Goal: Communication & Community: Answer question/provide support

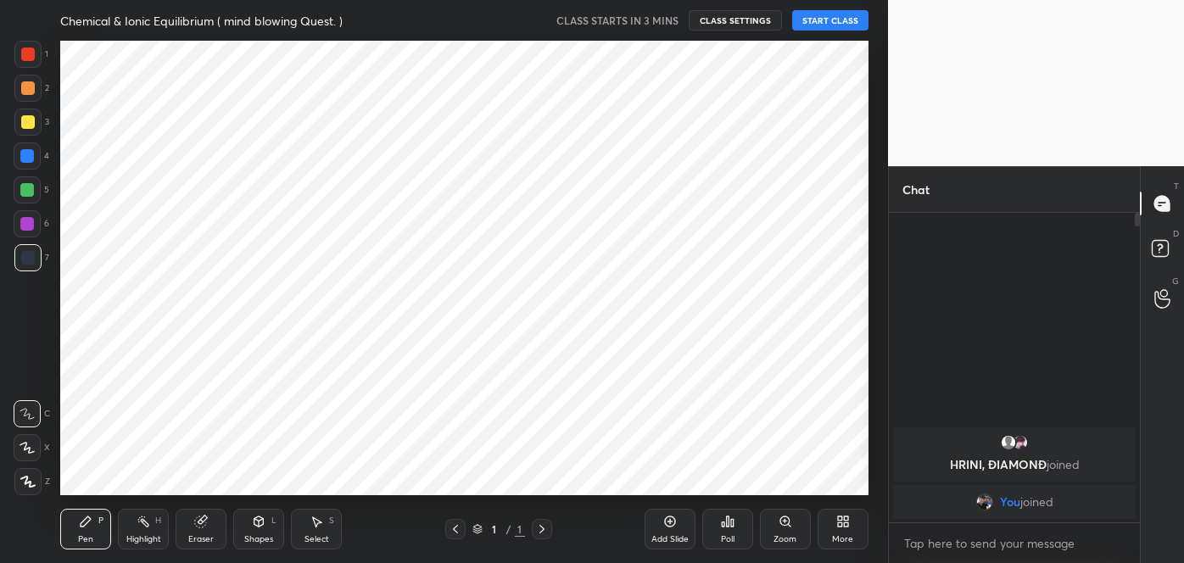
scroll to position [84339, 83973]
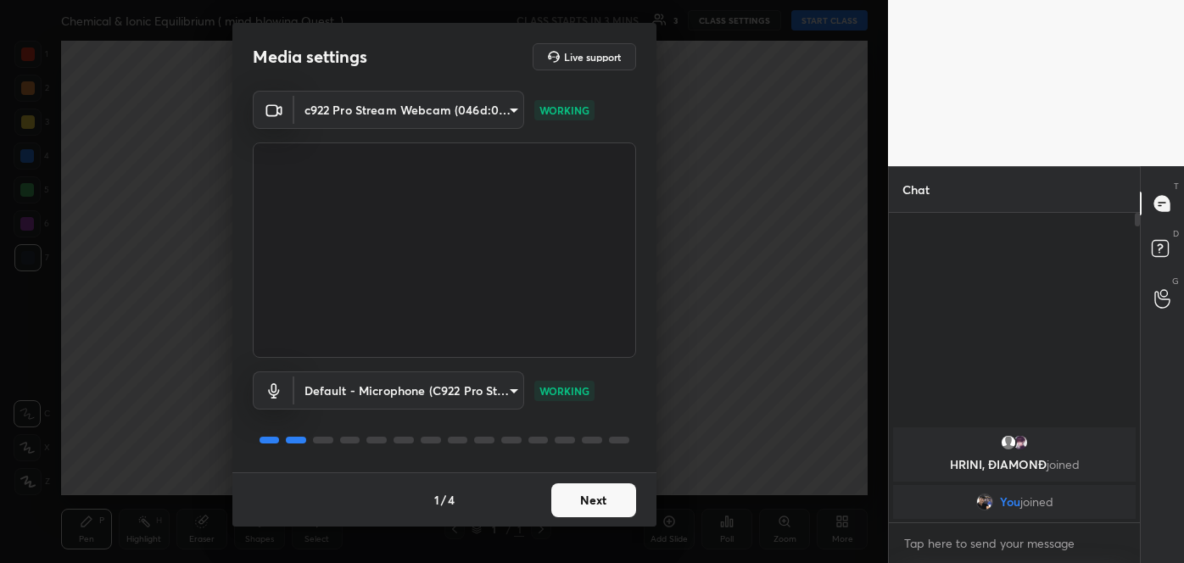
click at [588, 504] on button "Next" at bounding box center [593, 500] width 85 height 34
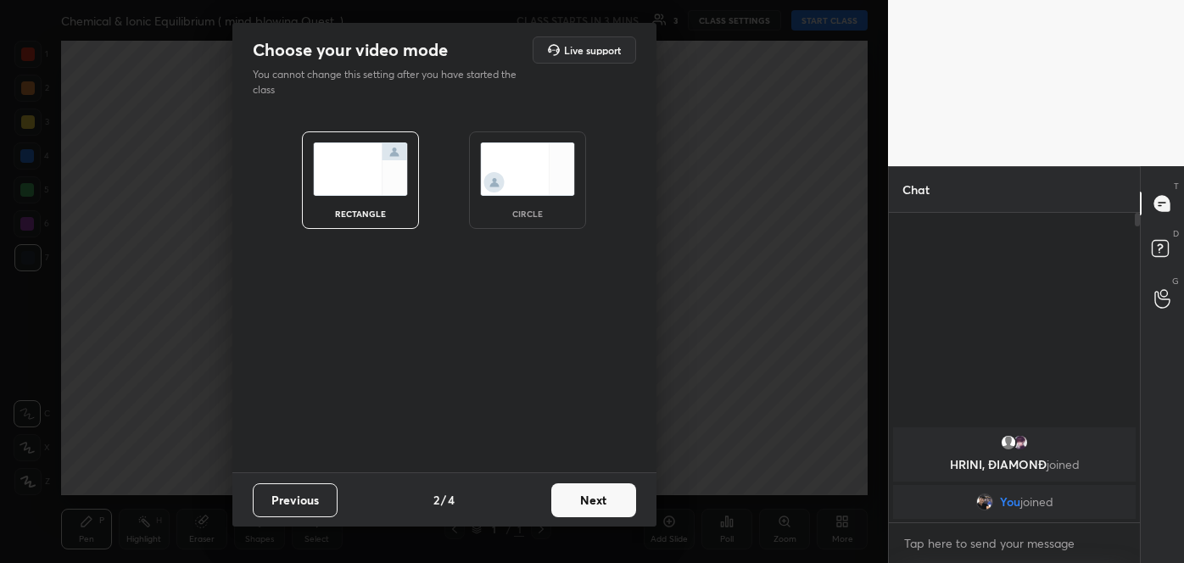
click at [588, 504] on button "Next" at bounding box center [593, 500] width 85 height 34
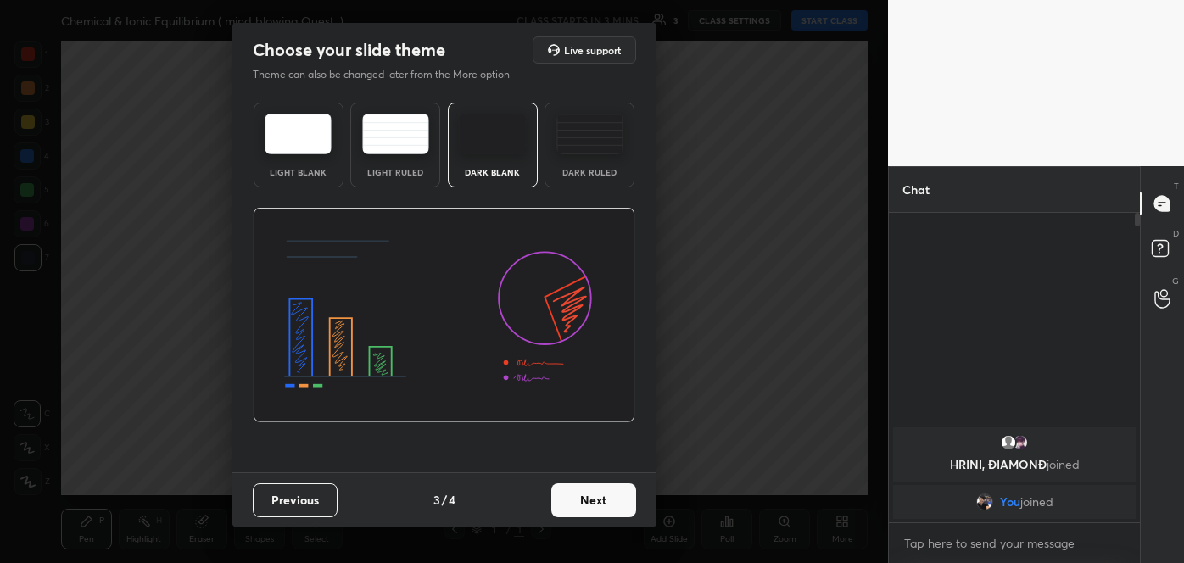
click at [588, 504] on button "Next" at bounding box center [593, 500] width 85 height 34
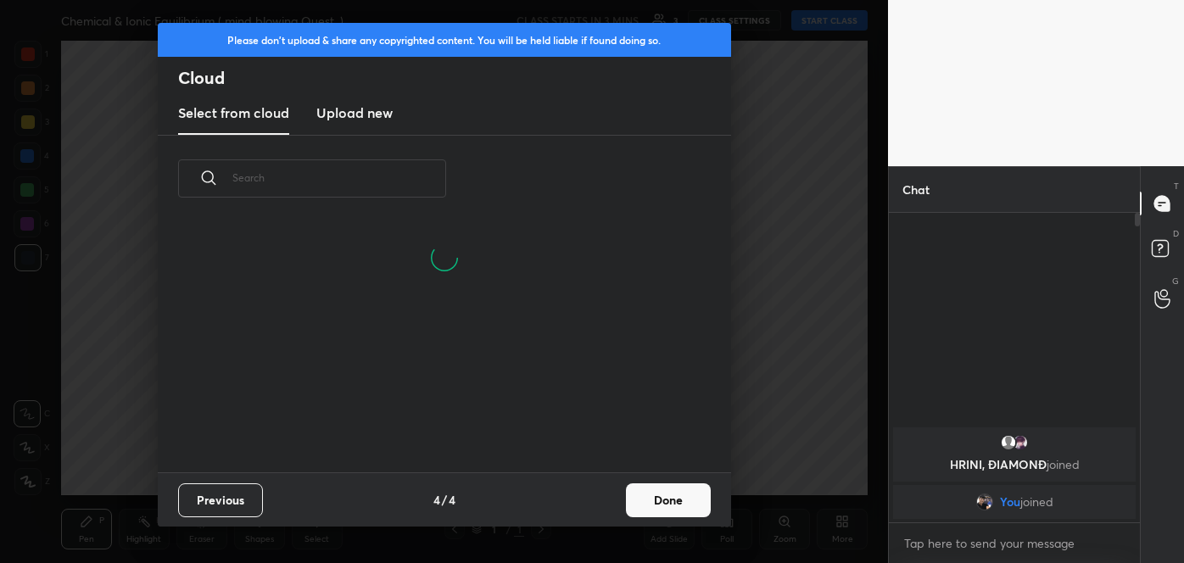
scroll to position [250, 544]
click at [650, 505] on button "Done" at bounding box center [668, 500] width 85 height 34
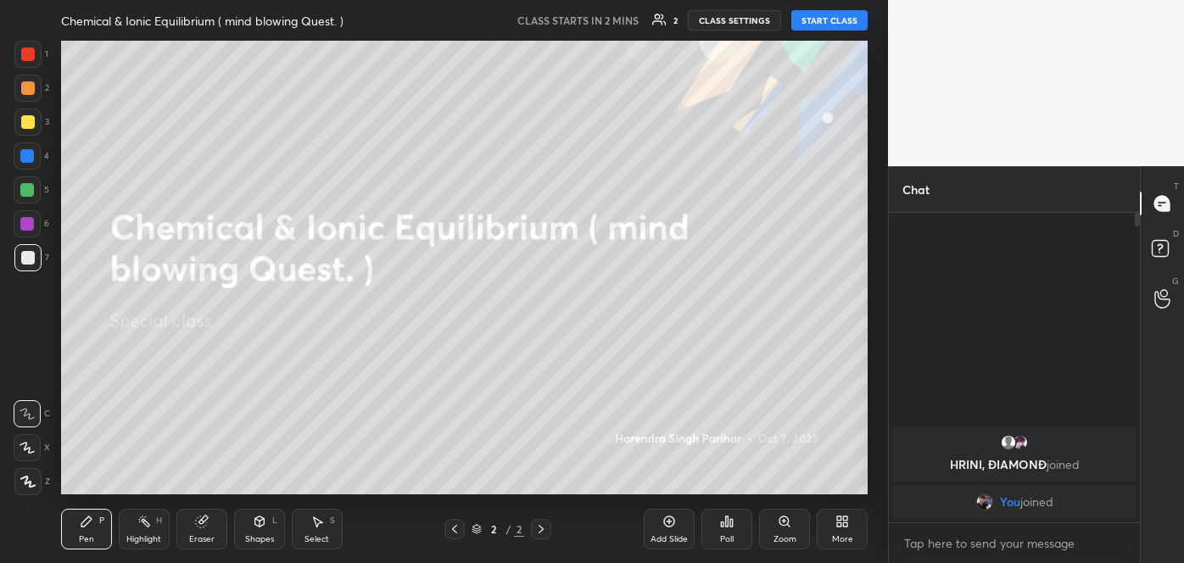
click at [845, 527] on icon at bounding box center [842, 522] width 14 height 14
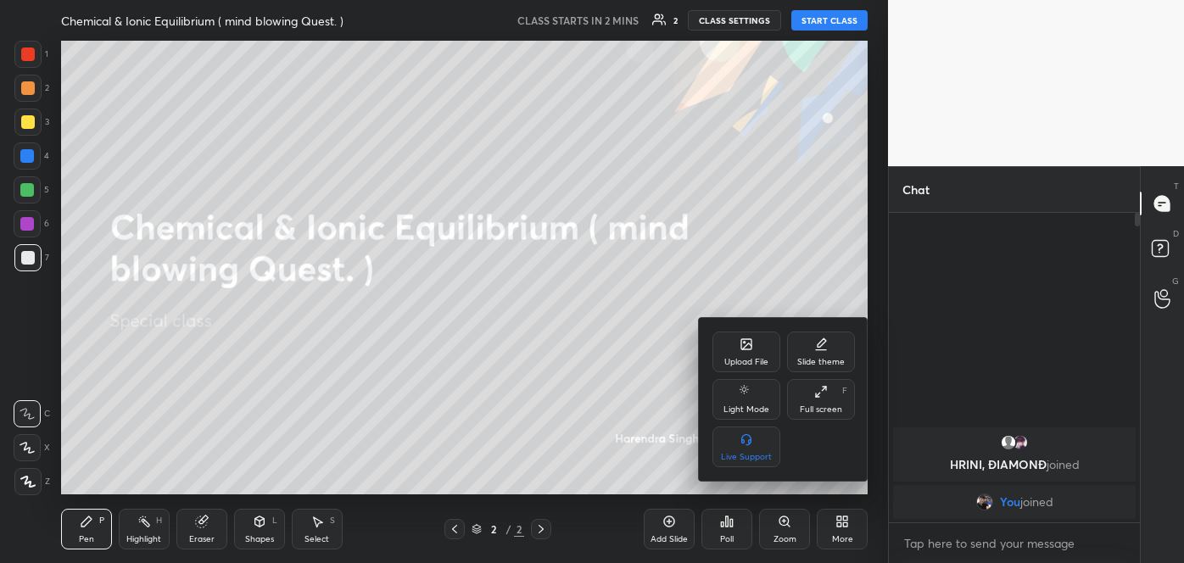
click at [737, 365] on div "Upload File" at bounding box center [746, 362] width 44 height 8
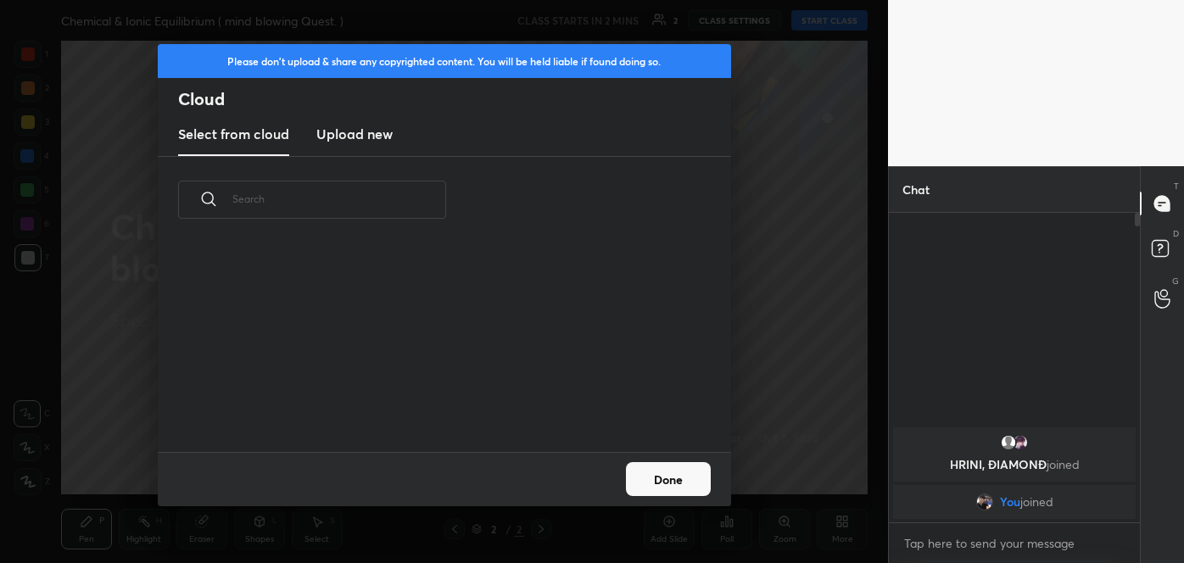
scroll to position [209, 544]
click at [365, 131] on h3 "Upload new" at bounding box center [354, 134] width 76 height 20
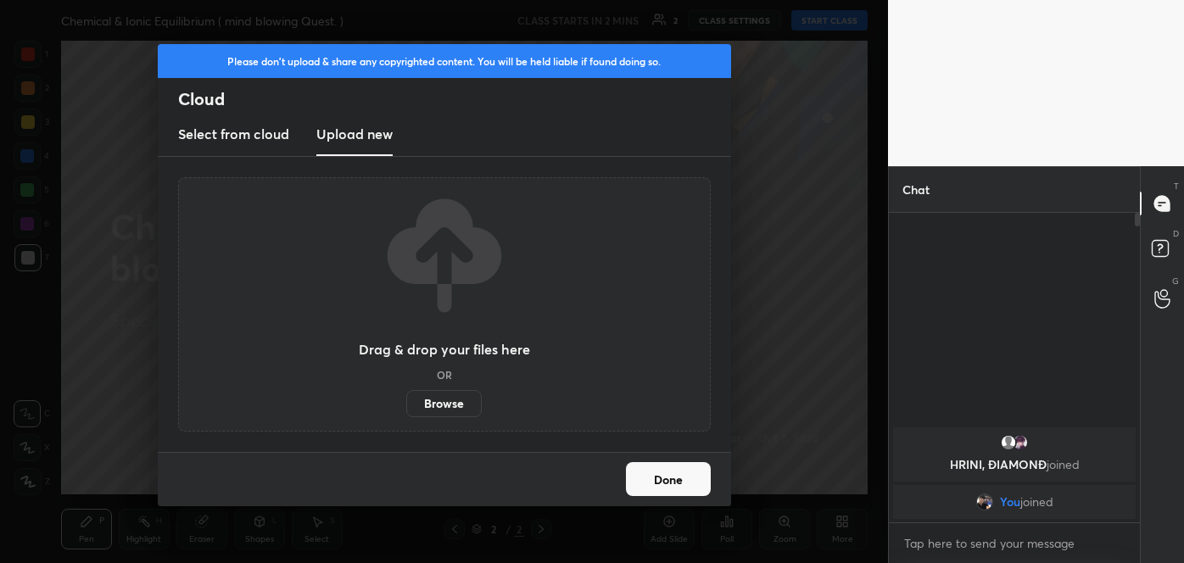
click at [452, 407] on label "Browse" at bounding box center [443, 403] width 75 height 27
click at [406, 407] on input "Browse" at bounding box center [406, 403] width 0 height 27
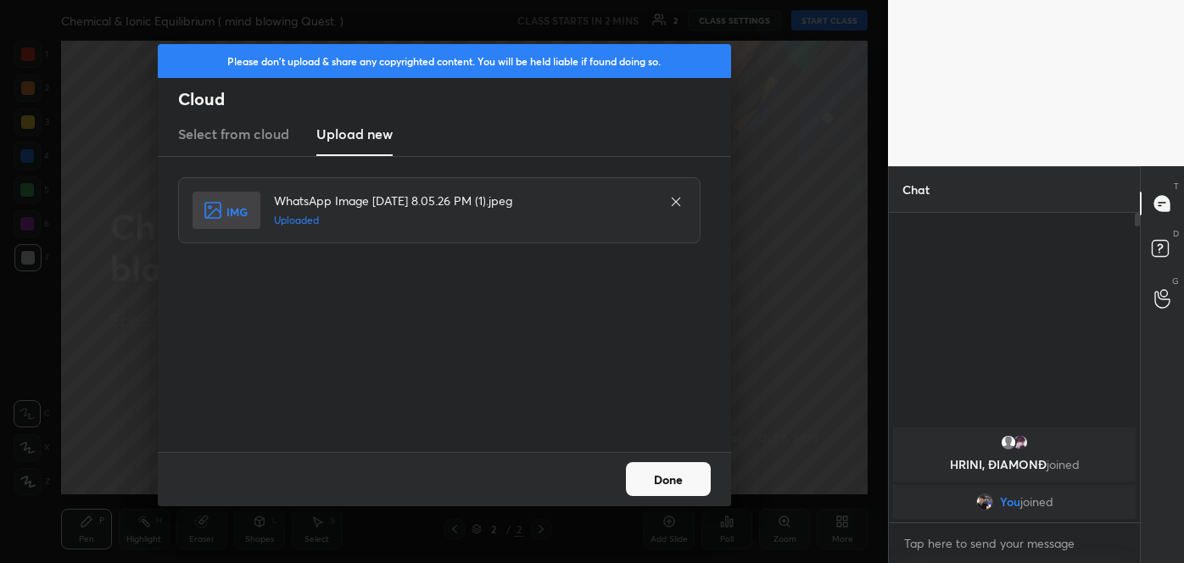
click at [679, 477] on button "Done" at bounding box center [668, 479] width 85 height 34
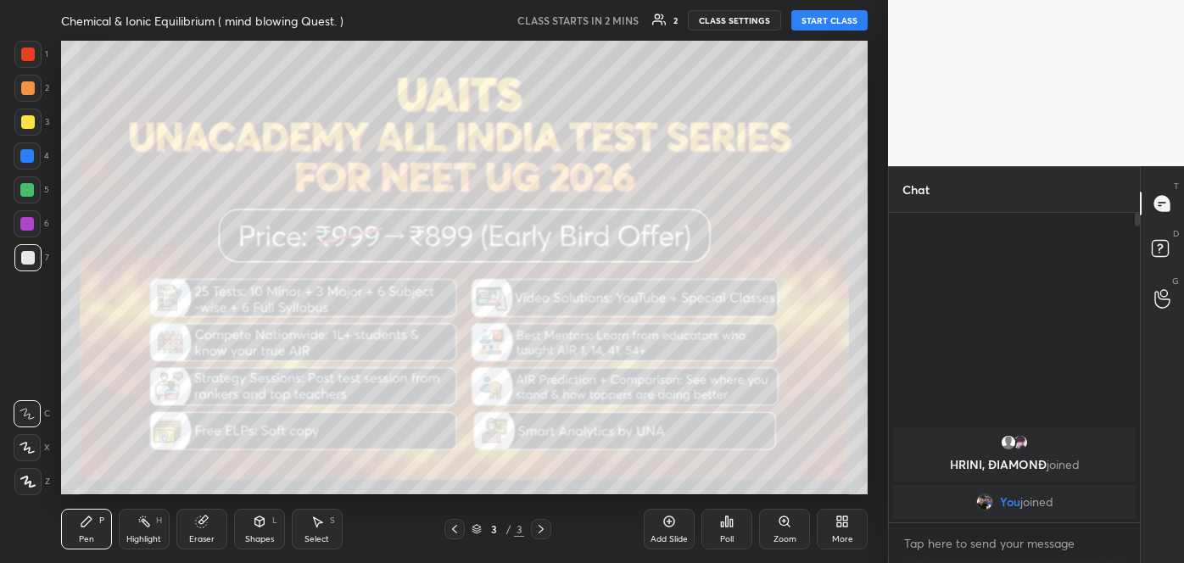
click at [845, 522] on icon at bounding box center [845, 524] width 4 height 4
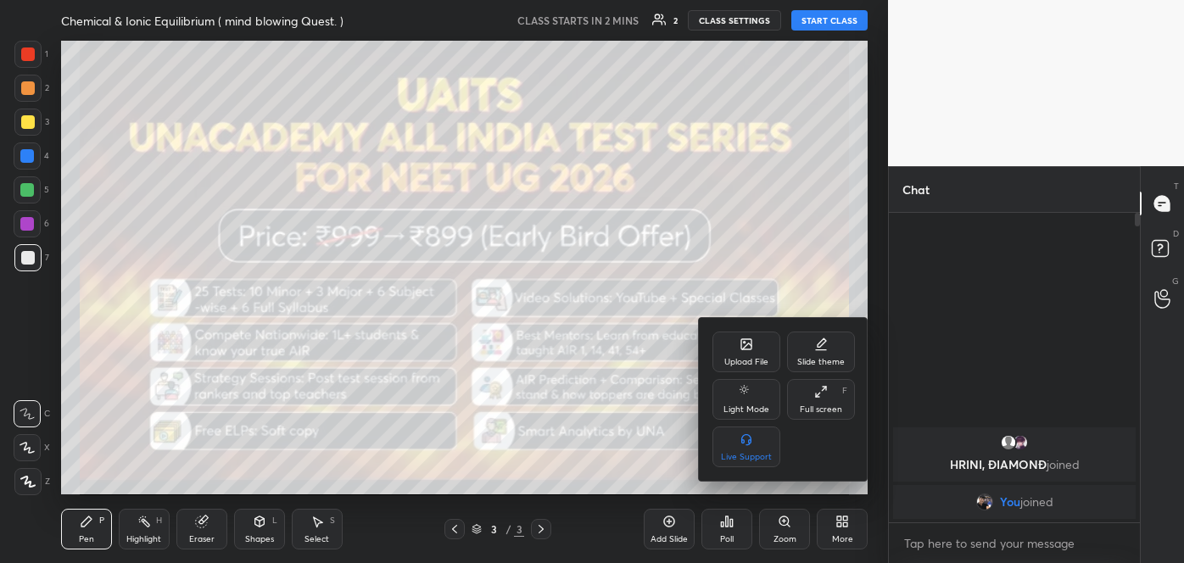
click at [764, 359] on div "Upload File" at bounding box center [746, 362] width 44 height 8
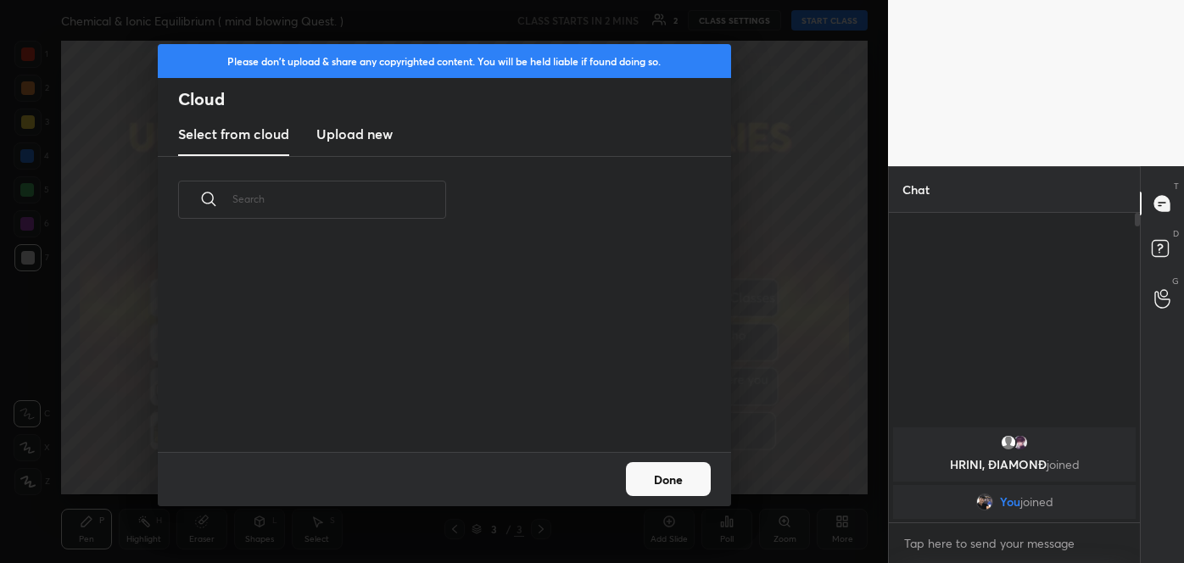
click at [383, 131] on h3 "Upload new" at bounding box center [354, 134] width 76 height 20
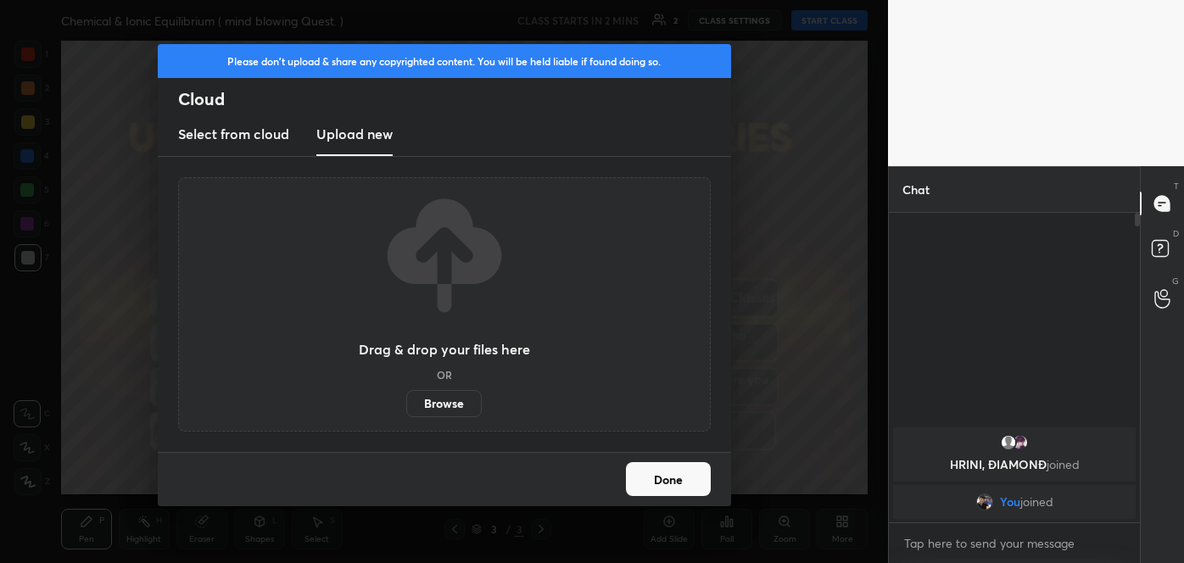
click at [458, 401] on label "Browse" at bounding box center [443, 403] width 75 height 27
click at [406, 401] on input "Browse" at bounding box center [406, 403] width 0 height 27
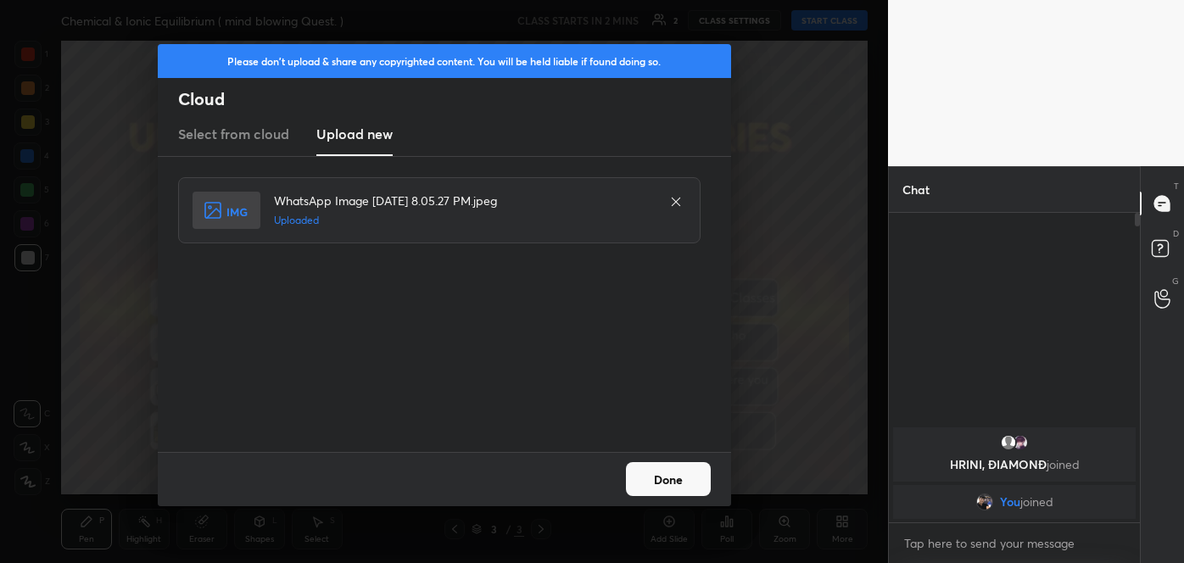
click at [686, 489] on button "Done" at bounding box center [668, 479] width 85 height 34
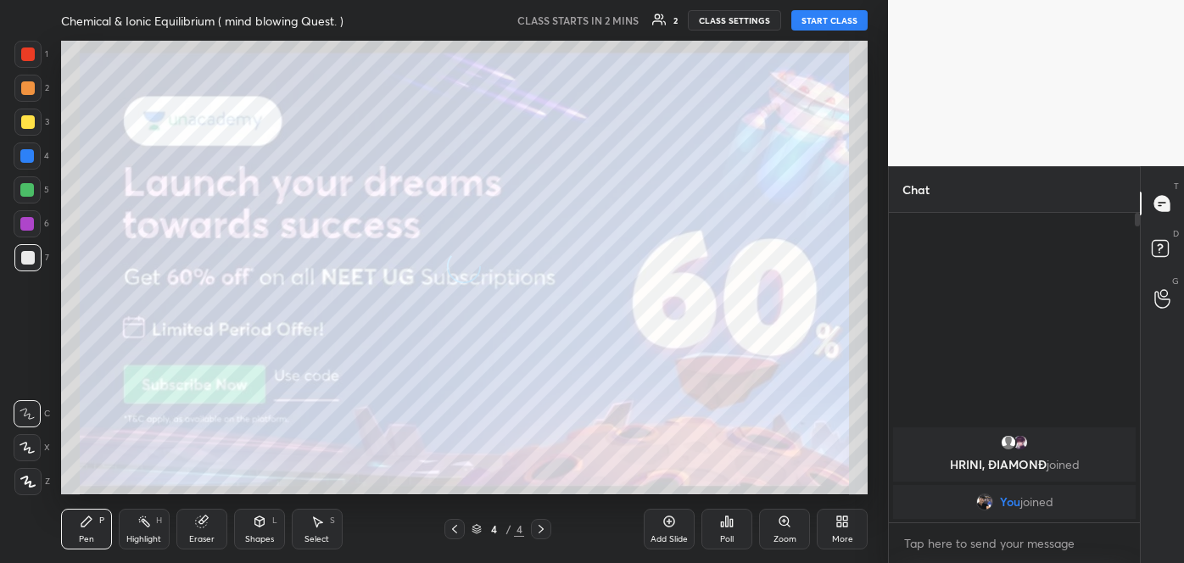
click at [842, 527] on icon at bounding box center [842, 522] width 14 height 14
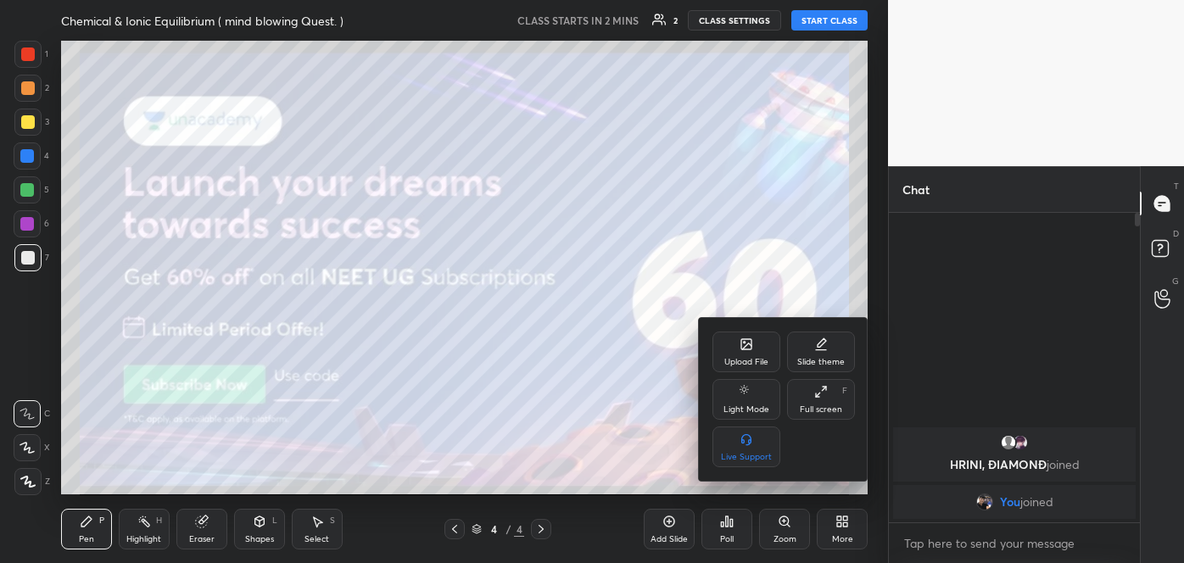
click at [753, 346] on div "Upload File" at bounding box center [746, 352] width 68 height 41
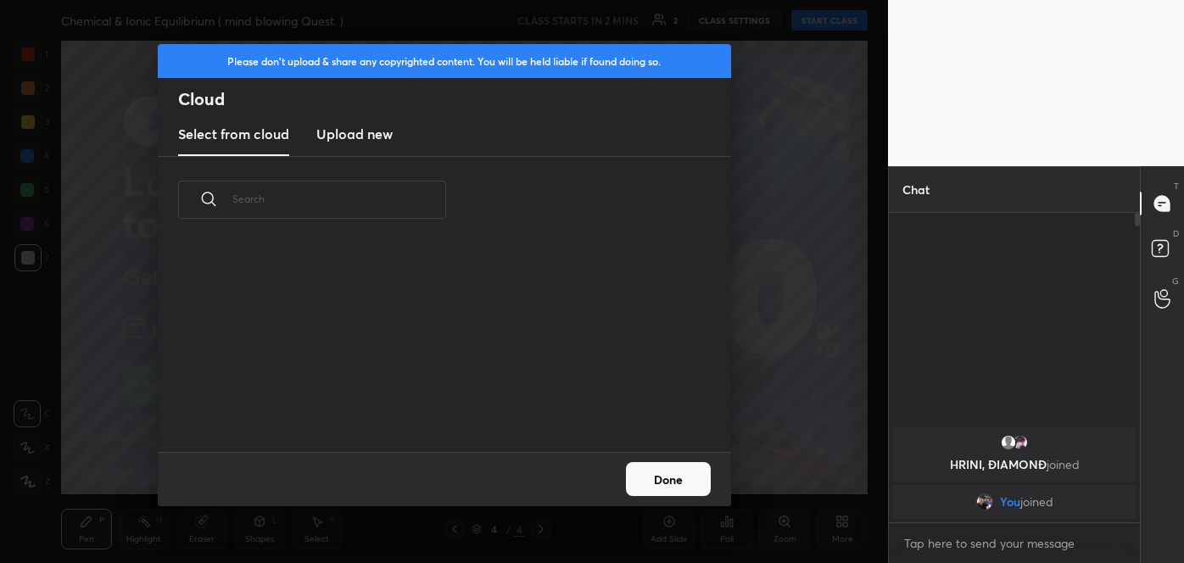
click at [336, 129] on h3 "Upload new" at bounding box center [354, 134] width 76 height 20
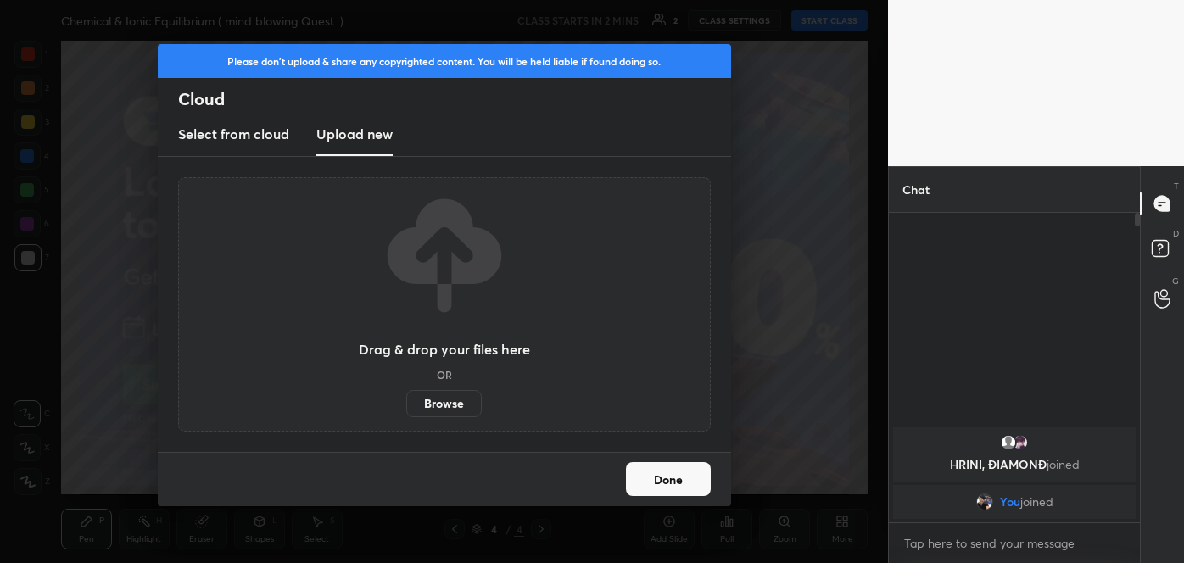
click at [449, 395] on label "Browse" at bounding box center [443, 403] width 75 height 27
click at [406, 395] on input "Browse" at bounding box center [406, 403] width 0 height 27
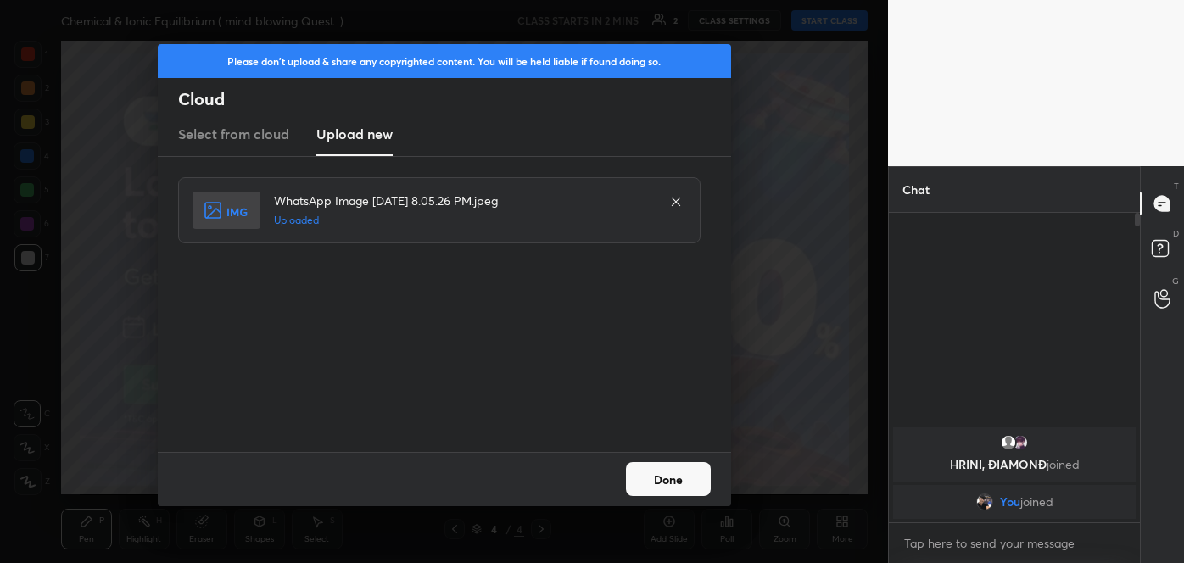
click at [673, 486] on button "Done" at bounding box center [668, 479] width 85 height 34
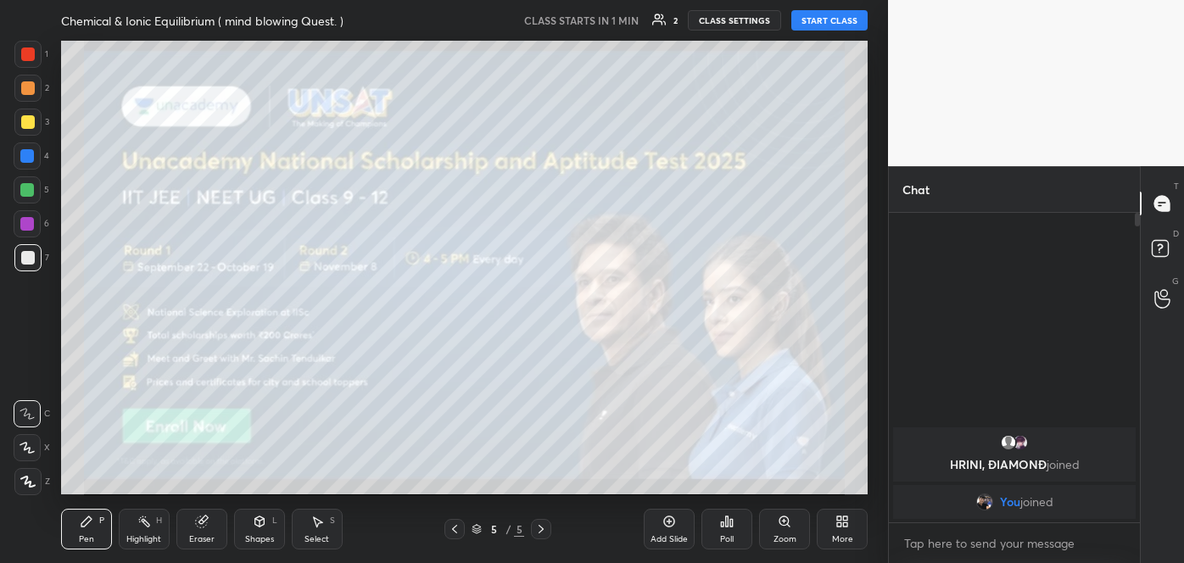
click at [850, 535] on div "More" at bounding box center [842, 539] width 21 height 8
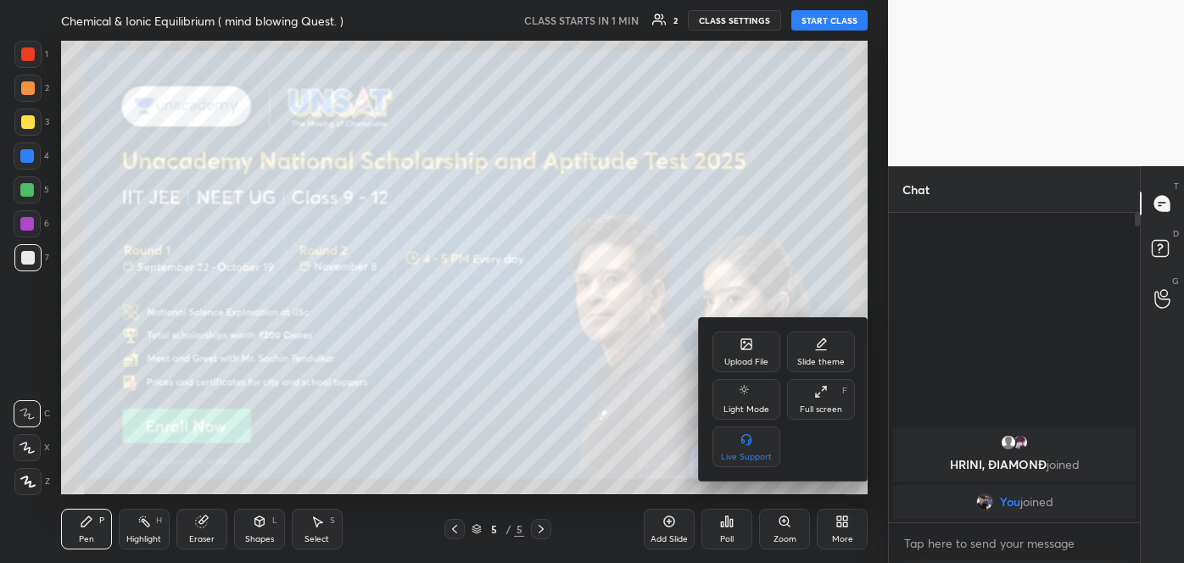
click at [756, 353] on div "Upload File" at bounding box center [746, 352] width 68 height 41
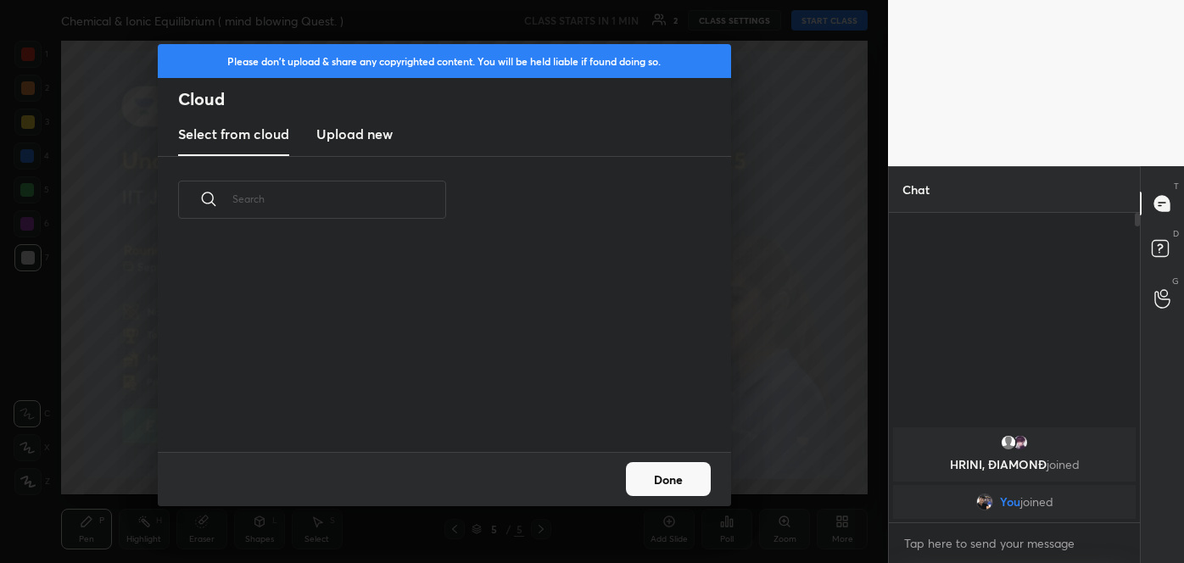
click at [378, 134] on h3 "Upload new" at bounding box center [354, 134] width 76 height 20
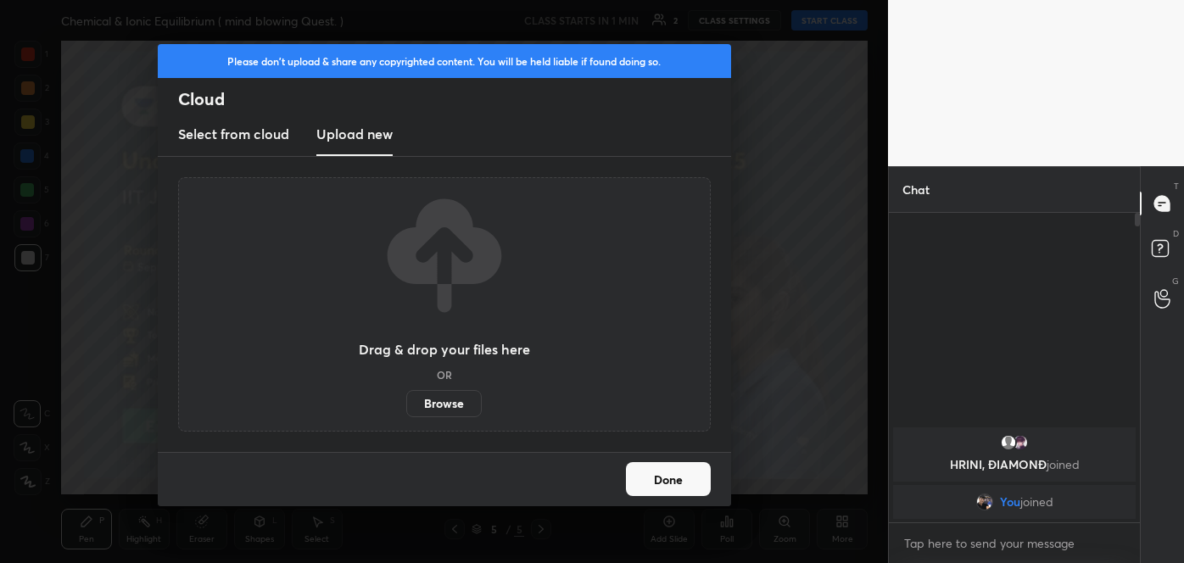
click at [453, 403] on label "Browse" at bounding box center [443, 403] width 75 height 27
click at [406, 403] on input "Browse" at bounding box center [406, 403] width 0 height 27
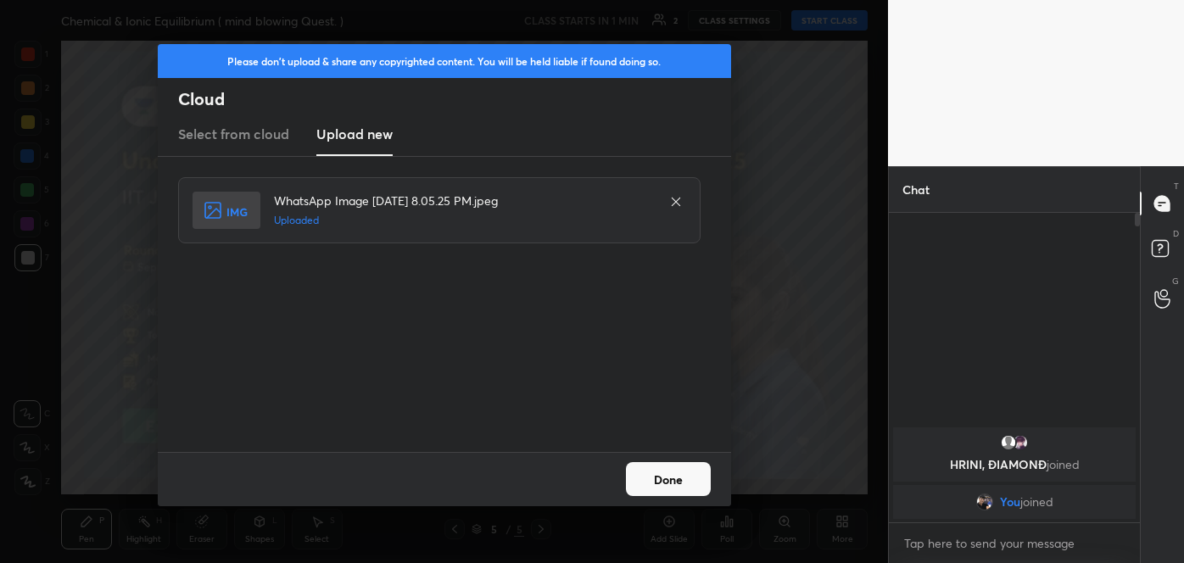
click at [678, 473] on button "Done" at bounding box center [668, 479] width 85 height 34
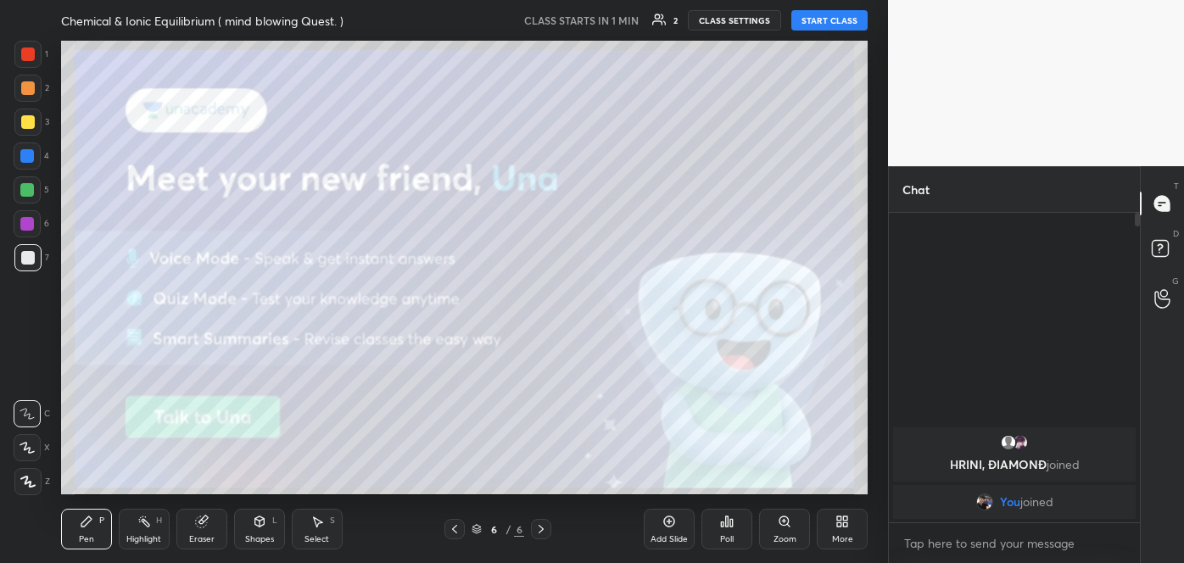
click at [839, 527] on icon at bounding box center [842, 522] width 14 height 14
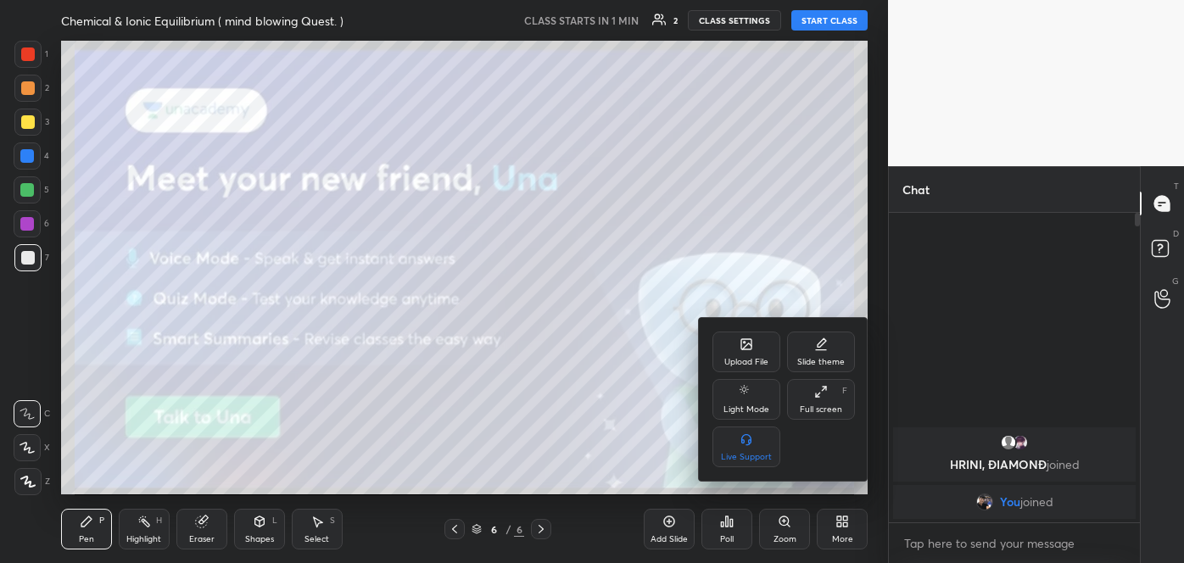
click at [757, 358] on div "Upload File" at bounding box center [746, 362] width 44 height 8
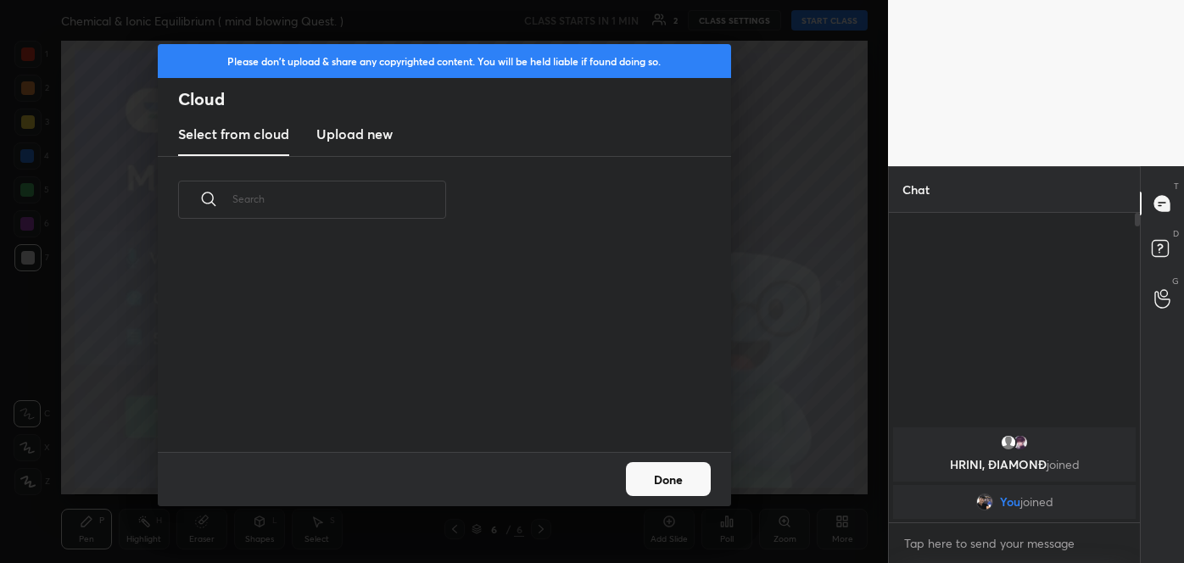
click at [361, 127] on h3 "Upload new" at bounding box center [354, 134] width 76 height 20
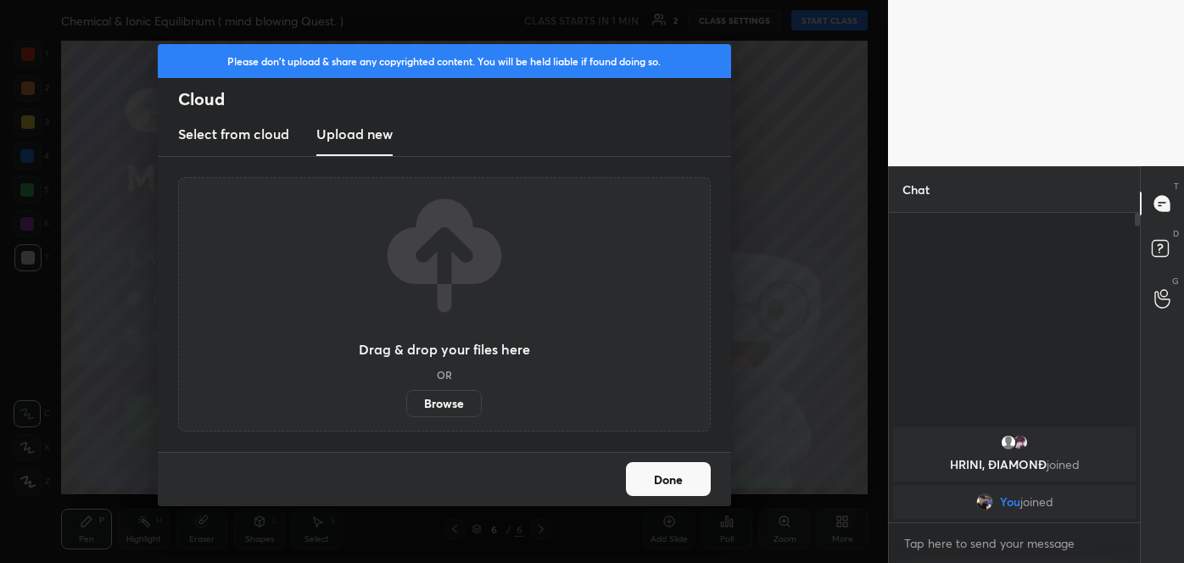
click at [445, 399] on label "Browse" at bounding box center [443, 403] width 75 height 27
click at [406, 399] on input "Browse" at bounding box center [406, 403] width 0 height 27
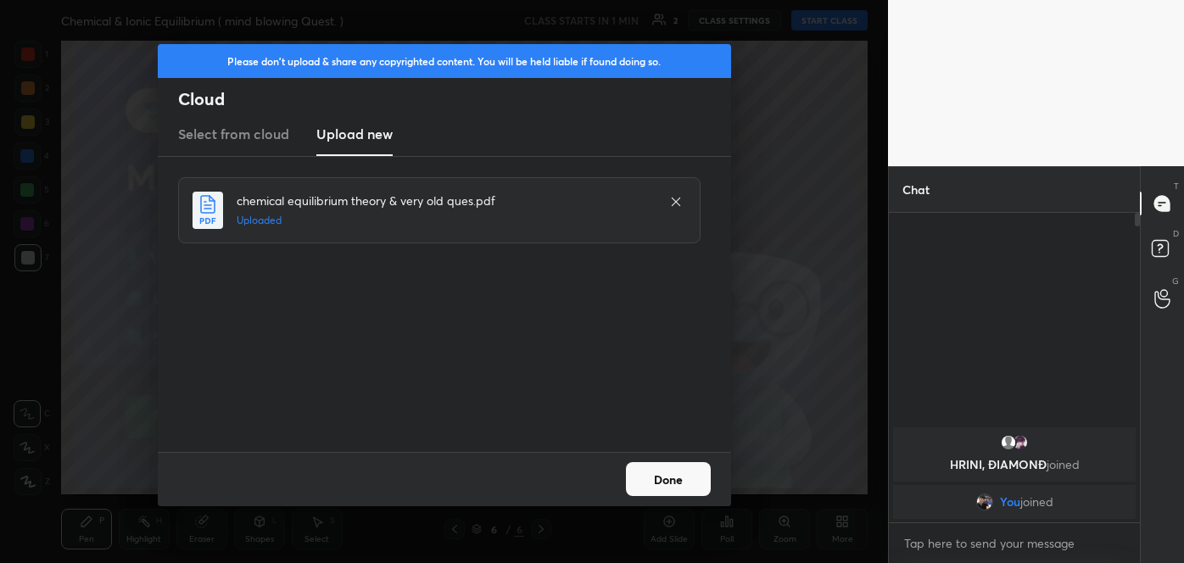
click at [690, 477] on button "Done" at bounding box center [668, 479] width 85 height 34
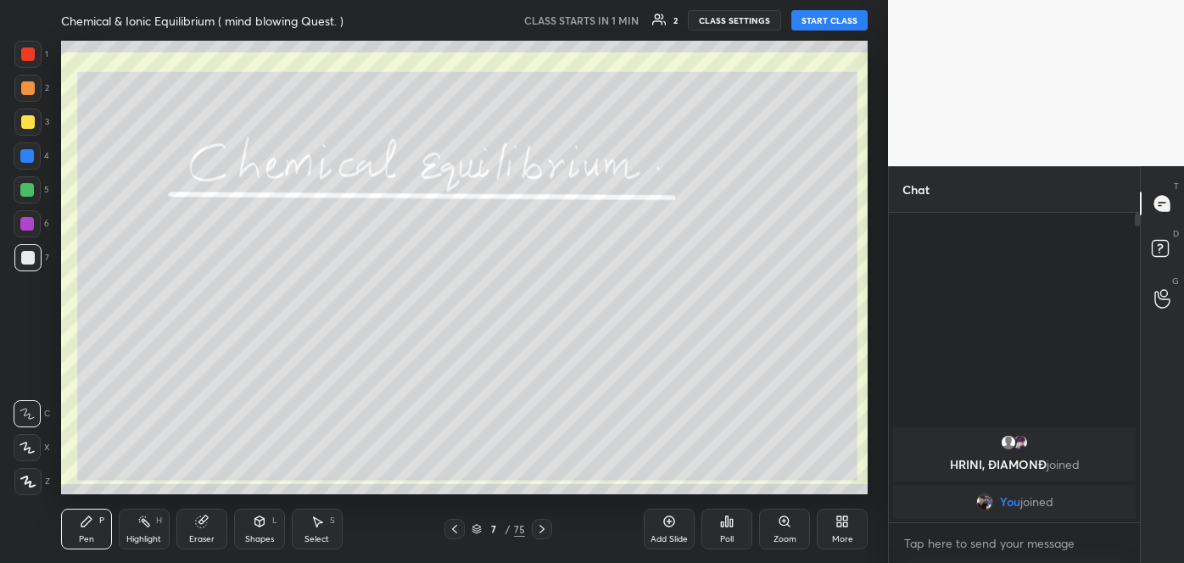
click at [544, 529] on icon at bounding box center [541, 529] width 5 height 8
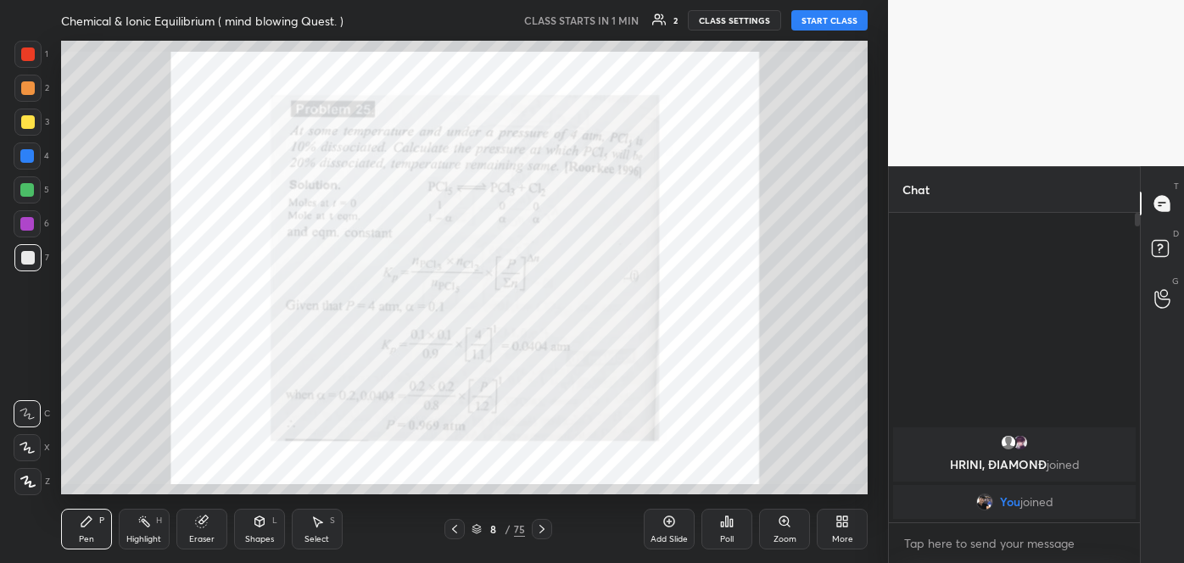
click at [544, 529] on icon at bounding box center [541, 529] width 5 height 8
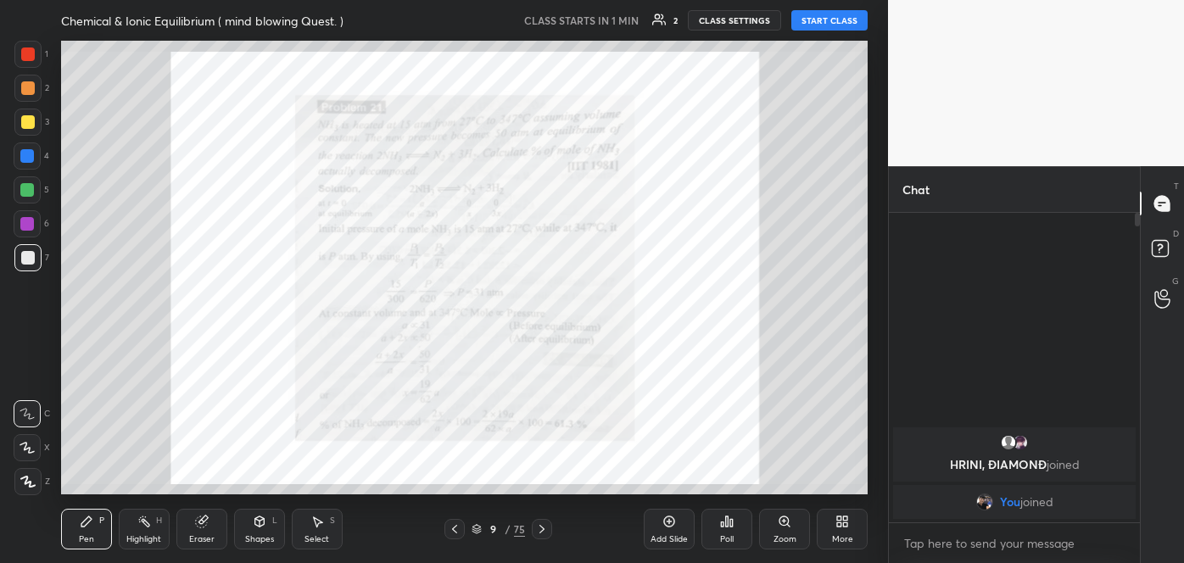
click at [544, 529] on icon at bounding box center [541, 529] width 5 height 8
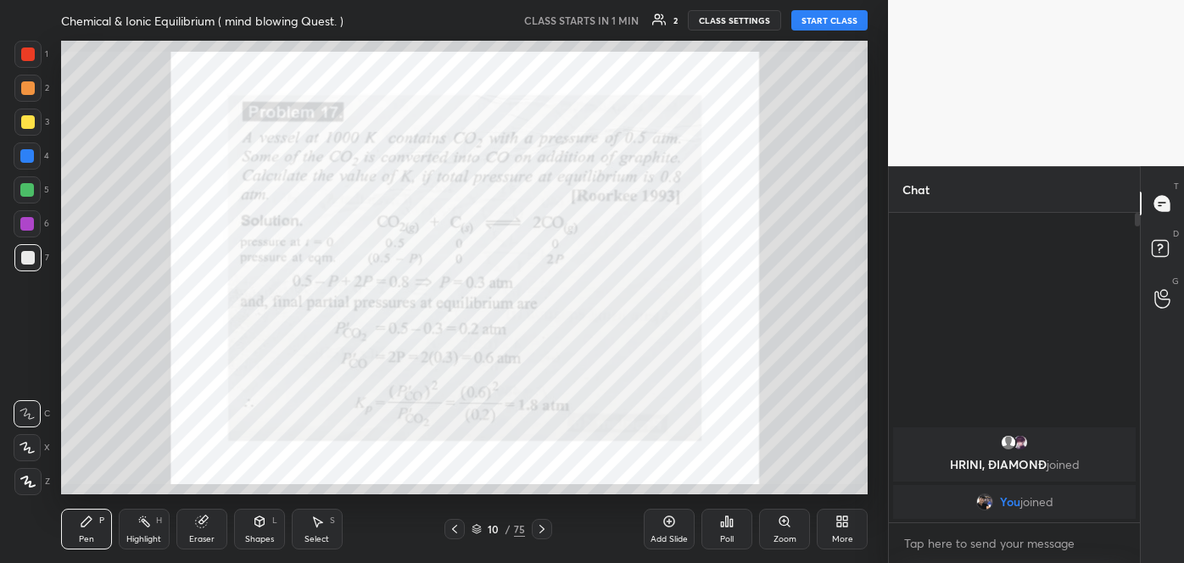
click at [447, 529] on div at bounding box center [454, 529] width 20 height 20
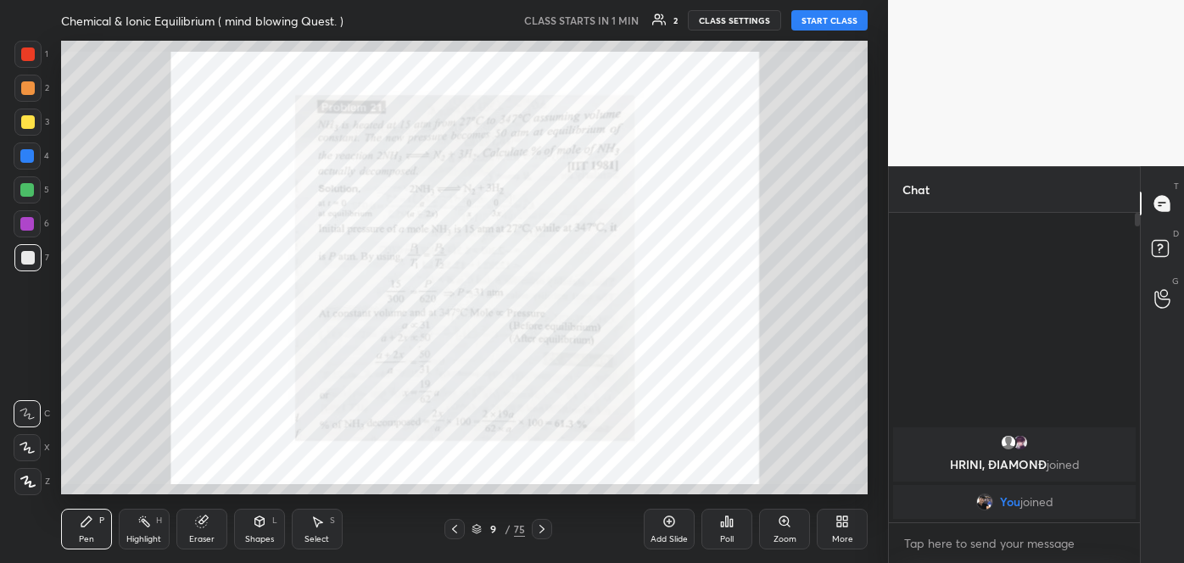
click at [29, 53] on div at bounding box center [28, 54] width 14 height 14
click at [26, 447] on icon at bounding box center [27, 448] width 15 height 12
click at [543, 531] on icon at bounding box center [542, 529] width 14 height 14
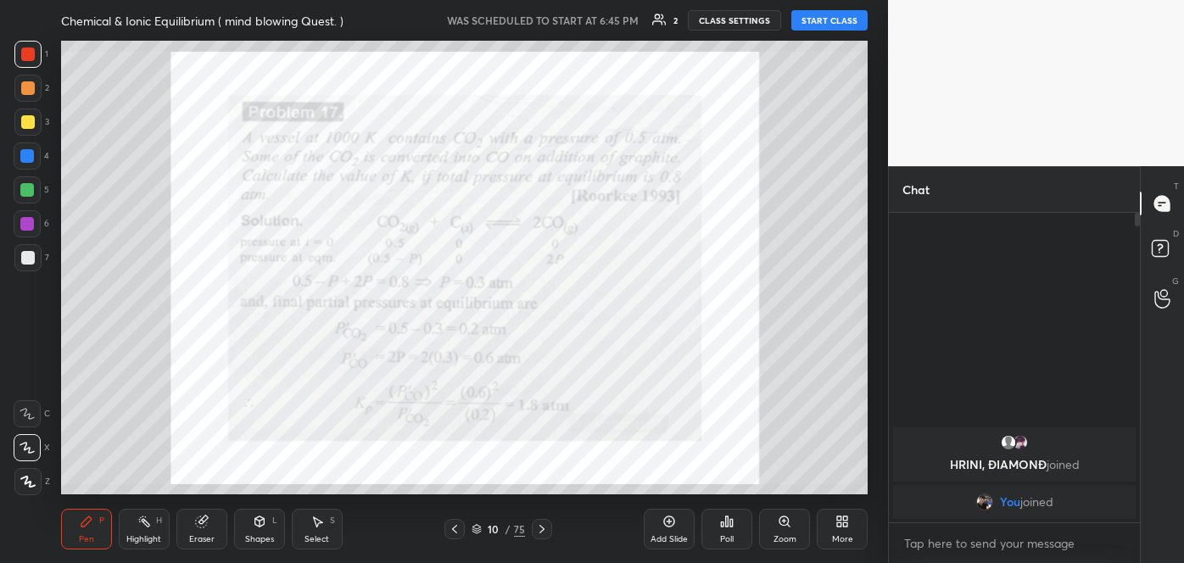
click at [542, 531] on icon at bounding box center [541, 529] width 5 height 8
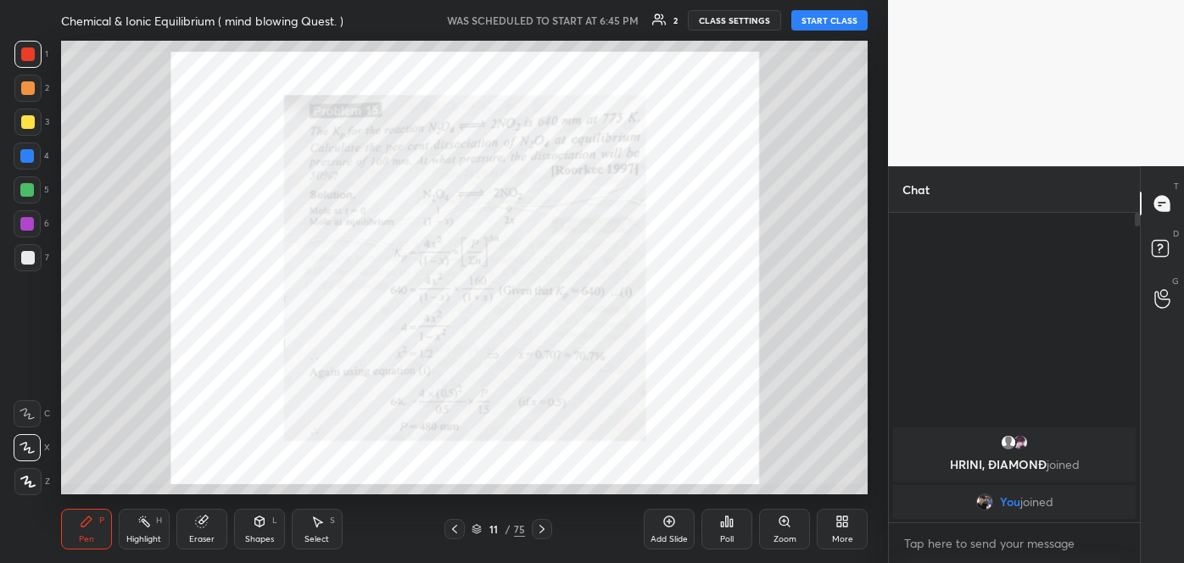
click at [454, 529] on icon at bounding box center [455, 529] width 14 height 14
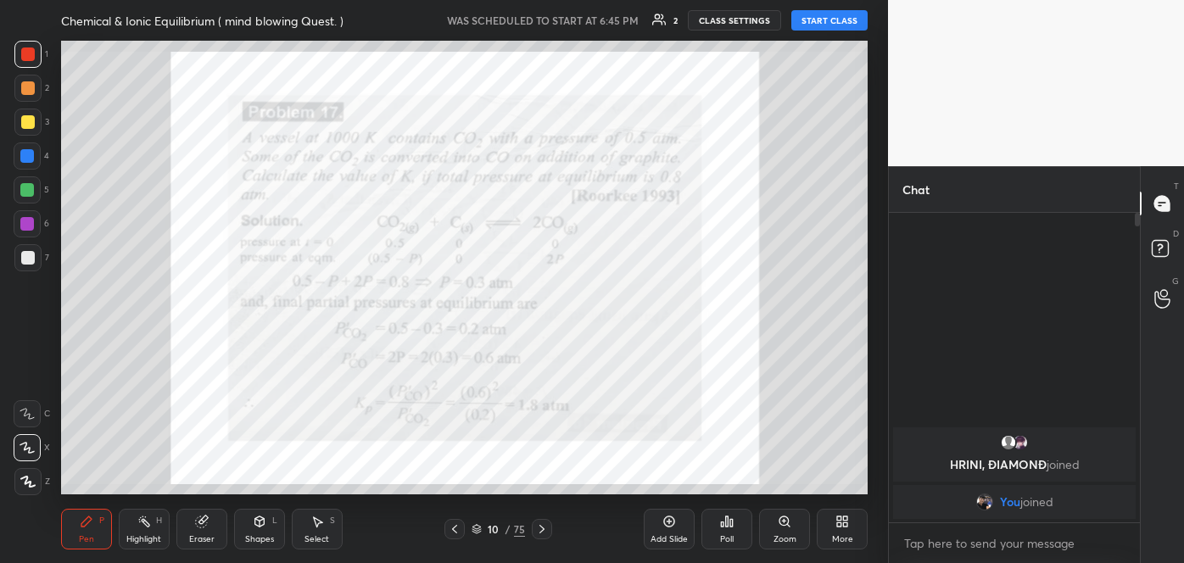
click at [543, 527] on icon at bounding box center [542, 529] width 14 height 14
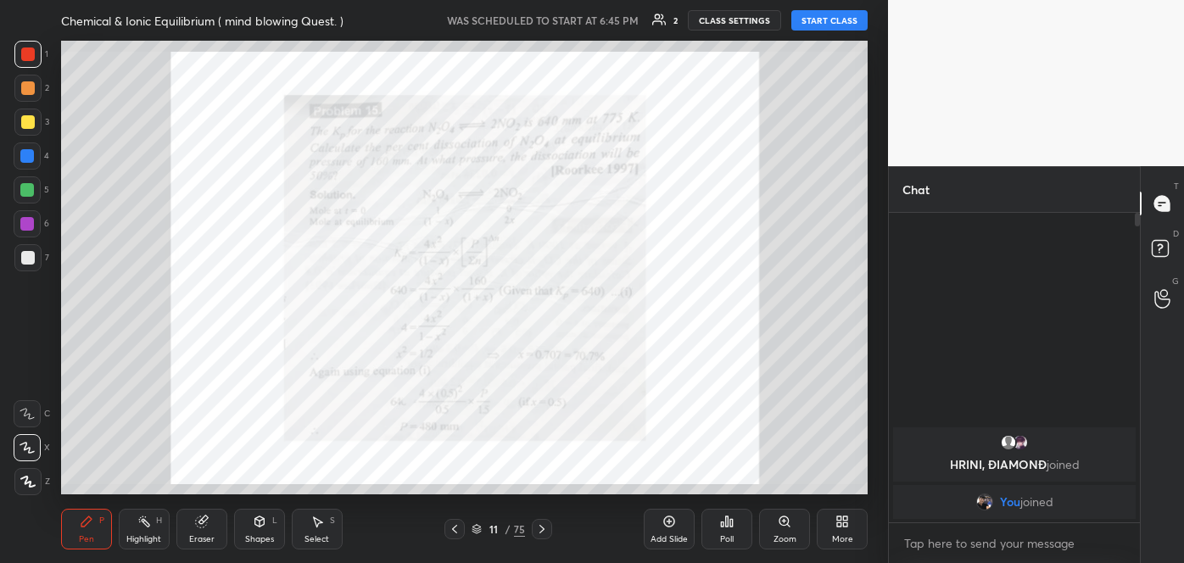
click at [541, 532] on icon at bounding box center [541, 529] width 5 height 8
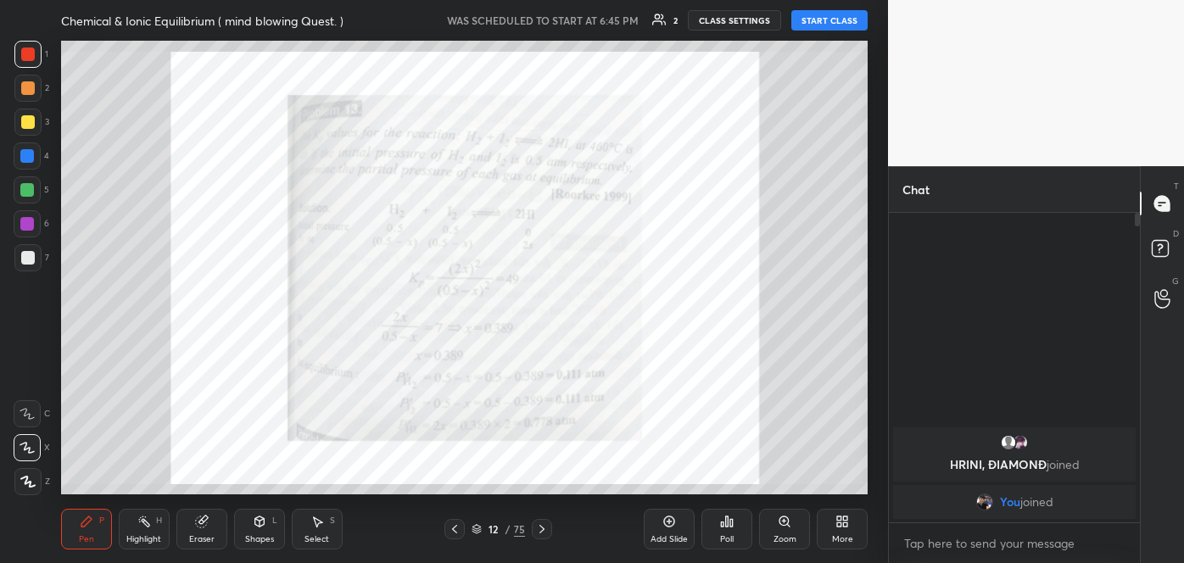
click at [544, 529] on icon at bounding box center [542, 529] width 14 height 14
click at [544, 525] on icon at bounding box center [542, 529] width 14 height 14
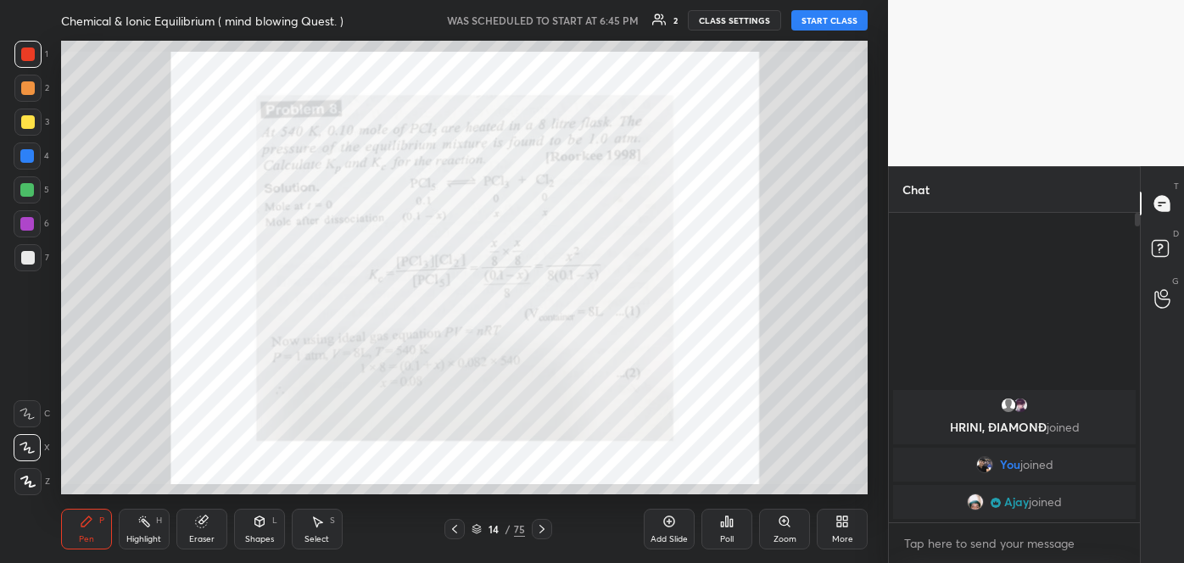
click at [453, 525] on icon at bounding box center [455, 529] width 14 height 14
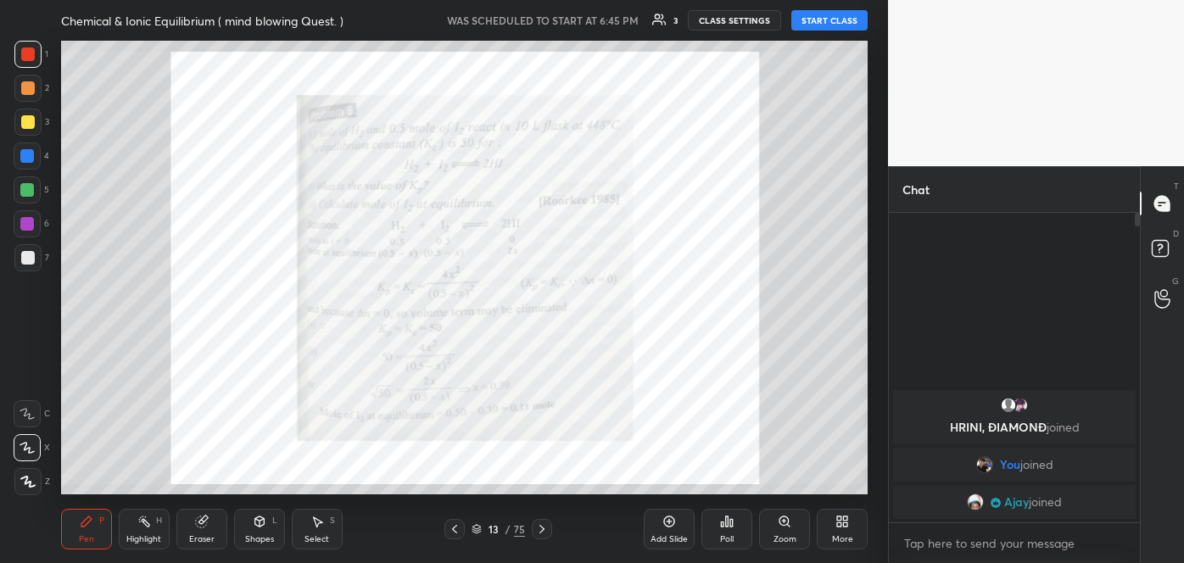
click at [453, 525] on icon at bounding box center [455, 529] width 14 height 14
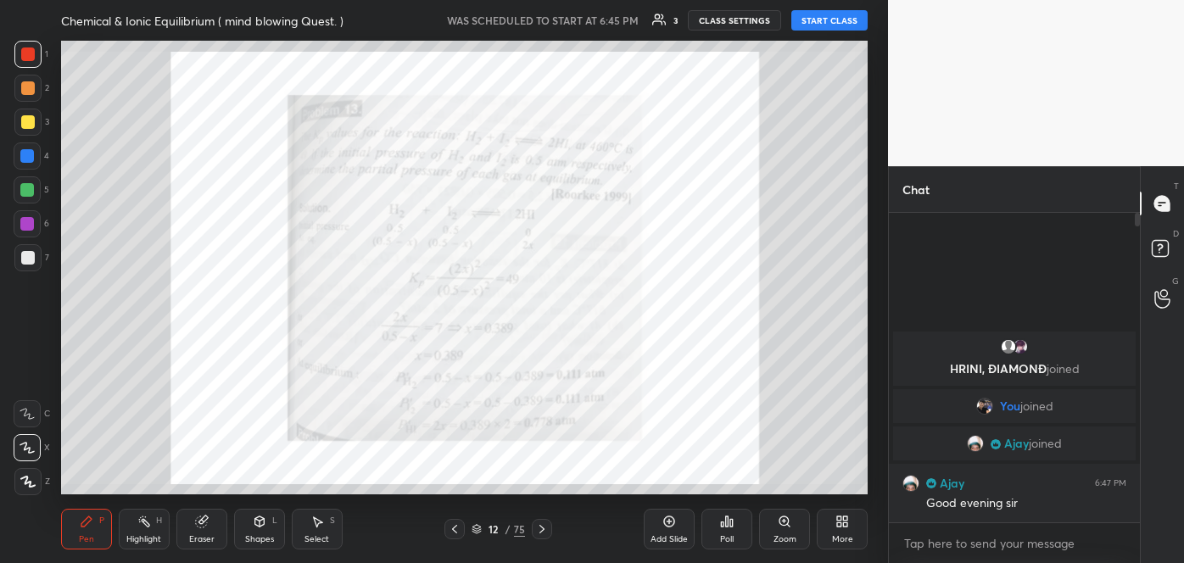
click at [453, 525] on icon at bounding box center [455, 529] width 14 height 14
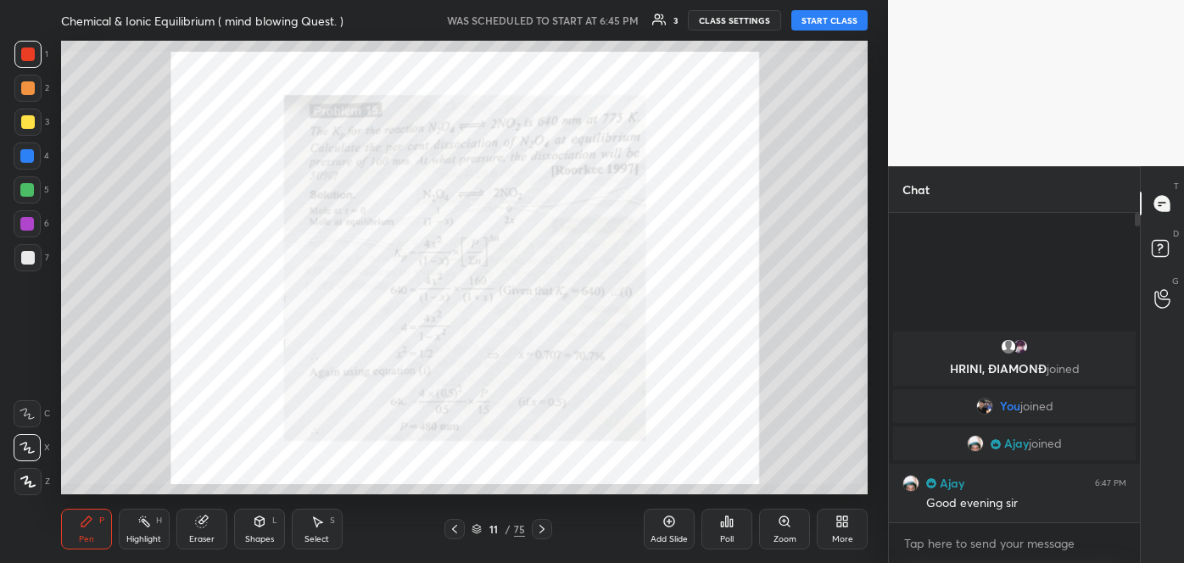
click at [453, 525] on icon at bounding box center [455, 529] width 14 height 14
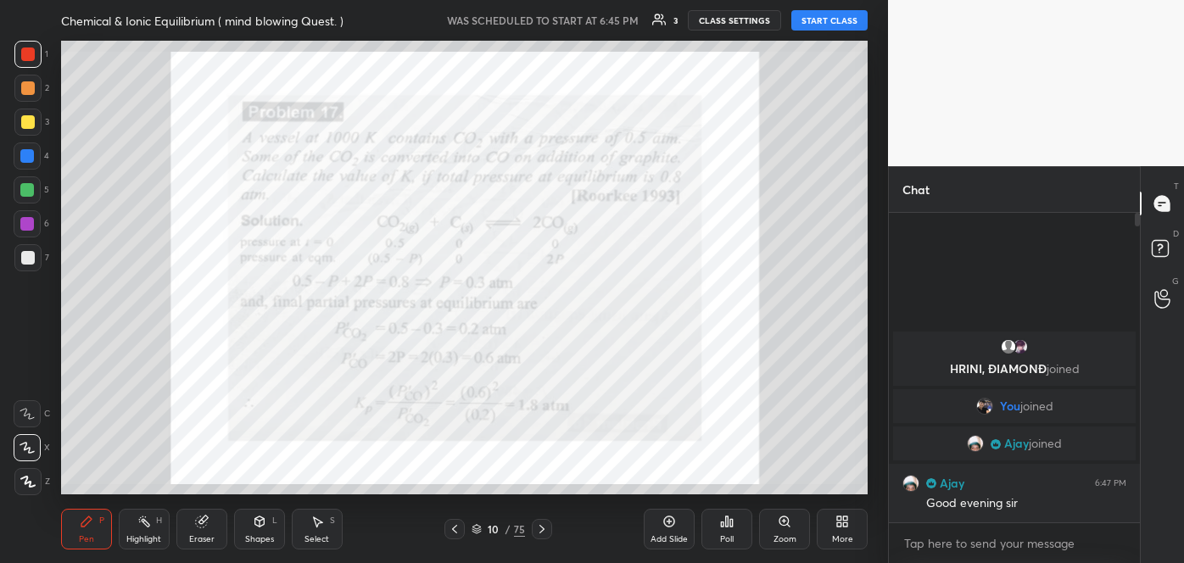
click at [453, 525] on icon at bounding box center [455, 529] width 14 height 14
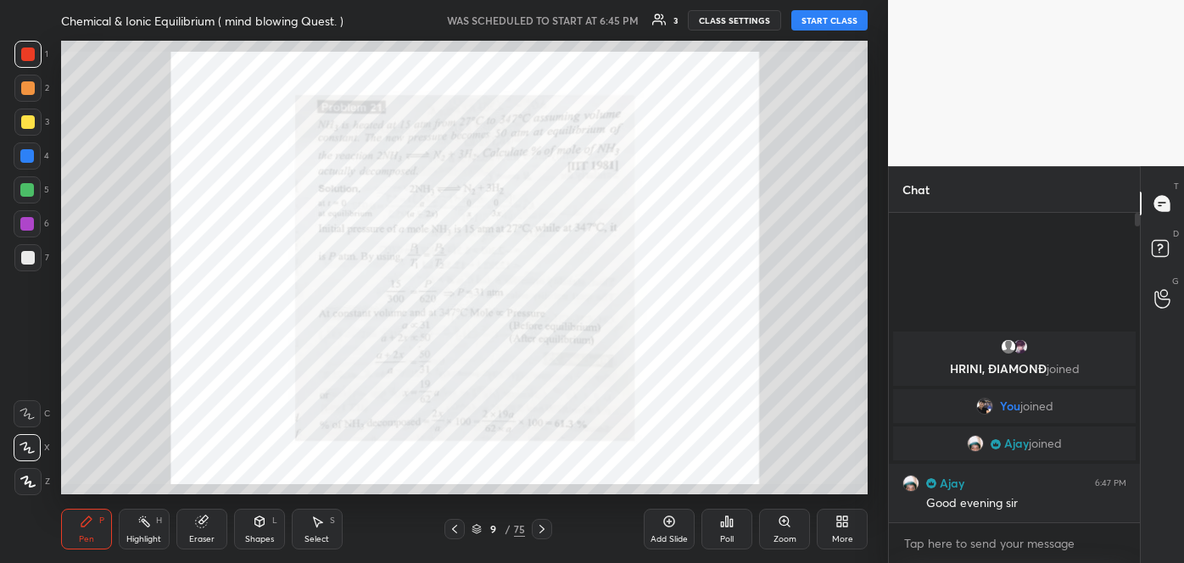
click at [453, 525] on icon at bounding box center [455, 529] width 14 height 14
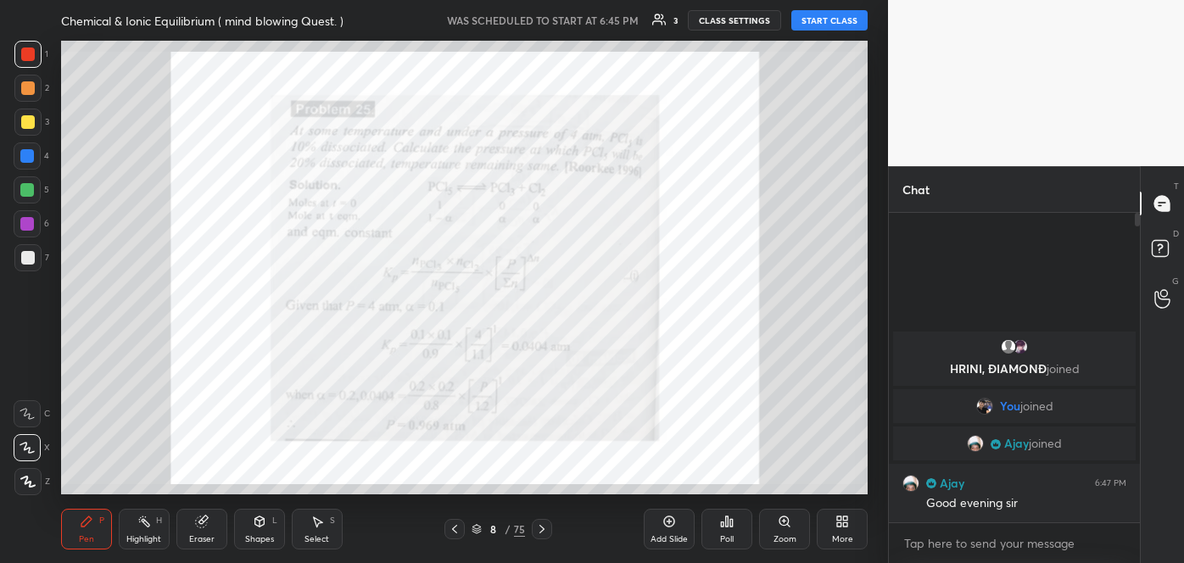
click at [826, 26] on button "START CLASS" at bounding box center [829, 20] width 76 height 20
click at [456, 529] on icon at bounding box center [455, 529] width 14 height 14
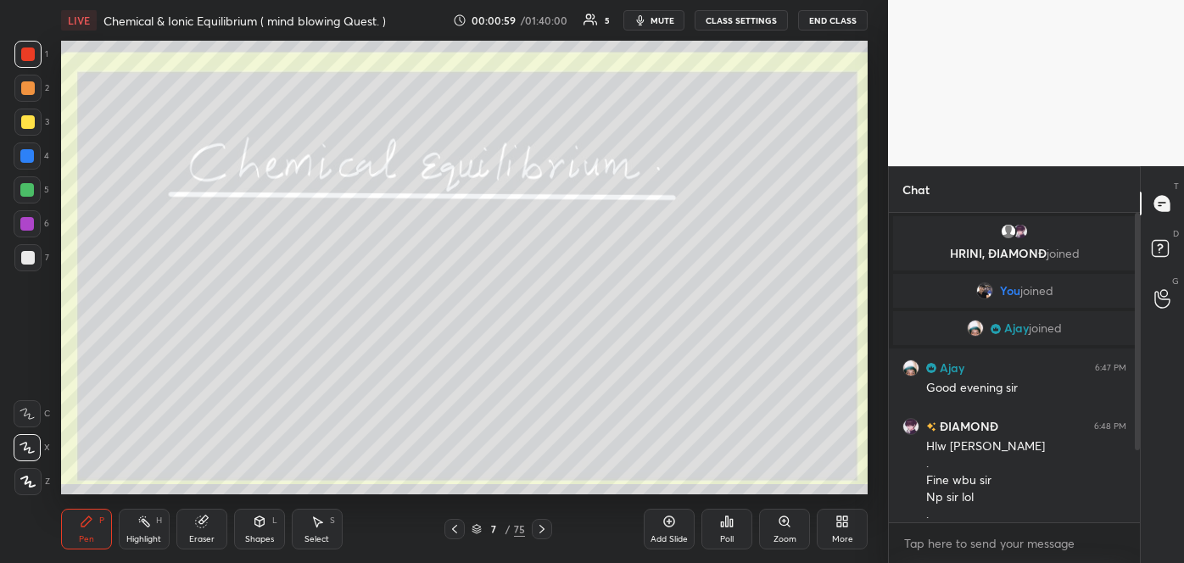
click at [542, 530] on icon at bounding box center [541, 529] width 5 height 8
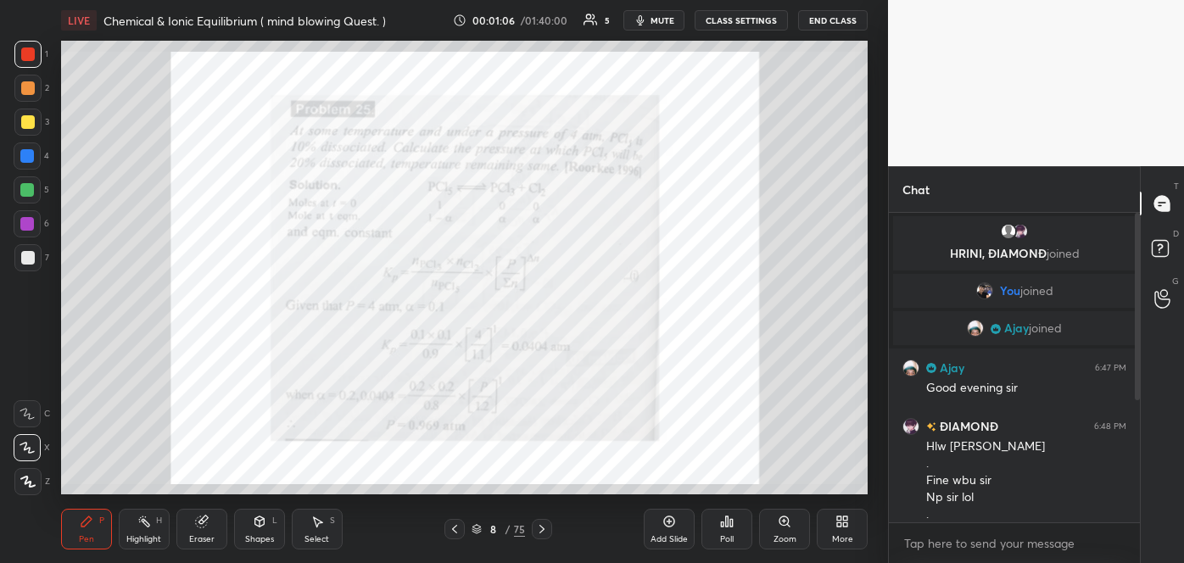
click at [542, 530] on icon at bounding box center [541, 529] width 5 height 8
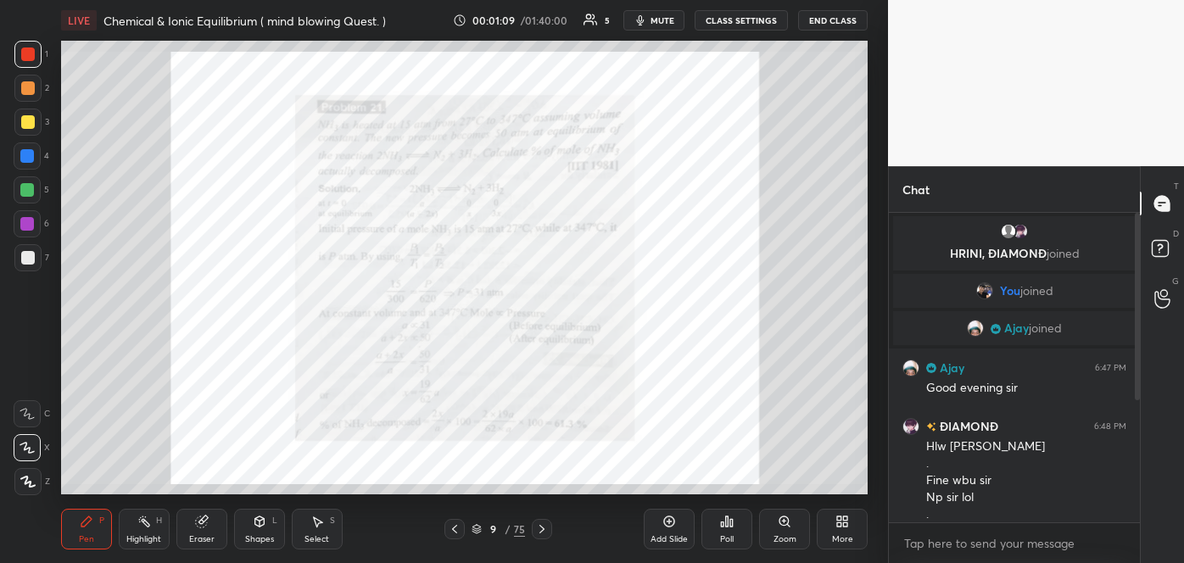
click at [788, 528] on div "Zoom" at bounding box center [784, 529] width 51 height 41
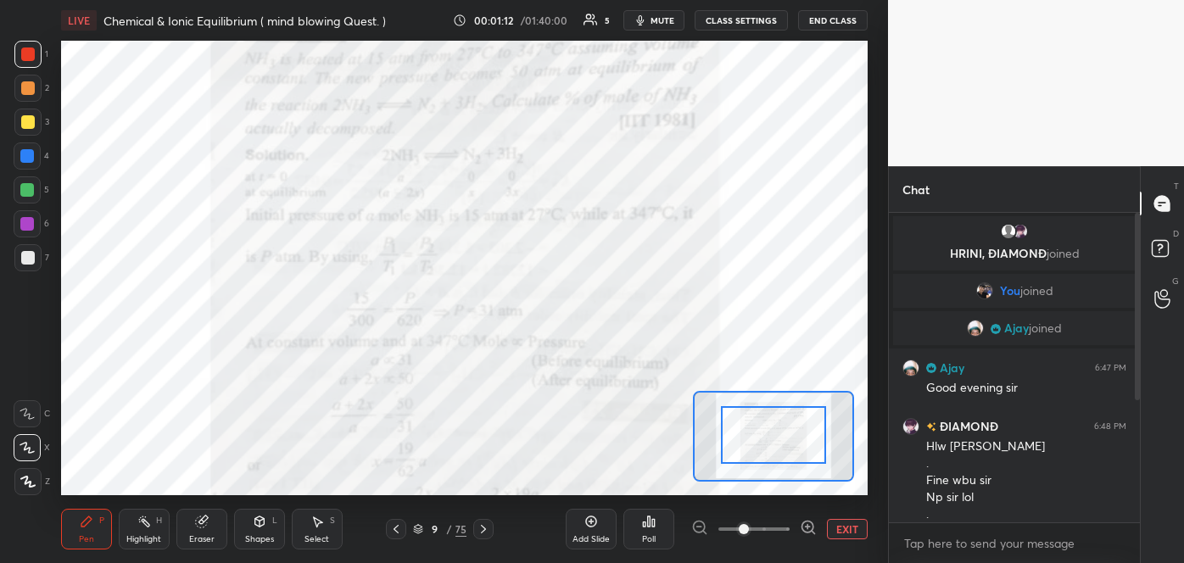
drag, startPoint x: 783, startPoint y: 442, endPoint x: 785, endPoint y: 405, distance: 36.5
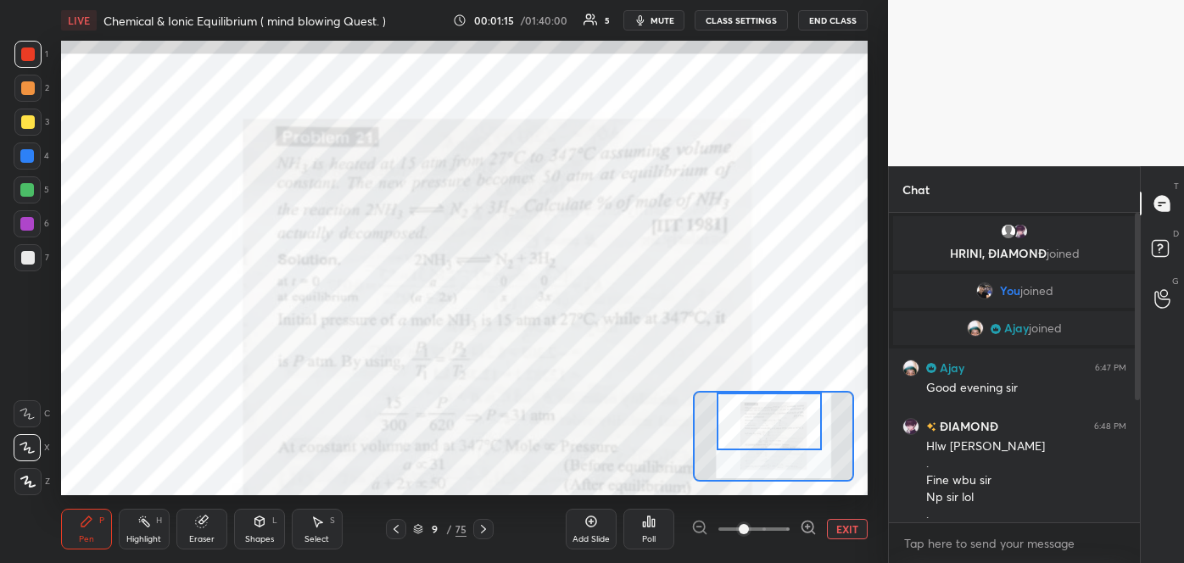
drag, startPoint x: 782, startPoint y: 434, endPoint x: 778, endPoint y: 403, distance: 31.7
click at [778, 403] on div at bounding box center [769, 422] width 105 height 59
click at [804, 522] on icon at bounding box center [808, 527] width 17 height 17
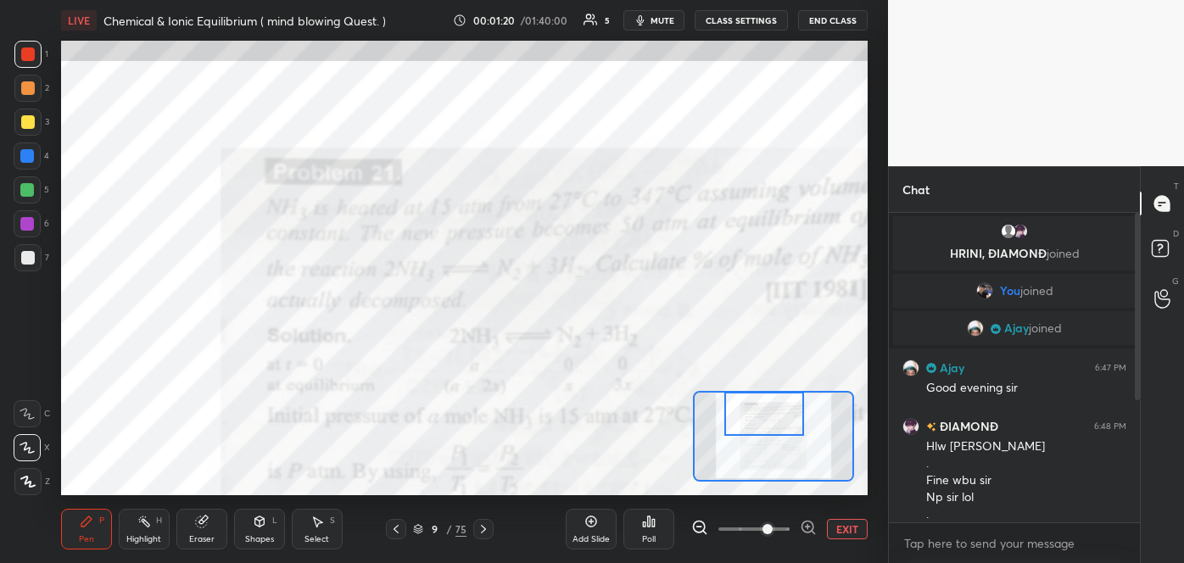
drag, startPoint x: 780, startPoint y: 438, endPoint x: 775, endPoint y: 420, distance: 19.3
click at [775, 420] on div at bounding box center [763, 414] width 79 height 44
click at [700, 523] on icon at bounding box center [699, 527] width 17 height 17
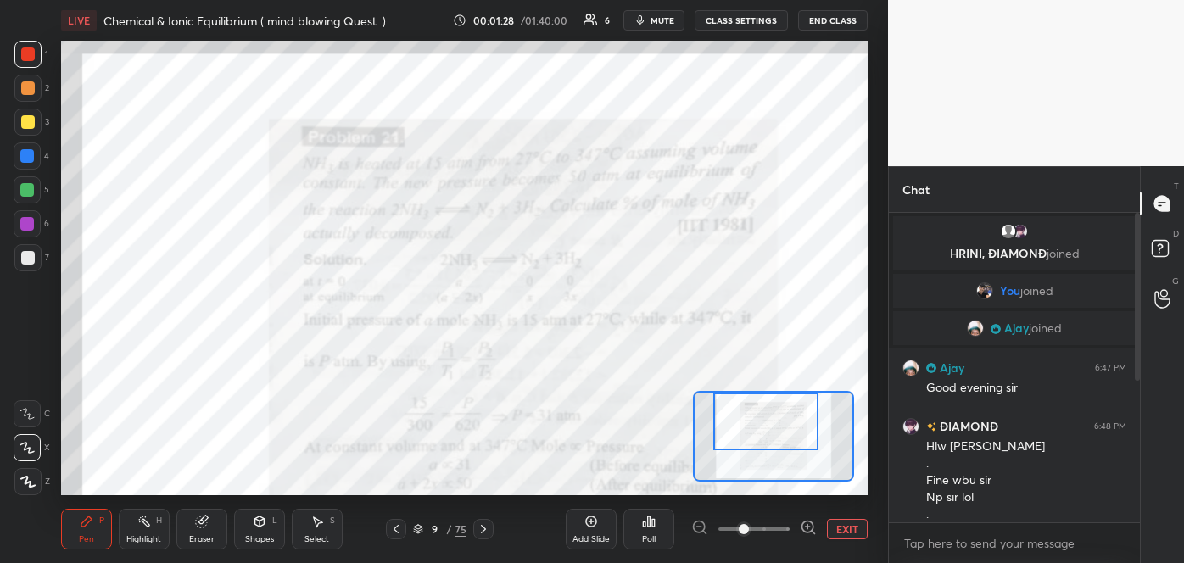
click at [758, 427] on div at bounding box center [765, 422] width 105 height 59
click at [1161, 294] on circle at bounding box center [1163, 293] width 7 height 7
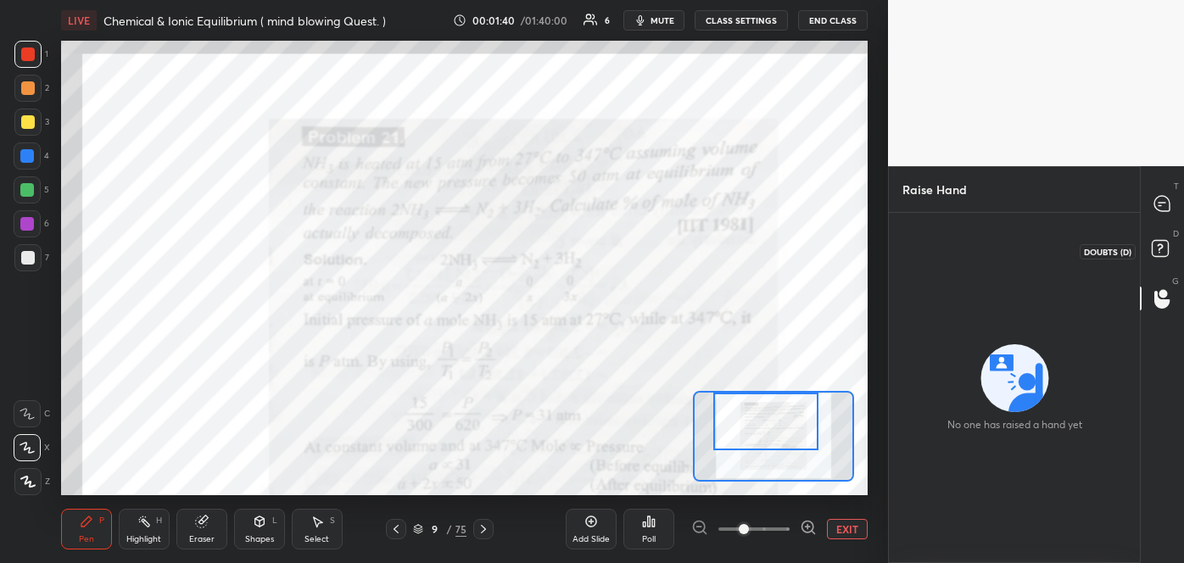
click at [1158, 249] on icon at bounding box center [1160, 247] width 6 height 7
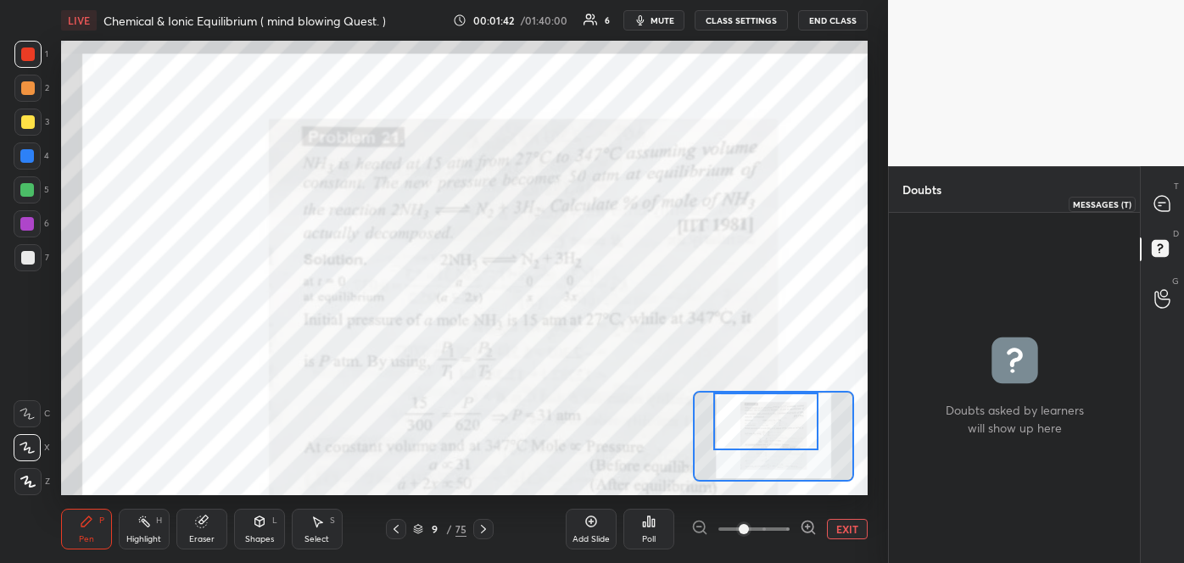
click at [1162, 203] on icon at bounding box center [1161, 203] width 7 height 0
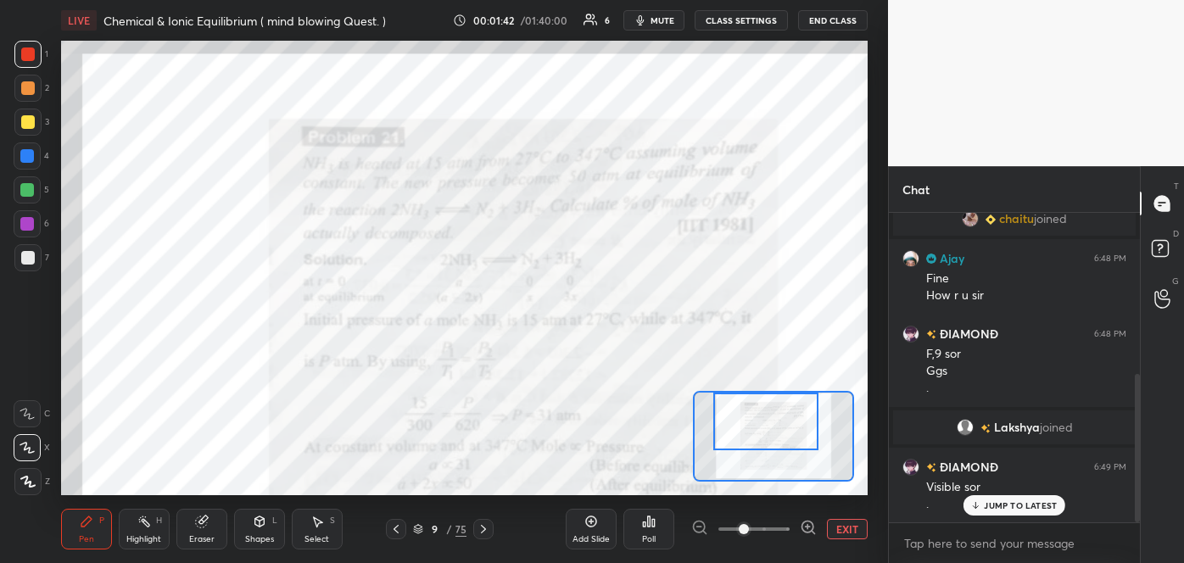
scroll to position [304, 246]
click at [1006, 503] on p "JUMP TO LATEST" at bounding box center [1020, 505] width 73 height 10
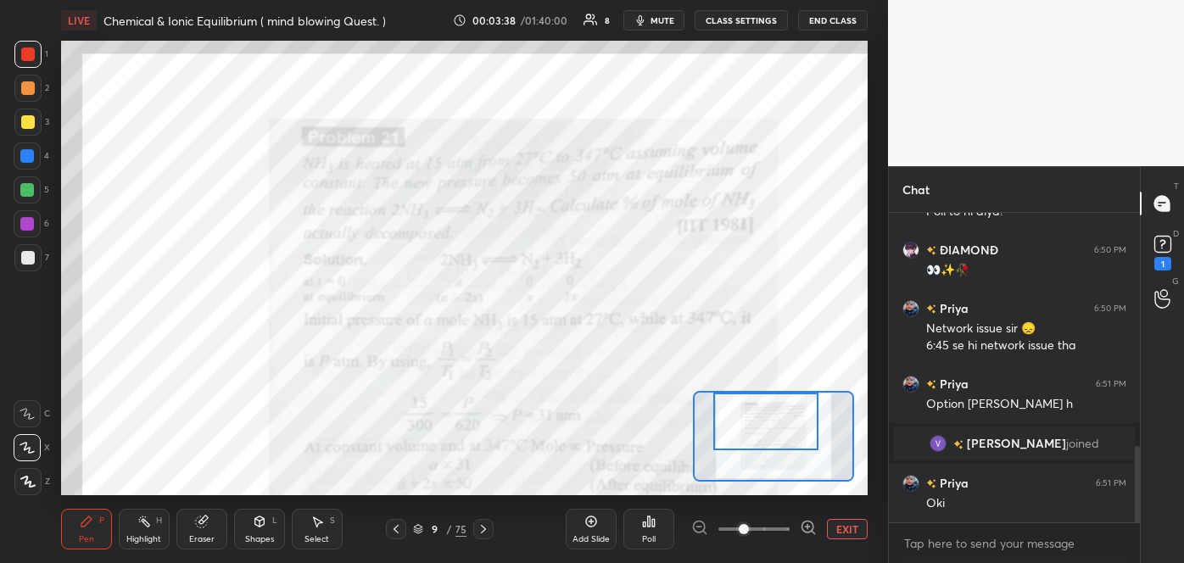
scroll to position [950, 0]
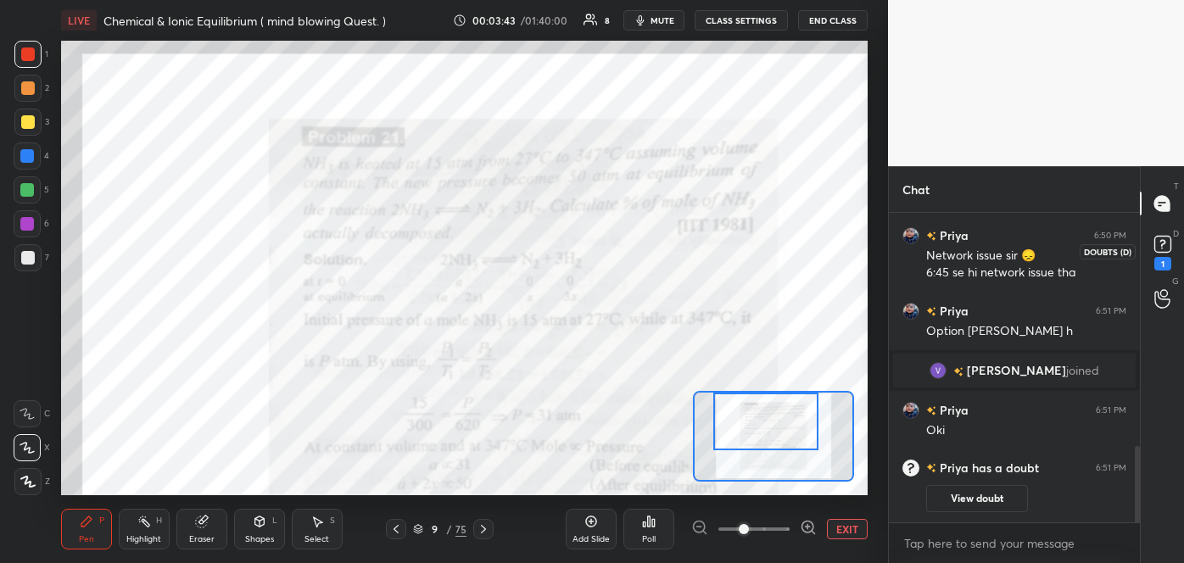
click at [1164, 243] on icon at bounding box center [1162, 243] width 6 height 7
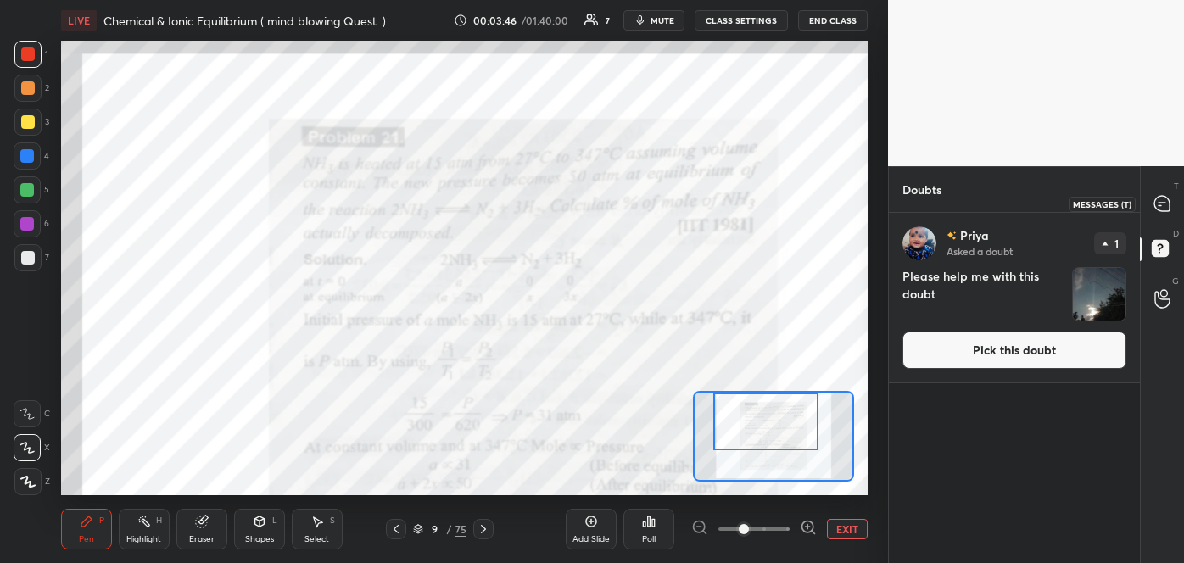
click at [1159, 204] on icon at bounding box center [1161, 203] width 15 height 15
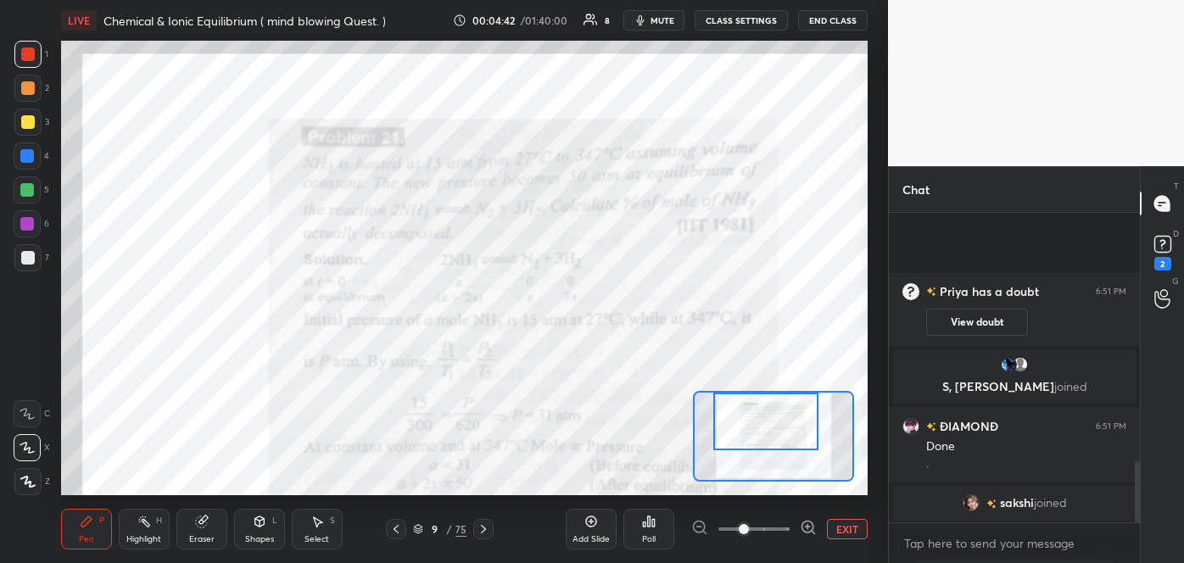
scroll to position [1254, 0]
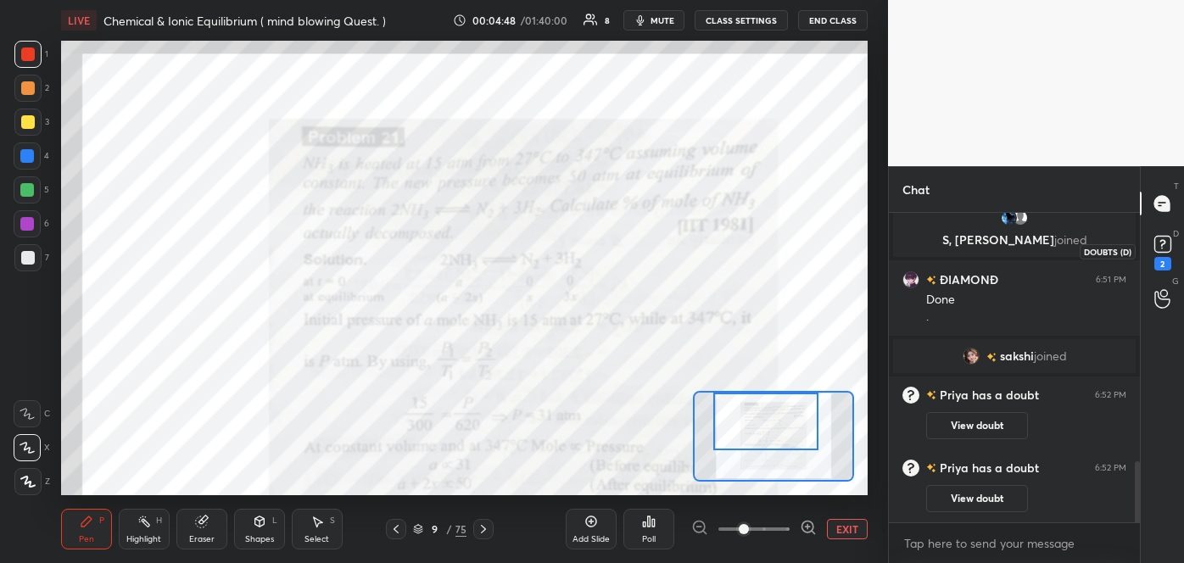
click at [1164, 250] on rect at bounding box center [1162, 245] width 16 height 16
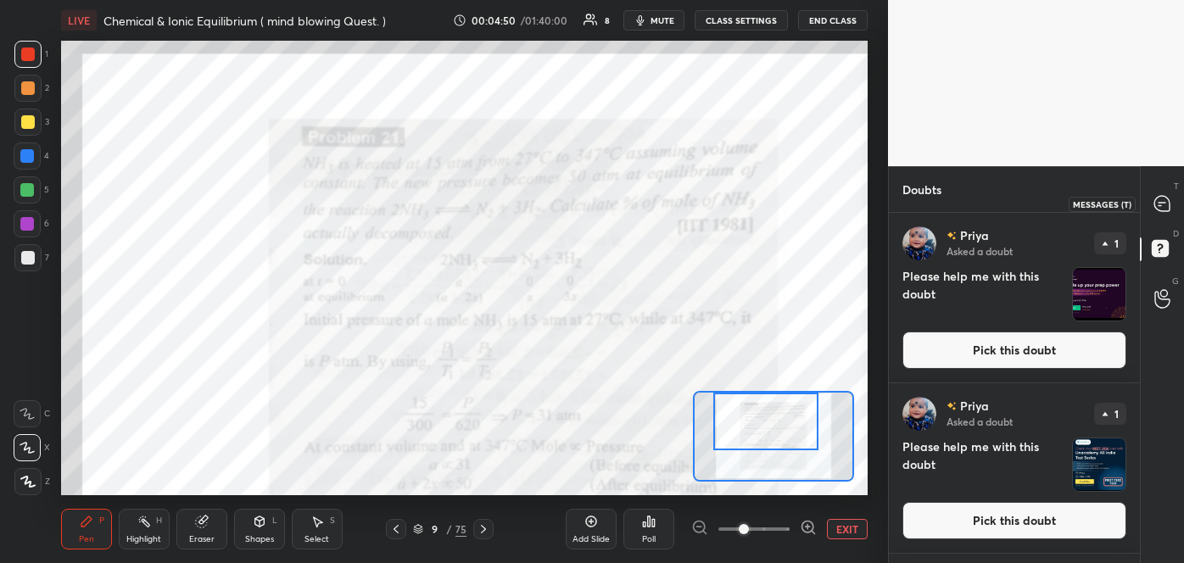
click at [1167, 204] on icon at bounding box center [1161, 203] width 15 height 15
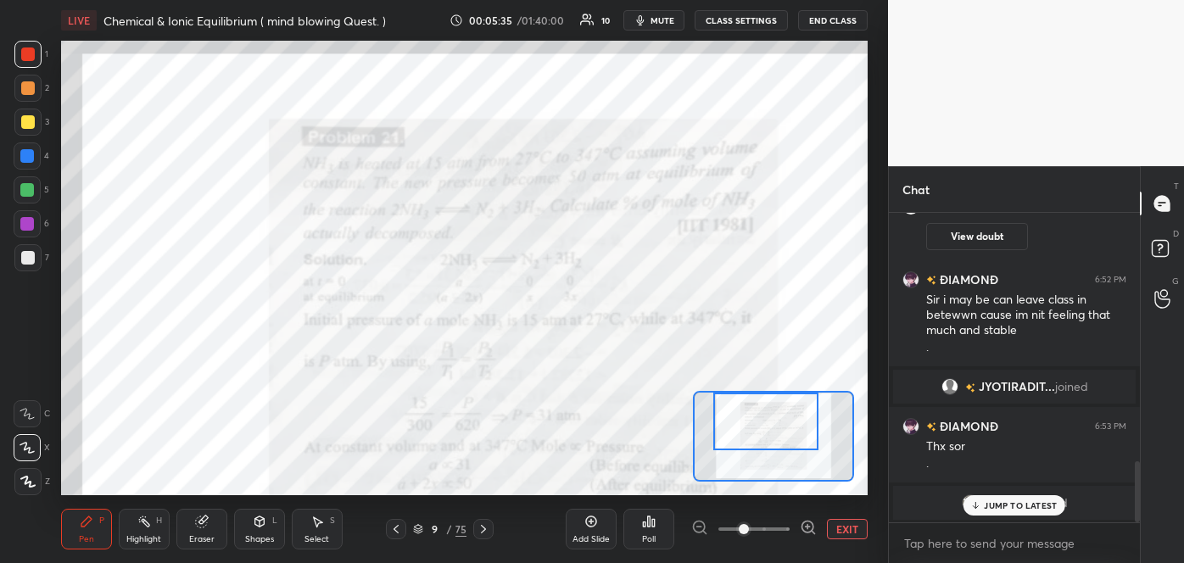
scroll to position [1323, 0]
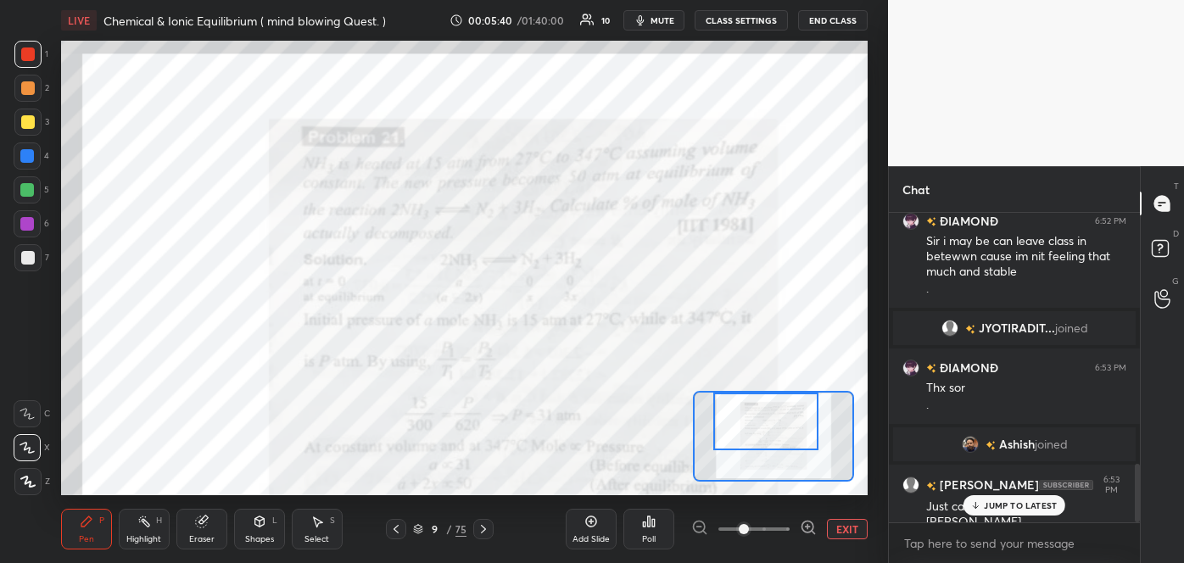
click at [1010, 507] on p "JUMP TO LATEST" at bounding box center [1020, 505] width 73 height 10
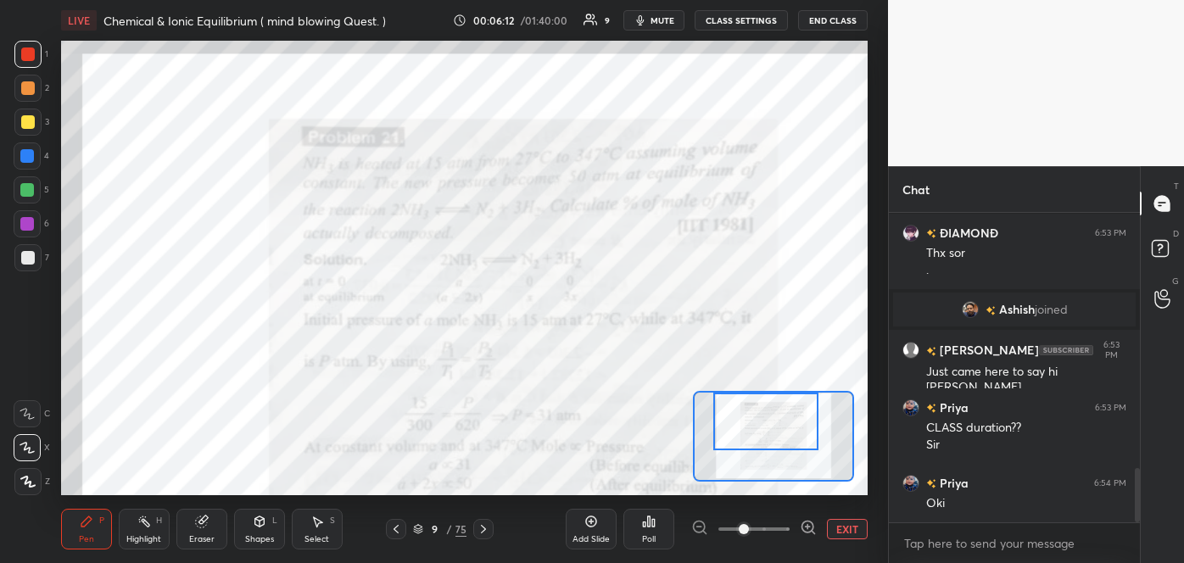
scroll to position [1515, 0]
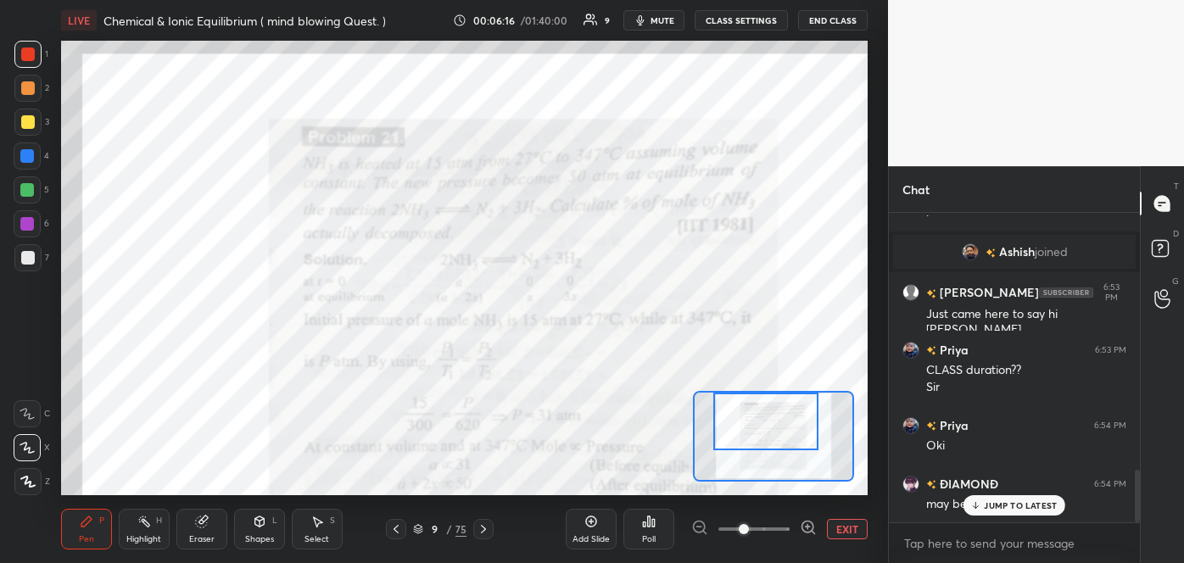
click at [1003, 501] on p "JUMP TO LATEST" at bounding box center [1020, 505] width 73 height 10
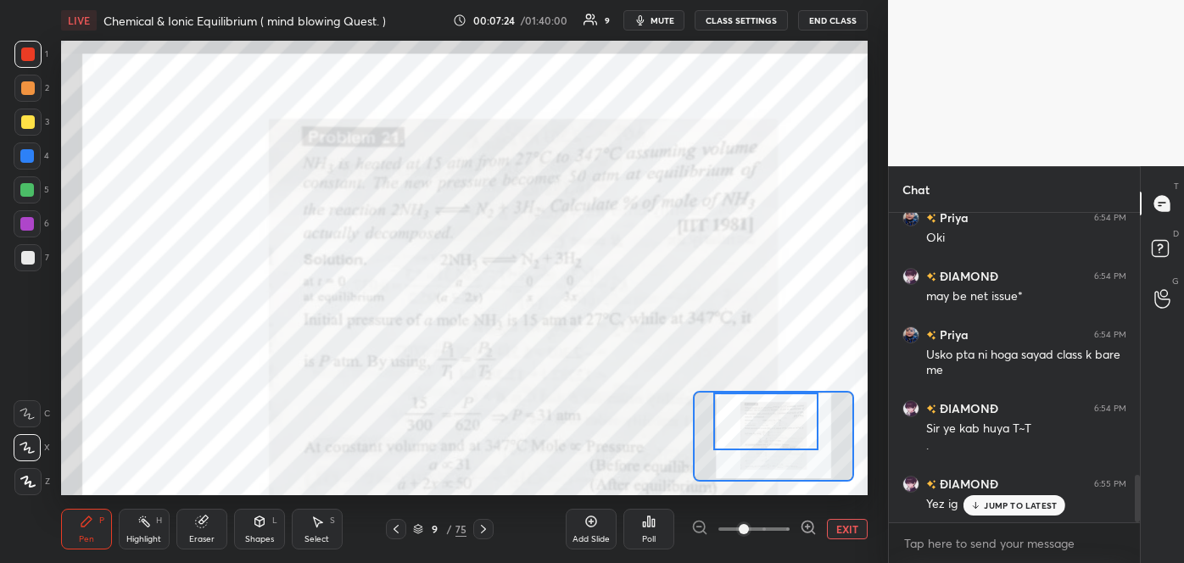
scroll to position [1741, 0]
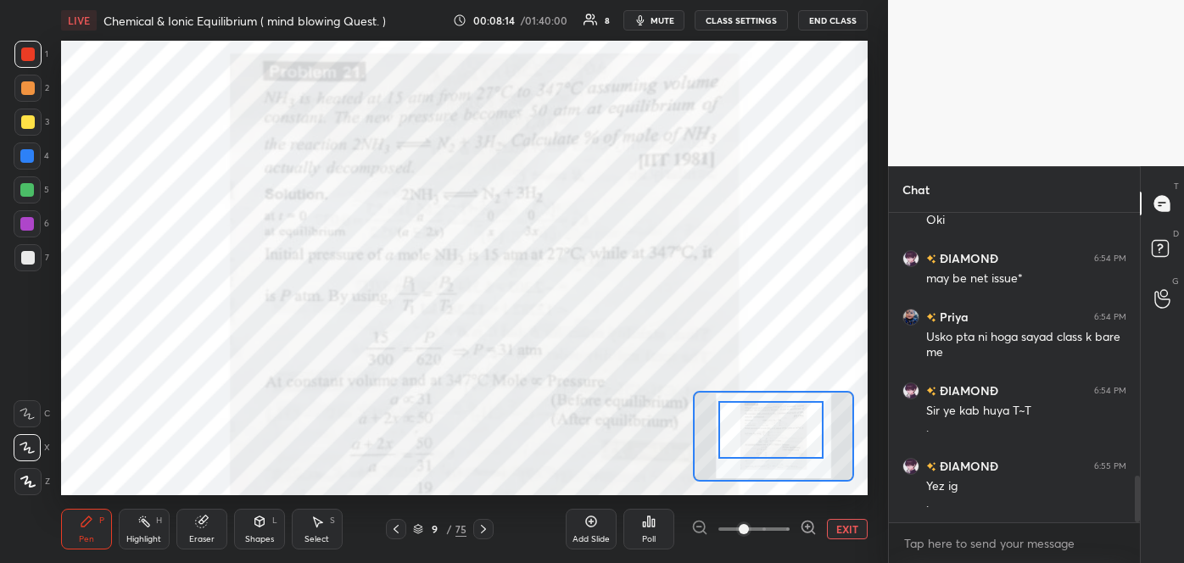
drag, startPoint x: 778, startPoint y: 426, endPoint x: 783, endPoint y: 434, distance: 9.9
click at [783, 434] on div at bounding box center [770, 430] width 105 height 59
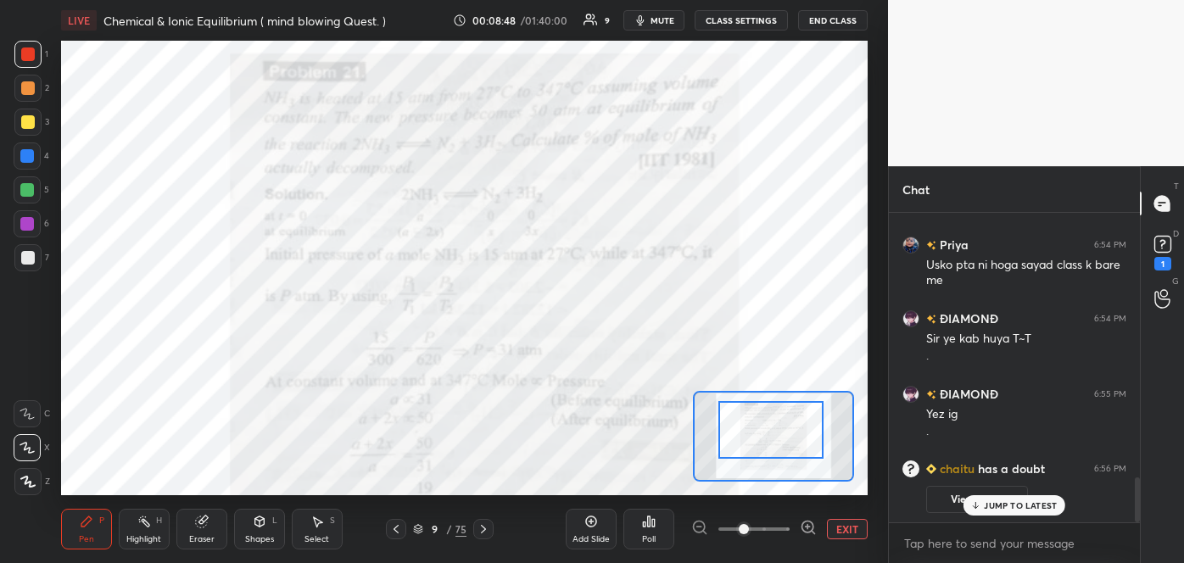
scroll to position [1662, 0]
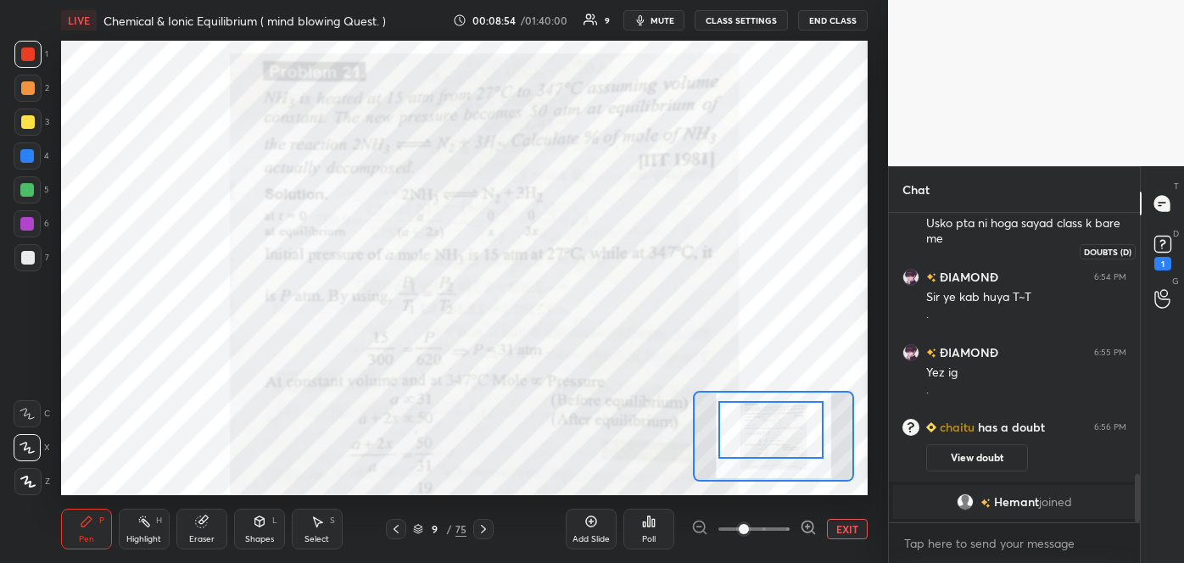
click at [1162, 250] on rect at bounding box center [1162, 245] width 16 height 16
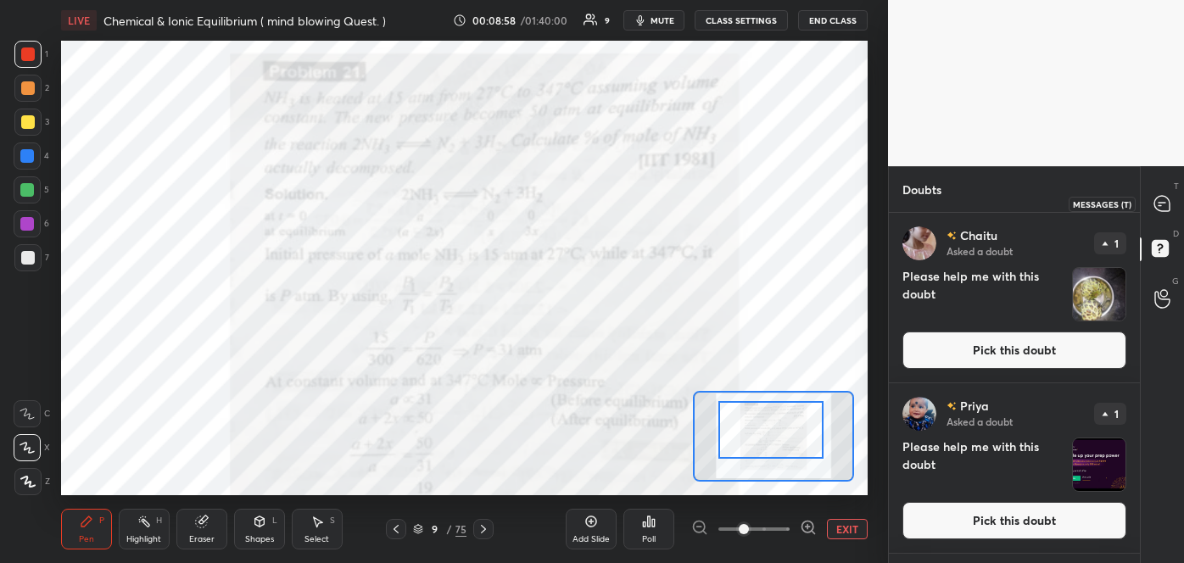
click at [1164, 199] on icon at bounding box center [1161, 203] width 15 height 15
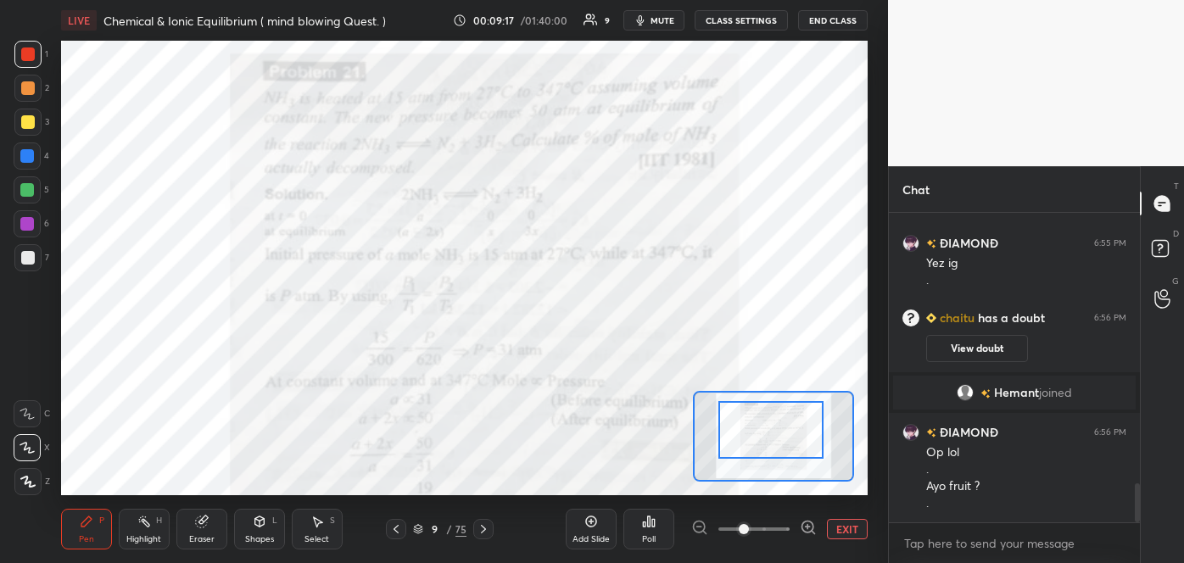
scroll to position [2194, 0]
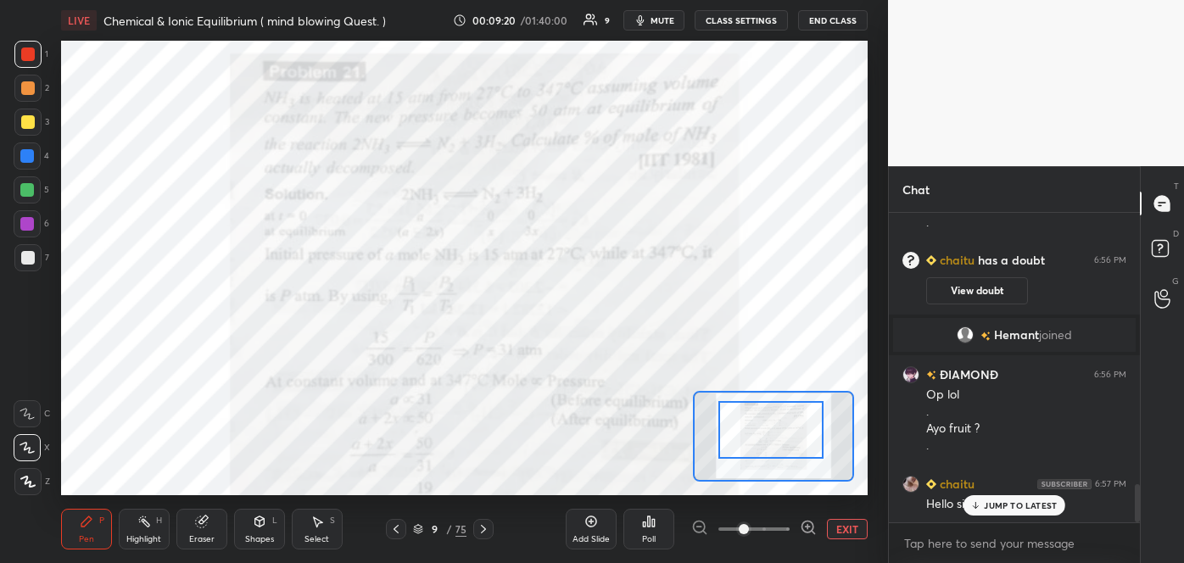
click at [1011, 502] on p "JUMP TO LATEST" at bounding box center [1020, 505] width 73 height 10
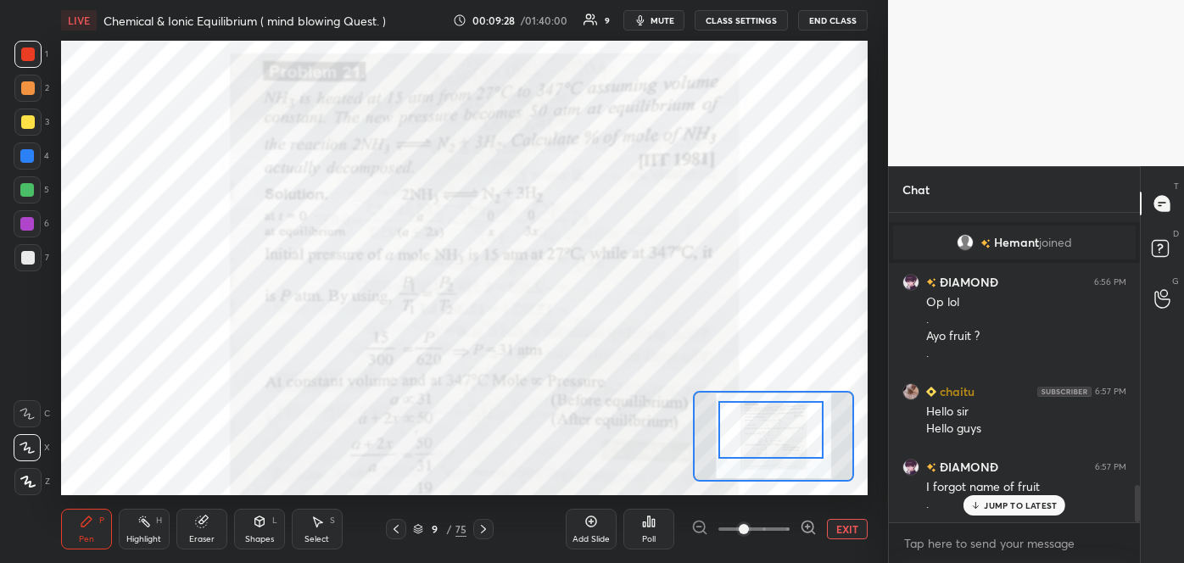
scroll to position [2361, 0]
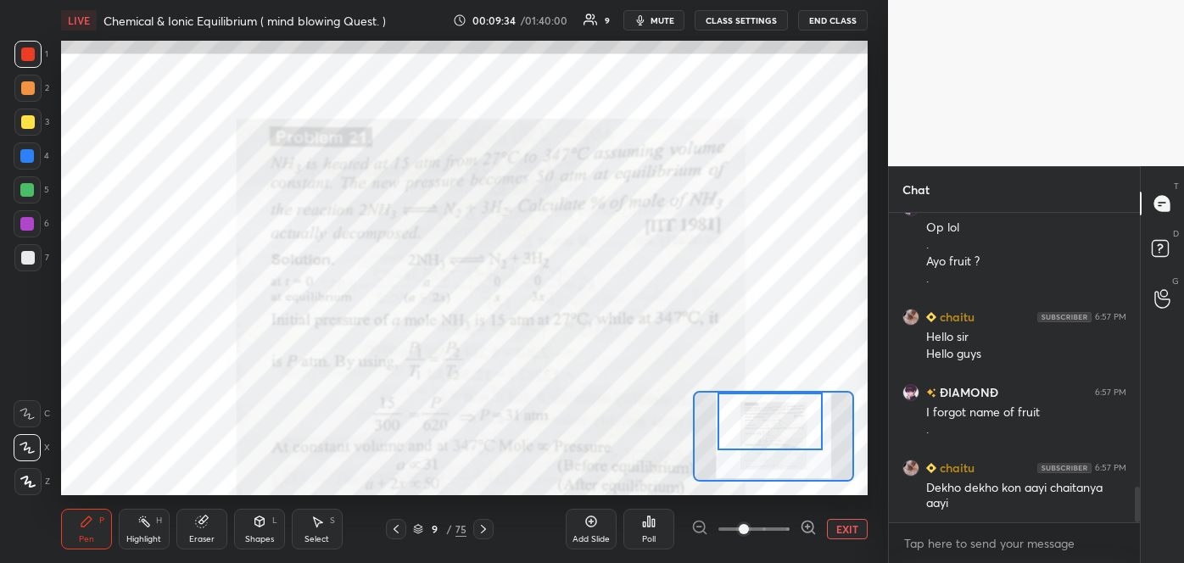
drag, startPoint x: 761, startPoint y: 422, endPoint x: 760, endPoint y: 404, distance: 18.7
click at [760, 404] on div at bounding box center [769, 422] width 105 height 59
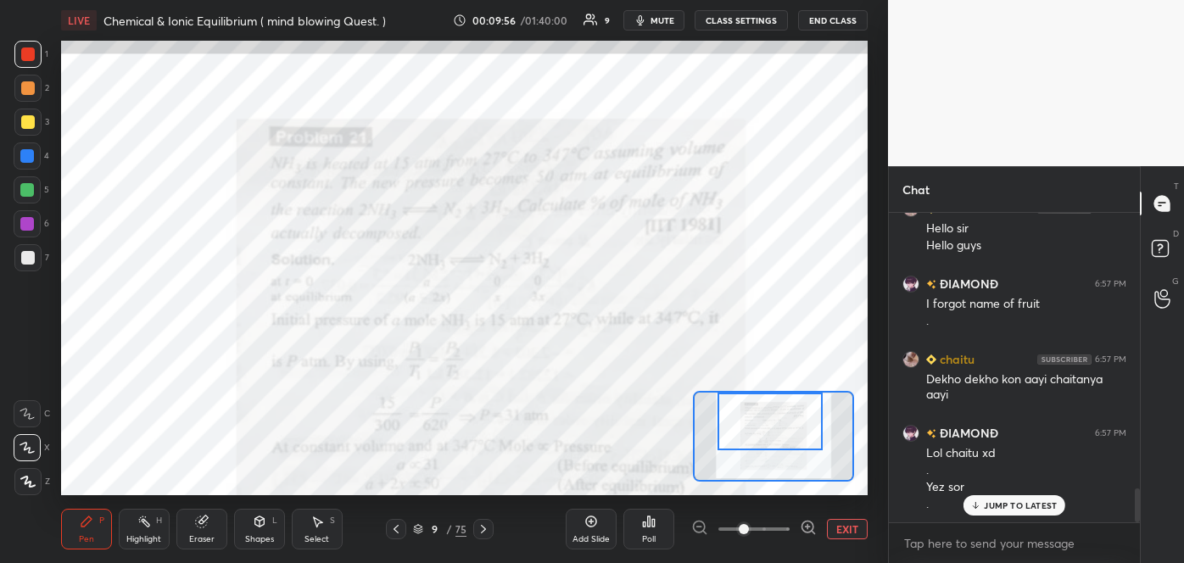
scroll to position [2528, 0]
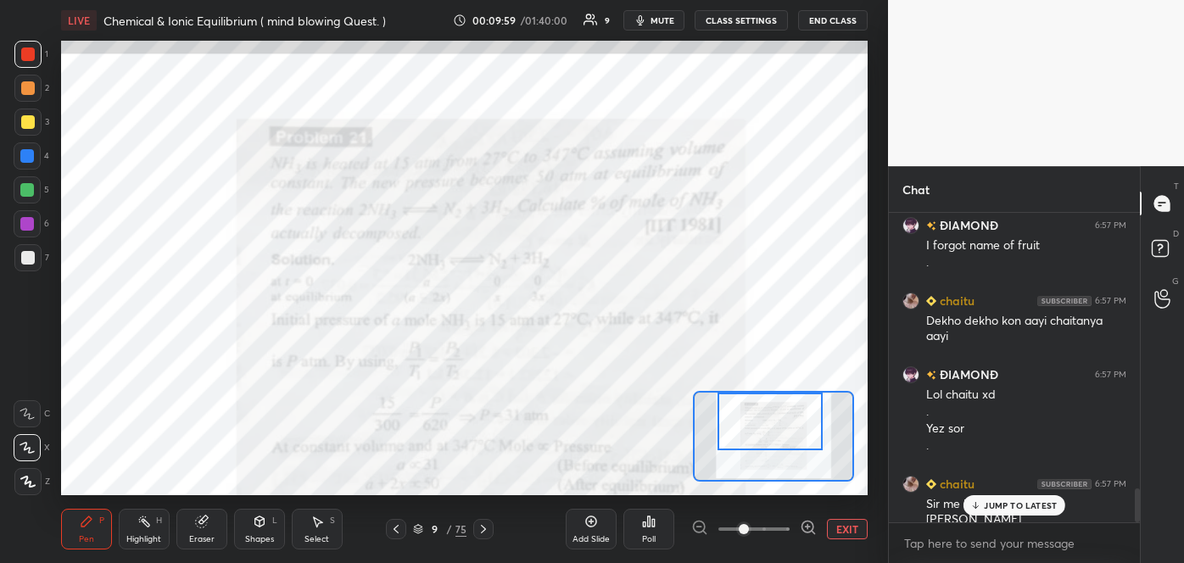
click at [972, 500] on icon at bounding box center [975, 505] width 11 height 10
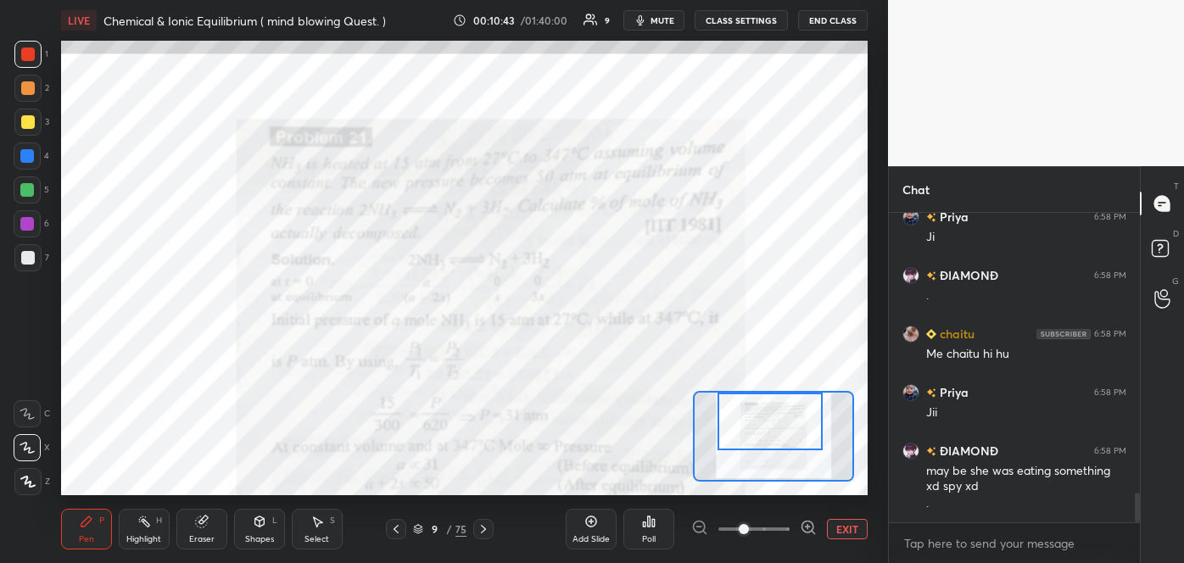
scroll to position [2970, 0]
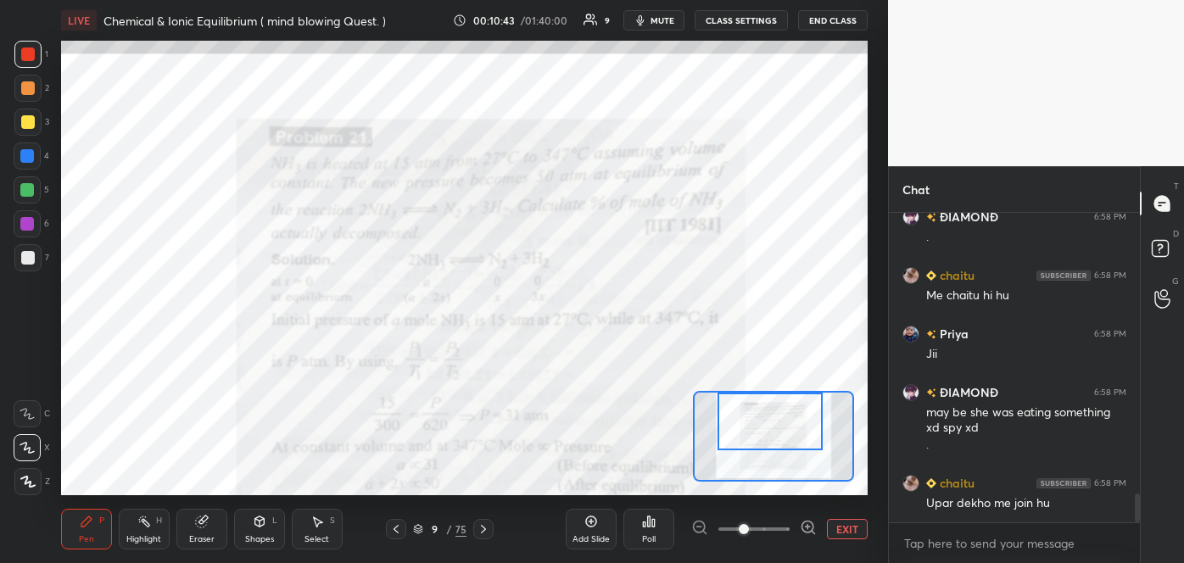
click at [651, 532] on div "Poll" at bounding box center [648, 529] width 51 height 41
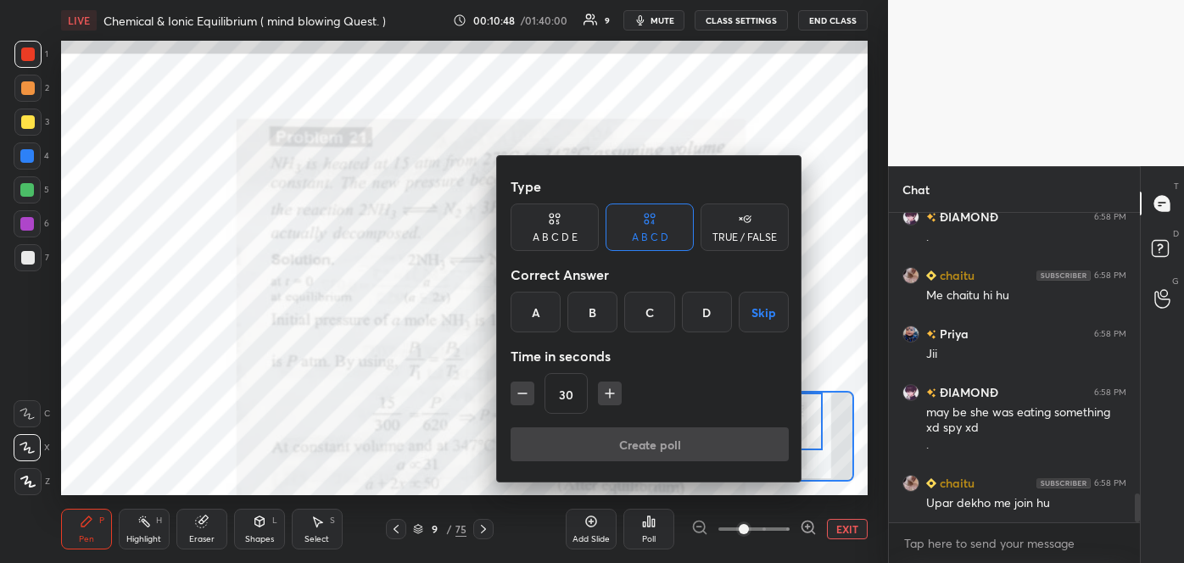
click at [536, 308] on div "A" at bounding box center [535, 312] width 50 height 41
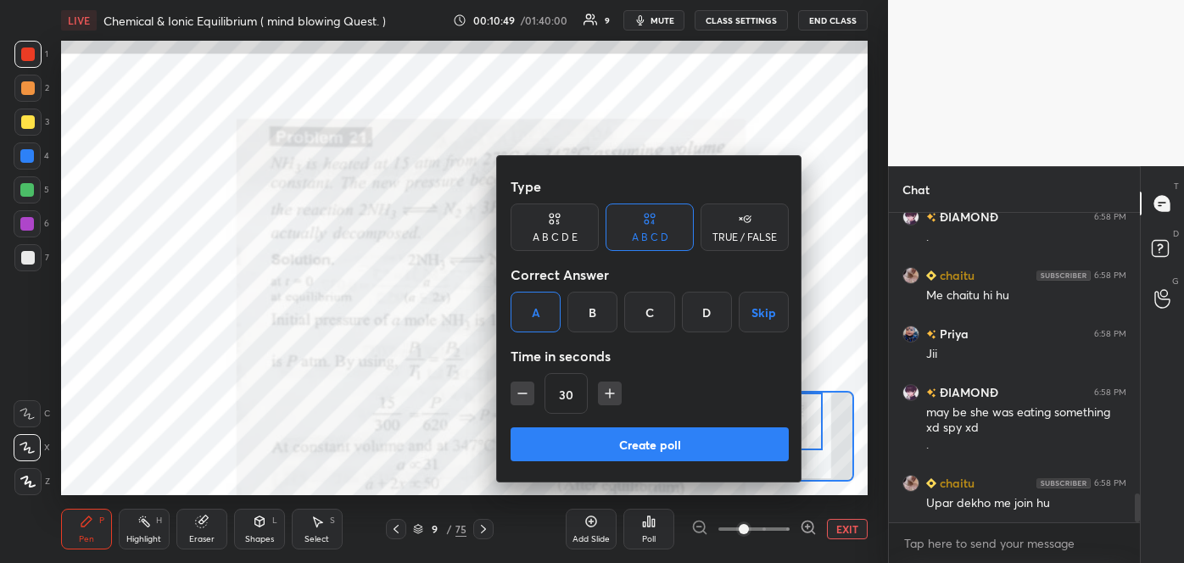
click at [629, 449] on button "Create poll" at bounding box center [649, 444] width 278 height 34
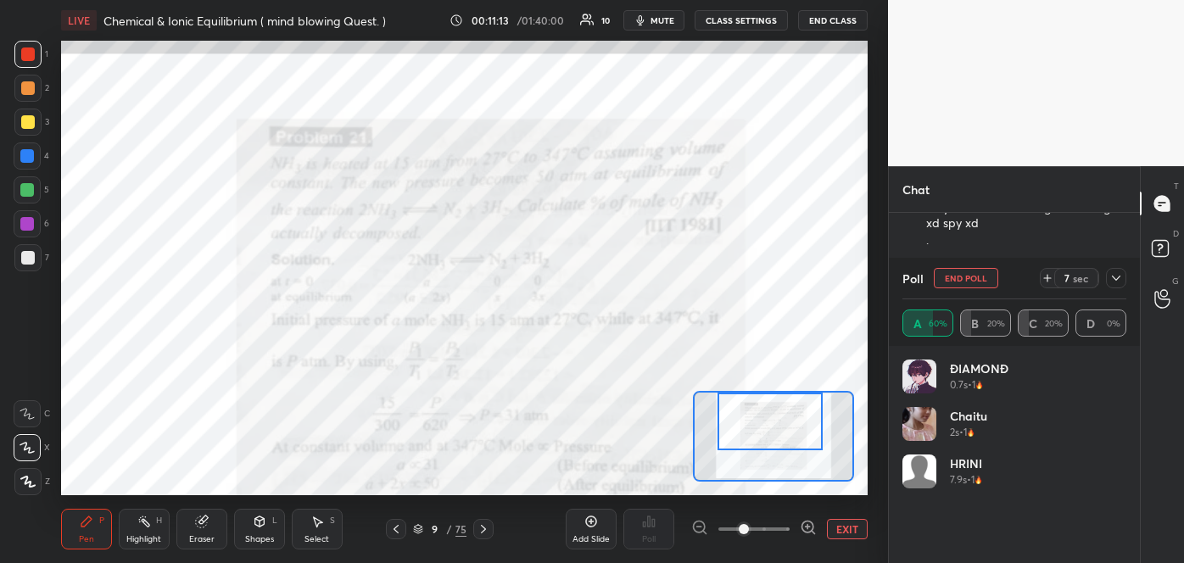
scroll to position [3215, 0]
click at [1112, 271] on icon at bounding box center [1116, 278] width 14 height 14
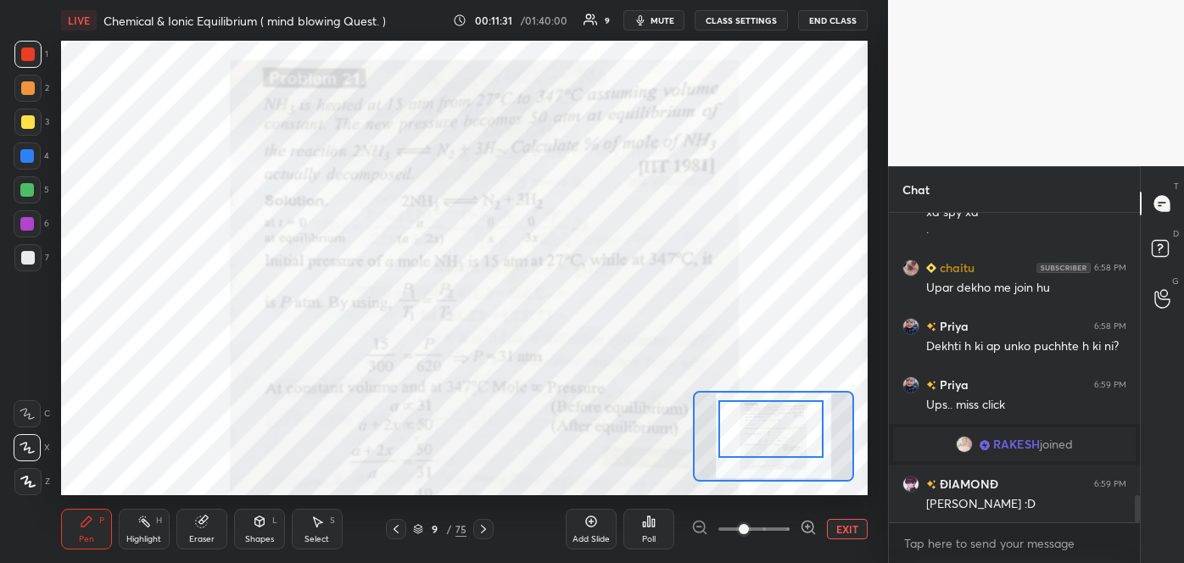
scroll to position [3203, 0]
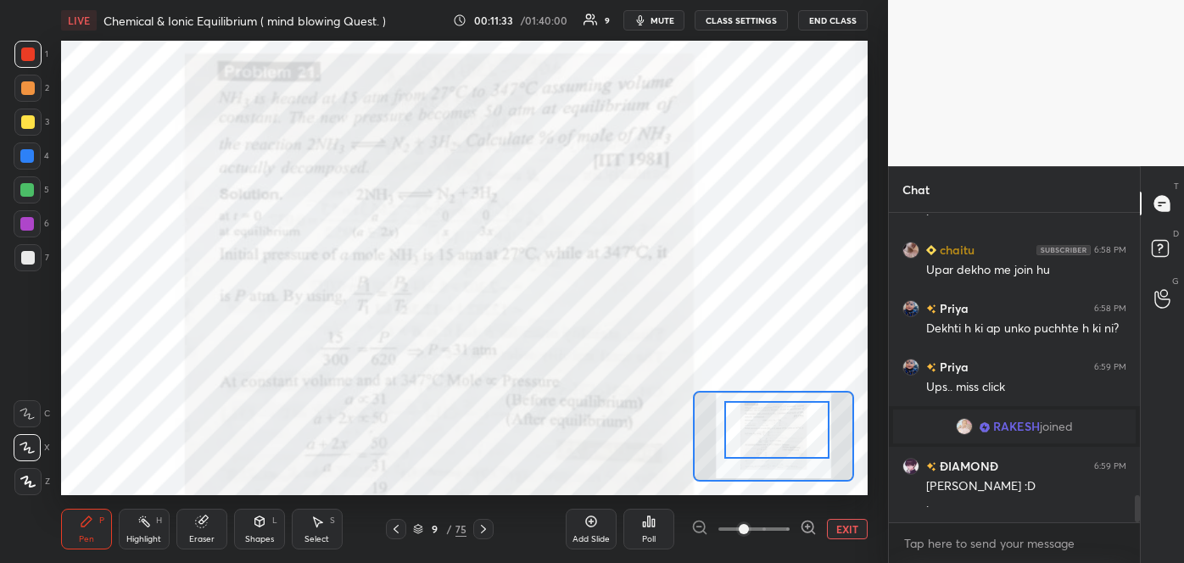
drag, startPoint x: 795, startPoint y: 432, endPoint x: 802, endPoint y: 441, distance: 10.9
click at [802, 441] on div at bounding box center [776, 430] width 105 height 59
click at [20, 224] on div at bounding box center [27, 223] width 27 height 27
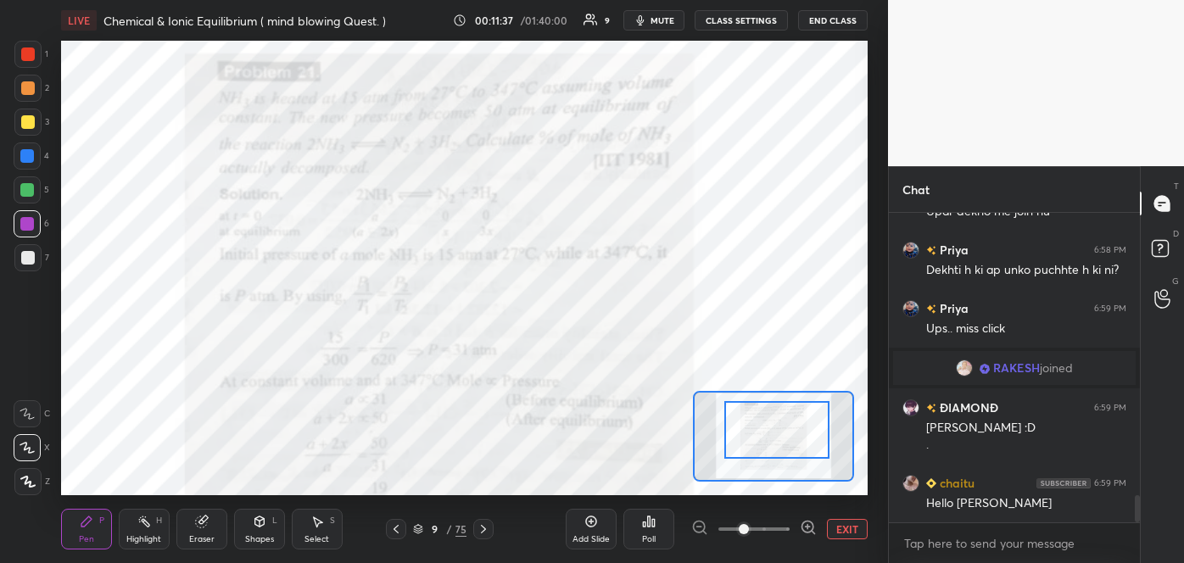
click at [275, 535] on div "Shapes L" at bounding box center [259, 529] width 51 height 41
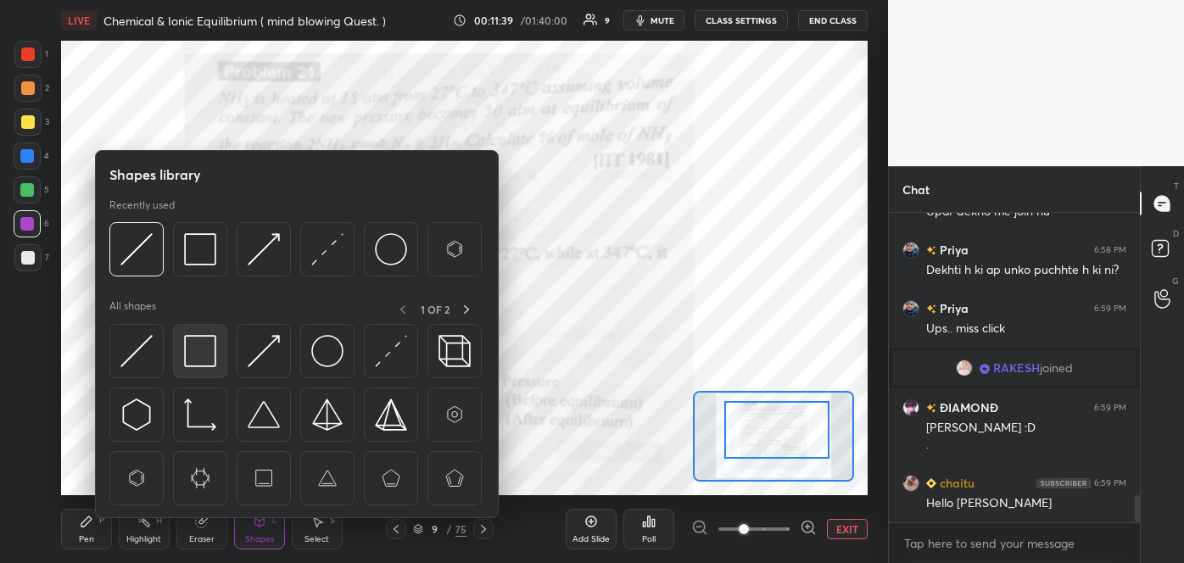
click at [202, 345] on img at bounding box center [200, 351] width 32 height 32
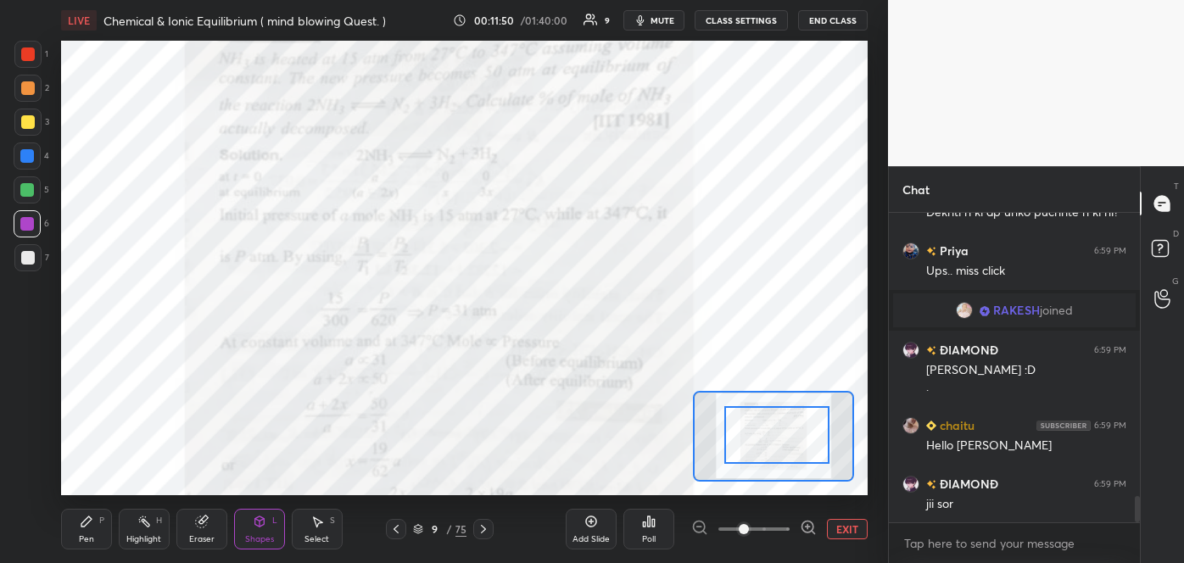
scroll to position [3337, 0]
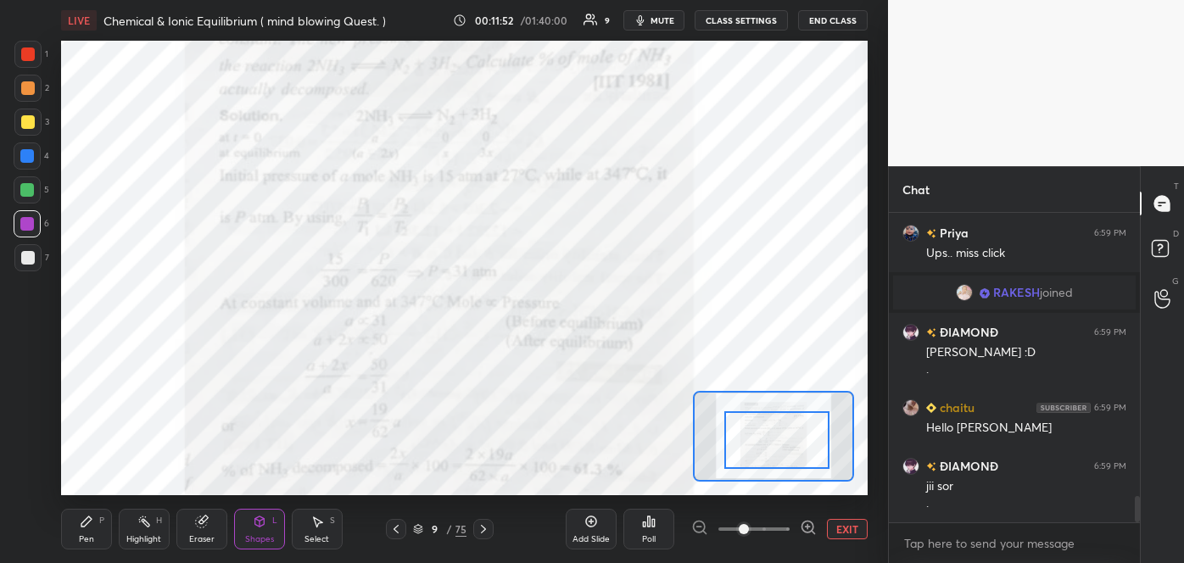
drag, startPoint x: 820, startPoint y: 426, endPoint x: 820, endPoint y: 436, distance: 10.2
click at [820, 436] on div at bounding box center [776, 440] width 105 height 59
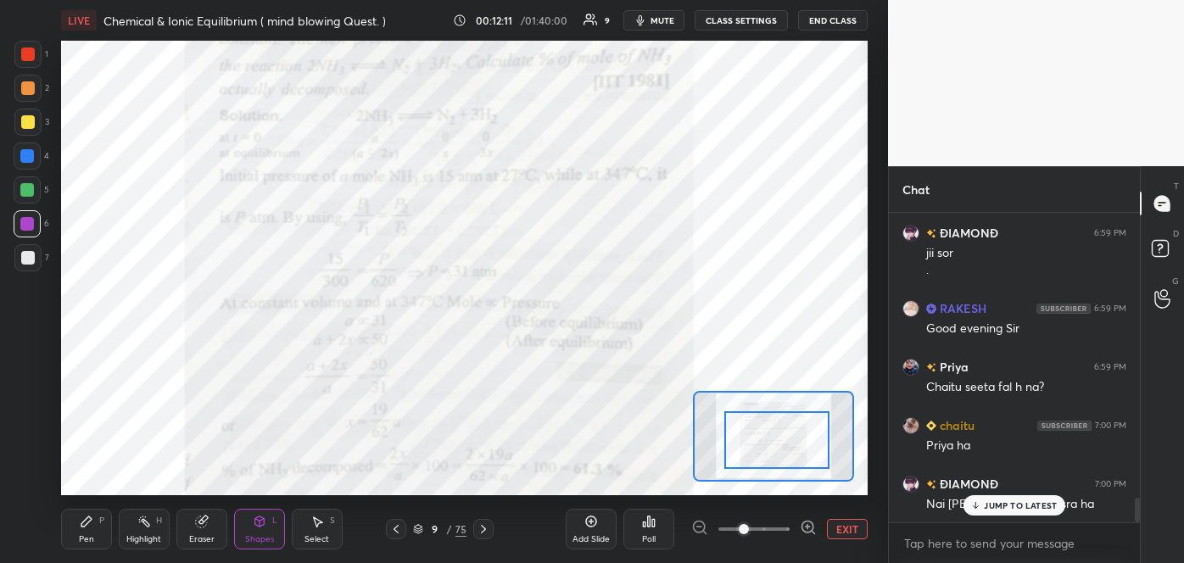
scroll to position [3588, 0]
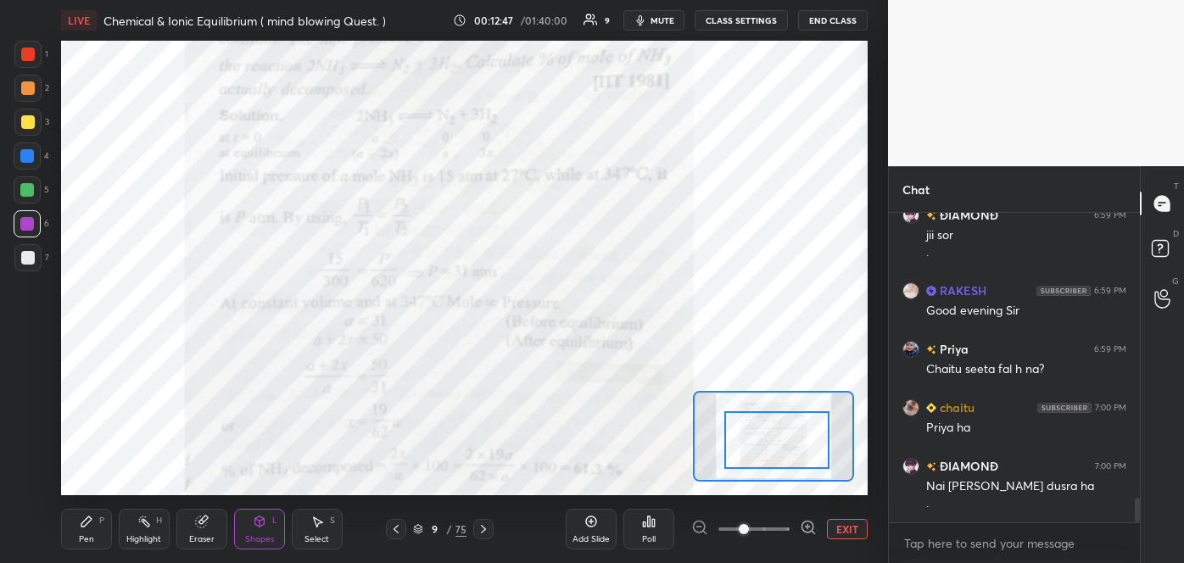
click at [24, 50] on div at bounding box center [28, 54] width 14 height 14
click at [96, 535] on div "Pen P" at bounding box center [86, 529] width 51 height 41
click at [29, 418] on icon at bounding box center [27, 414] width 14 height 10
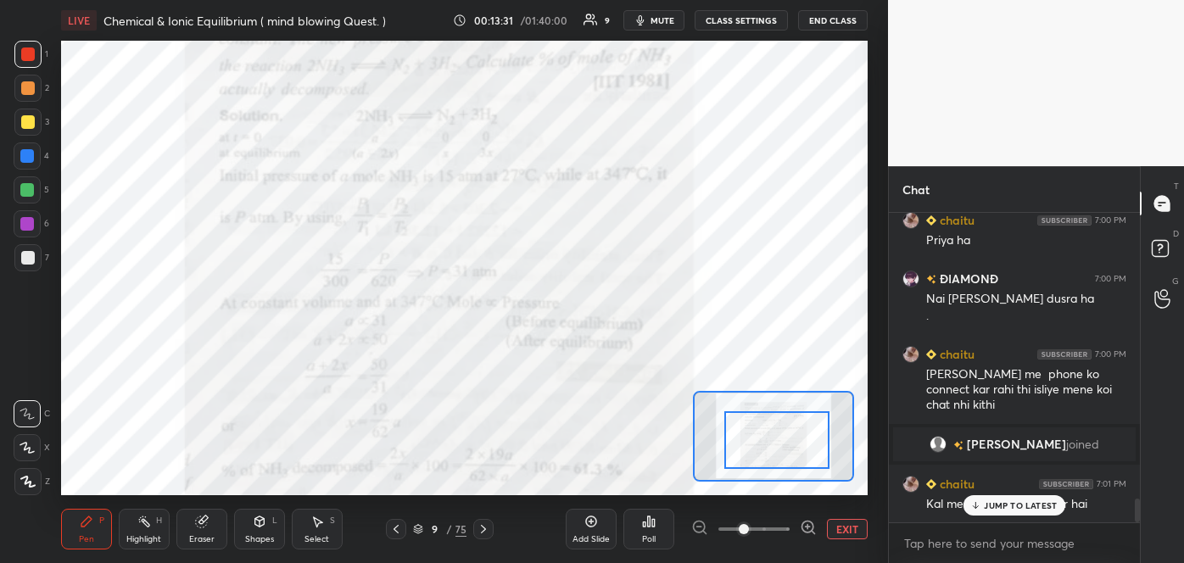
scroll to position [3817, 0]
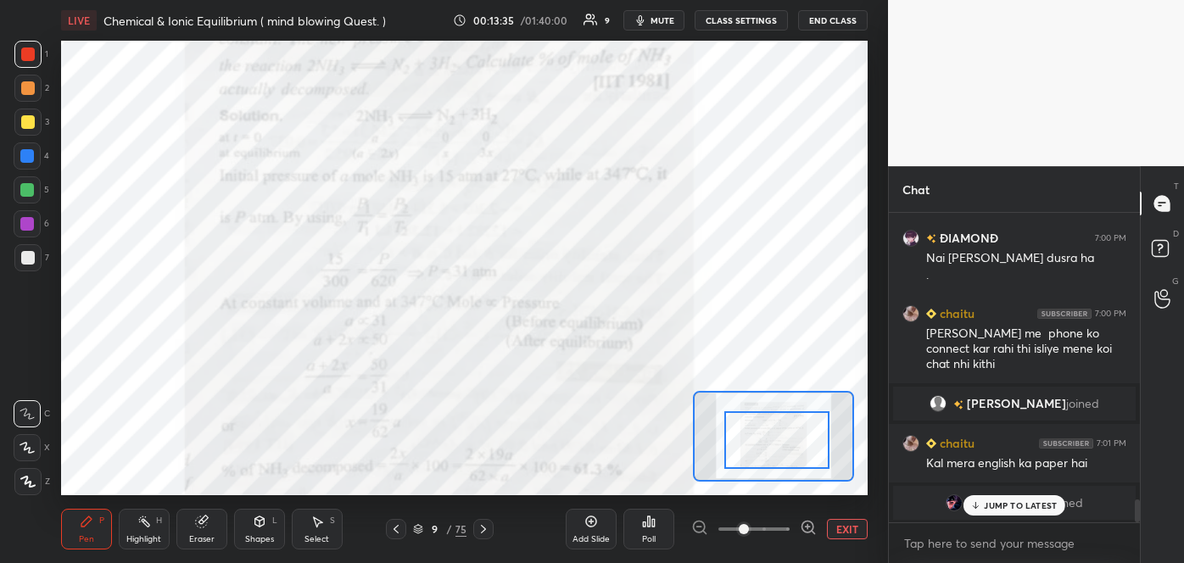
click at [881, 480] on div "1 2 3 4 5 6 7 C X Z C X Z E E Erase all H H LIVE Chemical & Ionic Equilibrium (…" at bounding box center [444, 281] width 888 height 563
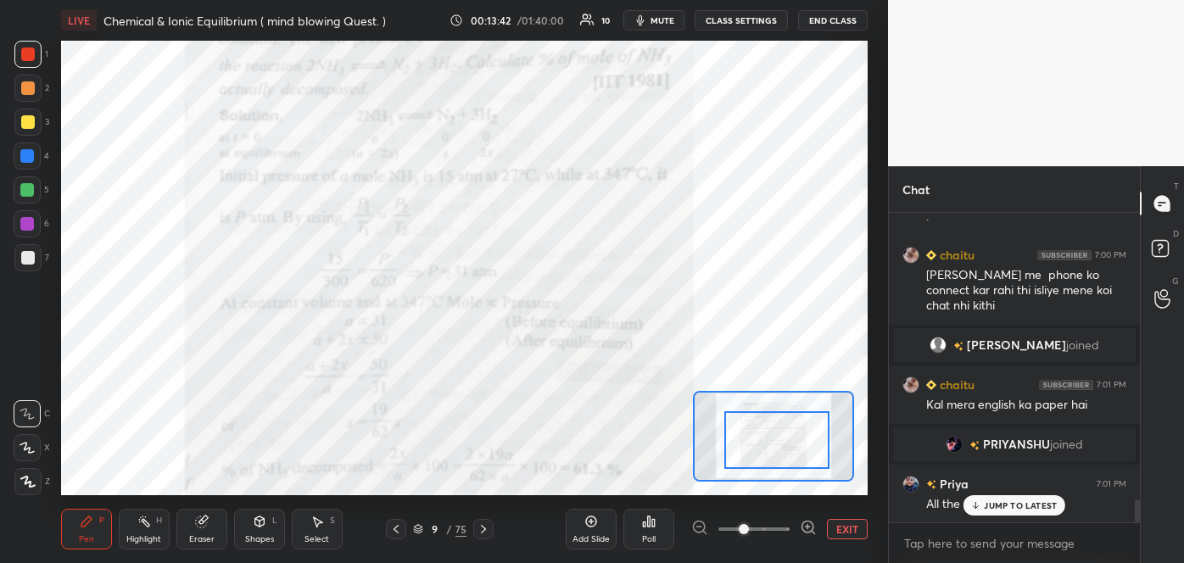
click at [975, 505] on icon at bounding box center [975, 505] width 0 height 6
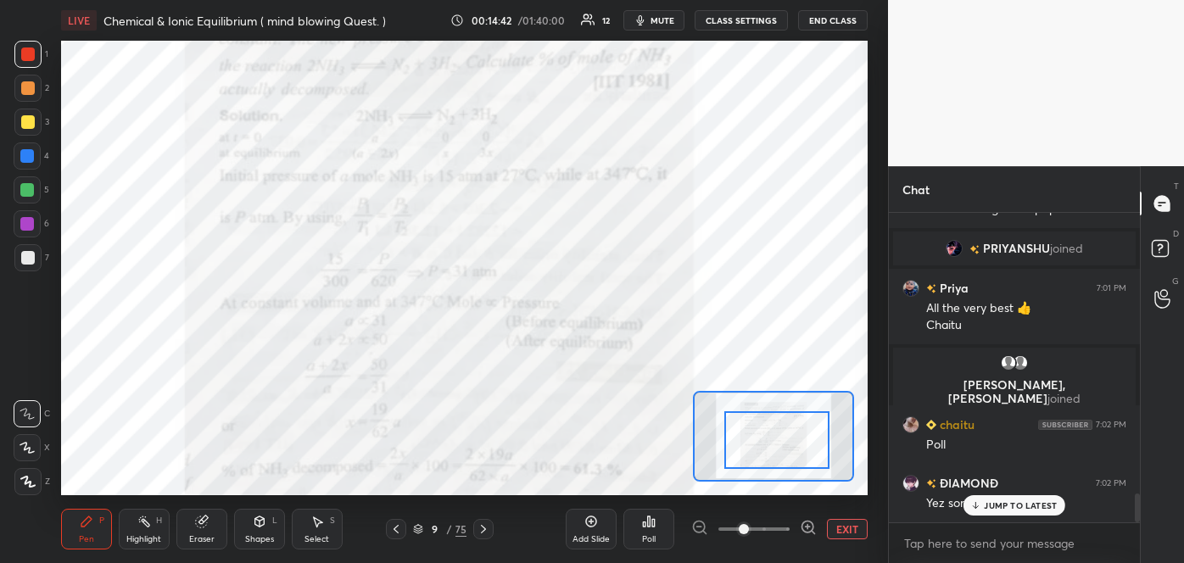
scroll to position [3034, 0]
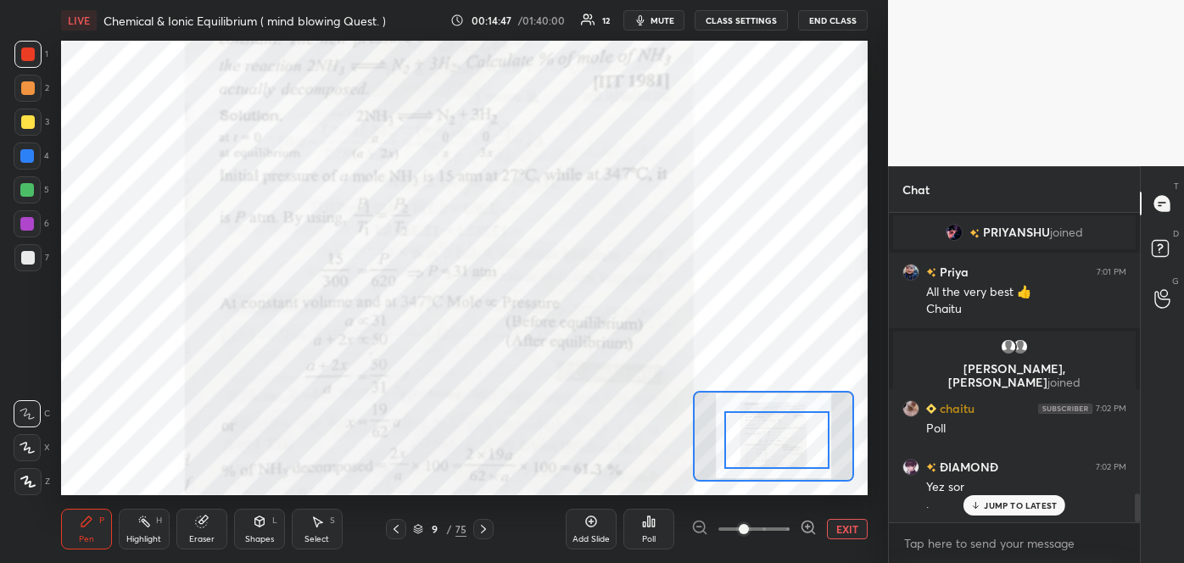
click at [649, 532] on div "Poll" at bounding box center [648, 529] width 51 height 41
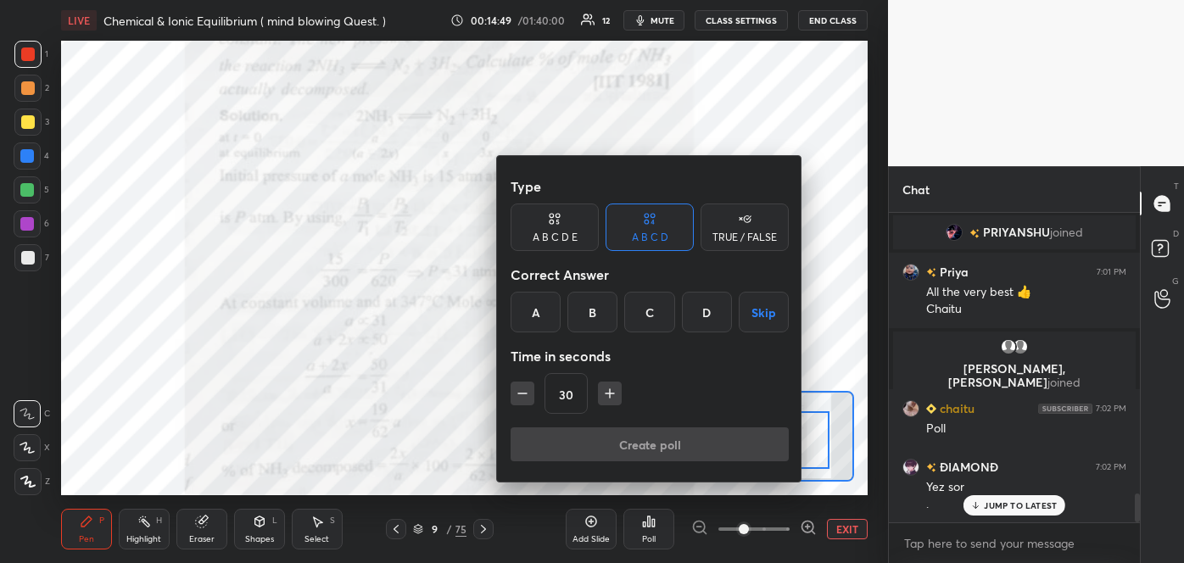
click at [650, 304] on div "C" at bounding box center [649, 312] width 50 height 41
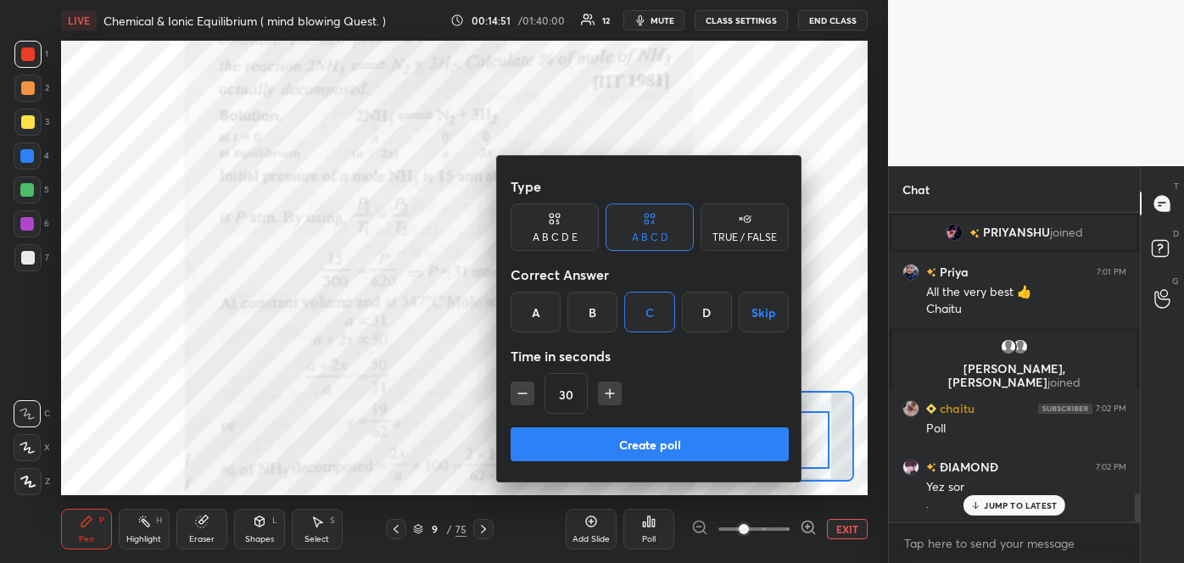
click at [642, 435] on button "Create poll" at bounding box center [649, 444] width 278 height 34
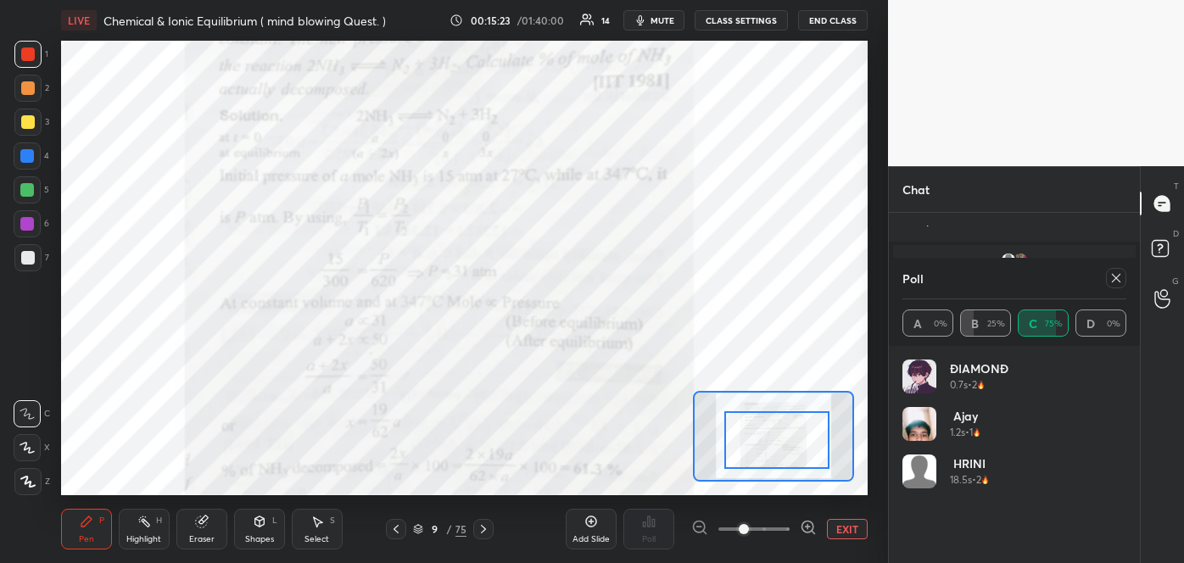
scroll to position [3236, 0]
click at [1115, 277] on icon at bounding box center [1116, 278] width 8 height 8
type textarea "x"
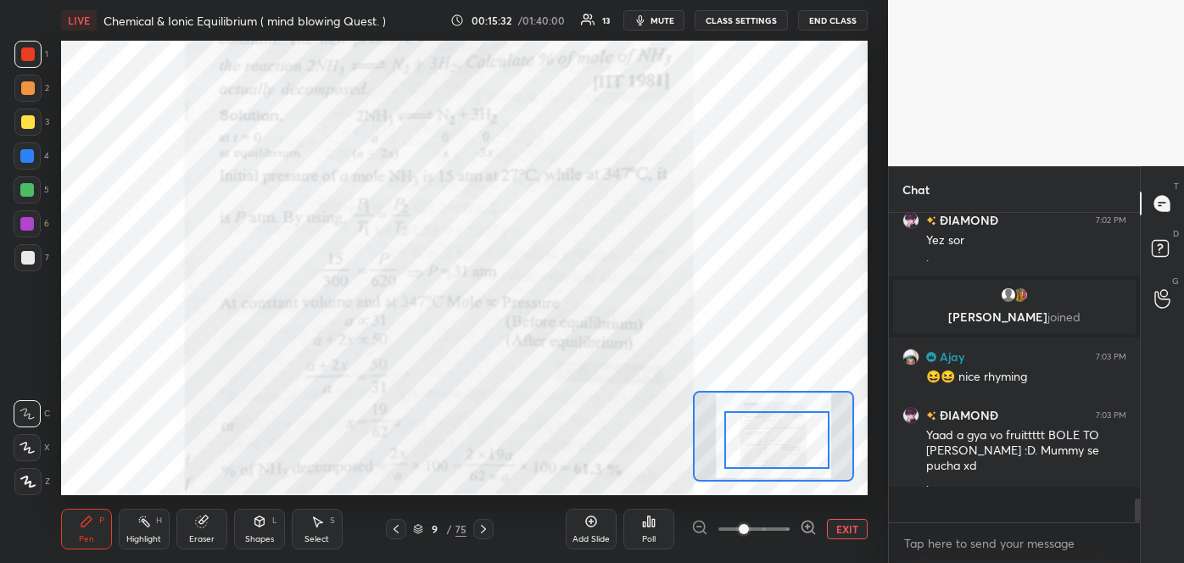
scroll to position [302, 246]
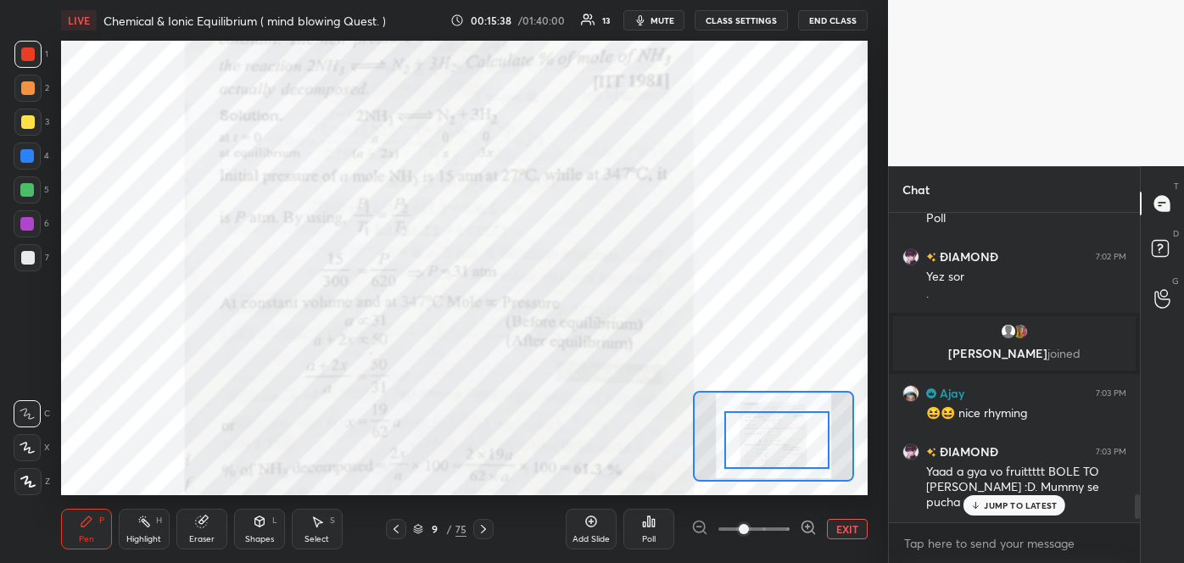
click at [642, 535] on div "Poll" at bounding box center [649, 539] width 14 height 8
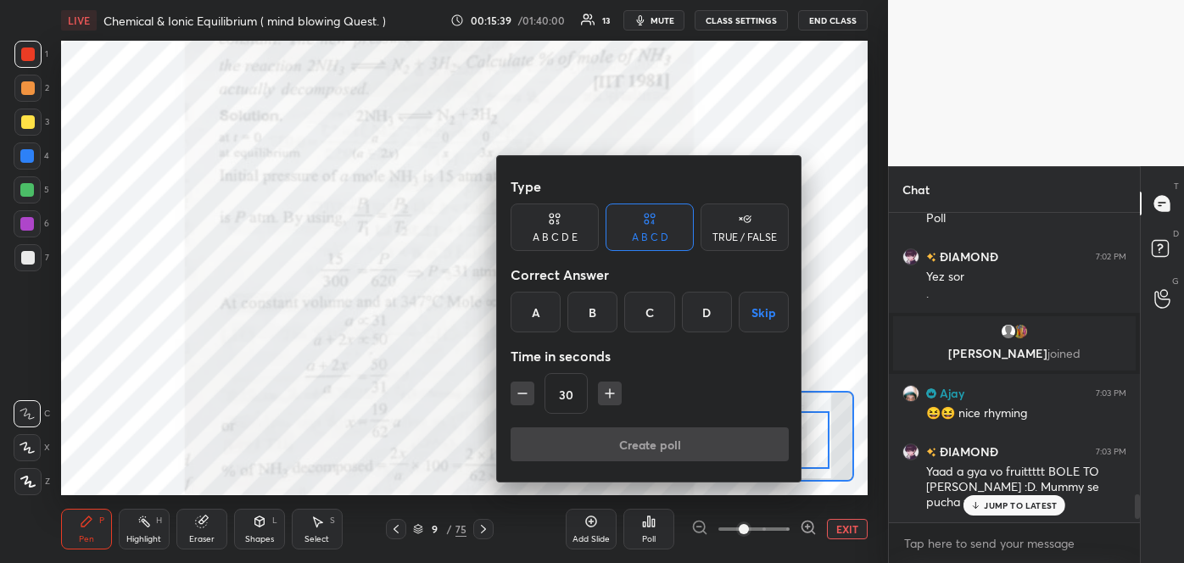
click at [605, 393] on icon "button" at bounding box center [609, 393] width 8 height 0
type input "45"
click at [513, 497] on div at bounding box center [592, 281] width 1184 height 563
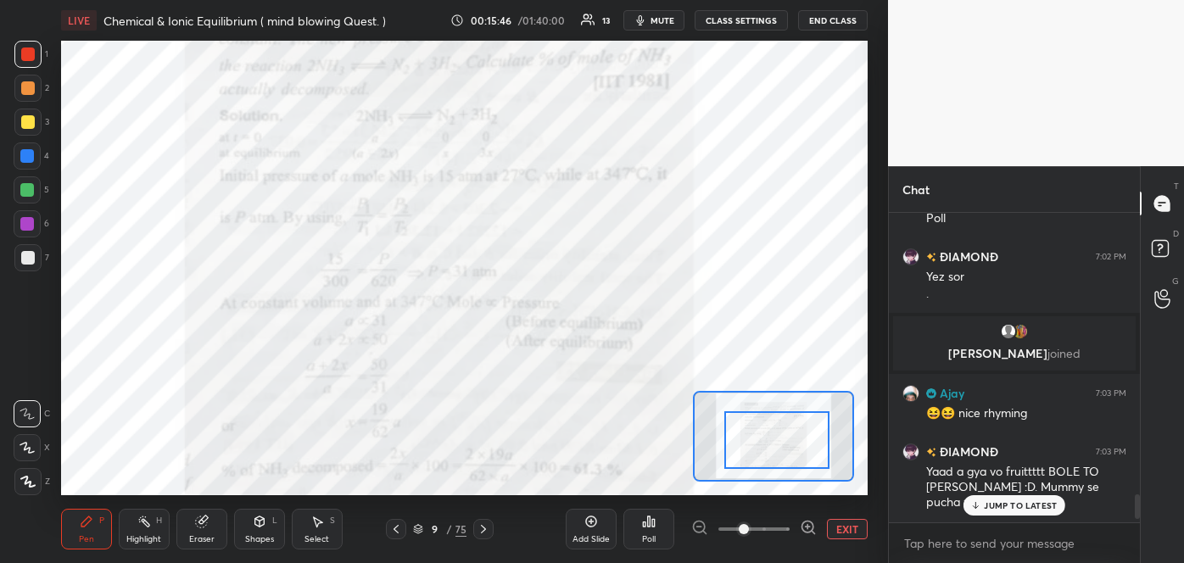
click at [25, 156] on div at bounding box center [27, 156] width 14 height 14
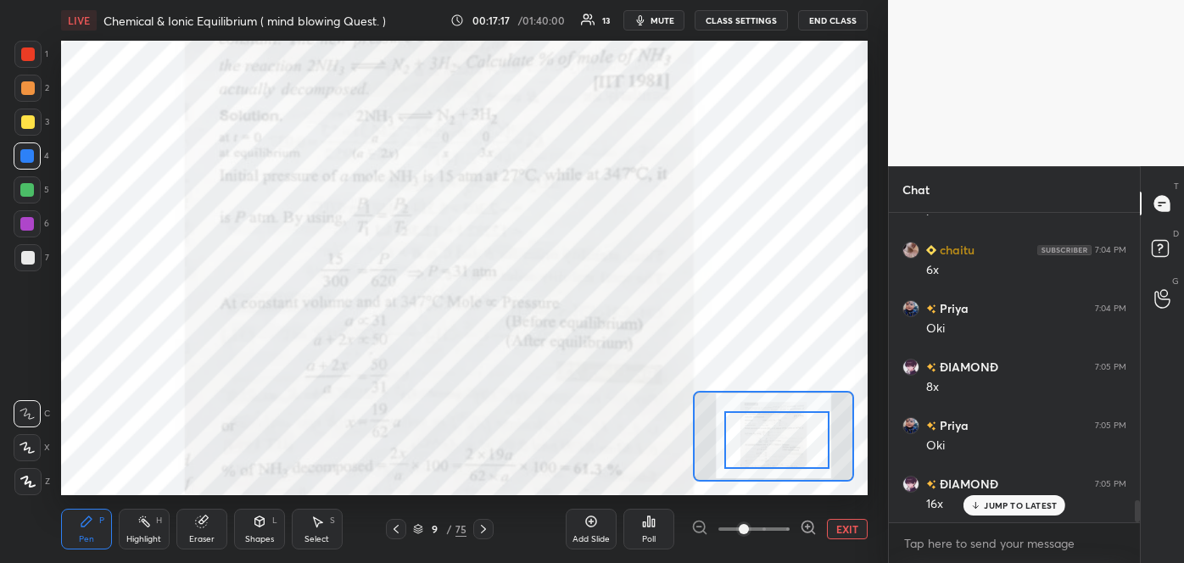
scroll to position [4051, 0]
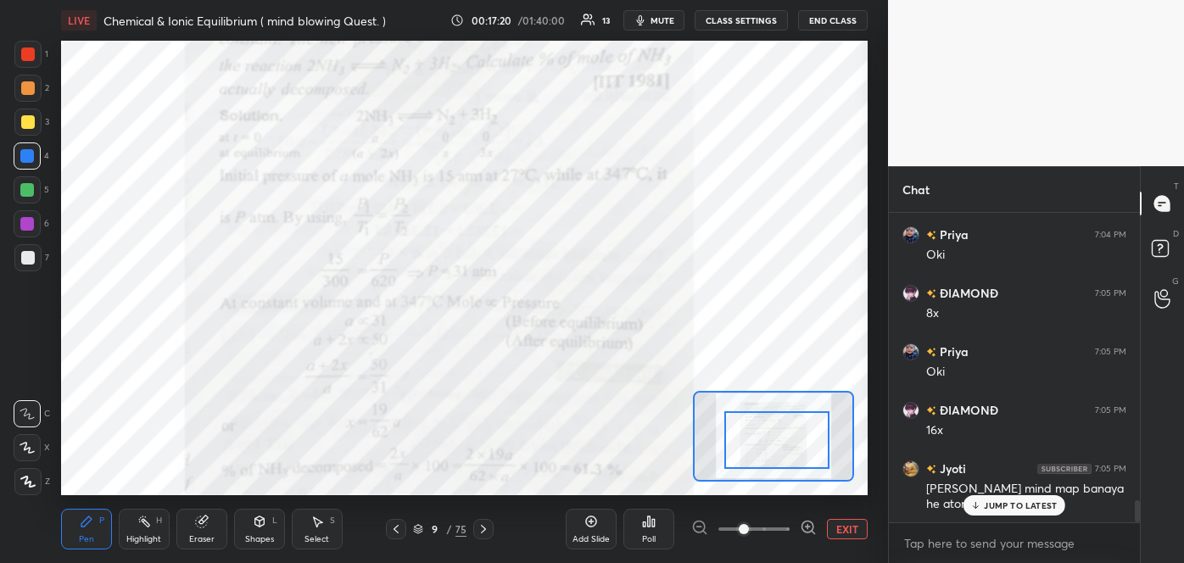
click at [29, 223] on div at bounding box center [27, 224] width 14 height 14
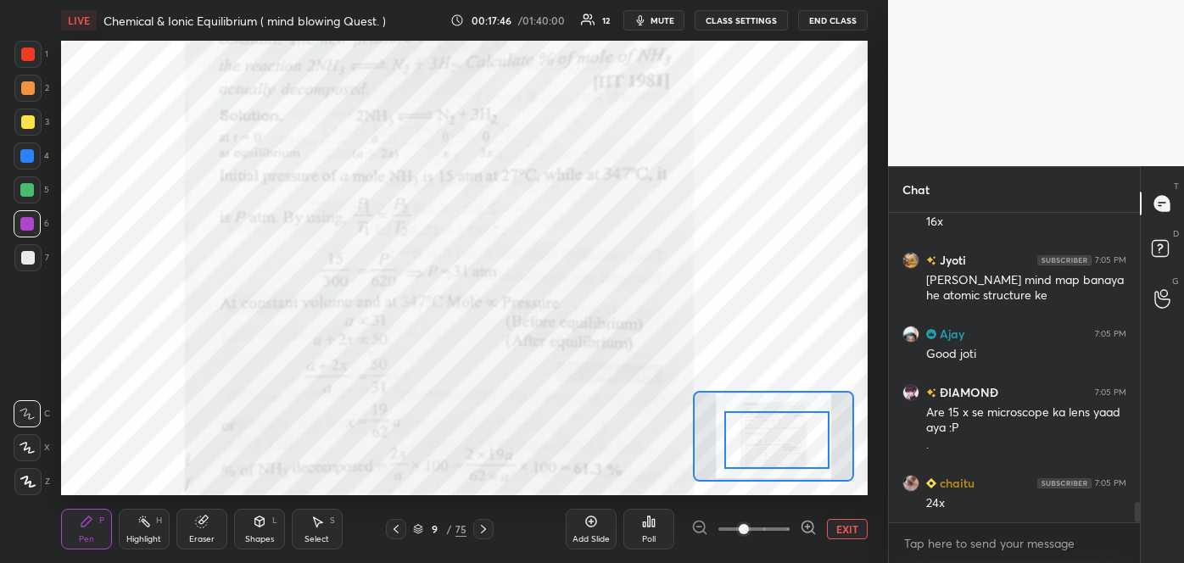
scroll to position [4301, 0]
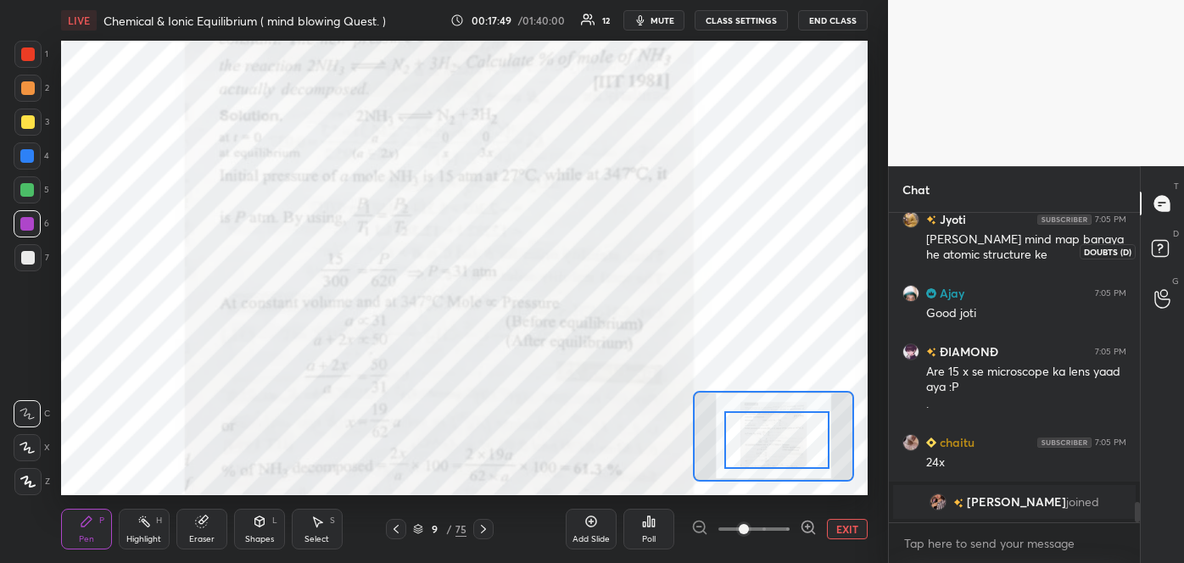
click at [1157, 247] on rect at bounding box center [1159, 249] width 16 height 16
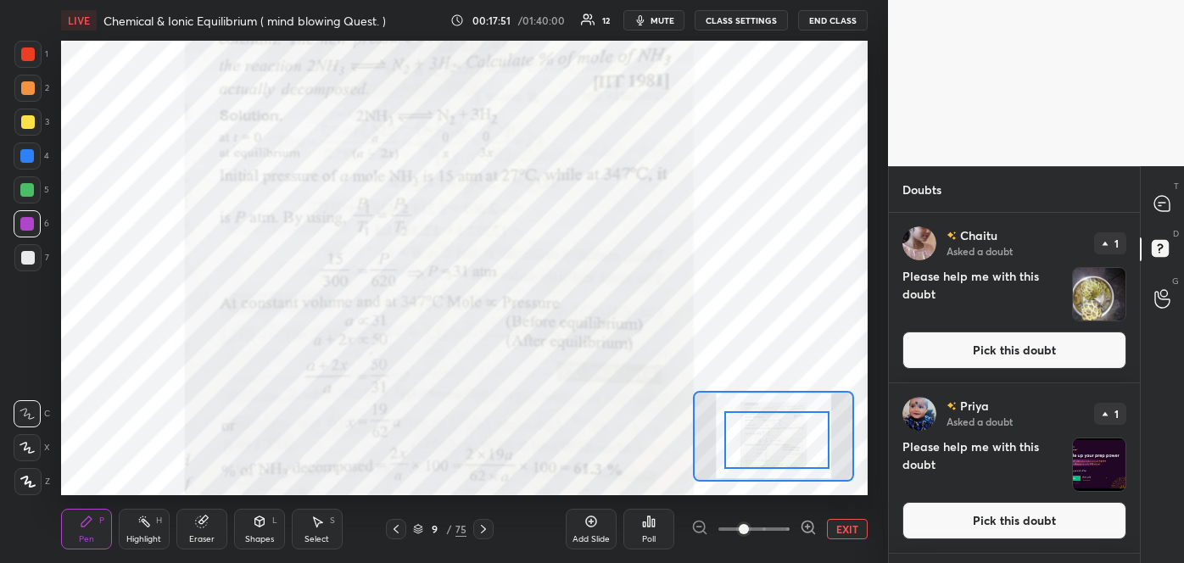
click at [1003, 358] on button "Pick this doubt" at bounding box center [1014, 350] width 224 height 37
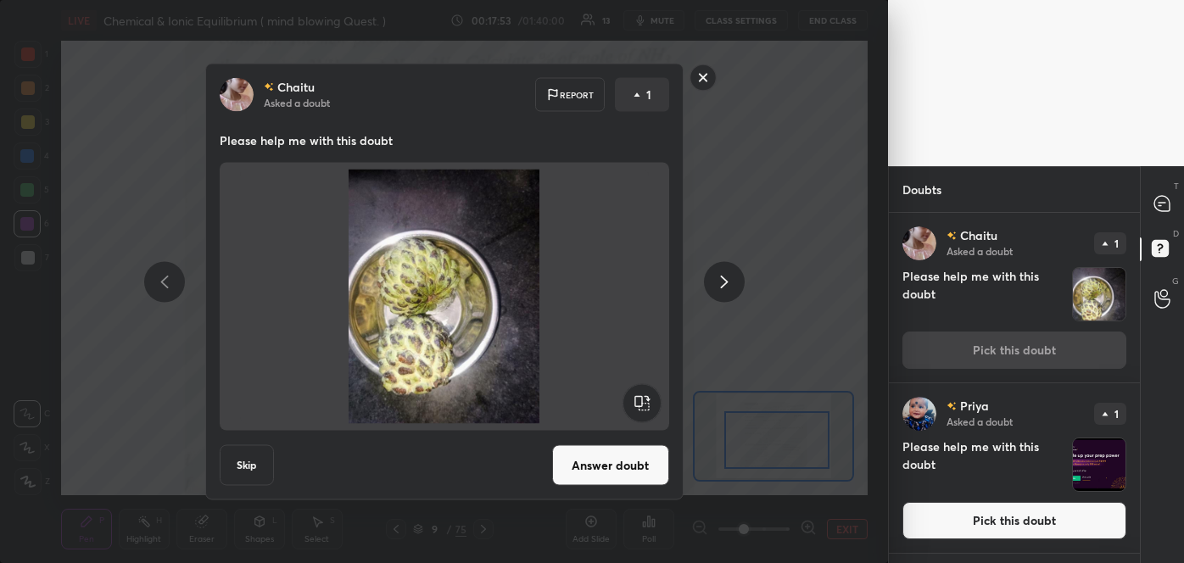
click at [615, 460] on button "Answer doubt" at bounding box center [610, 465] width 117 height 41
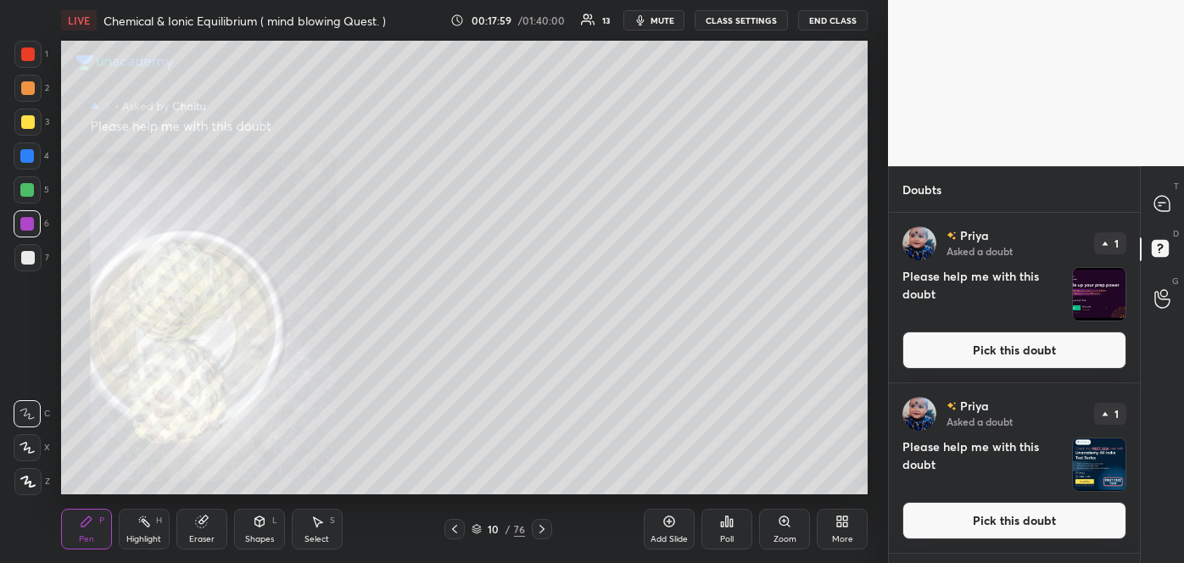
click at [785, 535] on div "Zoom" at bounding box center [784, 539] width 23 height 8
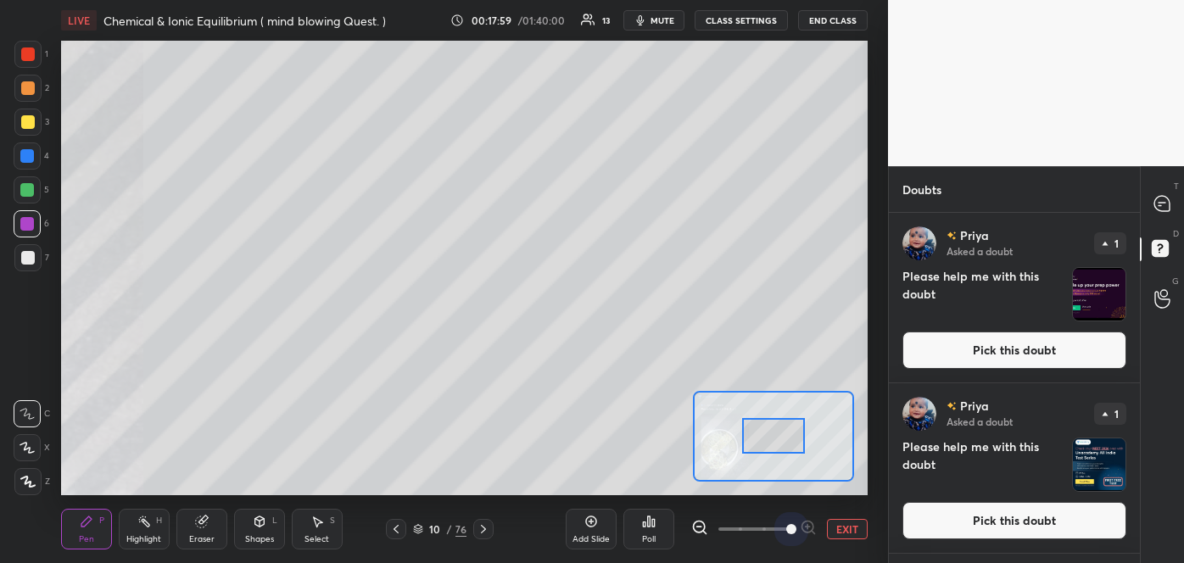
click at [785, 533] on span at bounding box center [753, 528] width 71 height 25
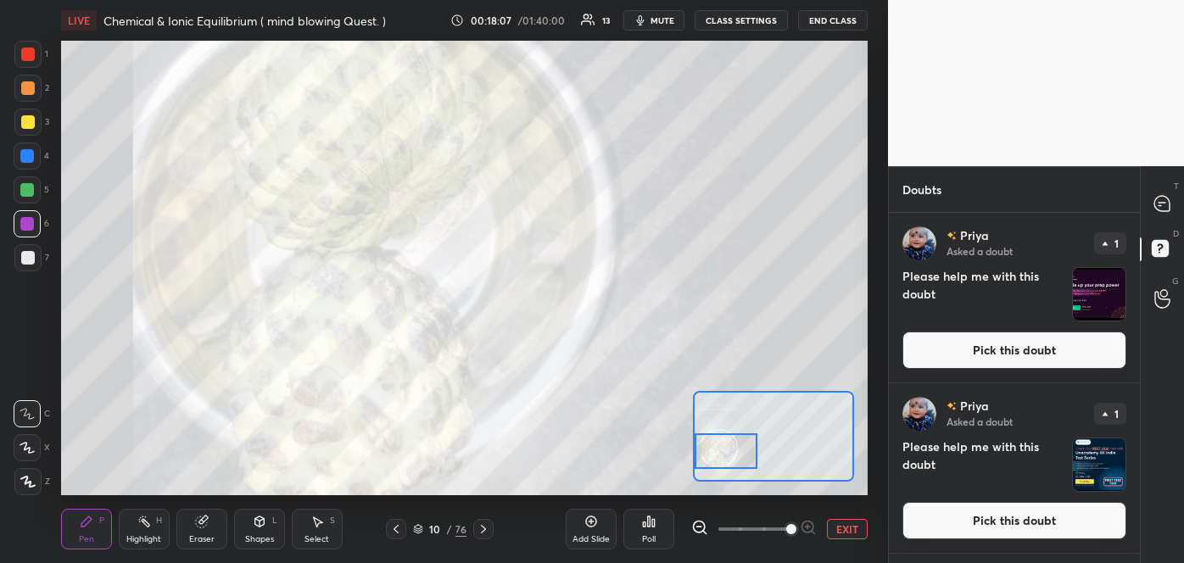
drag, startPoint x: 782, startPoint y: 434, endPoint x: 728, endPoint y: 449, distance: 55.6
click at [728, 449] on div at bounding box center [726, 450] width 64 height 35
click at [1029, 365] on button "Pick this doubt" at bounding box center [1014, 350] width 224 height 37
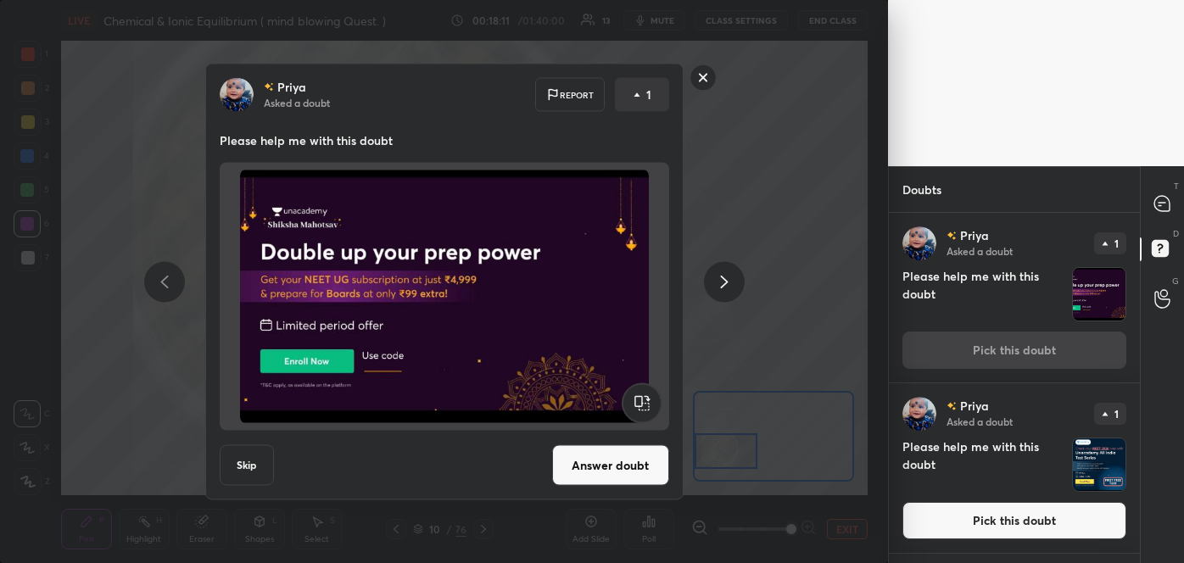
click at [611, 467] on button "Answer doubt" at bounding box center [610, 465] width 117 height 41
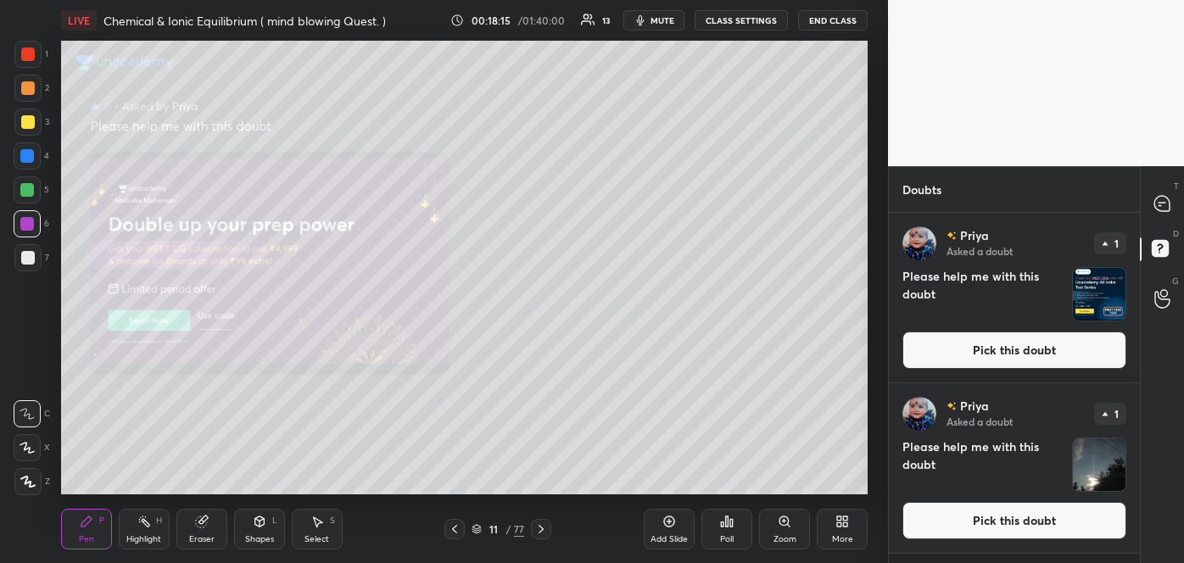
click at [1015, 346] on button "Pick this doubt" at bounding box center [1014, 350] width 224 height 37
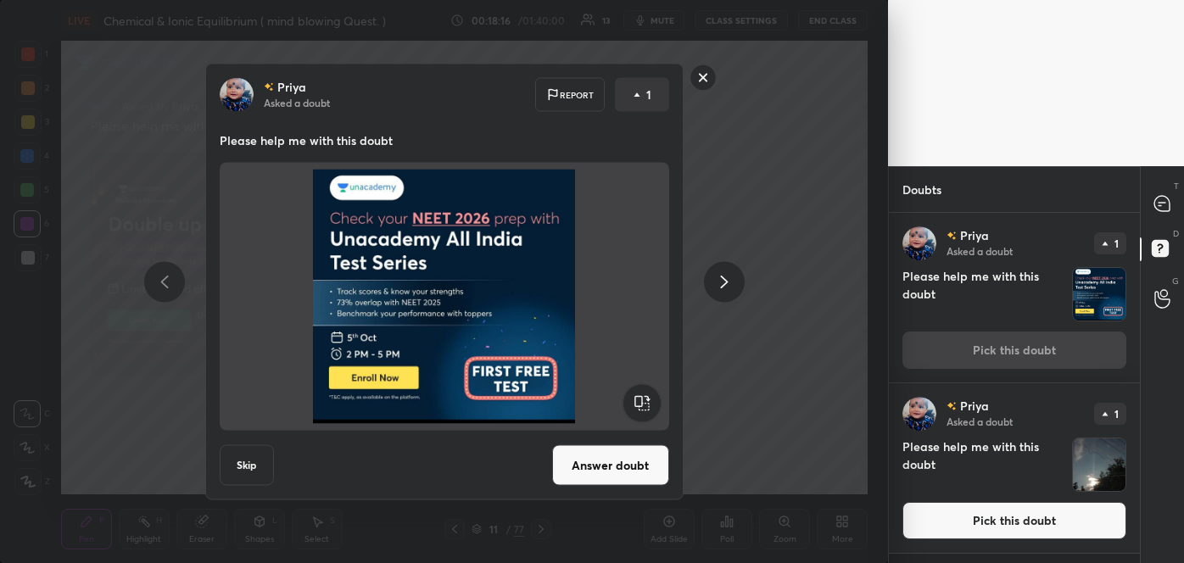
click at [638, 460] on button "Answer doubt" at bounding box center [610, 465] width 117 height 41
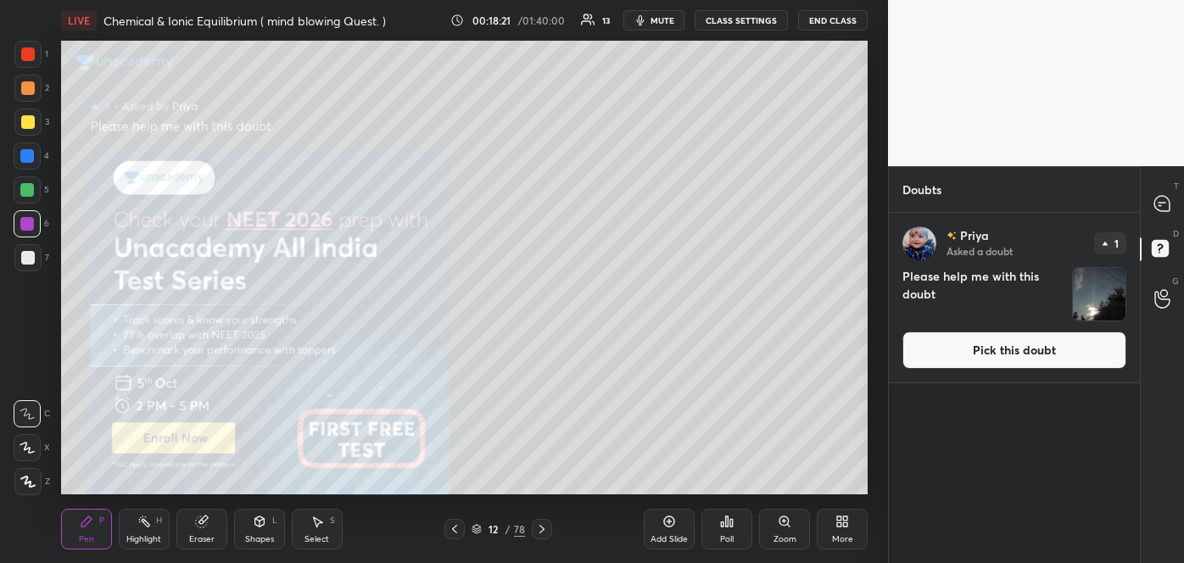
click at [988, 351] on button "Pick this doubt" at bounding box center [1014, 350] width 224 height 37
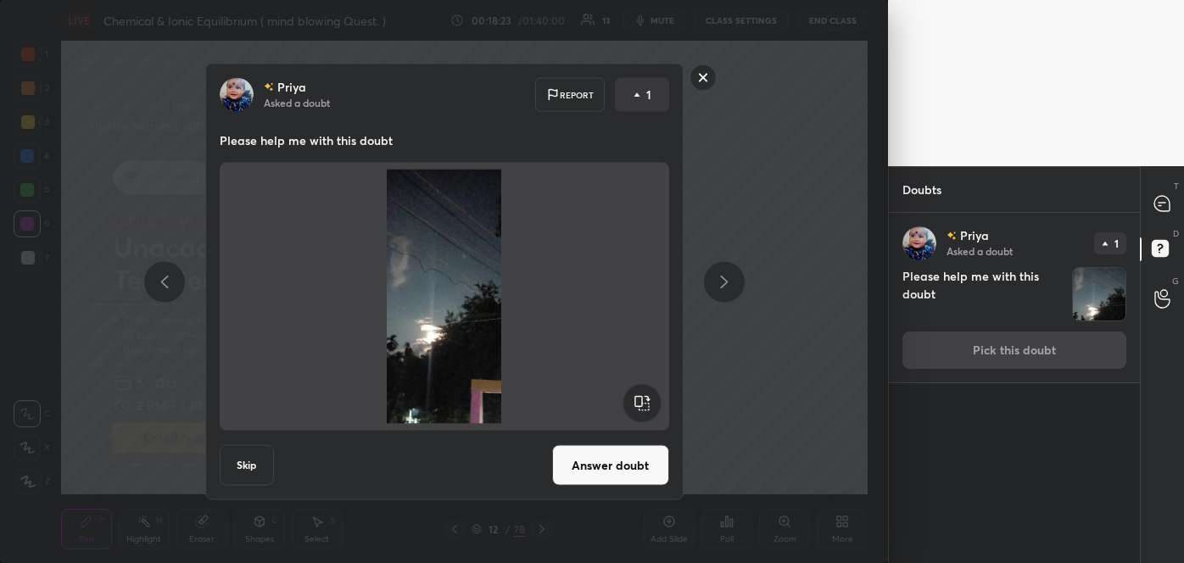
click at [633, 459] on button "Answer doubt" at bounding box center [610, 465] width 117 height 41
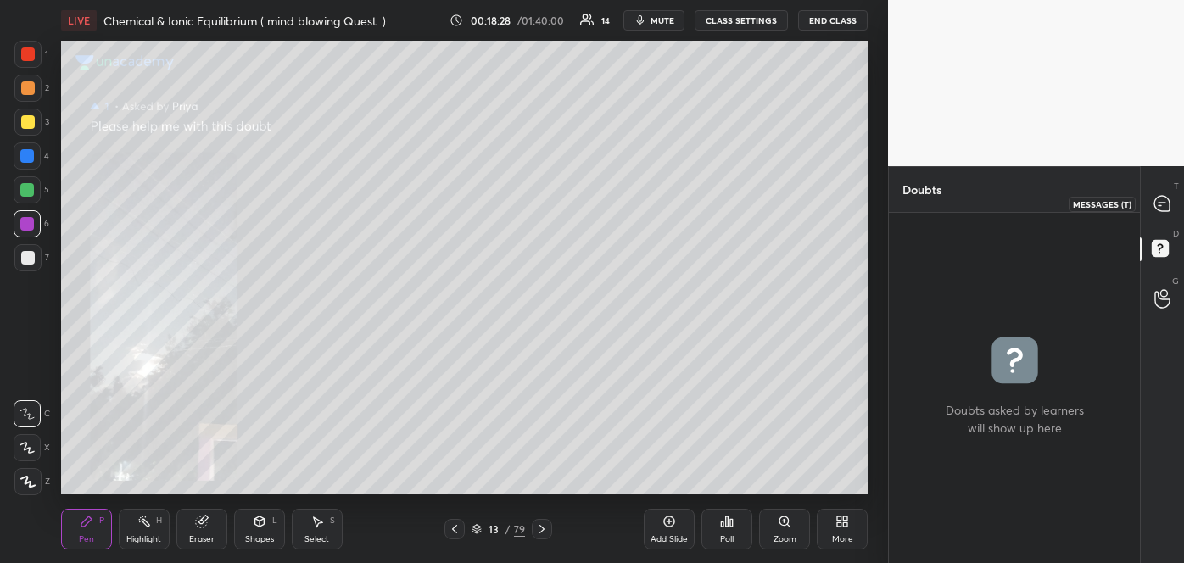
click at [1153, 197] on icon at bounding box center [1162, 204] width 18 height 18
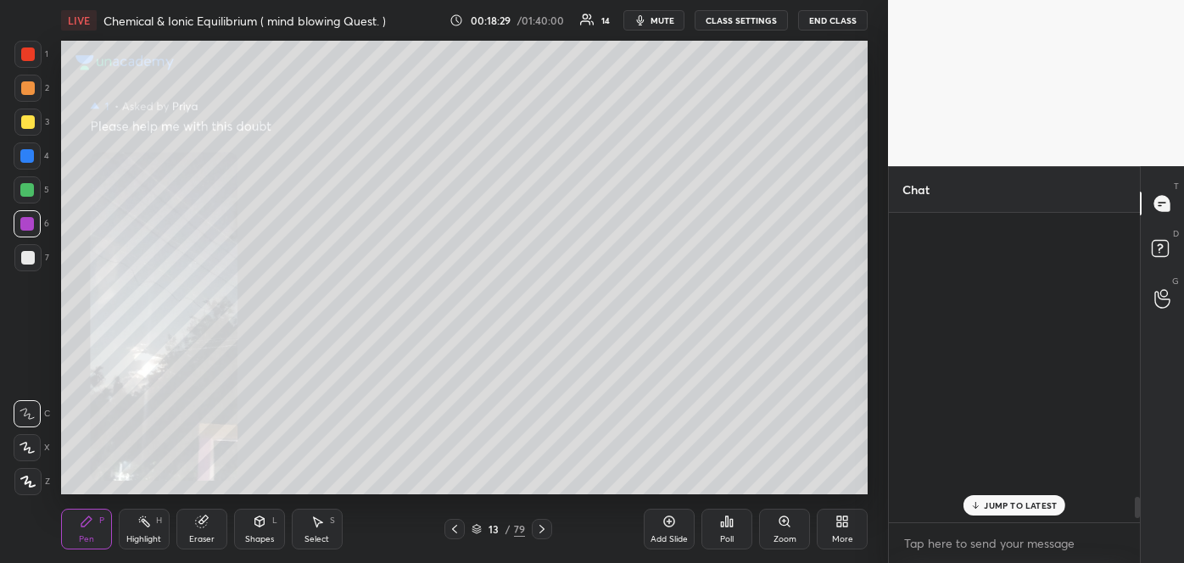
scroll to position [304, 246]
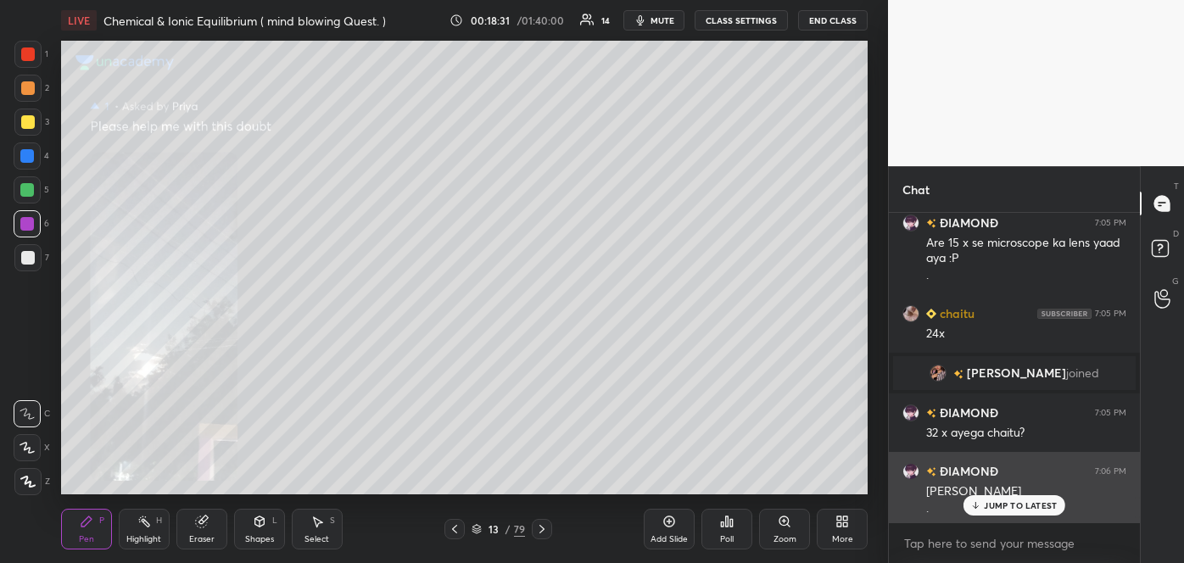
click at [1006, 518] on div "ÐIAMONÐ 7:06 PM [PERSON_NAME] ." at bounding box center [1014, 489] width 251 height 75
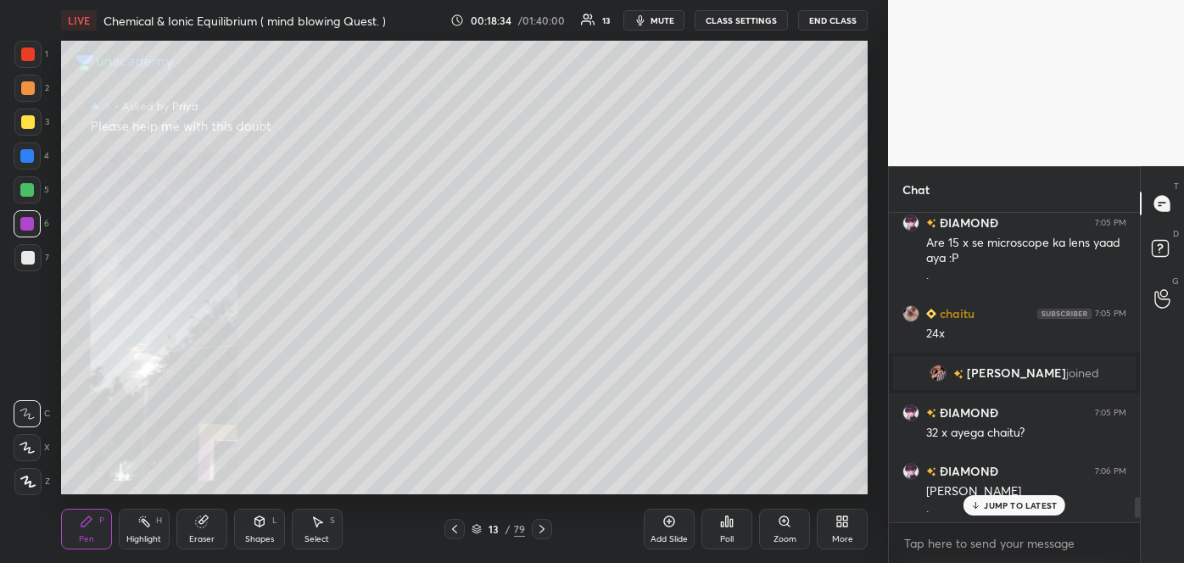
click at [452, 535] on icon at bounding box center [455, 529] width 14 height 14
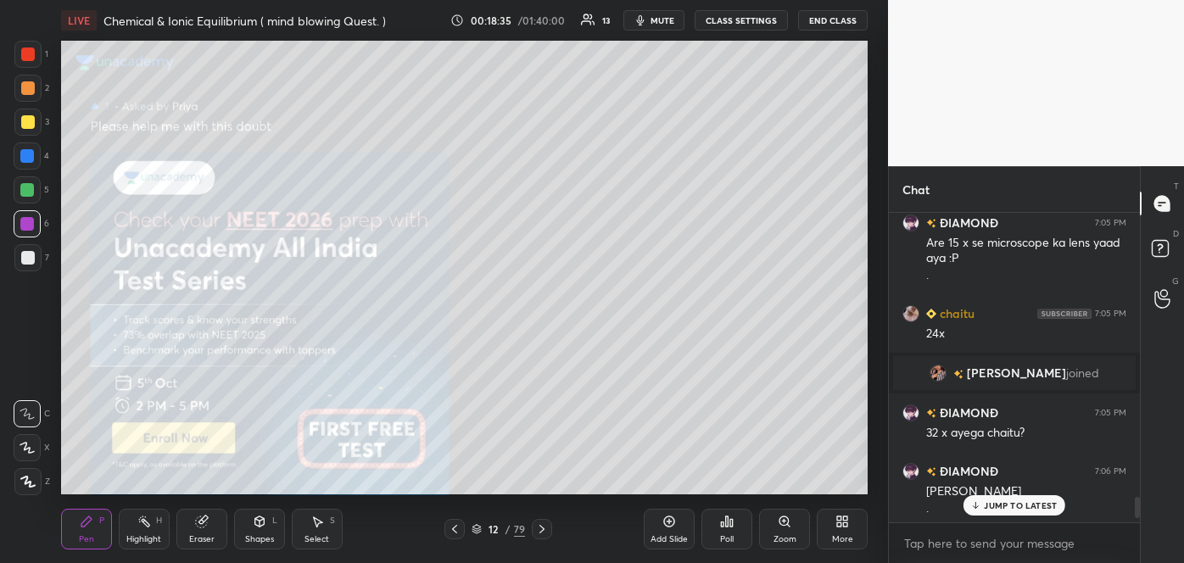
click at [452, 535] on icon at bounding box center [455, 529] width 14 height 14
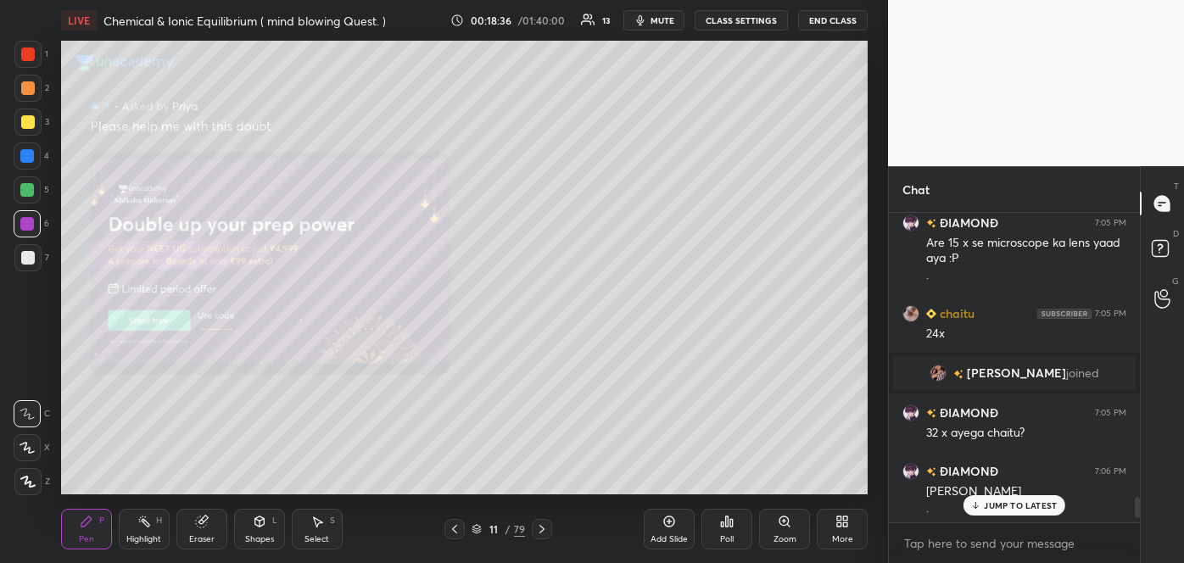
click at [452, 535] on icon at bounding box center [455, 529] width 14 height 14
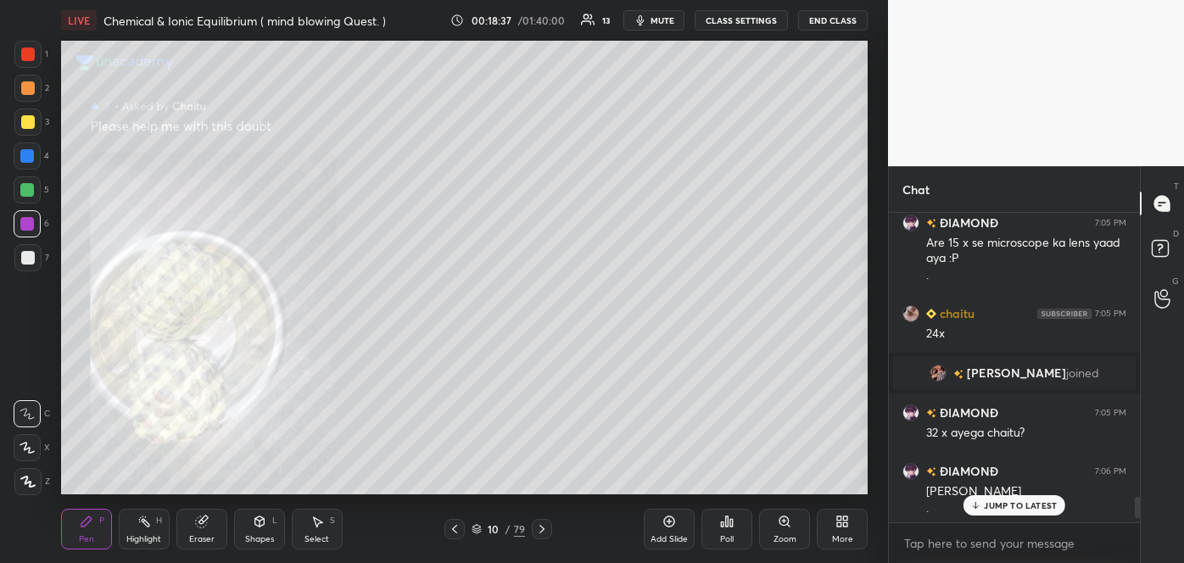
click at [452, 535] on icon at bounding box center [455, 529] width 14 height 14
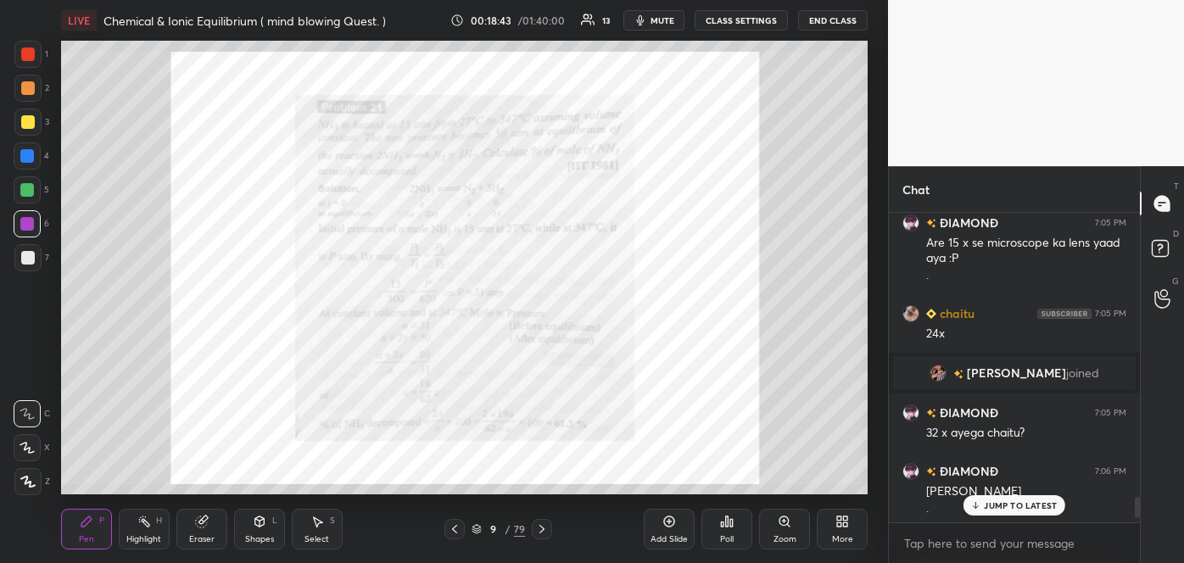
click at [782, 519] on icon at bounding box center [783, 520] width 9 height 9
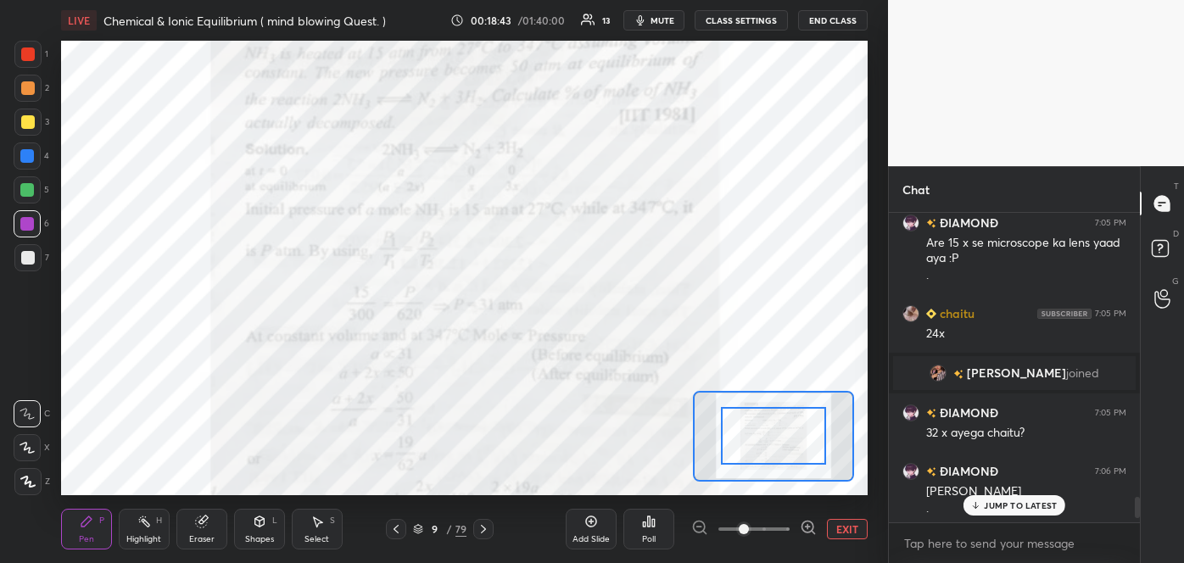
click at [782, 519] on span at bounding box center [753, 528] width 71 height 25
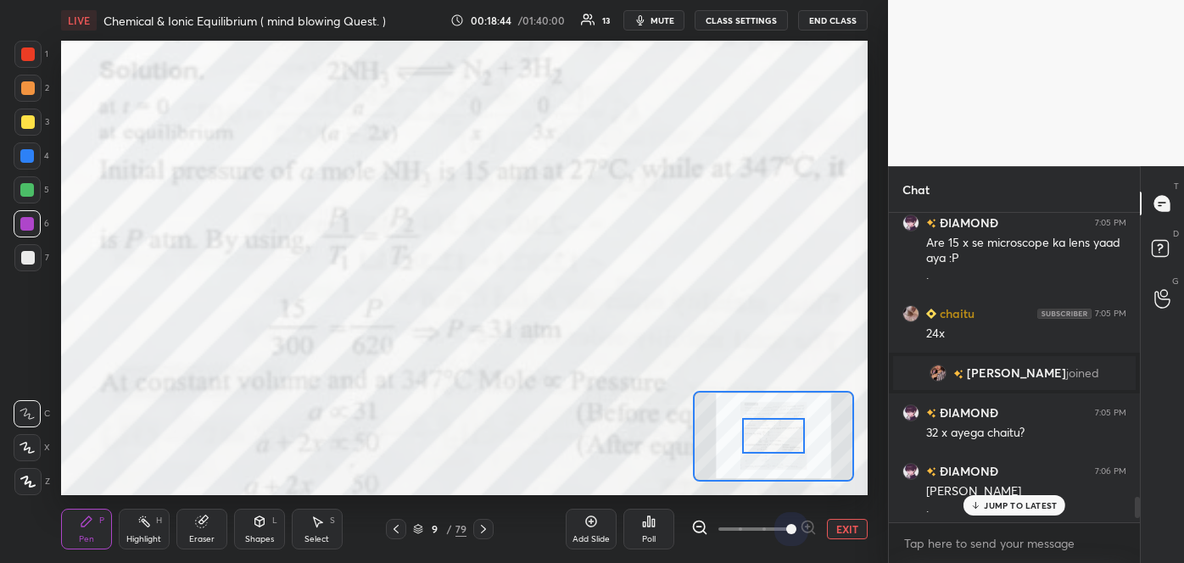
click at [786, 524] on span at bounding box center [791, 529] width 10 height 10
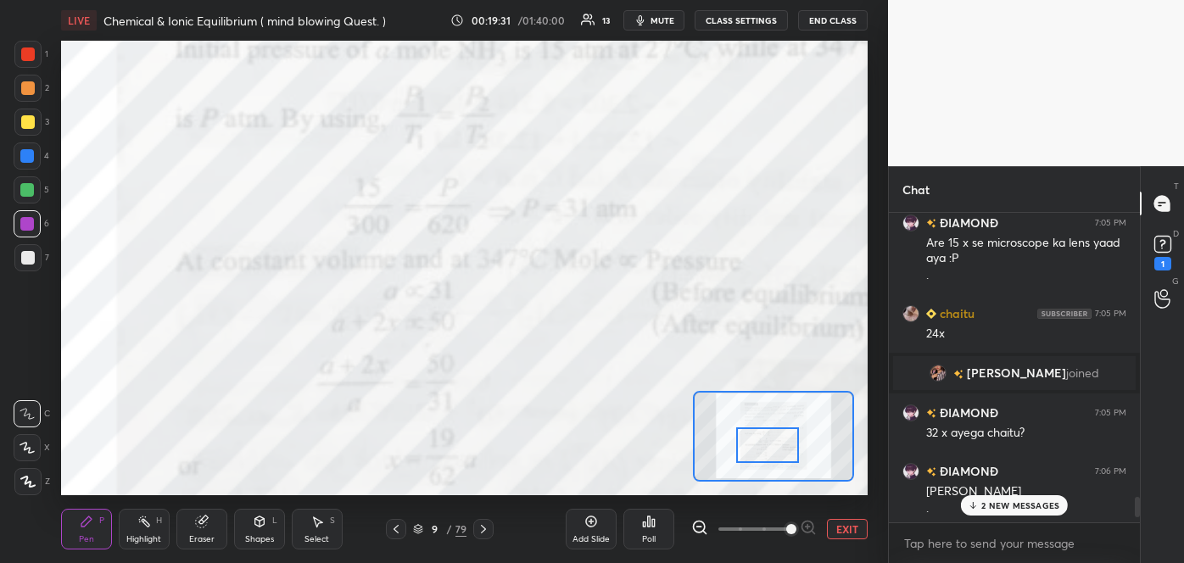
drag, startPoint x: 791, startPoint y: 437, endPoint x: 785, endPoint y: 444, distance: 9.7
click at [785, 444] on div at bounding box center [768, 444] width 64 height 35
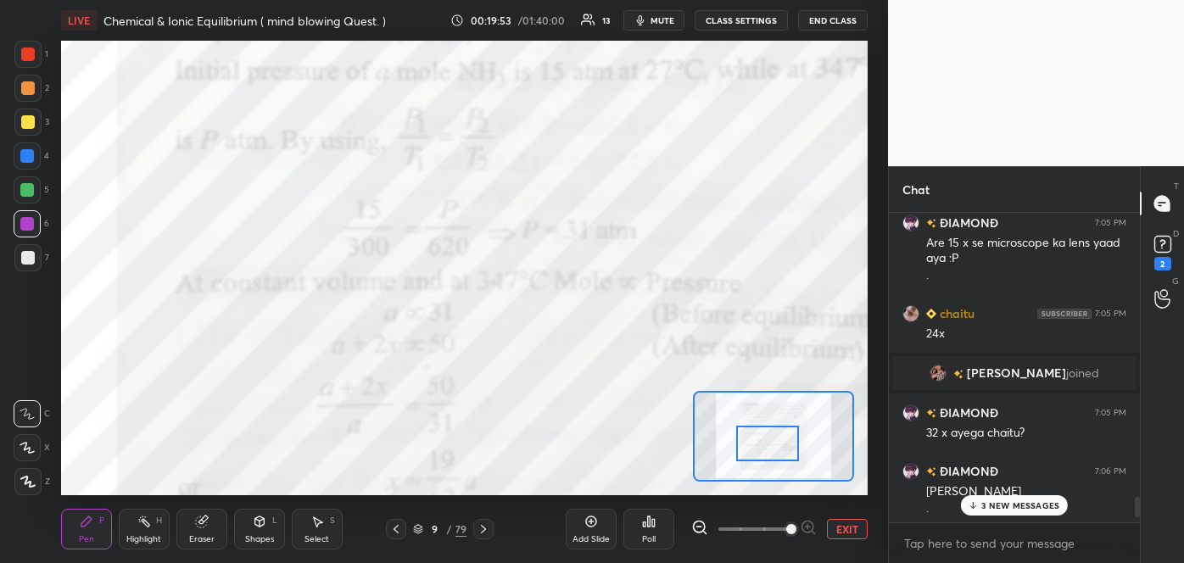
click at [844, 527] on button "EXIT" at bounding box center [847, 529] width 41 height 20
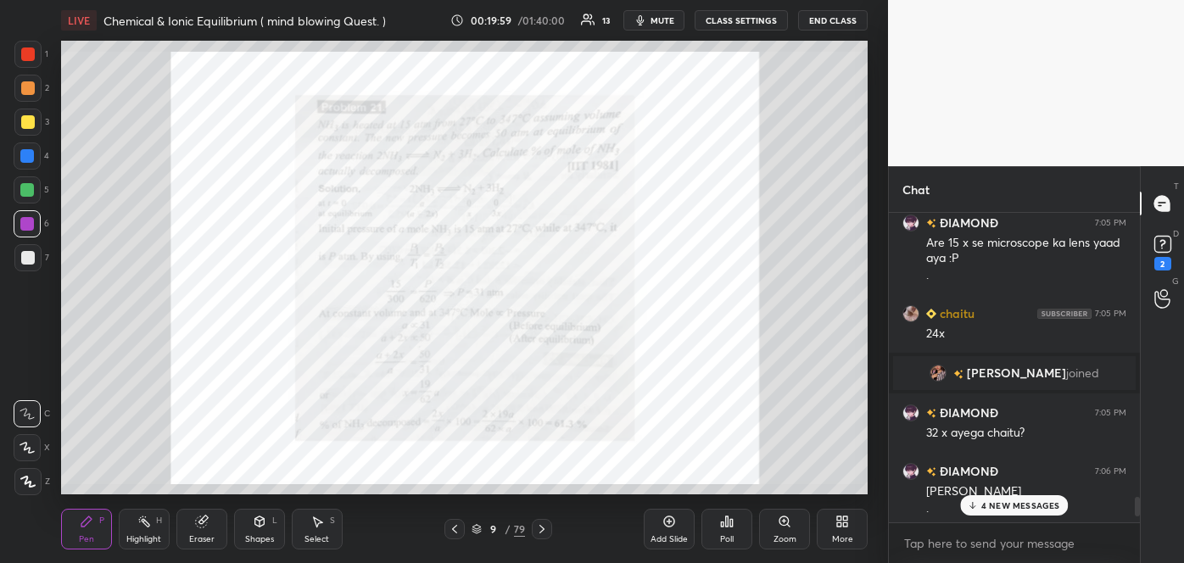
scroll to position [6, 4]
click at [780, 525] on icon at bounding box center [785, 522] width 14 height 14
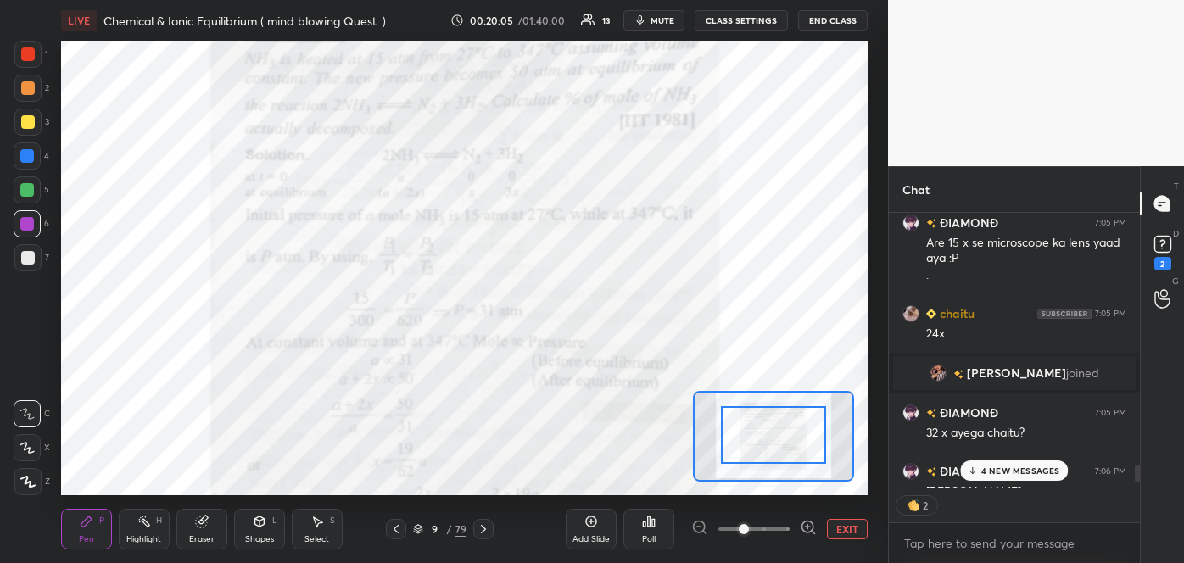
drag, startPoint x: 778, startPoint y: 462, endPoint x: 787, endPoint y: 421, distance: 42.4
click at [968, 504] on icon at bounding box center [972, 505] width 11 height 10
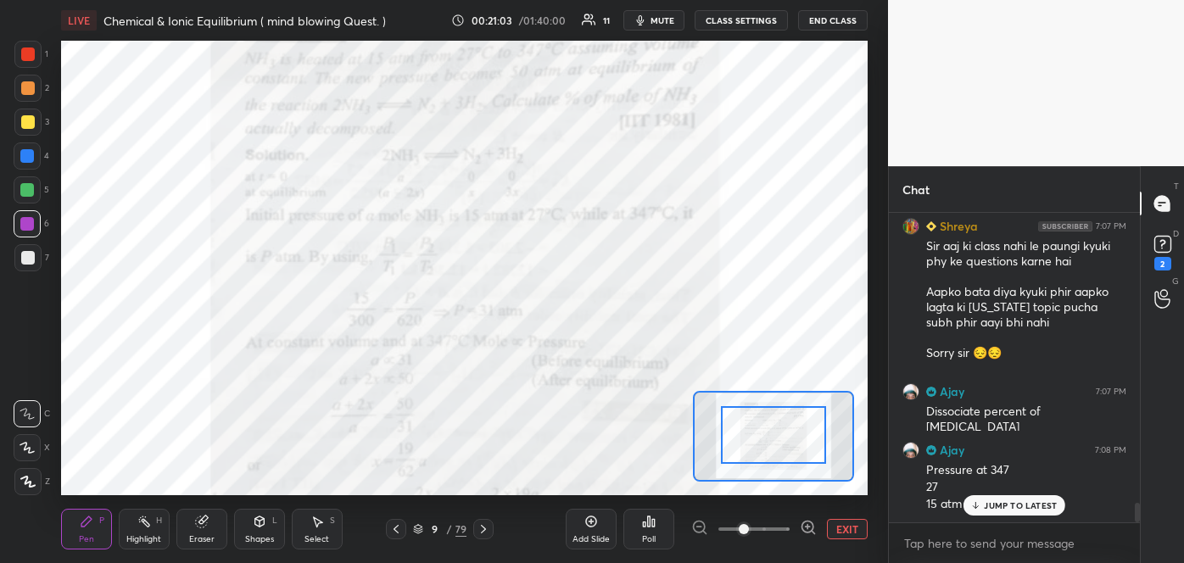
scroll to position [4637, 0]
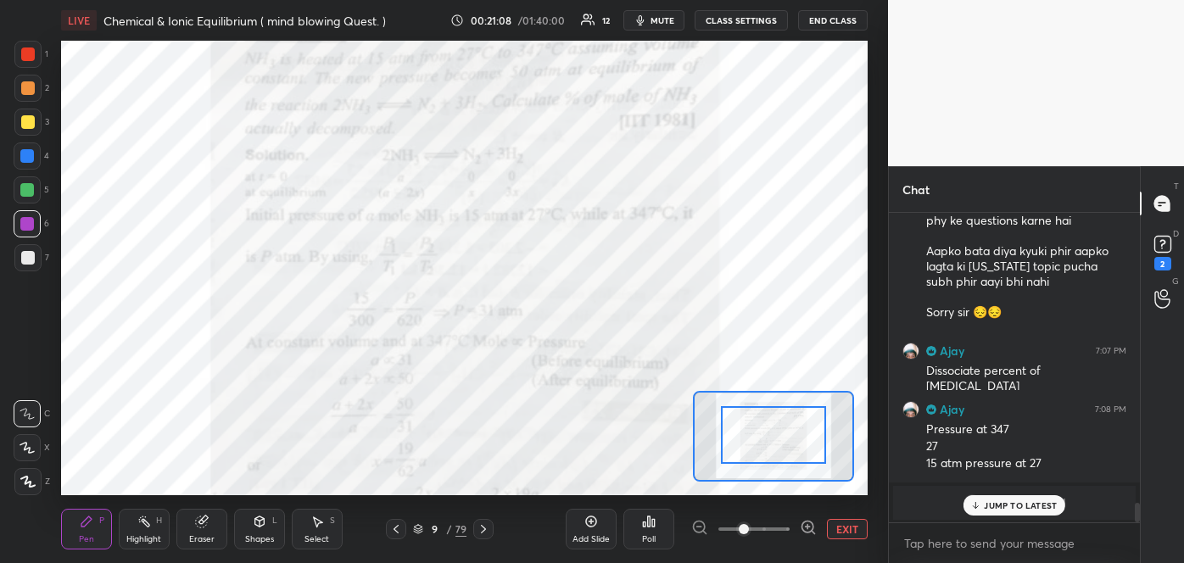
click at [27, 54] on div at bounding box center [28, 54] width 14 height 14
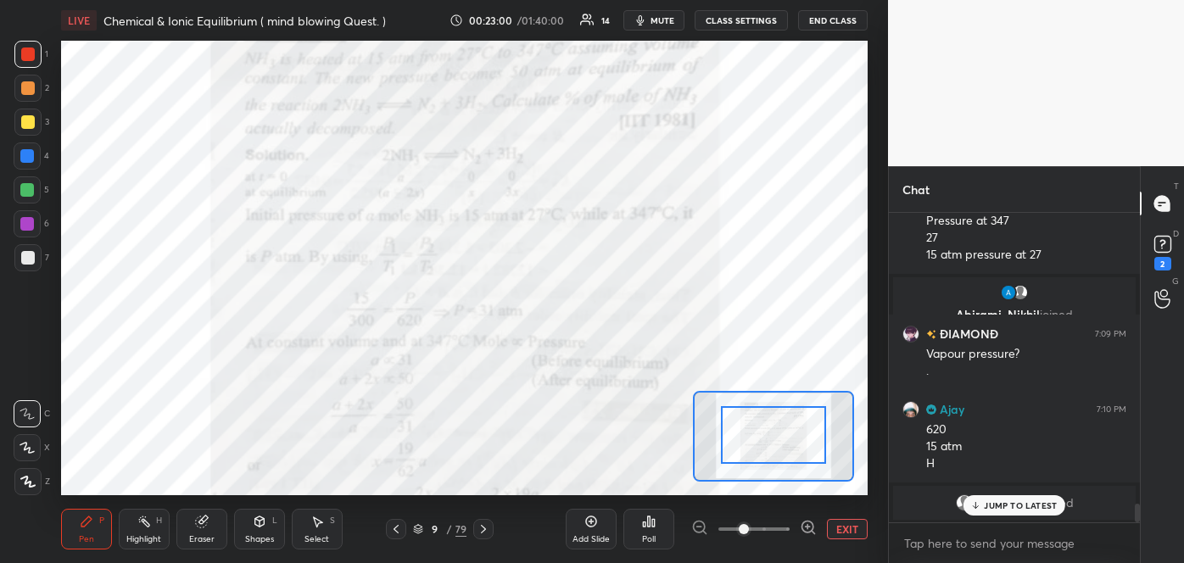
scroll to position [4904, 0]
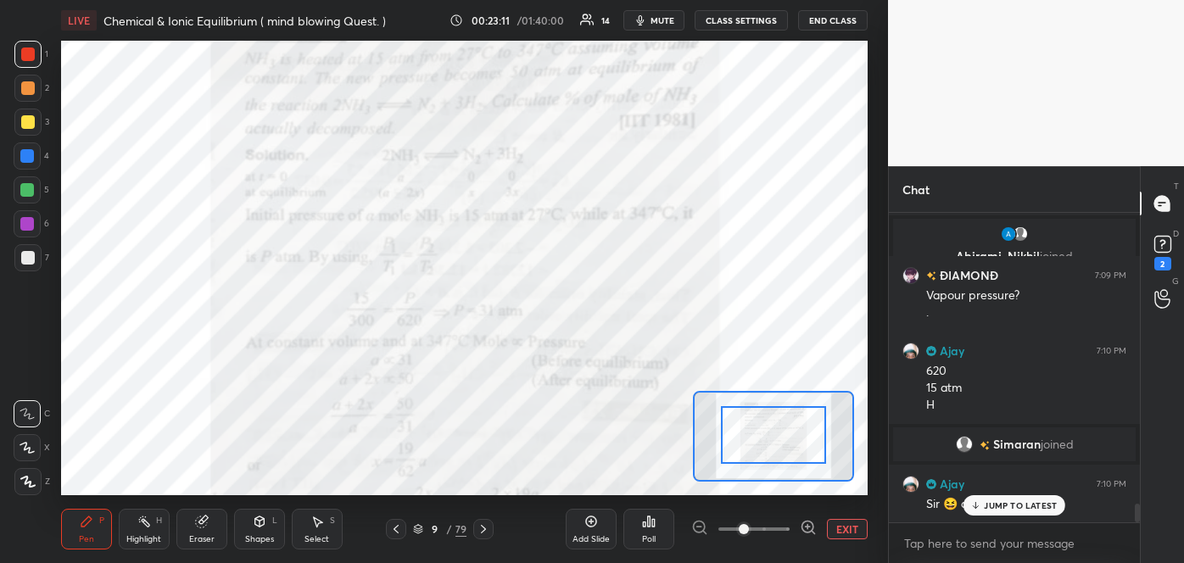
click at [29, 51] on div at bounding box center [28, 54] width 14 height 14
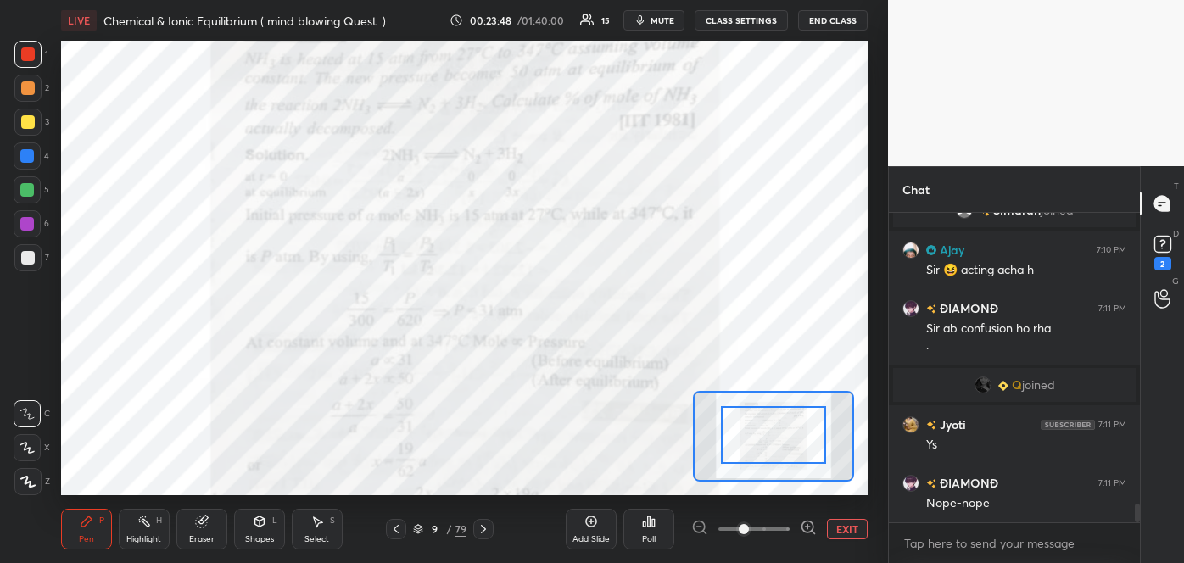
scroll to position [4893, 0]
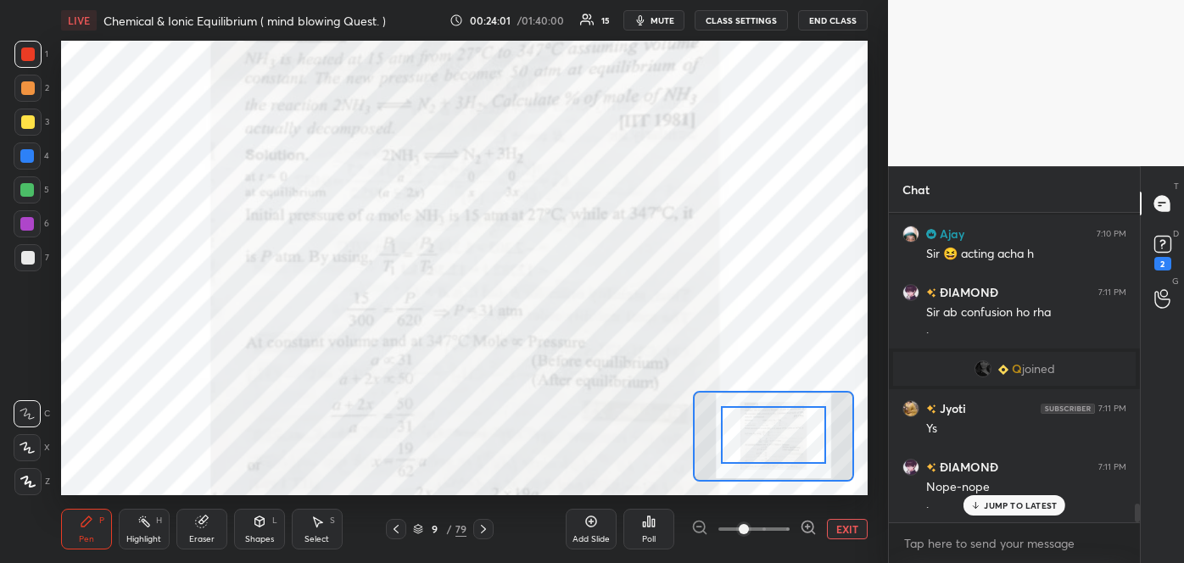
click at [599, 522] on div "Add Slide" at bounding box center [591, 529] width 51 height 41
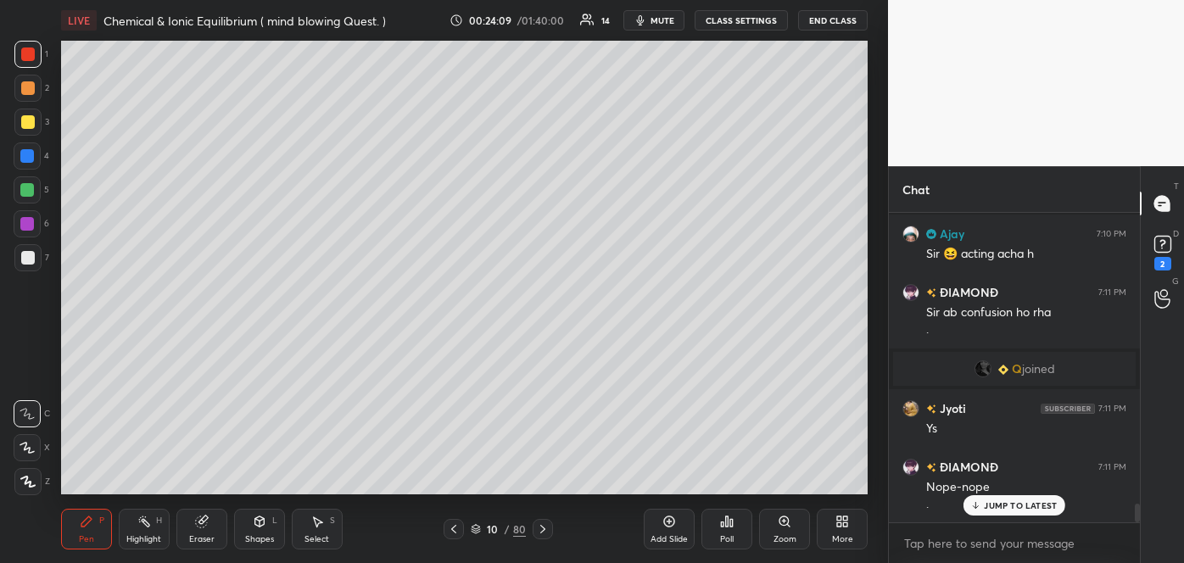
click at [29, 120] on div at bounding box center [28, 122] width 14 height 14
click at [25, 254] on div at bounding box center [28, 258] width 14 height 14
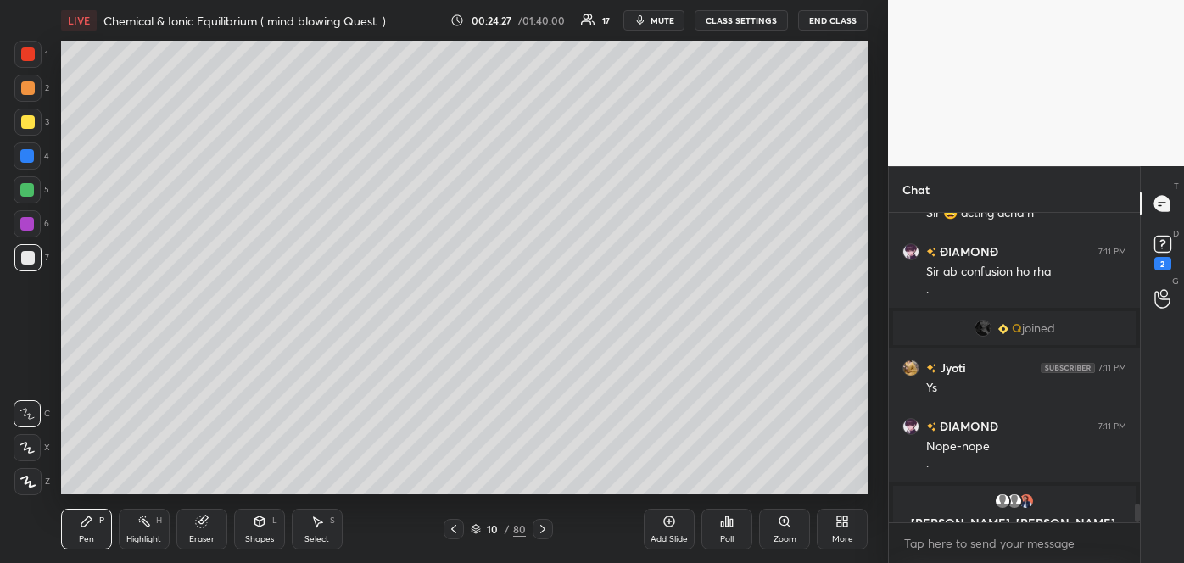
click at [33, 123] on div at bounding box center [28, 122] width 14 height 14
click at [455, 531] on icon at bounding box center [454, 529] width 14 height 14
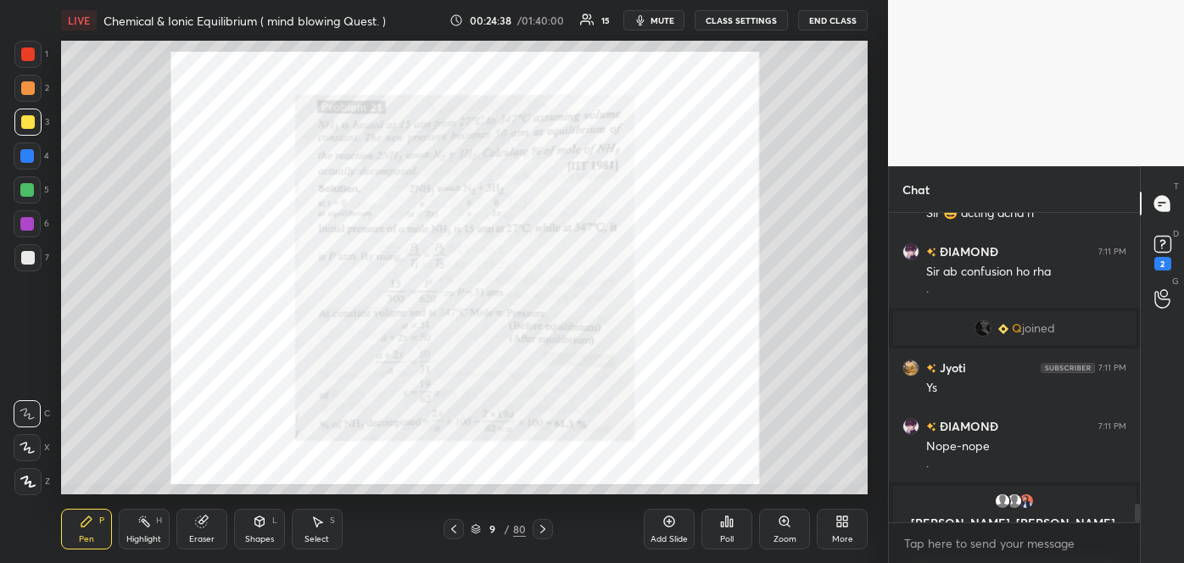
click at [543, 534] on icon at bounding box center [543, 529] width 14 height 14
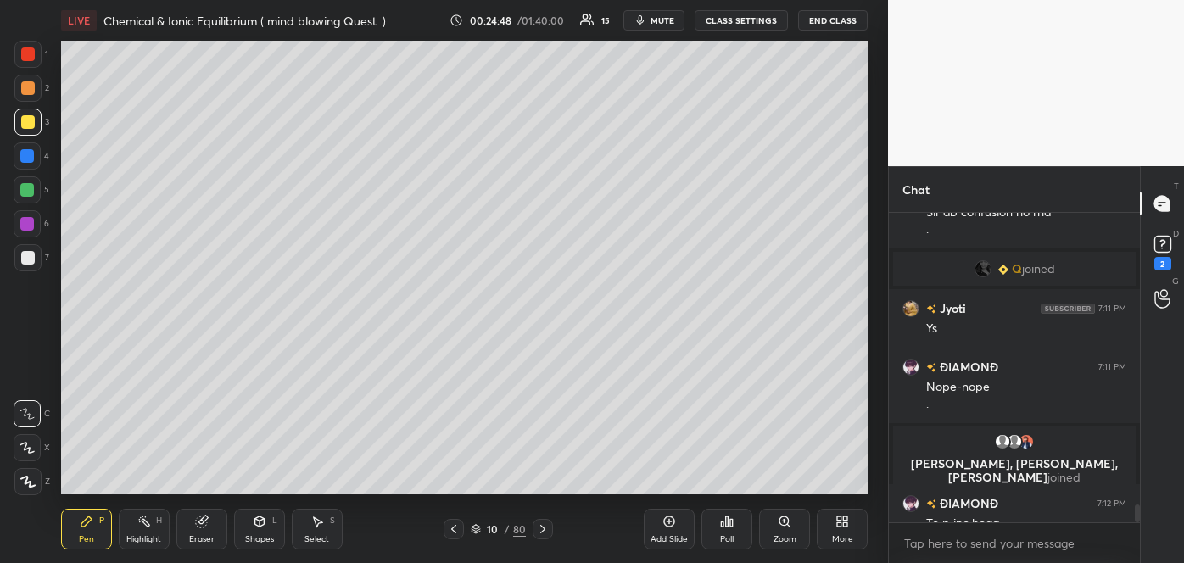
scroll to position [5054, 0]
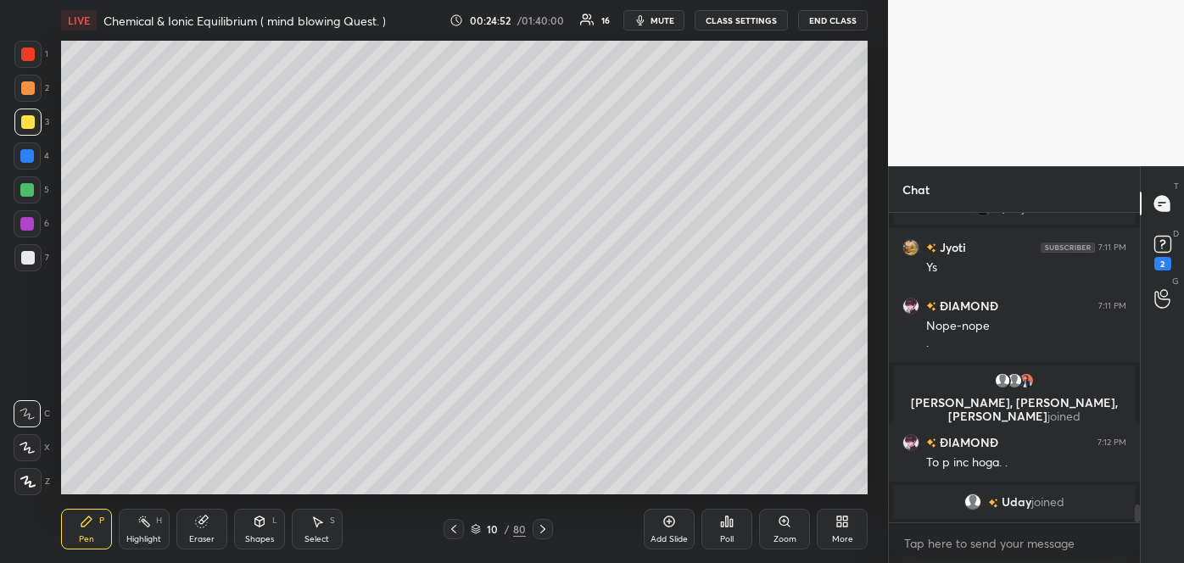
click at [27, 87] on div at bounding box center [28, 88] width 14 height 14
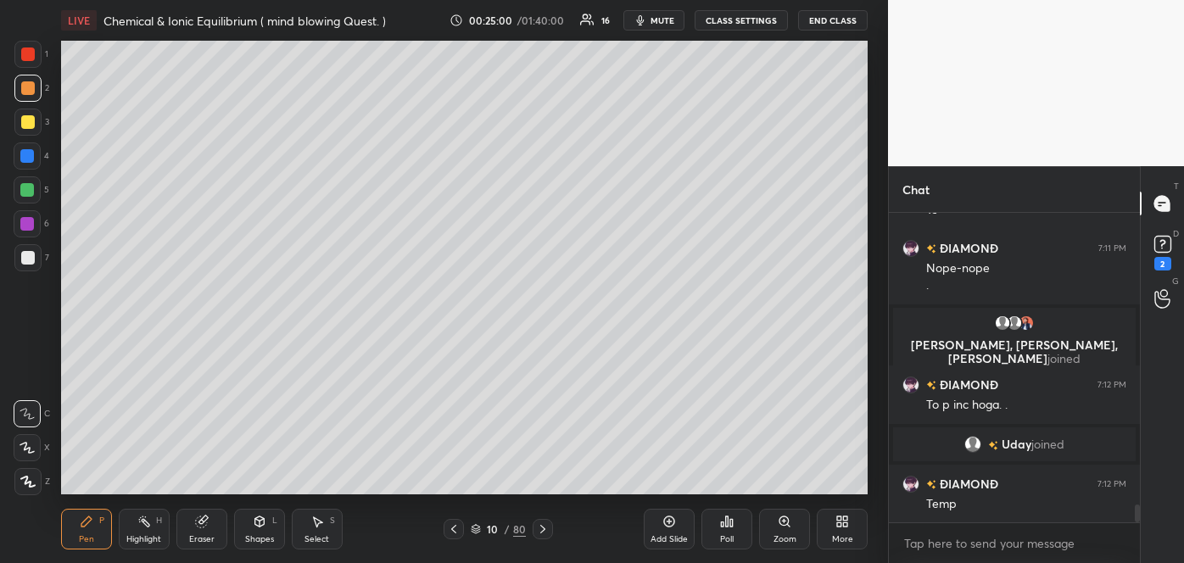
scroll to position [5049, 0]
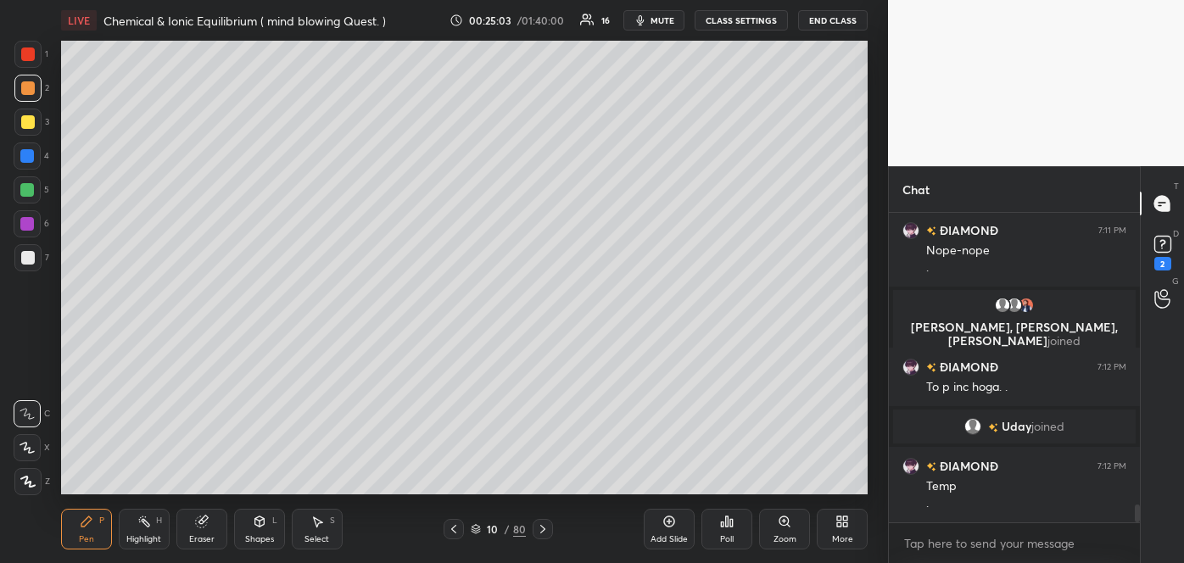
click at [27, 153] on div at bounding box center [27, 156] width 14 height 14
click at [25, 125] on div at bounding box center [28, 122] width 14 height 14
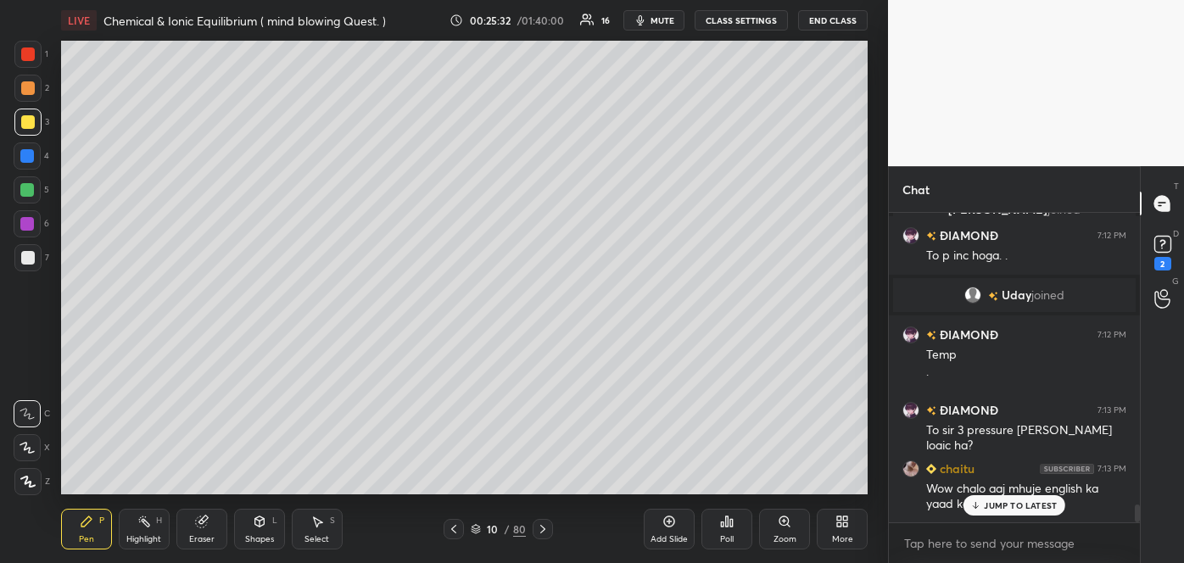
scroll to position [5239, 0]
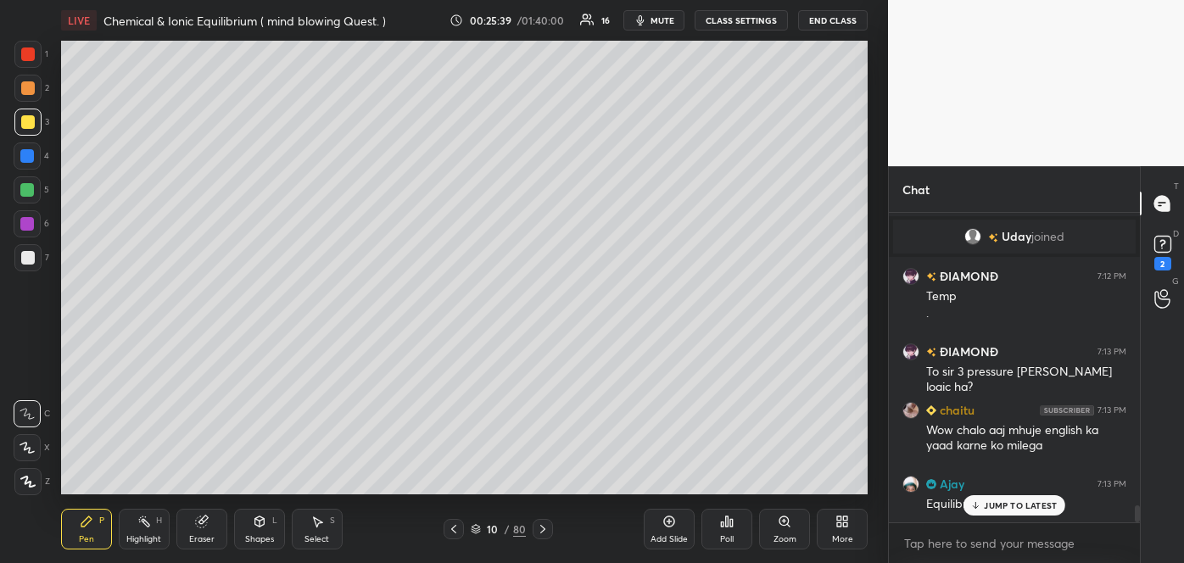
click at [669, 20] on span "mute" at bounding box center [662, 20] width 24 height 12
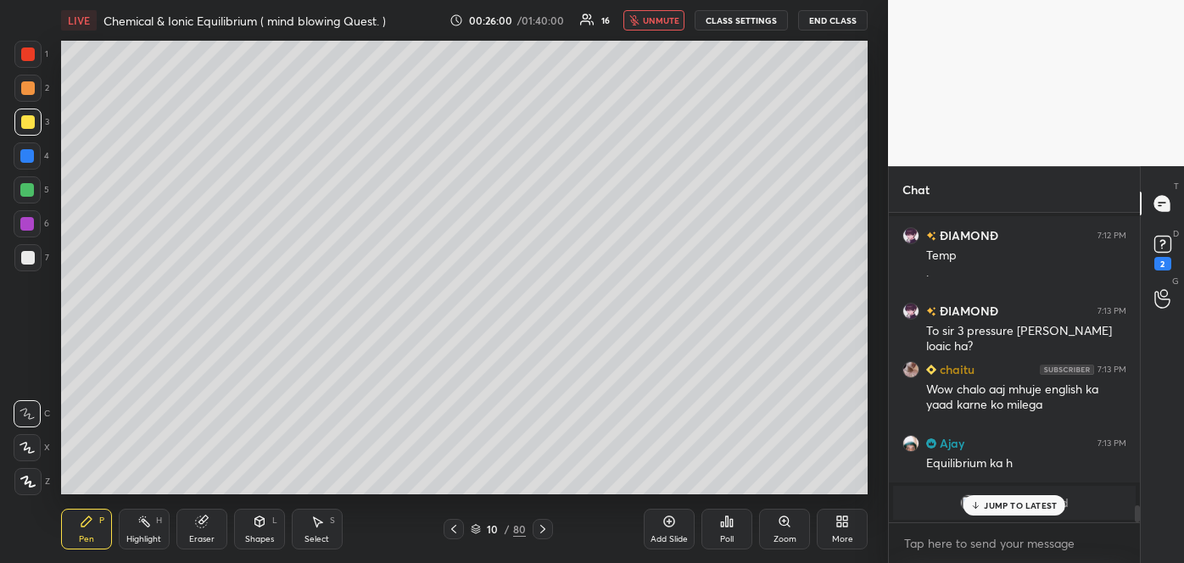
click at [648, 23] on span "unmute" at bounding box center [661, 20] width 36 height 12
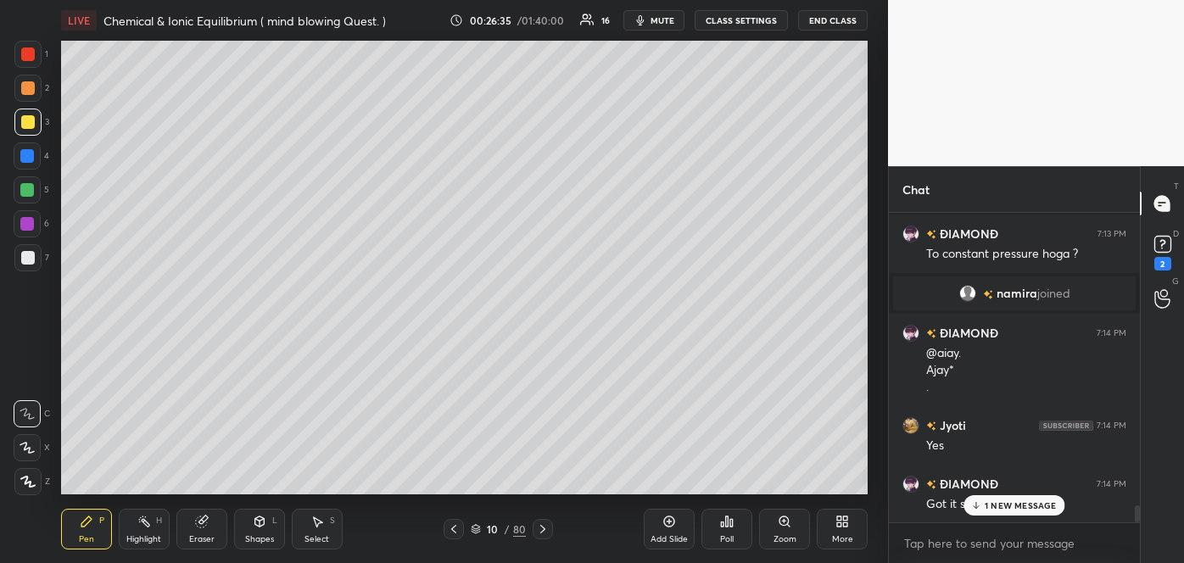
scroll to position [5259, 0]
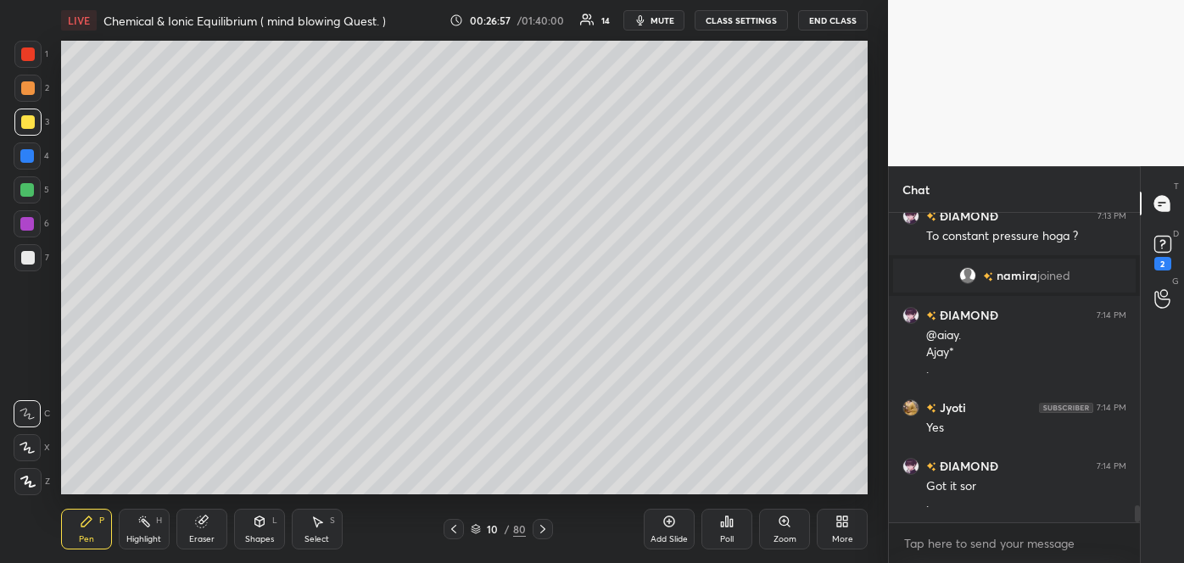
click at [22, 86] on div at bounding box center [28, 88] width 14 height 14
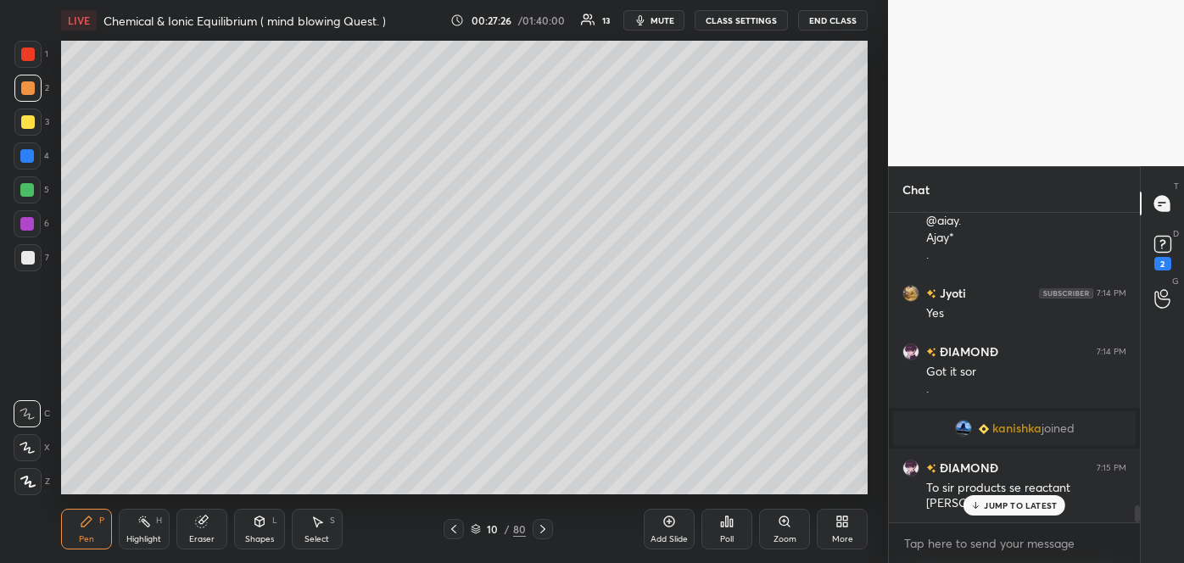
scroll to position [5272, 0]
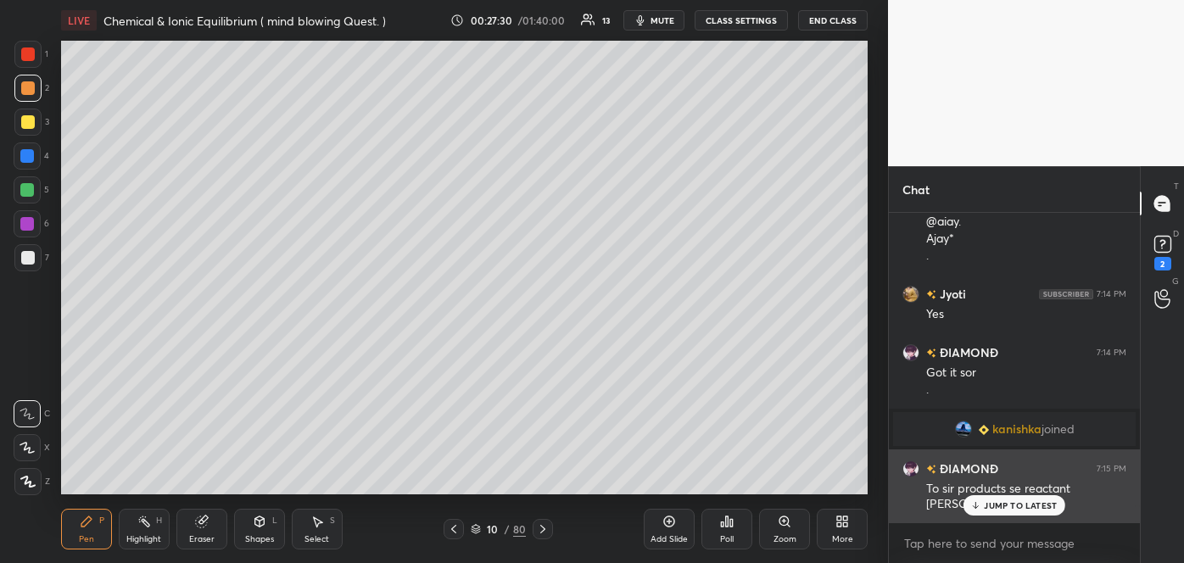
click at [984, 508] on p "JUMP TO LATEST" at bounding box center [1020, 505] width 73 height 10
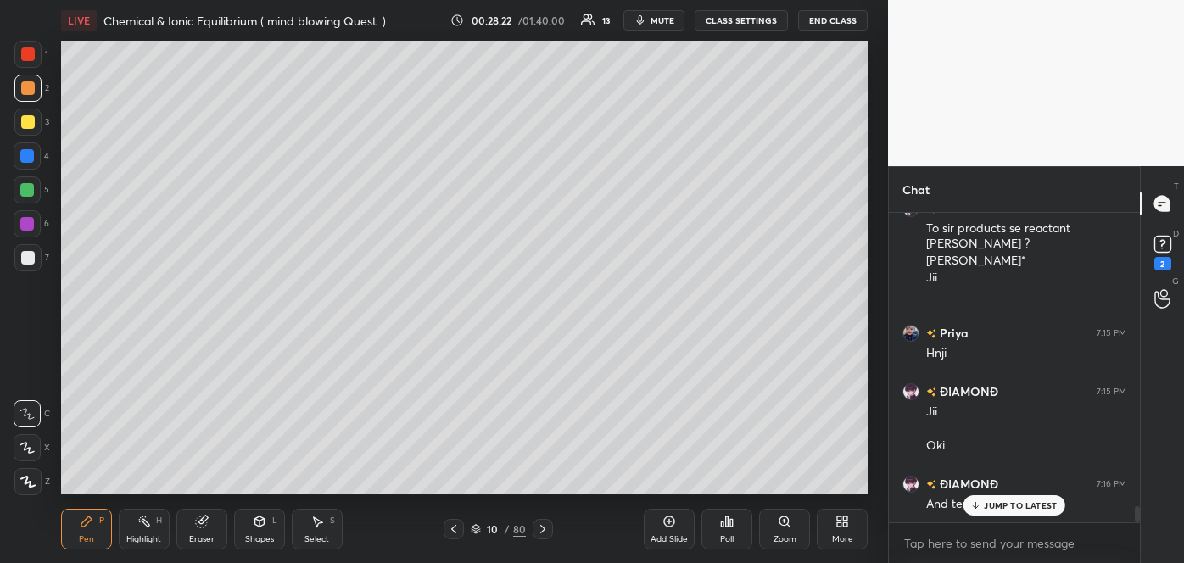
scroll to position [5551, 0]
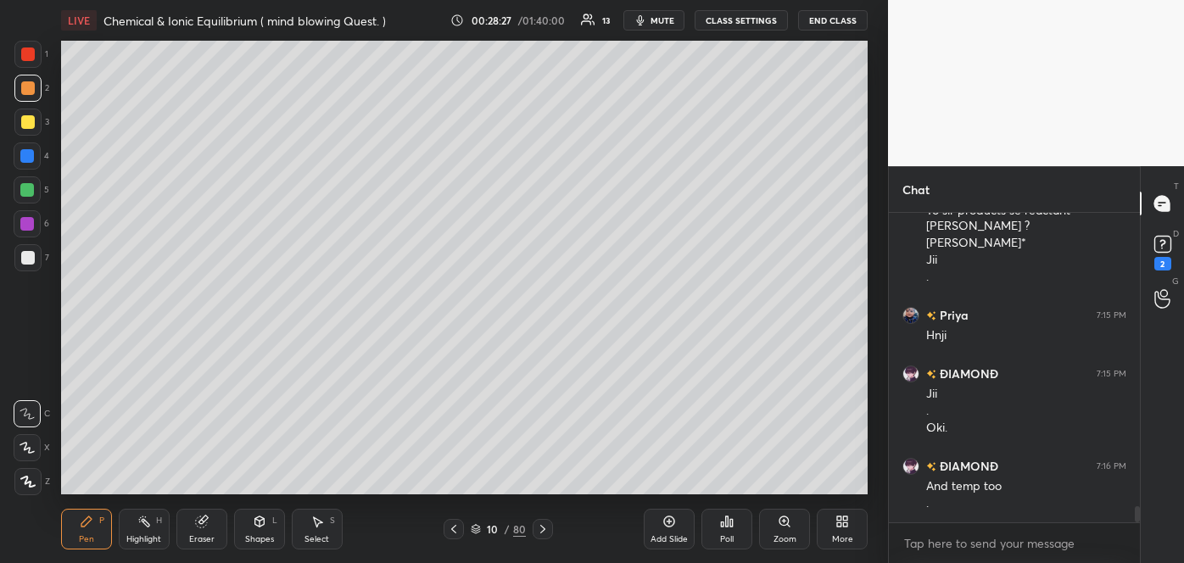
click at [454, 529] on icon at bounding box center [454, 529] width 14 height 14
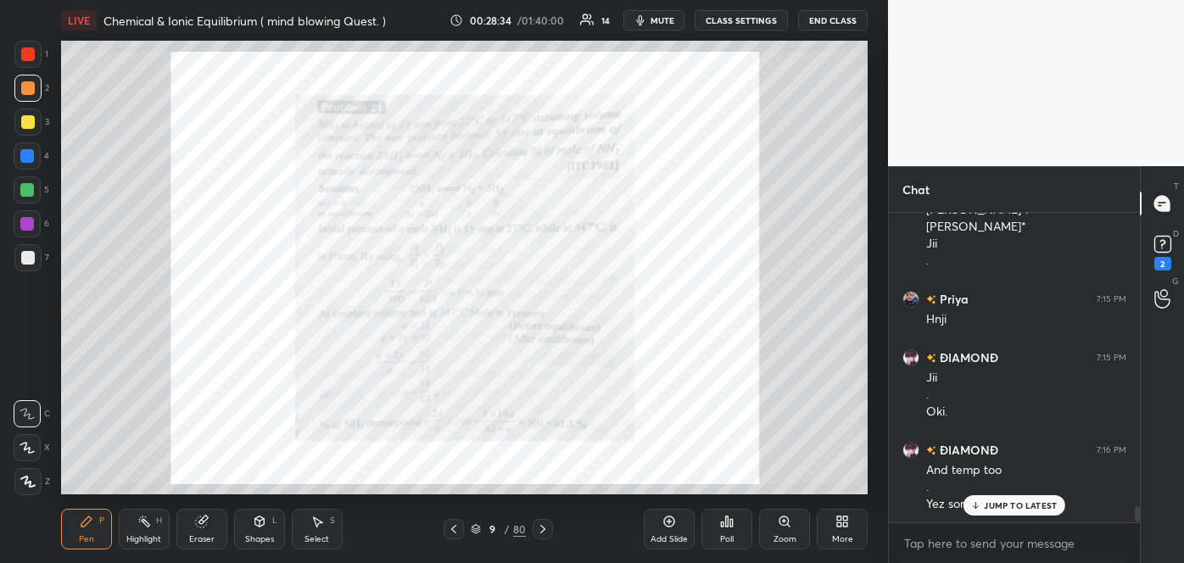
scroll to position [5601, 0]
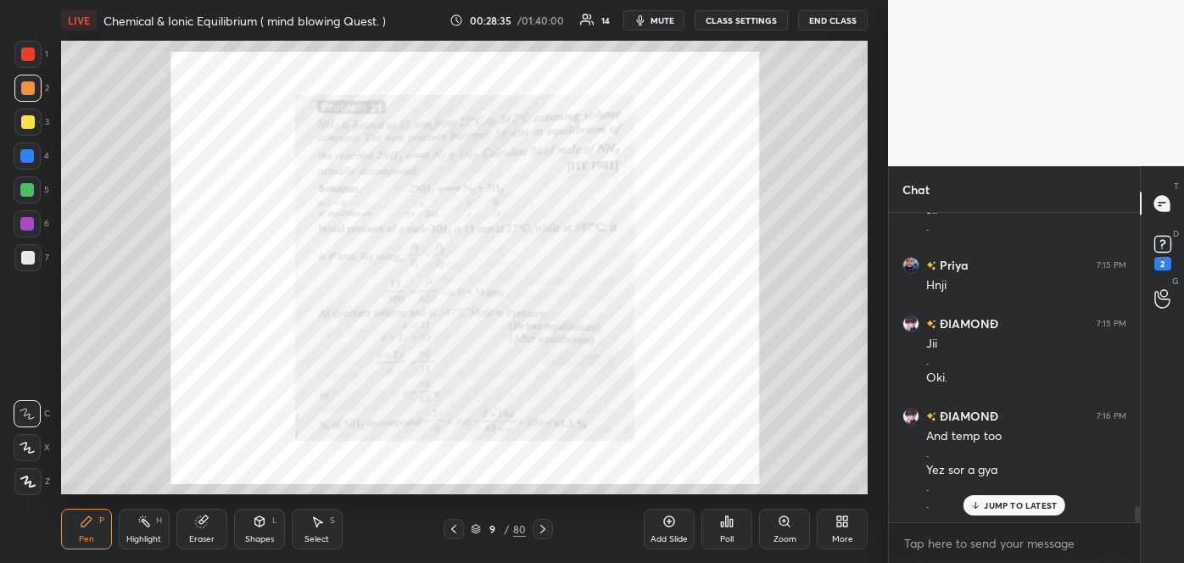
click at [552, 527] on div at bounding box center [543, 529] width 20 height 20
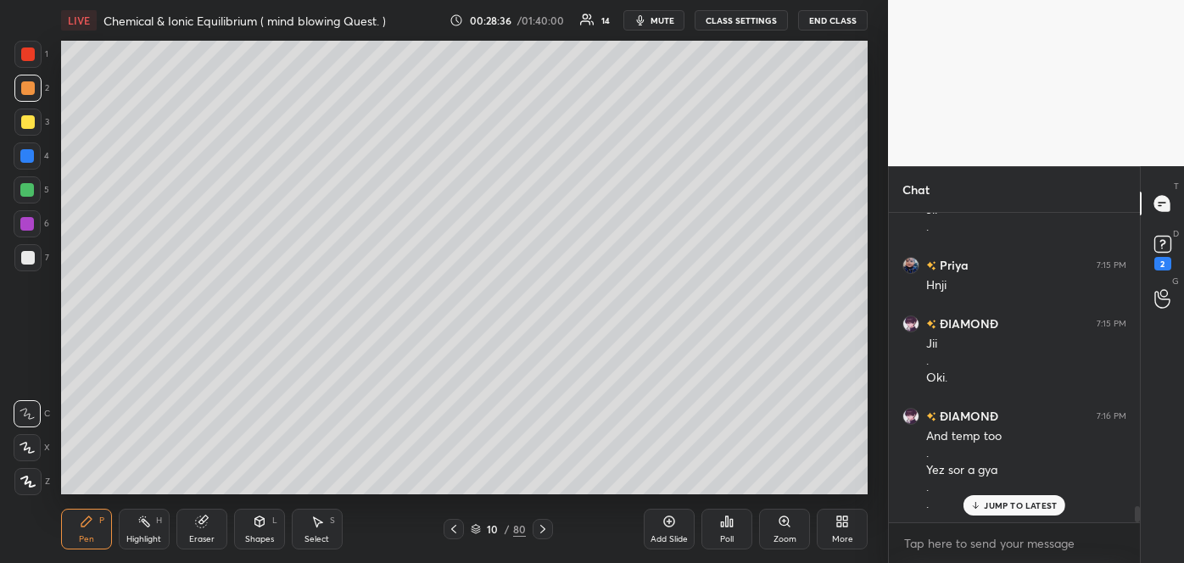
click at [552, 527] on div at bounding box center [543, 529] width 20 height 20
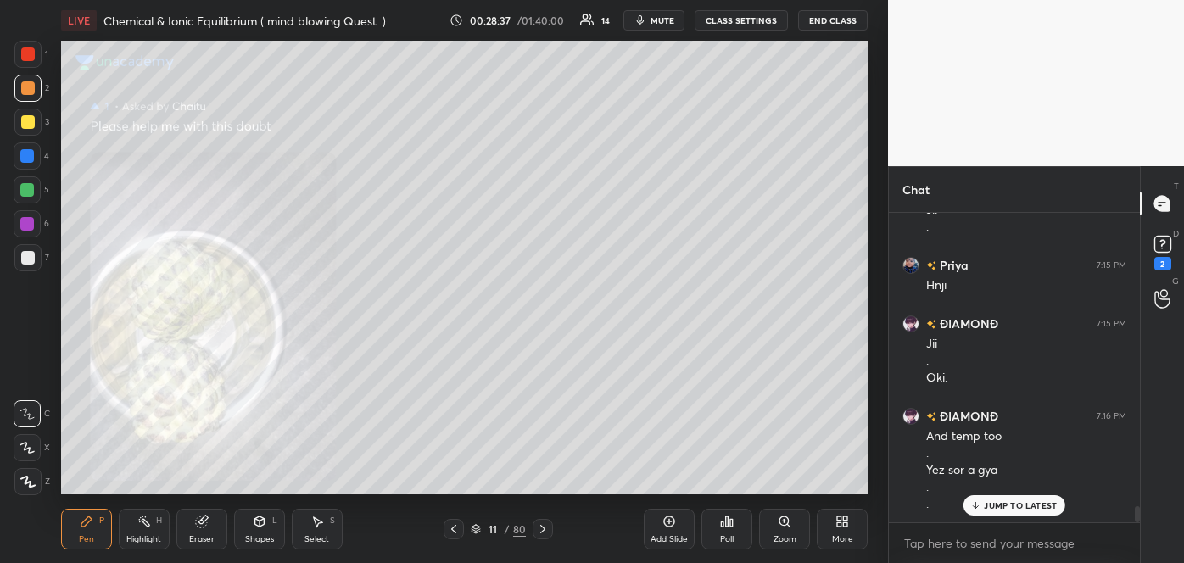
click at [552, 527] on div at bounding box center [543, 529] width 20 height 20
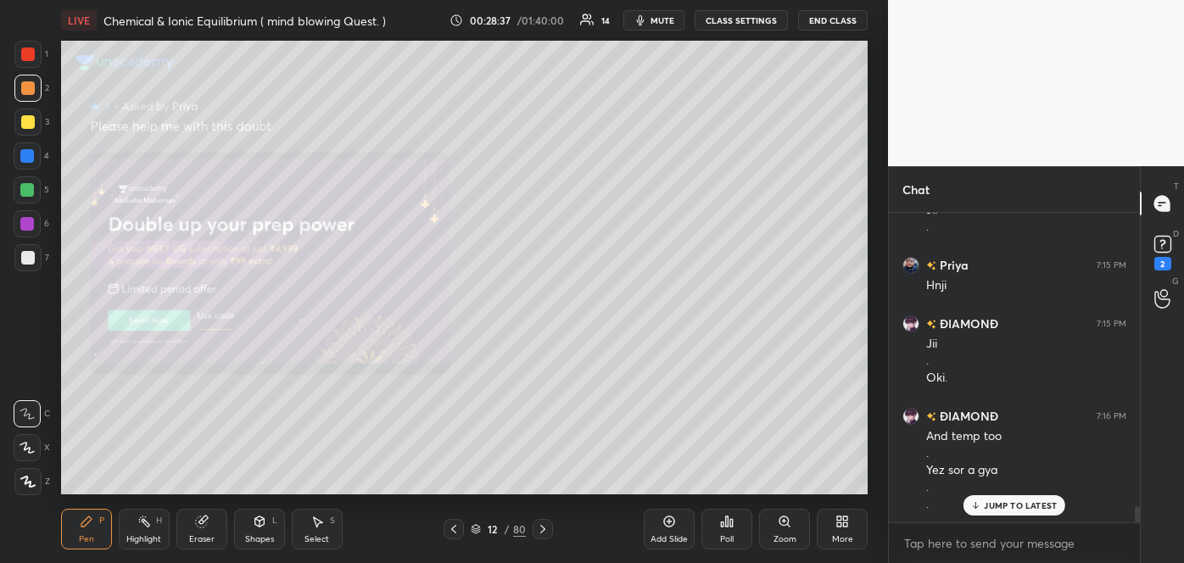
click at [552, 527] on div at bounding box center [543, 529] width 20 height 20
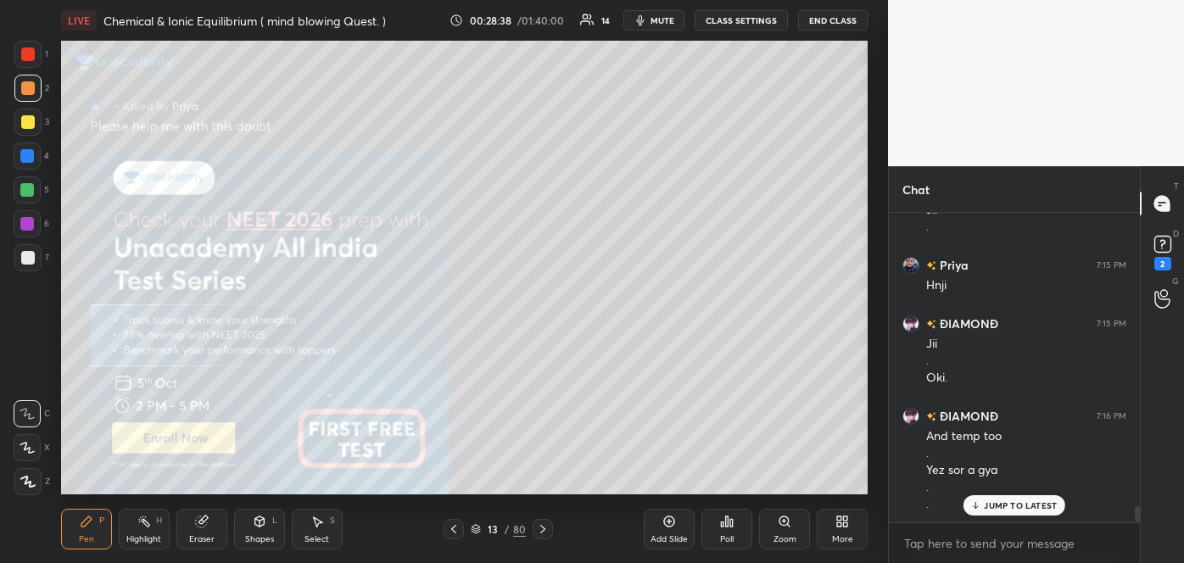
click at [552, 527] on div at bounding box center [543, 529] width 20 height 20
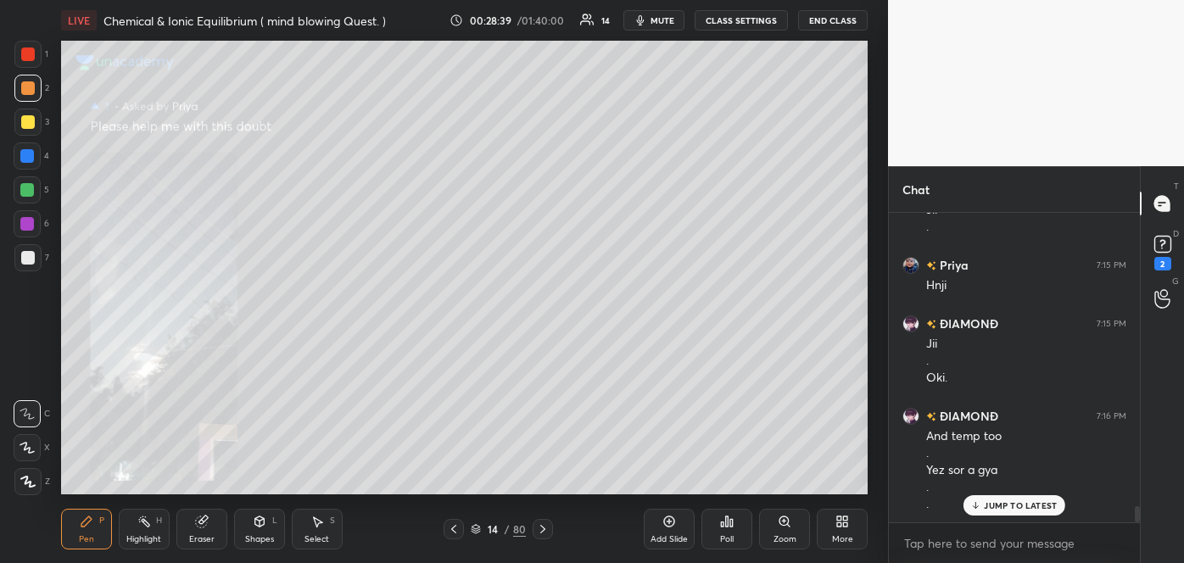
click at [552, 527] on div at bounding box center [543, 529] width 20 height 20
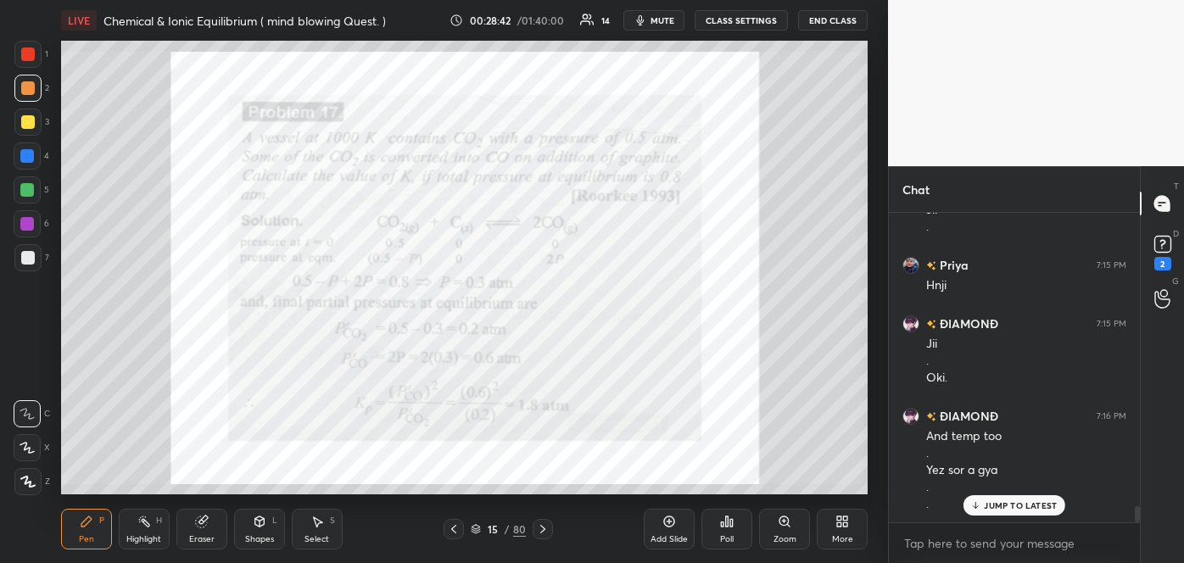
click at [780, 528] on div "Zoom" at bounding box center [784, 529] width 51 height 41
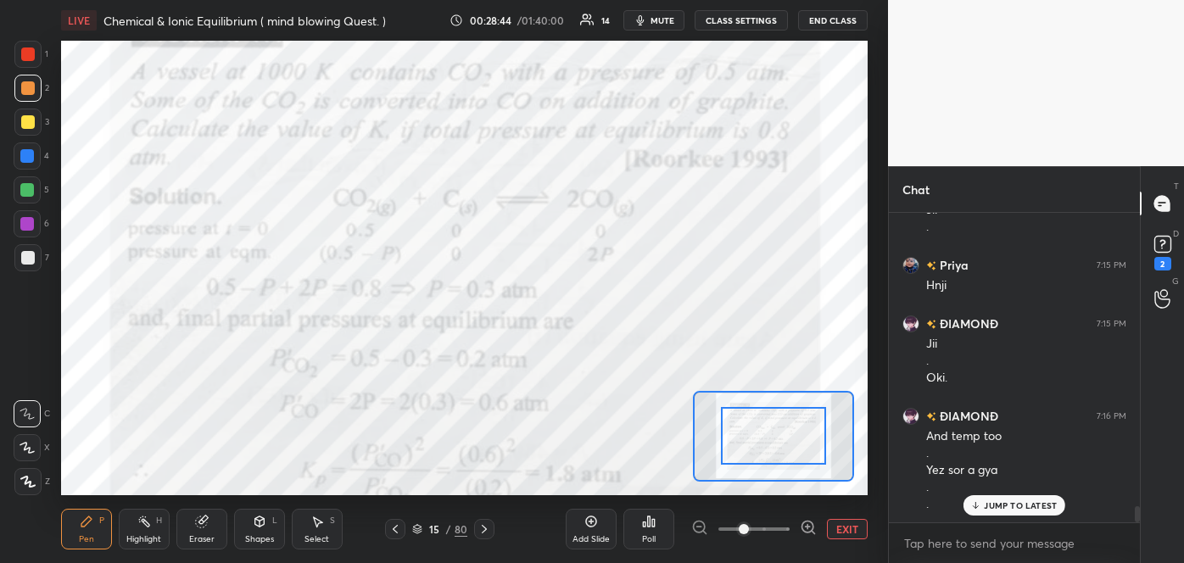
click at [810, 521] on icon at bounding box center [807, 526] width 11 height 11
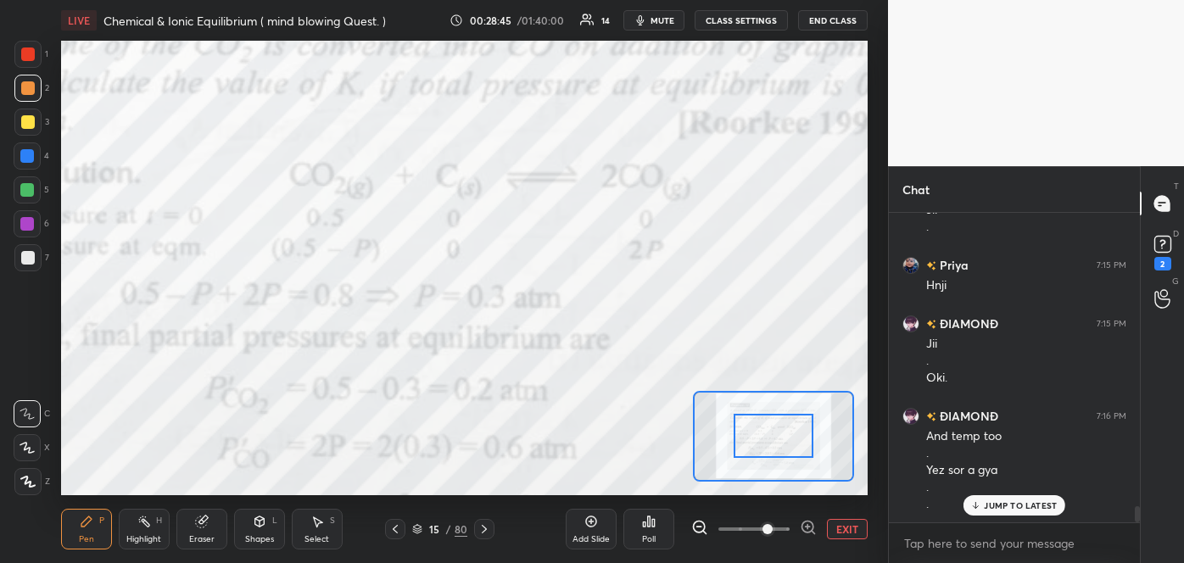
scroll to position [5659, 0]
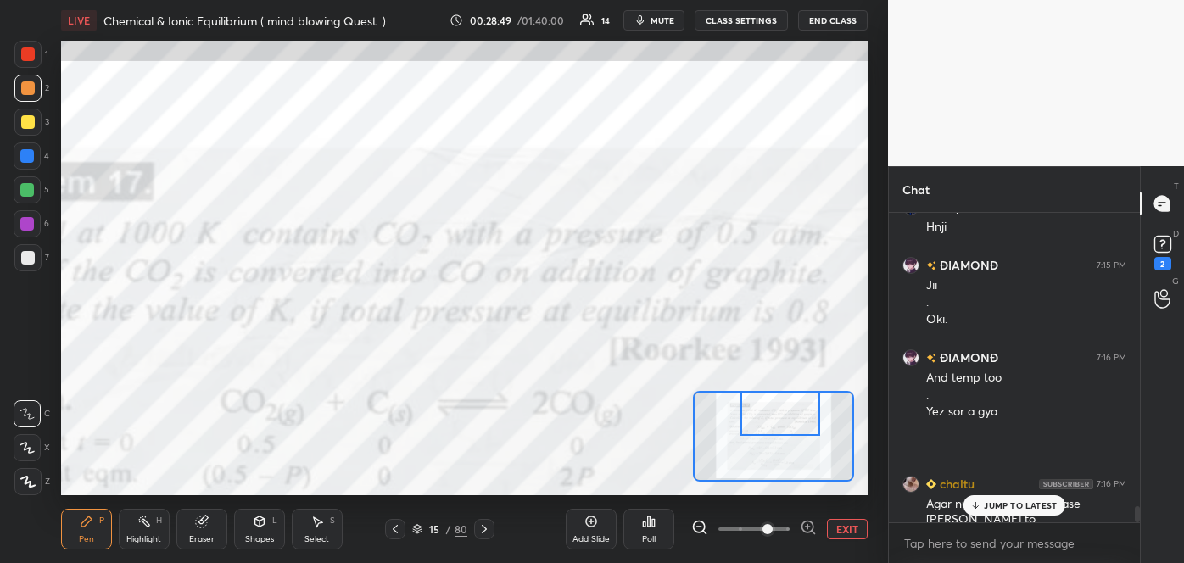
drag, startPoint x: 775, startPoint y: 457, endPoint x: 782, endPoint y: 430, distance: 28.0
click at [782, 430] on div at bounding box center [779, 414] width 79 height 44
click at [695, 527] on icon at bounding box center [699, 527] width 17 height 17
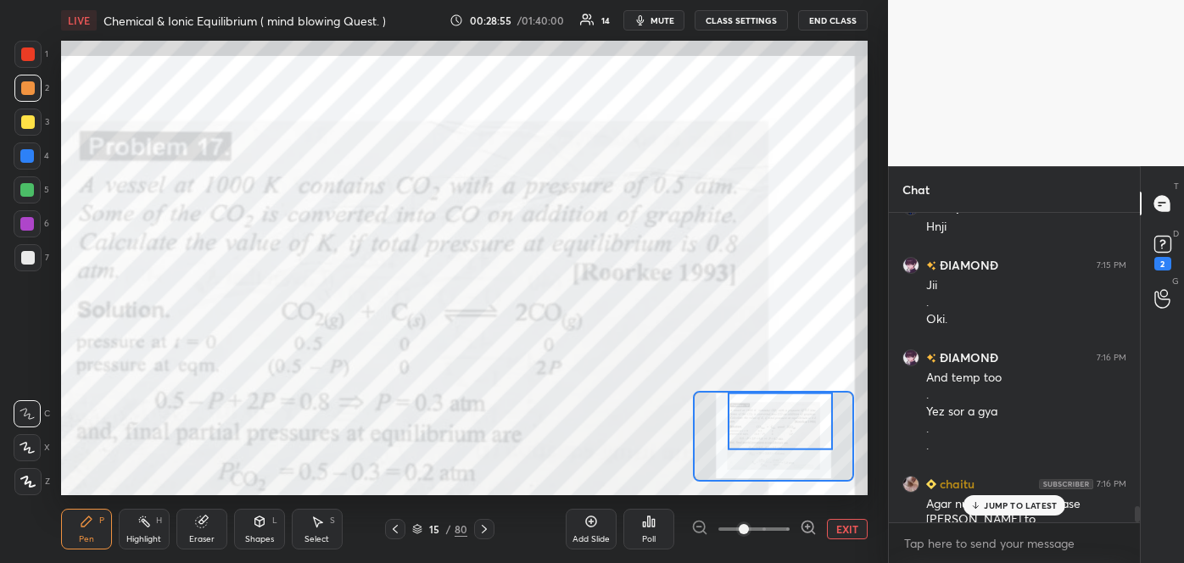
click at [980, 509] on icon at bounding box center [975, 505] width 11 height 10
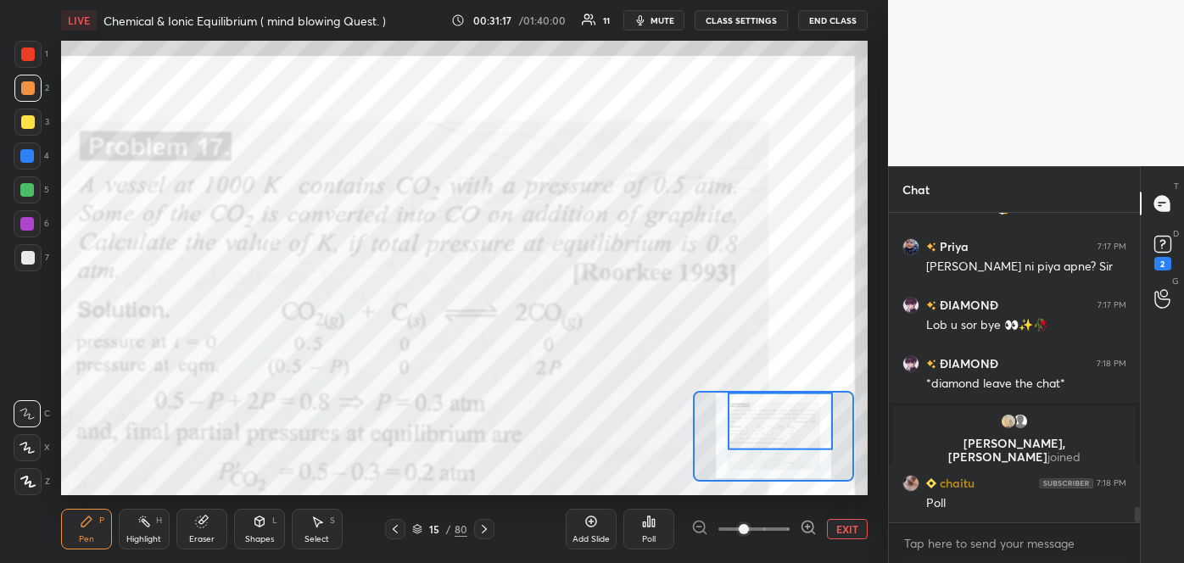
scroll to position [6111, 0]
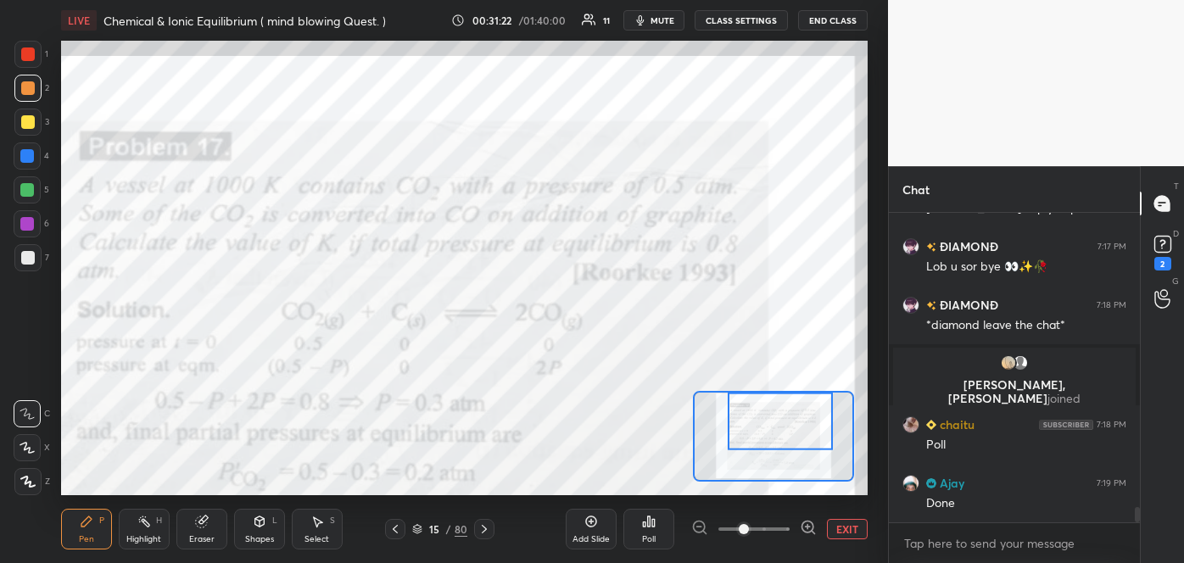
click at [650, 525] on icon at bounding box center [649, 522] width 14 height 14
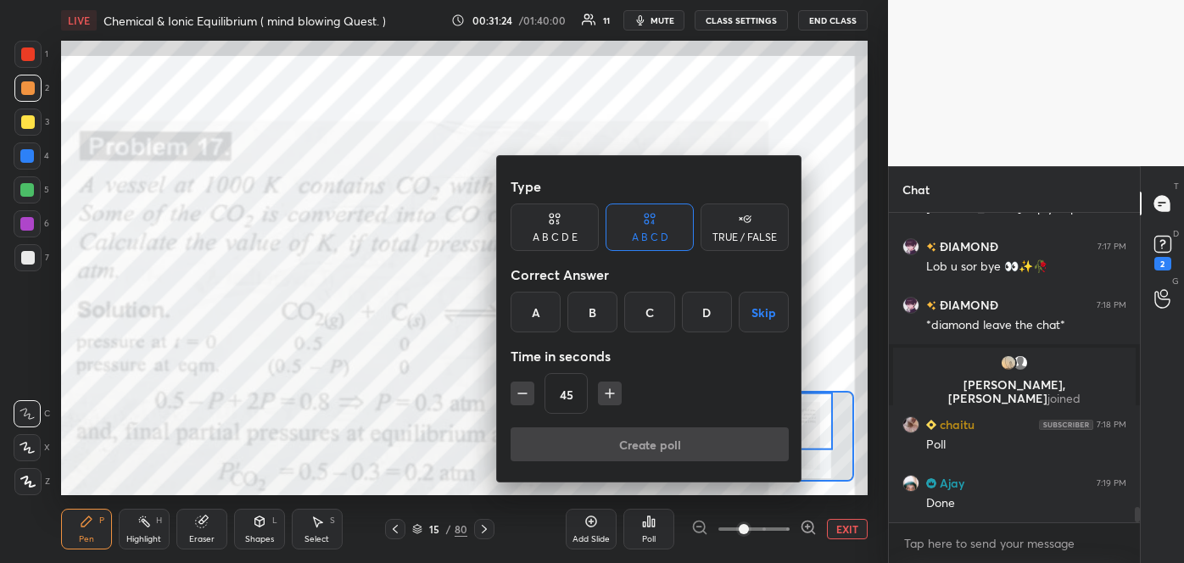
click at [594, 312] on div "B" at bounding box center [592, 312] width 50 height 41
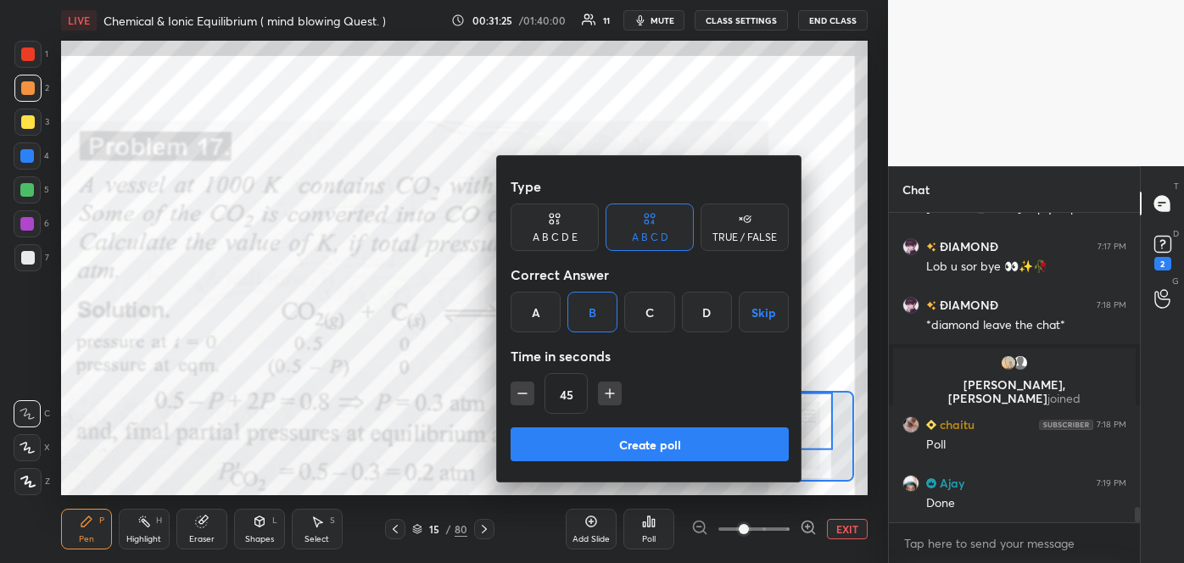
scroll to position [6152, 0]
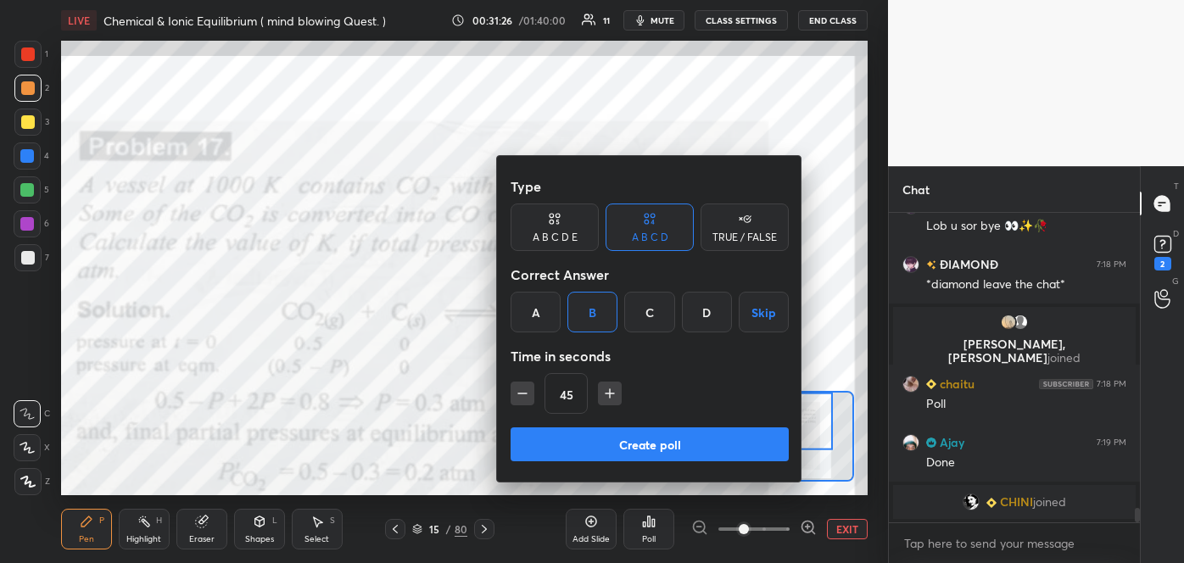
click at [639, 437] on button "Create poll" at bounding box center [649, 444] width 278 height 34
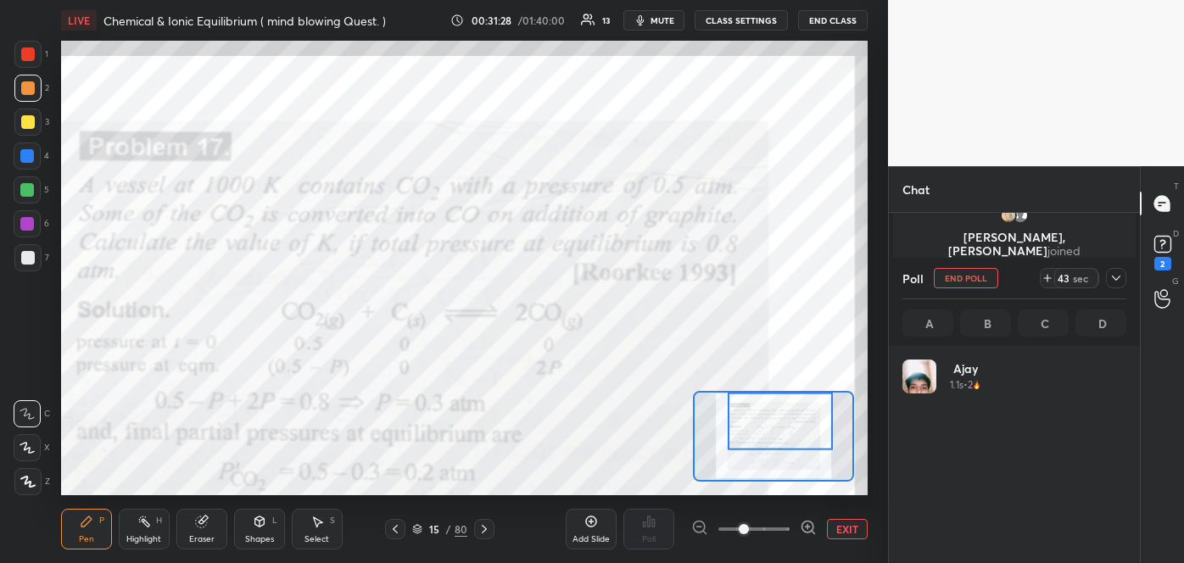
scroll to position [198, 219]
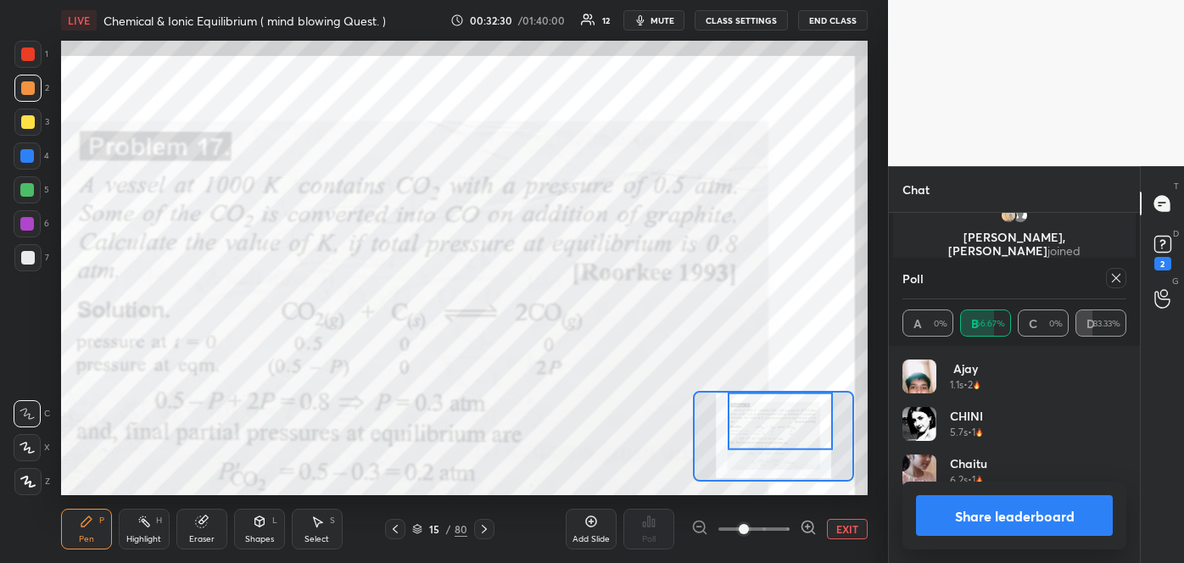
click at [996, 518] on button "Share leaderboard" at bounding box center [1014, 515] width 197 height 41
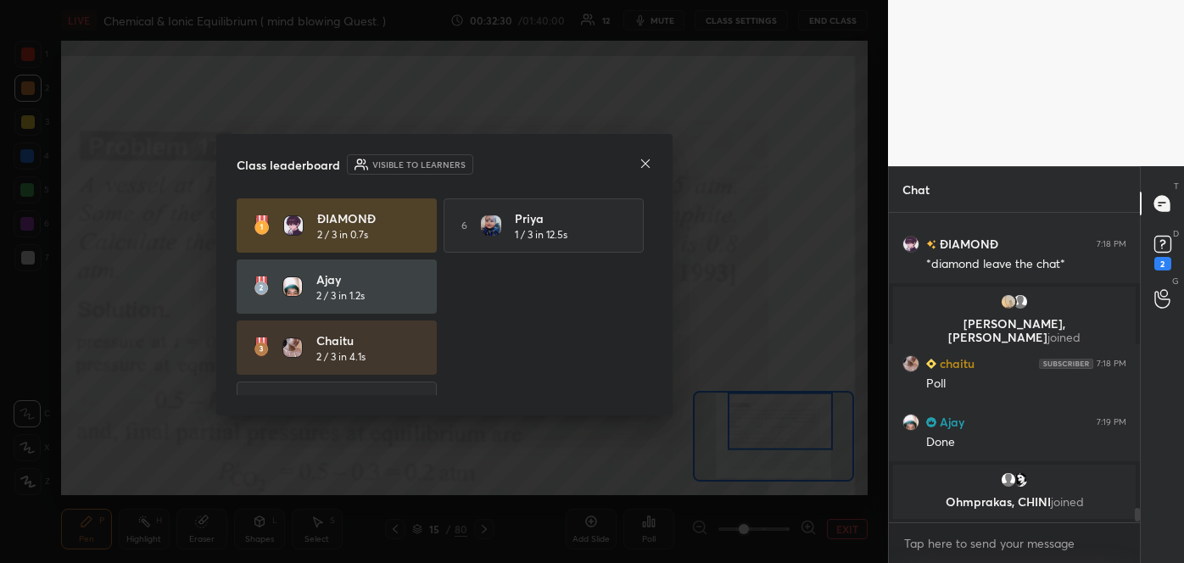
scroll to position [304, 246]
click at [1165, 206] on icon at bounding box center [1161, 203] width 15 height 15
click at [649, 166] on icon at bounding box center [644, 163] width 8 height 8
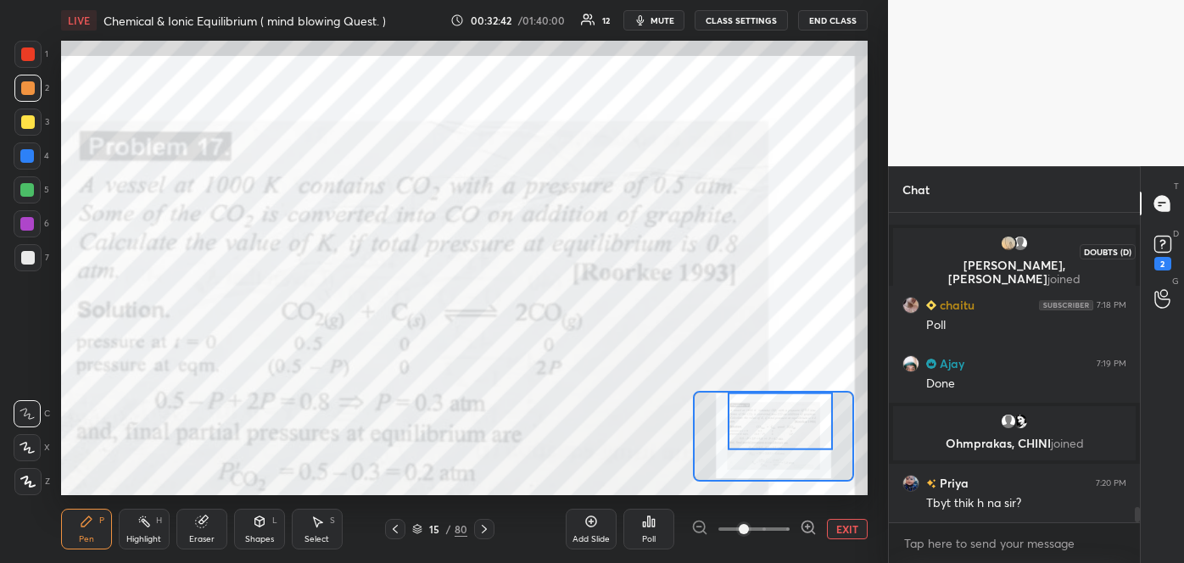
scroll to position [6037, 0]
click at [1159, 249] on rect at bounding box center [1162, 245] width 16 height 16
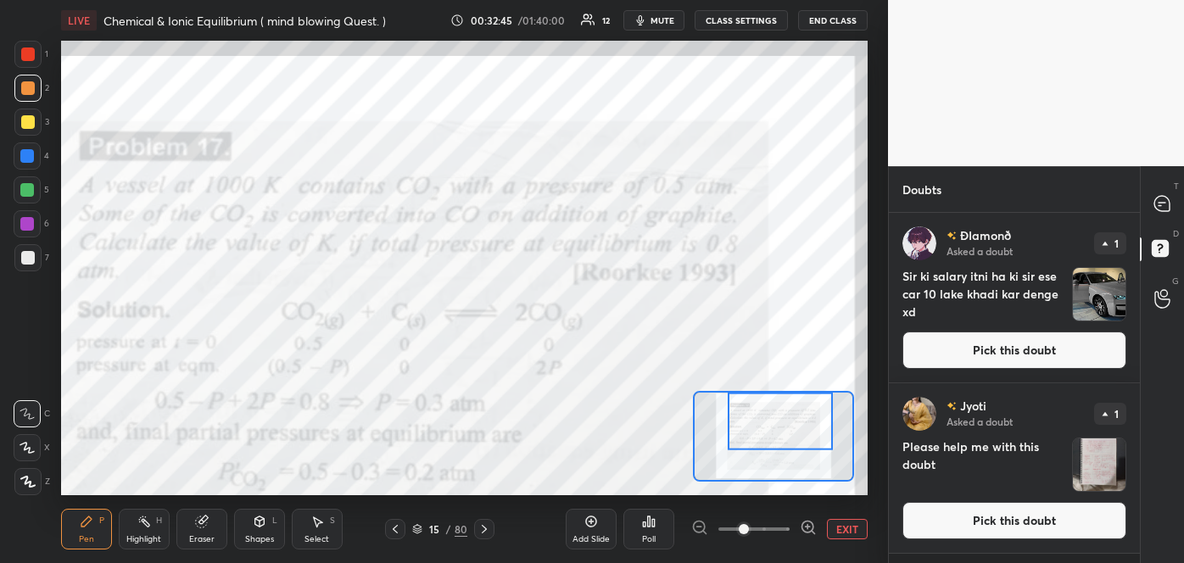
click at [1042, 358] on button "Pick this doubt" at bounding box center [1014, 350] width 224 height 37
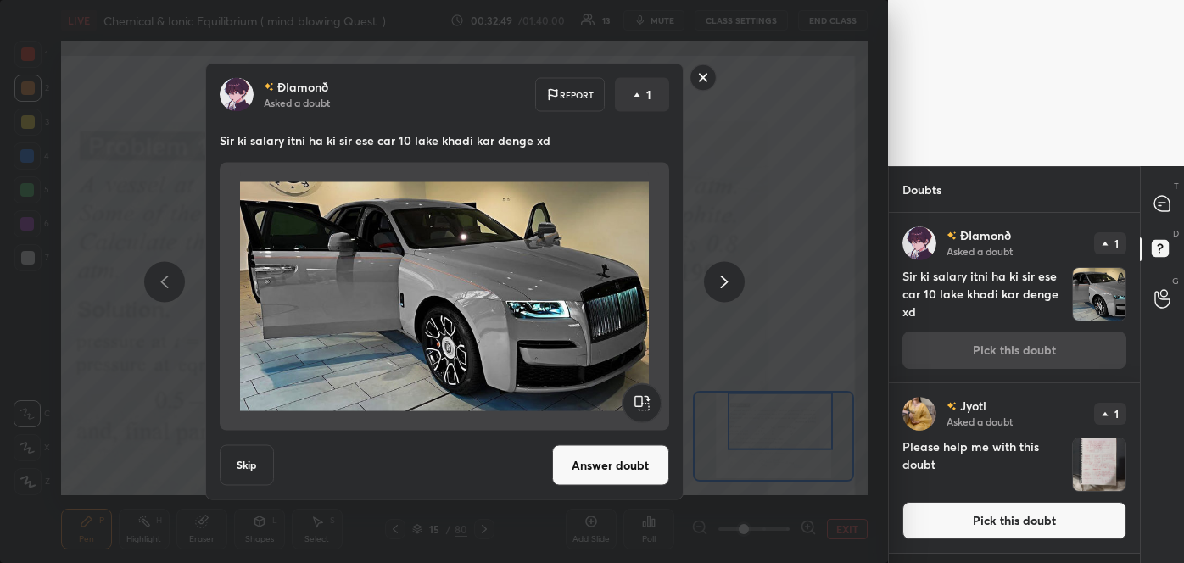
click at [642, 471] on button "Answer doubt" at bounding box center [610, 465] width 117 height 41
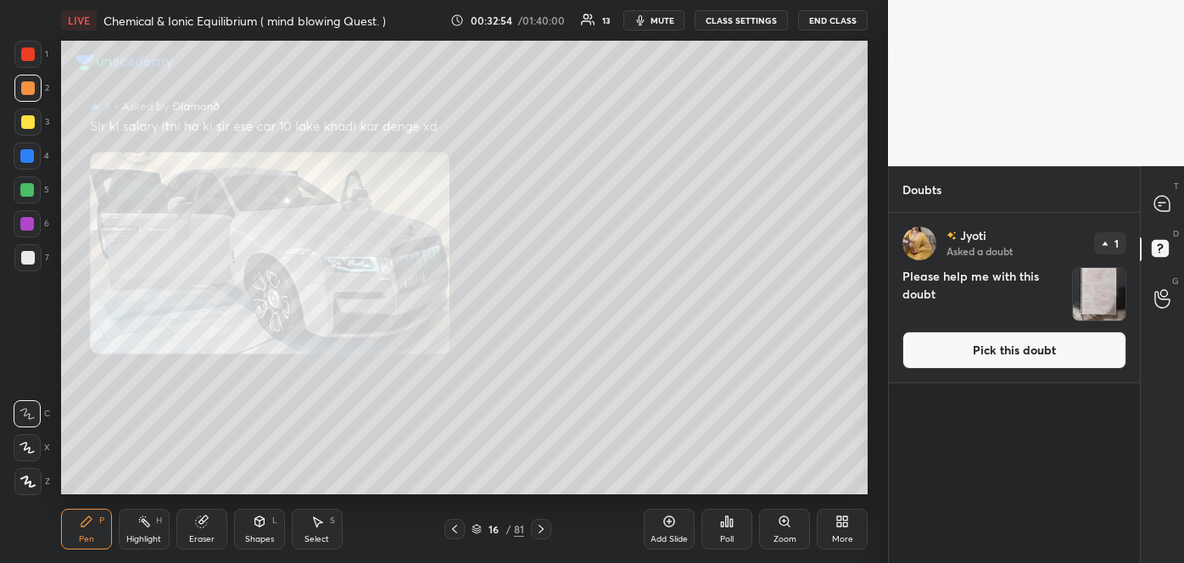
click at [780, 528] on div "Zoom" at bounding box center [784, 529] width 51 height 41
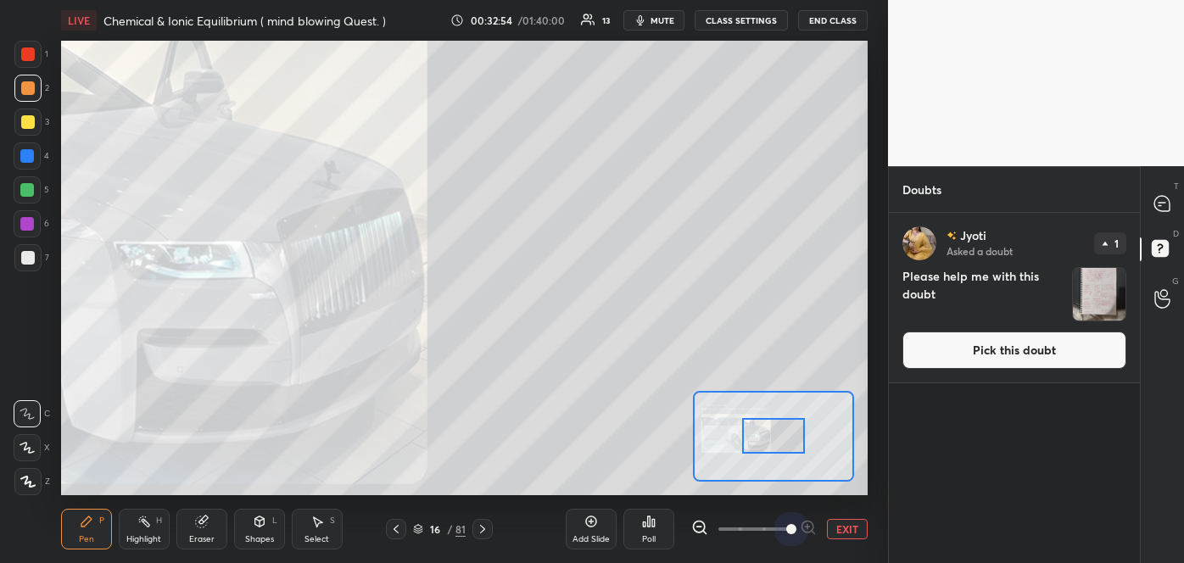
click at [780, 528] on span at bounding box center [753, 528] width 71 height 25
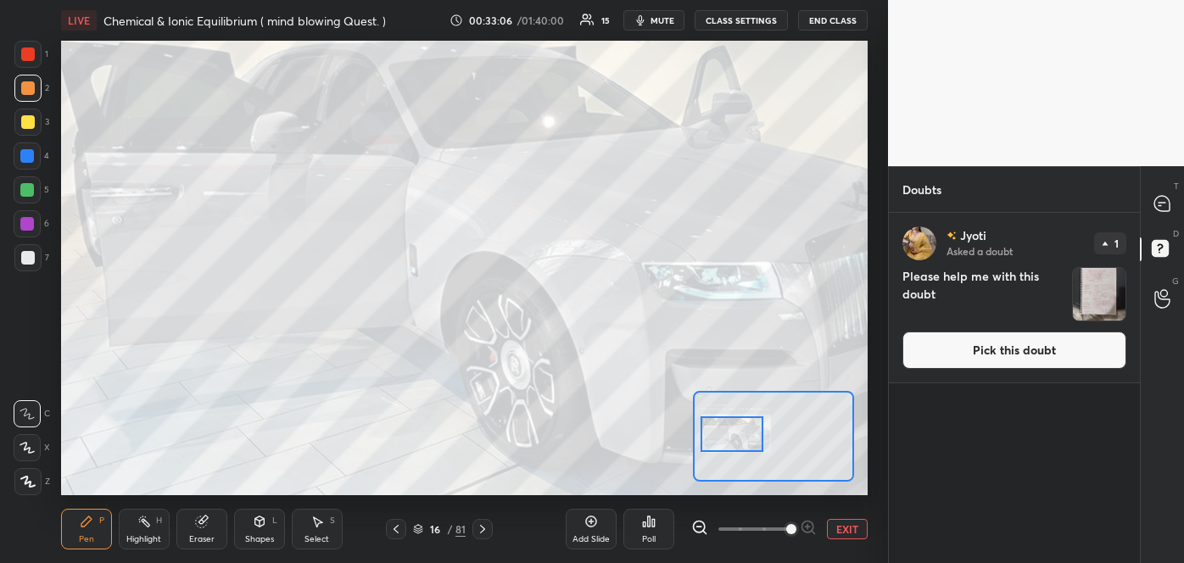
drag, startPoint x: 779, startPoint y: 448, endPoint x: 738, endPoint y: 446, distance: 41.6
click at [738, 446] on div at bounding box center [732, 433] width 64 height 35
click at [1004, 352] on button "Pick this doubt" at bounding box center [1014, 350] width 224 height 37
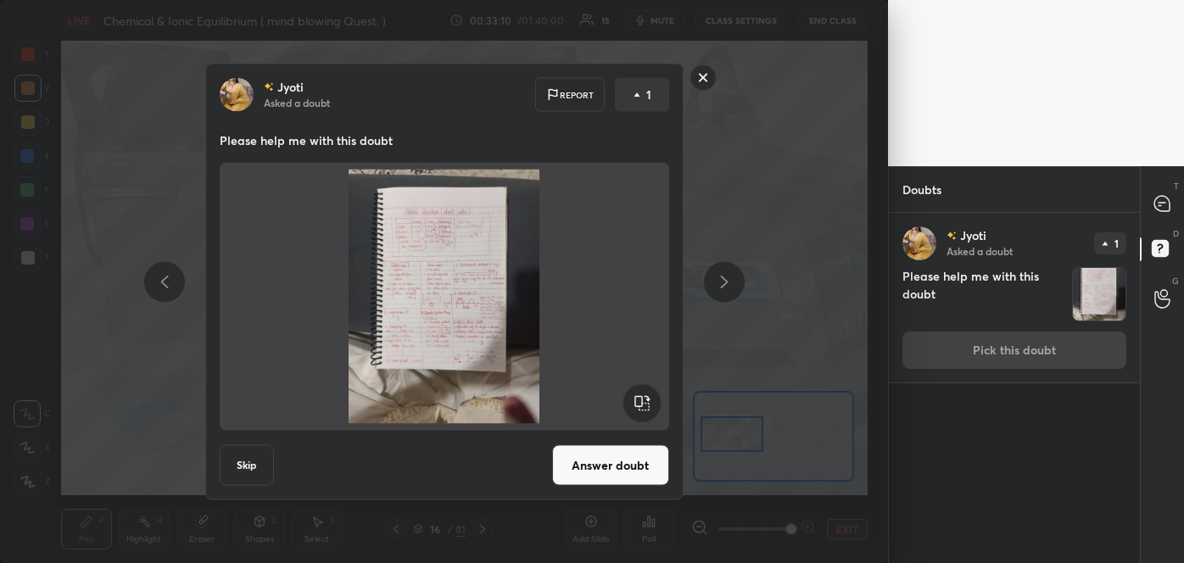
click at [611, 457] on button "Answer doubt" at bounding box center [610, 465] width 117 height 41
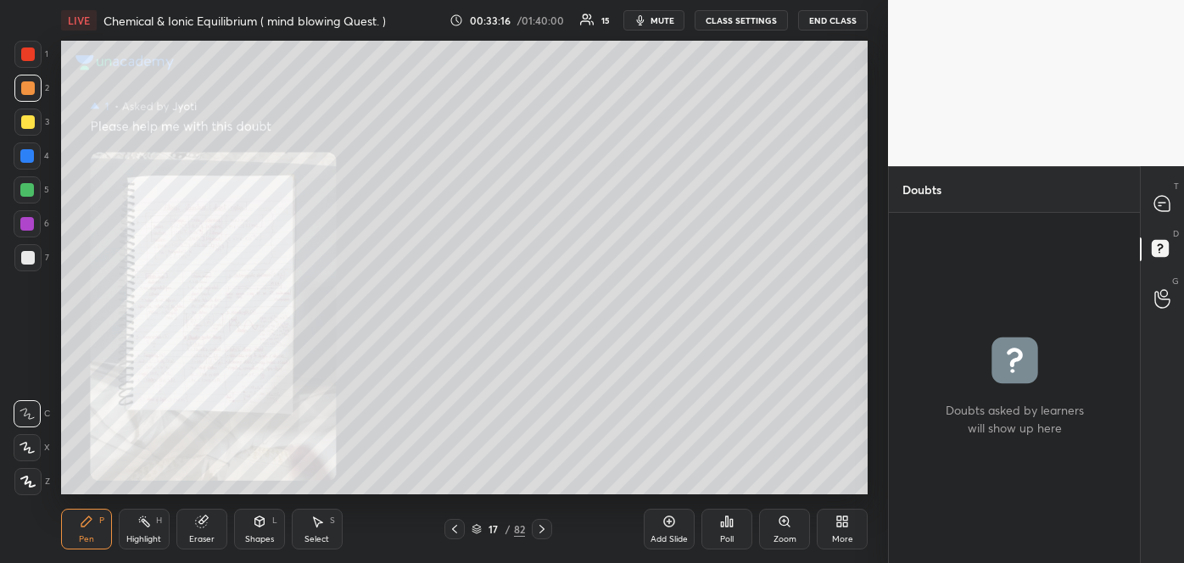
click at [782, 527] on icon at bounding box center [785, 522] width 14 height 14
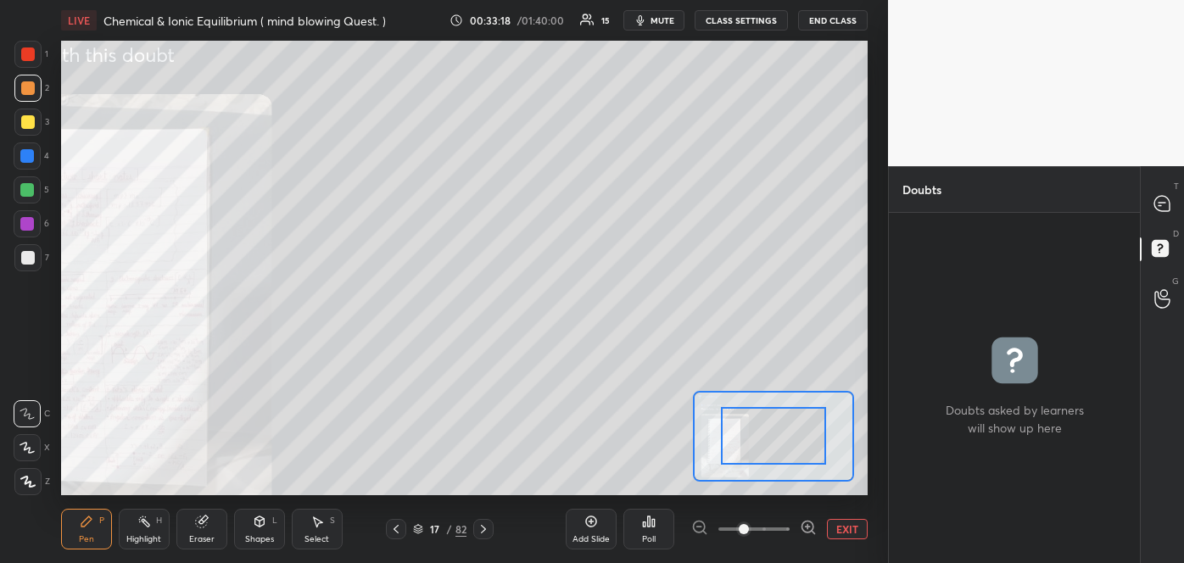
click at [807, 527] on icon at bounding box center [807, 527] width 0 height 4
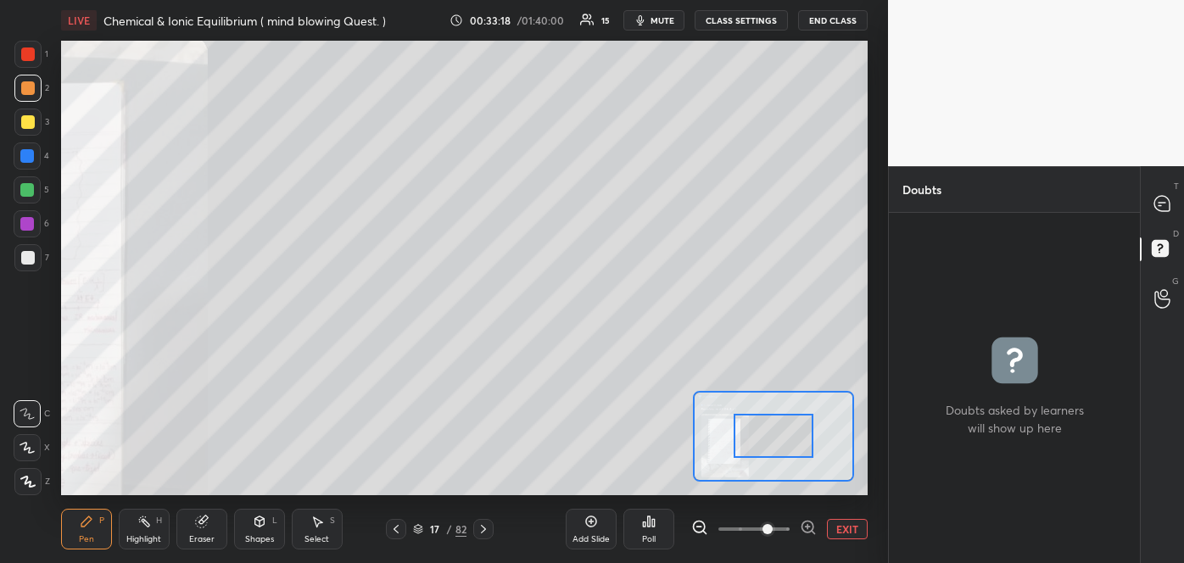
click at [807, 527] on icon at bounding box center [807, 527] width 0 height 4
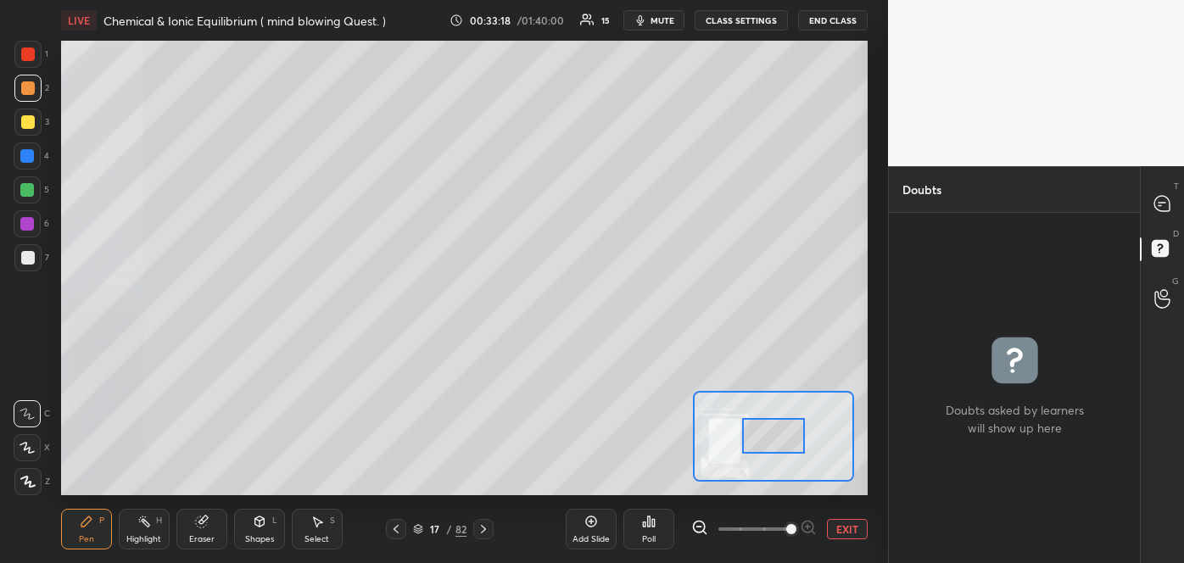
click at [796, 527] on span at bounding box center [791, 529] width 10 height 10
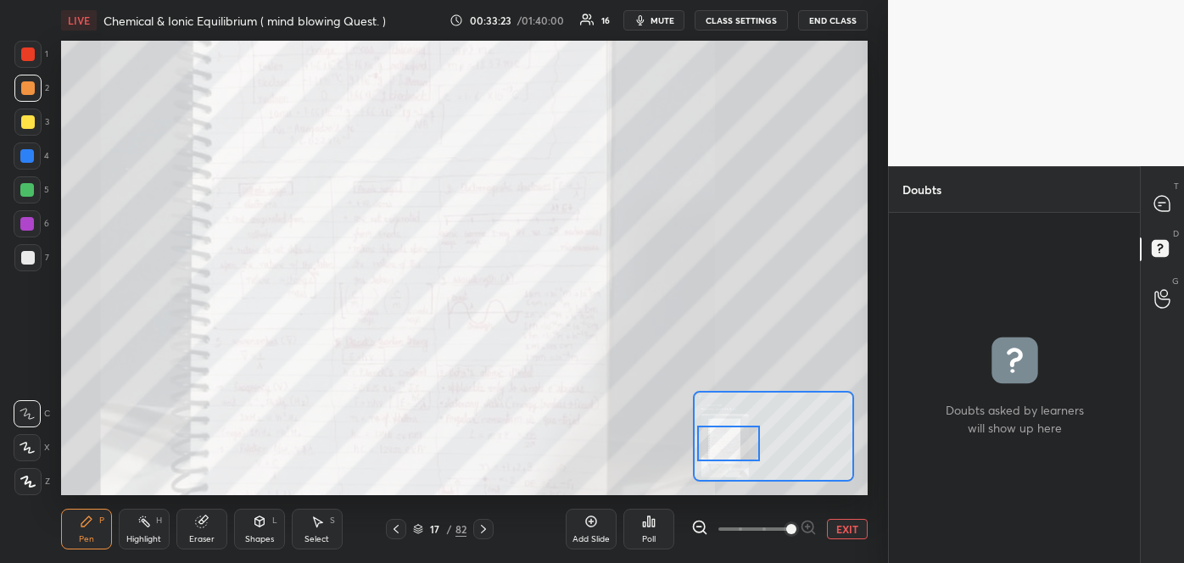
drag, startPoint x: 789, startPoint y: 447, endPoint x: 744, endPoint y: 456, distance: 45.9
click at [744, 456] on div at bounding box center [729, 443] width 64 height 35
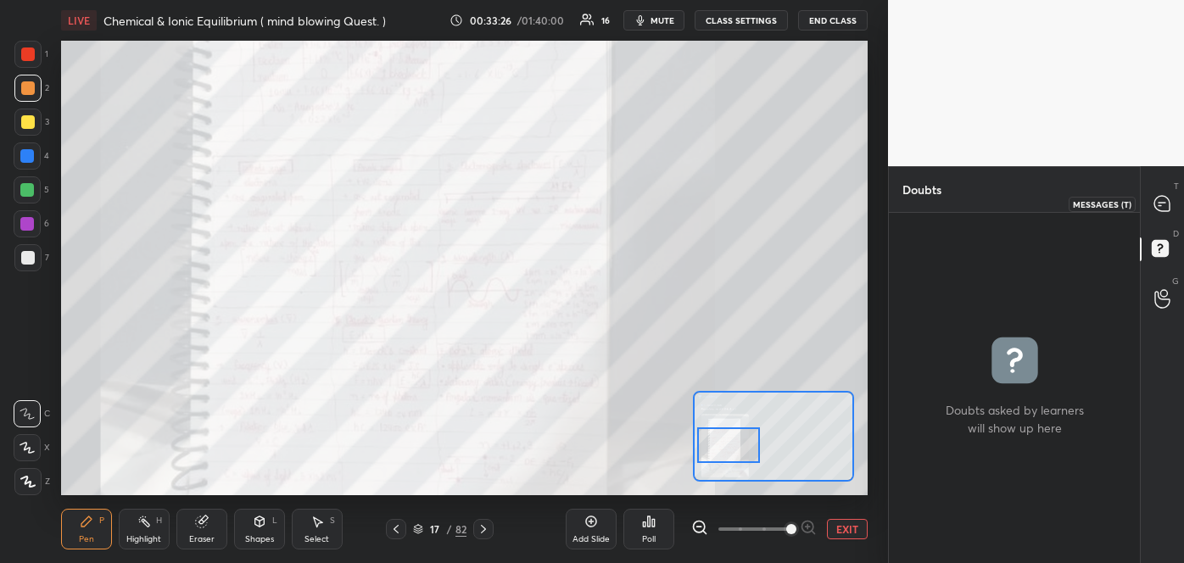
click at [1158, 205] on icon at bounding box center [1159, 205] width 3 height 0
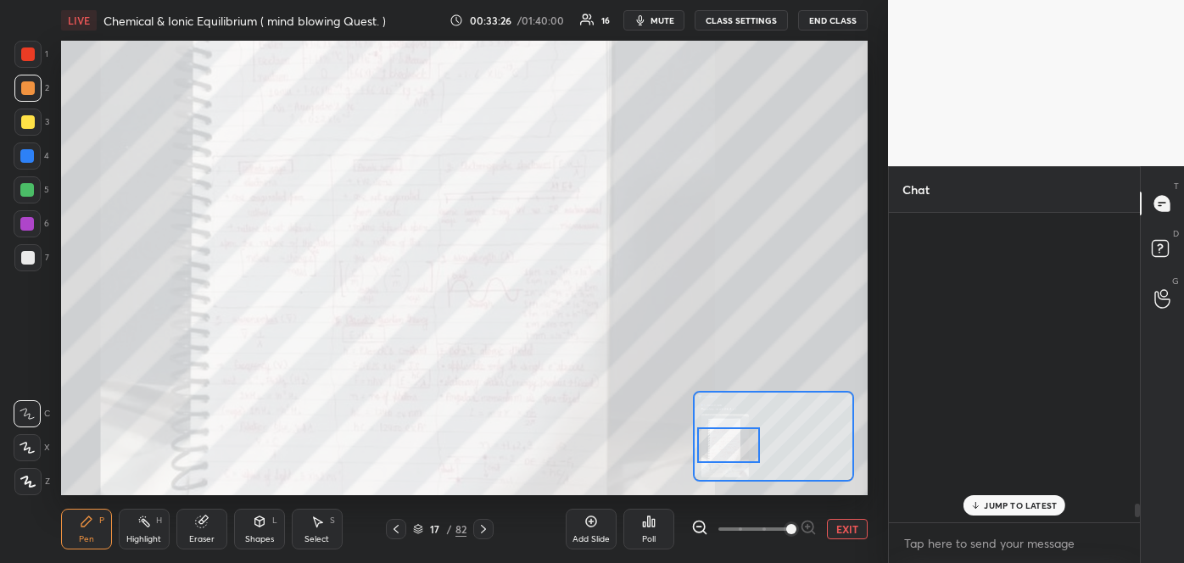
scroll to position [304, 246]
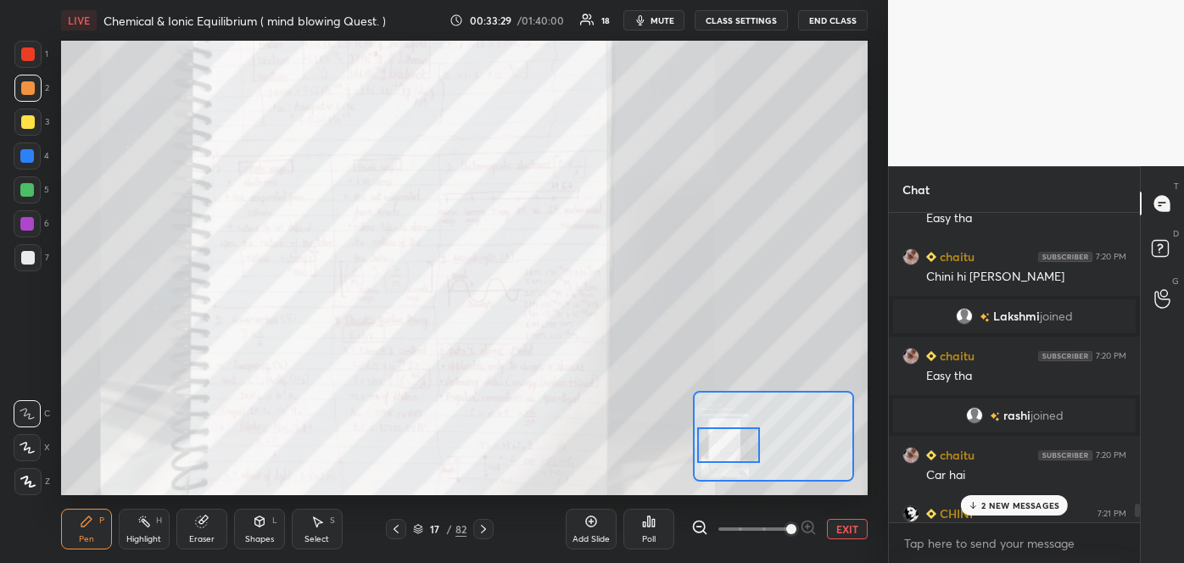
click at [396, 521] on div at bounding box center [396, 529] width 20 height 20
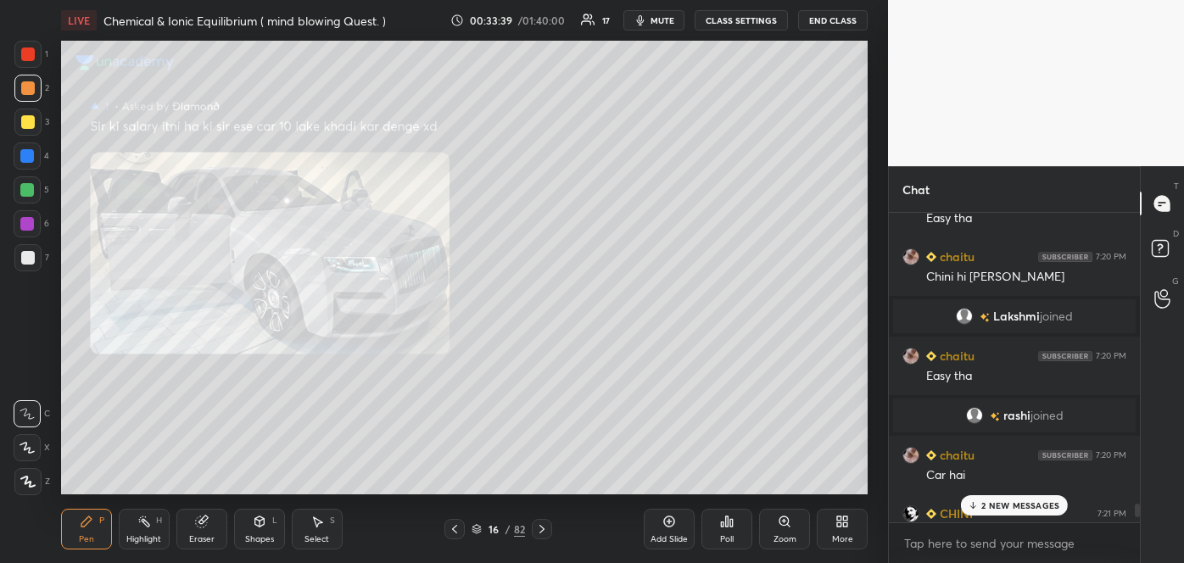
click at [1019, 509] on p "2 NEW MESSAGES" at bounding box center [1020, 505] width 78 height 10
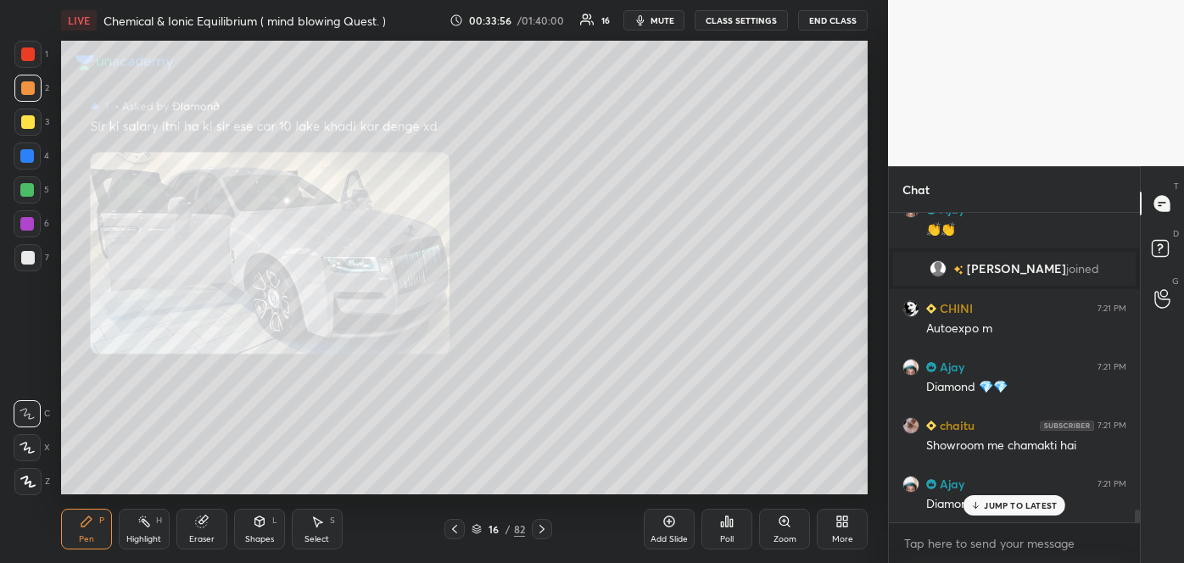
scroll to position [7245, 0]
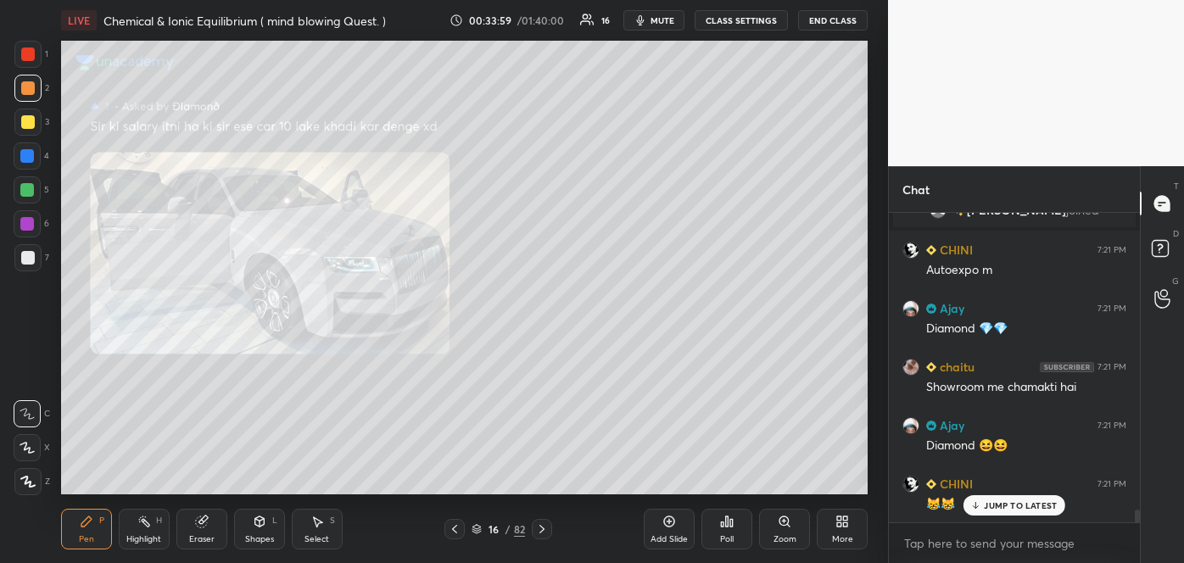
click at [459, 526] on icon at bounding box center [455, 529] width 14 height 14
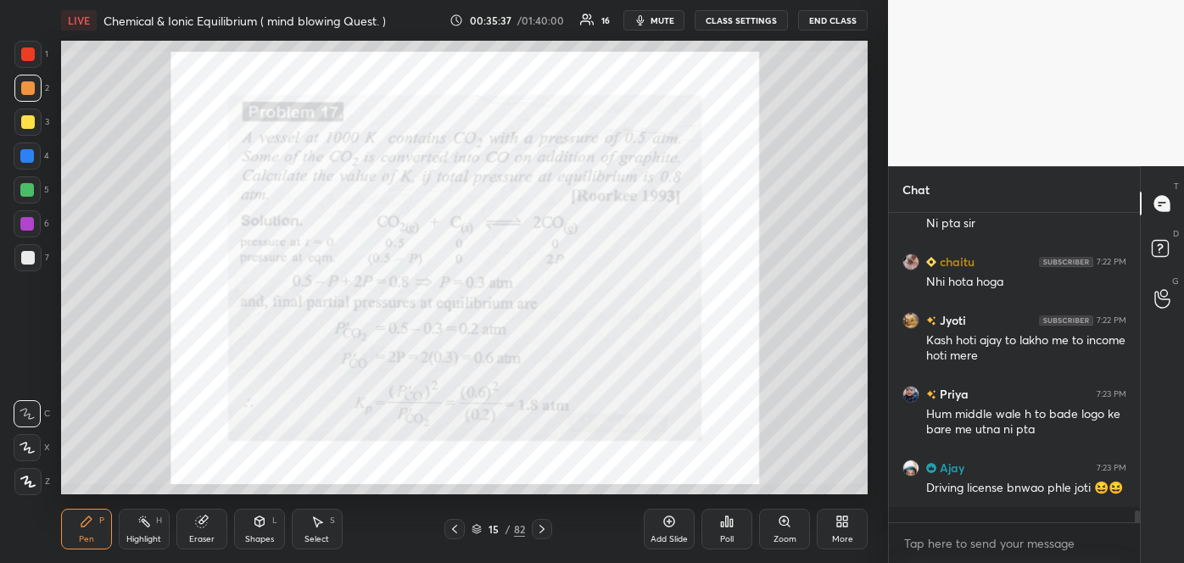
scroll to position [8097, 0]
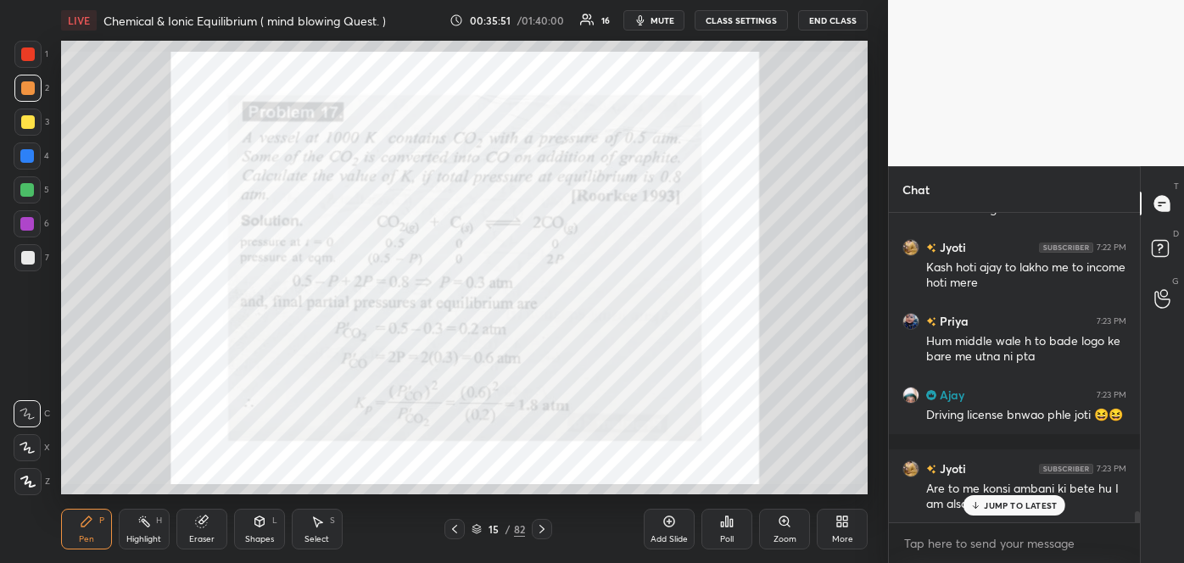
click at [21, 53] on div at bounding box center [28, 54] width 14 height 14
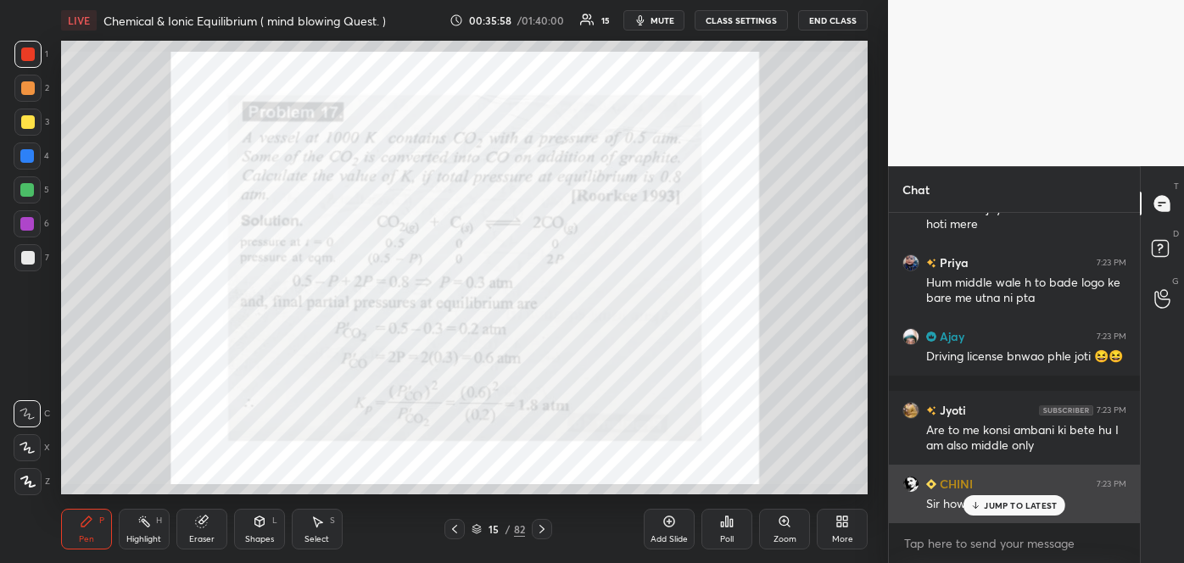
click at [996, 511] on div "JUMP TO LATEST" at bounding box center [1014, 505] width 102 height 20
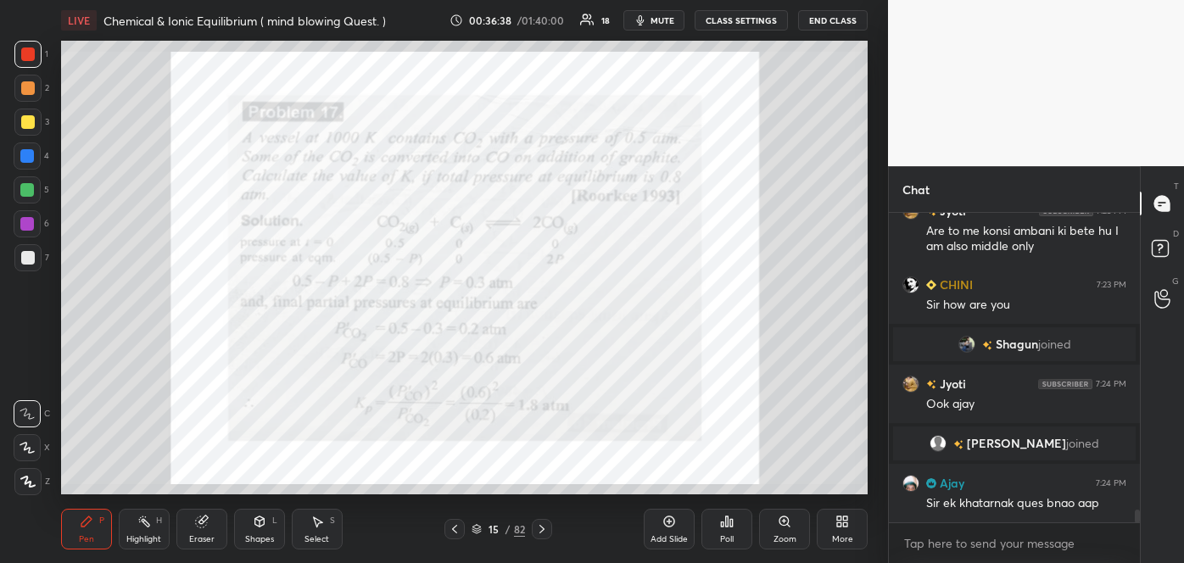
scroll to position [7446, 0]
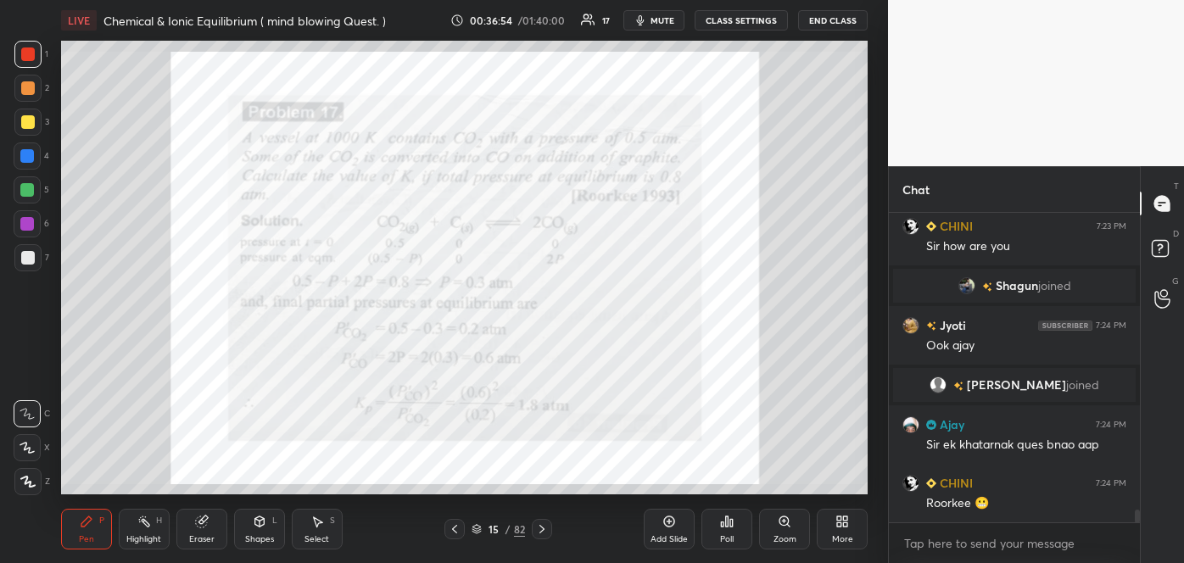
click at [28, 161] on div at bounding box center [27, 156] width 14 height 14
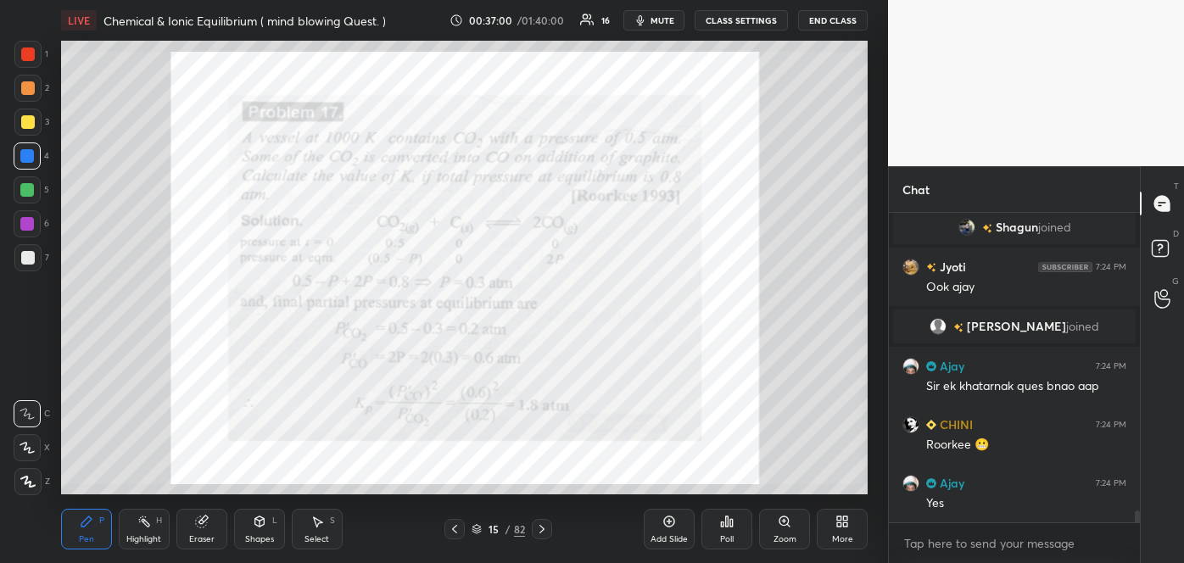
click at [538, 531] on icon at bounding box center [542, 529] width 14 height 14
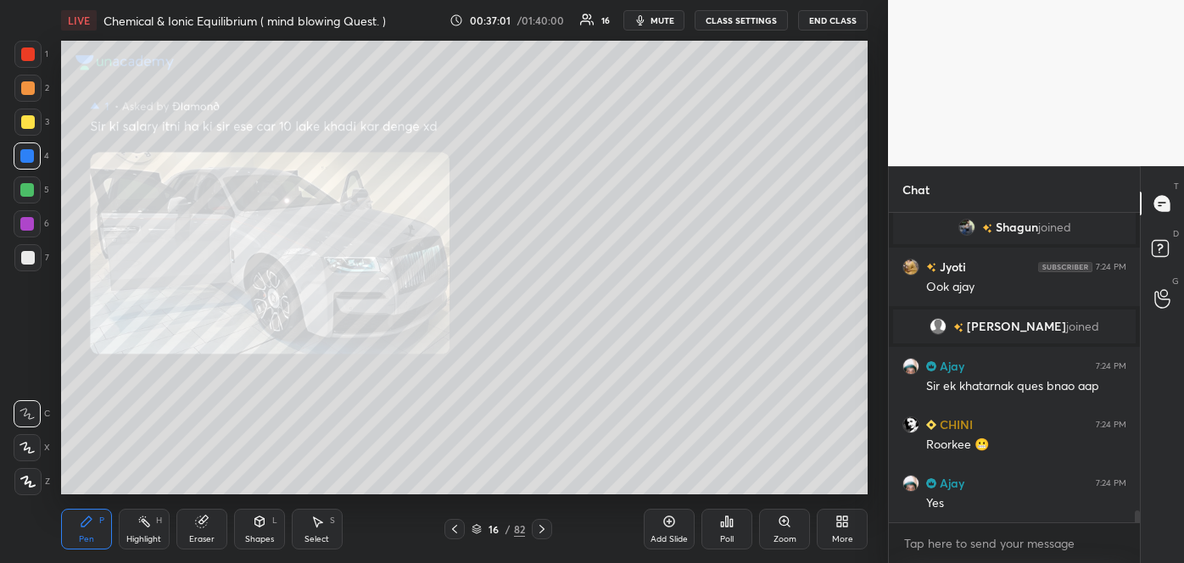
click at [538, 531] on icon at bounding box center [542, 529] width 14 height 14
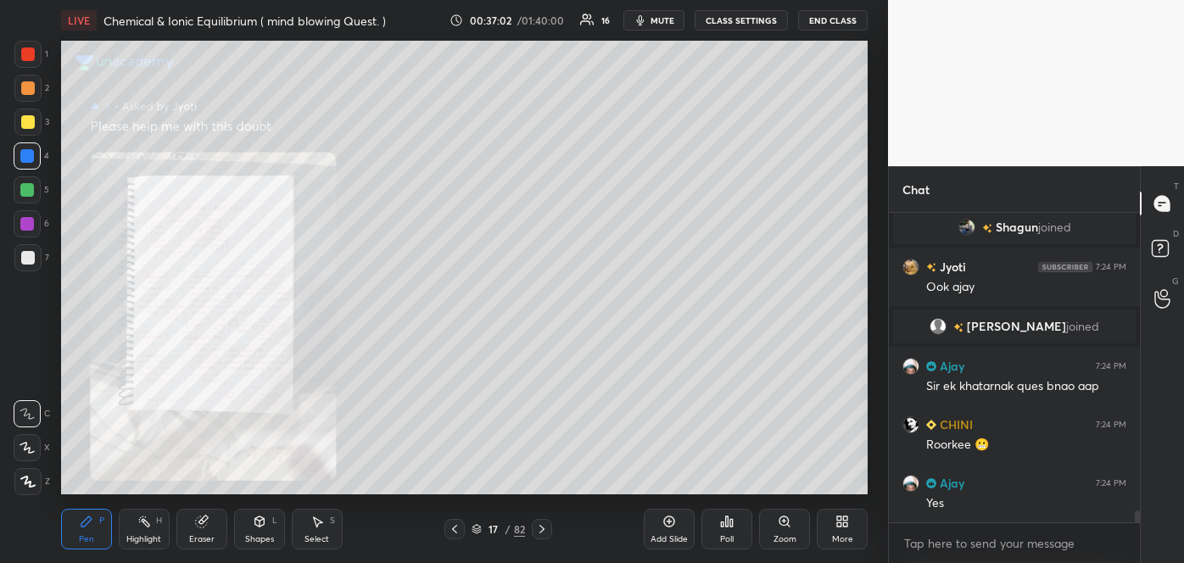
click at [538, 531] on icon at bounding box center [542, 529] width 14 height 14
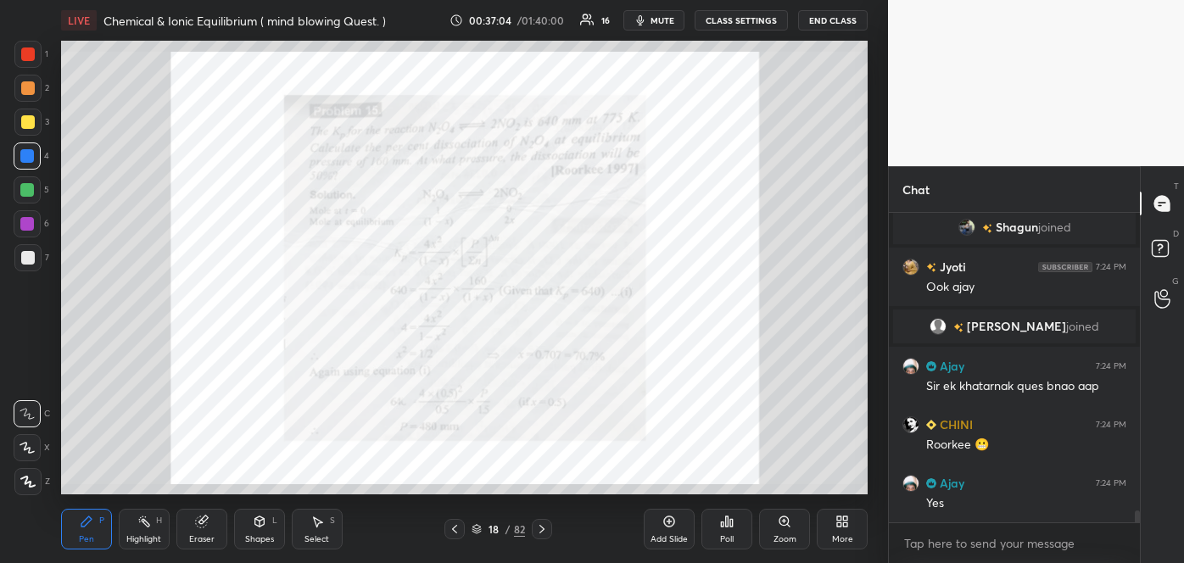
click at [784, 529] on div "Zoom" at bounding box center [784, 529] width 51 height 41
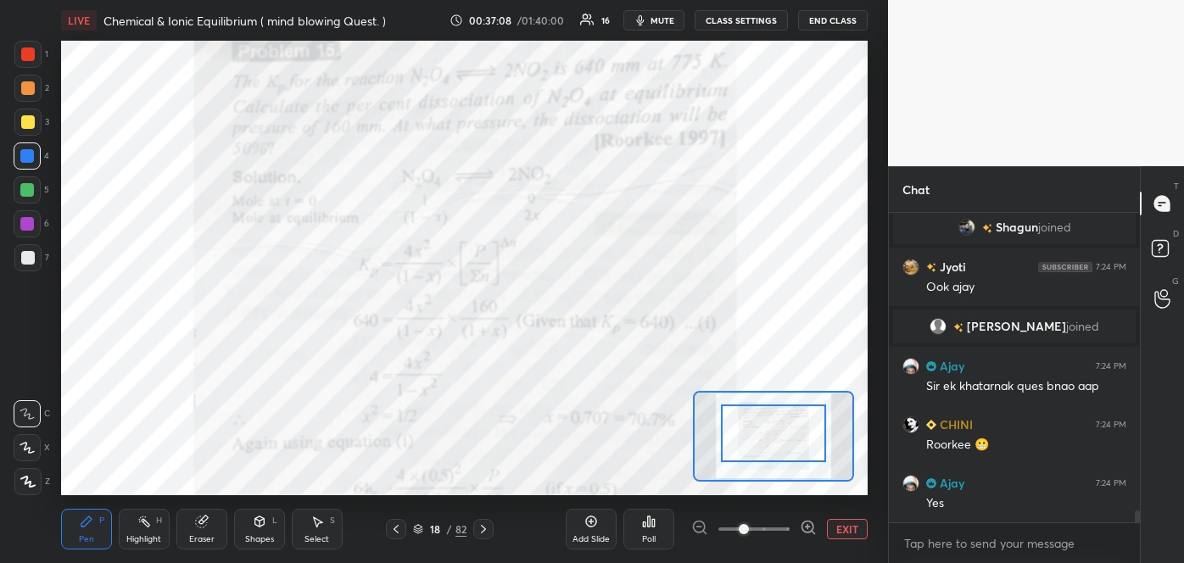
drag, startPoint x: 805, startPoint y: 457, endPoint x: 806, endPoint y: 427, distance: 29.7
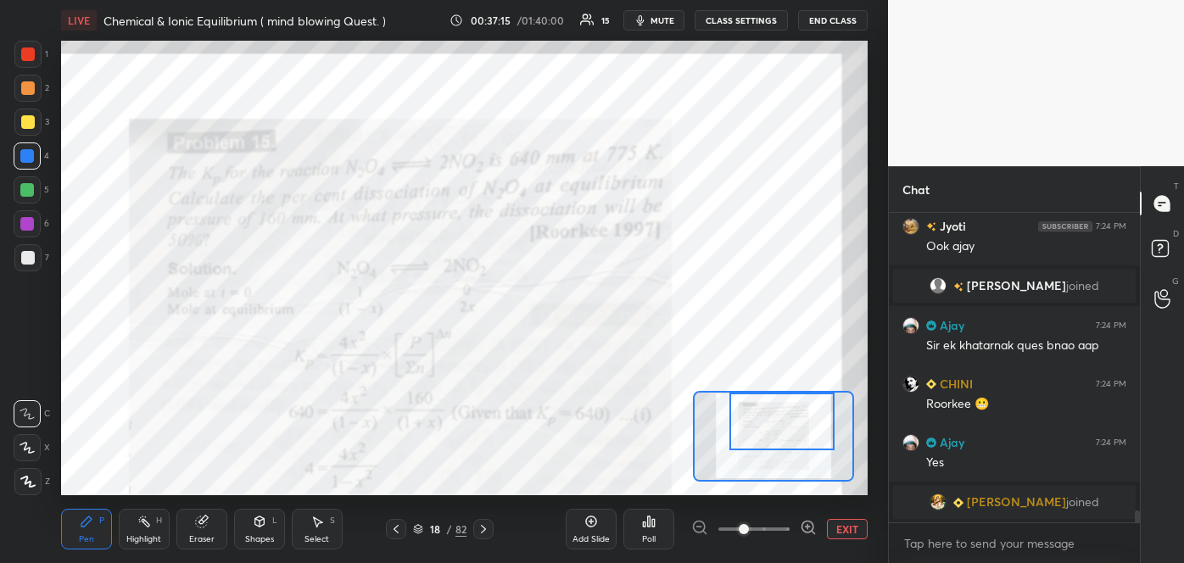
drag, startPoint x: 797, startPoint y: 443, endPoint x: 806, endPoint y: 427, distance: 17.5
click at [806, 427] on div at bounding box center [781, 422] width 105 height 59
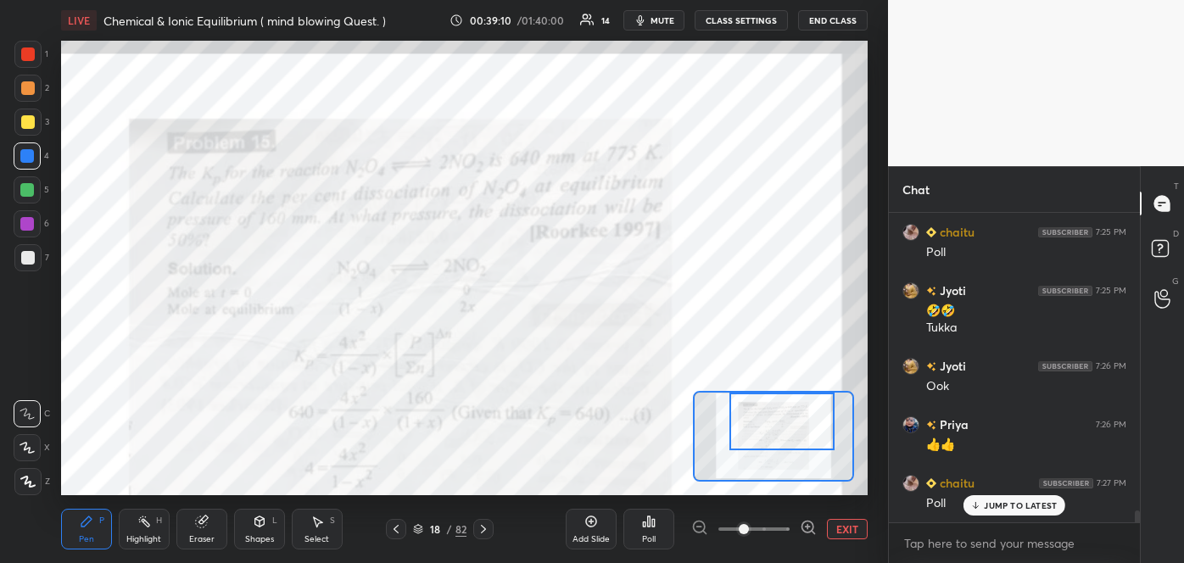
scroll to position [7987, 0]
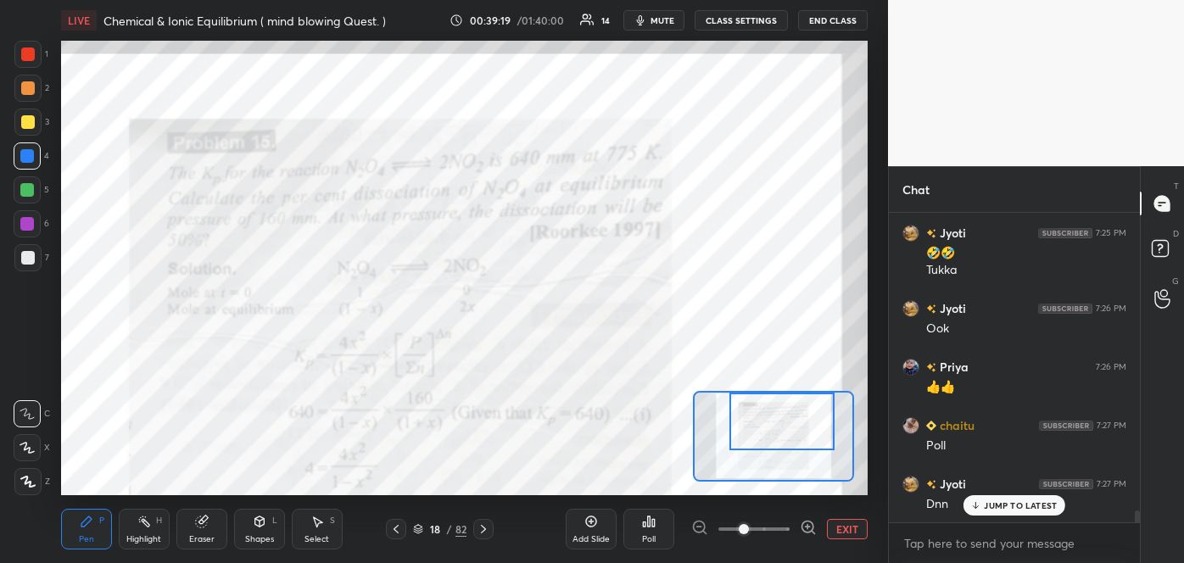
click at [644, 535] on div "Poll" at bounding box center [649, 539] width 14 height 8
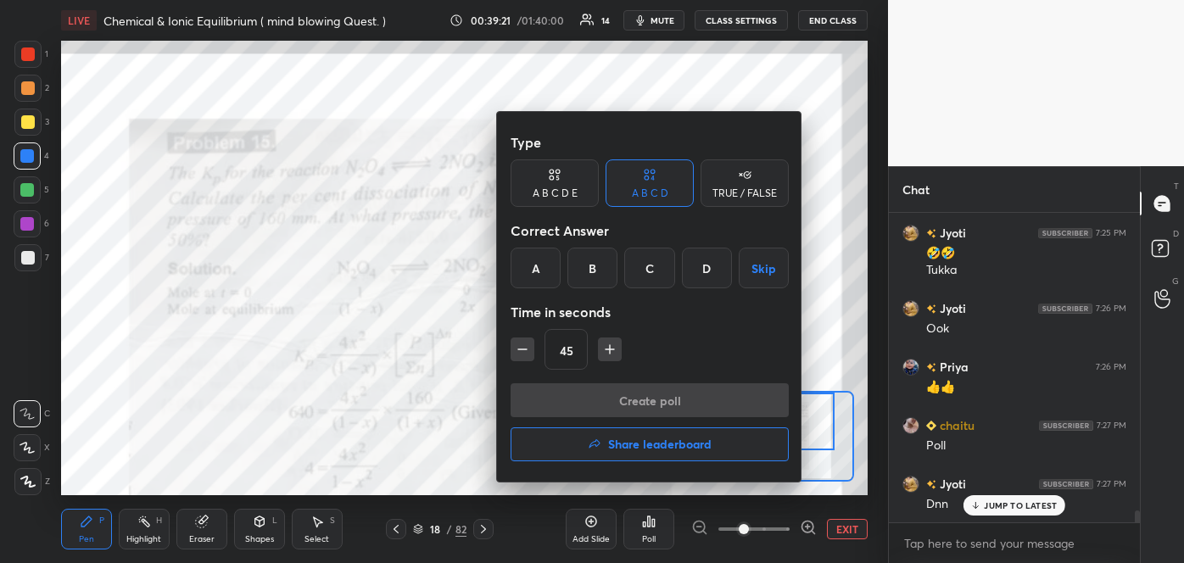
click at [655, 275] on div "C" at bounding box center [649, 268] width 50 height 41
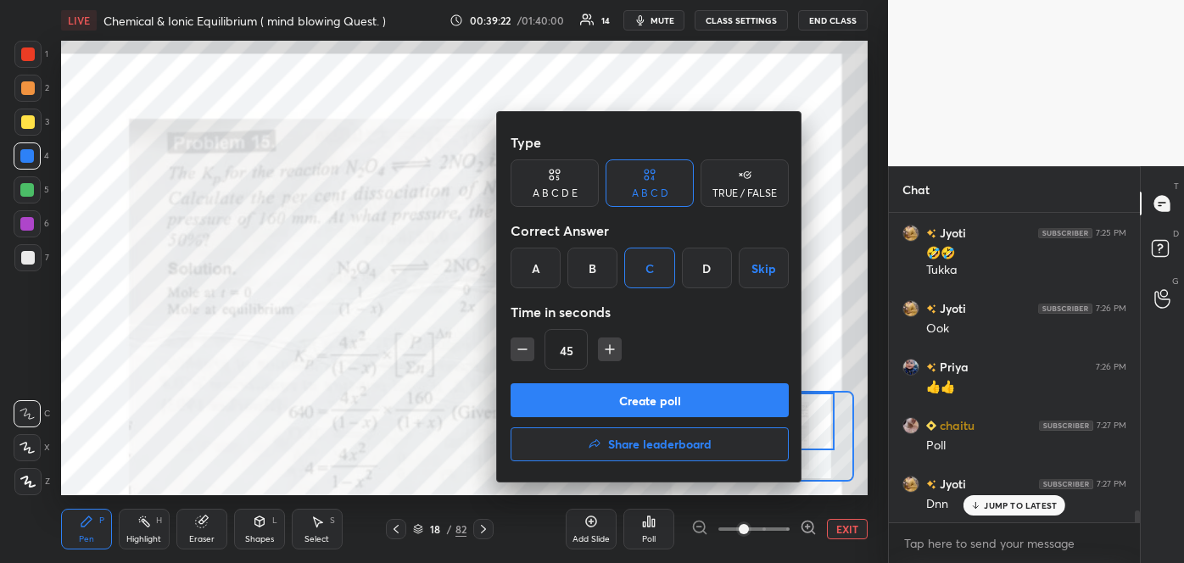
click at [658, 392] on button "Create poll" at bounding box center [649, 400] width 278 height 34
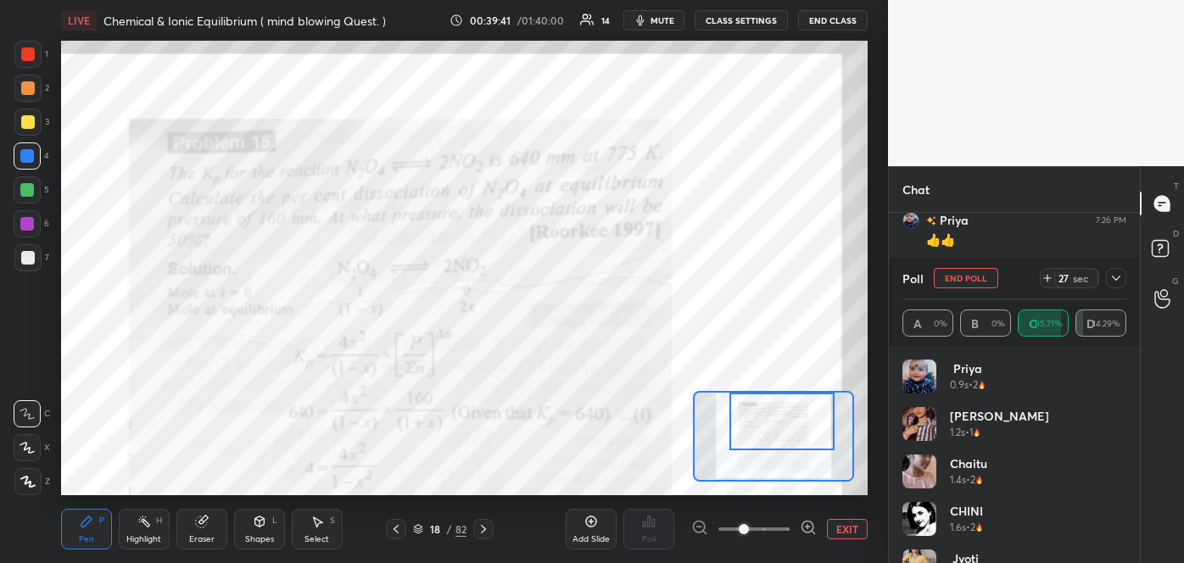
scroll to position [8174, 0]
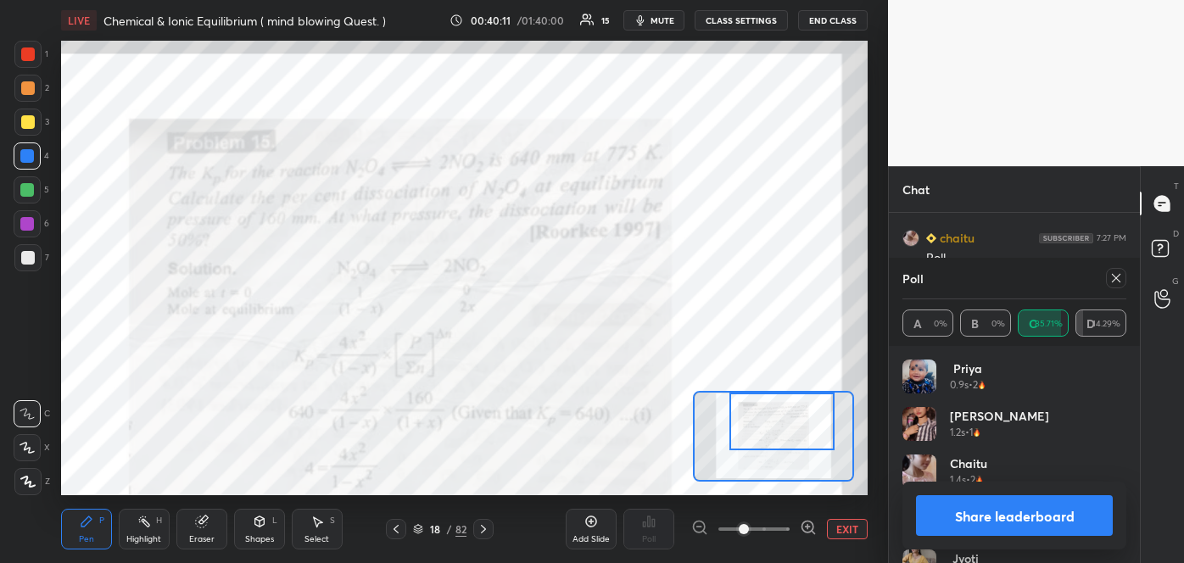
click at [1008, 518] on button "Share leaderboard" at bounding box center [1014, 515] width 197 height 41
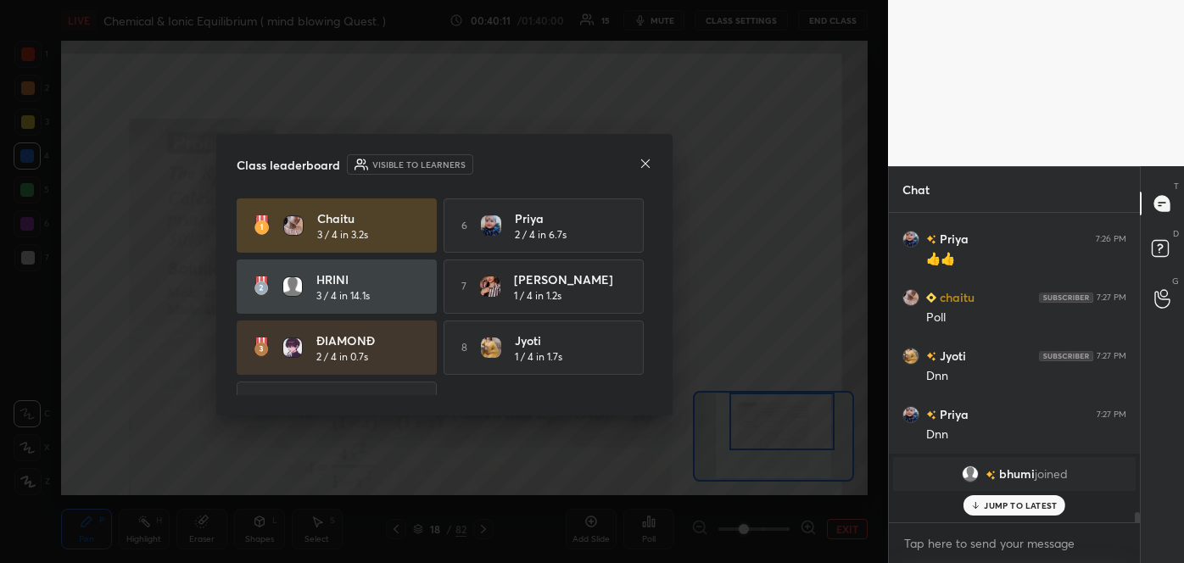
scroll to position [304, 246]
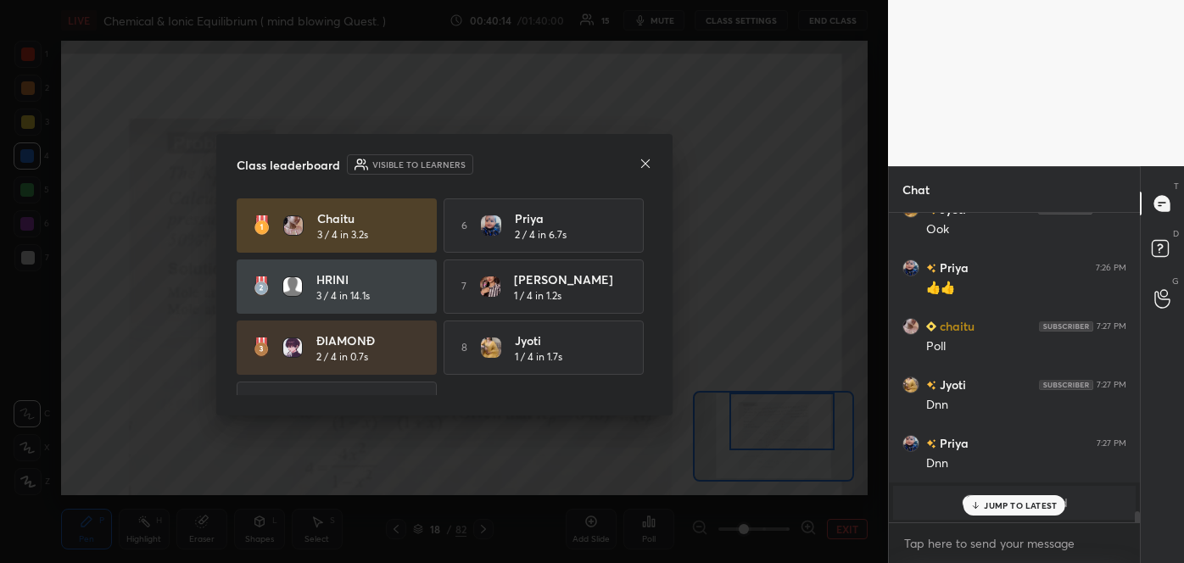
click at [647, 159] on icon at bounding box center [645, 164] width 14 height 14
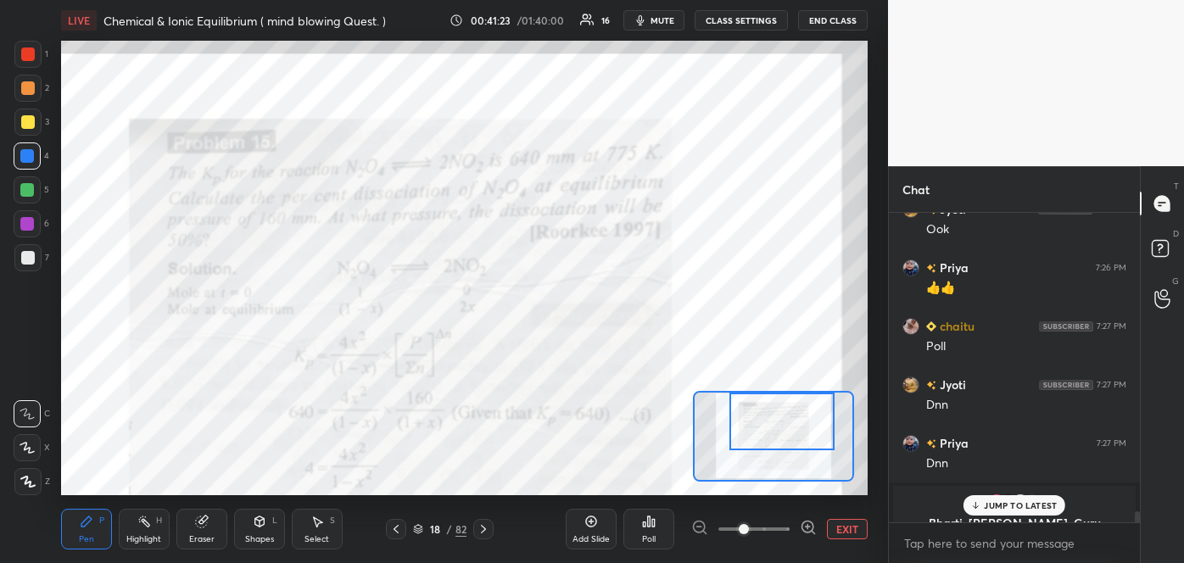
scroll to position [8120, 0]
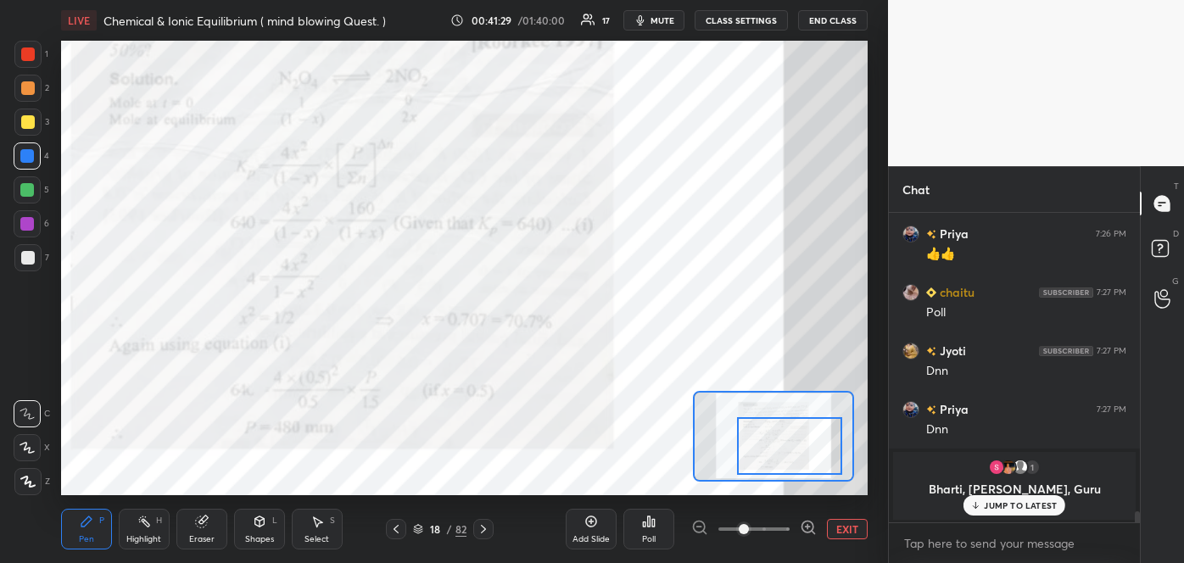
drag, startPoint x: 748, startPoint y: 442, endPoint x: 756, endPoint y: 465, distance: 24.1
click at [756, 465] on div at bounding box center [789, 446] width 105 height 59
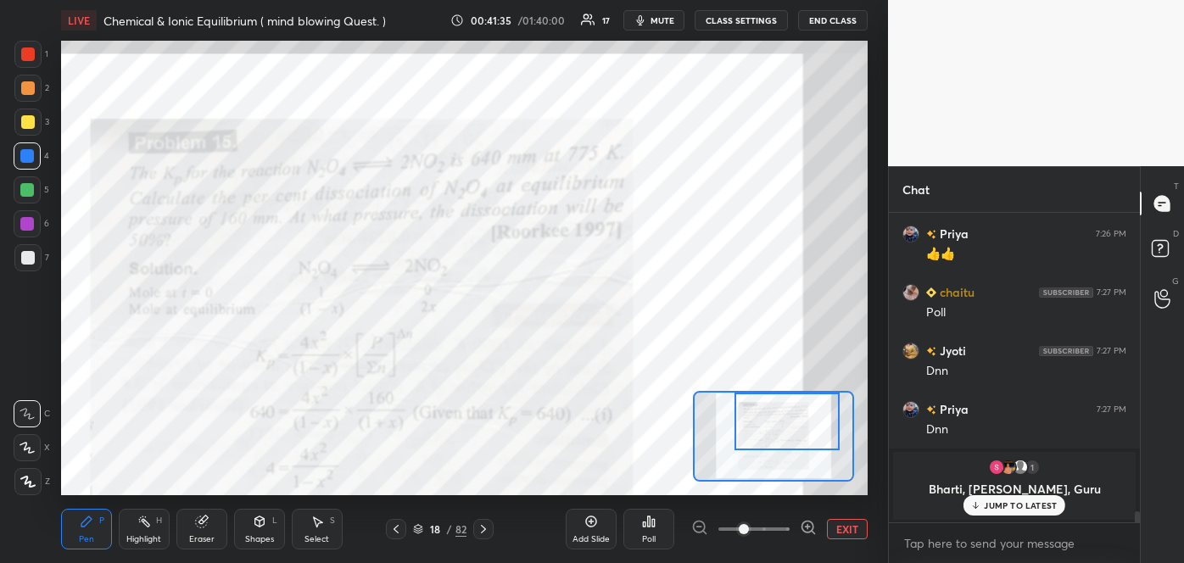
drag, startPoint x: 779, startPoint y: 448, endPoint x: 777, endPoint y: 399, distance: 48.4
click at [777, 399] on div at bounding box center [786, 422] width 105 height 59
click at [482, 524] on icon at bounding box center [484, 529] width 14 height 14
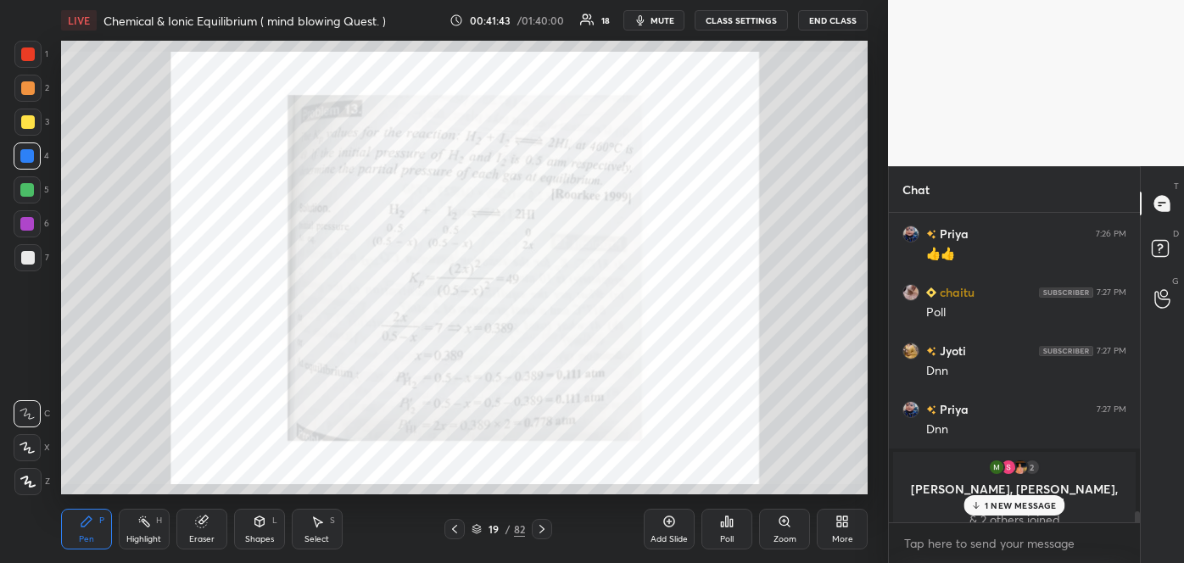
click at [538, 530] on icon at bounding box center [542, 529] width 14 height 14
click at [793, 535] on div "Zoom" at bounding box center [784, 539] width 23 height 8
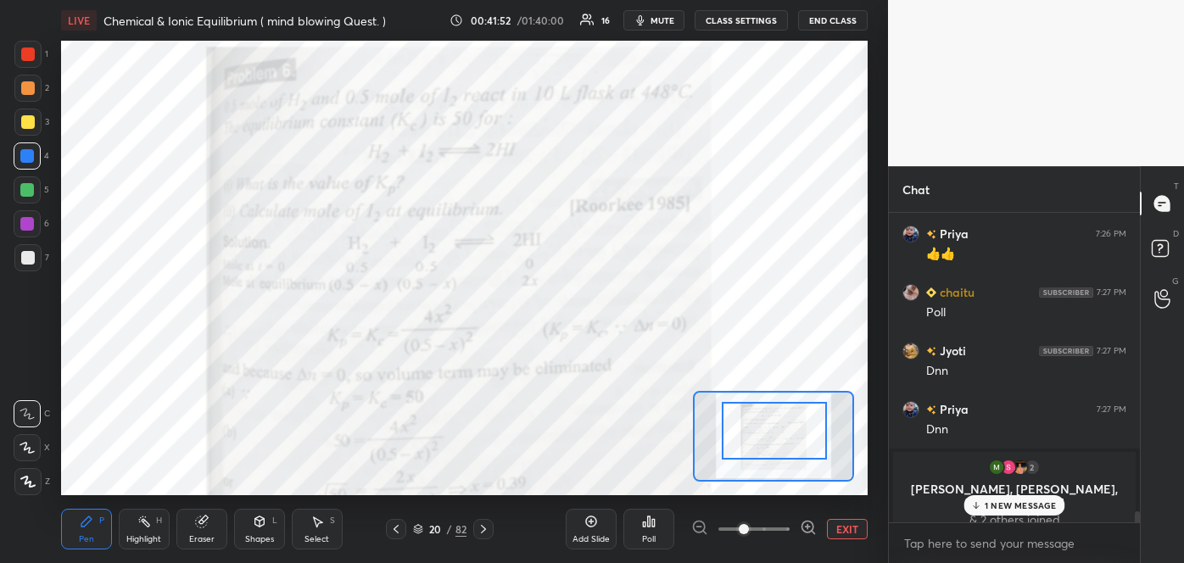
drag, startPoint x: 767, startPoint y: 449, endPoint x: 767, endPoint y: 389, distance: 59.4
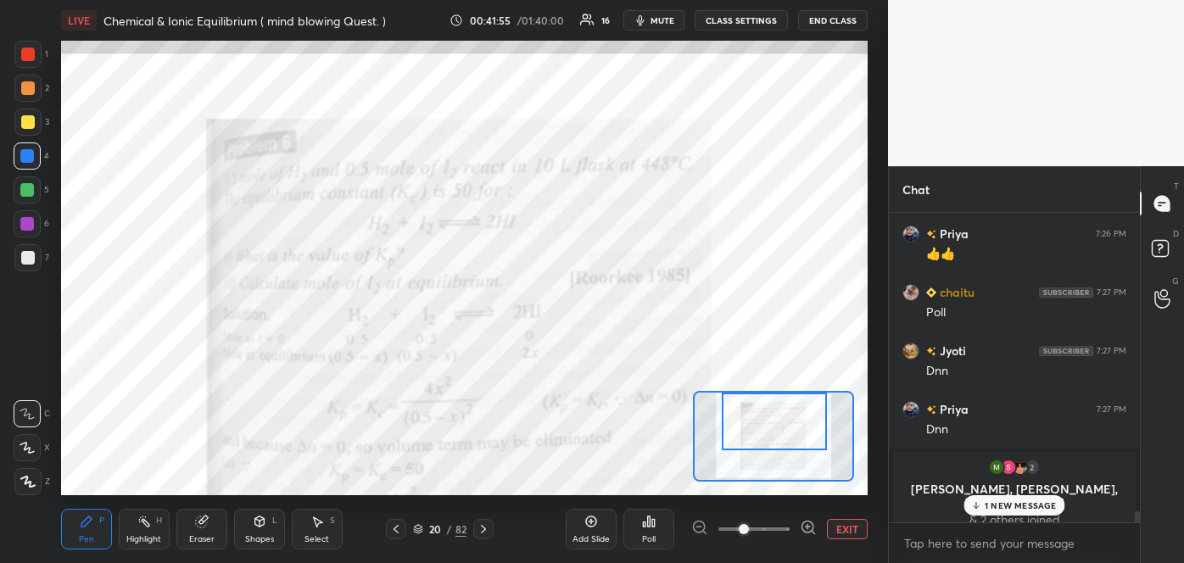
scroll to position [7910, 0]
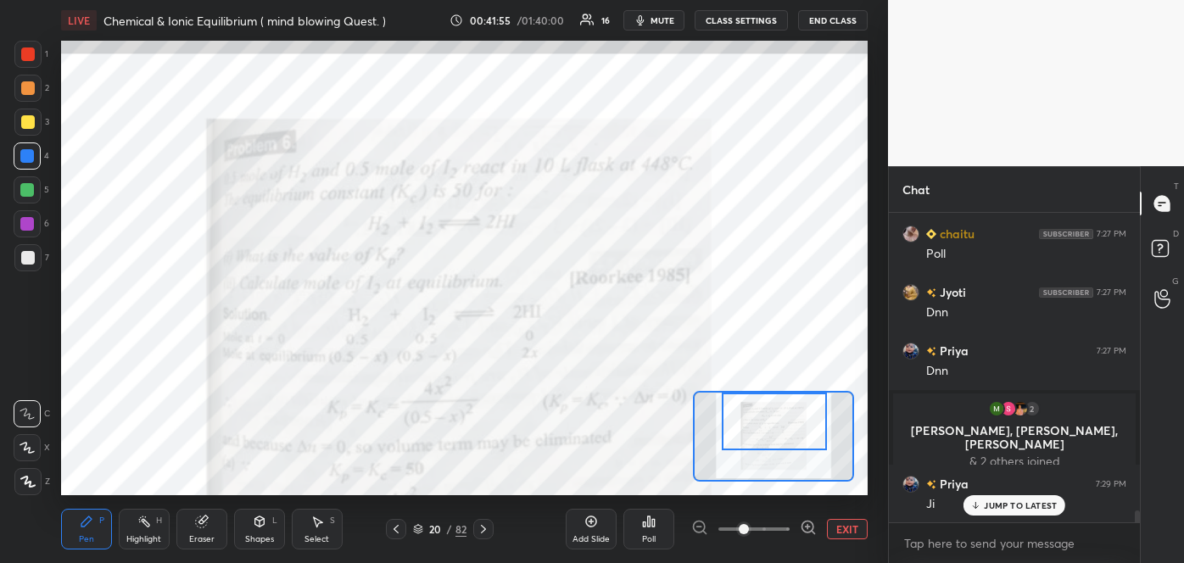
drag, startPoint x: 774, startPoint y: 423, endPoint x: 774, endPoint y: 403, distance: 20.4
click at [774, 403] on div at bounding box center [774, 422] width 105 height 59
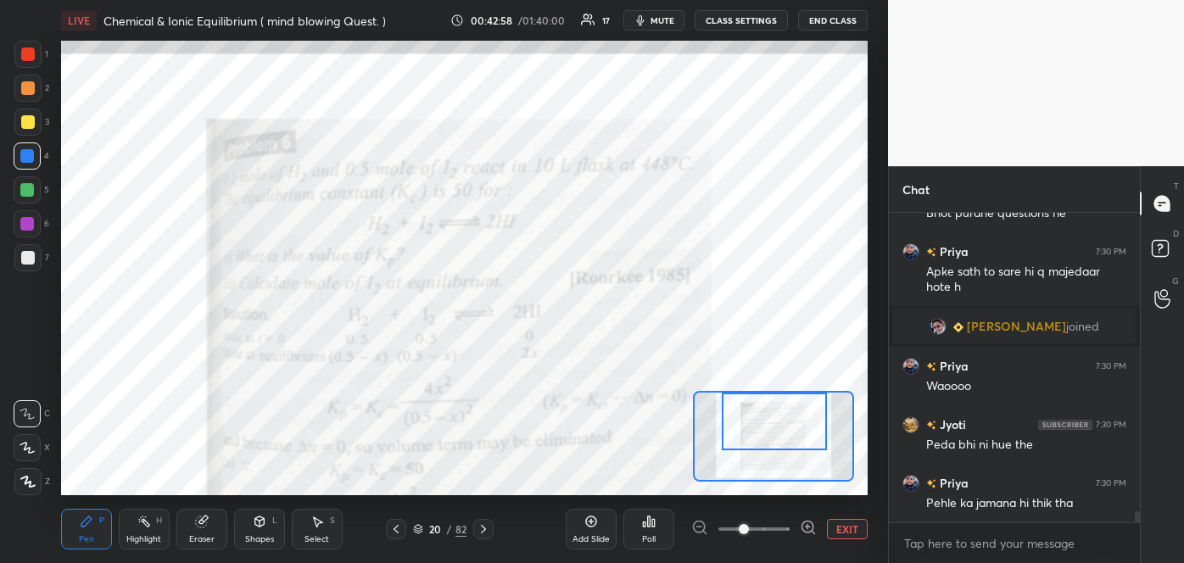
scroll to position [8360, 0]
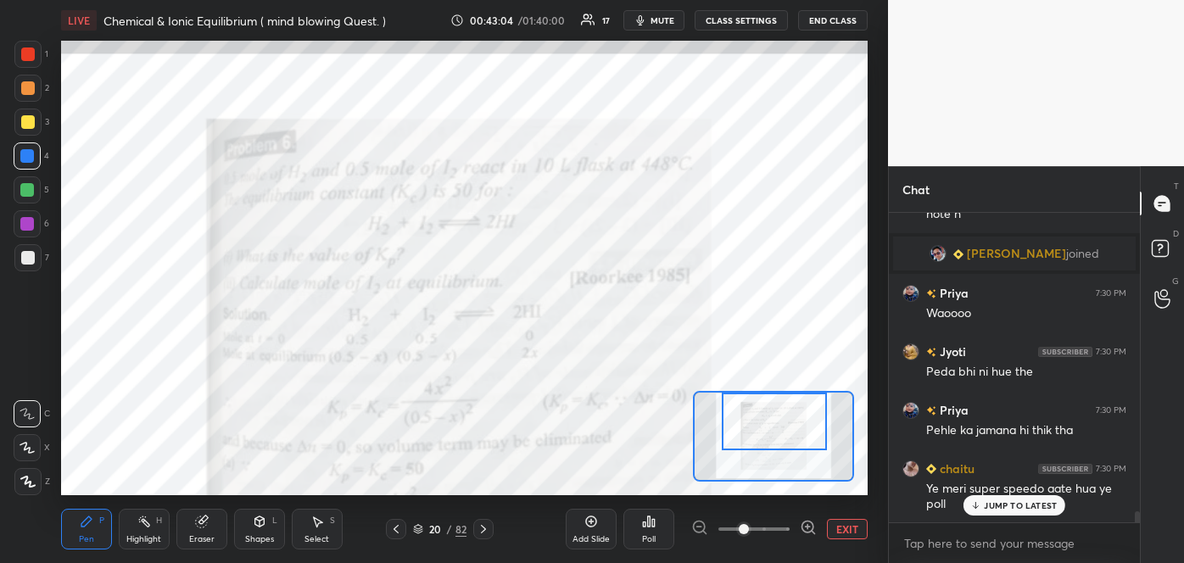
click at [651, 532] on div "Poll" at bounding box center [648, 529] width 51 height 41
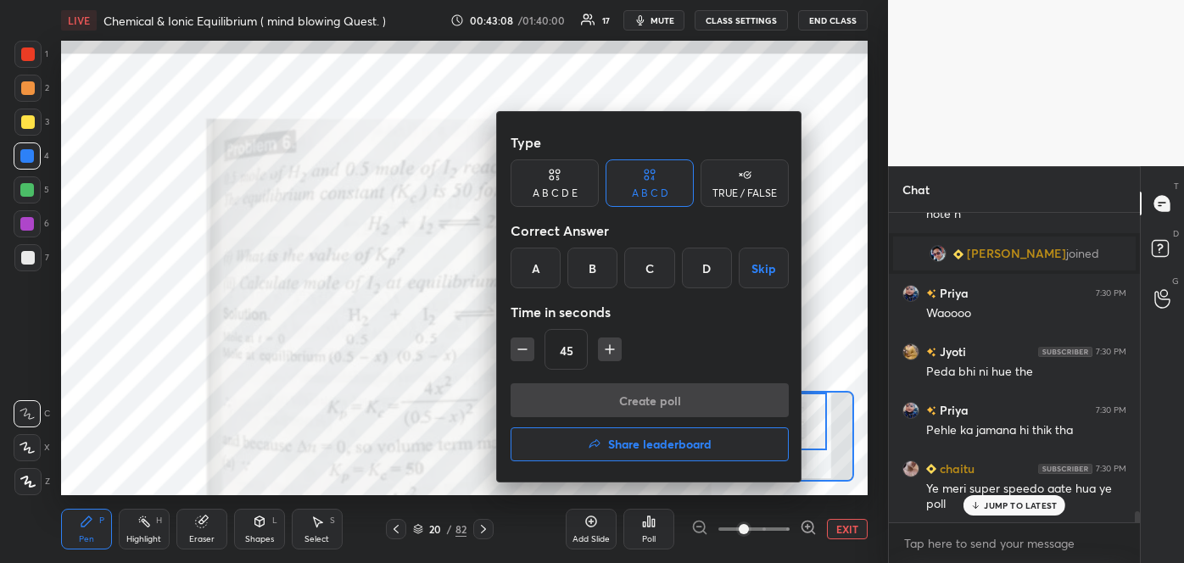
click at [549, 269] on div "A" at bounding box center [535, 268] width 50 height 41
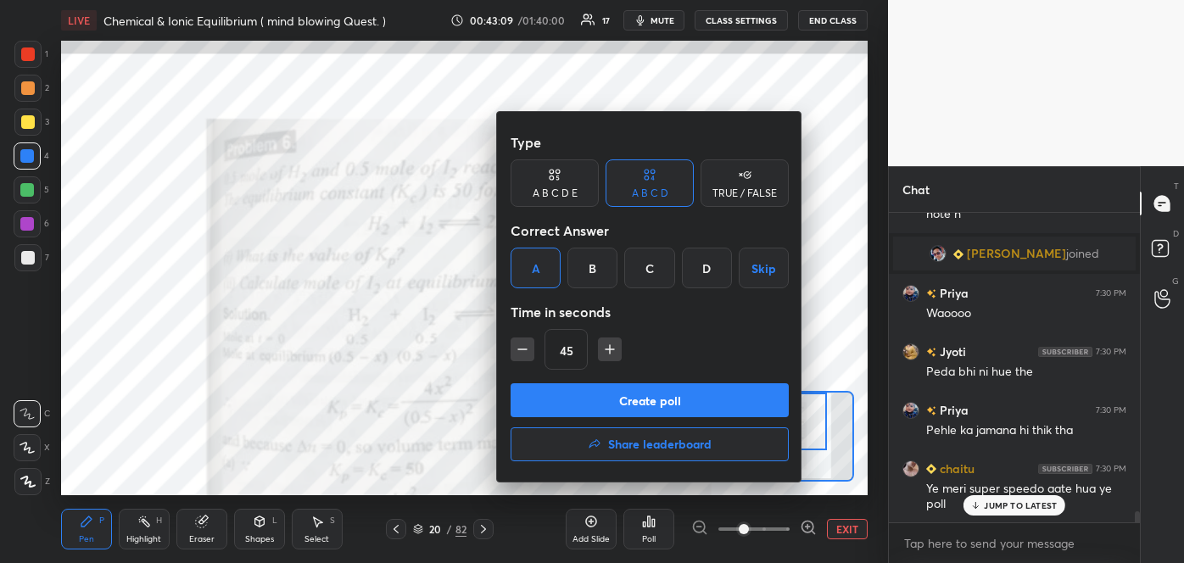
click at [593, 403] on button "Create poll" at bounding box center [649, 400] width 278 height 34
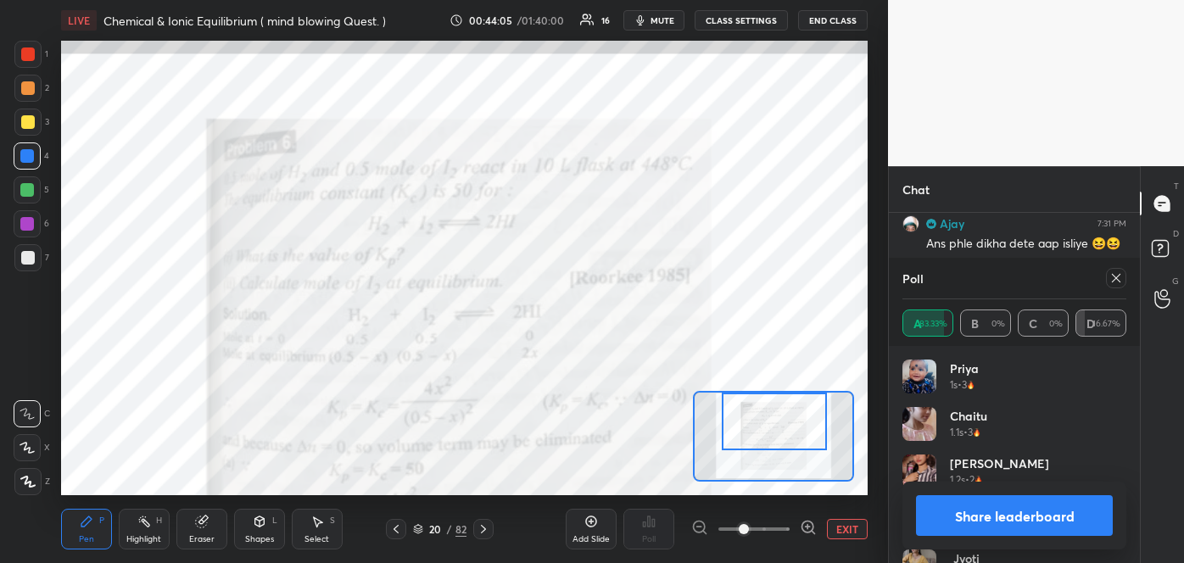
scroll to position [8913, 0]
click at [965, 527] on button "Share leaderboard" at bounding box center [1014, 515] width 197 height 41
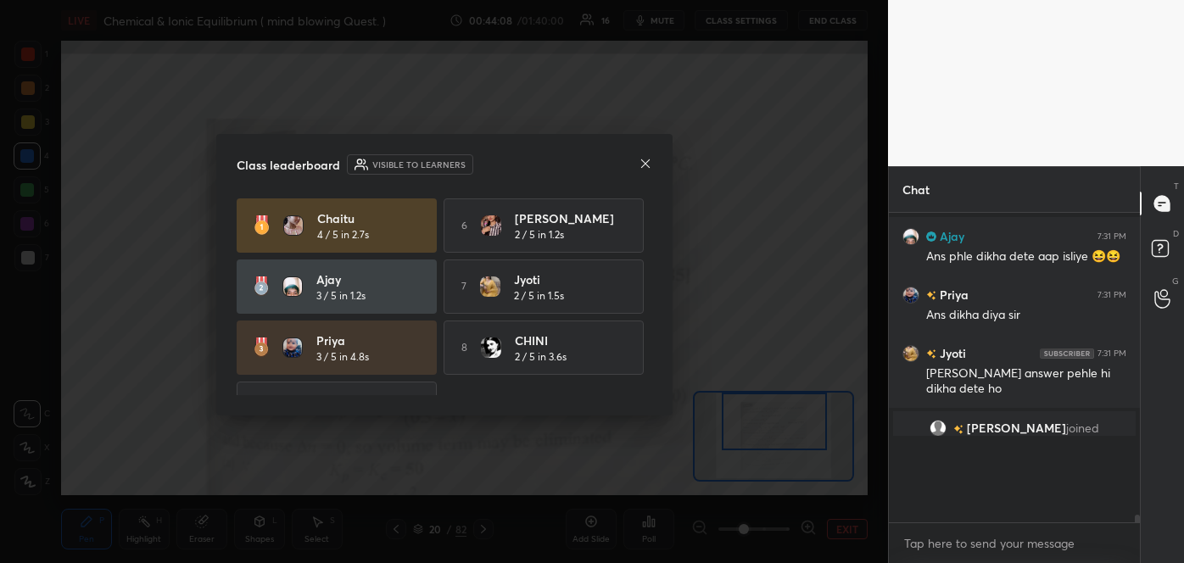
scroll to position [5, 4]
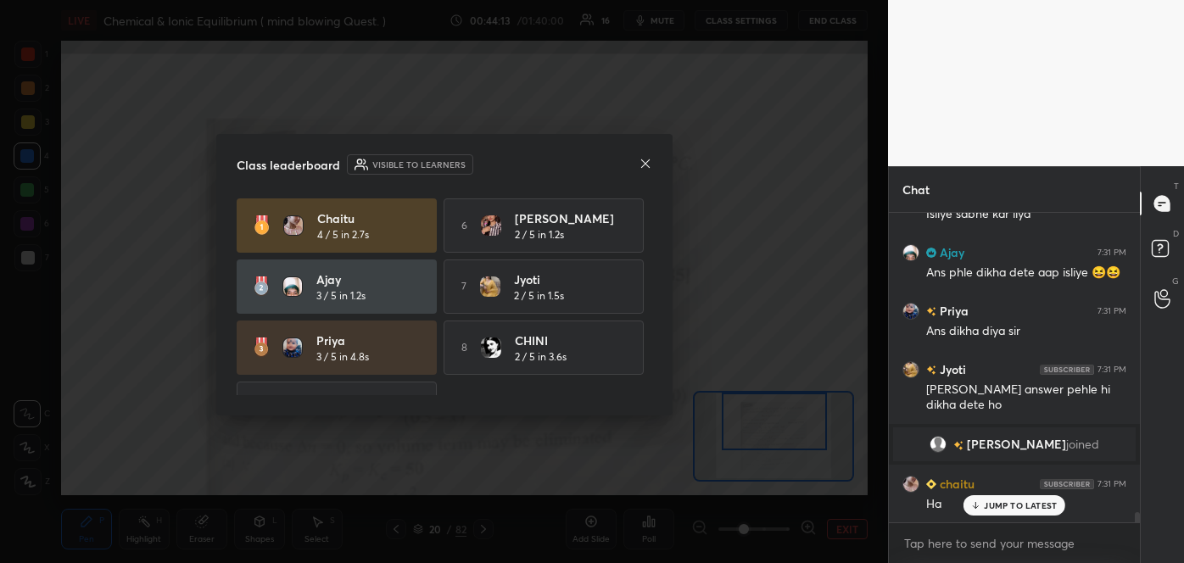
click at [645, 156] on div at bounding box center [645, 165] width 14 height 18
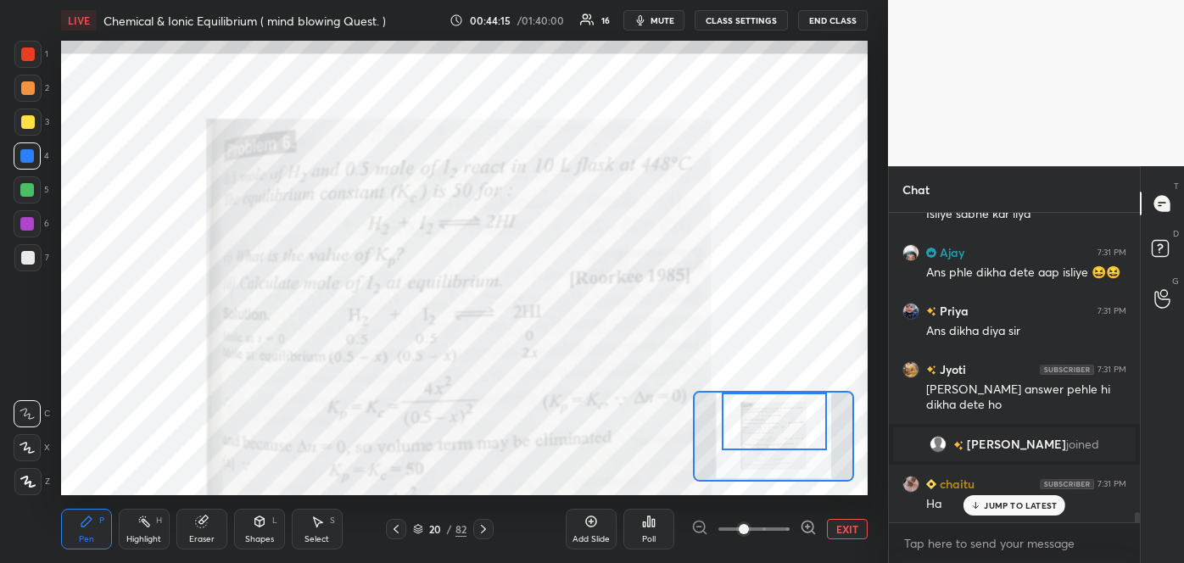
click at [580, 522] on div "Add Slide" at bounding box center [591, 529] width 51 height 41
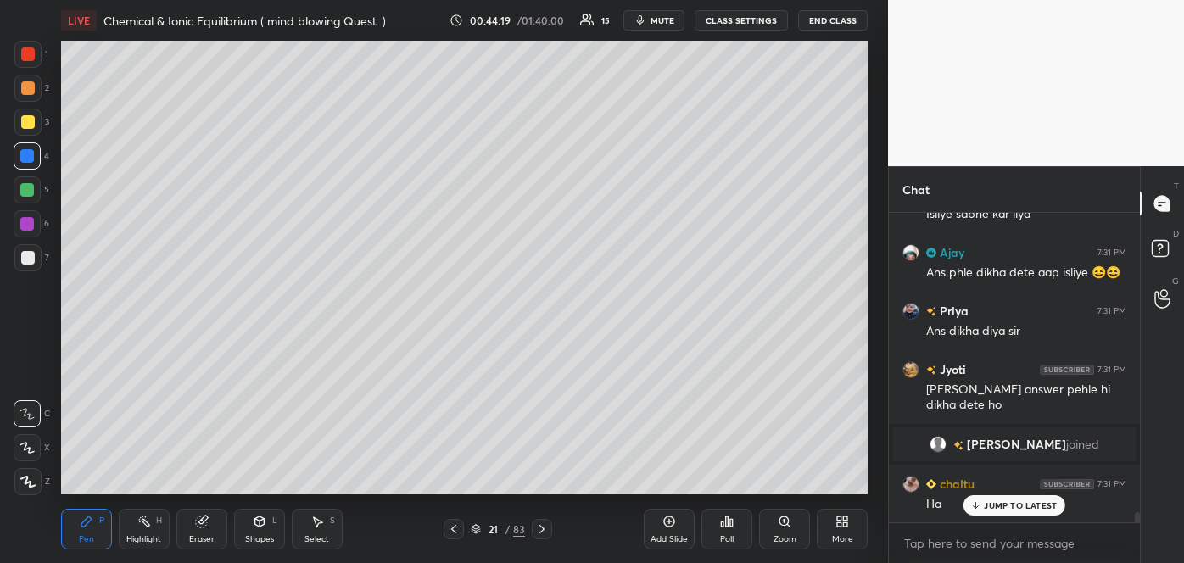
click at [31, 264] on div at bounding box center [28, 258] width 14 height 14
click at [30, 450] on icon at bounding box center [27, 448] width 15 height 12
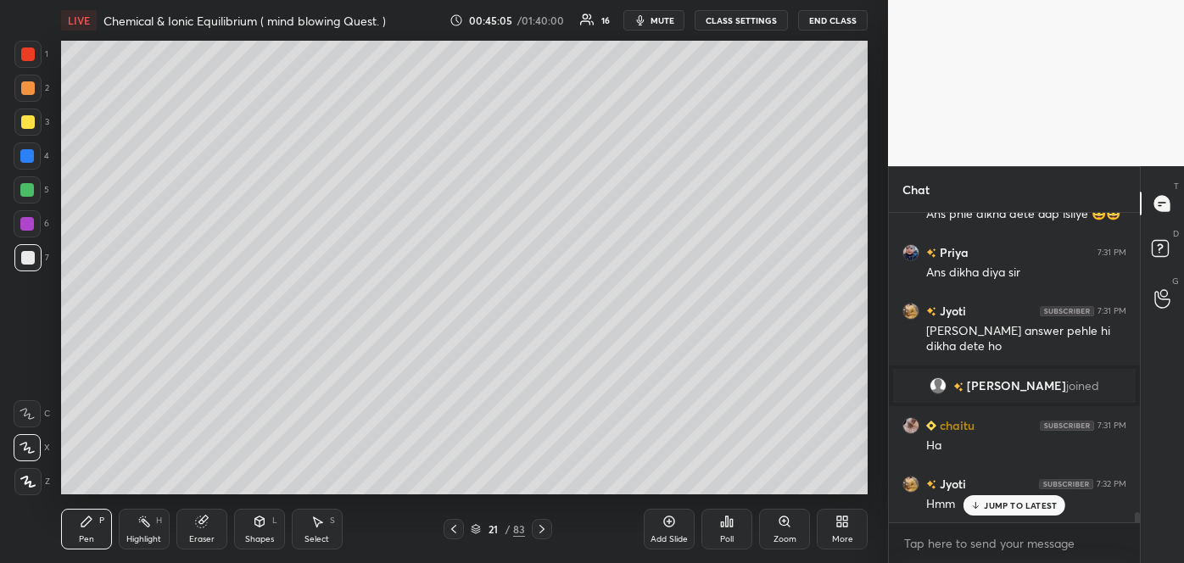
click at [472, 532] on icon at bounding box center [476, 529] width 10 height 10
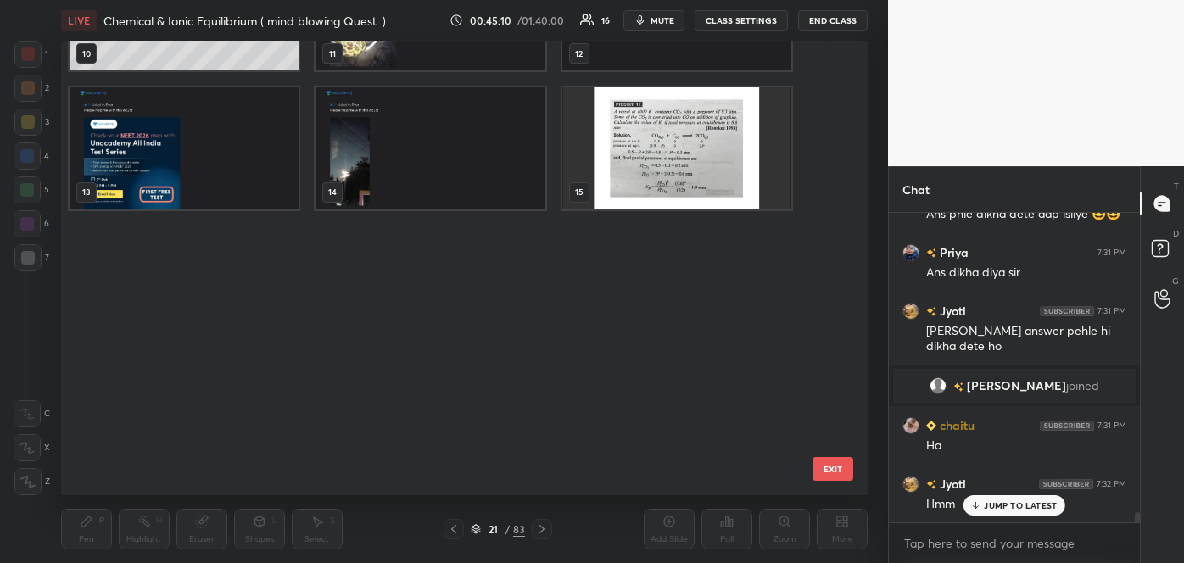
scroll to position [118, 0]
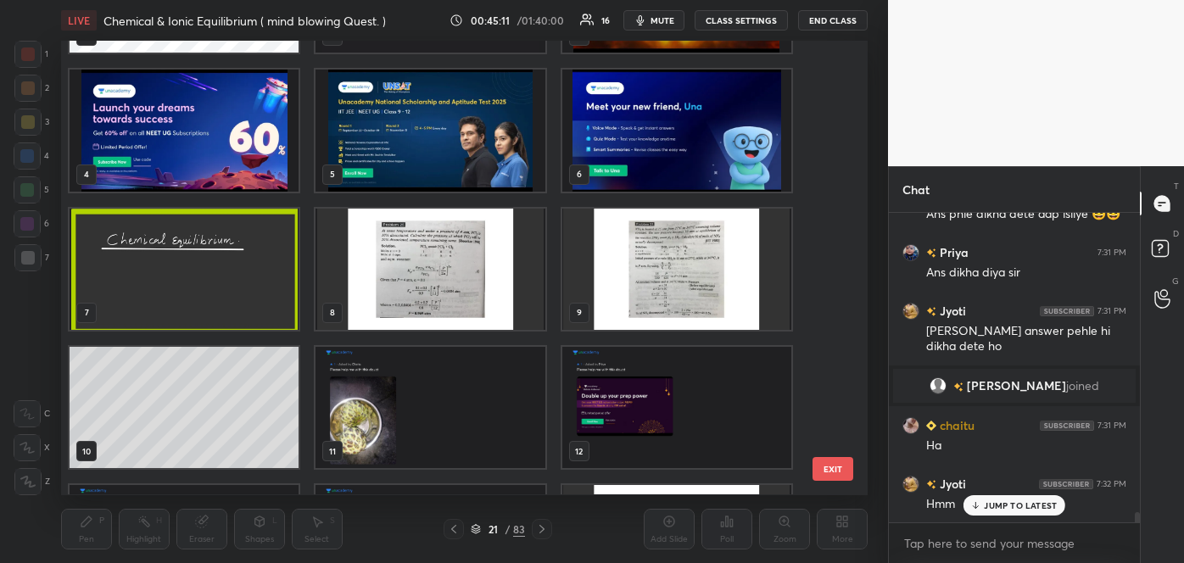
click at [755, 113] on img "grid" at bounding box center [676, 130] width 229 height 121
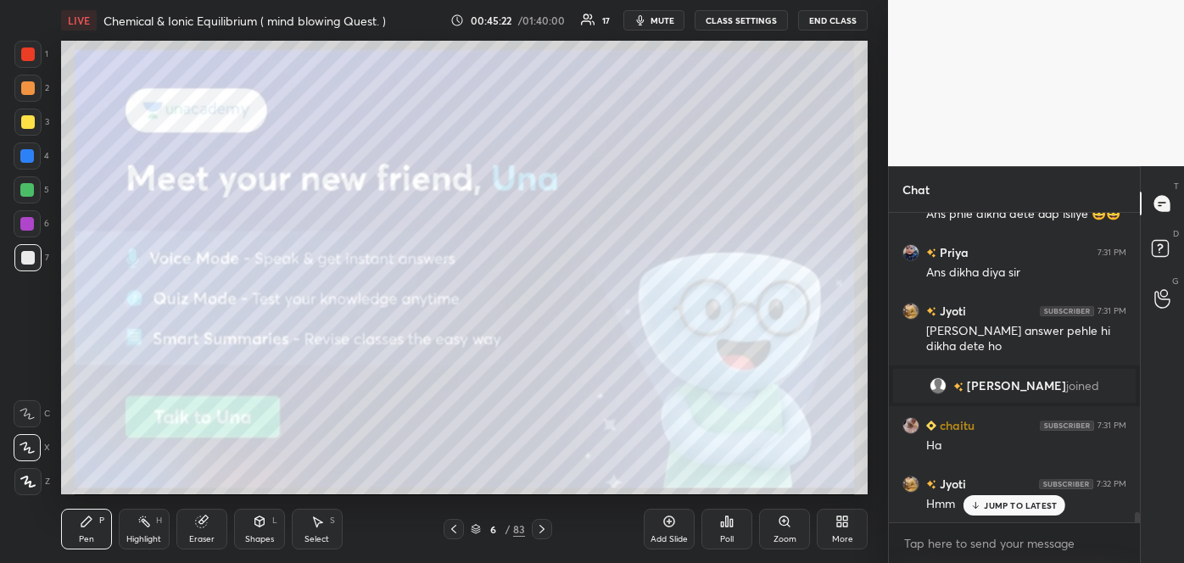
click at [474, 532] on icon at bounding box center [476, 529] width 10 height 10
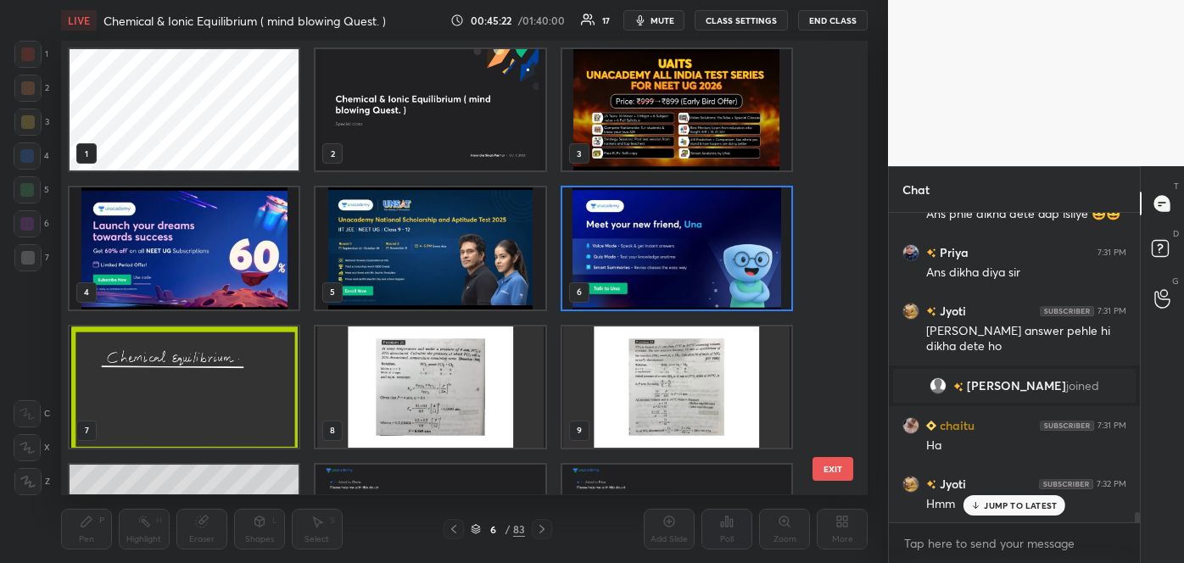
scroll to position [449, 798]
click at [846, 332] on div "1 2 3 4 5 6 7 8 9 10 11 12 13 14 15 EXIT" at bounding box center [464, 268] width 806 height 454
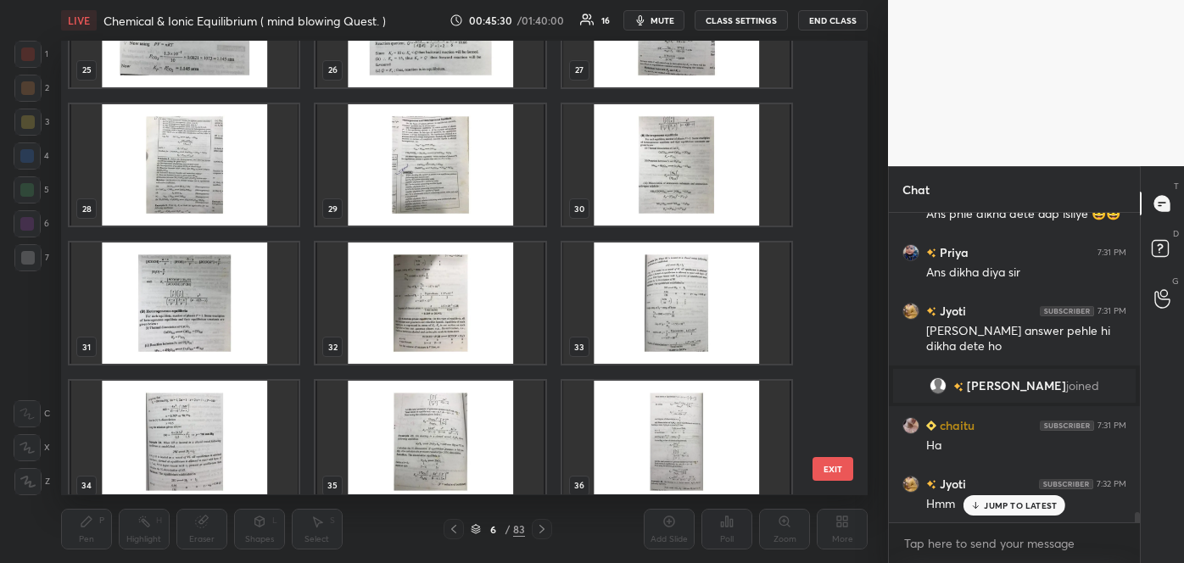
scroll to position [794, 0]
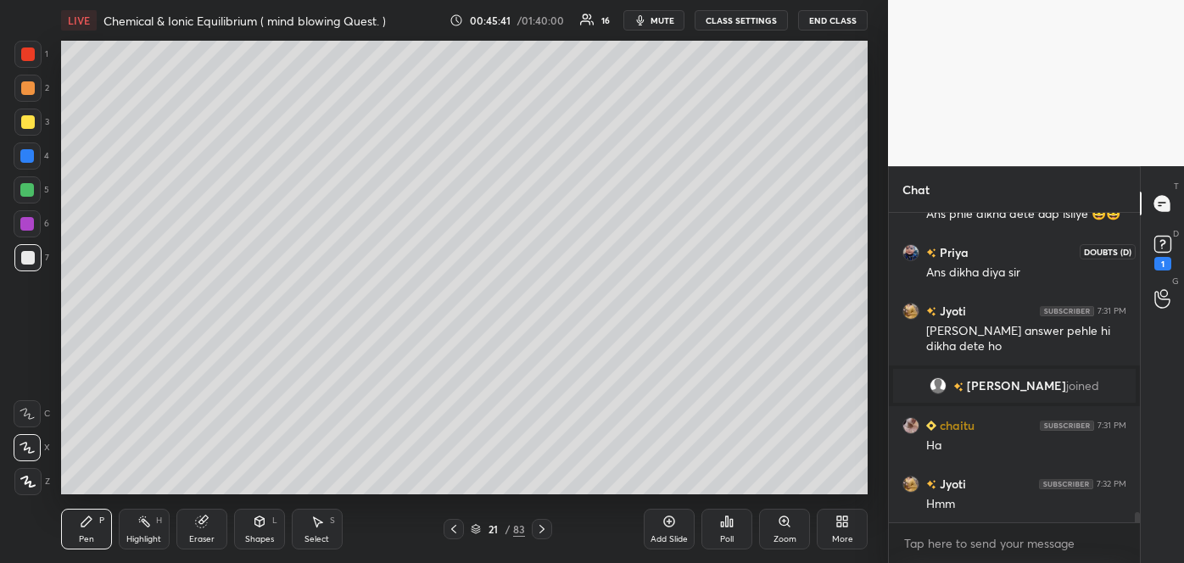
click at [1158, 237] on rect at bounding box center [1162, 245] width 16 height 16
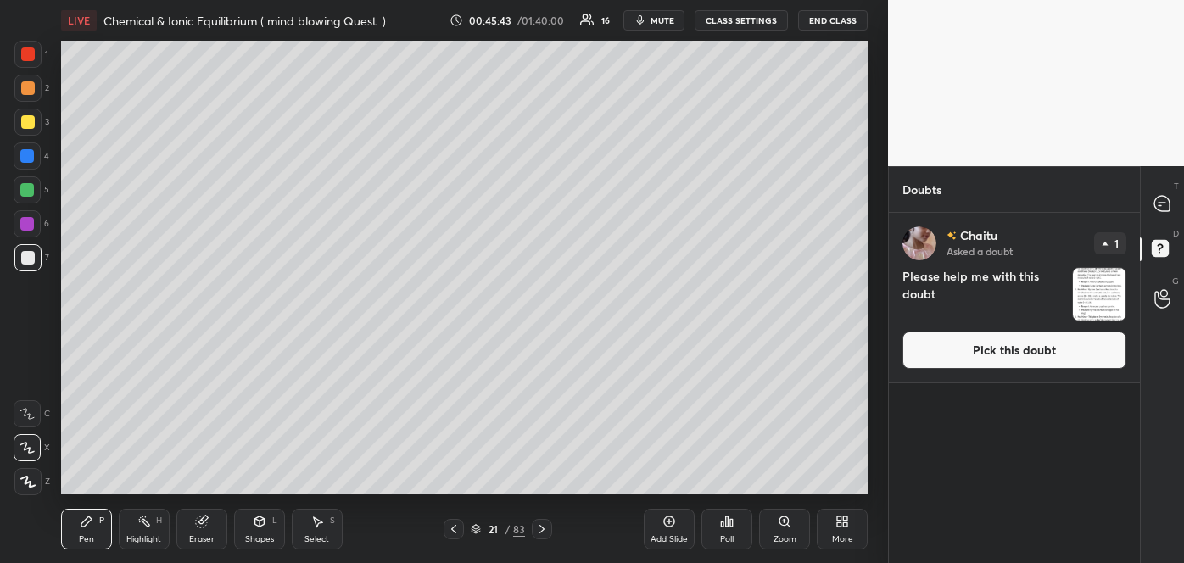
click at [1039, 346] on button "Pick this doubt" at bounding box center [1014, 350] width 224 height 37
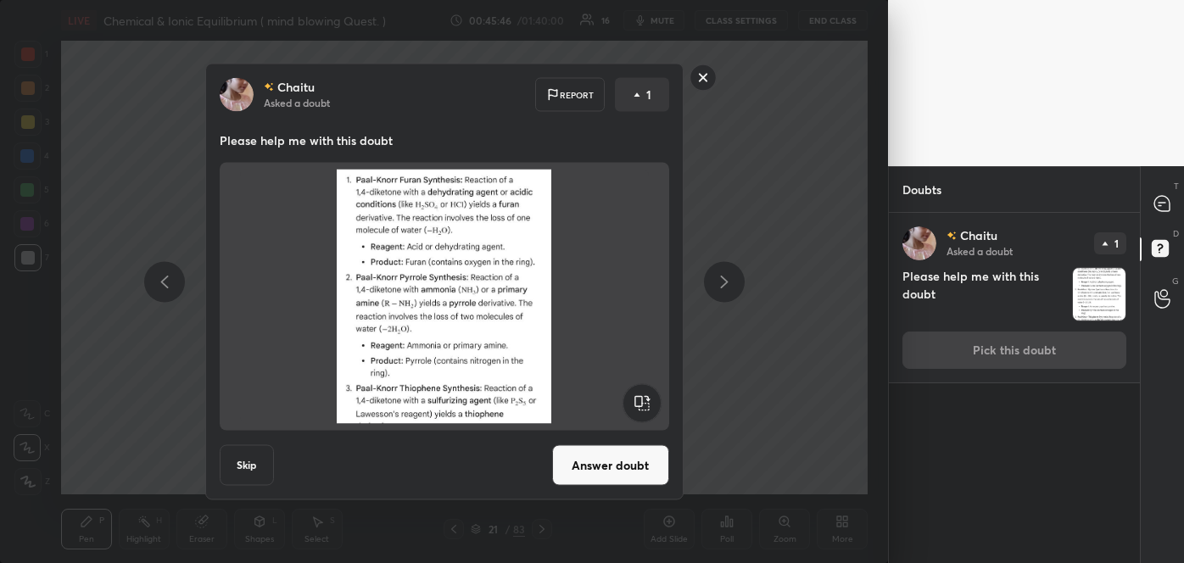
click at [617, 475] on button "Answer doubt" at bounding box center [610, 465] width 117 height 41
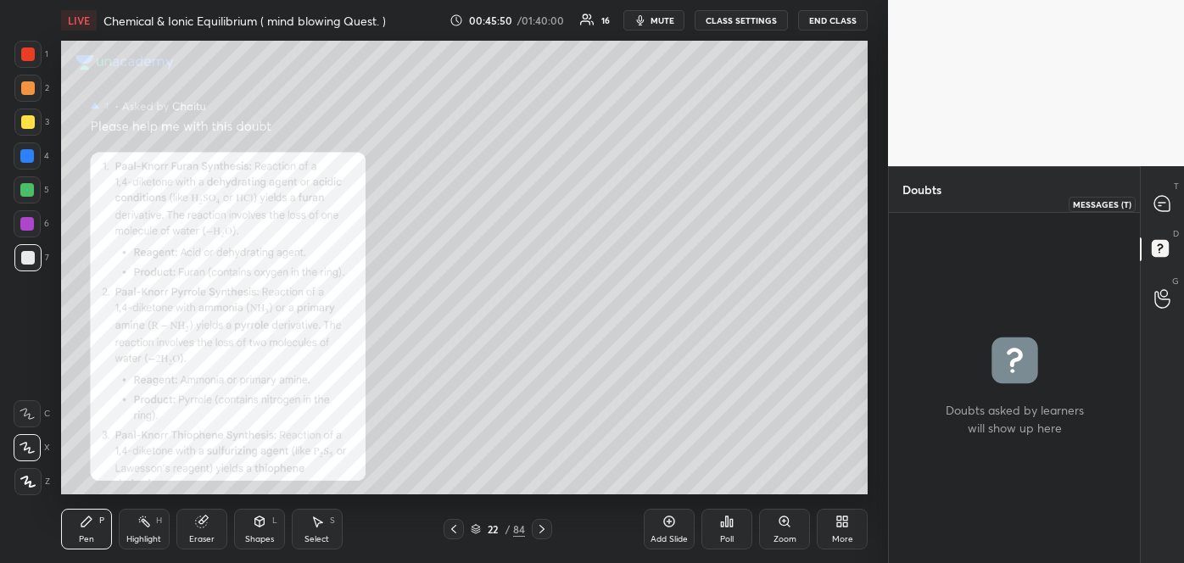
click at [1163, 205] on icon at bounding box center [1161, 203] width 15 height 15
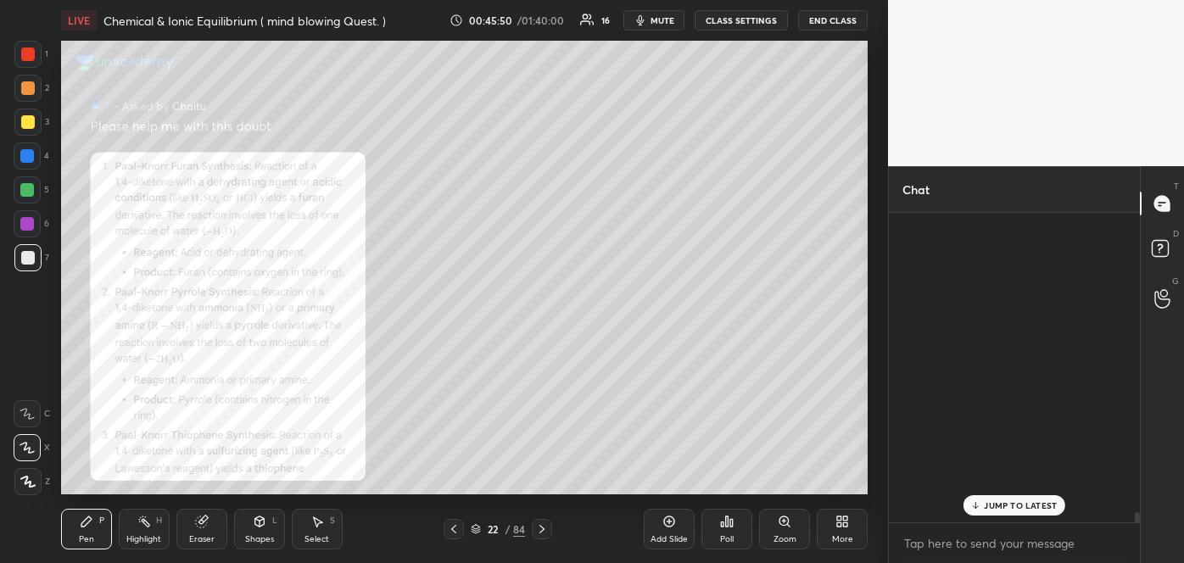
scroll to position [304, 246]
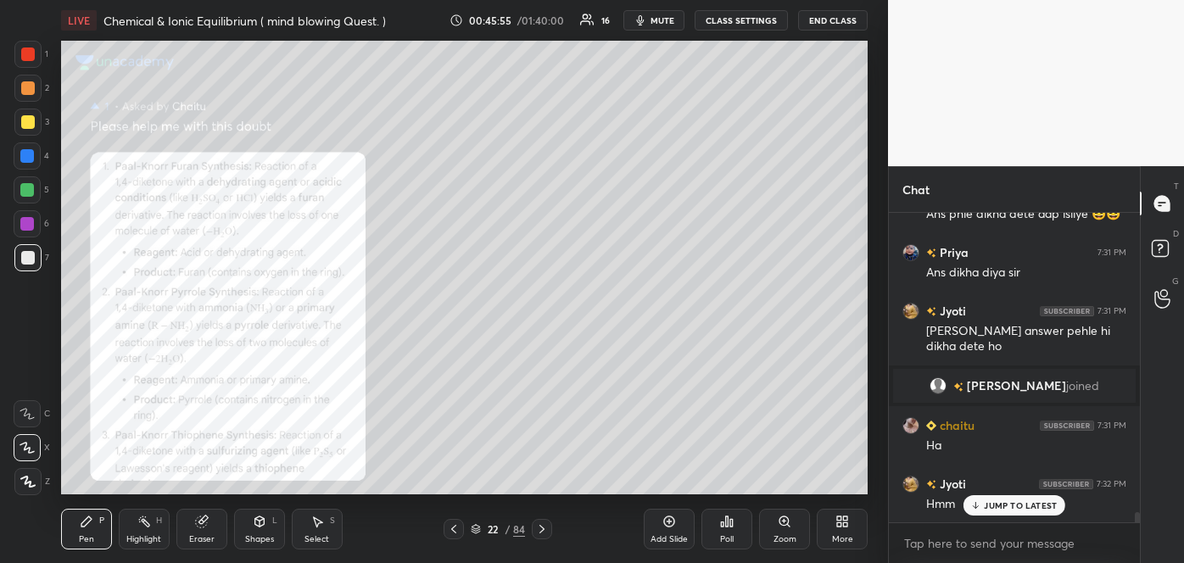
click at [782, 528] on div "Zoom" at bounding box center [784, 529] width 51 height 41
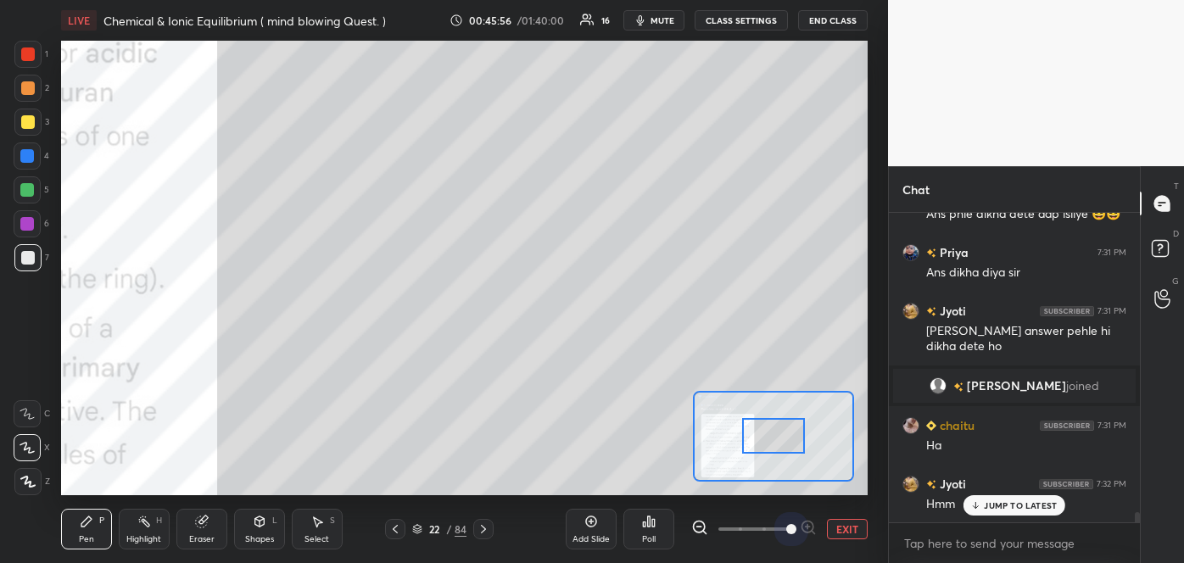
click at [782, 528] on span at bounding box center [753, 528] width 71 height 25
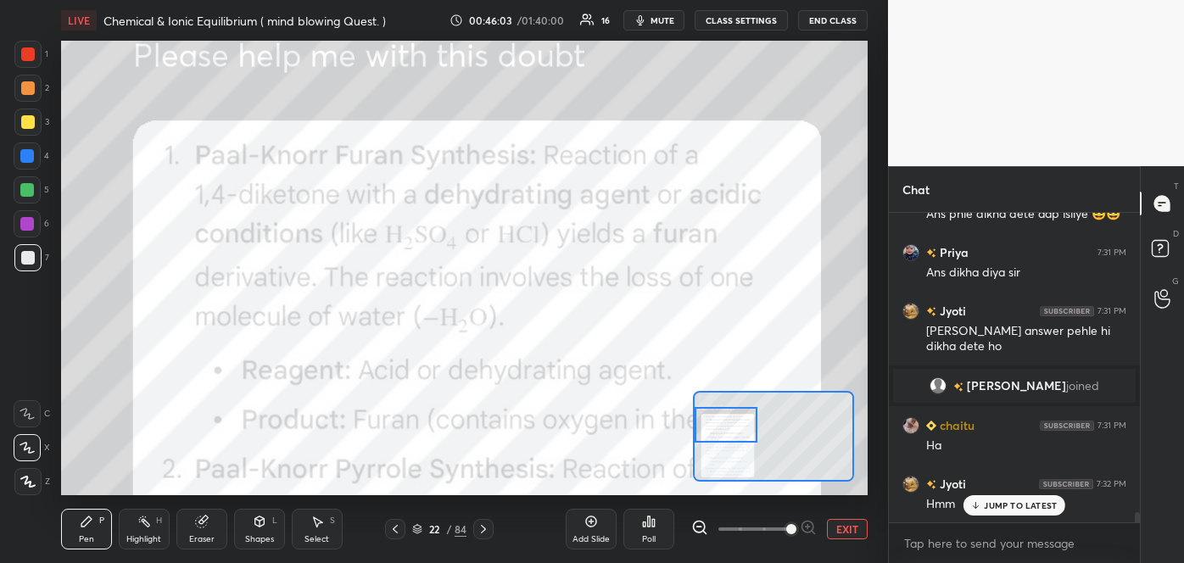
drag, startPoint x: 783, startPoint y: 448, endPoint x: 693, endPoint y: 437, distance: 91.4
click at [693, 437] on div at bounding box center [773, 436] width 161 height 91
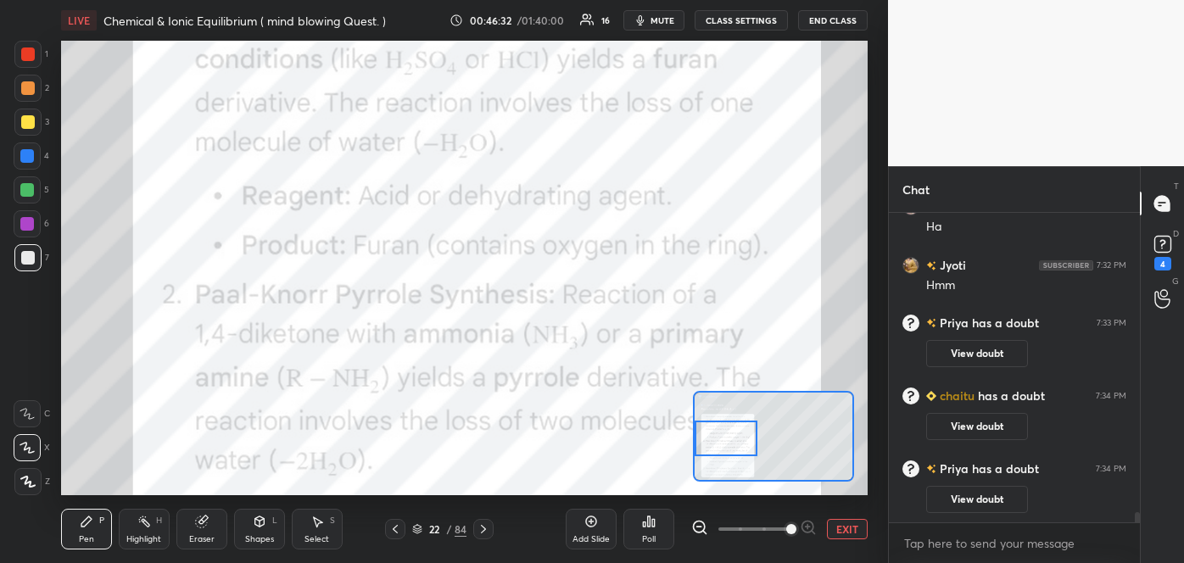
scroll to position [8924, 0]
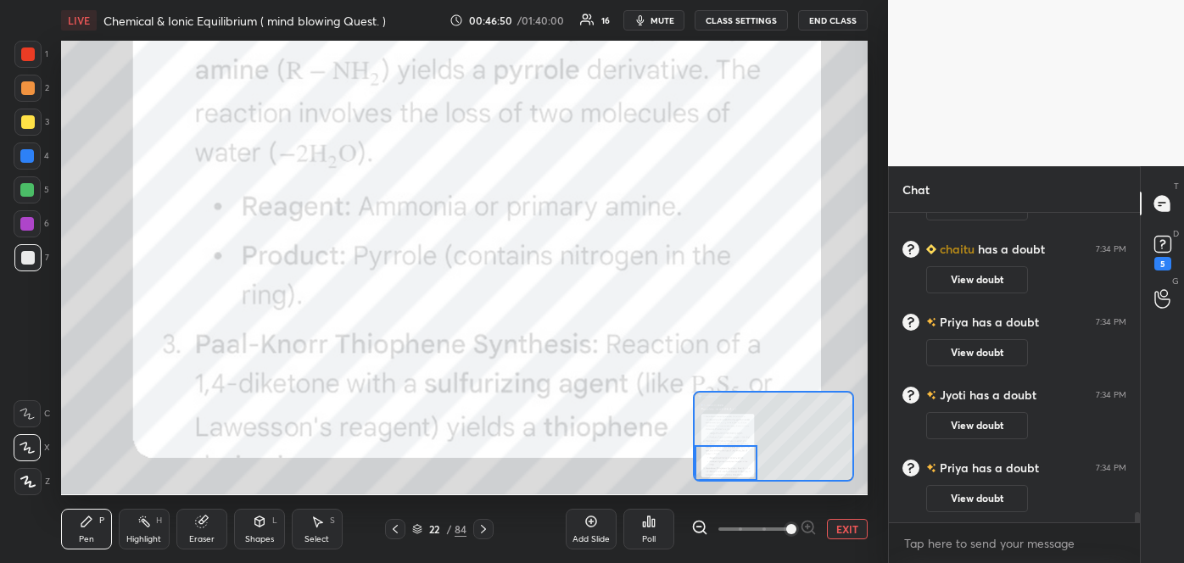
drag, startPoint x: 731, startPoint y: 432, endPoint x: 726, endPoint y: 482, distance: 49.4
click at [726, 482] on div "LIVE Chemical & Ionic Equilibrium ( mind blowing Quest. ) 00:46:50 / 01:40:00 1…" at bounding box center [464, 281] width 820 height 563
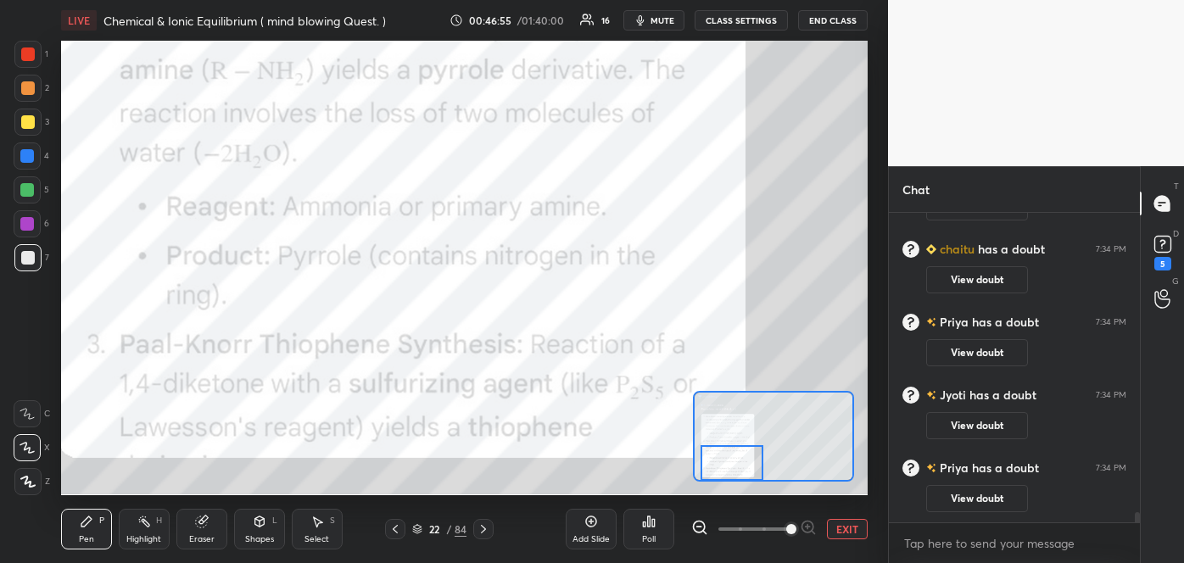
click at [741, 461] on div at bounding box center [732, 462] width 64 height 35
click at [1157, 251] on rect at bounding box center [1162, 245] width 16 height 16
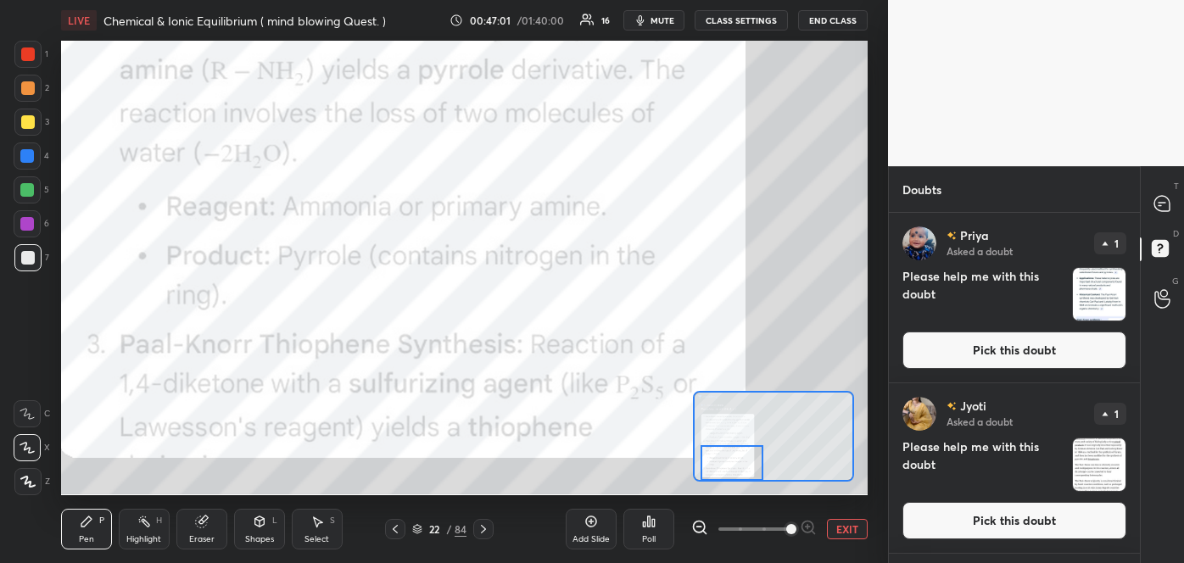
click at [1004, 354] on button "Pick this doubt" at bounding box center [1014, 350] width 224 height 37
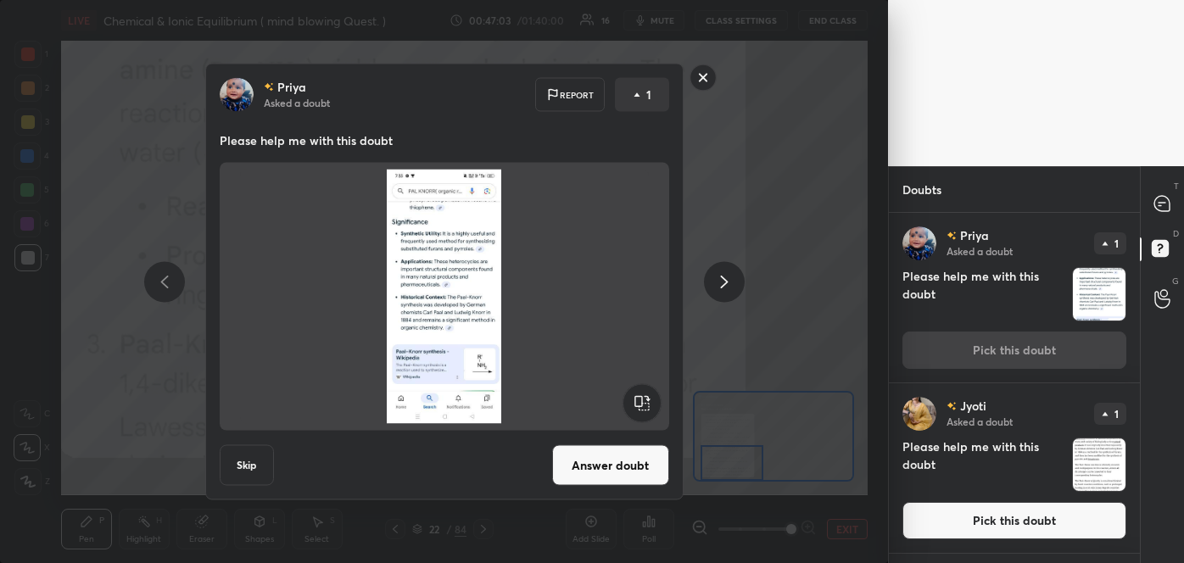
click at [616, 469] on button "Answer doubt" at bounding box center [610, 465] width 117 height 41
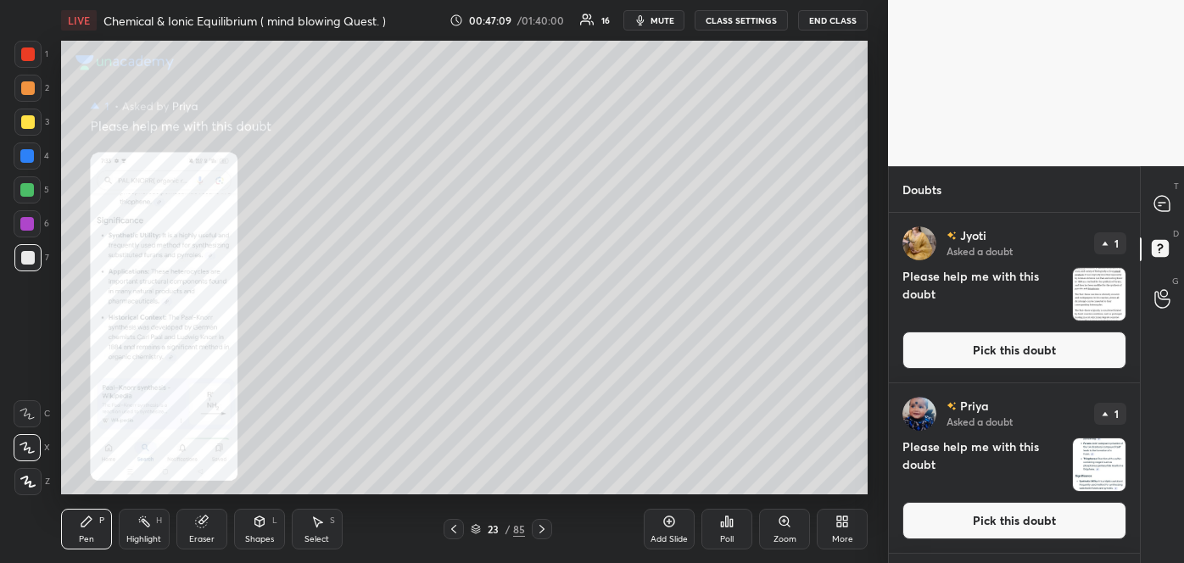
click at [789, 529] on div "Zoom" at bounding box center [784, 529] width 51 height 41
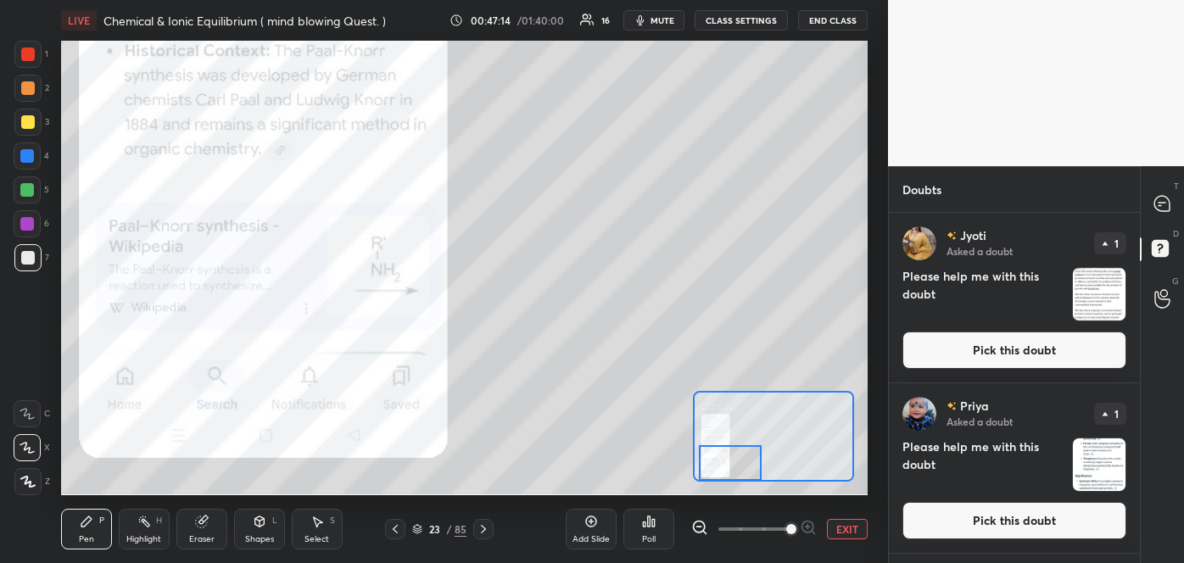
drag, startPoint x: 787, startPoint y: 451, endPoint x: 744, endPoint y: 480, distance: 52.0
click at [744, 480] on div at bounding box center [731, 462] width 64 height 35
click at [979, 368] on button "Pick this doubt" at bounding box center [1014, 350] width 224 height 37
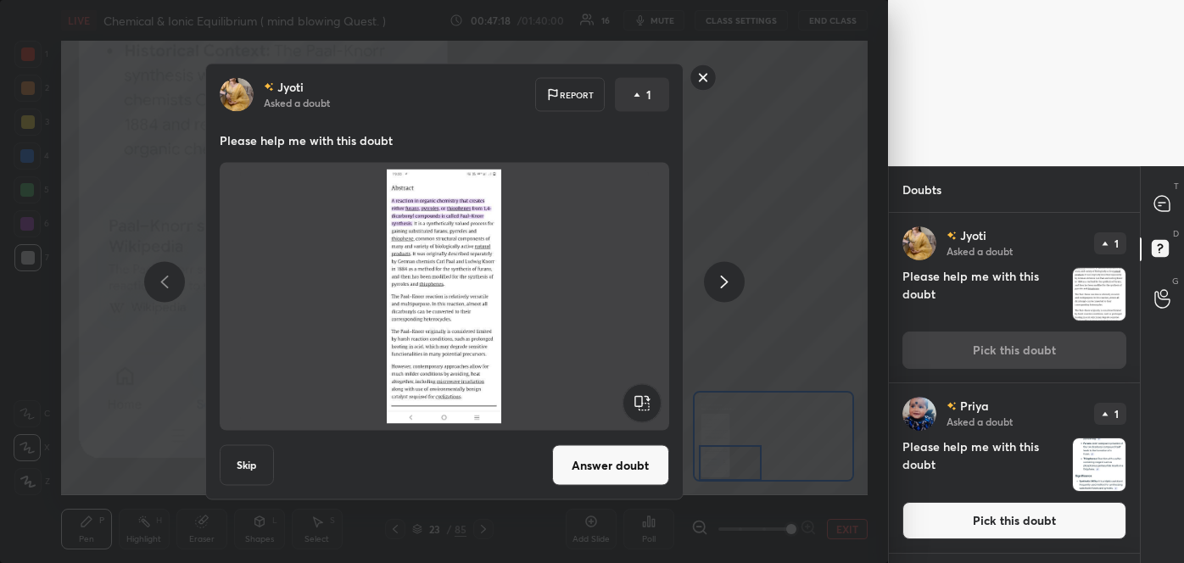
click at [630, 473] on button "Answer doubt" at bounding box center [610, 465] width 117 height 41
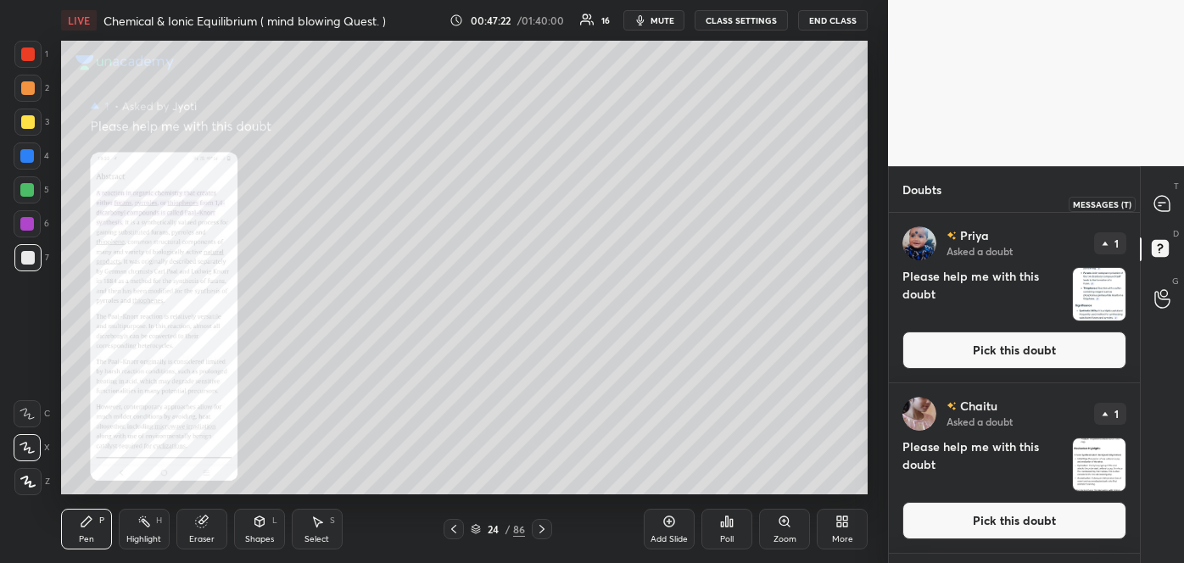
click at [1157, 210] on icon at bounding box center [1162, 204] width 18 height 18
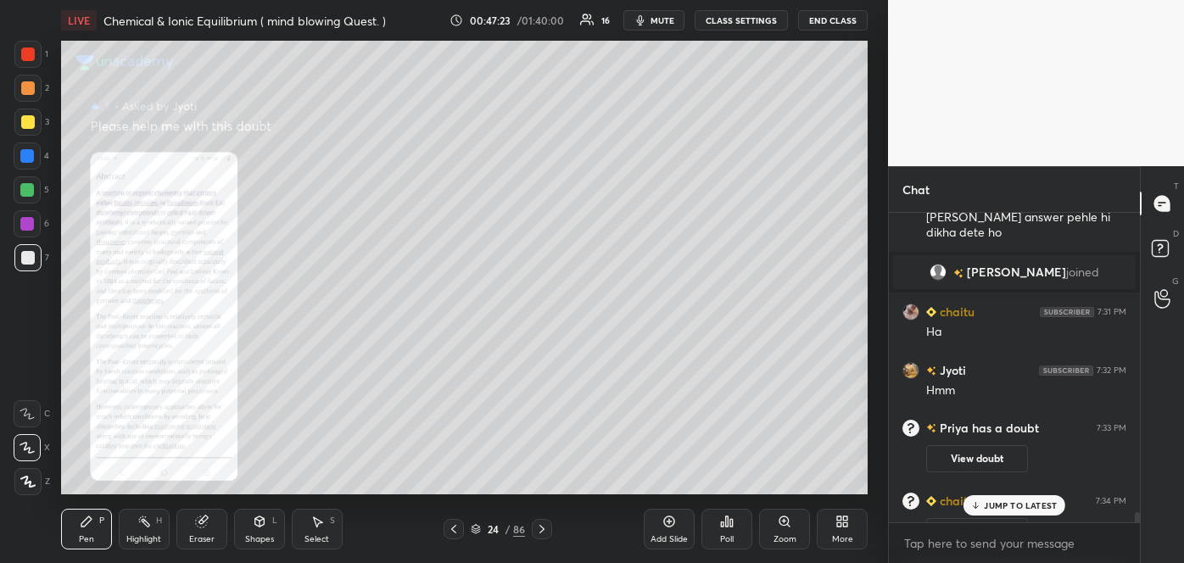
scroll to position [9318, 0]
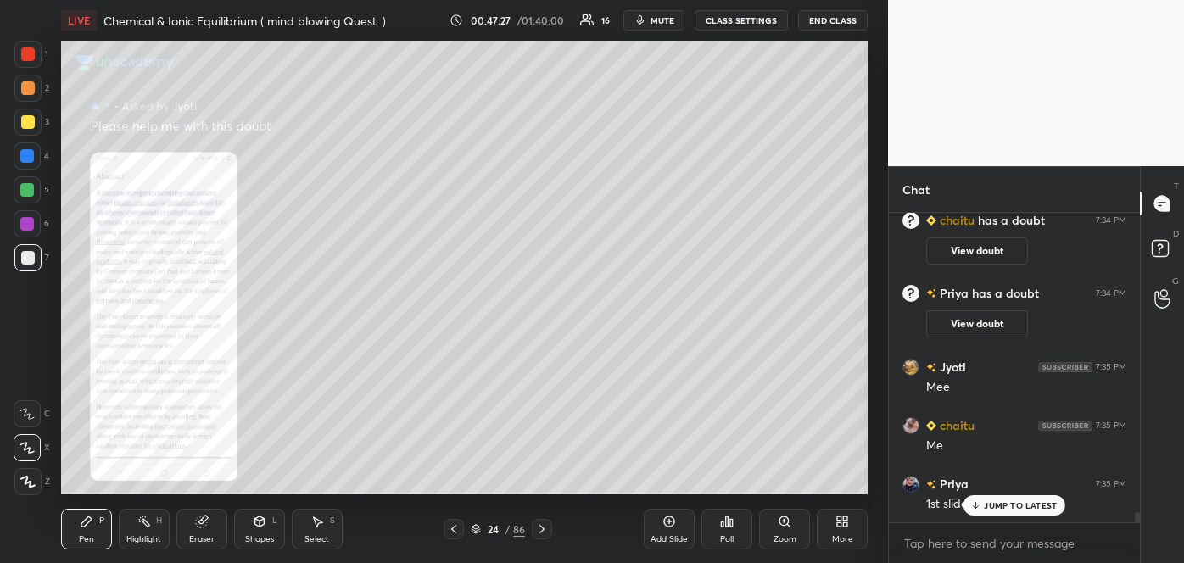
click at [791, 527] on div "Zoom" at bounding box center [784, 529] width 51 height 41
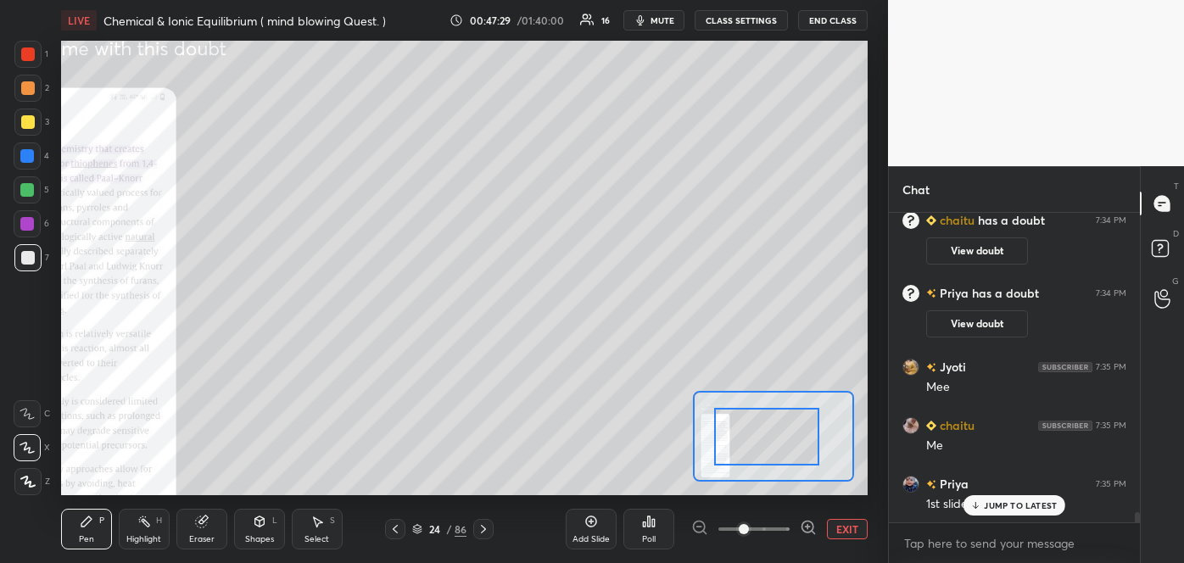
drag, startPoint x: 795, startPoint y: 457, endPoint x: 757, endPoint y: 451, distance: 38.6
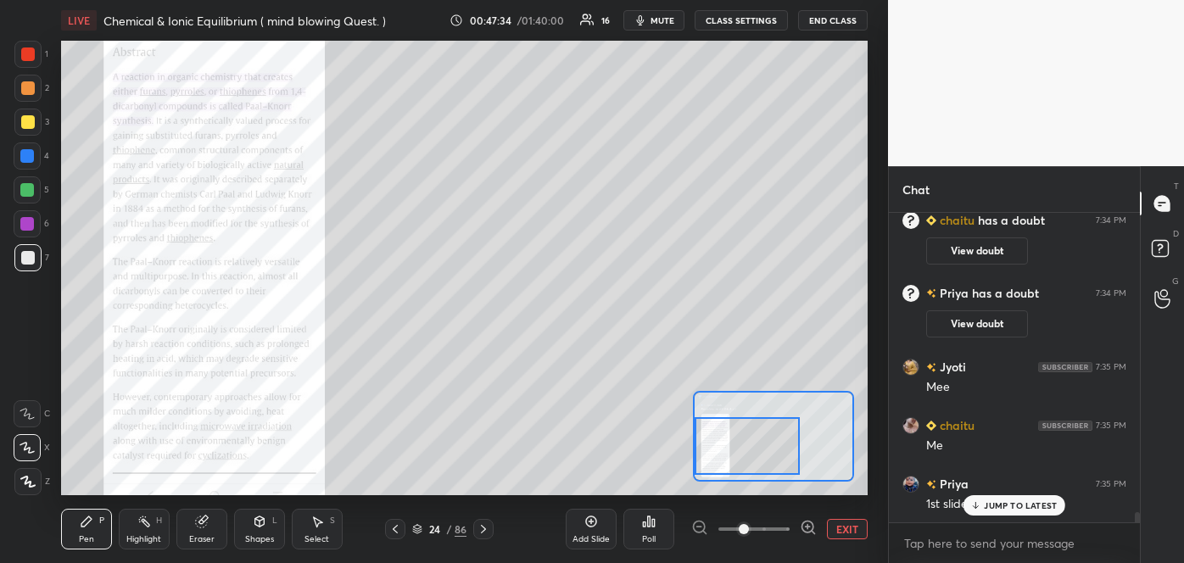
drag, startPoint x: 757, startPoint y: 451, endPoint x: 720, endPoint y: 465, distance: 39.7
click at [720, 465] on div at bounding box center [746, 446] width 105 height 59
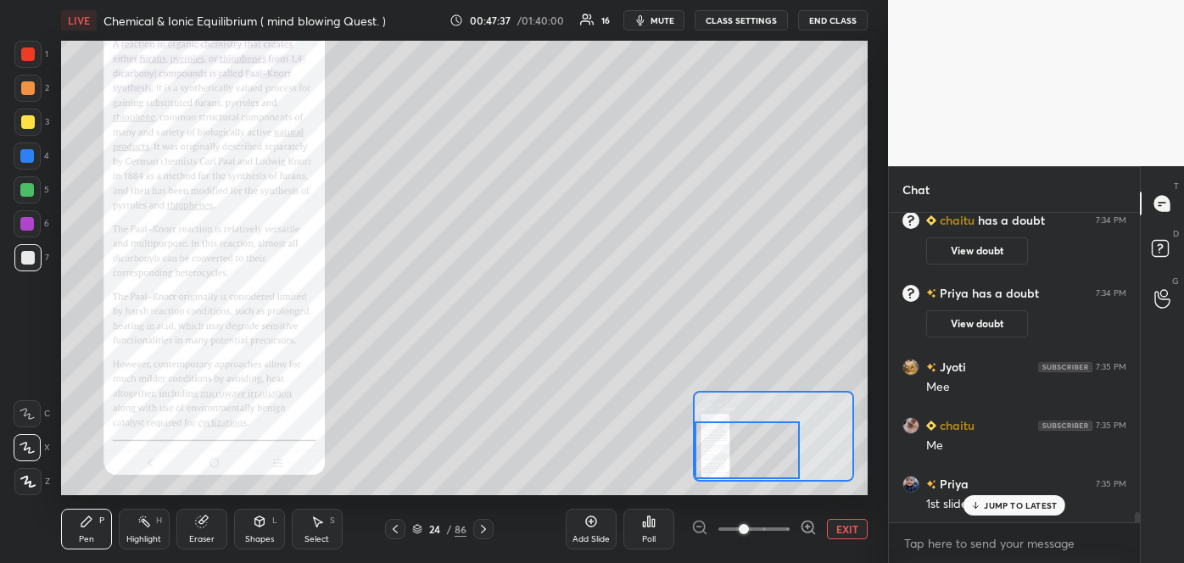
click at [813, 527] on icon at bounding box center [807, 526] width 11 height 11
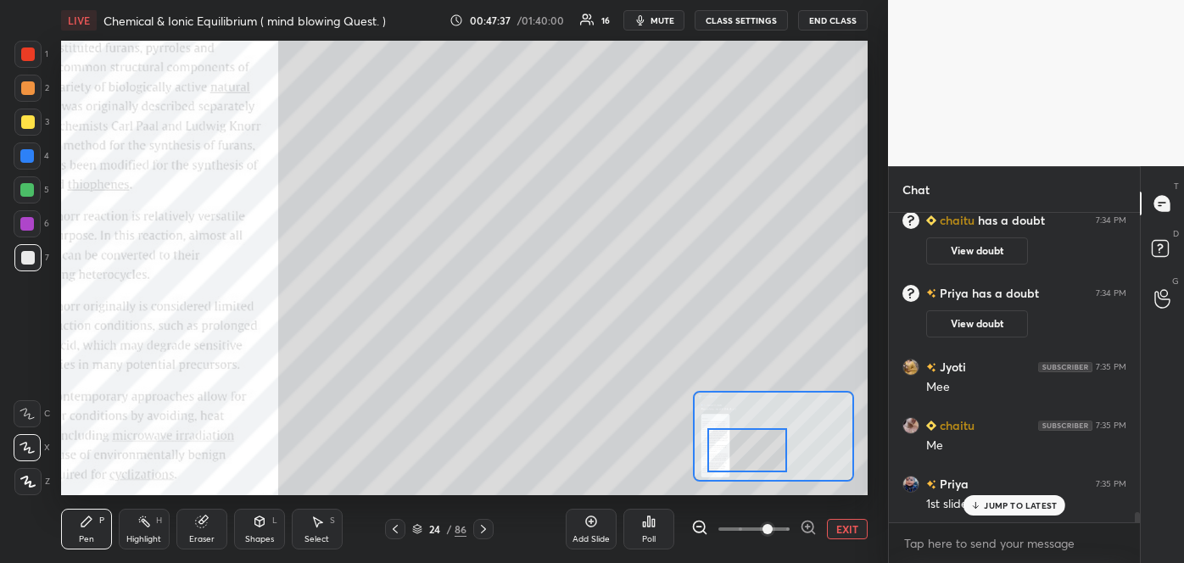
click at [813, 527] on icon at bounding box center [807, 526] width 11 height 11
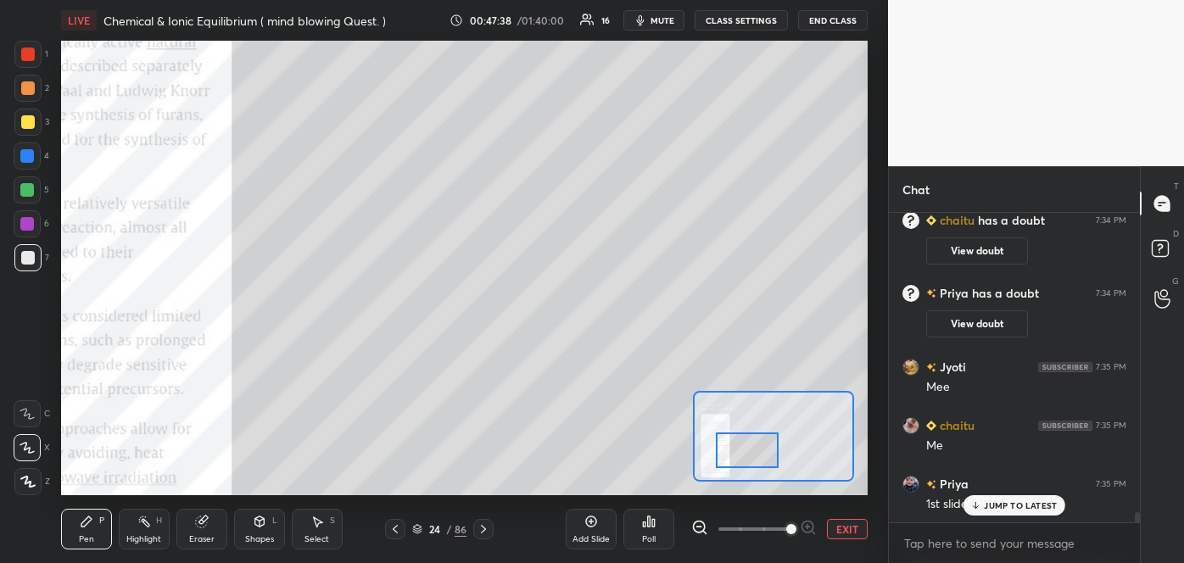
click at [813, 527] on div at bounding box center [753, 529] width 125 height 20
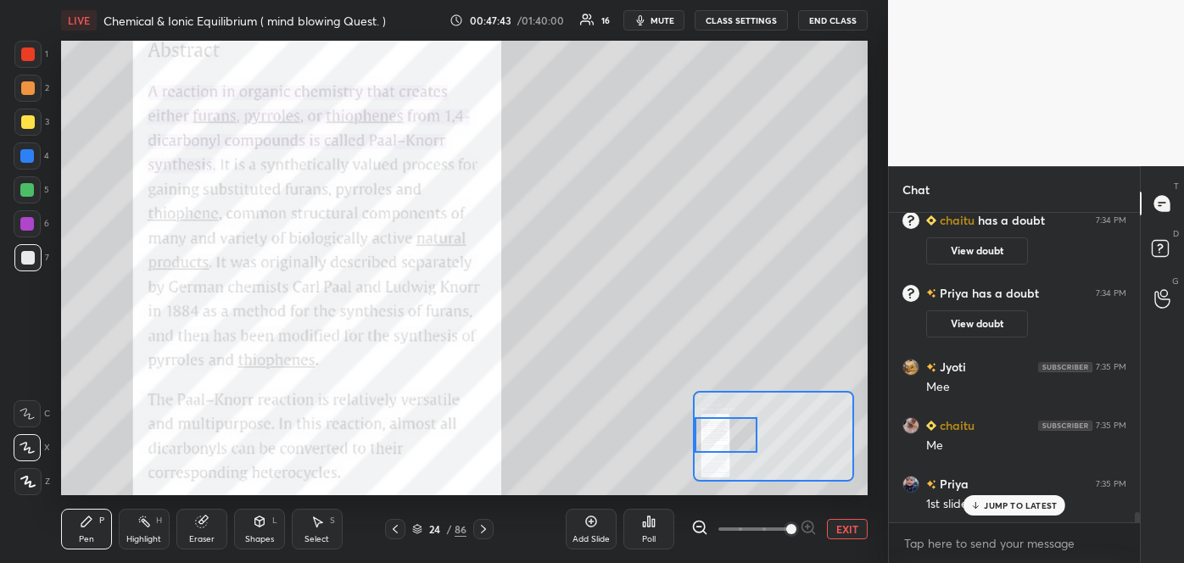
drag, startPoint x: 767, startPoint y: 455, endPoint x: 710, endPoint y: 443, distance: 58.0
click at [710, 443] on div at bounding box center [726, 434] width 64 height 35
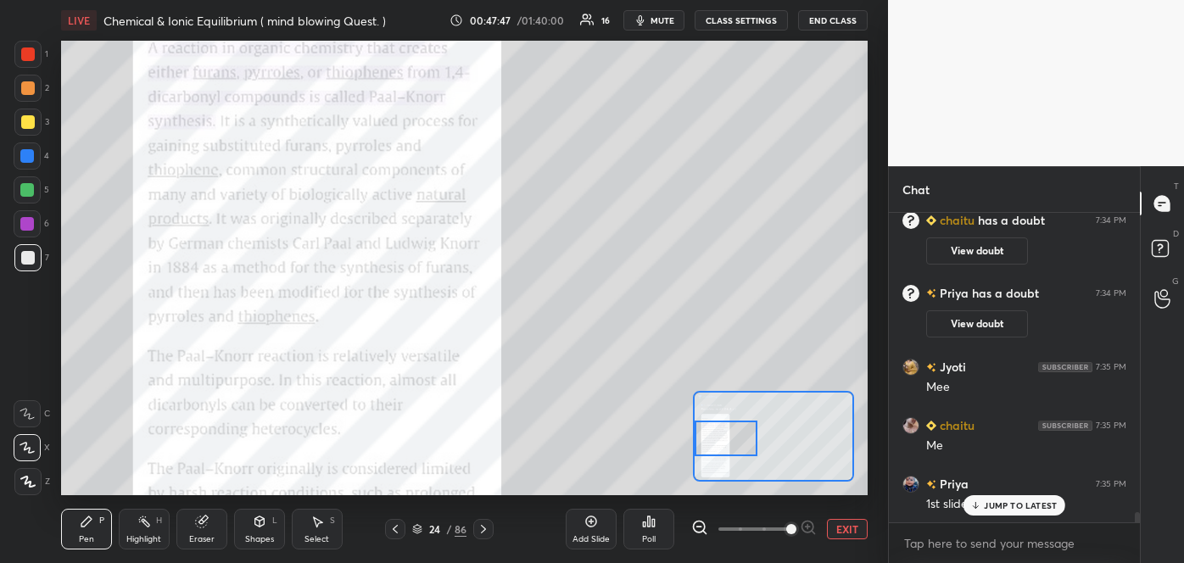
scroll to position [9376, 0]
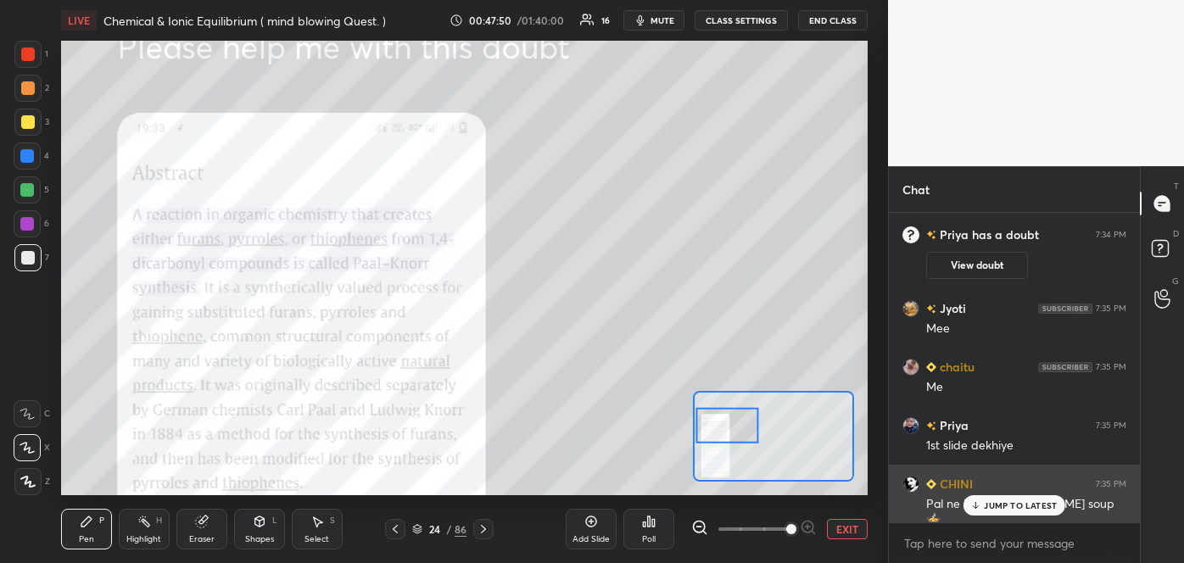
click at [1012, 510] on div "JUMP TO LATEST" at bounding box center [1014, 505] width 102 height 20
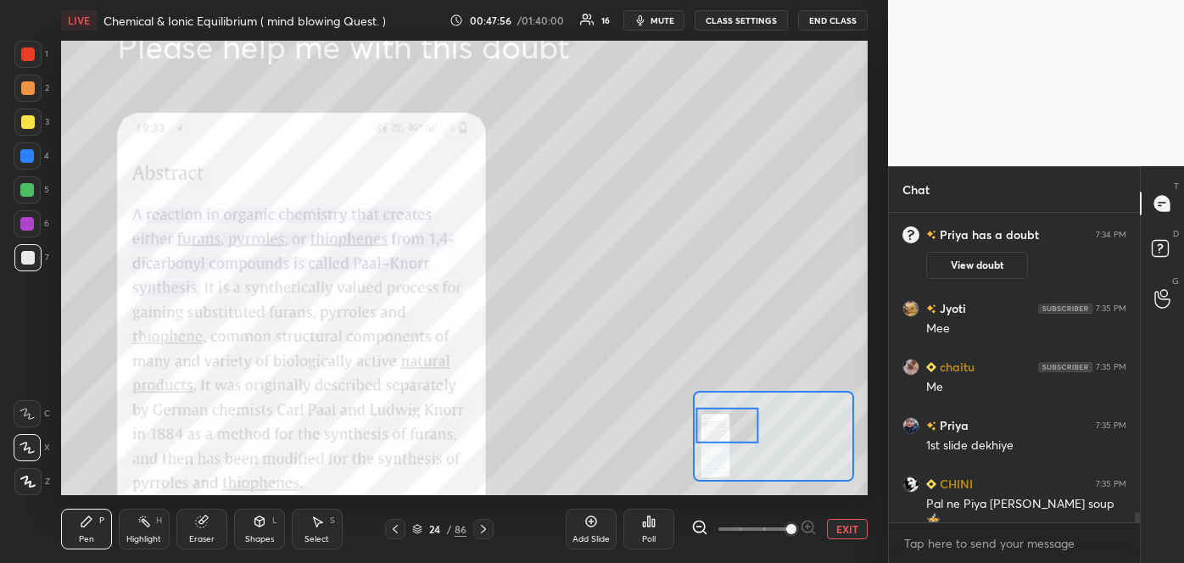
click at [600, 533] on div "Add Slide" at bounding box center [591, 529] width 51 height 41
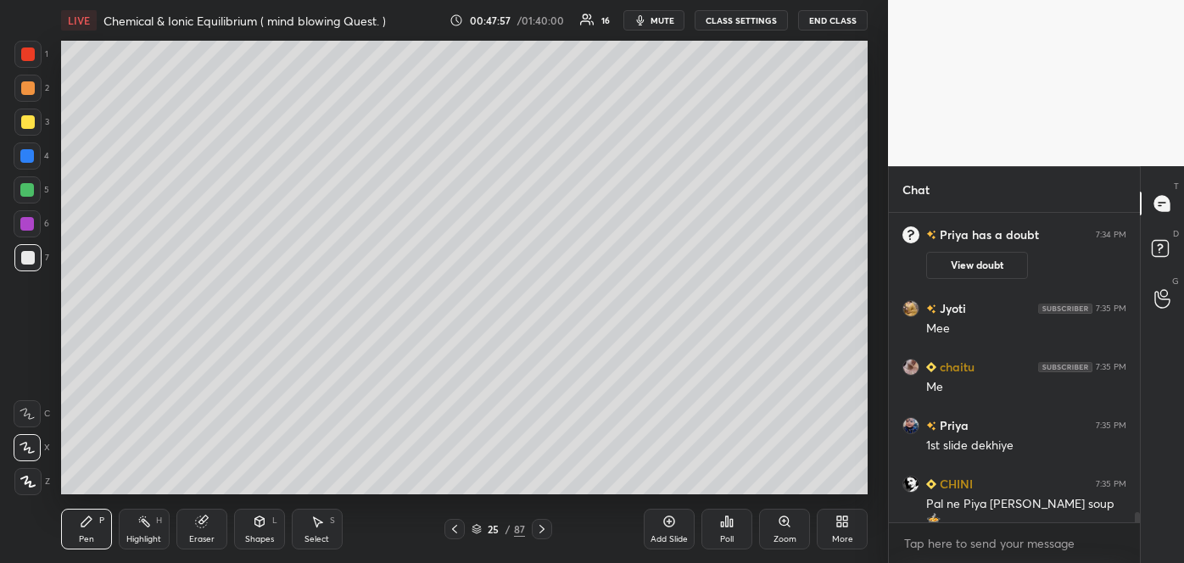
click at [454, 530] on icon at bounding box center [454, 529] width 5 height 8
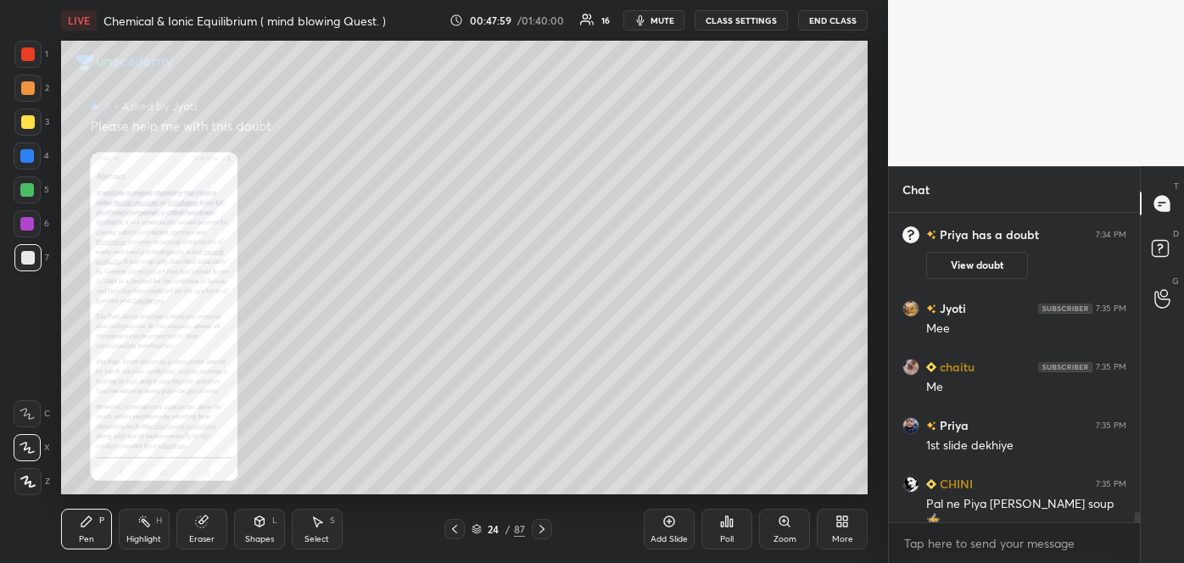
click at [792, 526] on div "Zoom" at bounding box center [784, 529] width 51 height 41
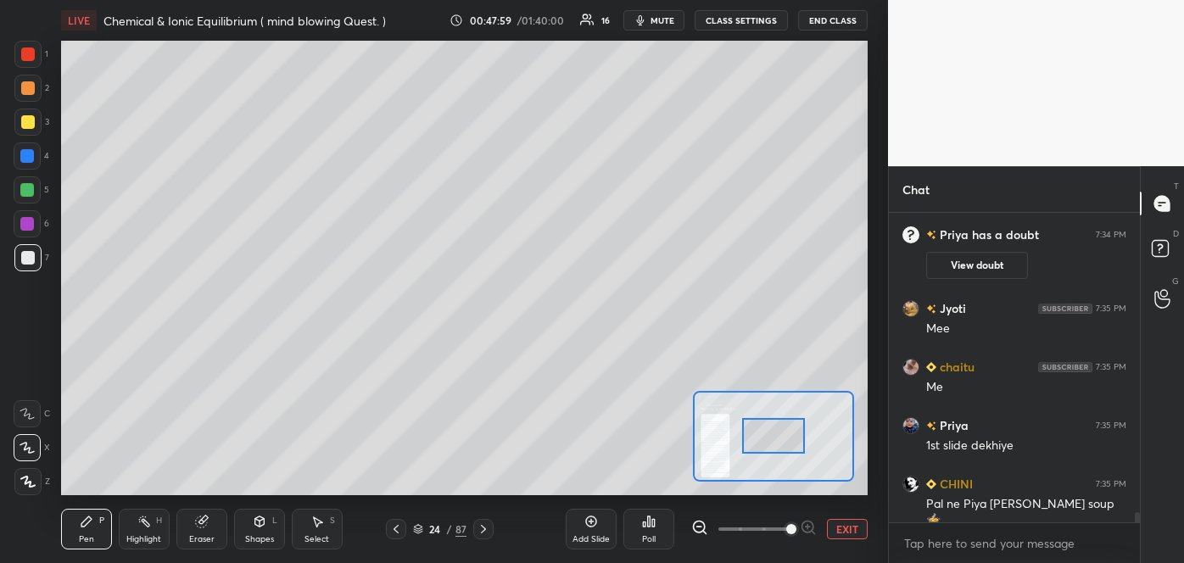
click at [789, 530] on span at bounding box center [791, 529] width 10 height 10
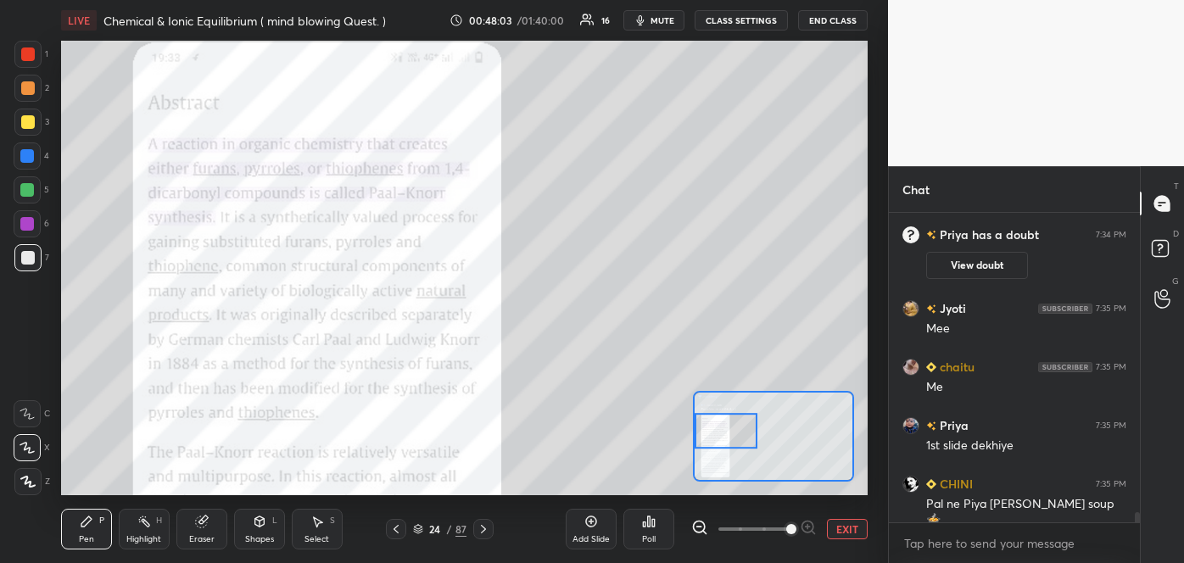
scroll to position [9394, 0]
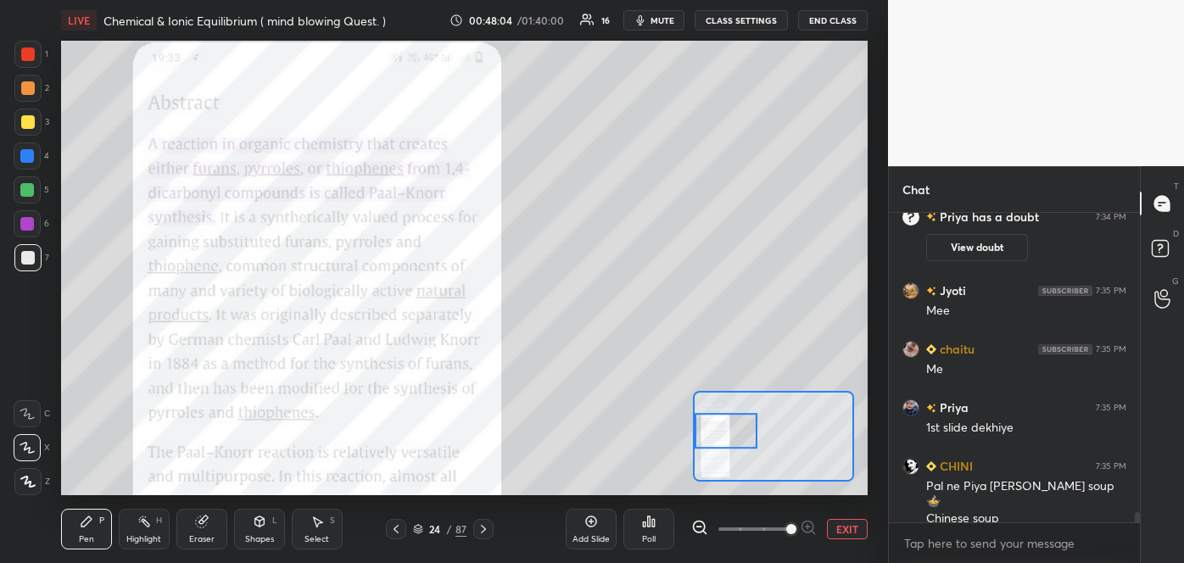
click at [268, 535] on div "Shapes" at bounding box center [259, 539] width 29 height 8
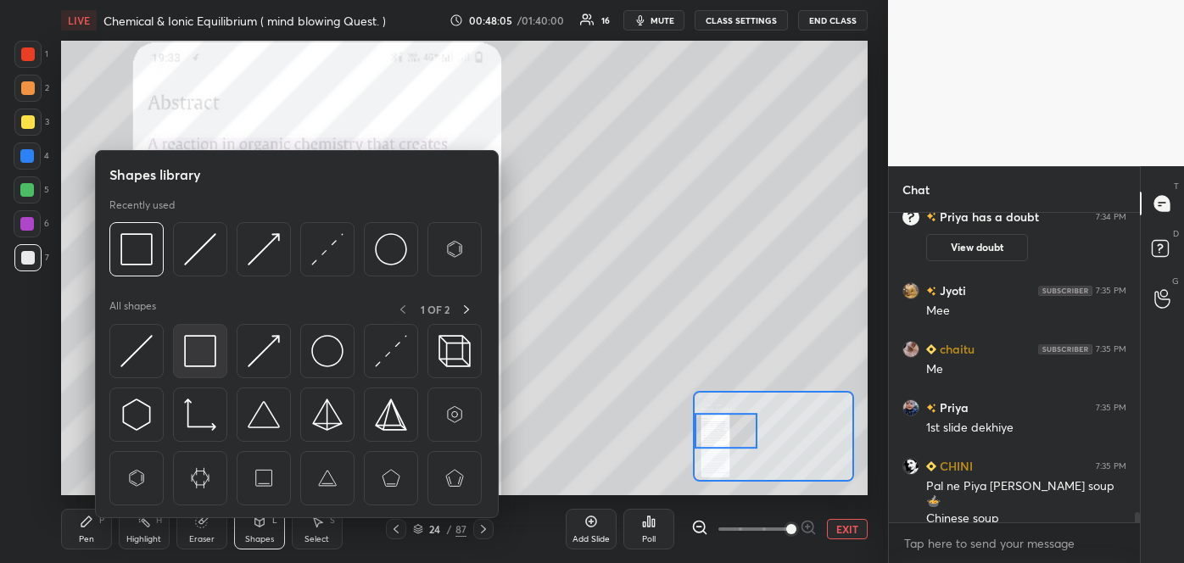
click at [208, 360] on img at bounding box center [200, 351] width 32 height 32
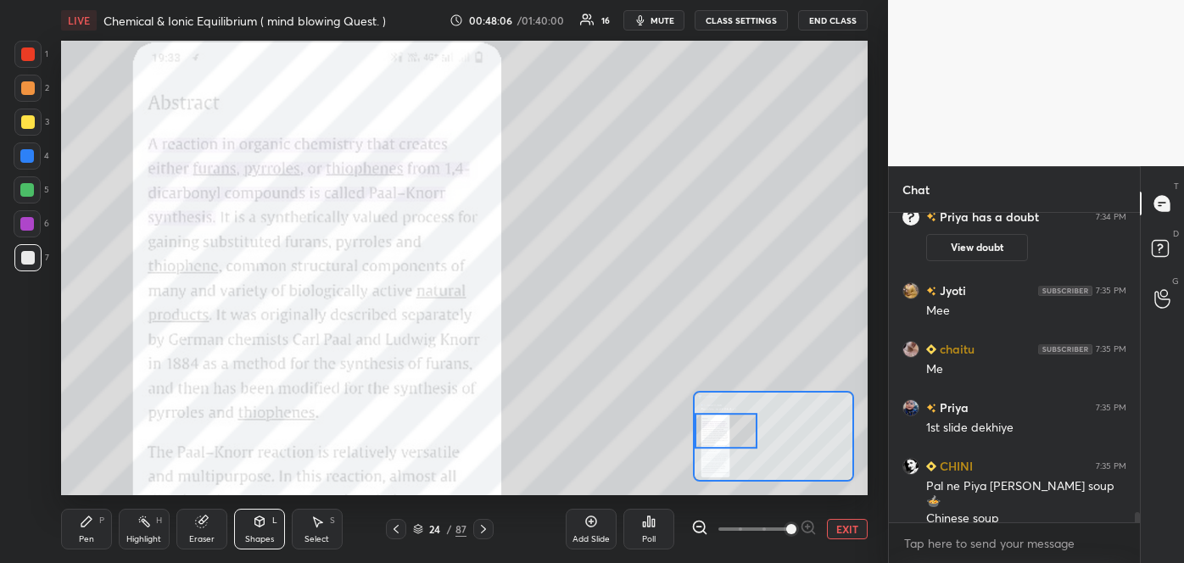
click at [21, 124] on div at bounding box center [28, 122] width 14 height 14
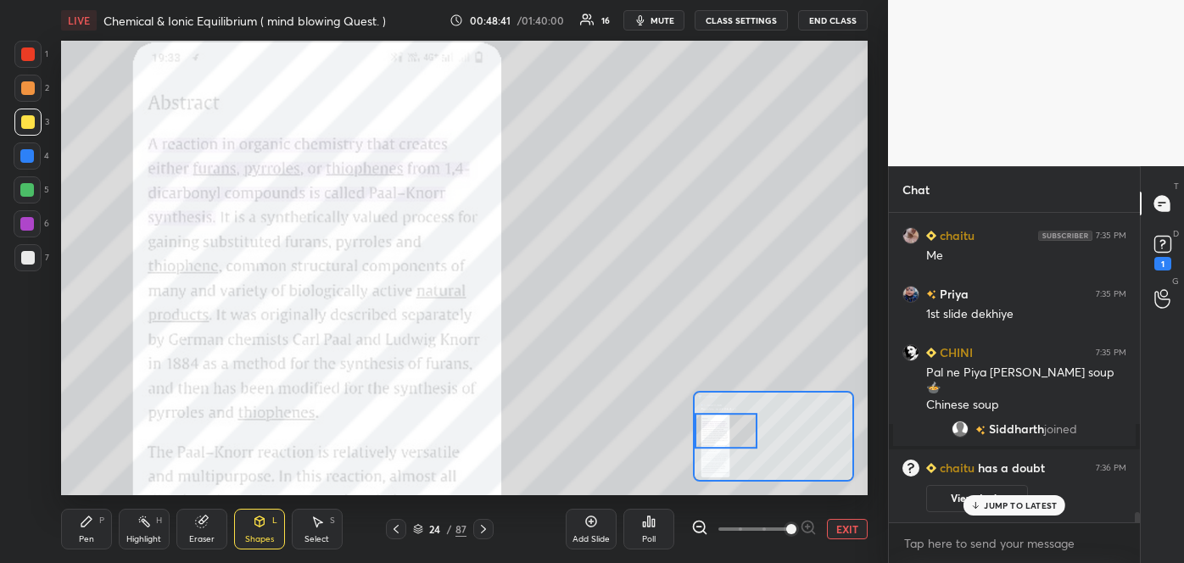
scroll to position [9064, 0]
click at [1159, 248] on rect at bounding box center [1162, 245] width 16 height 16
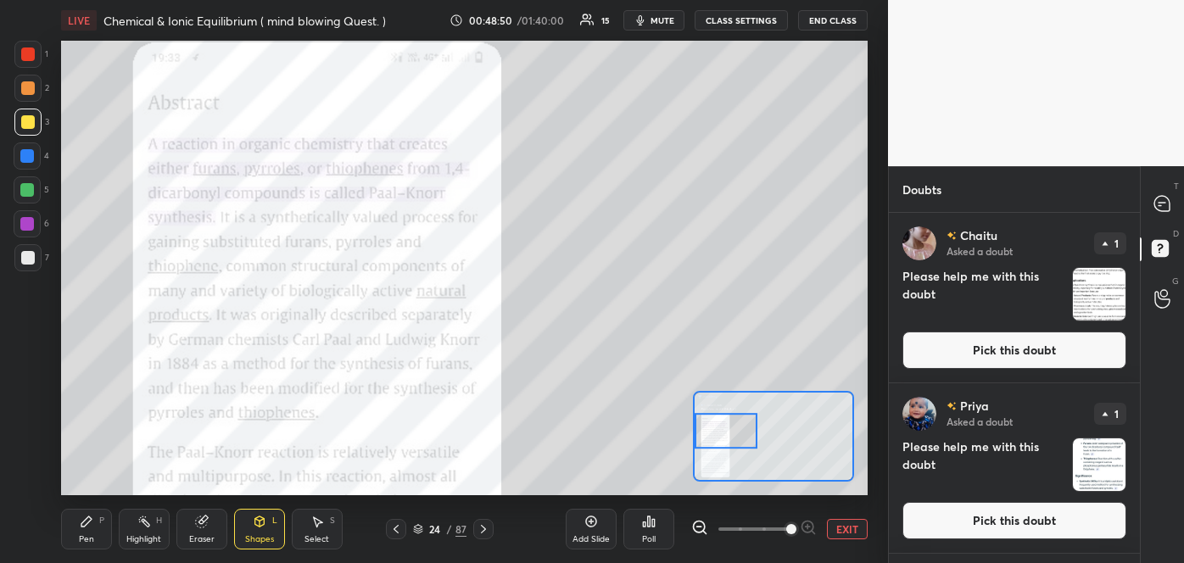
click at [1035, 349] on button "Pick this doubt" at bounding box center [1014, 350] width 224 height 37
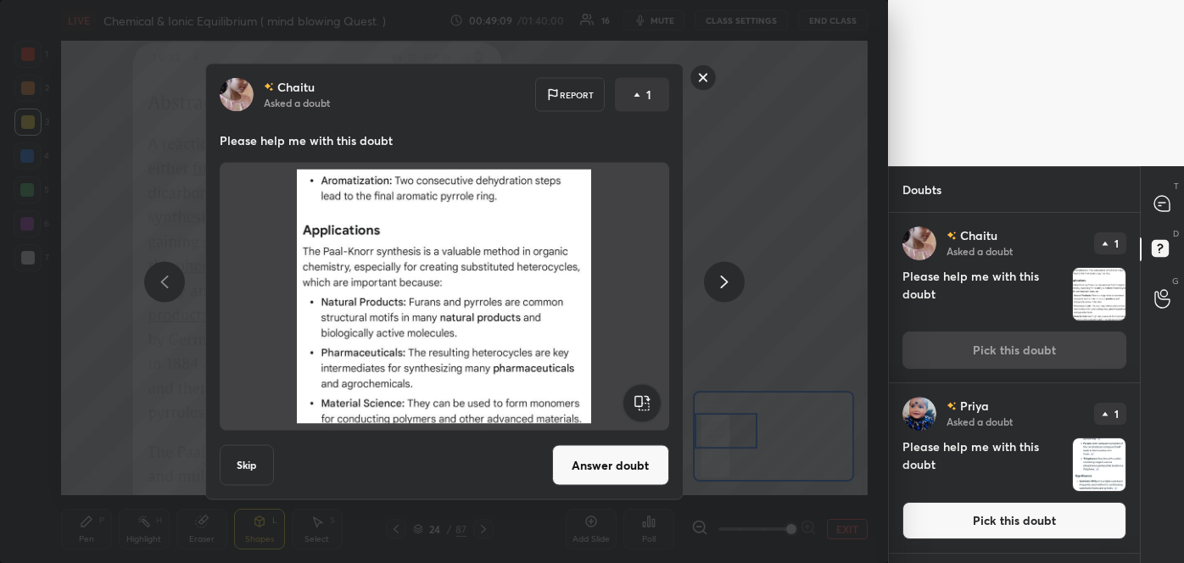
click at [701, 80] on rect at bounding box center [702, 77] width 26 height 26
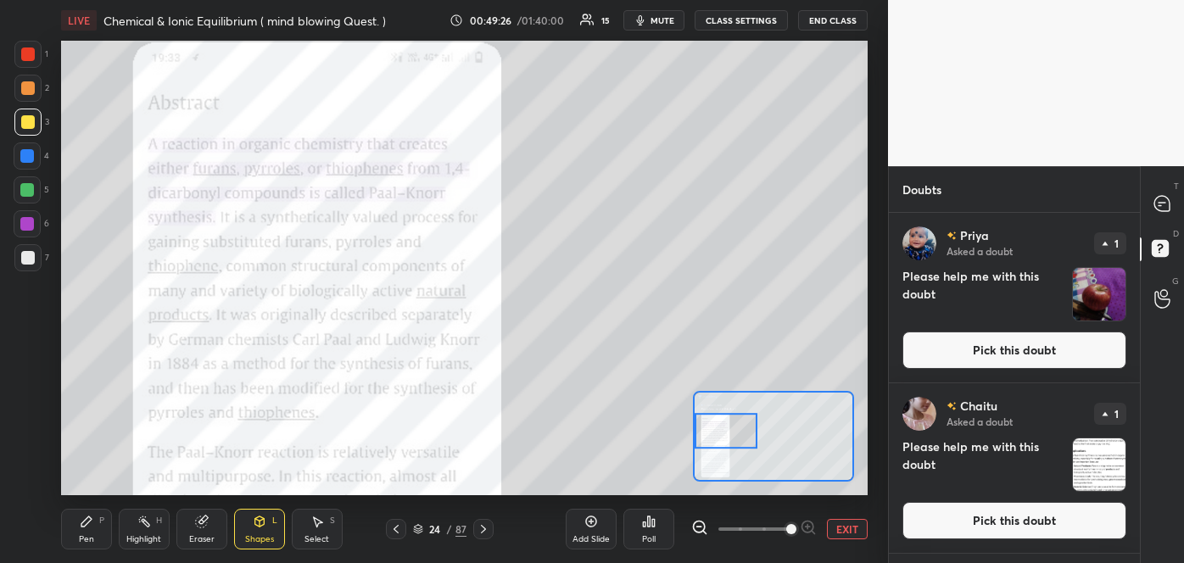
click at [1004, 349] on button "Pick this doubt" at bounding box center [1014, 350] width 224 height 37
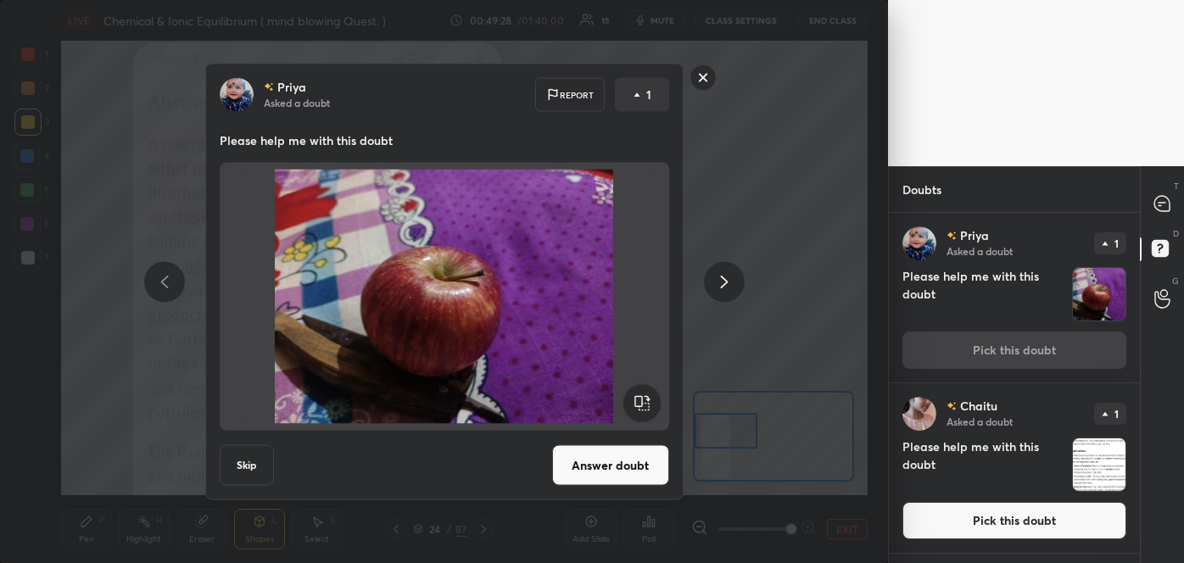
click at [641, 468] on button "Answer doubt" at bounding box center [610, 465] width 117 height 41
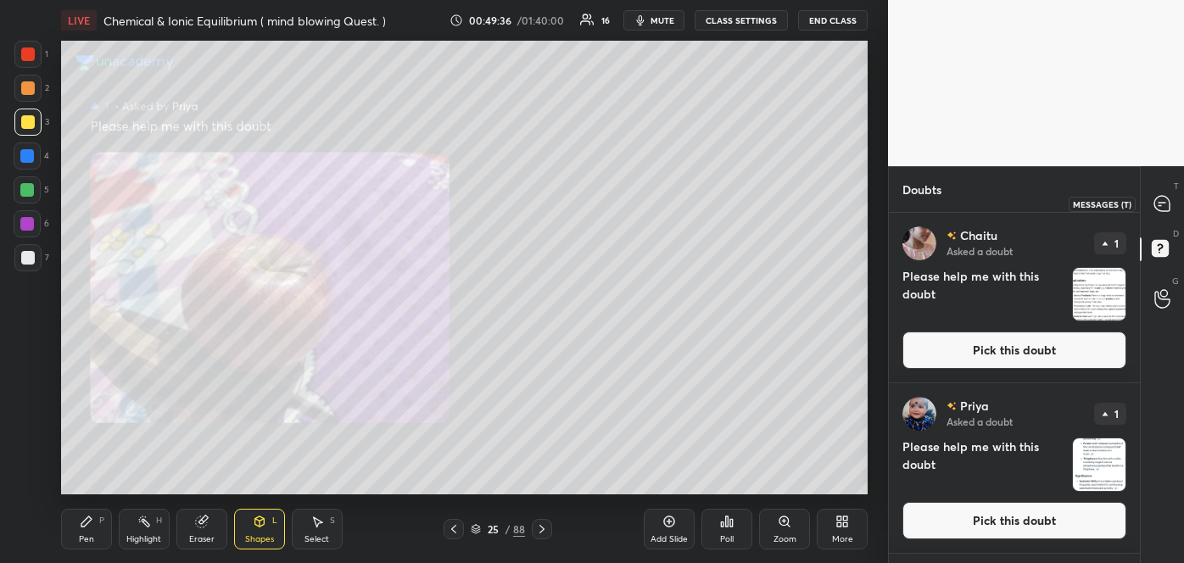
click at [1159, 202] on icon at bounding box center [1161, 203] width 15 height 15
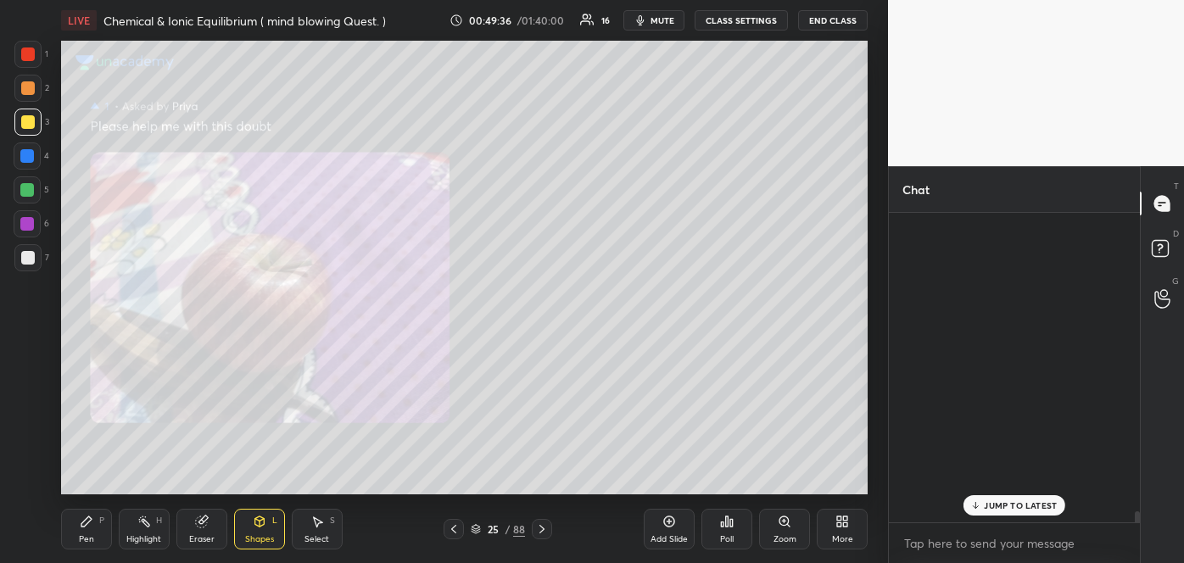
scroll to position [304, 246]
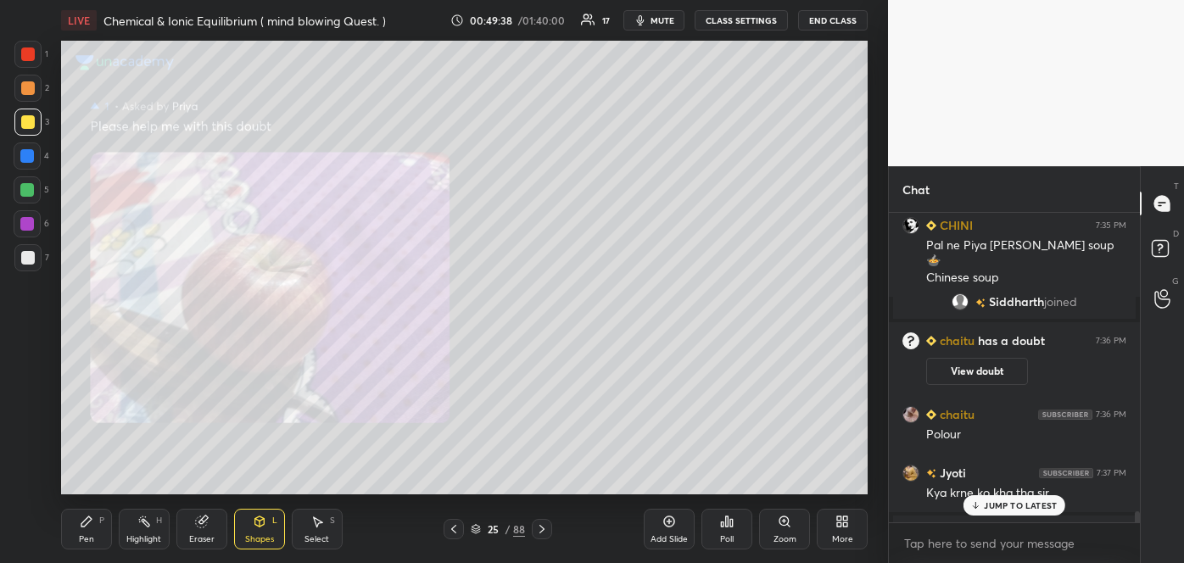
click at [991, 506] on p "JUMP TO LATEST" at bounding box center [1020, 505] width 73 height 10
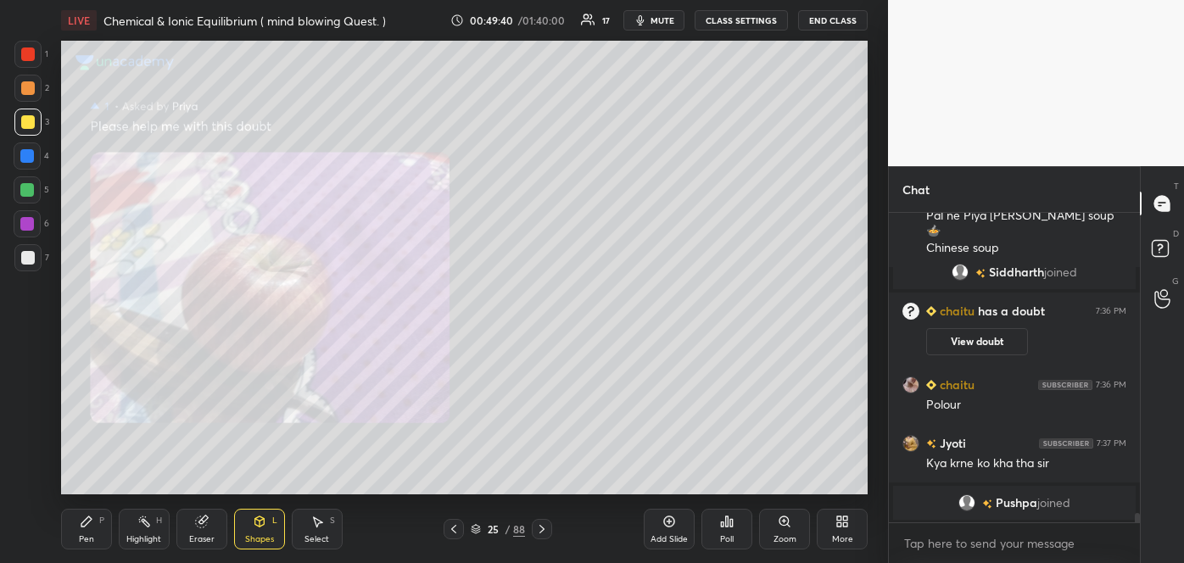
scroll to position [9646, 0]
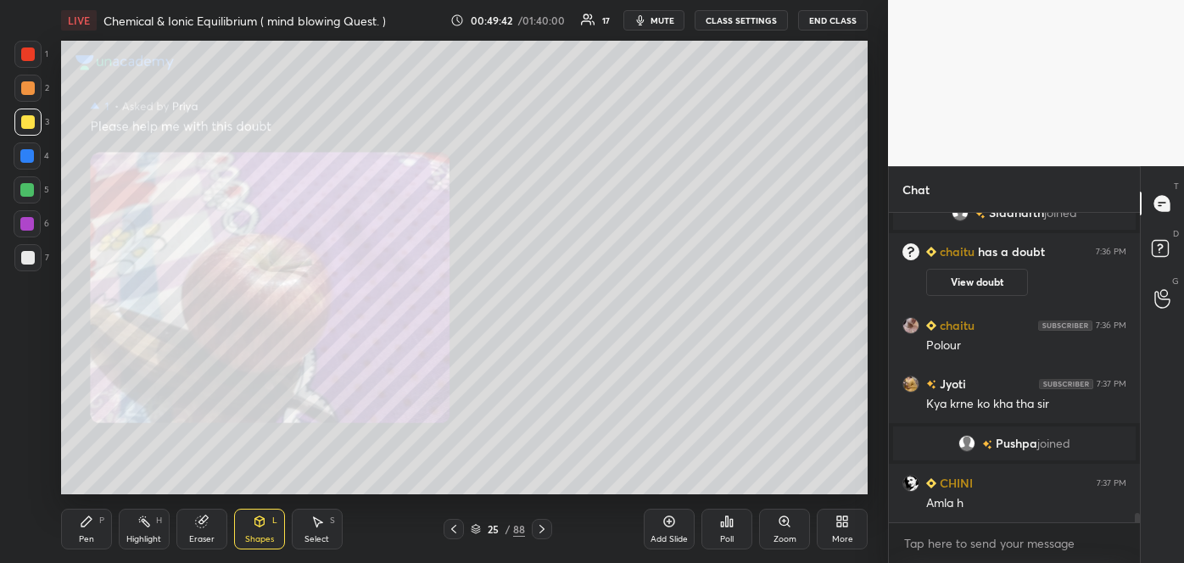
click at [797, 529] on div "Zoom" at bounding box center [784, 529] width 51 height 41
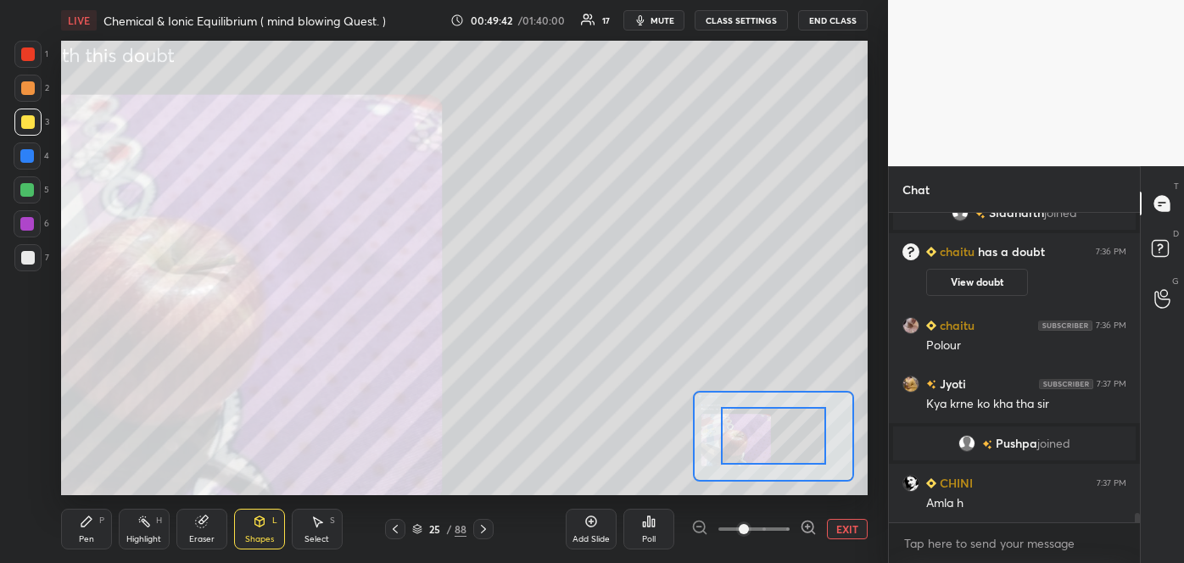
click at [797, 529] on div at bounding box center [753, 529] width 125 height 20
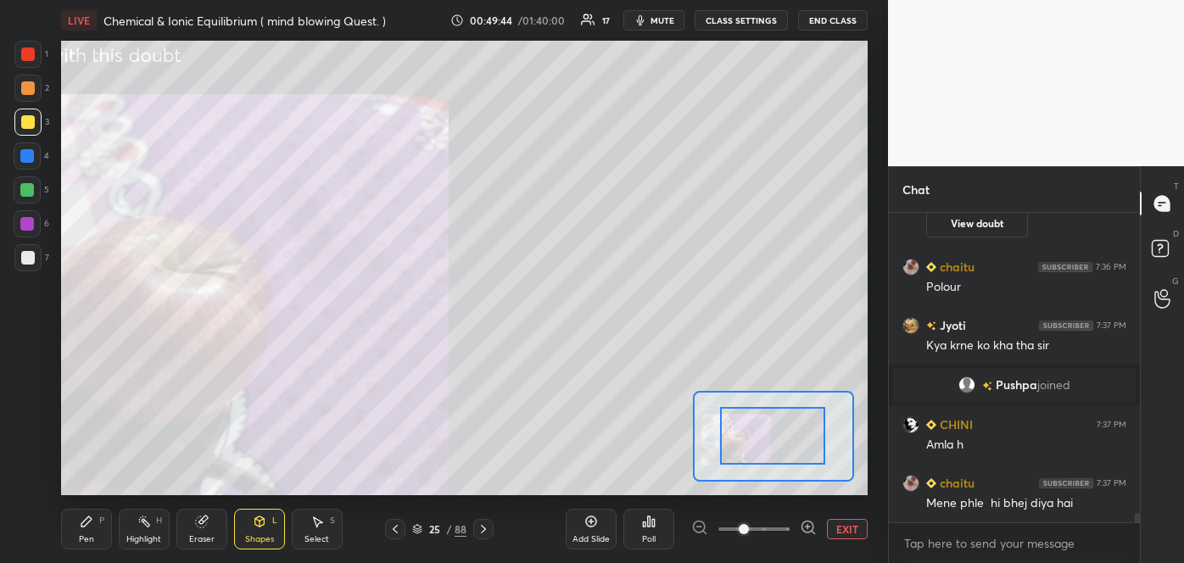
scroll to position [9763, 0]
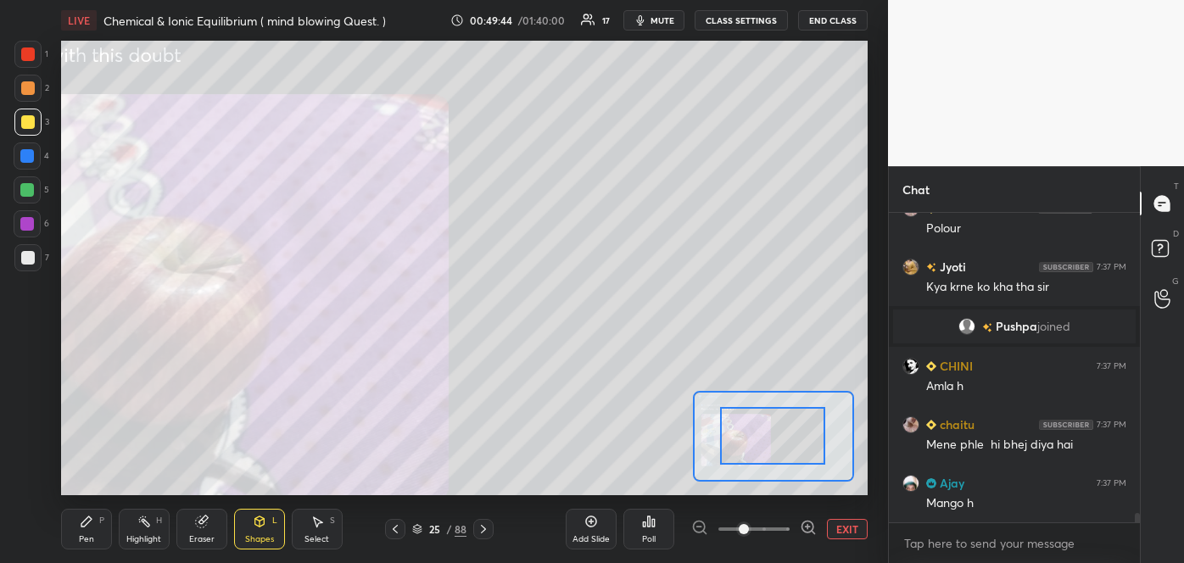
drag, startPoint x: 793, startPoint y: 449, endPoint x: 761, endPoint y: 454, distance: 31.9
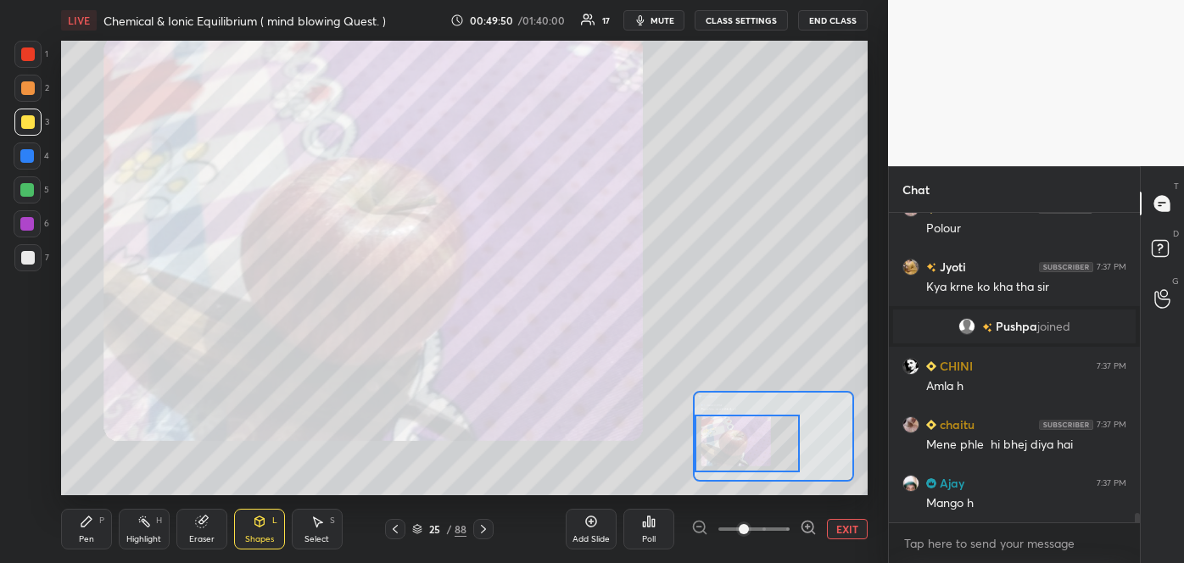
drag, startPoint x: 767, startPoint y: 438, endPoint x: 737, endPoint y: 446, distance: 31.5
click at [737, 446] on div at bounding box center [746, 444] width 105 height 59
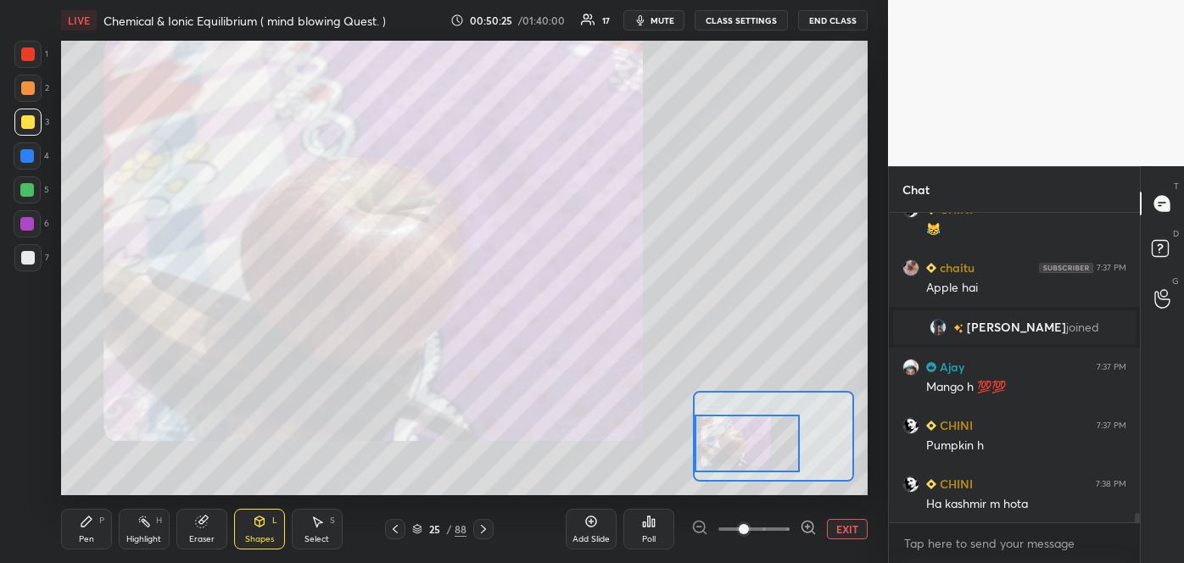
scroll to position [10155, 0]
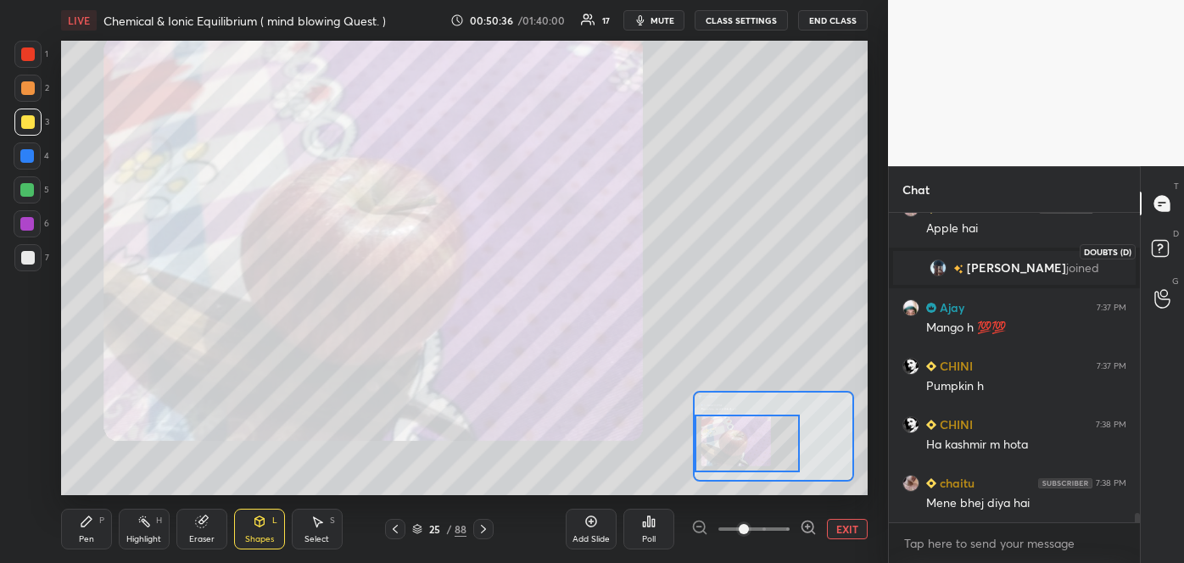
click at [1157, 247] on rect at bounding box center [1159, 249] width 16 height 16
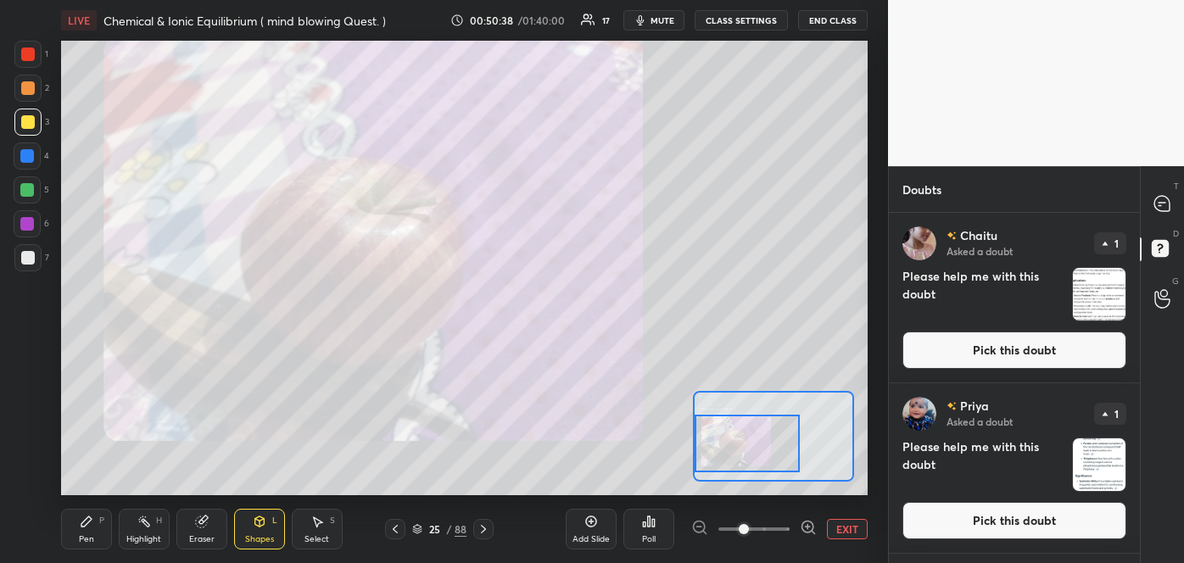
click at [1049, 360] on button "Pick this doubt" at bounding box center [1014, 350] width 224 height 37
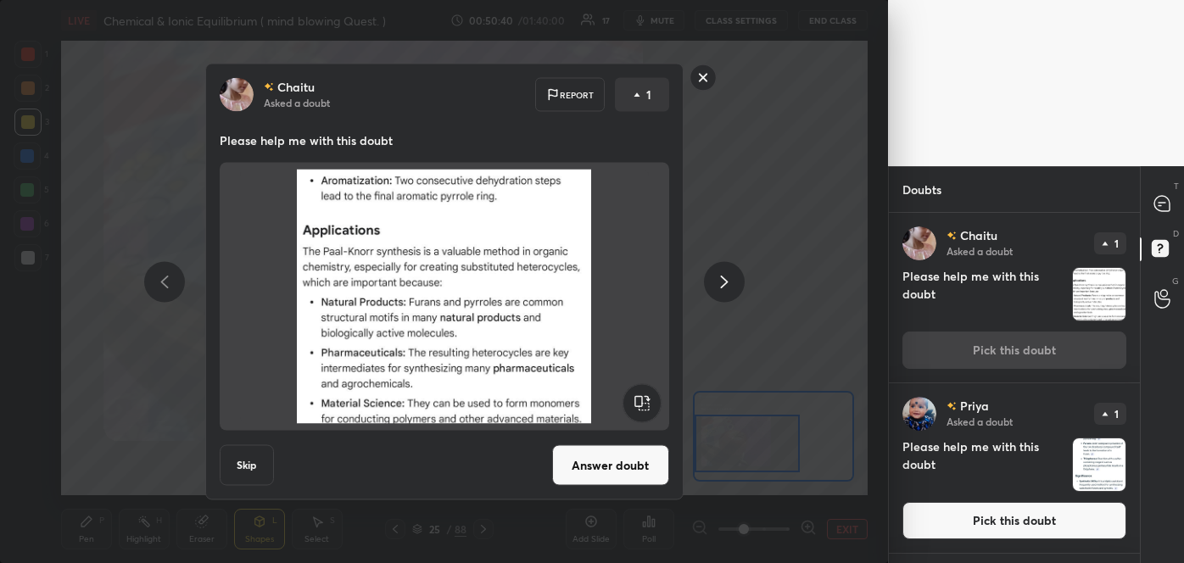
click at [650, 471] on button "Answer doubt" at bounding box center [610, 465] width 117 height 41
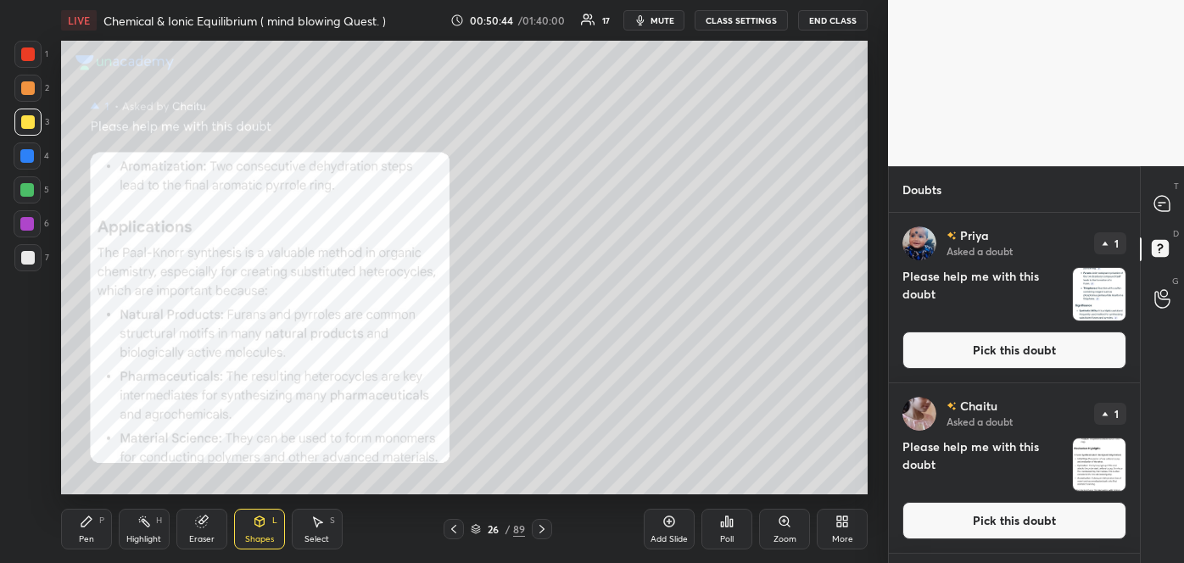
click at [996, 346] on button "Pick this doubt" at bounding box center [1014, 350] width 224 height 37
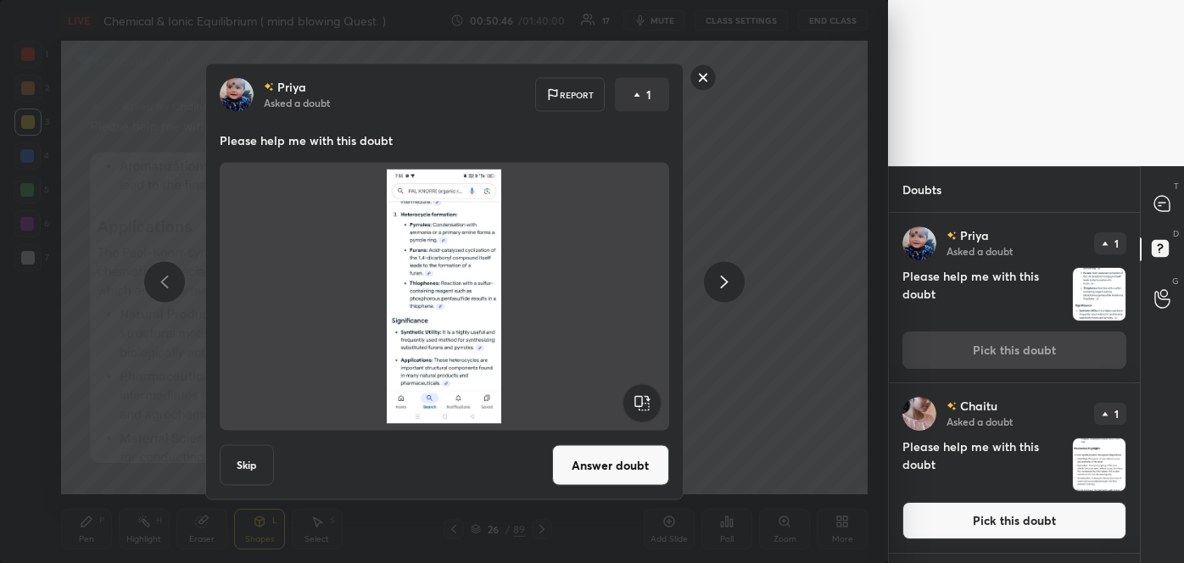
click at [617, 475] on button "Answer doubt" at bounding box center [610, 465] width 117 height 41
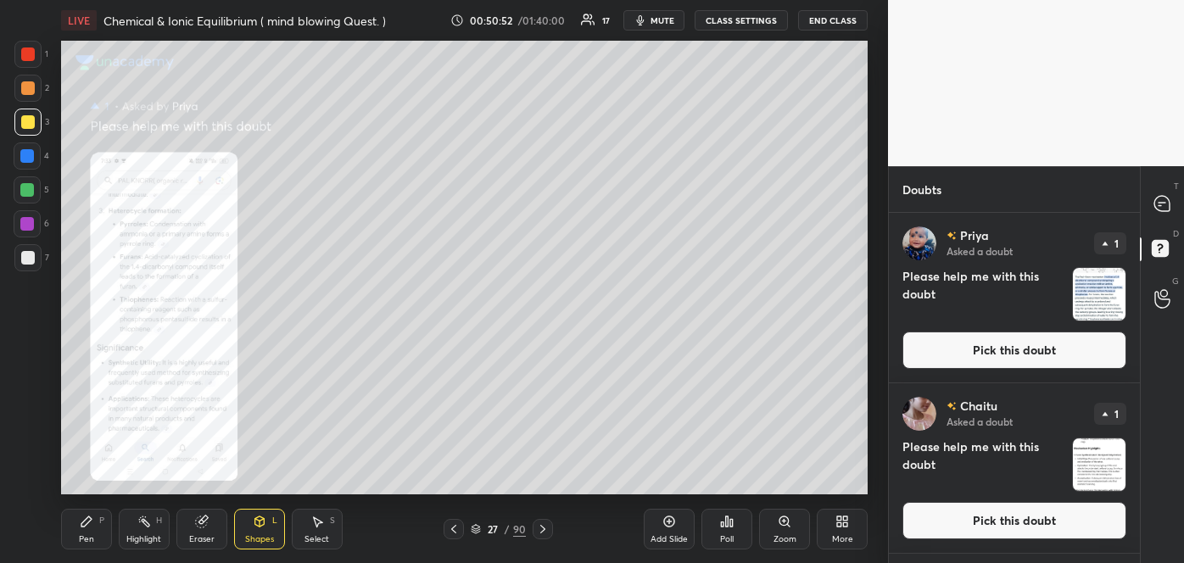
click at [963, 358] on button "Pick this doubt" at bounding box center [1014, 350] width 224 height 37
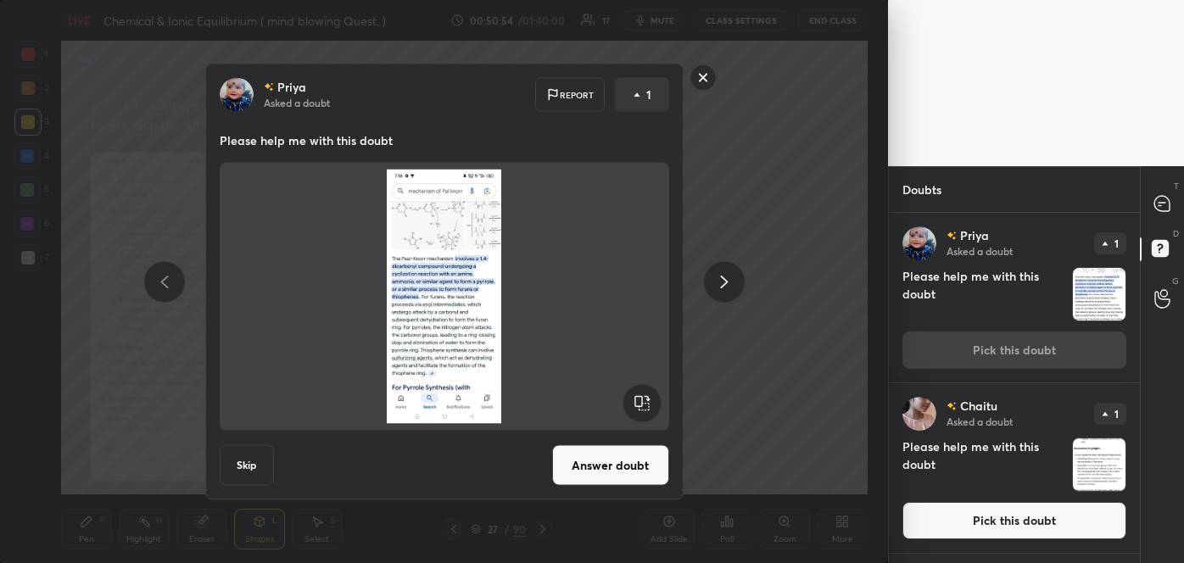
click at [615, 466] on button "Answer doubt" at bounding box center [610, 465] width 117 height 41
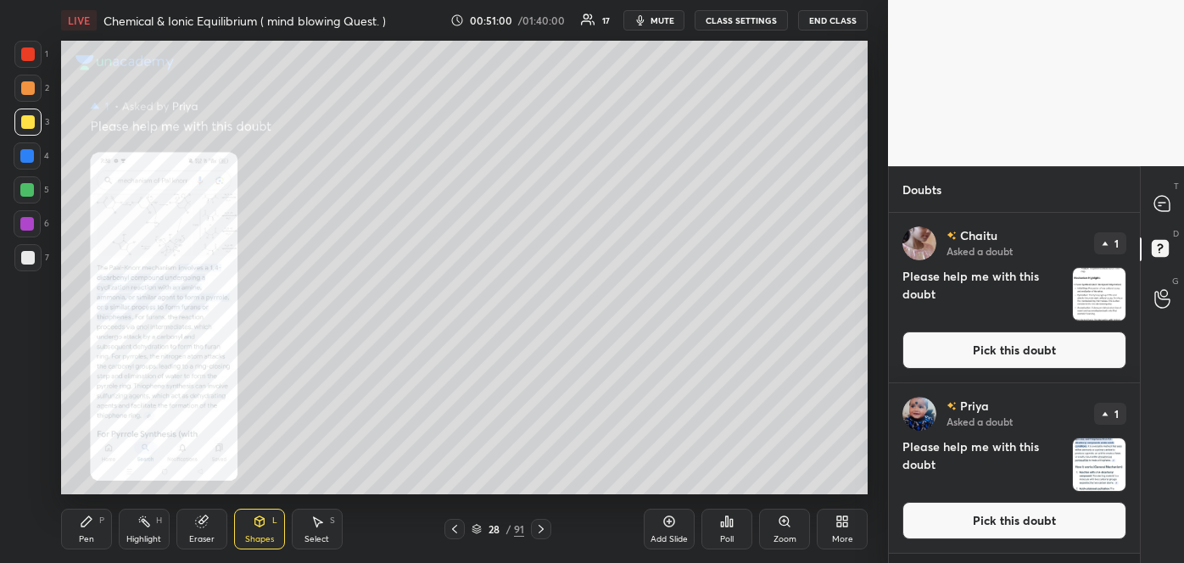
click at [783, 527] on icon at bounding box center [785, 522] width 14 height 14
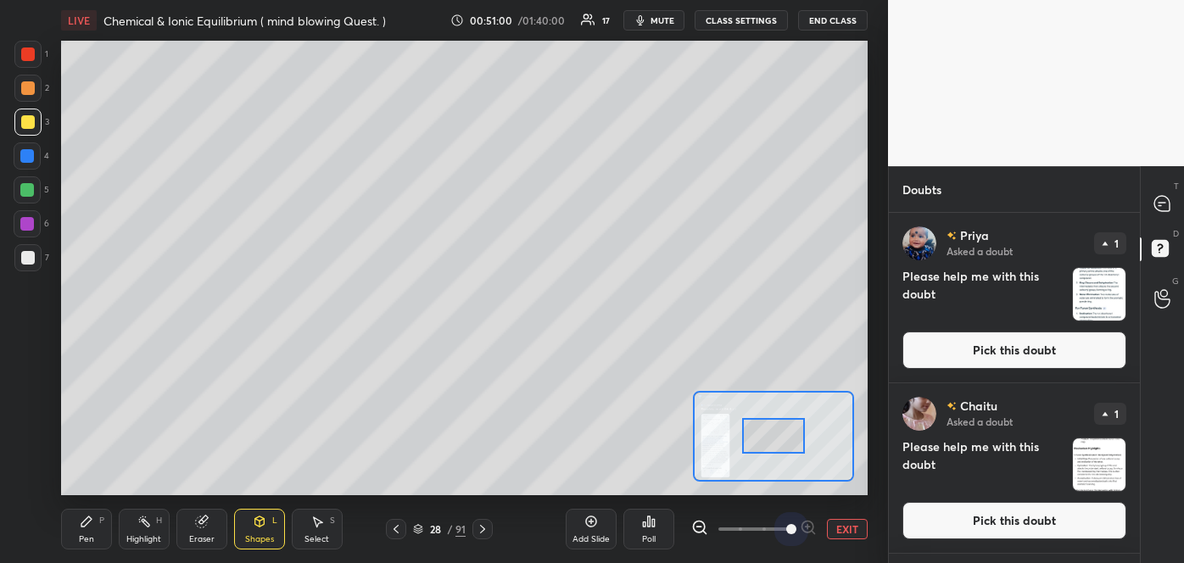
click at [783, 527] on span at bounding box center [753, 528] width 71 height 25
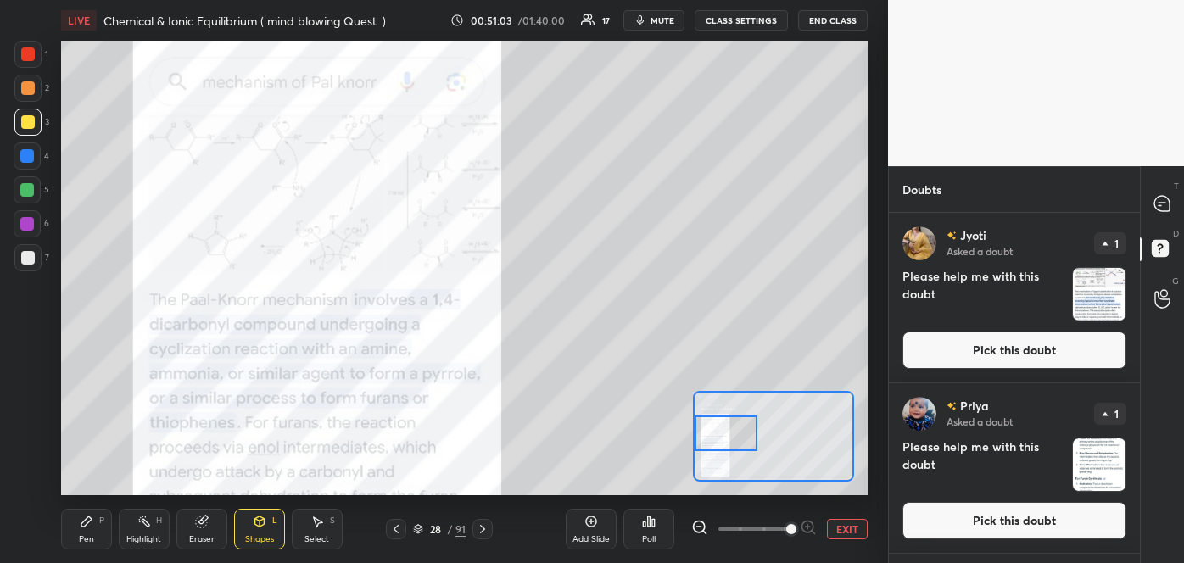
drag, startPoint x: 784, startPoint y: 428, endPoint x: 692, endPoint y: 426, distance: 92.5
click at [693, 426] on div at bounding box center [773, 436] width 161 height 91
click at [1015, 353] on button "Pick this doubt" at bounding box center [1014, 350] width 224 height 37
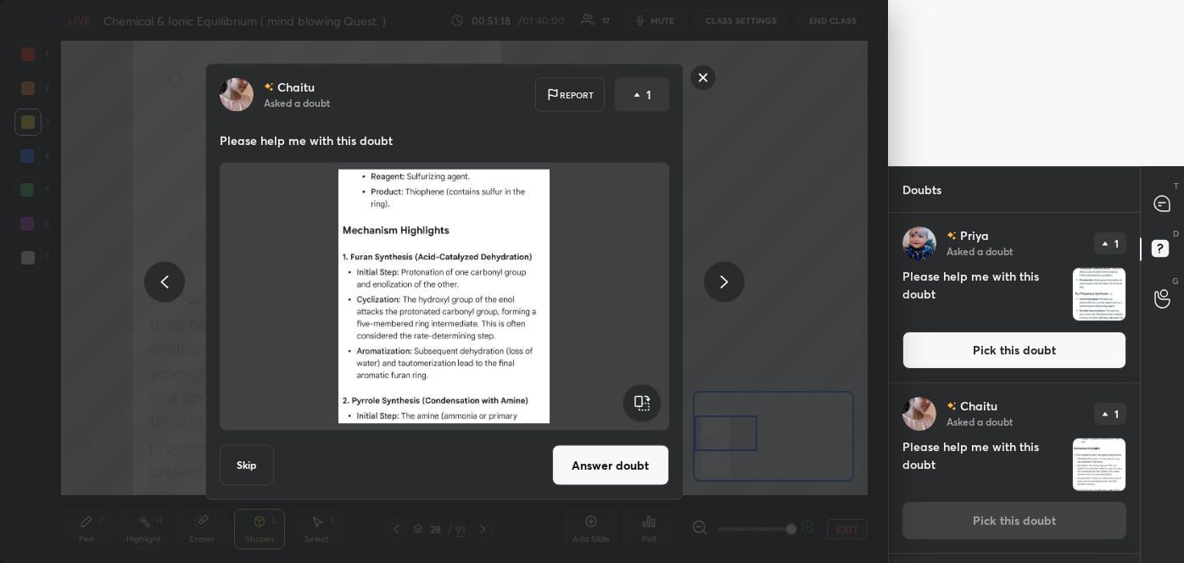
click at [618, 469] on button "Answer doubt" at bounding box center [610, 465] width 117 height 41
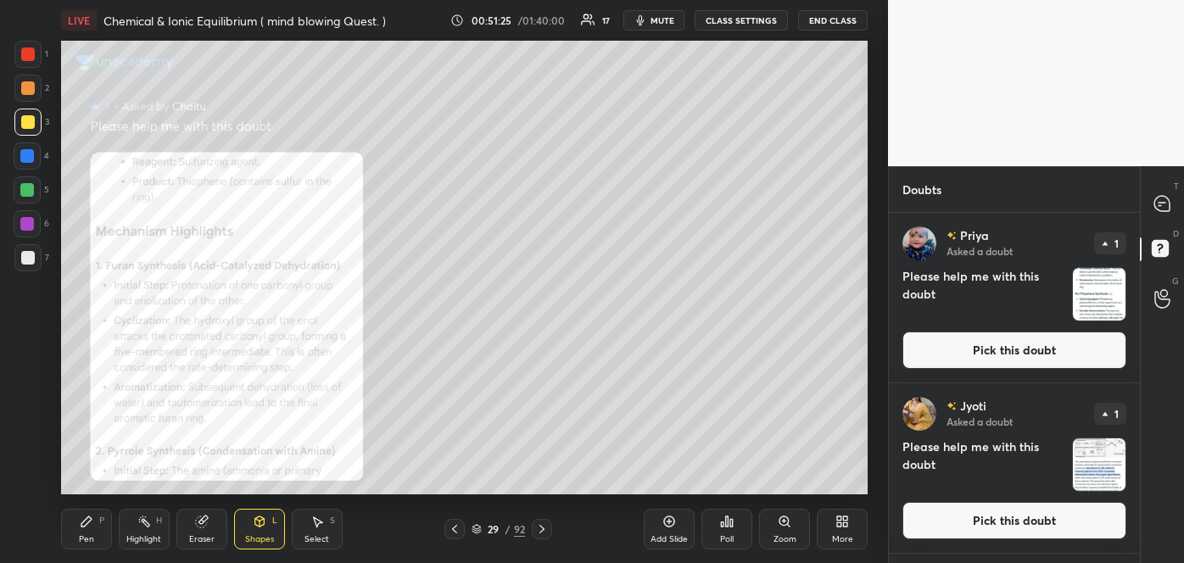
click at [981, 342] on button "Pick this doubt" at bounding box center [1014, 350] width 224 height 37
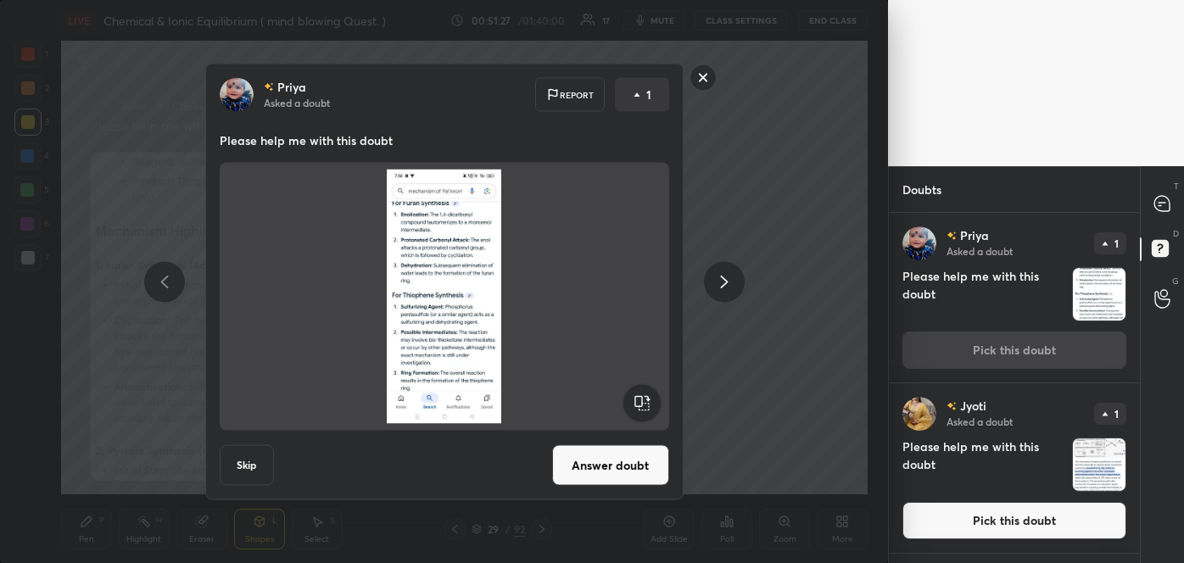
click at [604, 473] on button "Answer doubt" at bounding box center [610, 465] width 117 height 41
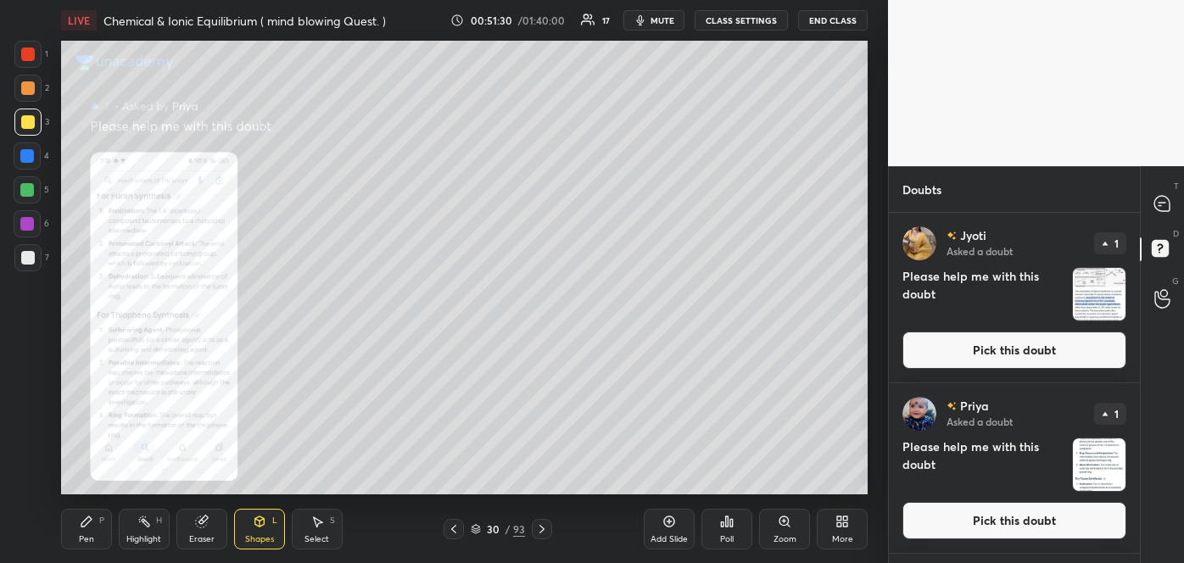
click at [1001, 524] on button "Pick this doubt" at bounding box center [1014, 520] width 224 height 37
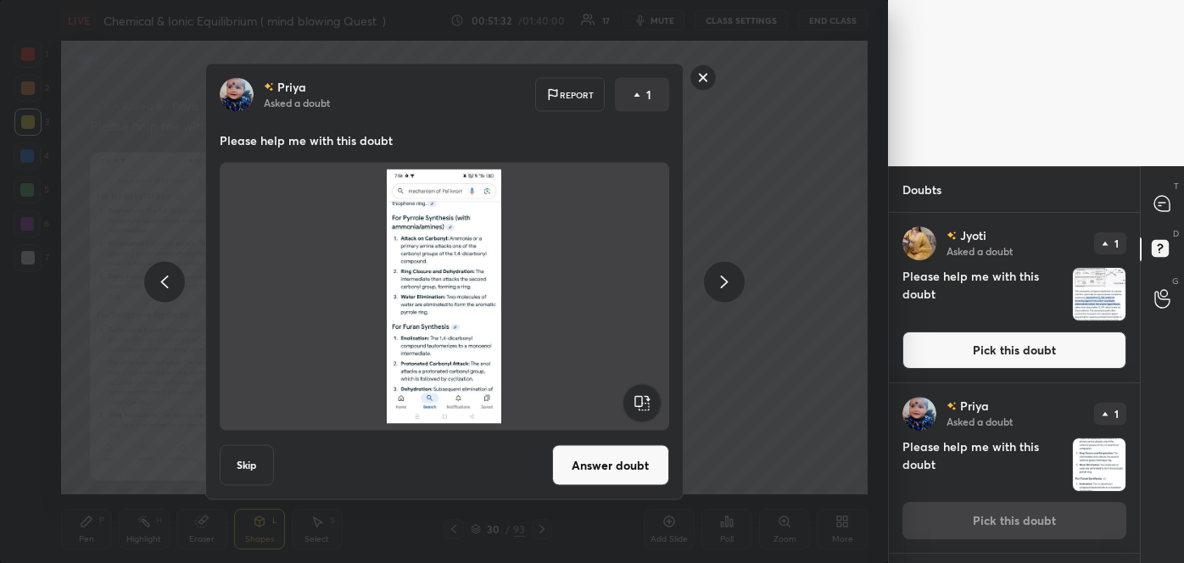
click at [936, 342] on button "Pick this doubt" at bounding box center [1014, 350] width 224 height 37
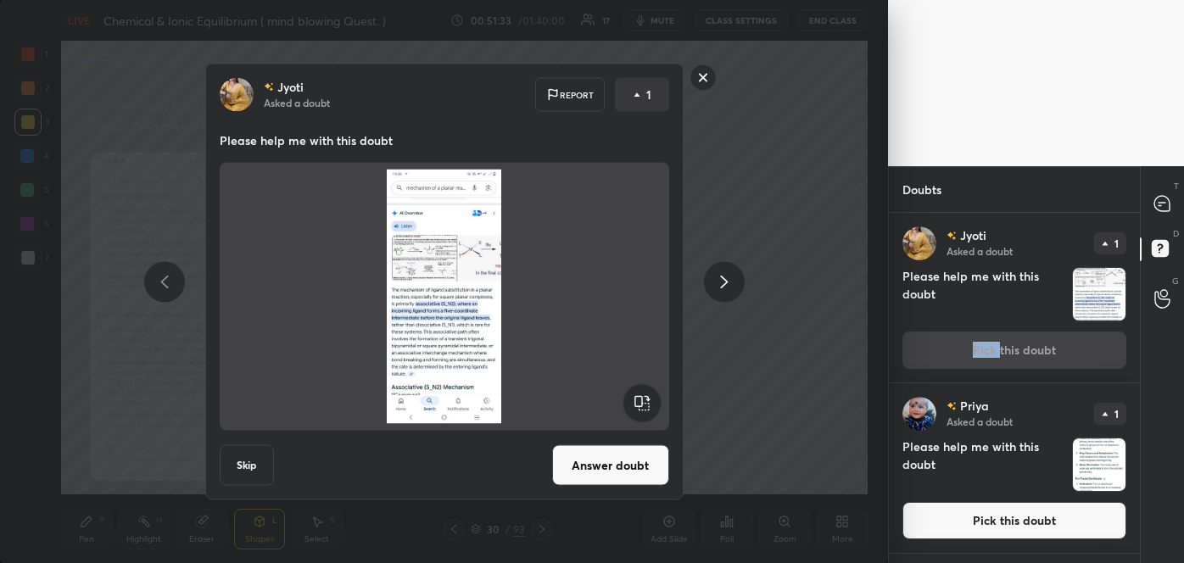
click at [936, 342] on div "[PERSON_NAME] Asked a doubt 1 Please help me with this doubt Pick this doubt" at bounding box center [1014, 298] width 251 height 170
click at [609, 454] on button "Answer doubt" at bounding box center [610, 465] width 117 height 41
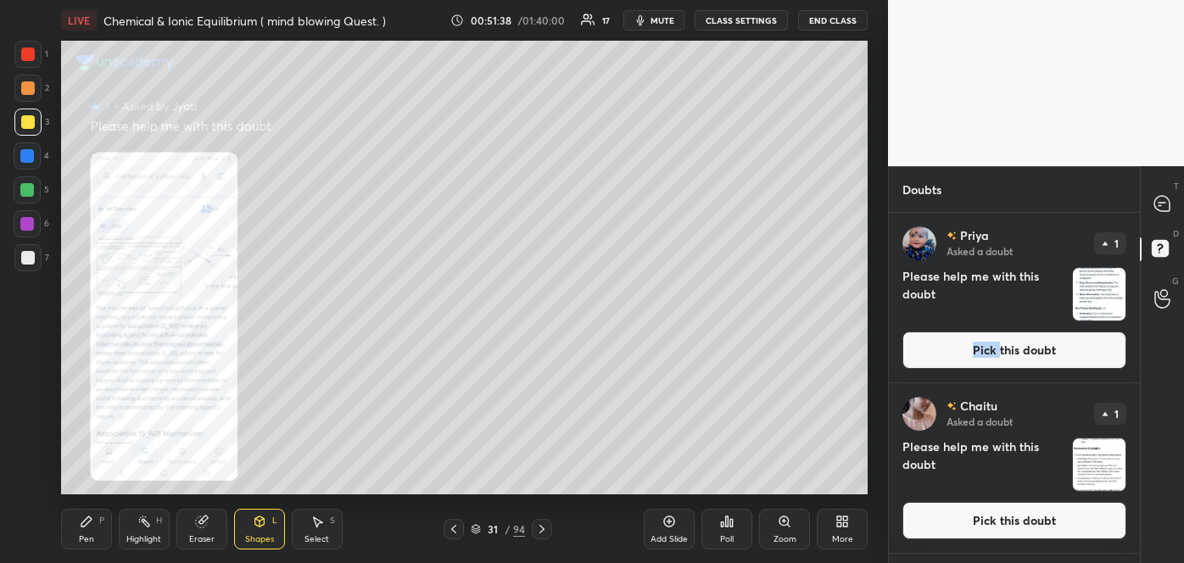
click at [787, 516] on icon at bounding box center [783, 520] width 9 height 9
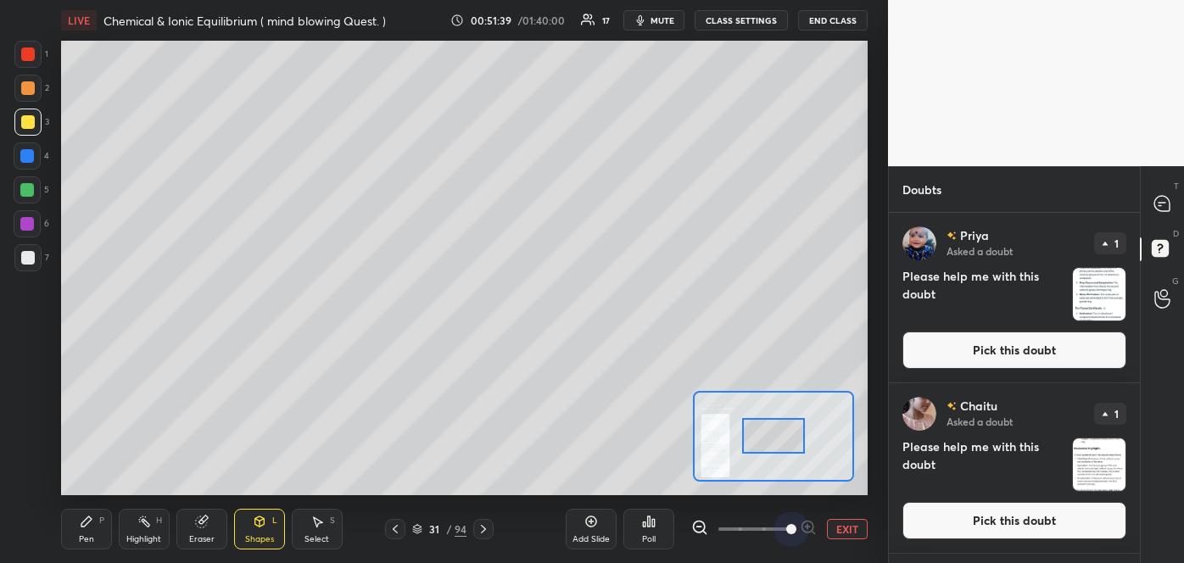
click at [787, 516] on span at bounding box center [753, 528] width 71 height 25
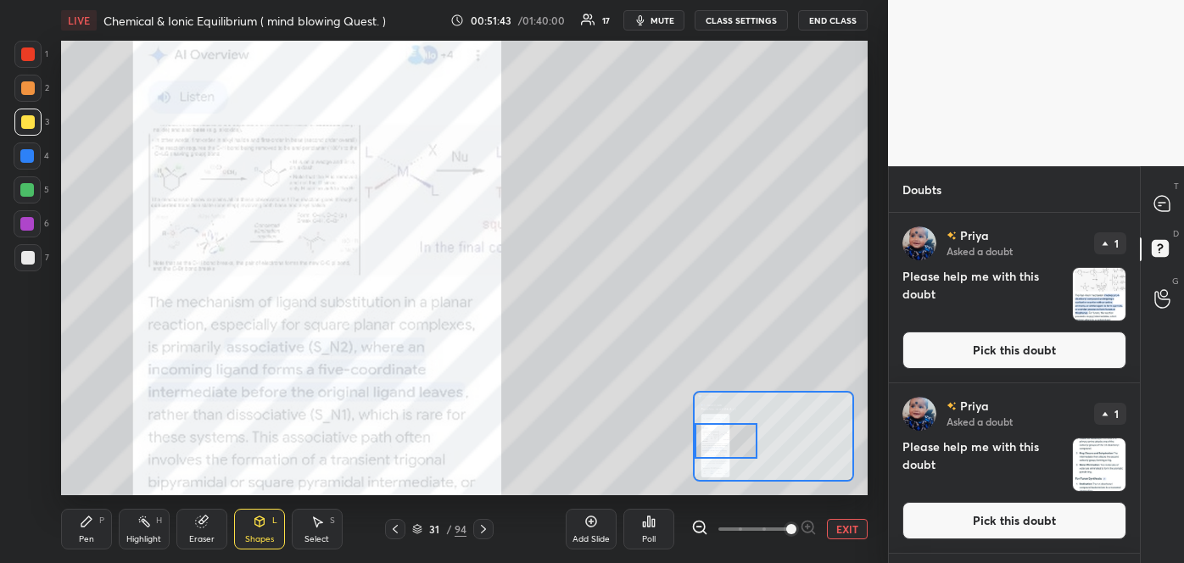
drag, startPoint x: 788, startPoint y: 439, endPoint x: 728, endPoint y: 444, distance: 60.4
click at [728, 444] on div at bounding box center [726, 440] width 64 height 35
click at [1071, 339] on button "Pick this doubt" at bounding box center [1014, 350] width 224 height 37
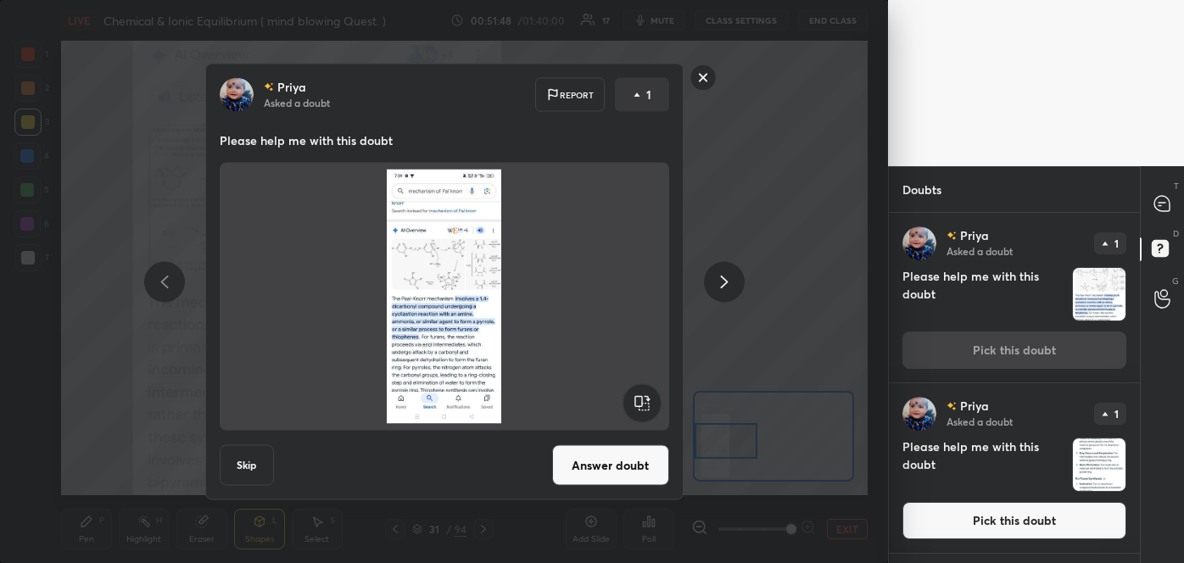
click at [657, 460] on button "Answer doubt" at bounding box center [610, 465] width 117 height 41
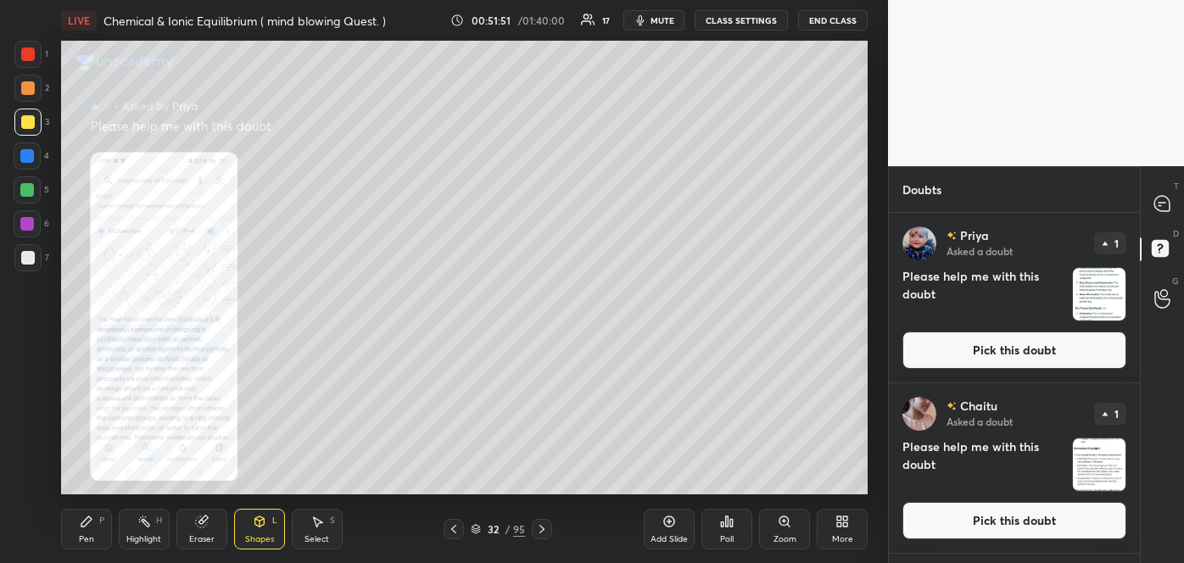
click at [787, 538] on div "Zoom" at bounding box center [784, 539] width 23 height 8
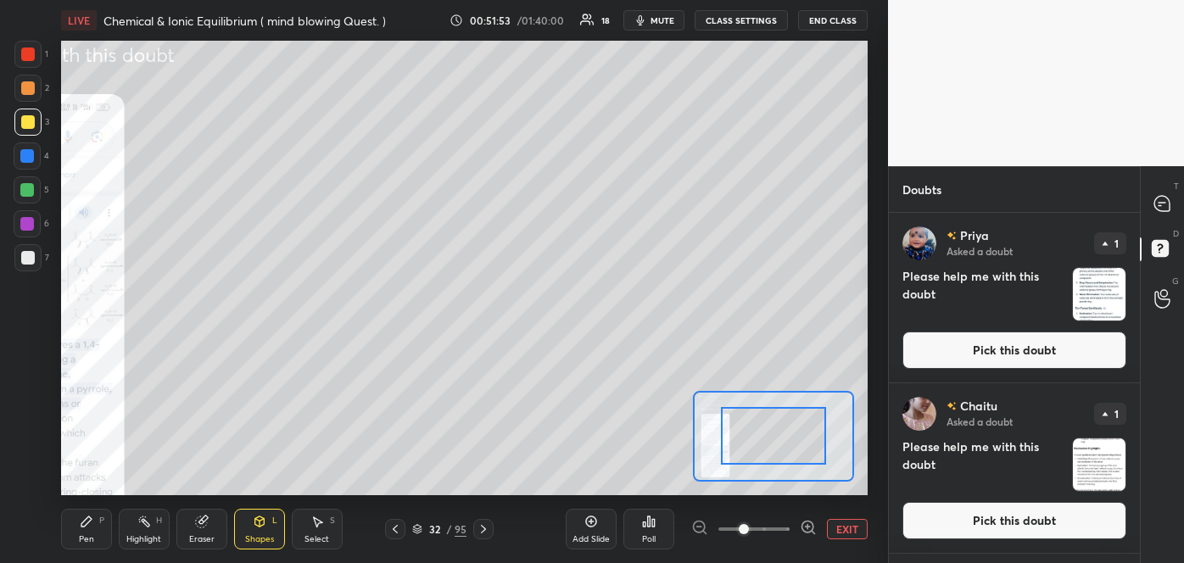
click at [805, 525] on icon at bounding box center [808, 527] width 17 height 17
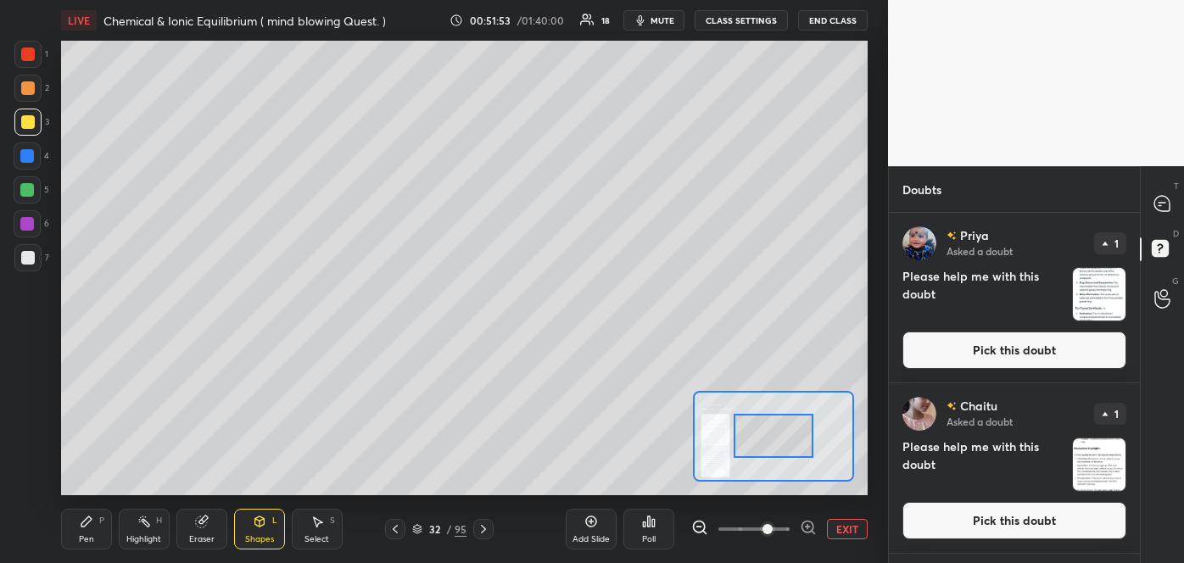
click at [805, 525] on icon at bounding box center [808, 527] width 17 height 17
click at [772, 525] on span at bounding box center [767, 529] width 10 height 10
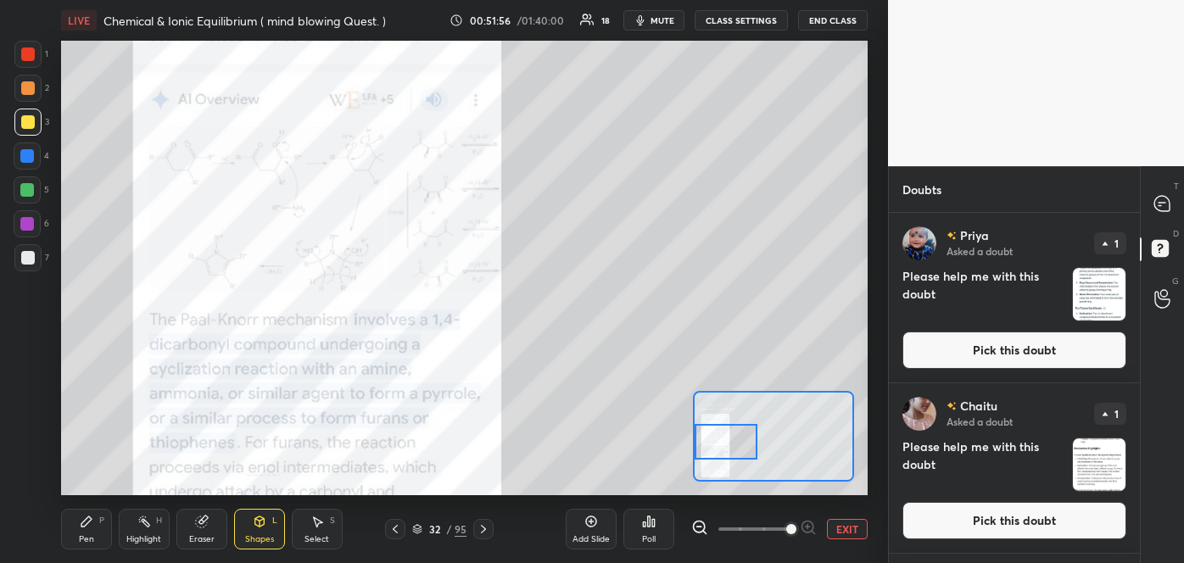
drag, startPoint x: 790, startPoint y: 441, endPoint x: 728, endPoint y: 447, distance: 63.0
click at [728, 447] on div at bounding box center [726, 441] width 64 height 35
click at [1049, 347] on button "Pick this doubt" at bounding box center [1014, 350] width 224 height 37
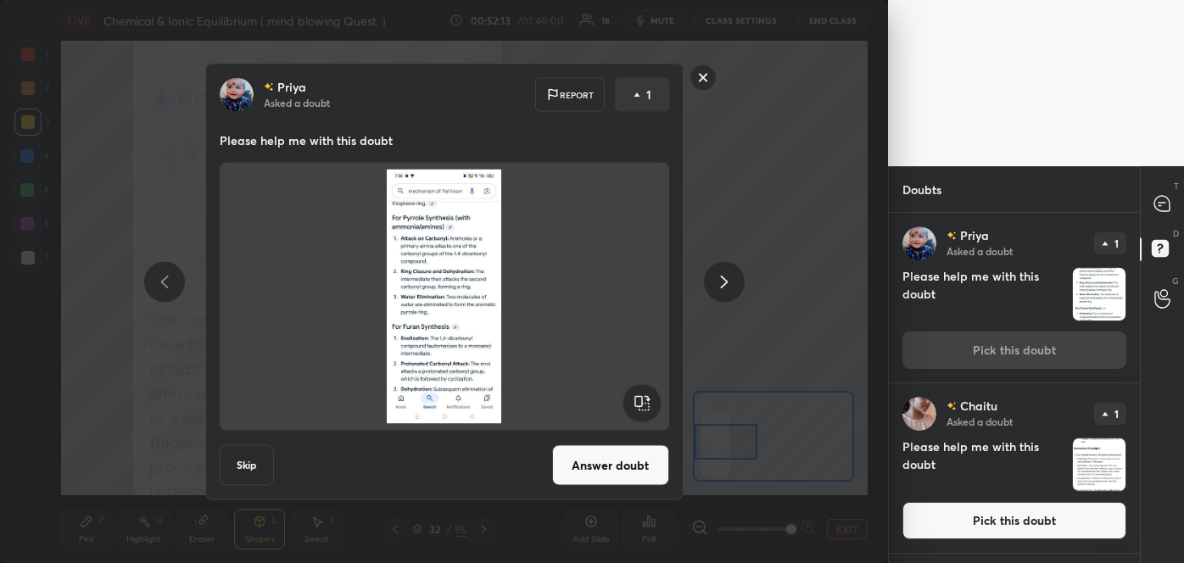
click at [695, 75] on rect at bounding box center [702, 77] width 26 height 26
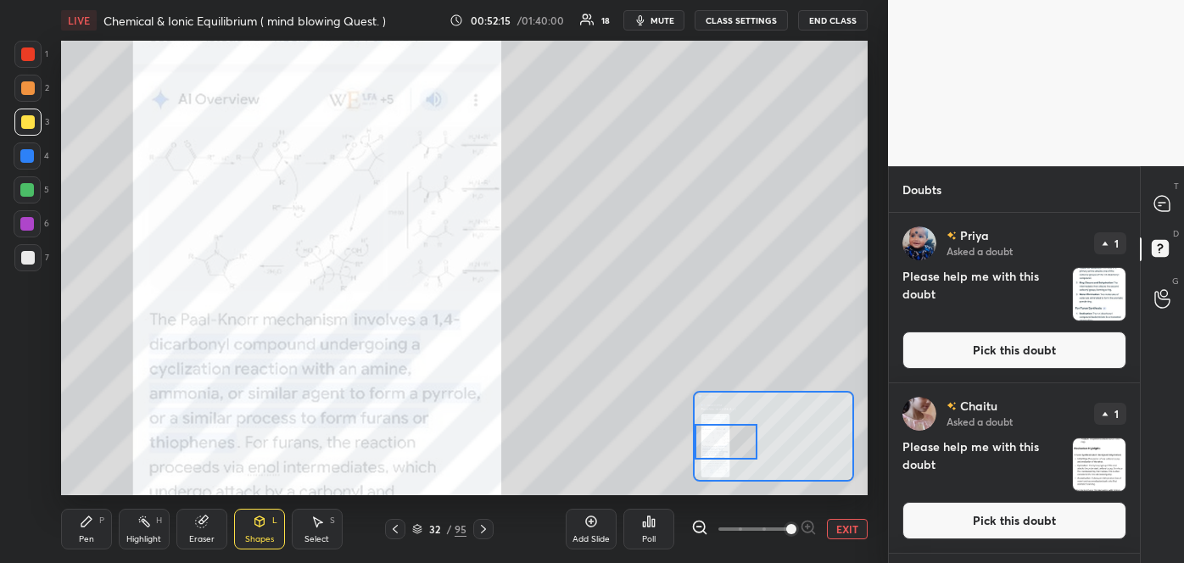
click at [391, 527] on icon at bounding box center [395, 529] width 14 height 14
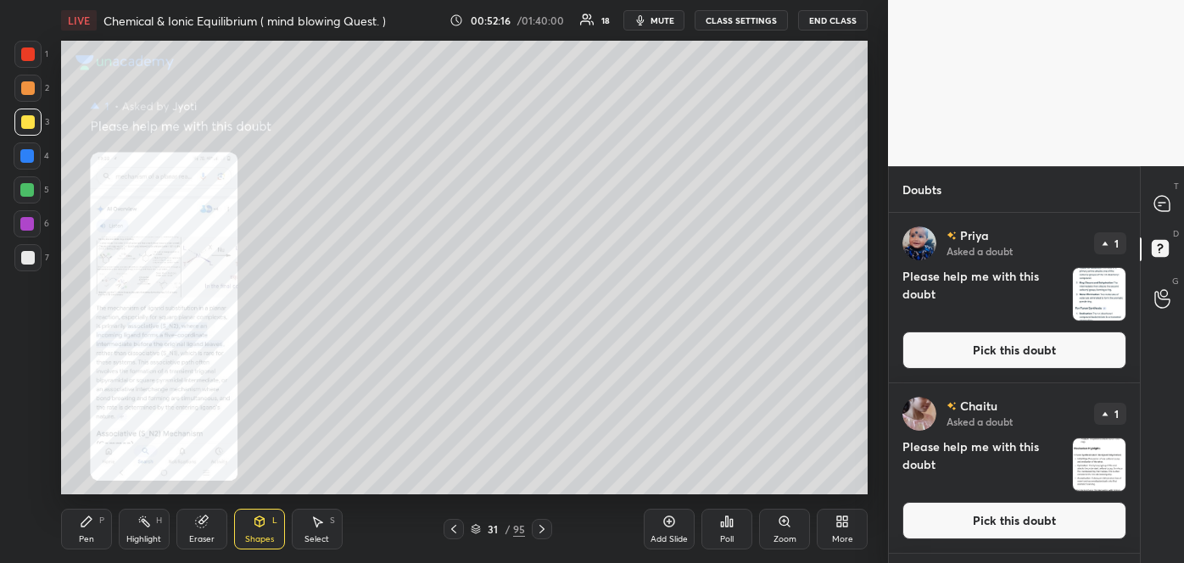
click at [391, 527] on div "31 / 95" at bounding box center [499, 529] width 292 height 20
click at [451, 524] on icon at bounding box center [454, 529] width 14 height 14
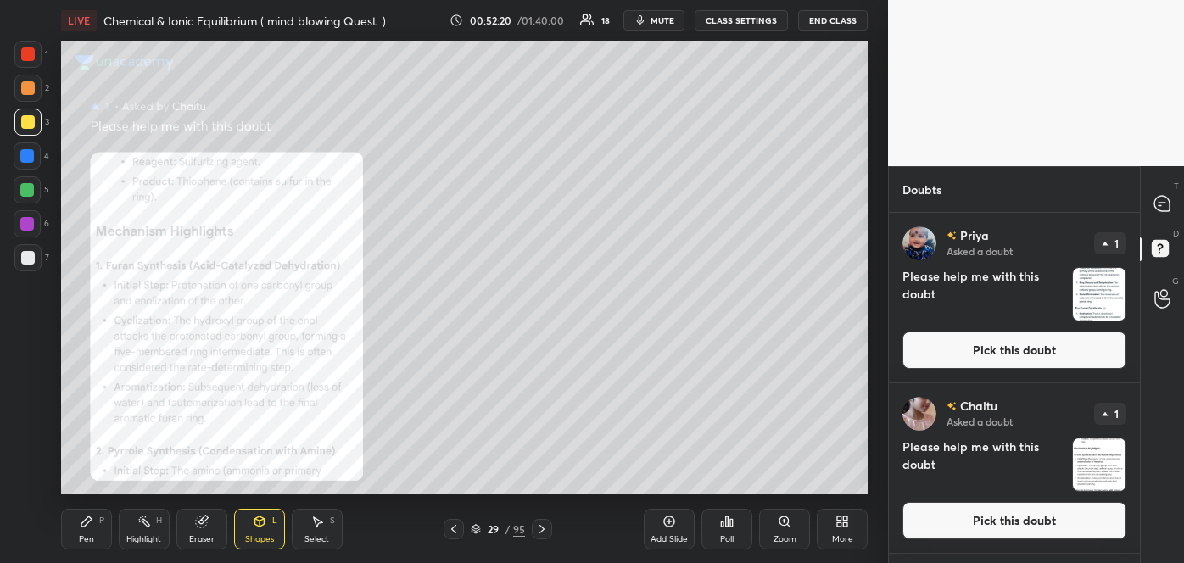
click at [454, 533] on icon at bounding box center [454, 529] width 14 height 14
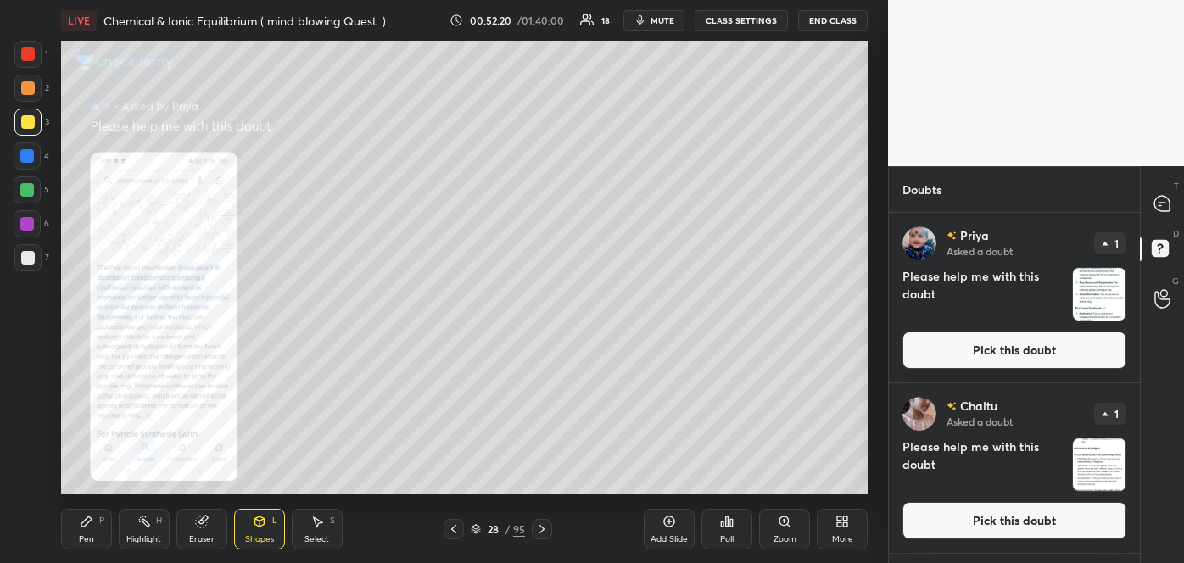
click at [454, 533] on icon at bounding box center [454, 529] width 14 height 14
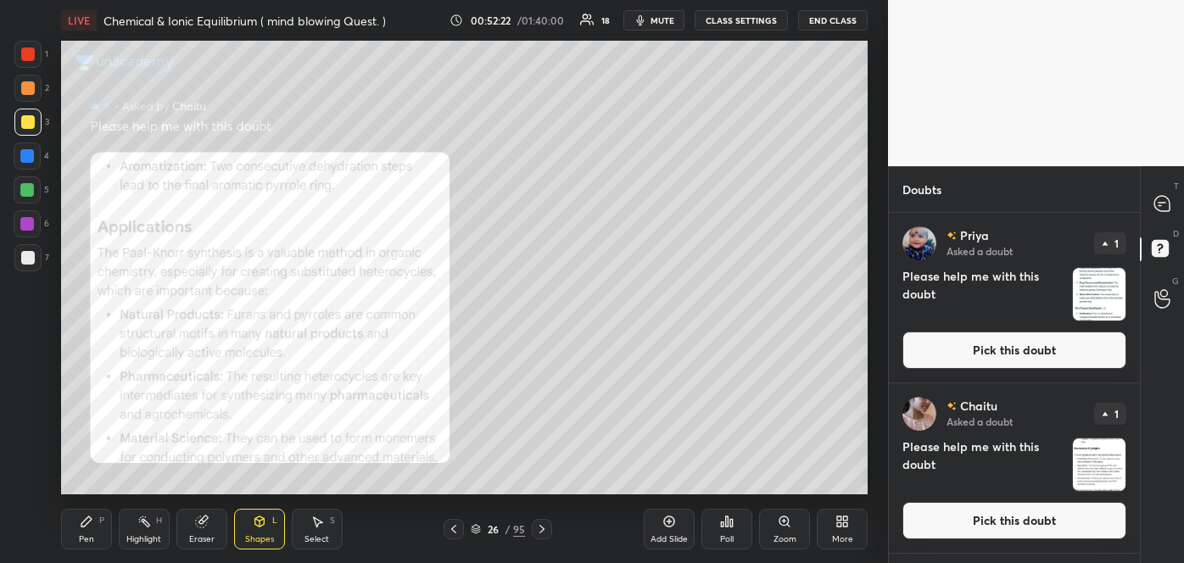
click at [454, 533] on icon at bounding box center [454, 529] width 14 height 14
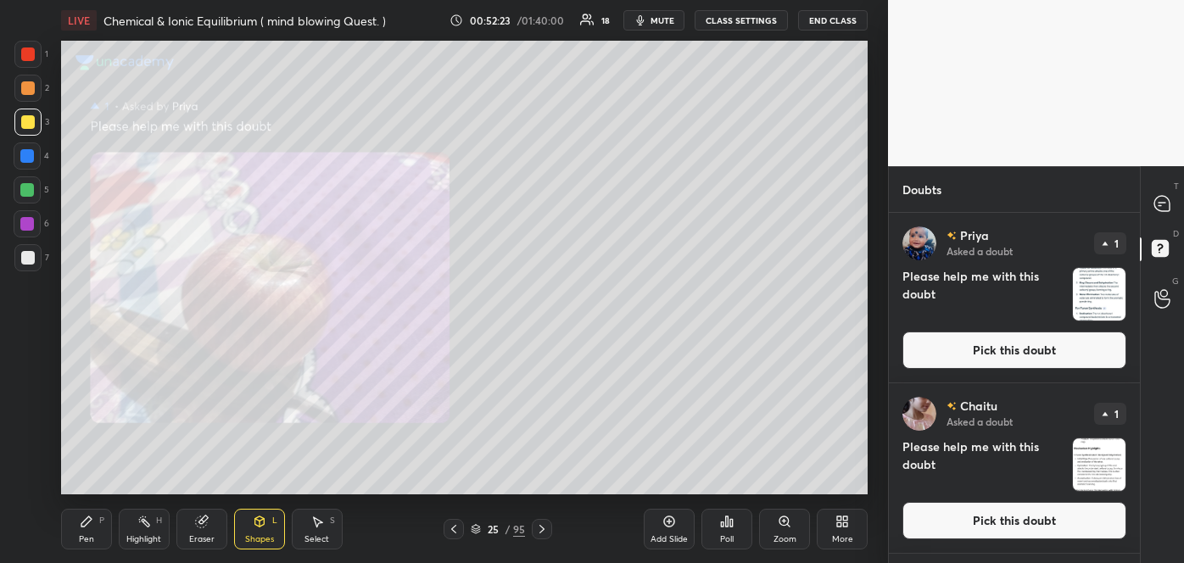
click at [454, 533] on icon at bounding box center [454, 529] width 14 height 14
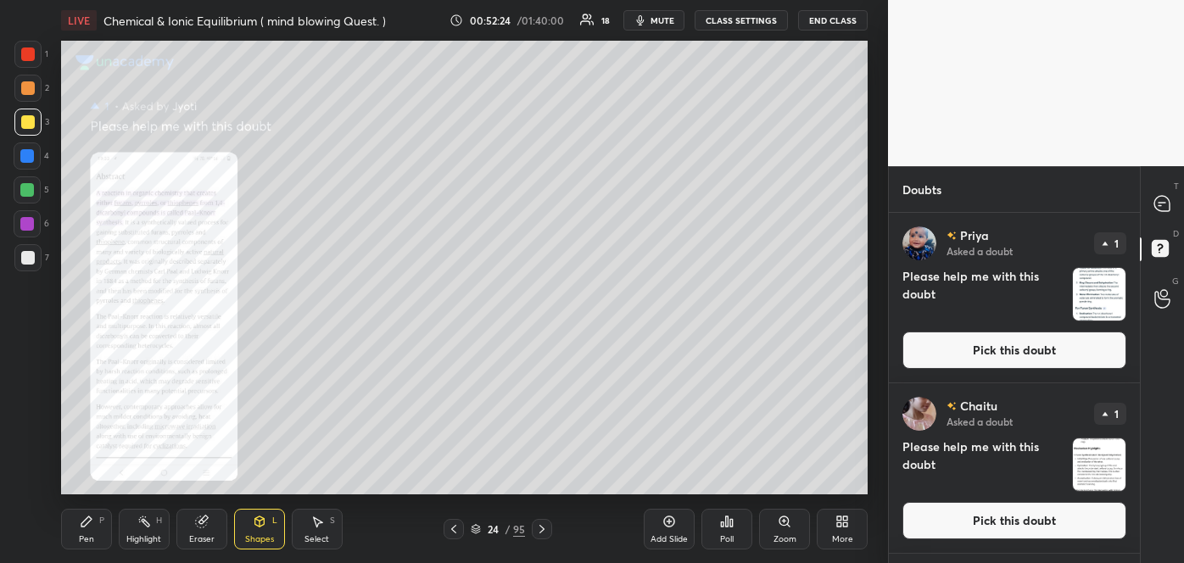
click at [454, 533] on icon at bounding box center [454, 529] width 14 height 14
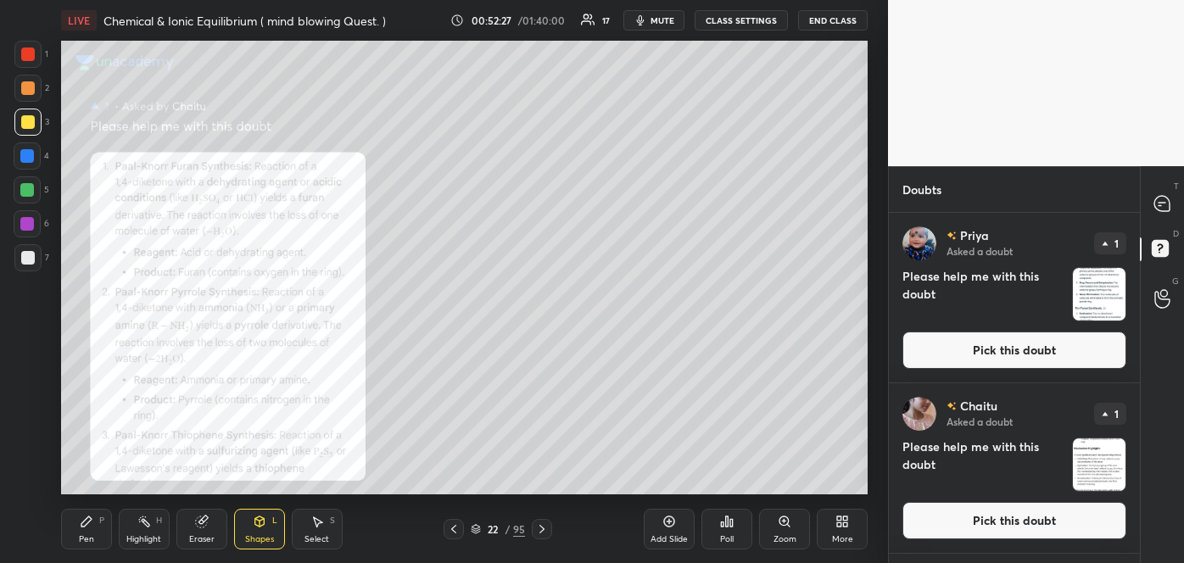
click at [454, 533] on icon at bounding box center [454, 529] width 14 height 14
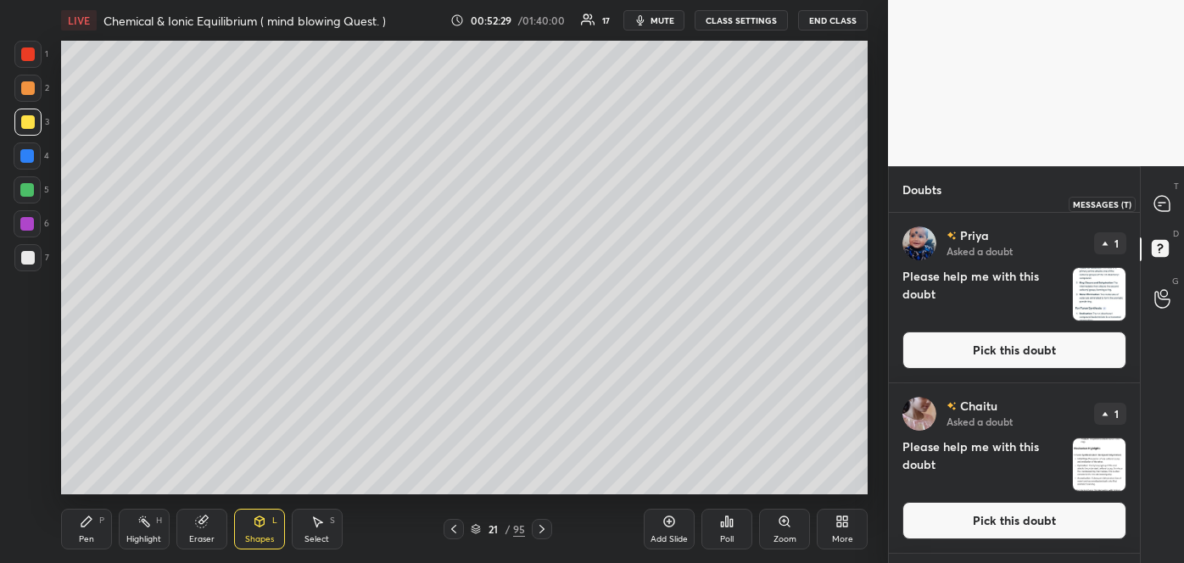
click at [1158, 203] on icon at bounding box center [1161, 203] width 7 height 0
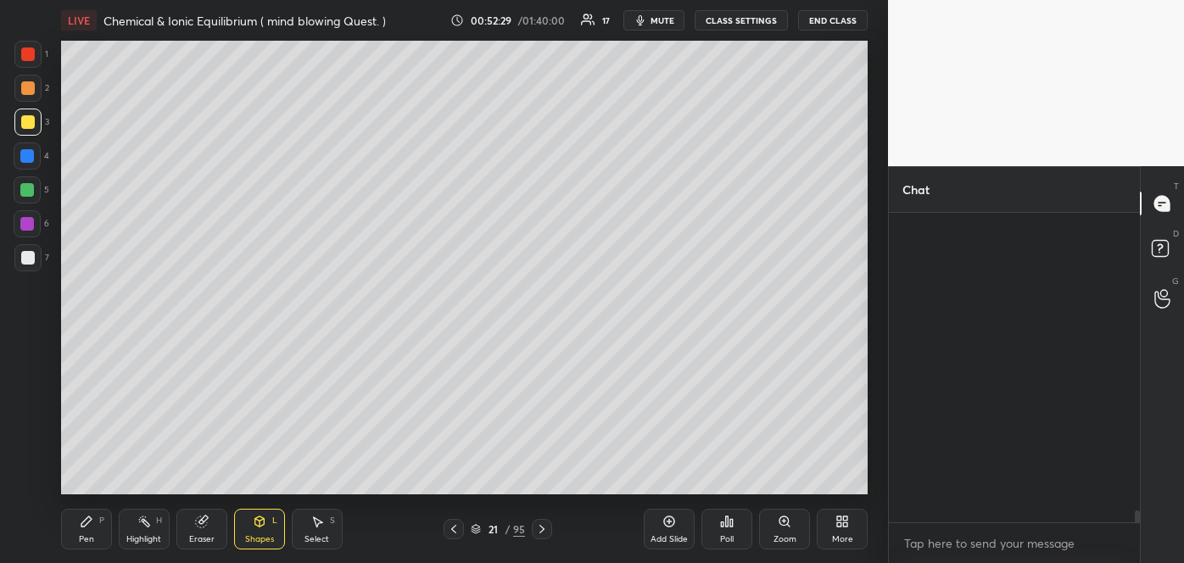
scroll to position [304, 246]
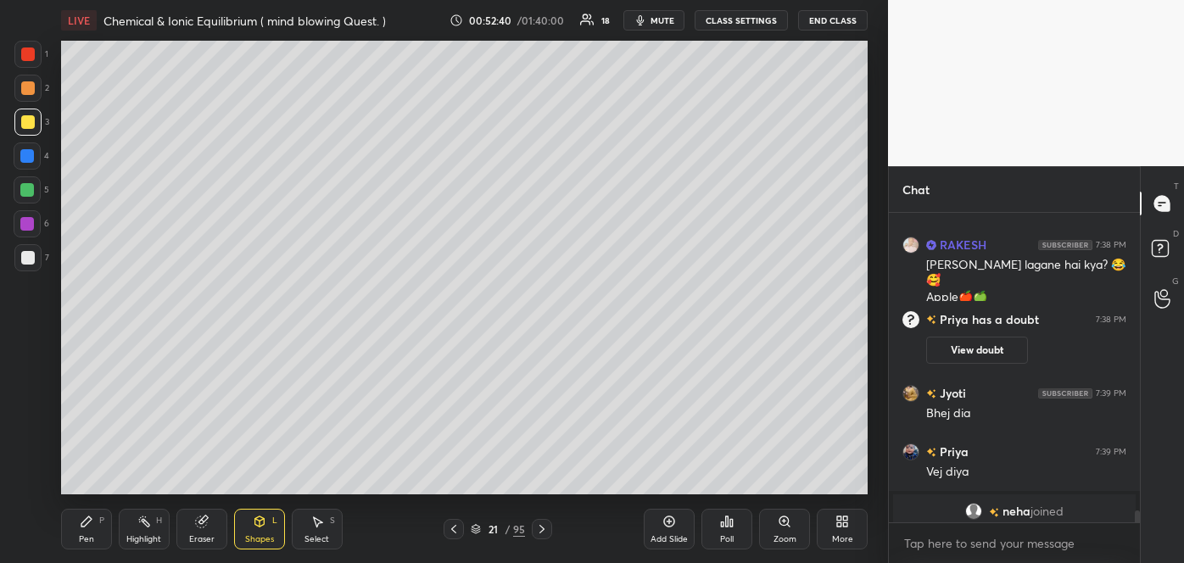
click at [27, 259] on div at bounding box center [28, 258] width 14 height 14
click at [84, 535] on div "Pen" at bounding box center [86, 539] width 15 height 8
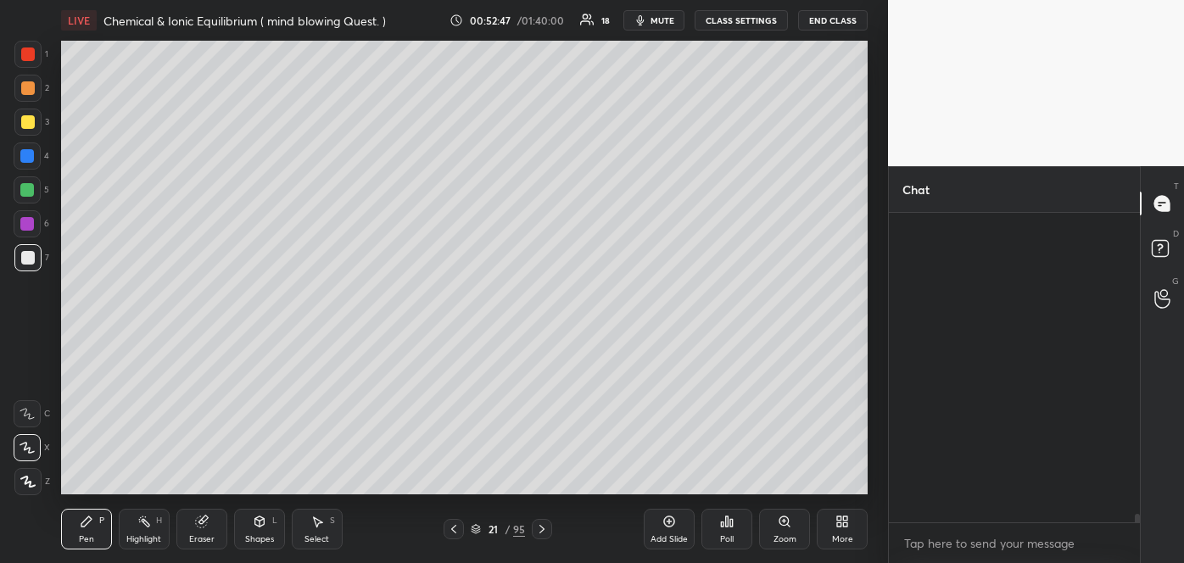
scroll to position [10859, 0]
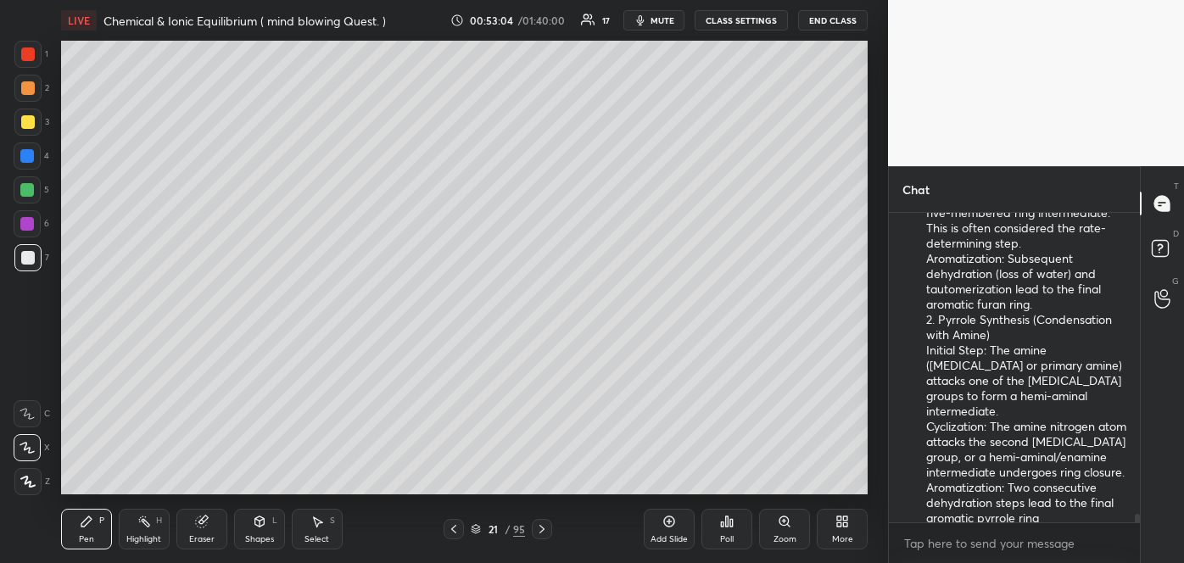
click at [21, 122] on div at bounding box center [28, 122] width 14 height 14
click at [27, 259] on div at bounding box center [28, 258] width 14 height 14
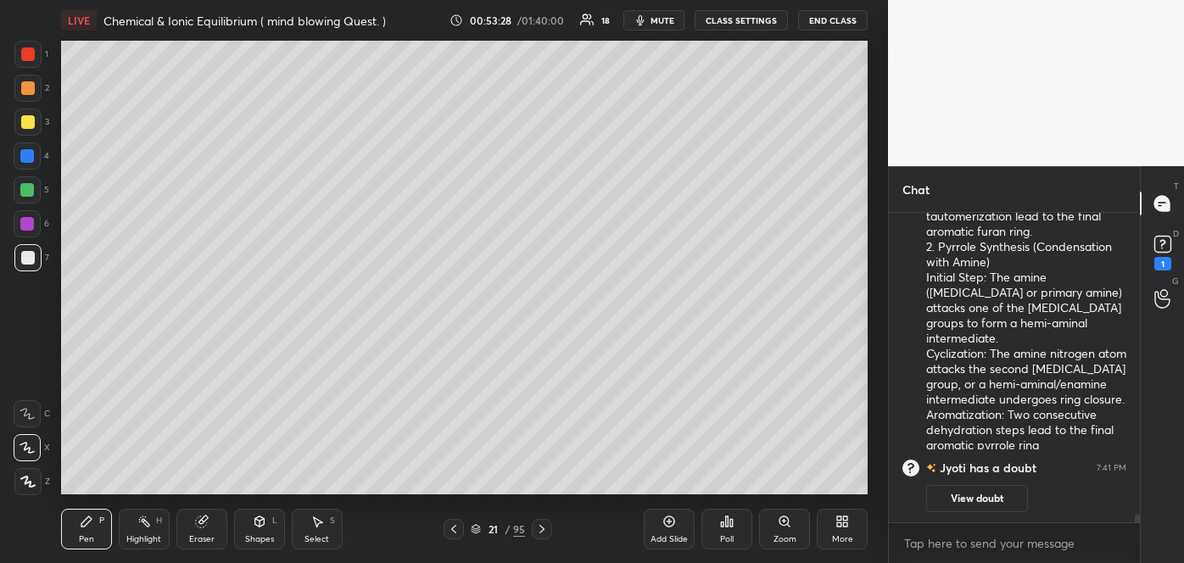
click at [979, 502] on button "View doubt" at bounding box center [977, 498] width 102 height 27
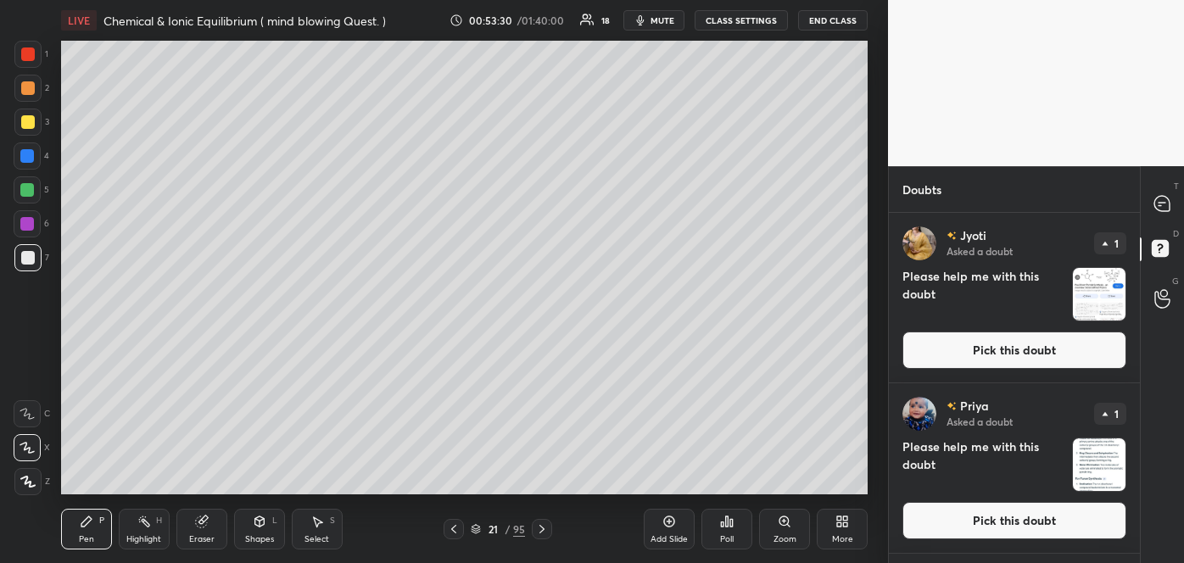
click at [980, 346] on button "Pick this doubt" at bounding box center [1014, 350] width 224 height 37
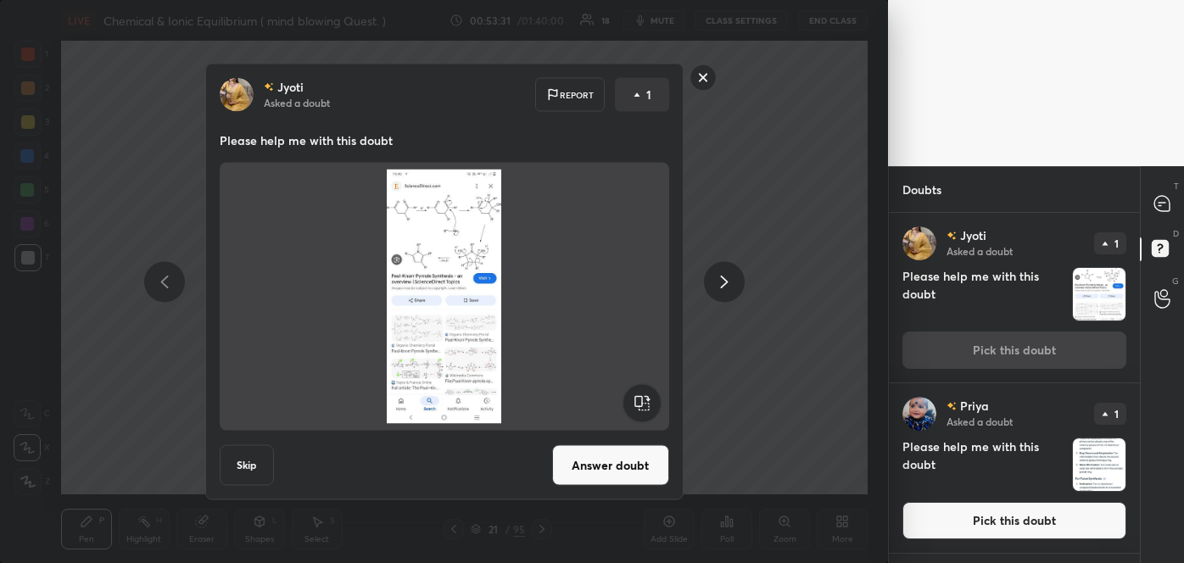
click at [608, 464] on button "Answer doubt" at bounding box center [610, 465] width 117 height 41
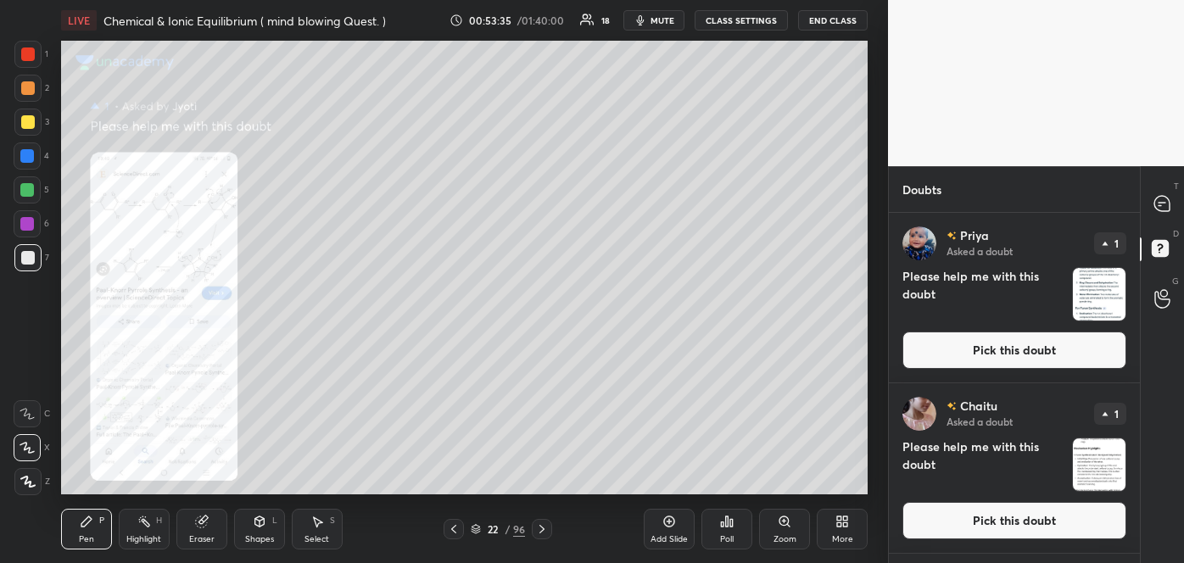
click at [777, 532] on div "Zoom" at bounding box center [784, 529] width 51 height 41
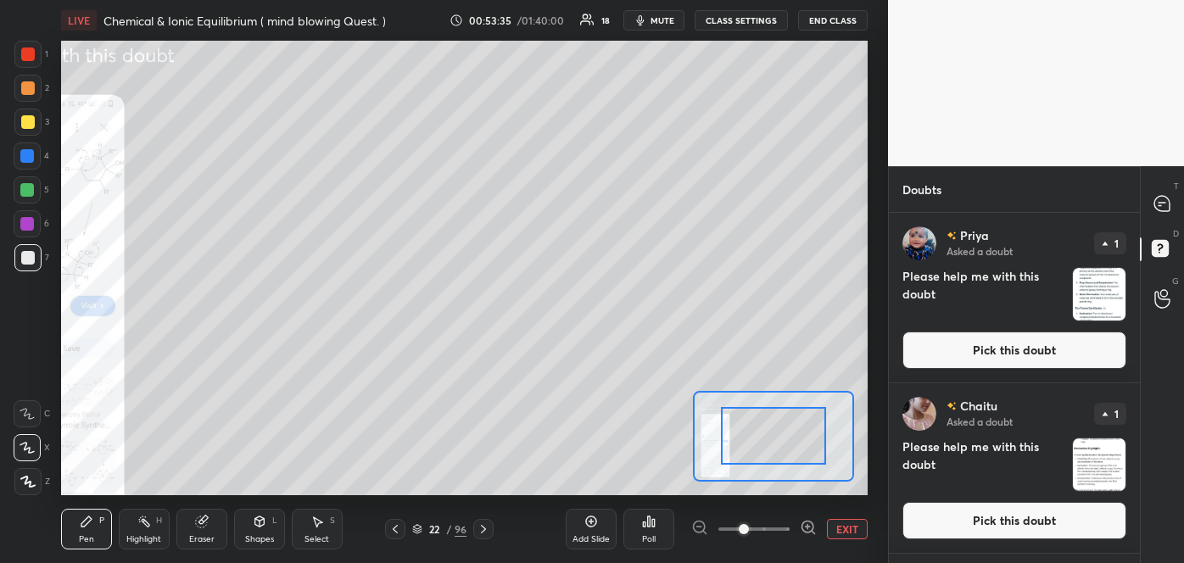
click at [804, 530] on icon at bounding box center [807, 526] width 11 height 11
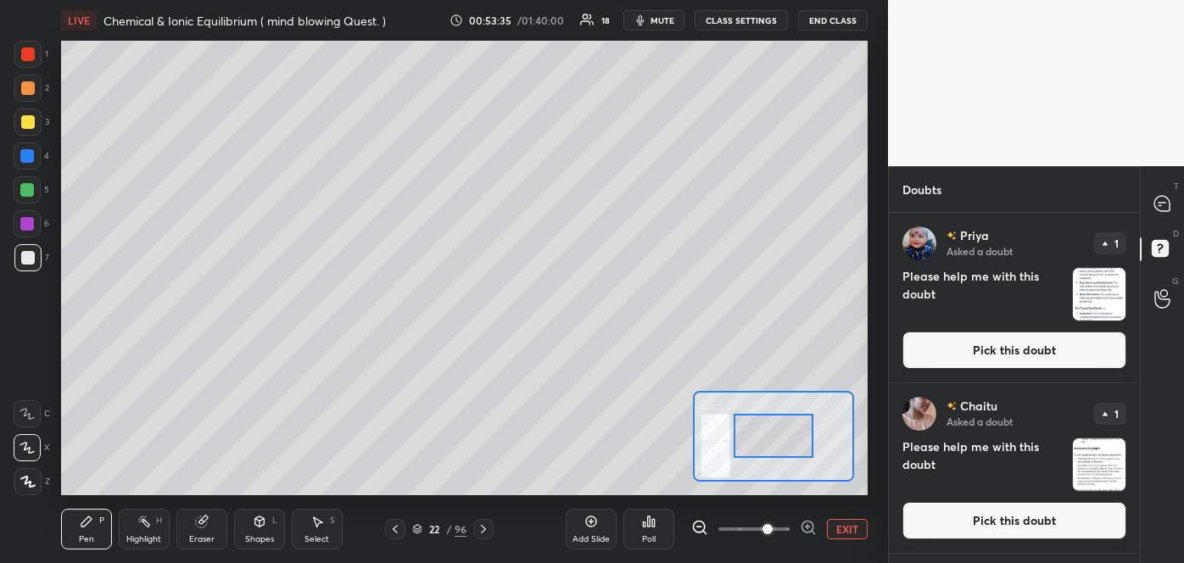
click at [807, 529] on icon at bounding box center [807, 527] width 0 height 4
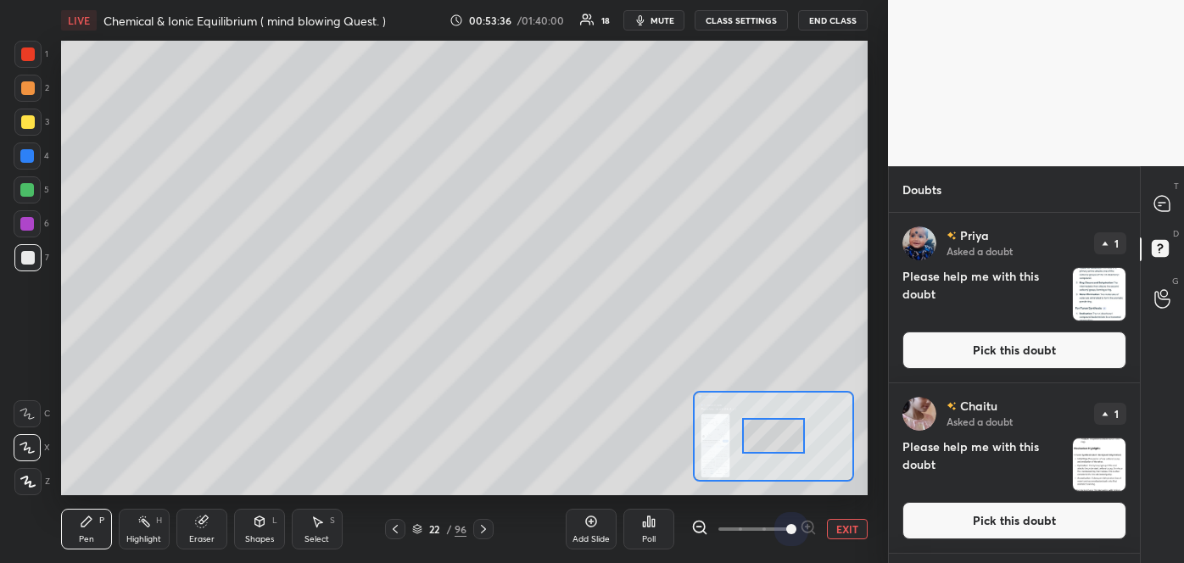
click at [809, 527] on div at bounding box center [753, 529] width 125 height 20
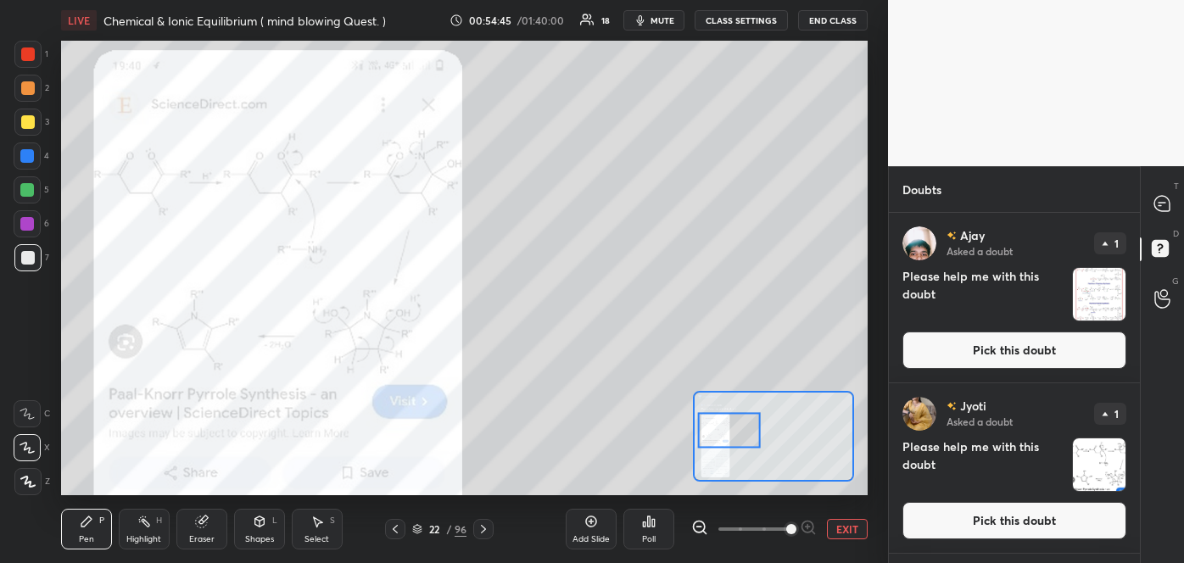
click at [1054, 339] on button "Pick this doubt" at bounding box center [1014, 350] width 224 height 37
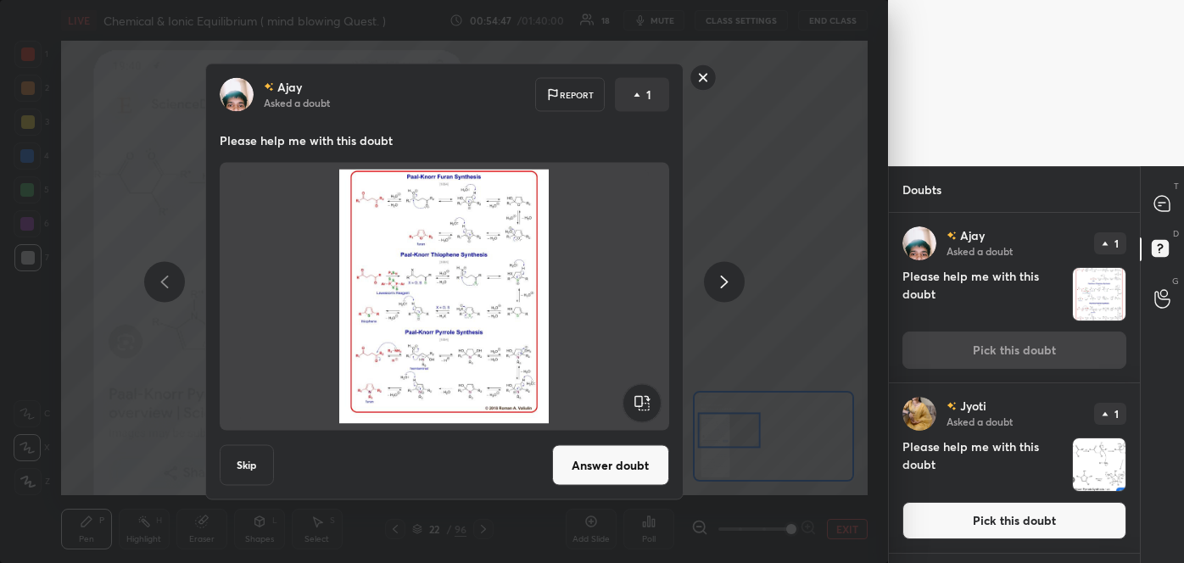
click at [611, 475] on button "Answer doubt" at bounding box center [610, 465] width 117 height 41
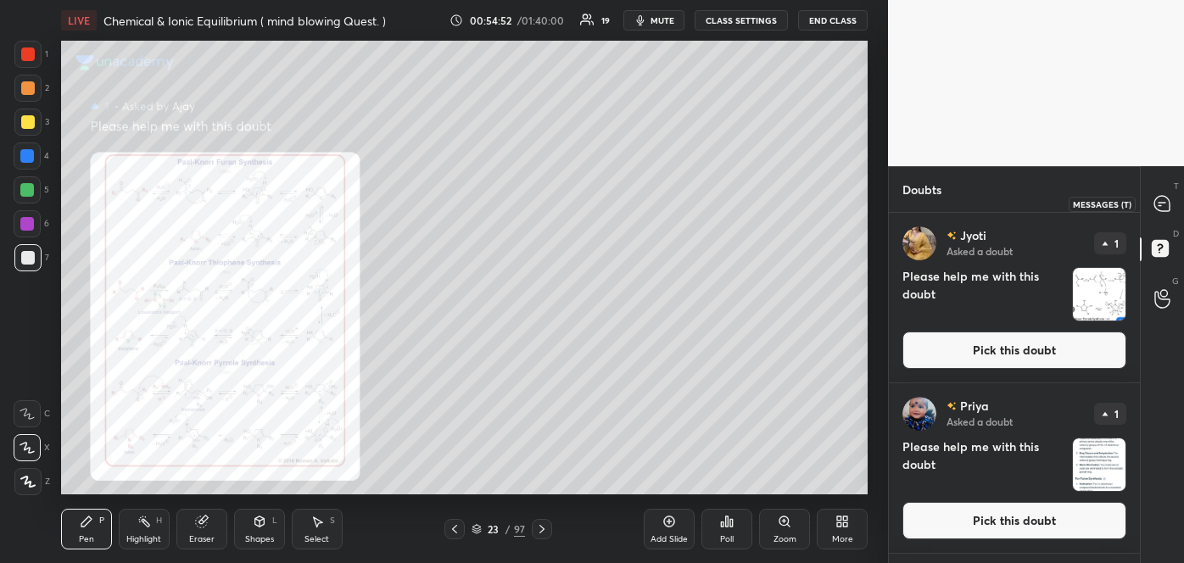
click at [1163, 203] on icon at bounding box center [1161, 203] width 7 height 0
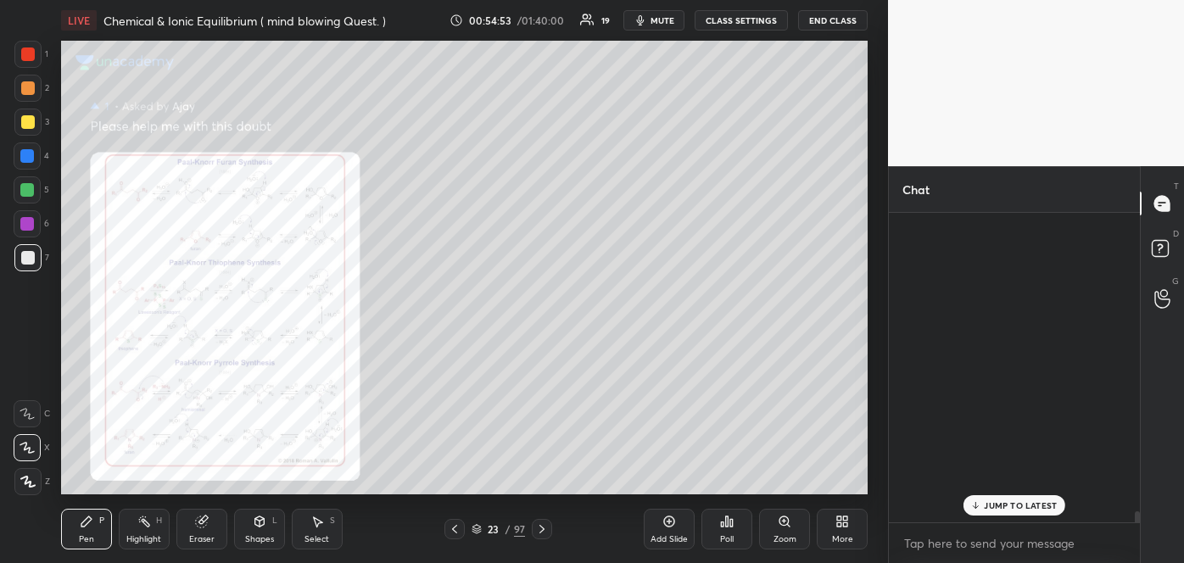
scroll to position [304, 246]
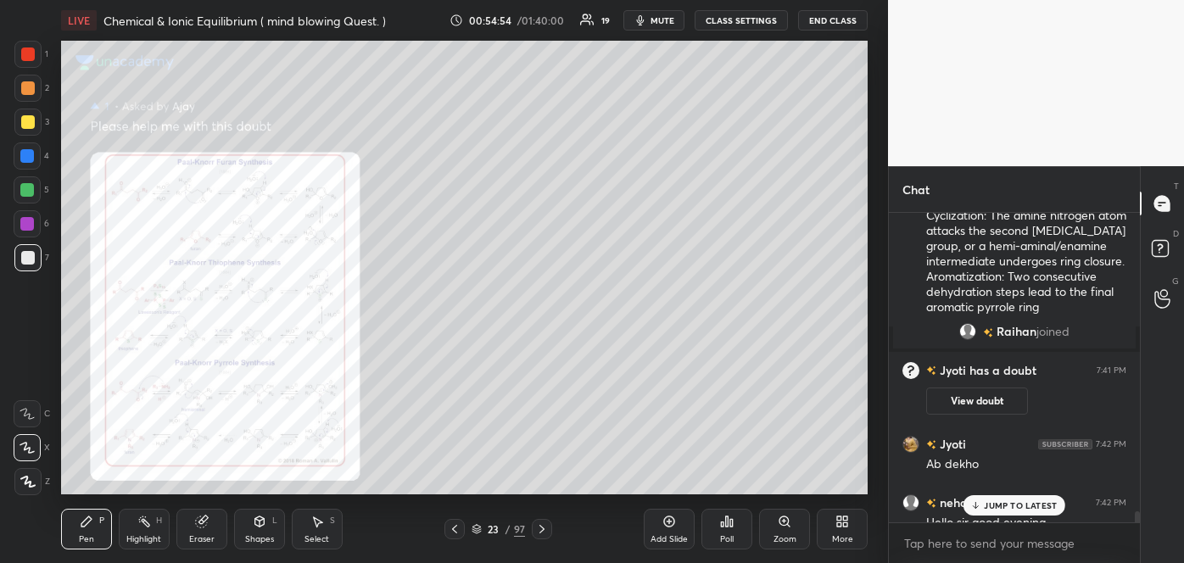
click at [999, 511] on div "JUMP TO LATEST" at bounding box center [1014, 505] width 102 height 20
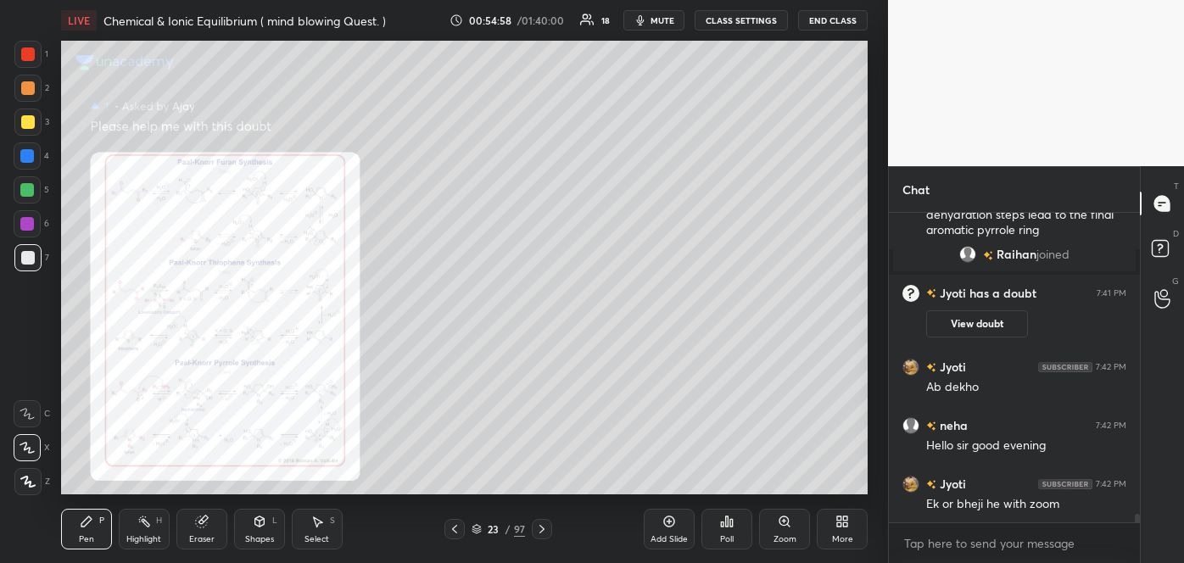
click at [786, 541] on div "Zoom" at bounding box center [784, 539] width 23 height 8
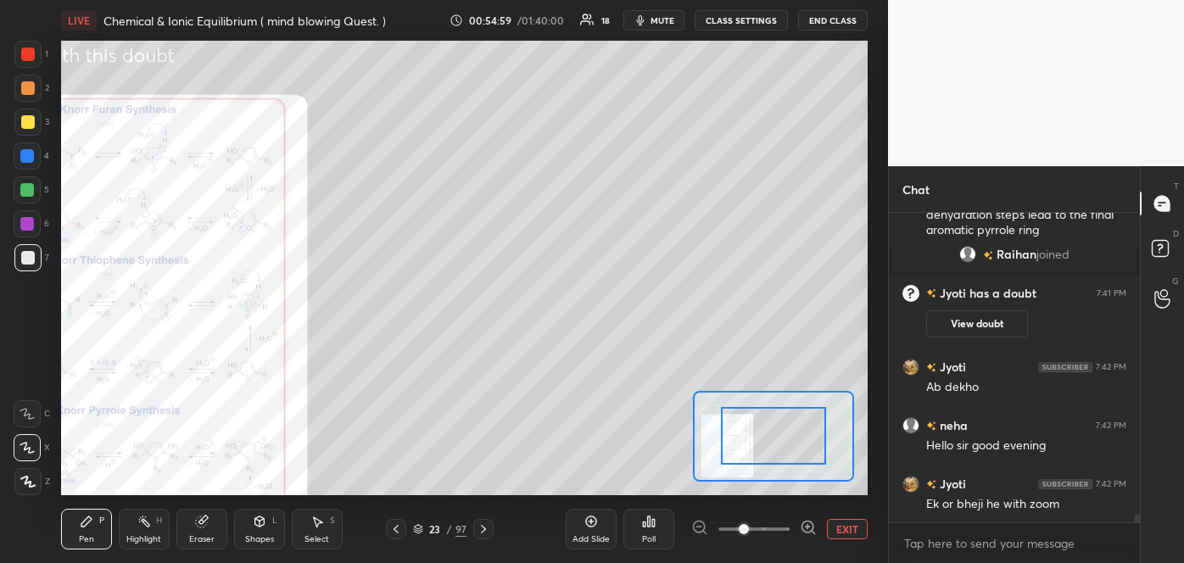
click at [786, 541] on span at bounding box center [753, 528] width 71 height 25
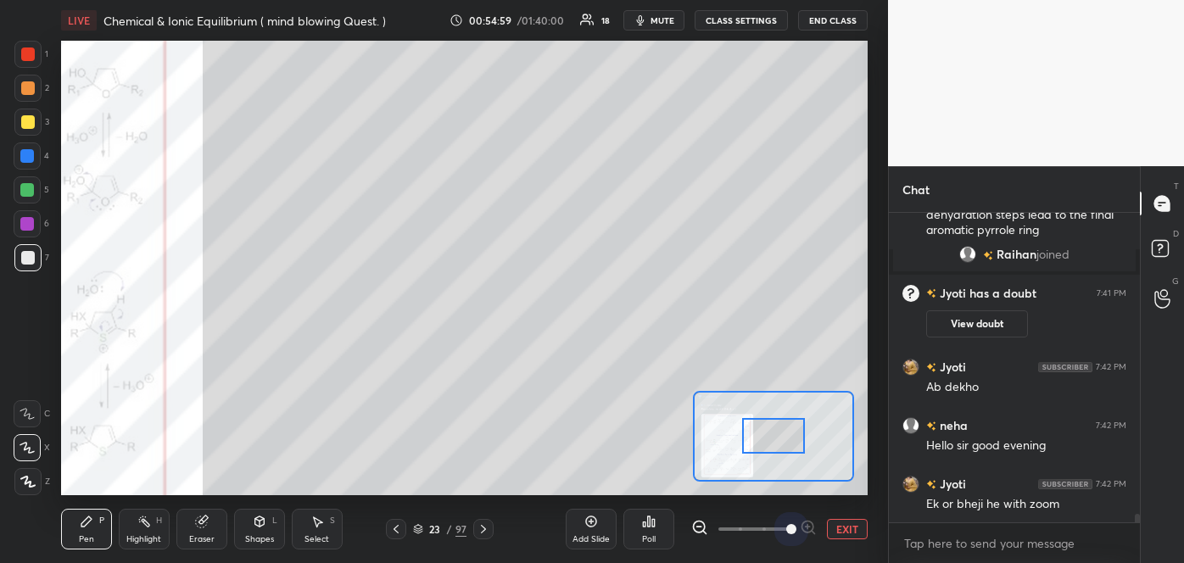
click at [786, 534] on span at bounding box center [791, 529] width 10 height 10
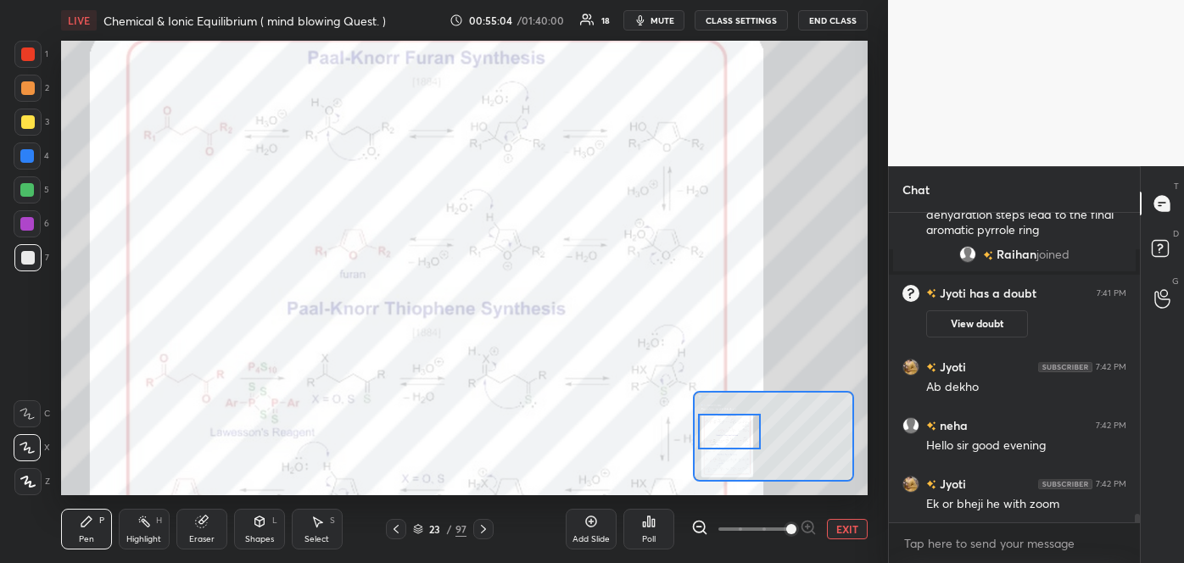
drag, startPoint x: 794, startPoint y: 427, endPoint x: 750, endPoint y: 423, distance: 44.3
click at [750, 423] on div at bounding box center [730, 431] width 64 height 35
click at [31, 86] on div at bounding box center [28, 88] width 14 height 14
click at [255, 530] on div "Shapes L" at bounding box center [259, 529] width 51 height 41
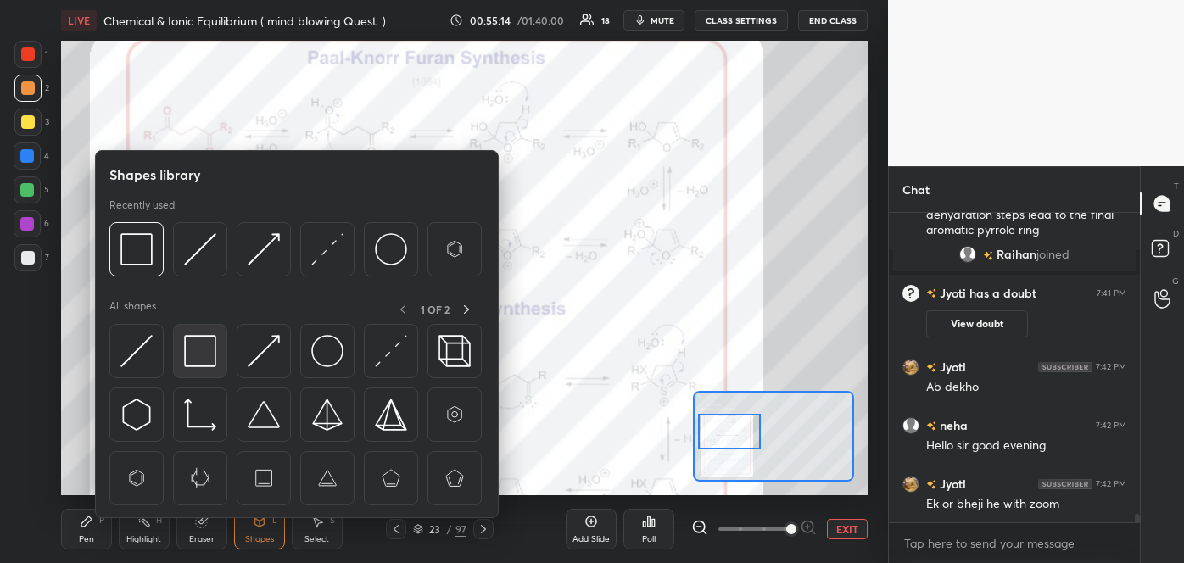
click at [198, 354] on img at bounding box center [200, 351] width 32 height 32
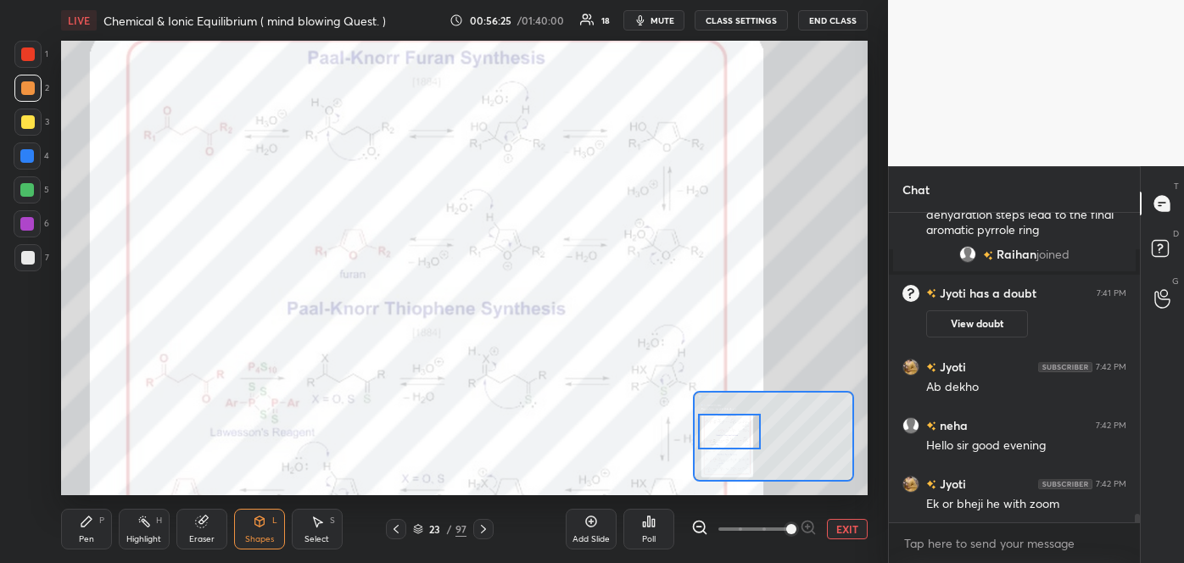
scroll to position [10792, 0]
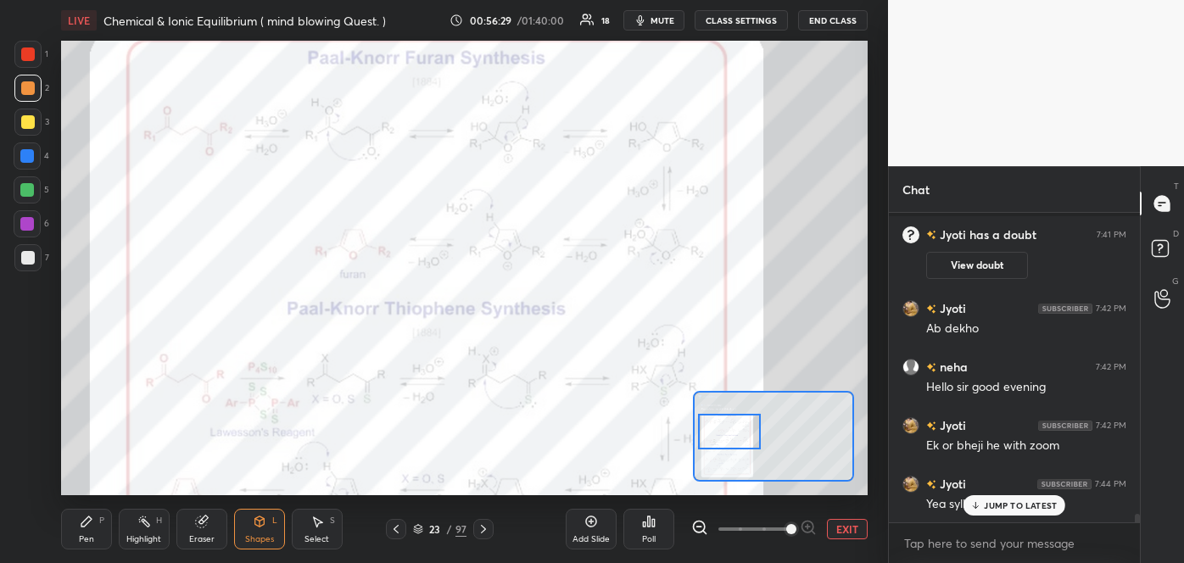
click at [992, 510] on p "JUMP TO LATEST" at bounding box center [1020, 505] width 73 height 10
click at [33, 218] on div at bounding box center [27, 223] width 27 height 27
click at [83, 538] on div "Pen" at bounding box center [86, 539] width 15 height 8
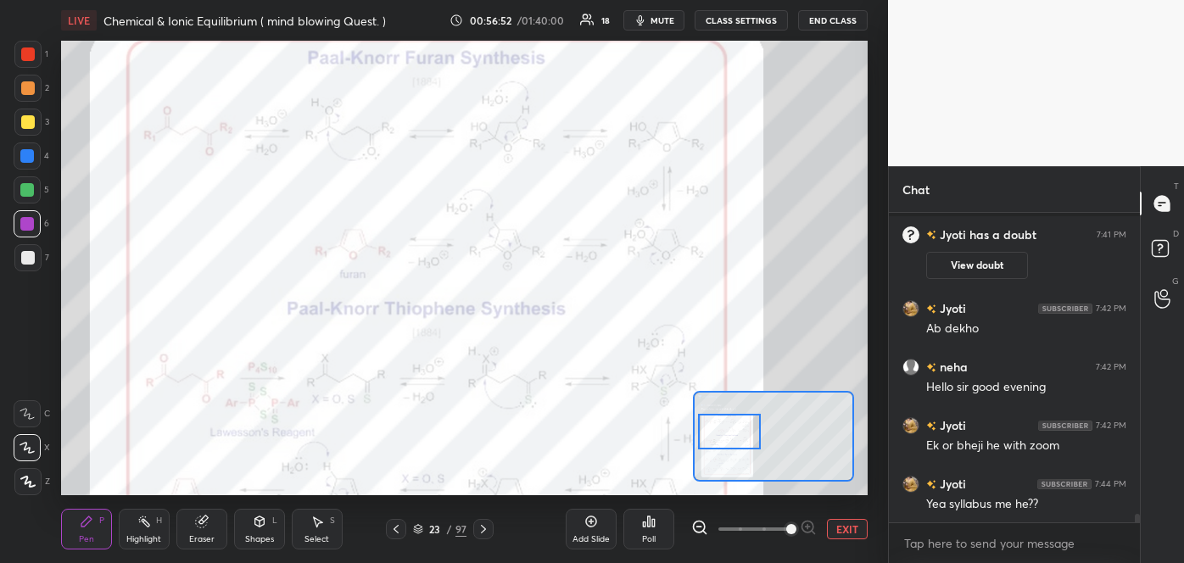
click at [120, 524] on div "Highlight H" at bounding box center [144, 529] width 51 height 41
click at [89, 535] on div "Pen" at bounding box center [86, 539] width 15 height 8
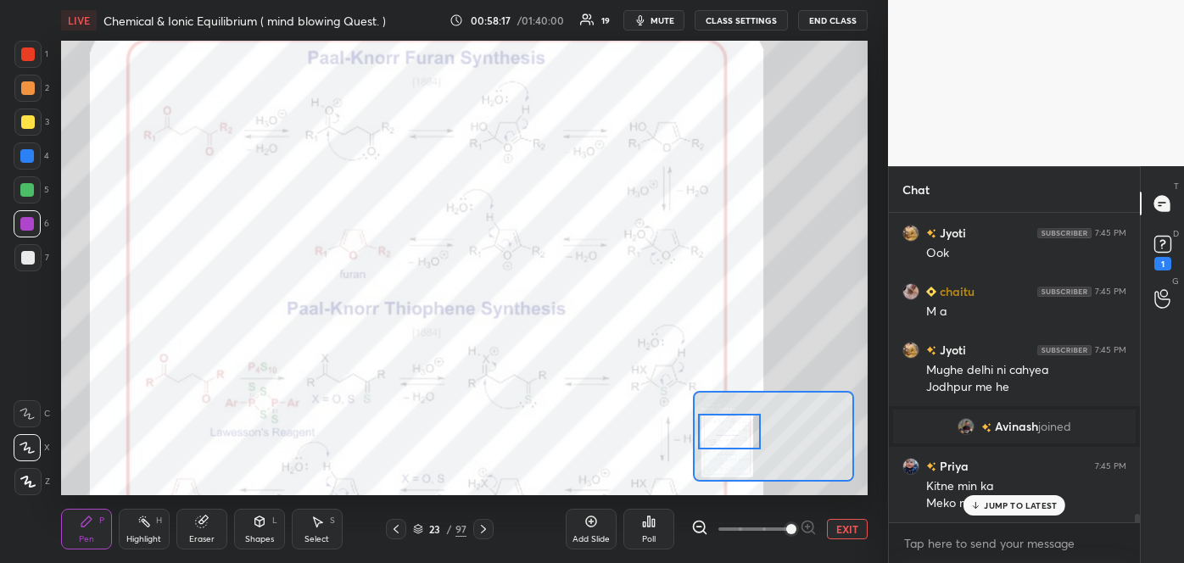
scroll to position [11174, 0]
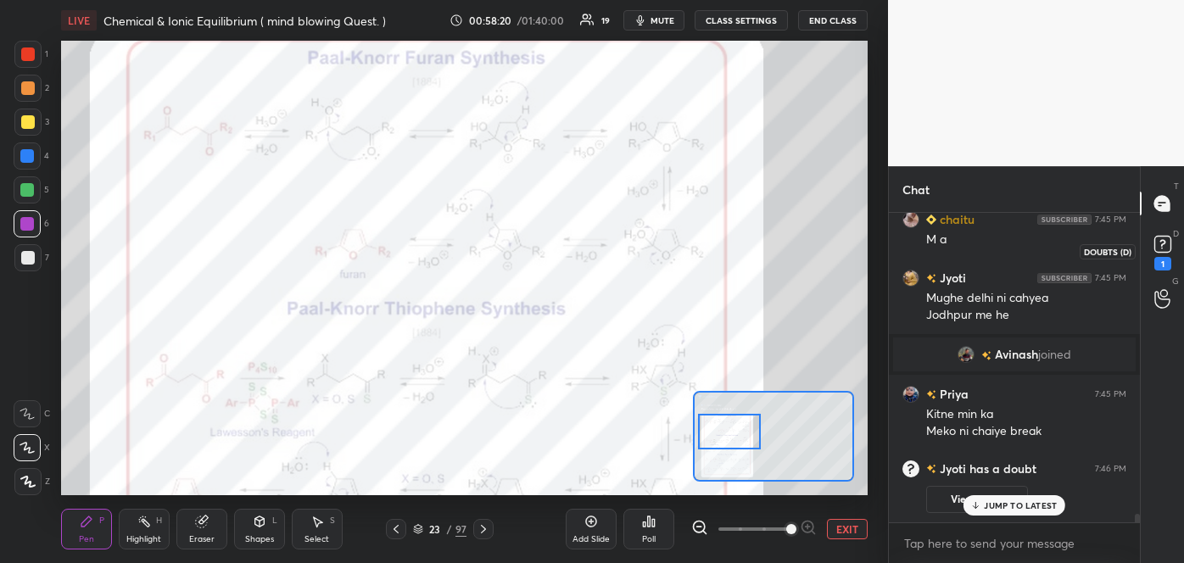
click at [1163, 248] on rect at bounding box center [1162, 245] width 16 height 16
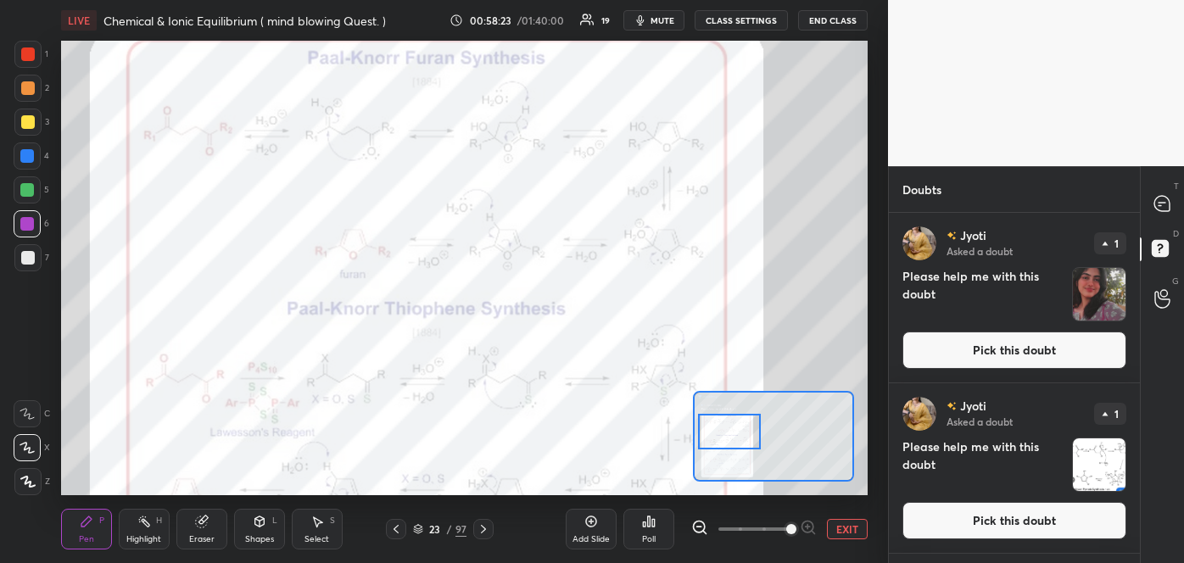
click at [1053, 340] on button "Pick this doubt" at bounding box center [1014, 350] width 224 height 37
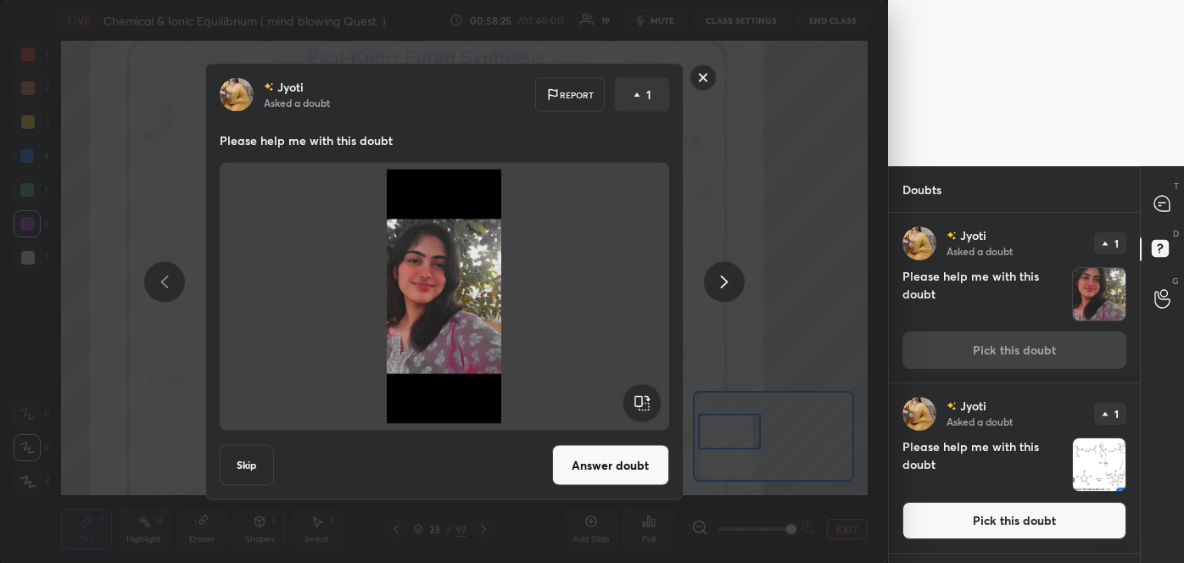
click at [641, 475] on button "Answer doubt" at bounding box center [610, 465] width 117 height 41
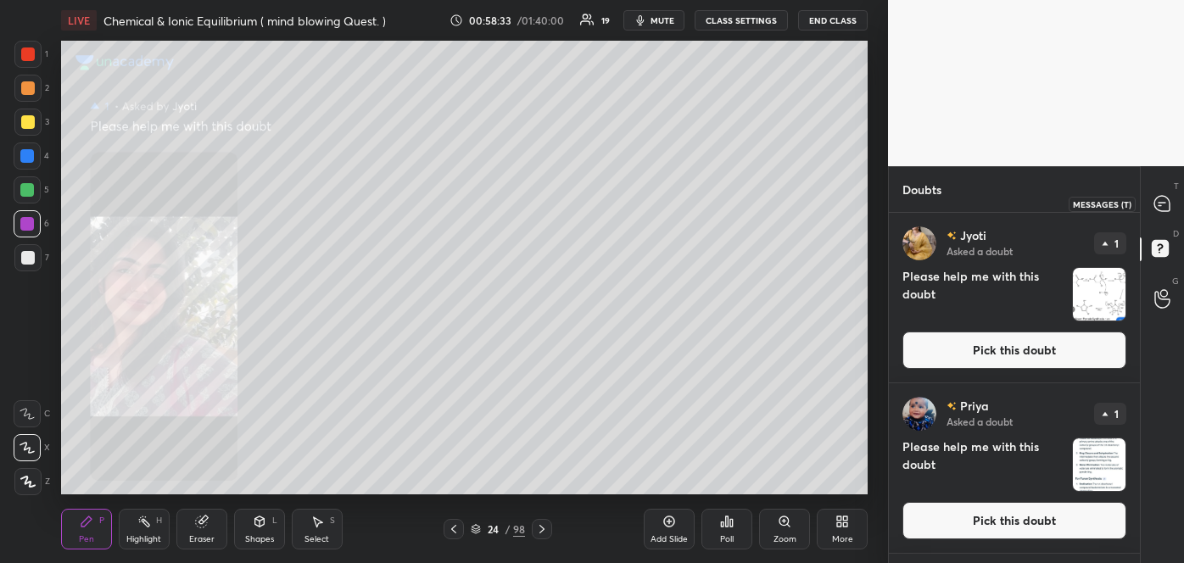
click at [1163, 203] on icon at bounding box center [1161, 203] width 7 height 0
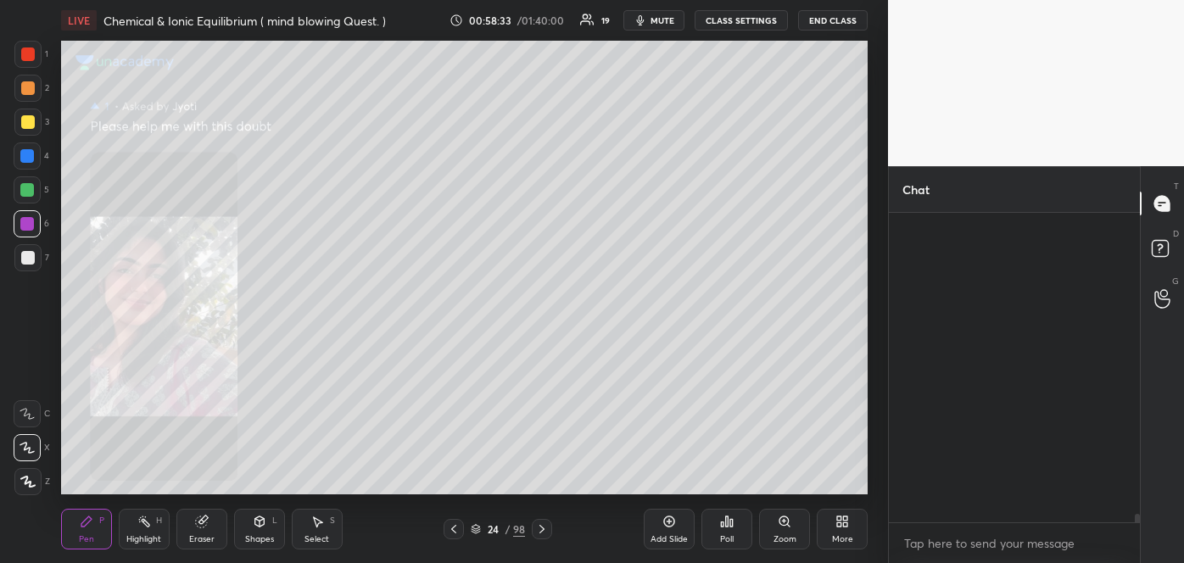
scroll to position [304, 246]
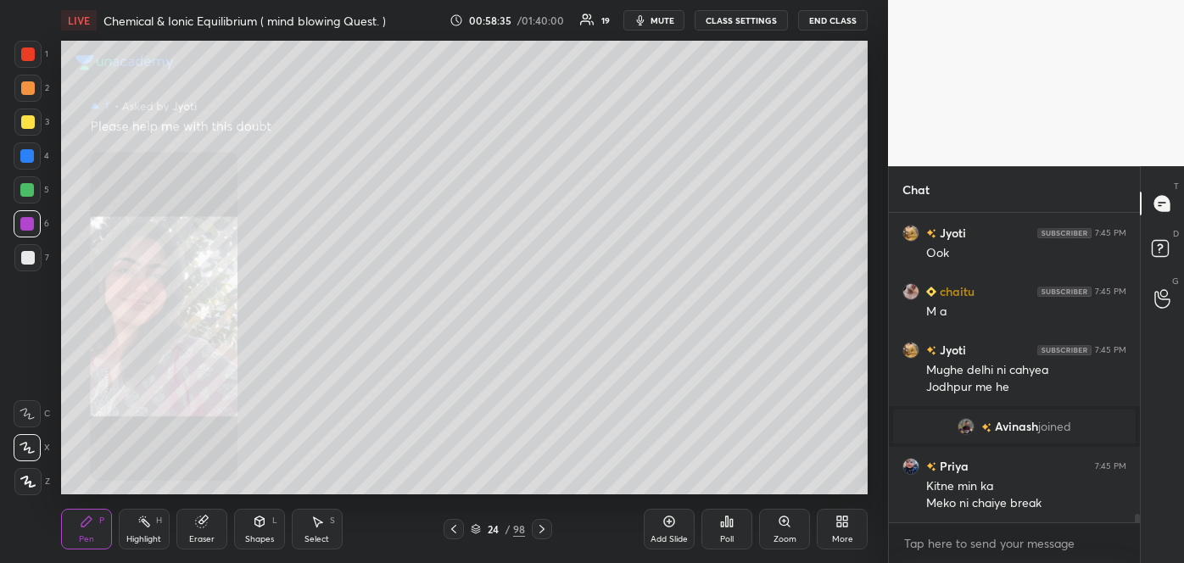
click at [785, 540] on div "Zoom" at bounding box center [784, 539] width 23 height 8
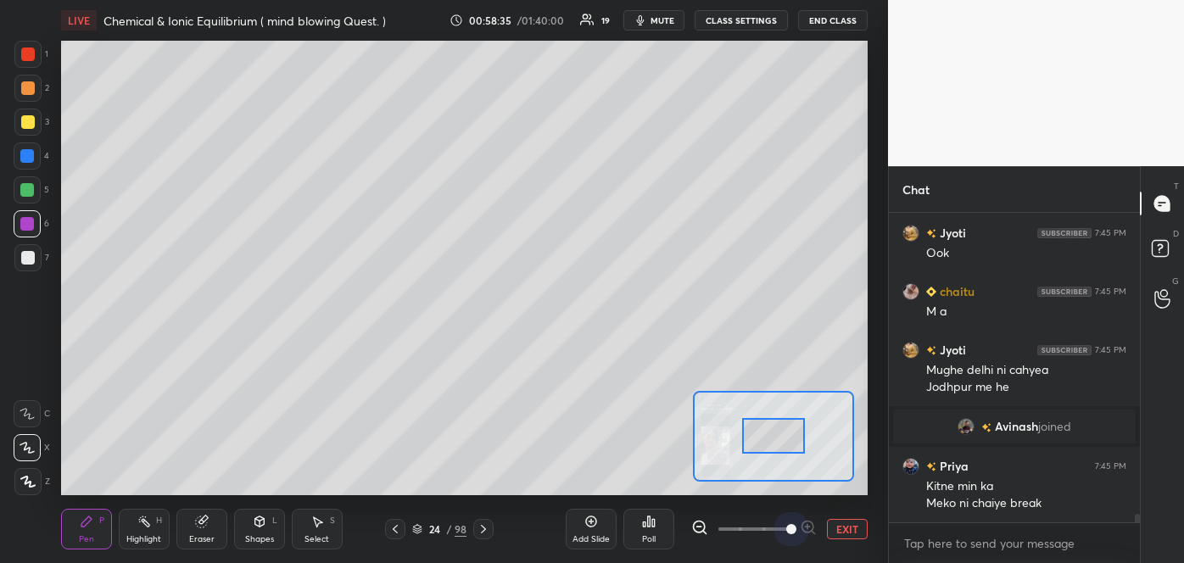
click at [785, 540] on span at bounding box center [753, 528] width 71 height 25
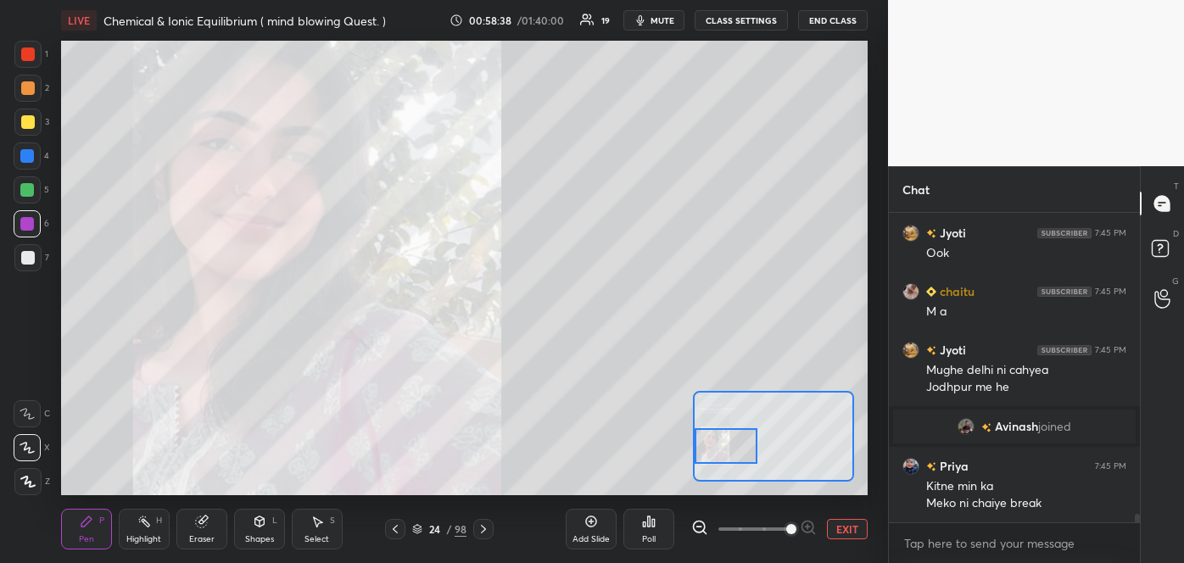
scroll to position [11018, 0]
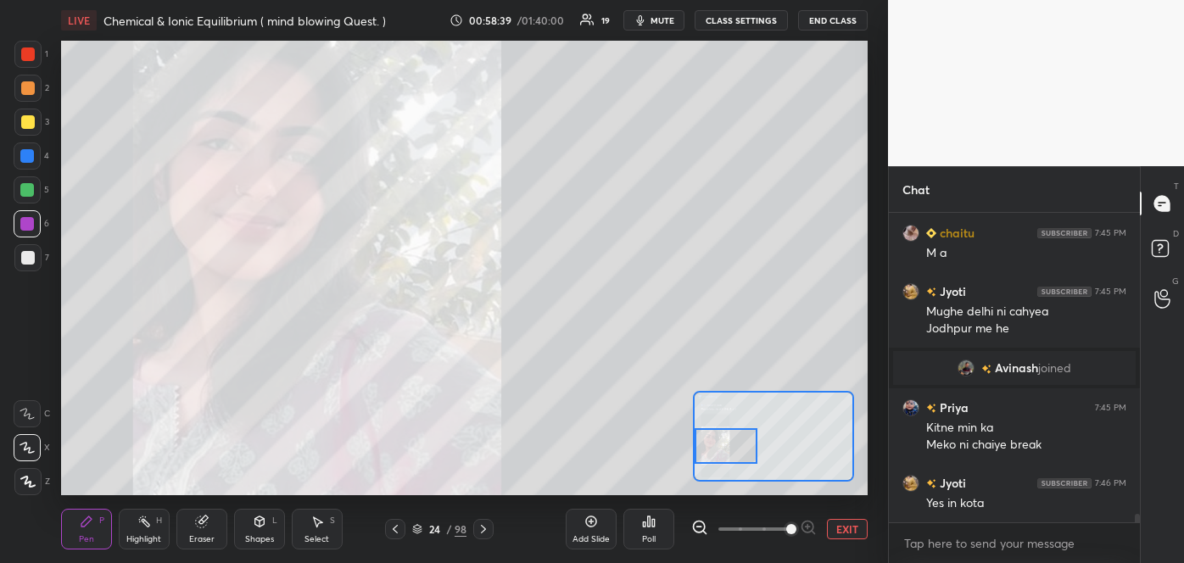
drag, startPoint x: 782, startPoint y: 444, endPoint x: 717, endPoint y: 454, distance: 66.1
click at [717, 454] on div at bounding box center [726, 445] width 64 height 35
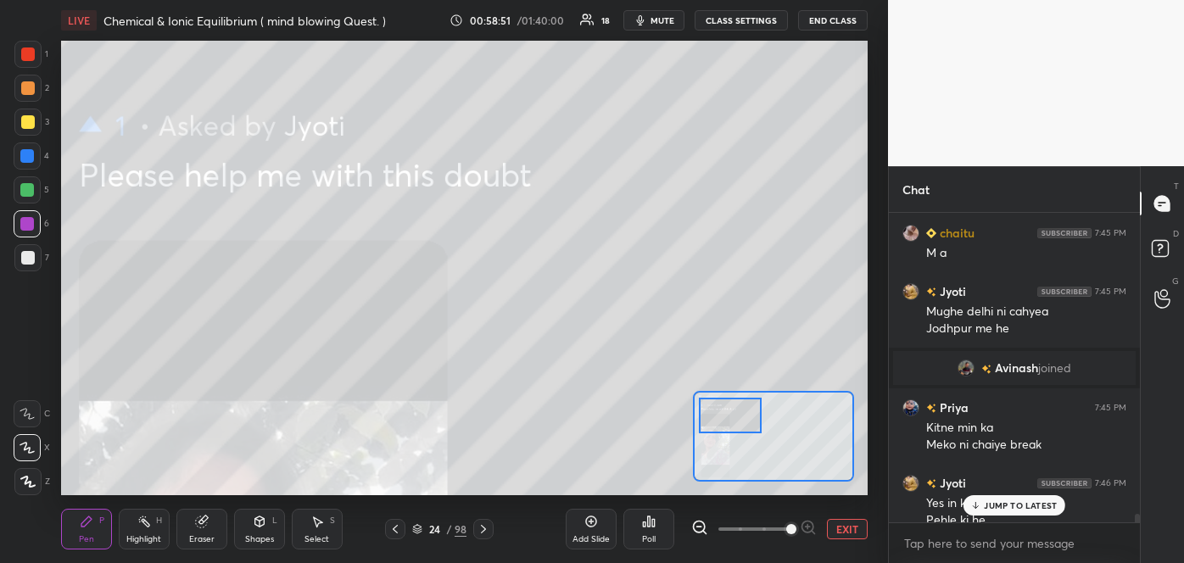
scroll to position [11034, 0]
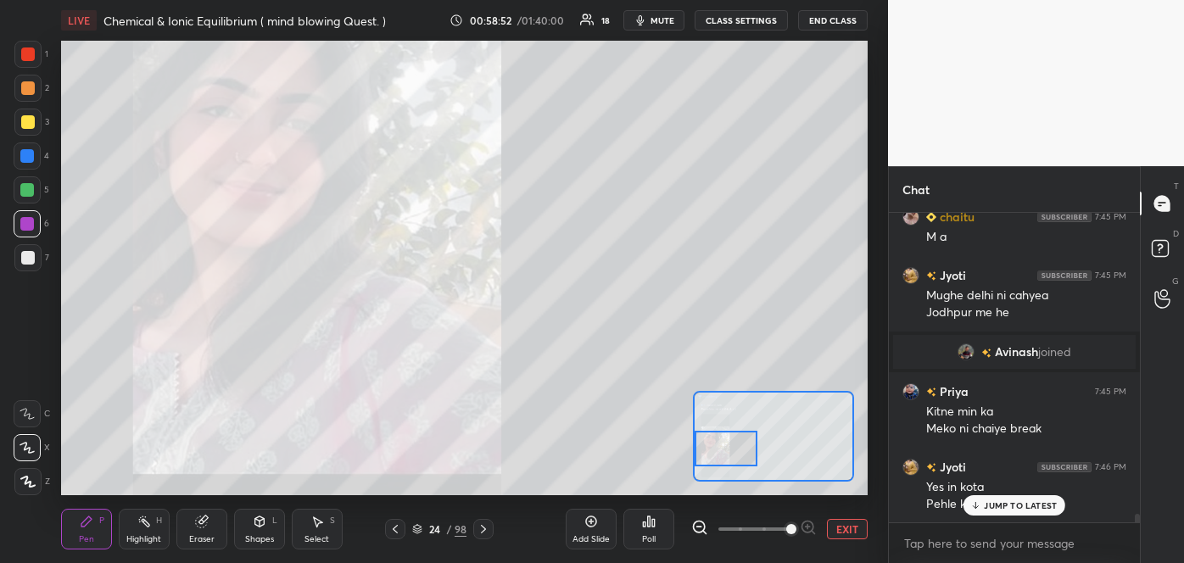
click at [708, 448] on div at bounding box center [726, 448] width 64 height 35
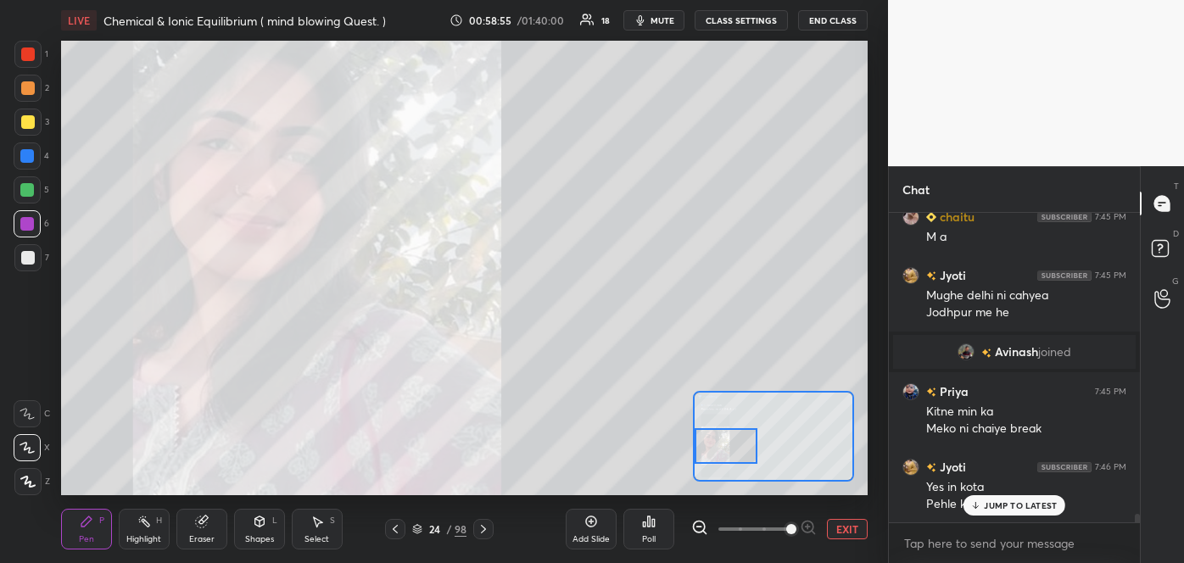
click at [970, 503] on div "JUMP TO LATEST" at bounding box center [1014, 505] width 102 height 20
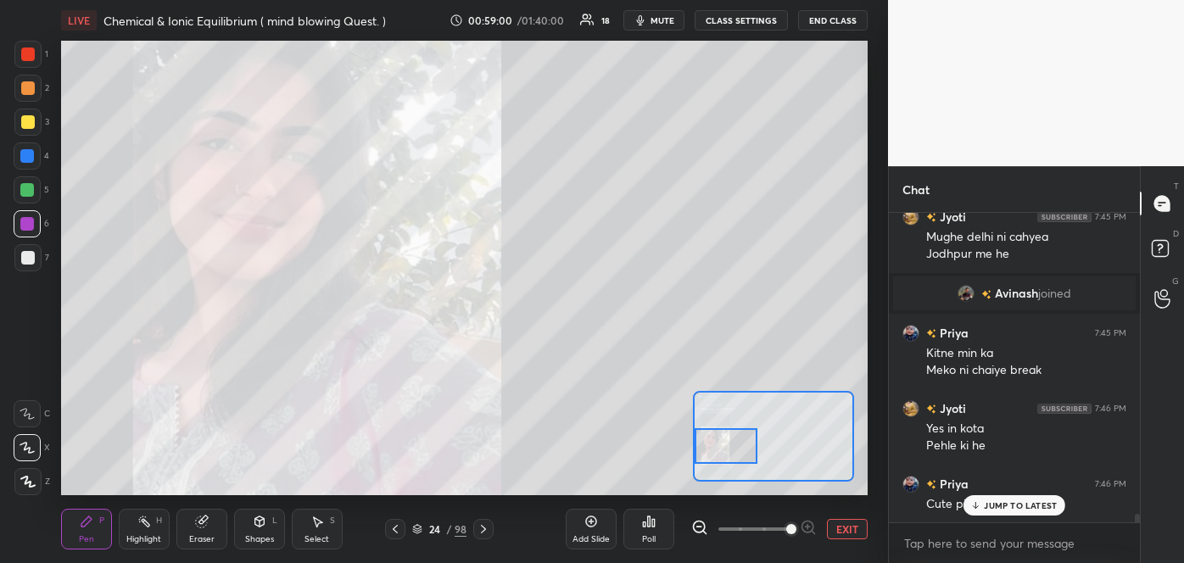
click at [1012, 507] on p "JUMP TO LATEST" at bounding box center [1020, 505] width 73 height 10
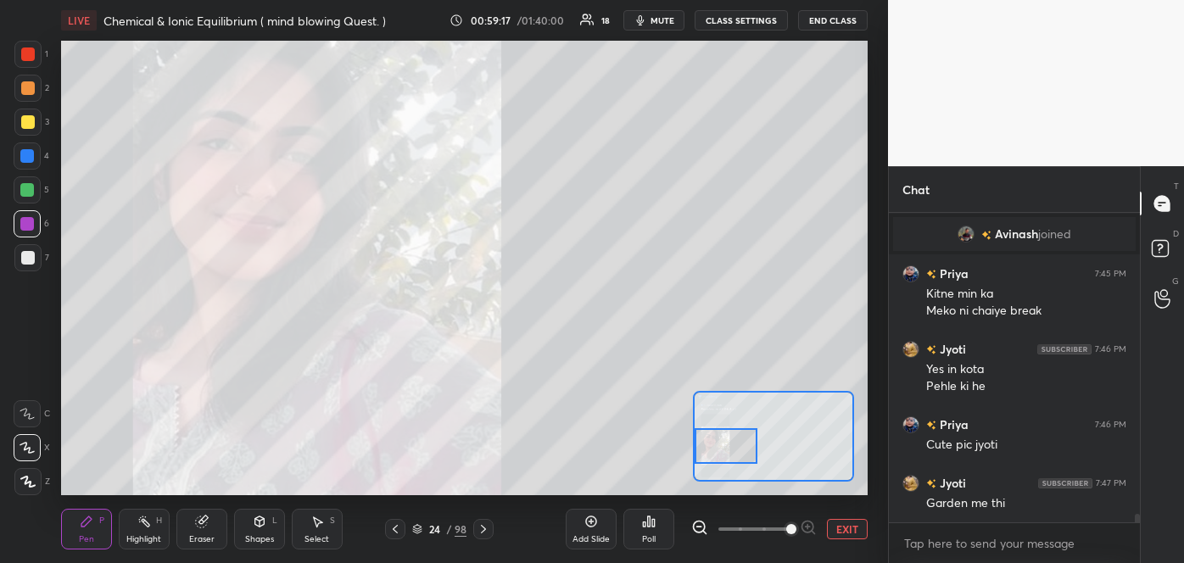
click at [400, 533] on icon at bounding box center [395, 529] width 14 height 14
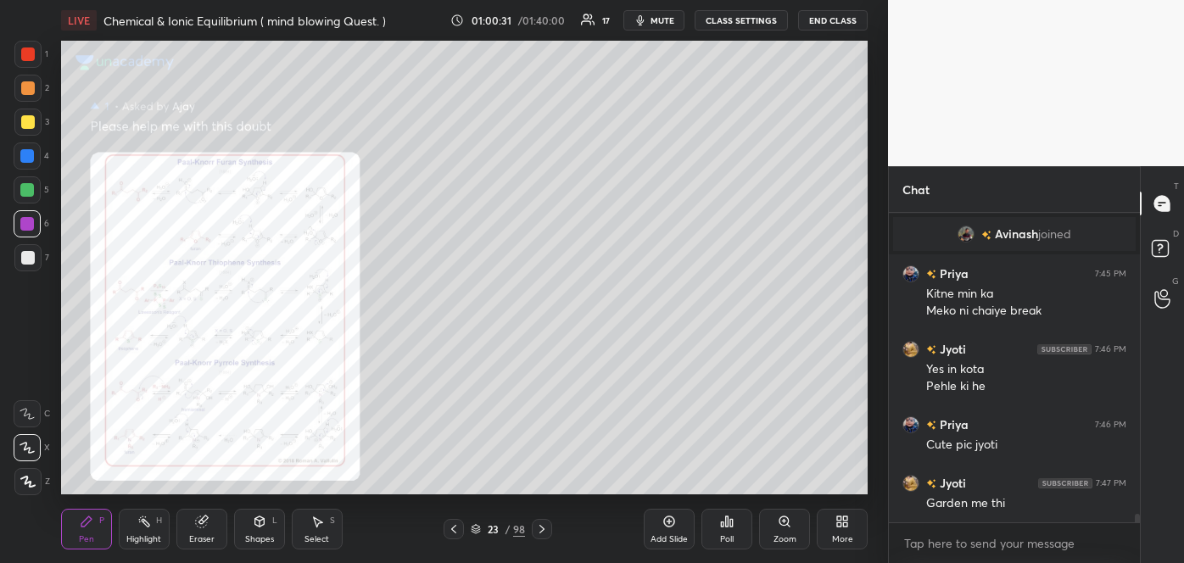
scroll to position [11224, 0]
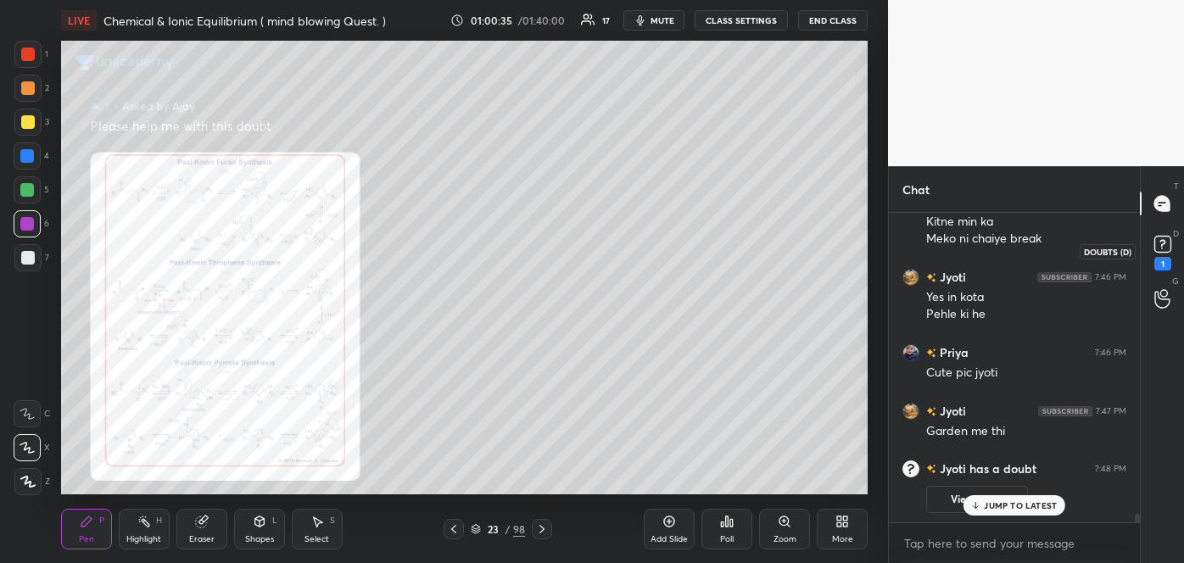
click at [1157, 244] on rect at bounding box center [1162, 245] width 16 height 16
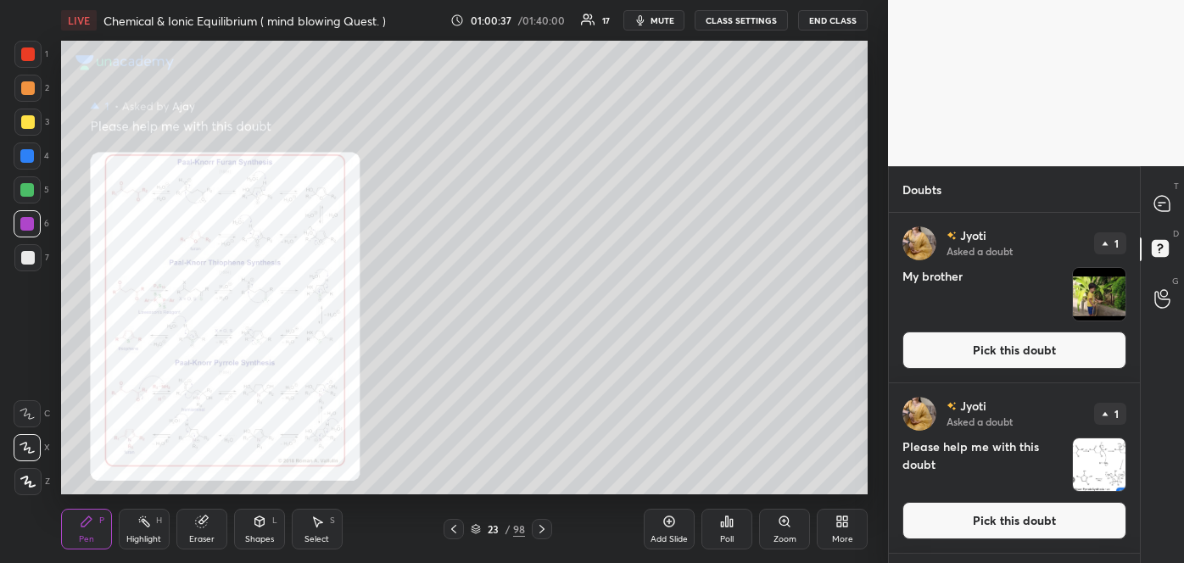
click at [1037, 346] on button "Pick this doubt" at bounding box center [1014, 350] width 224 height 37
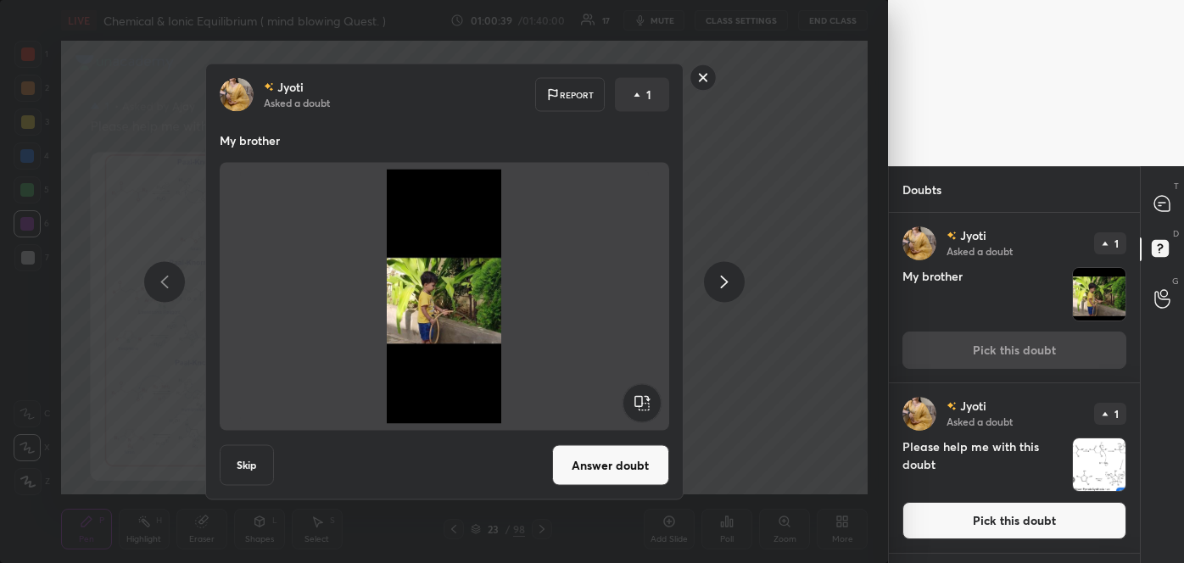
click at [597, 471] on button "Answer doubt" at bounding box center [610, 465] width 117 height 41
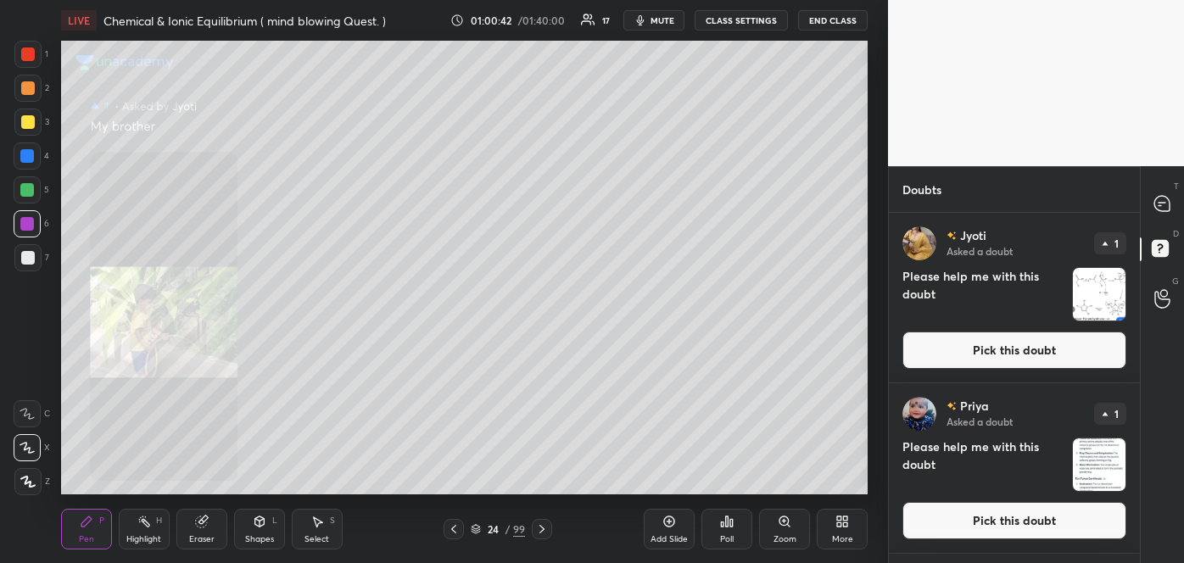
click at [783, 523] on icon at bounding box center [783, 520] width 9 height 9
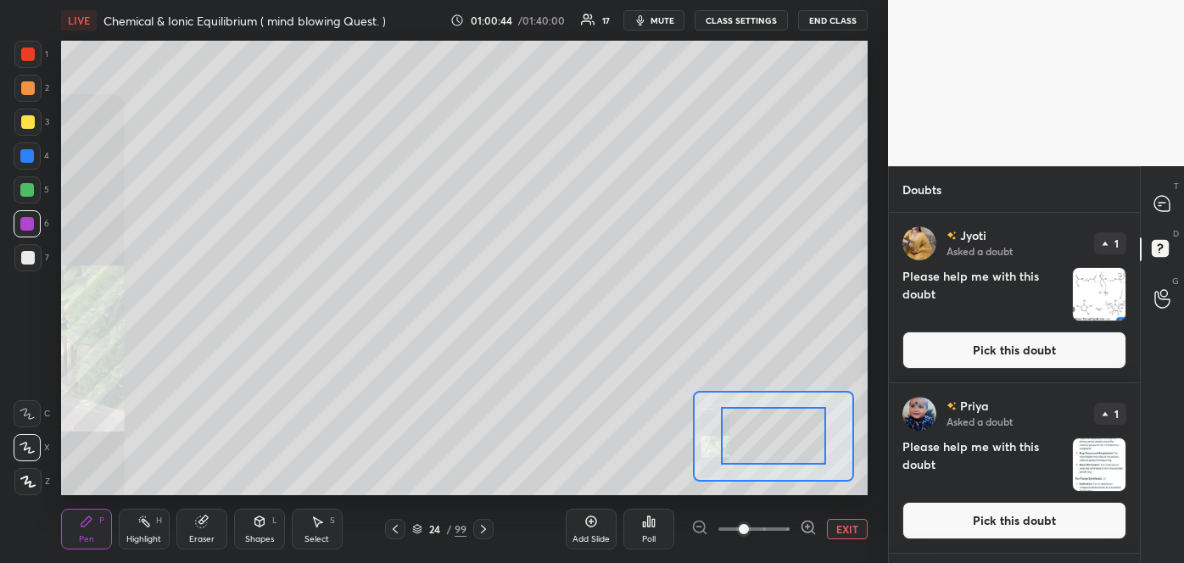
click at [809, 523] on icon at bounding box center [808, 527] width 17 height 17
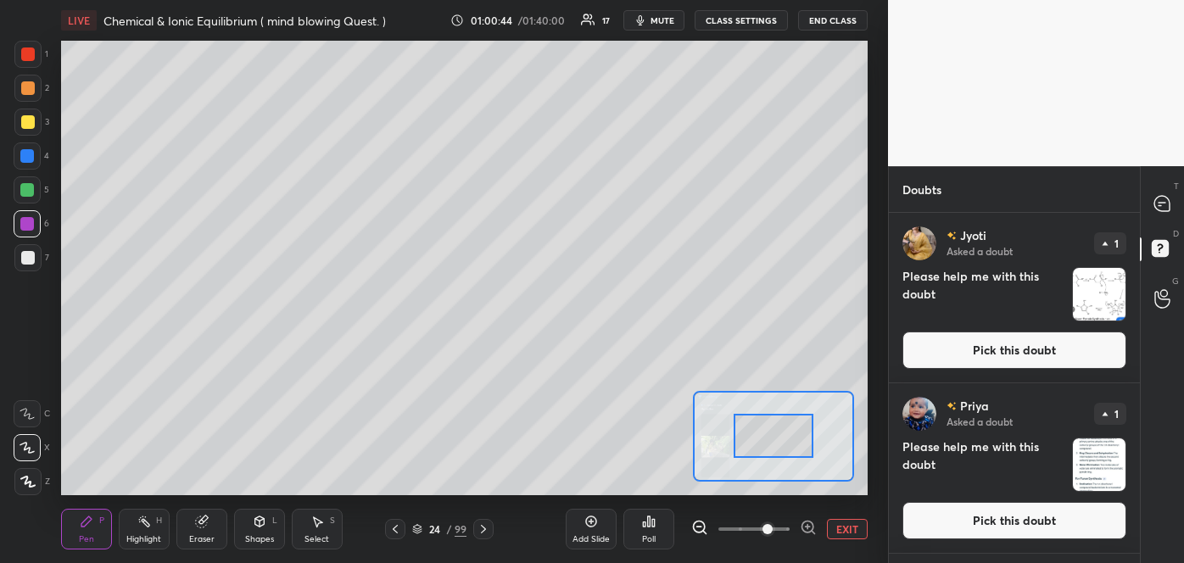
click at [809, 523] on icon at bounding box center [808, 527] width 17 height 17
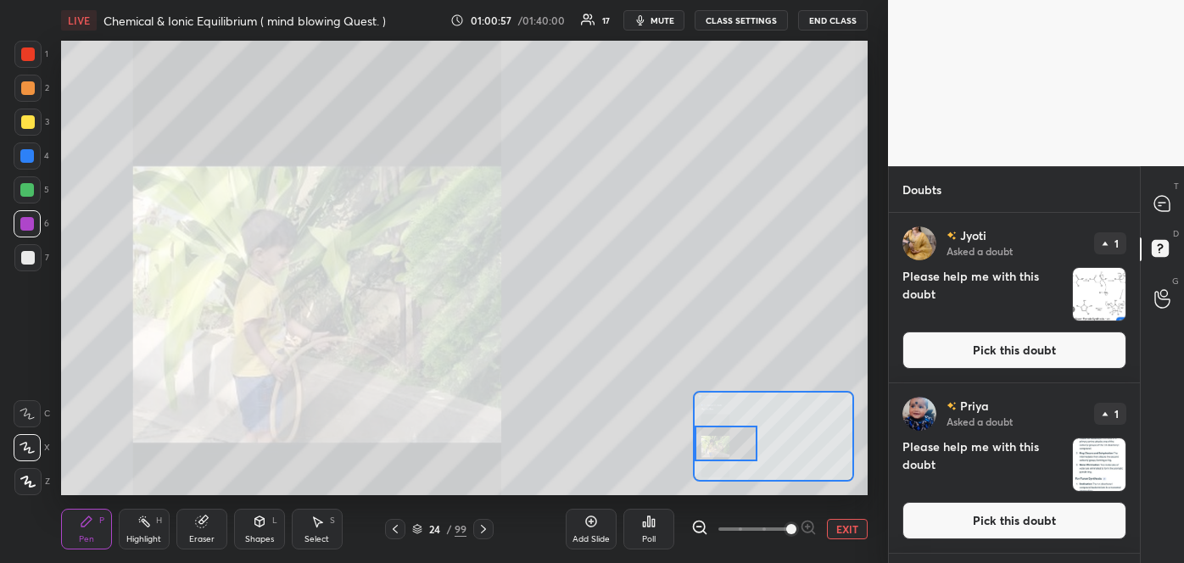
drag, startPoint x: 785, startPoint y: 447, endPoint x: 734, endPoint y: 454, distance: 51.4
click at [734, 454] on div at bounding box center [726, 443] width 64 height 35
click at [393, 522] on icon at bounding box center [395, 529] width 14 height 14
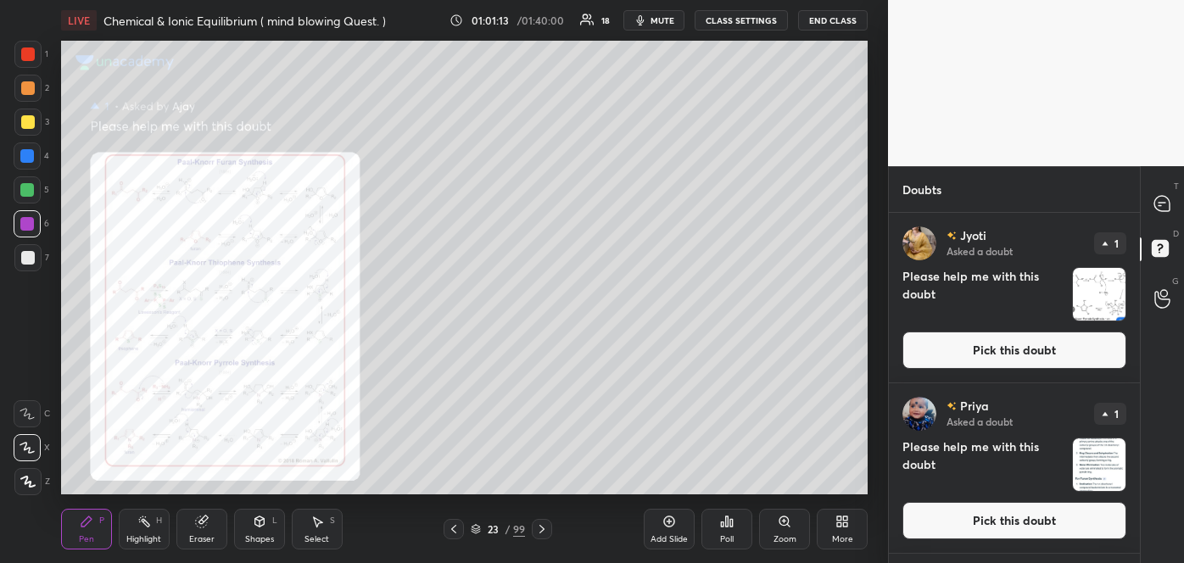
click at [779, 532] on div "Zoom" at bounding box center [784, 529] width 51 height 41
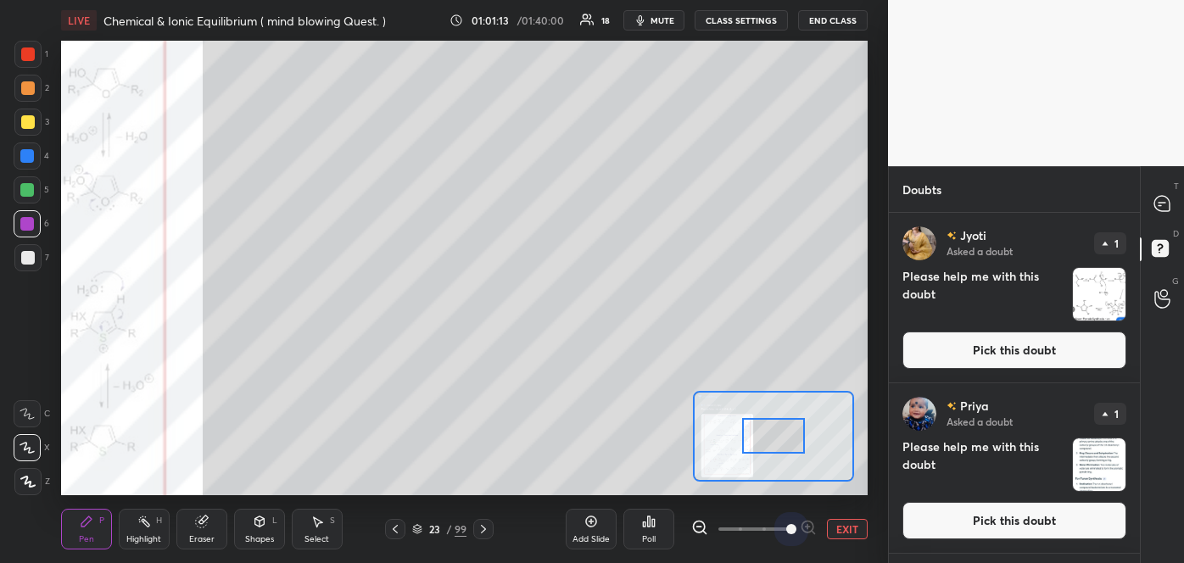
click at [779, 532] on span at bounding box center [753, 528] width 71 height 25
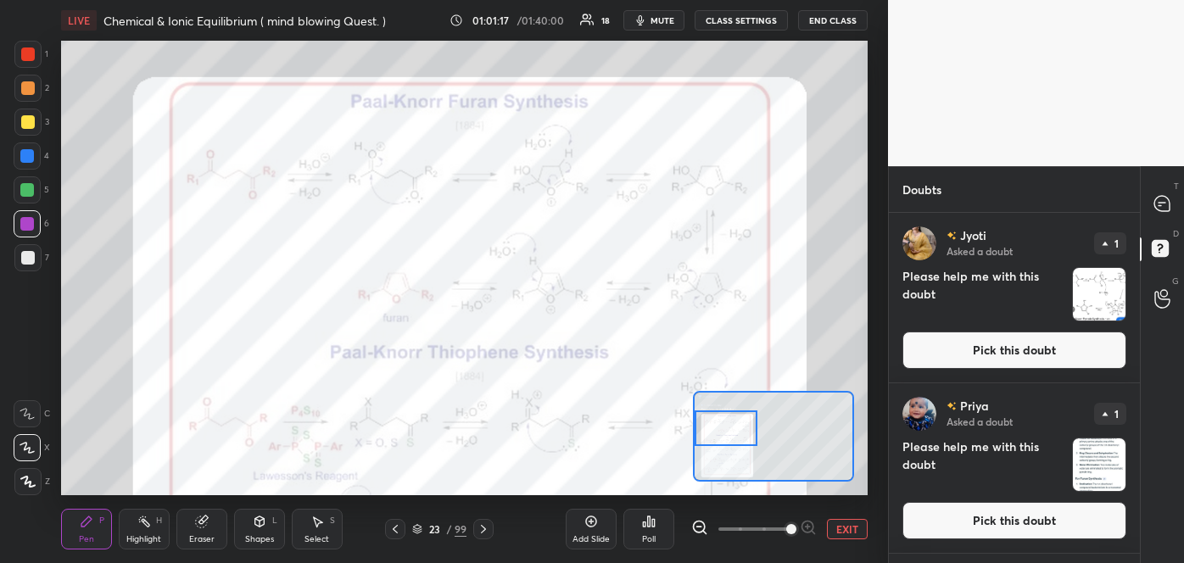
drag, startPoint x: 775, startPoint y: 441, endPoint x: 728, endPoint y: 433, distance: 48.1
click at [728, 433] on div at bounding box center [726, 427] width 64 height 35
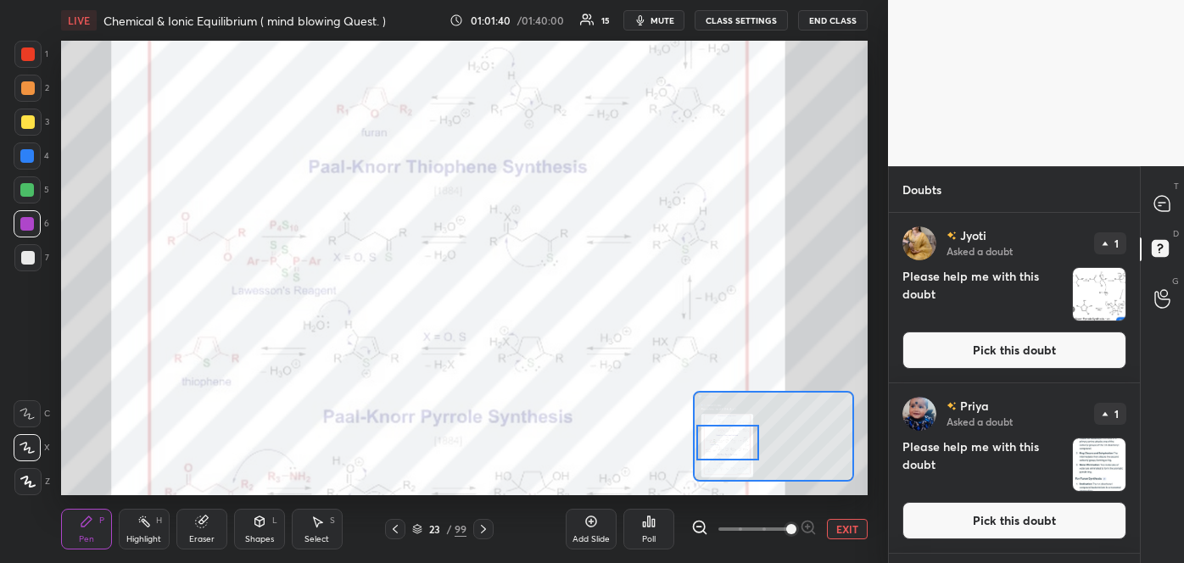
drag, startPoint x: 717, startPoint y: 431, endPoint x: 718, endPoint y: 445, distance: 14.5
click at [718, 445] on div at bounding box center [728, 442] width 64 height 35
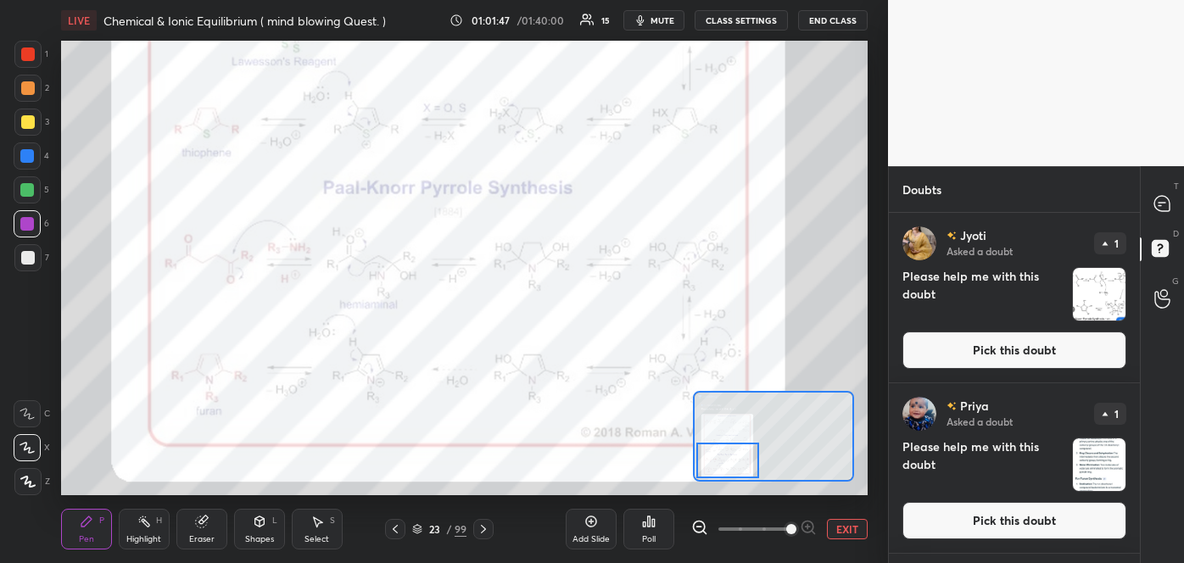
drag, startPoint x: 730, startPoint y: 439, endPoint x: 730, endPoint y: 457, distance: 17.8
click at [730, 457] on div at bounding box center [728, 460] width 64 height 35
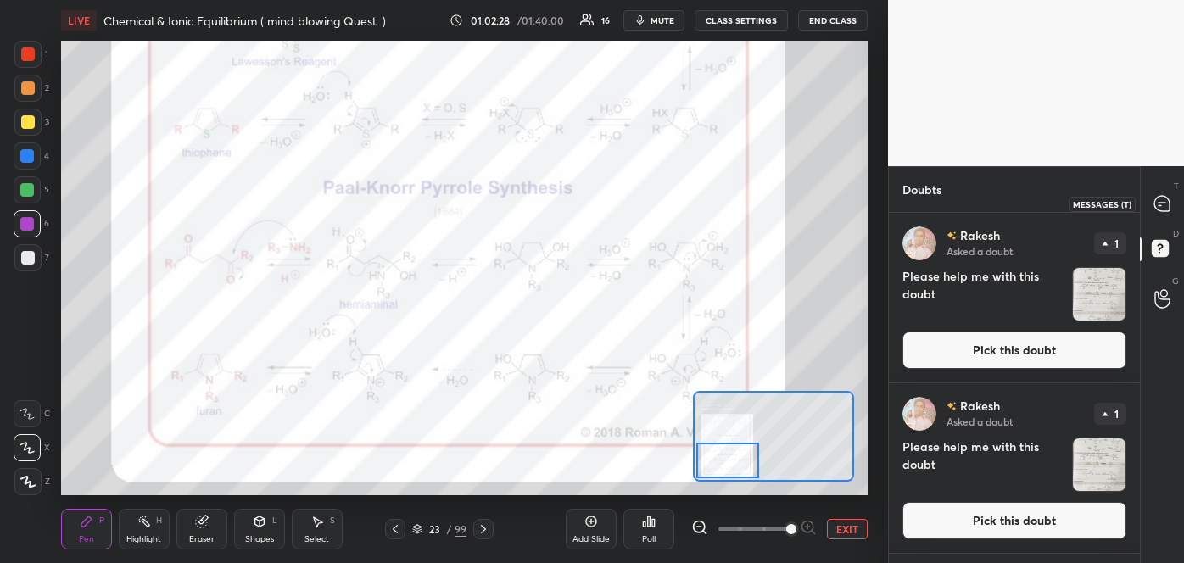
click at [1163, 198] on icon at bounding box center [1161, 203] width 15 height 15
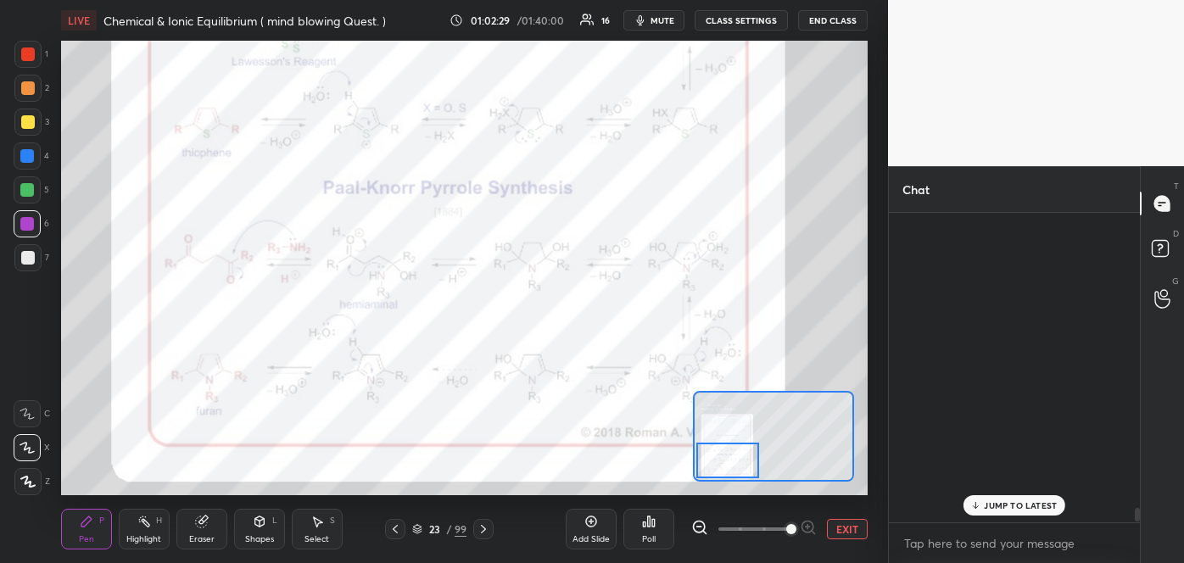
scroll to position [304, 246]
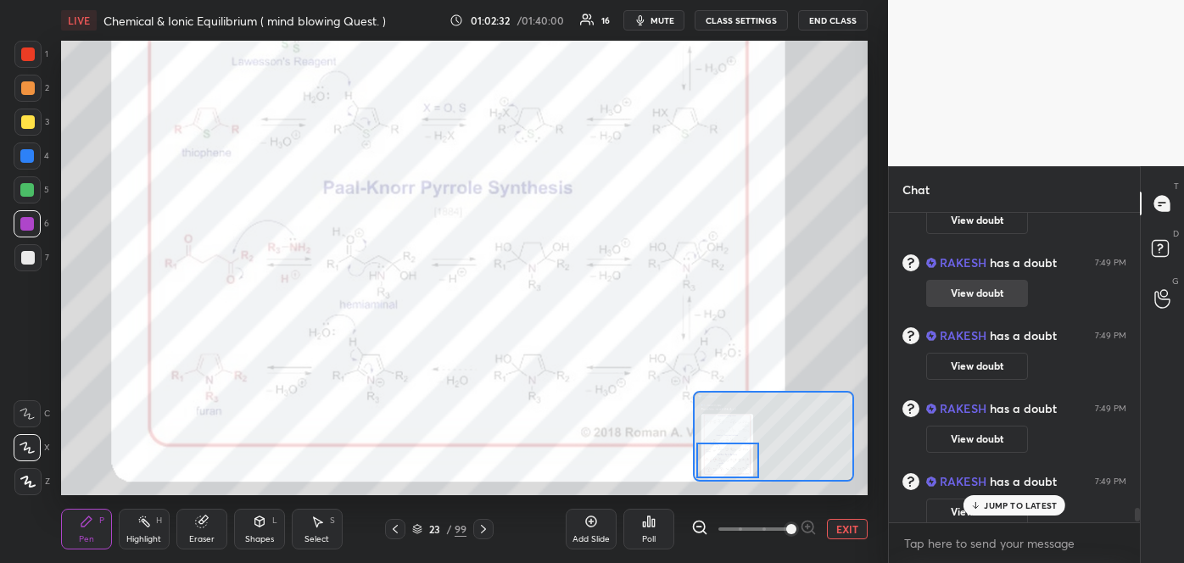
click at [977, 292] on button "View doubt" at bounding box center [977, 293] width 102 height 27
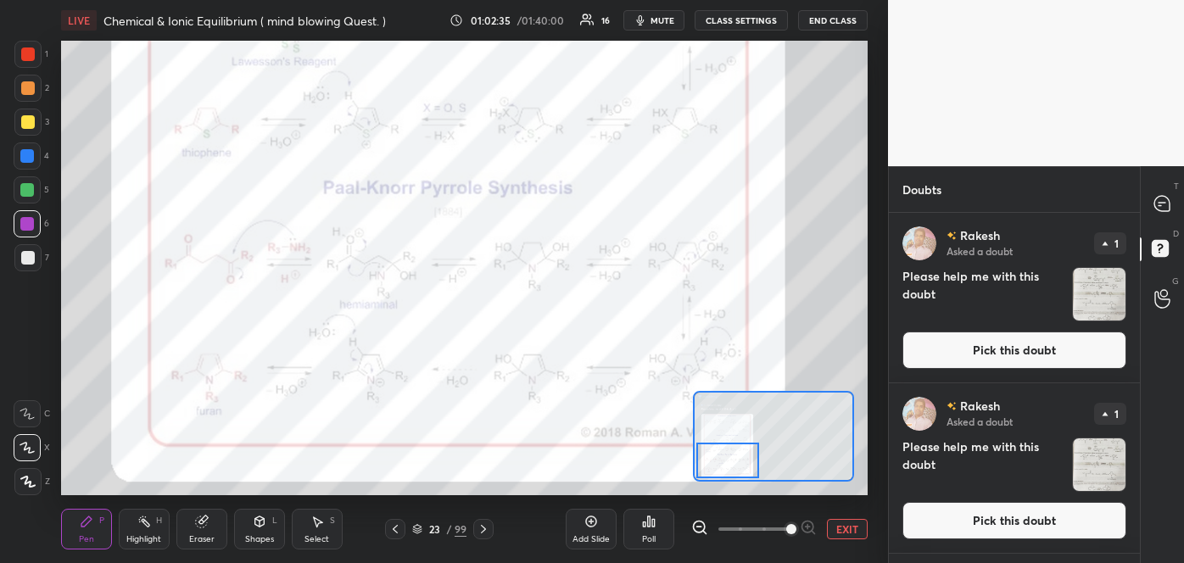
click at [975, 346] on button "Pick this doubt" at bounding box center [1014, 350] width 224 height 37
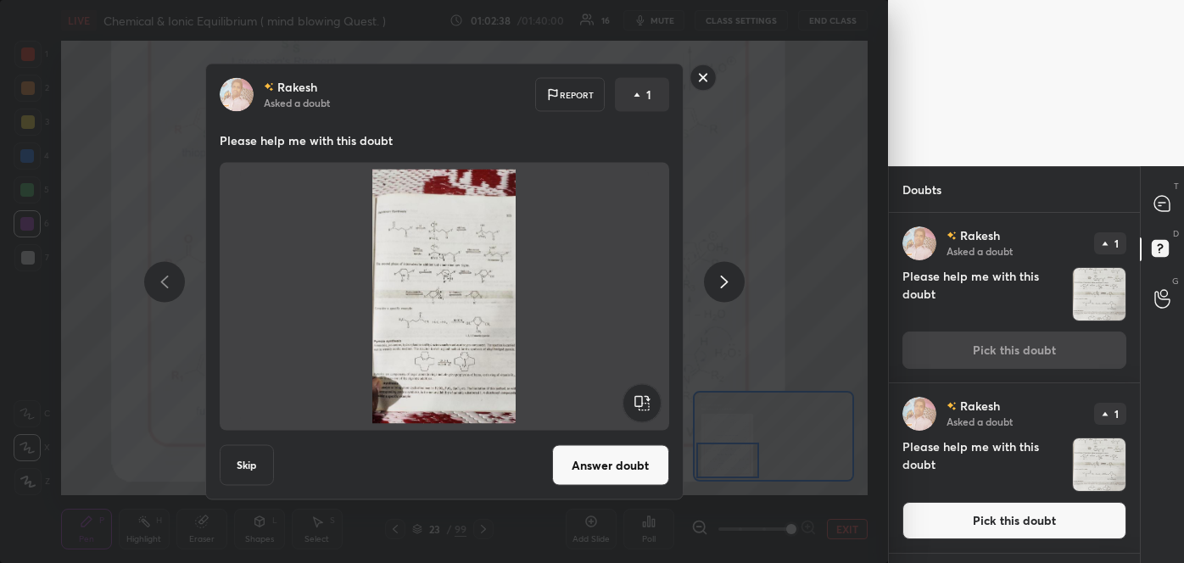
click at [620, 459] on button "Answer doubt" at bounding box center [610, 465] width 117 height 41
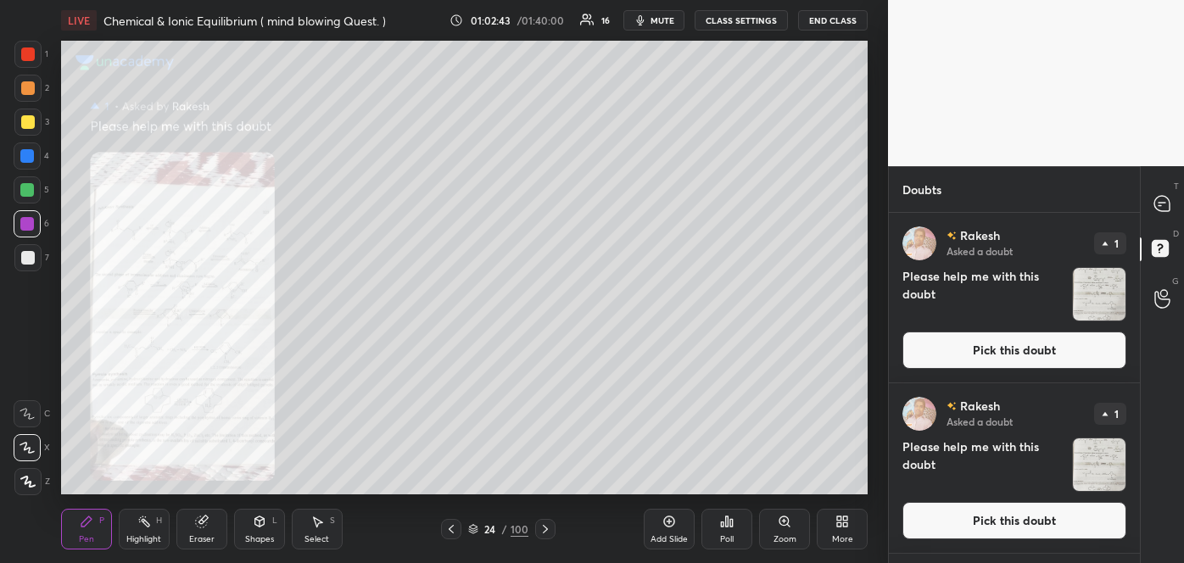
click at [776, 519] on div "Zoom" at bounding box center [784, 529] width 51 height 41
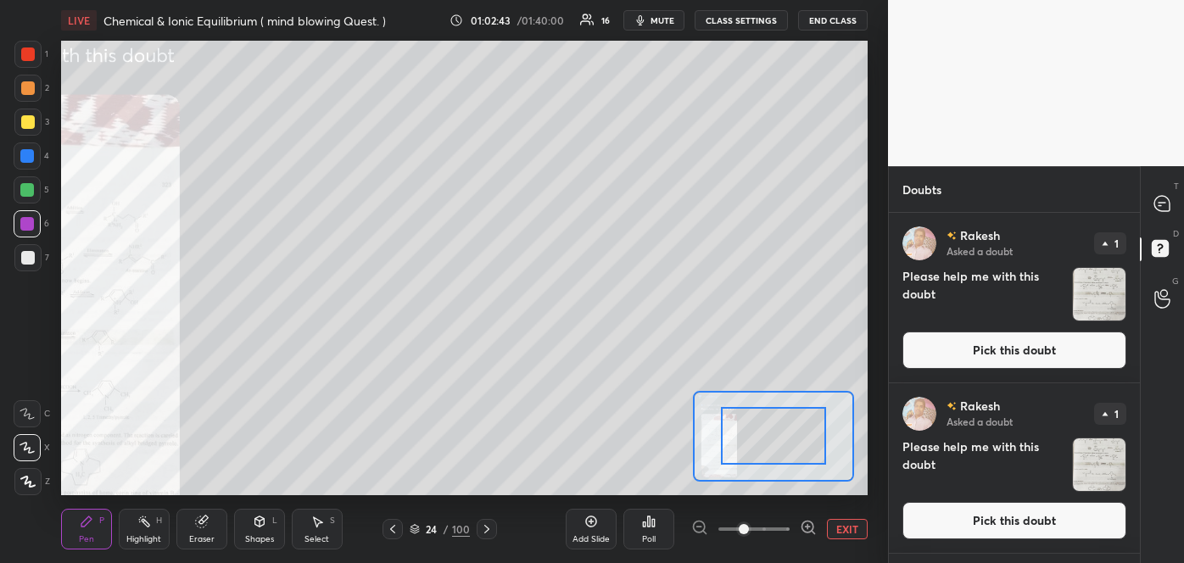
click at [776, 519] on span at bounding box center [753, 528] width 71 height 25
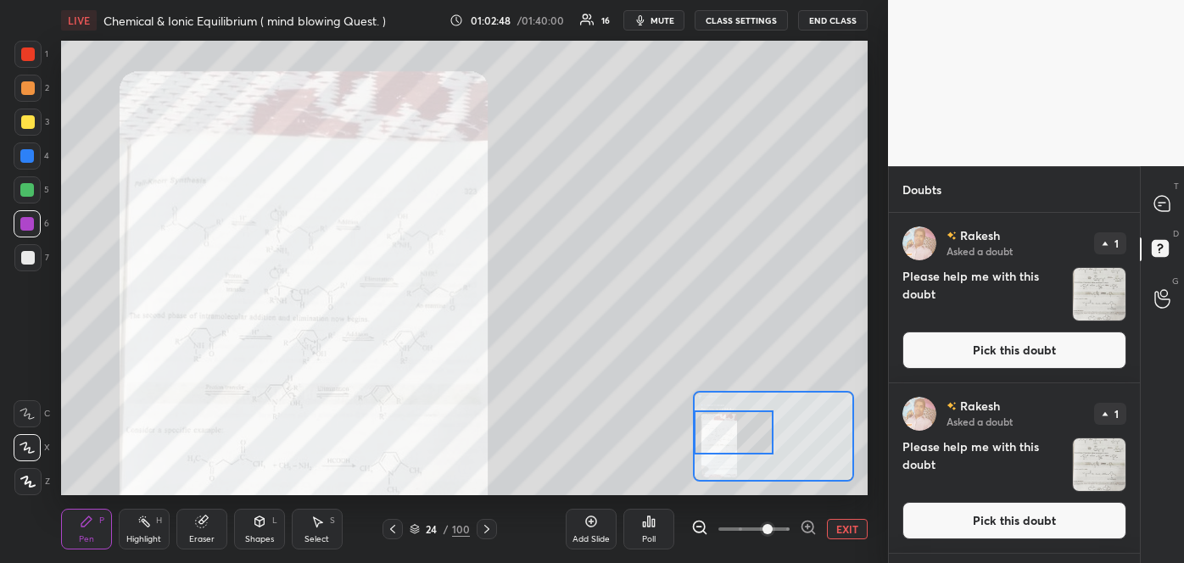
drag, startPoint x: 791, startPoint y: 432, endPoint x: 717, endPoint y: 429, distance: 74.7
click at [717, 429] on div at bounding box center [733, 432] width 79 height 44
click at [805, 516] on div "Add Slide Poll EXIT" at bounding box center [717, 529] width 302 height 95
click at [805, 527] on icon at bounding box center [808, 527] width 17 height 17
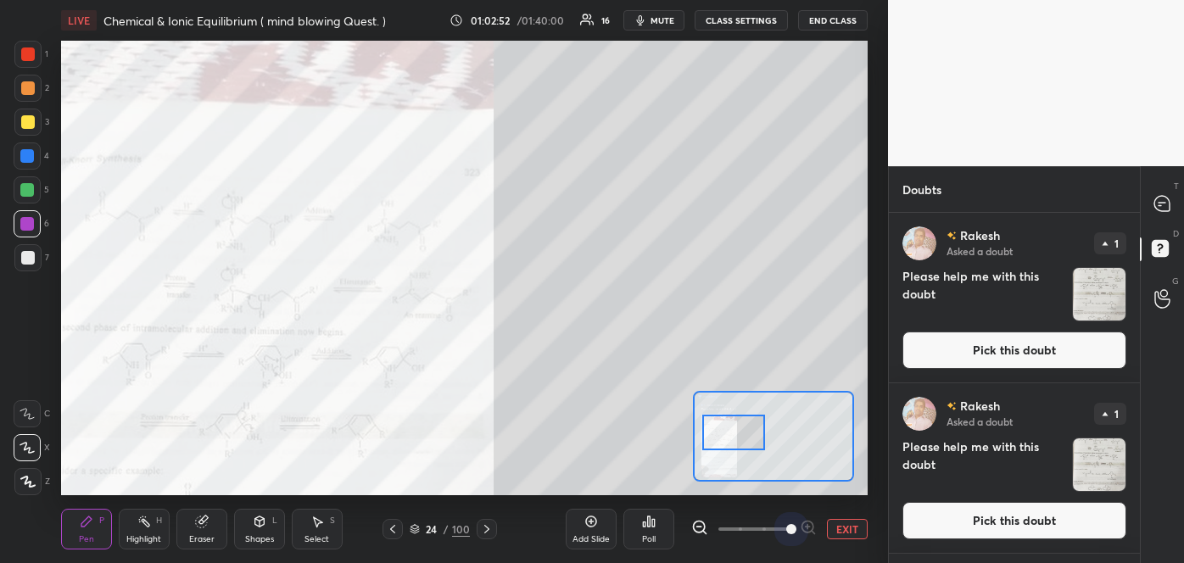
click at [796, 527] on span at bounding box center [791, 529] width 10 height 10
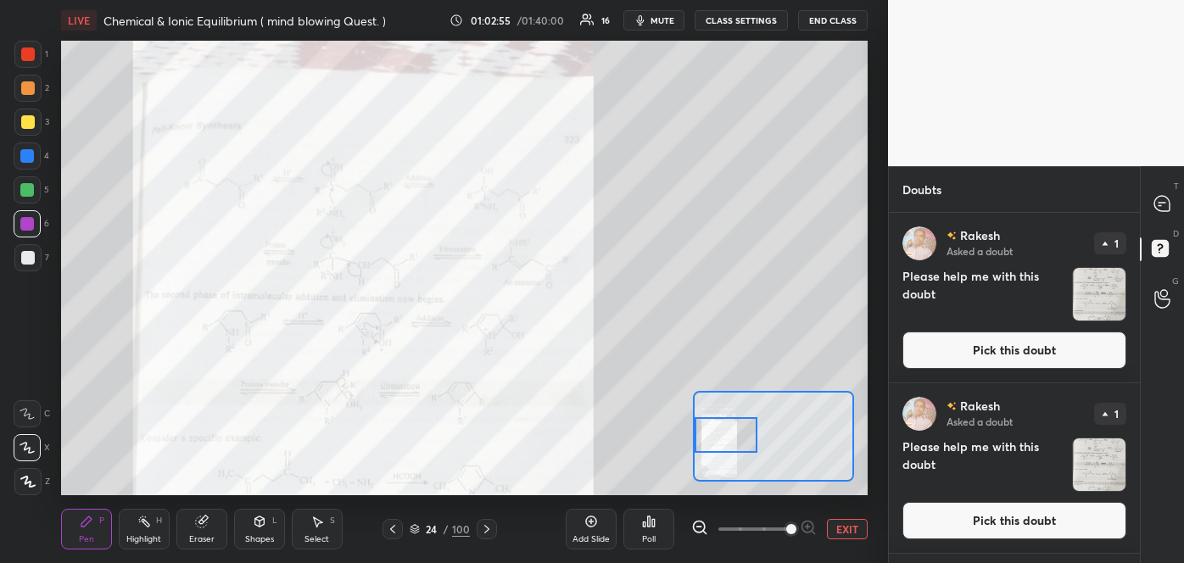
drag, startPoint x: 746, startPoint y: 426, endPoint x: 720, endPoint y: 429, distance: 26.5
click at [720, 429] on div at bounding box center [726, 435] width 64 height 35
click at [987, 358] on button "Pick this doubt" at bounding box center [1014, 350] width 224 height 37
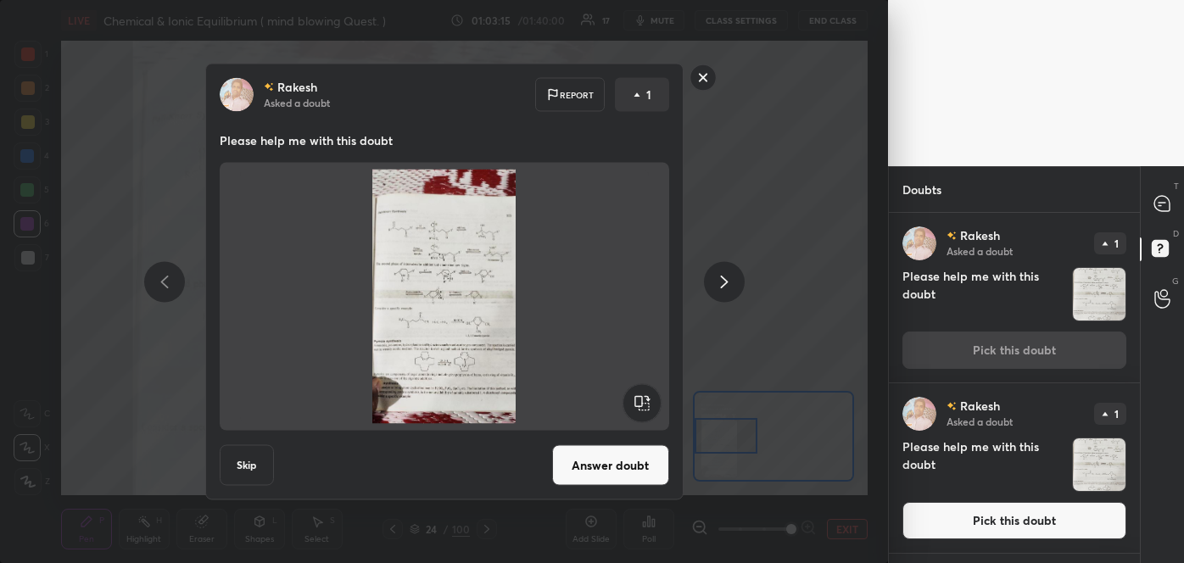
click at [633, 460] on button "Answer doubt" at bounding box center [610, 465] width 117 height 41
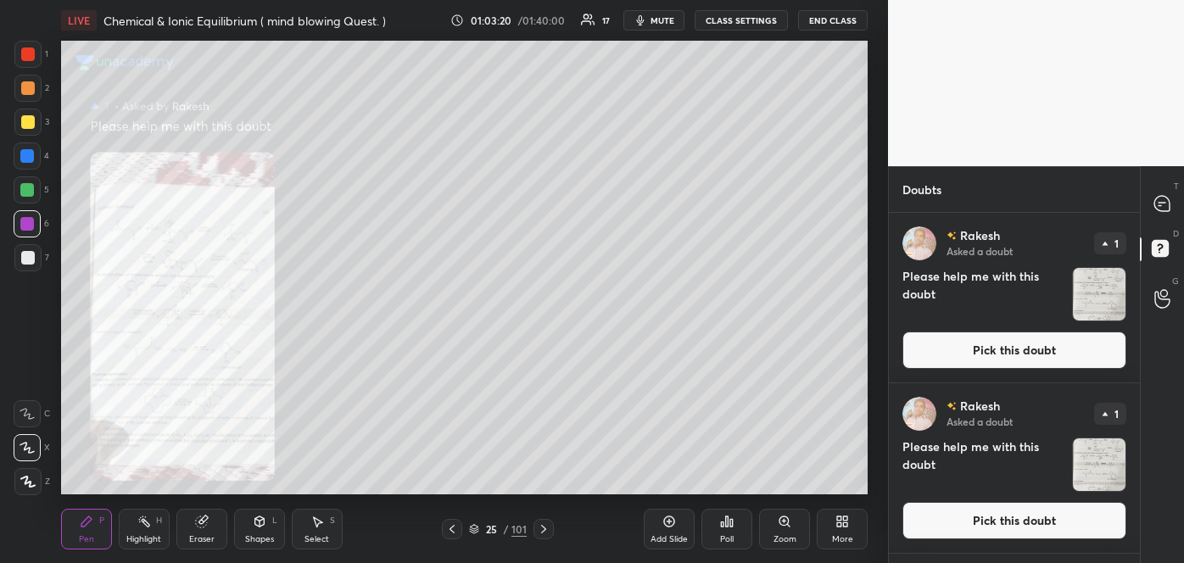
click at [786, 532] on div "Zoom" at bounding box center [784, 529] width 51 height 41
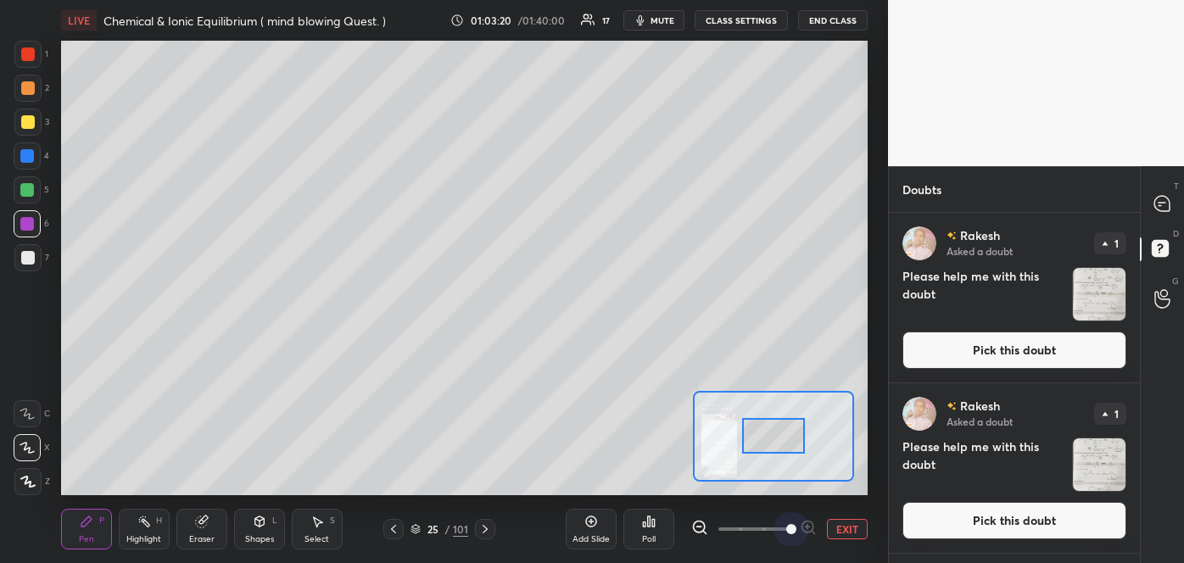
click at [786, 532] on span at bounding box center [753, 528] width 71 height 25
click at [786, 532] on span at bounding box center [791, 529] width 10 height 10
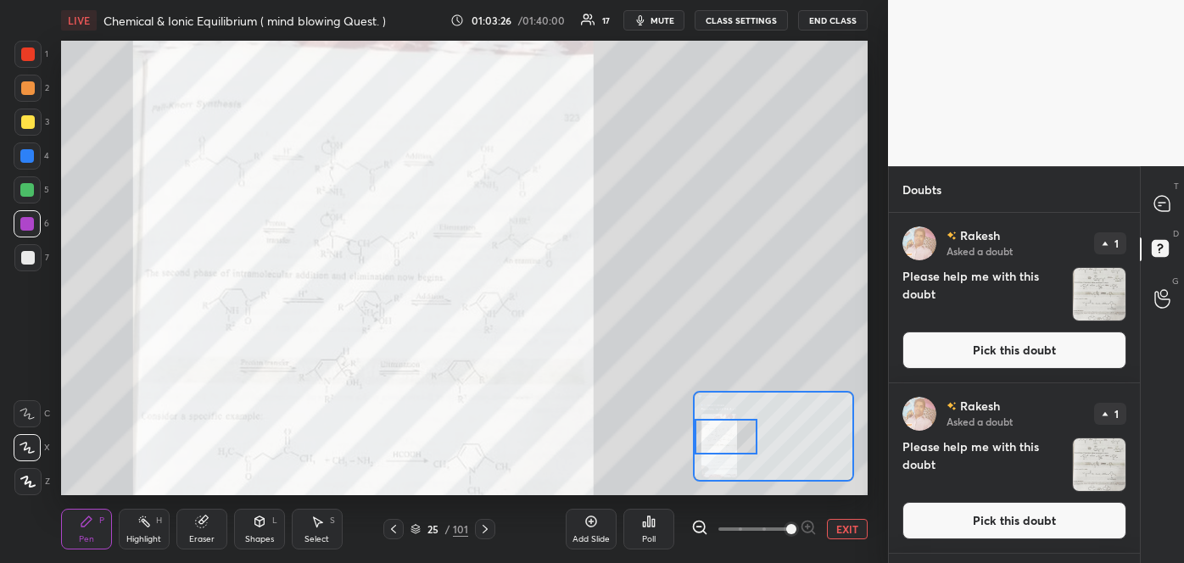
drag, startPoint x: 782, startPoint y: 447, endPoint x: 700, endPoint y: 448, distance: 81.4
click at [700, 448] on div at bounding box center [726, 436] width 64 height 35
click at [1050, 352] on button "Pick this doubt" at bounding box center [1014, 350] width 224 height 37
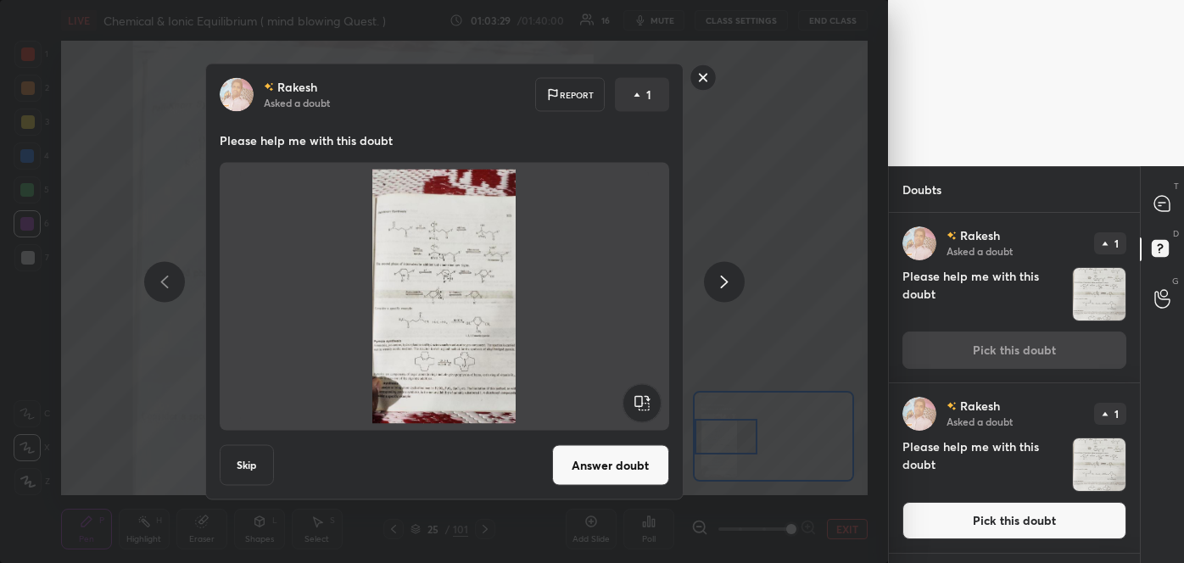
click at [642, 477] on button "Answer doubt" at bounding box center [610, 465] width 117 height 41
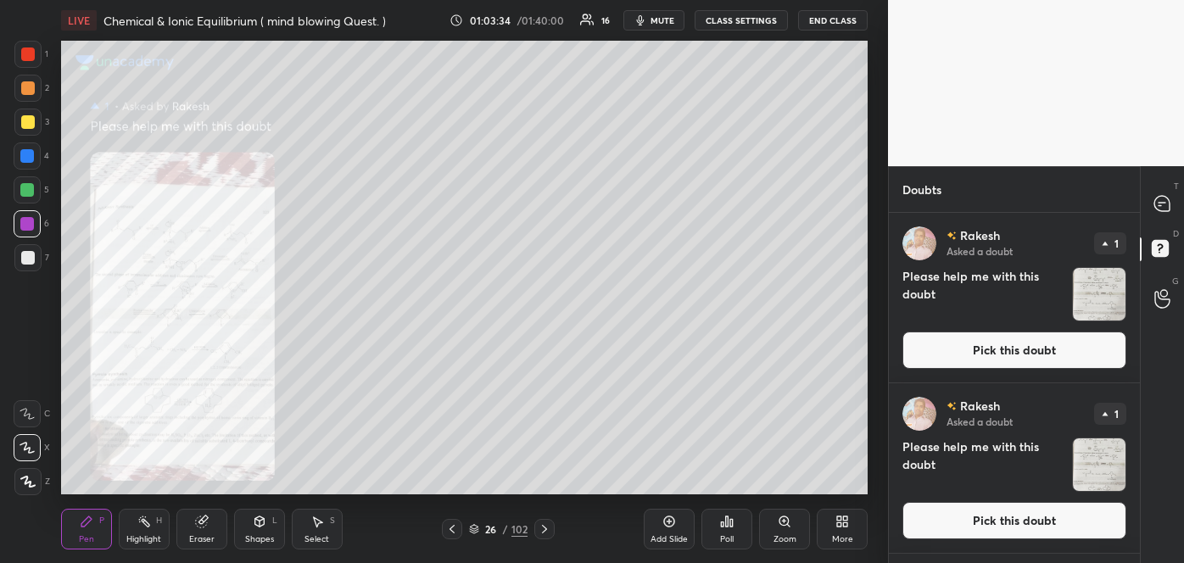
click at [784, 532] on div "Zoom" at bounding box center [784, 529] width 51 height 41
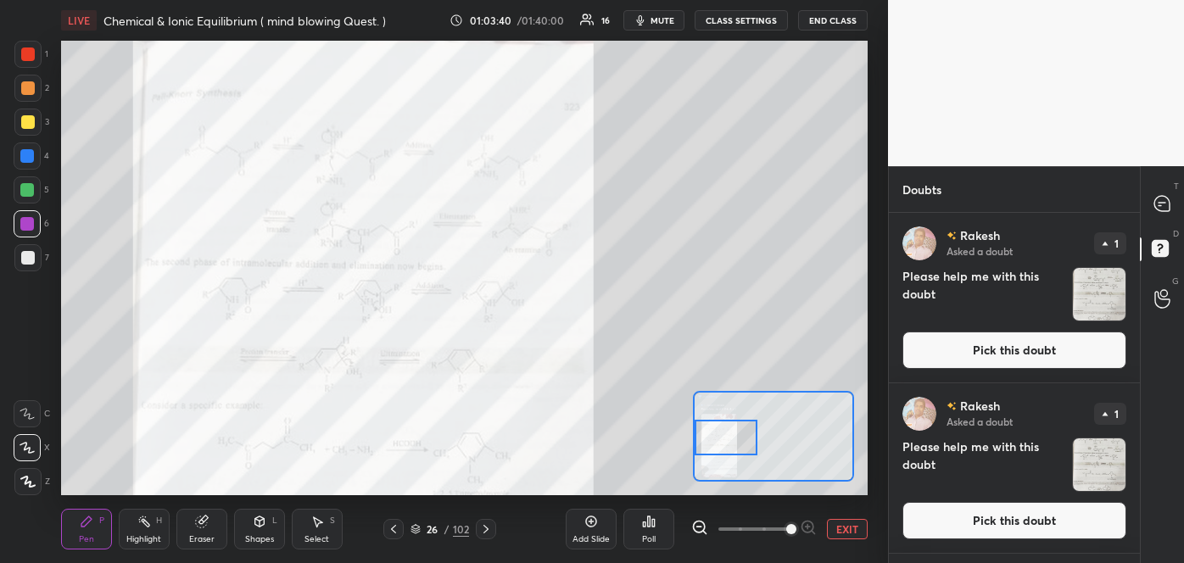
drag, startPoint x: 776, startPoint y: 439, endPoint x: 718, endPoint y: 441, distance: 57.7
click at [718, 441] on div at bounding box center [726, 437] width 64 height 35
click at [1038, 351] on button "Pick this doubt" at bounding box center [1014, 350] width 224 height 37
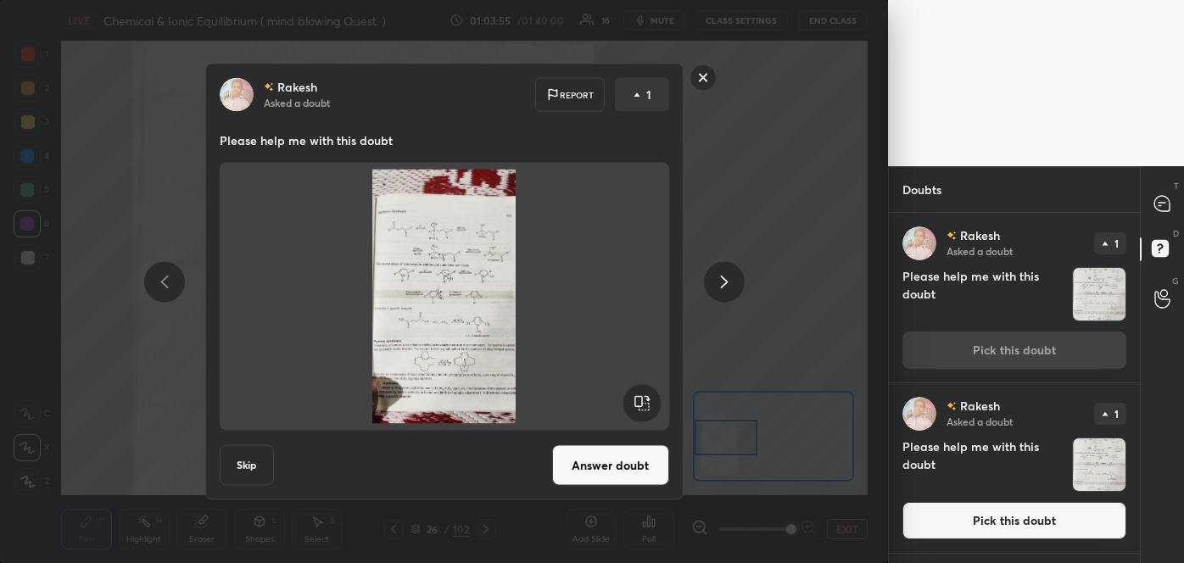
click at [592, 459] on button "Answer doubt" at bounding box center [610, 465] width 117 height 41
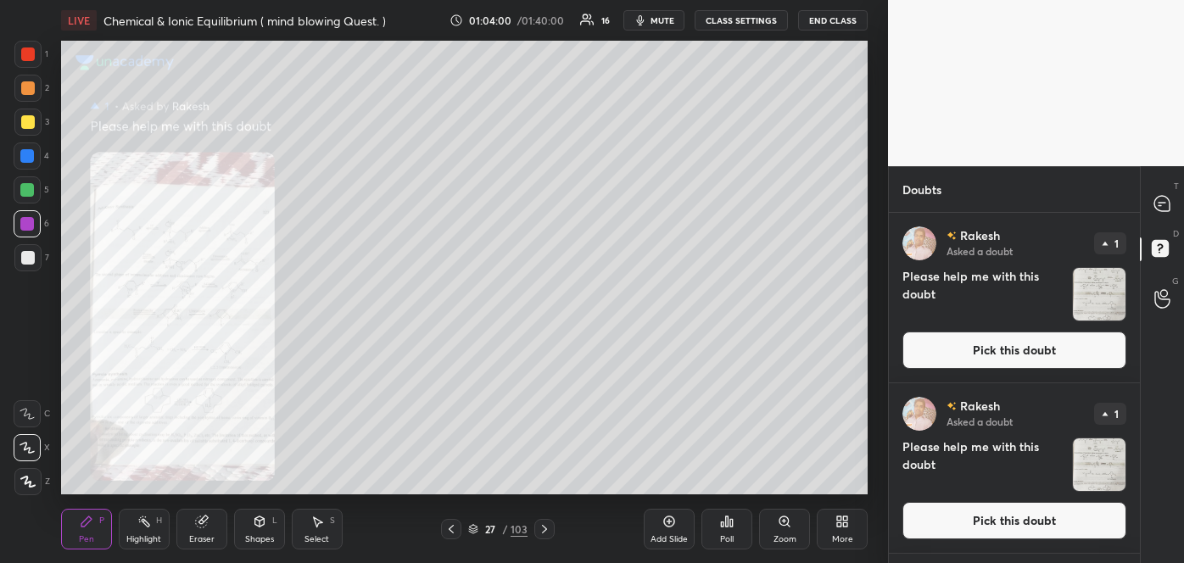
click at [778, 530] on div "Zoom" at bounding box center [784, 529] width 51 height 41
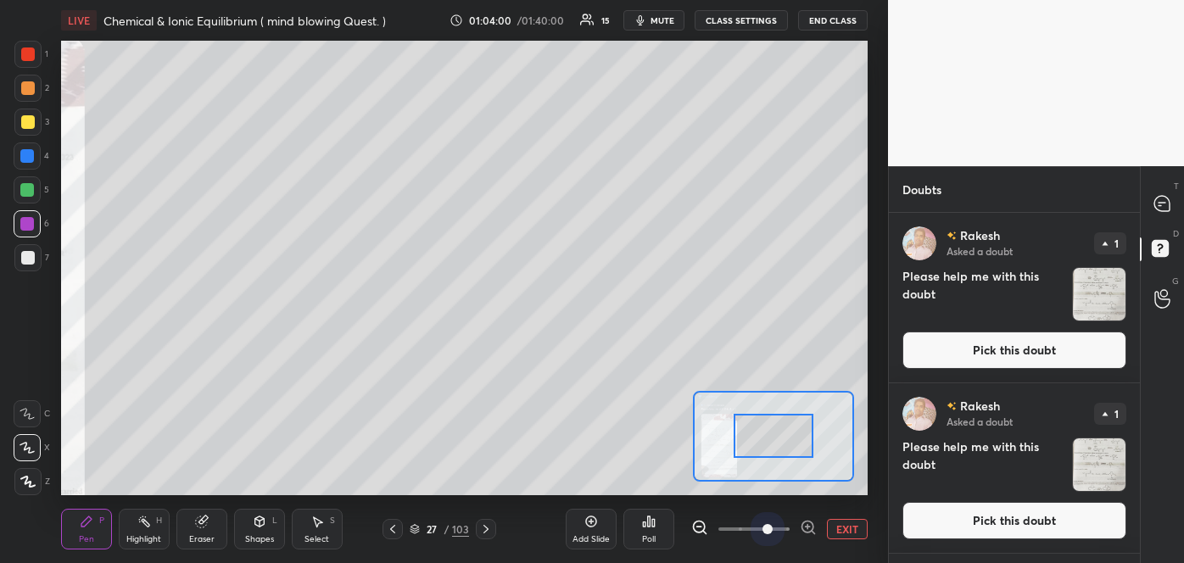
click at [778, 530] on span at bounding box center [753, 528] width 71 height 25
click at [772, 530] on span at bounding box center [767, 529] width 10 height 10
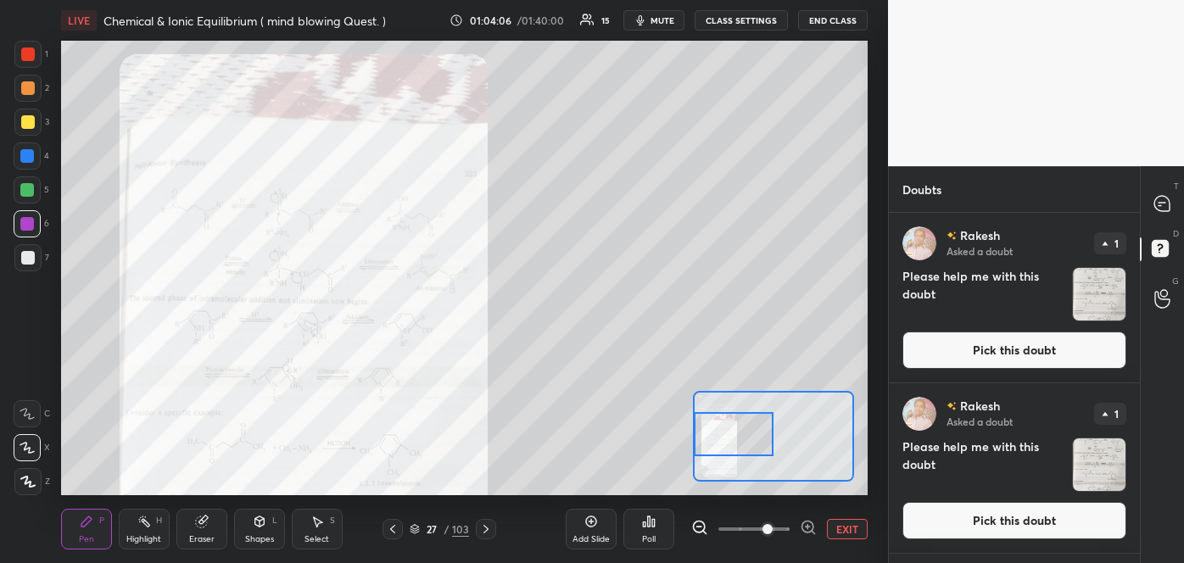
drag, startPoint x: 786, startPoint y: 434, endPoint x: 719, endPoint y: 432, distance: 67.0
click at [719, 432] on div at bounding box center [733, 434] width 79 height 44
click at [1039, 358] on button "Pick this doubt" at bounding box center [1014, 350] width 224 height 37
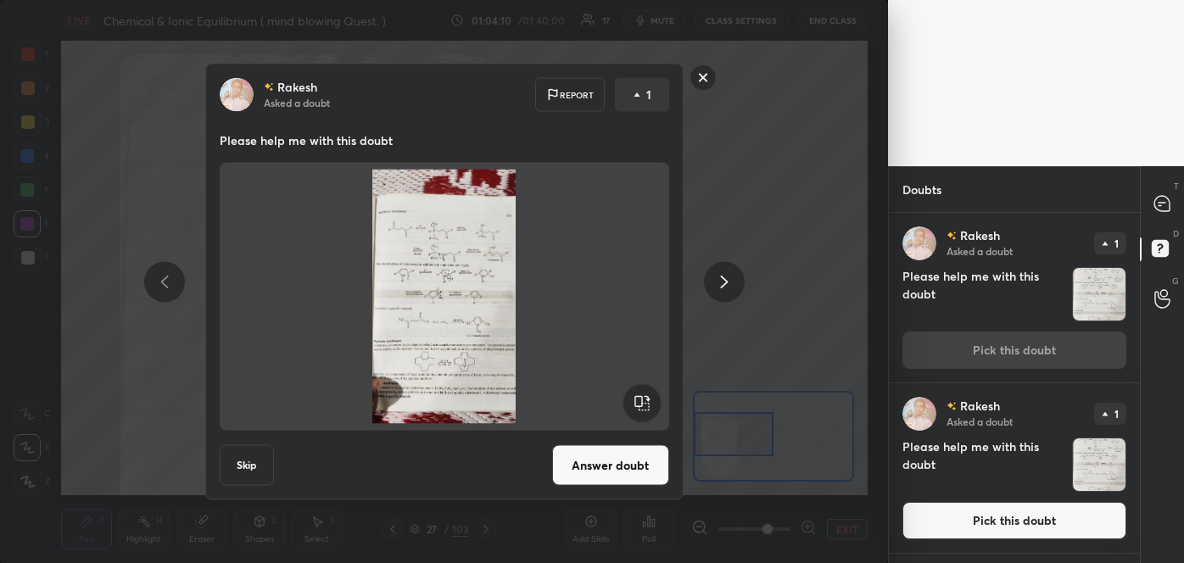
click at [639, 456] on button "Answer doubt" at bounding box center [610, 465] width 117 height 41
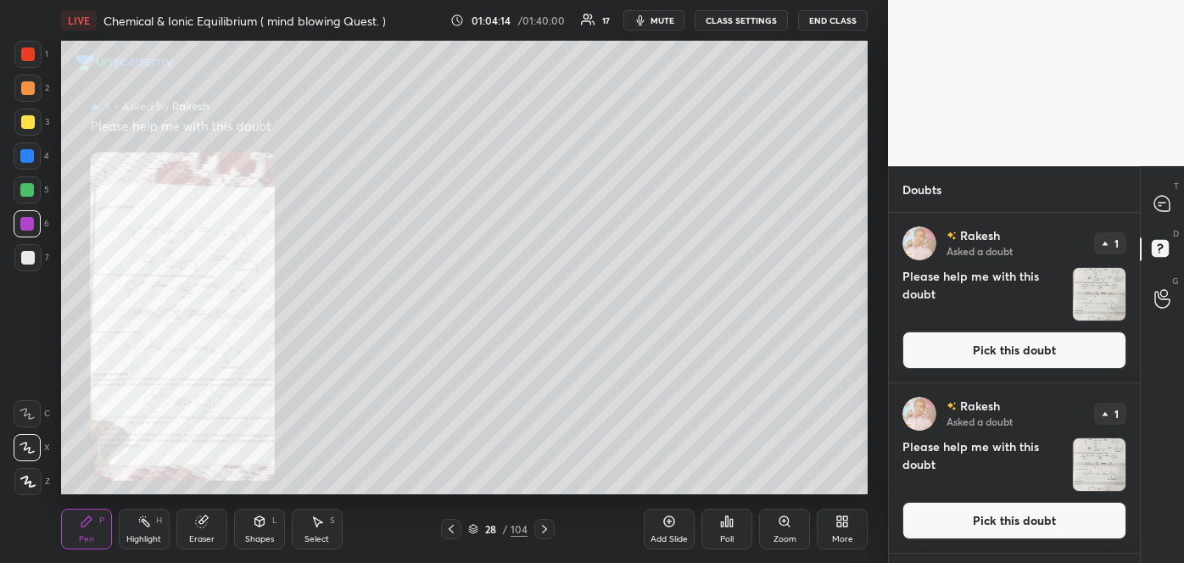
click at [994, 359] on button "Pick this doubt" at bounding box center [1014, 350] width 224 height 37
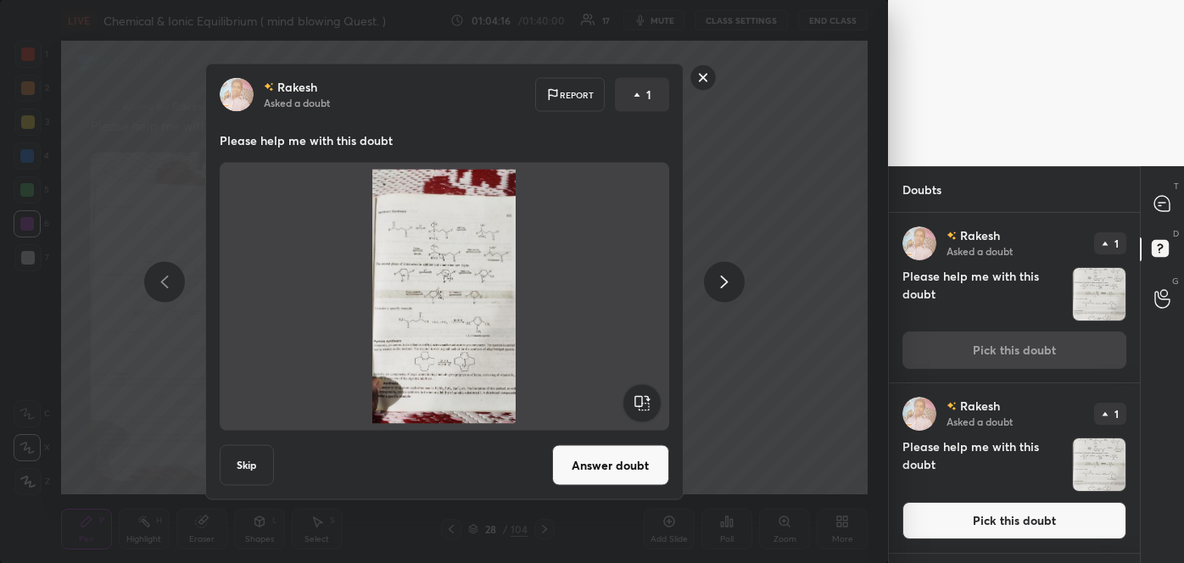
click at [578, 457] on button "Answer doubt" at bounding box center [610, 465] width 117 height 41
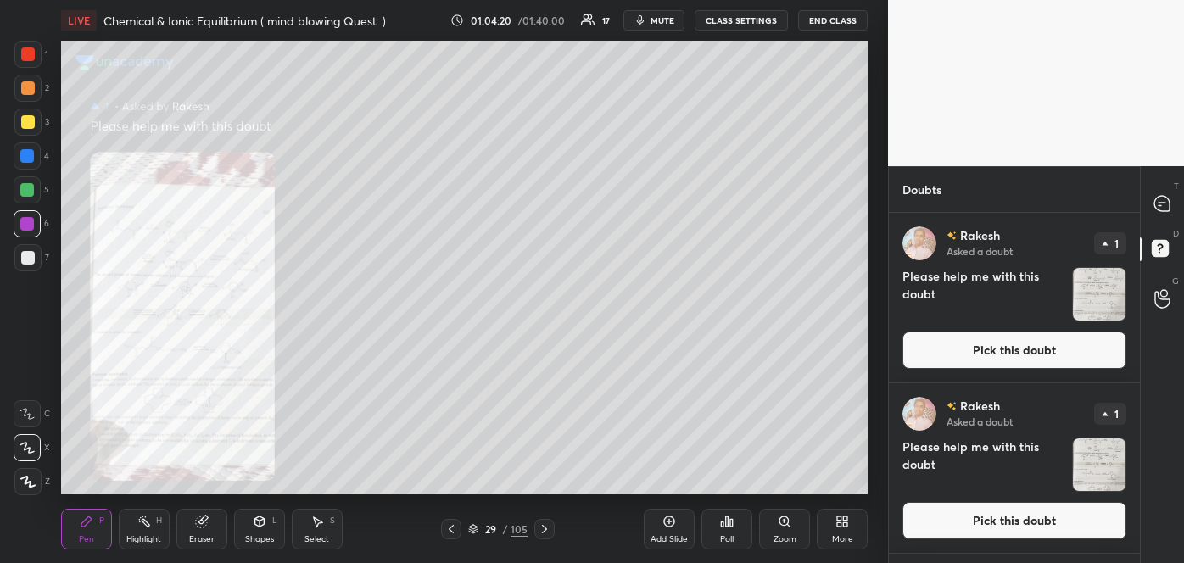
click at [995, 364] on button "Pick this doubt" at bounding box center [1014, 350] width 224 height 37
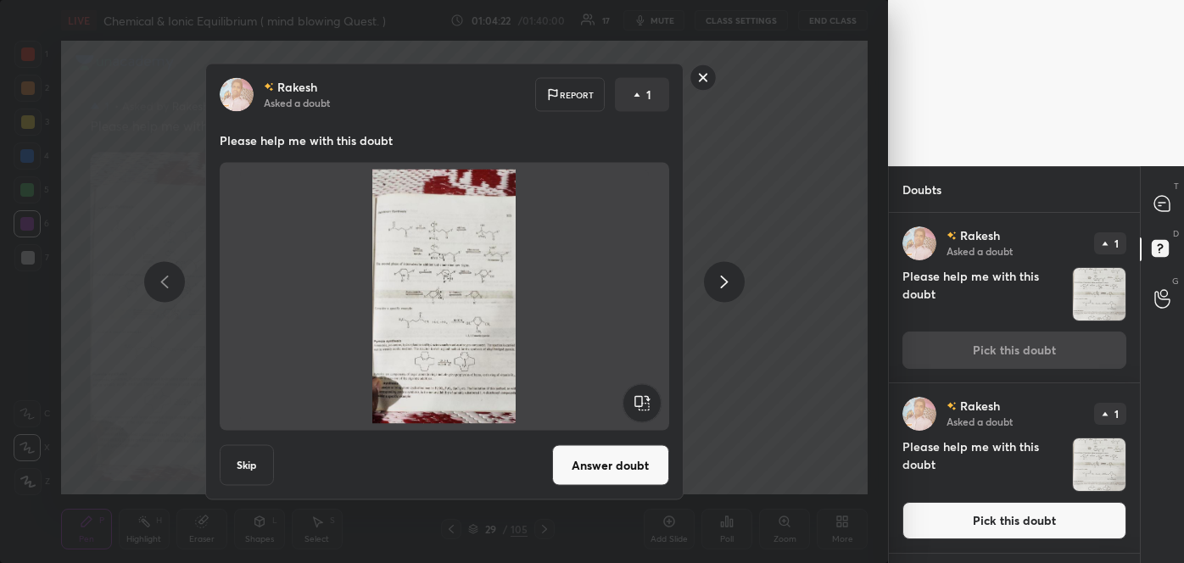
click at [630, 468] on button "Answer doubt" at bounding box center [610, 465] width 117 height 41
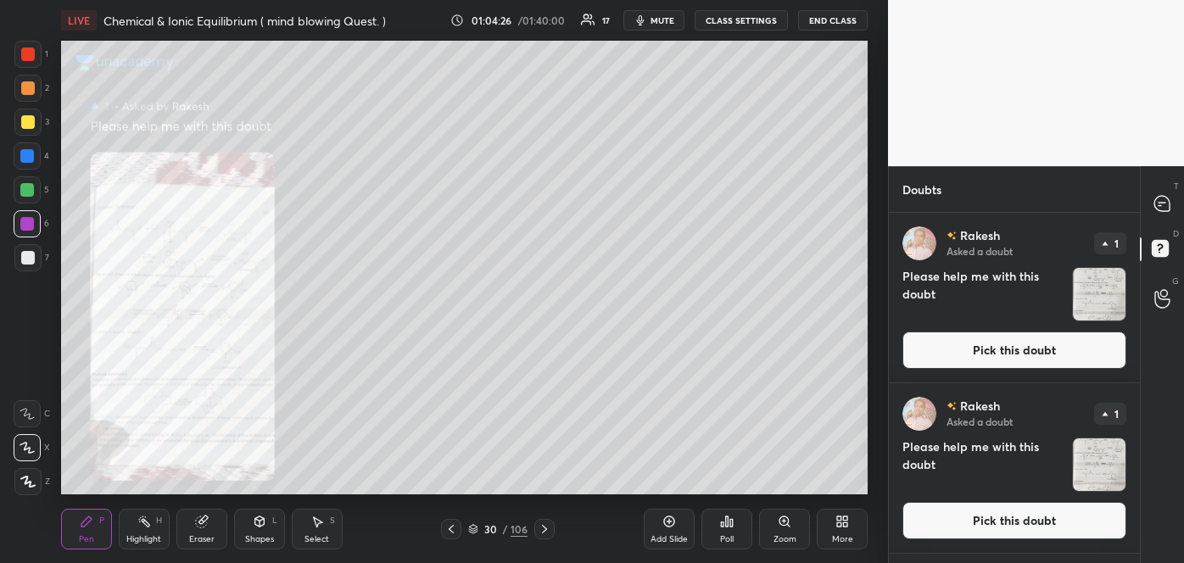
click at [1023, 355] on button "Pick this doubt" at bounding box center [1014, 350] width 224 height 37
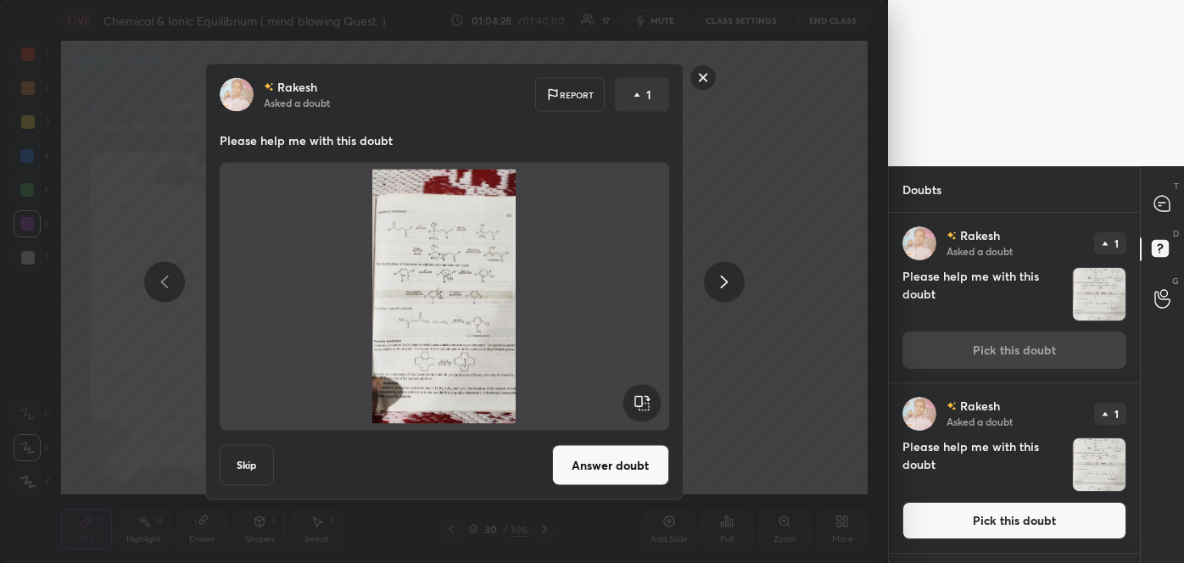
click at [627, 453] on button "Answer doubt" at bounding box center [610, 465] width 117 height 41
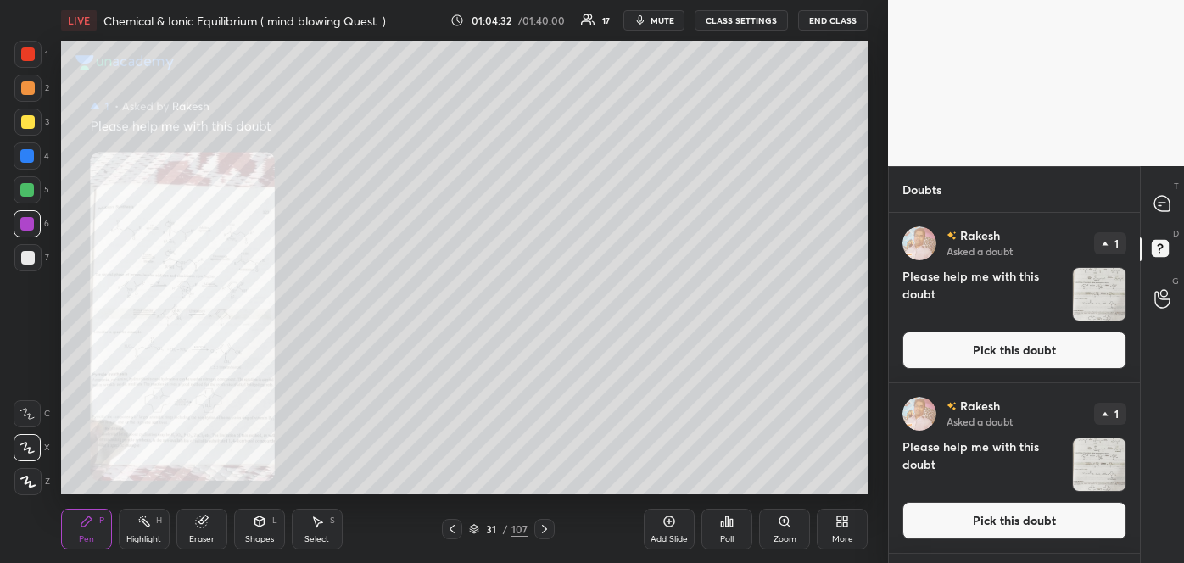
click at [1005, 350] on button "Pick this doubt" at bounding box center [1014, 350] width 224 height 37
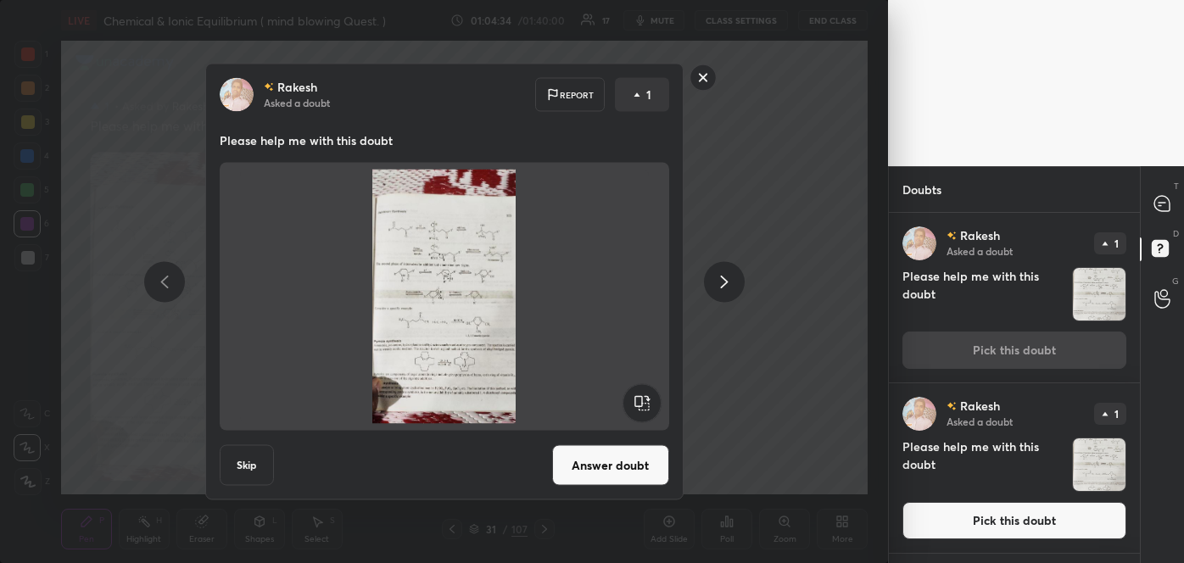
click at [605, 468] on button "Answer doubt" at bounding box center [610, 465] width 117 height 41
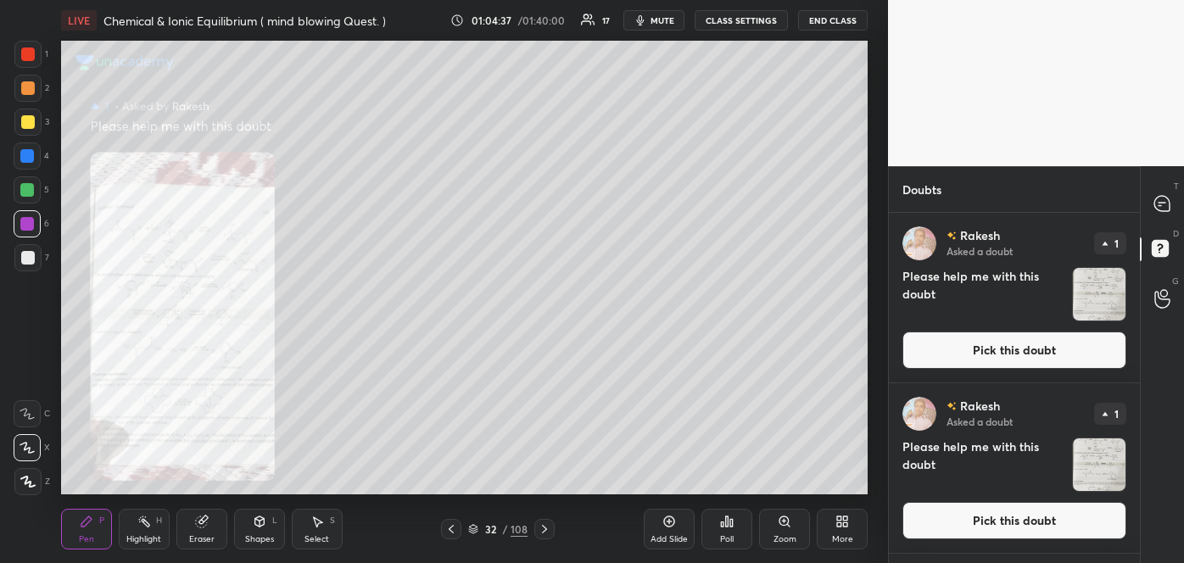
click at [979, 350] on button "Pick this doubt" at bounding box center [1014, 350] width 224 height 37
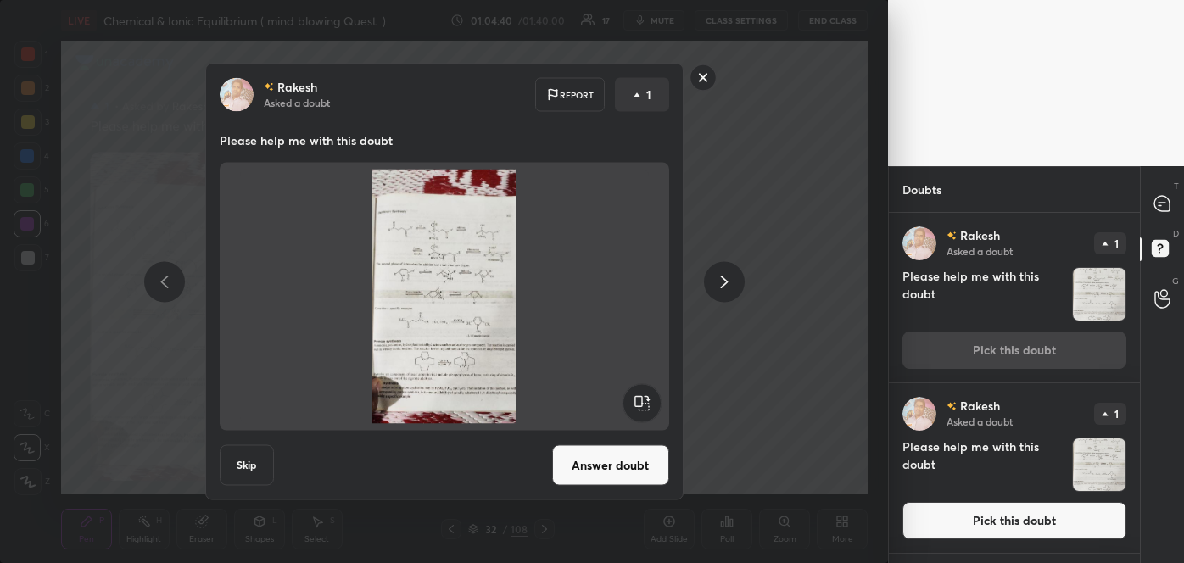
click at [614, 464] on button "Answer doubt" at bounding box center [610, 465] width 117 height 41
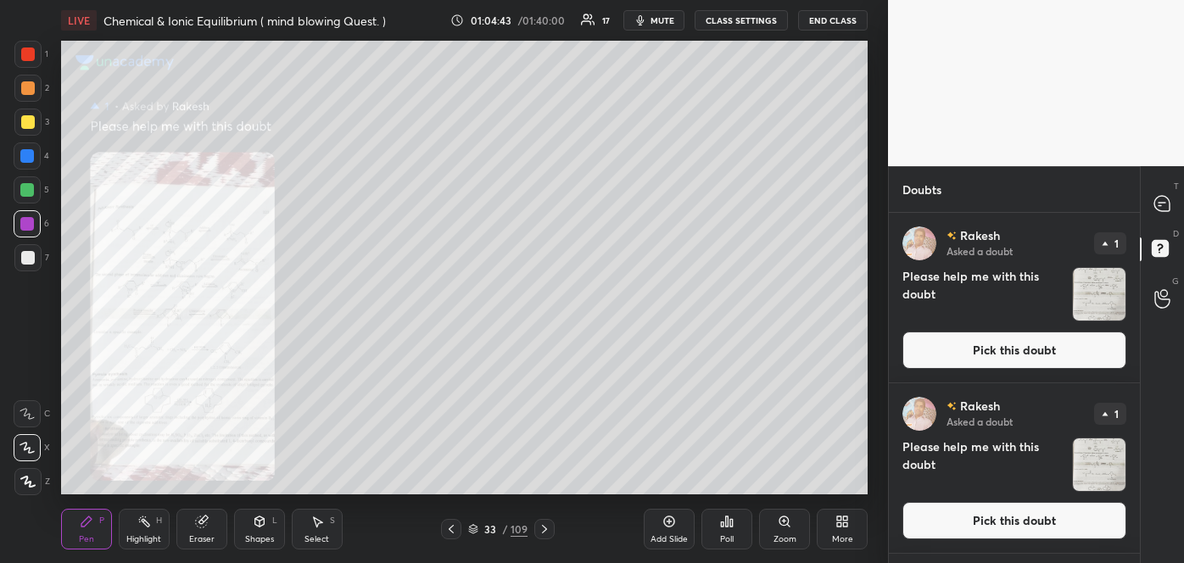
click at [977, 344] on button "Pick this doubt" at bounding box center [1014, 350] width 224 height 37
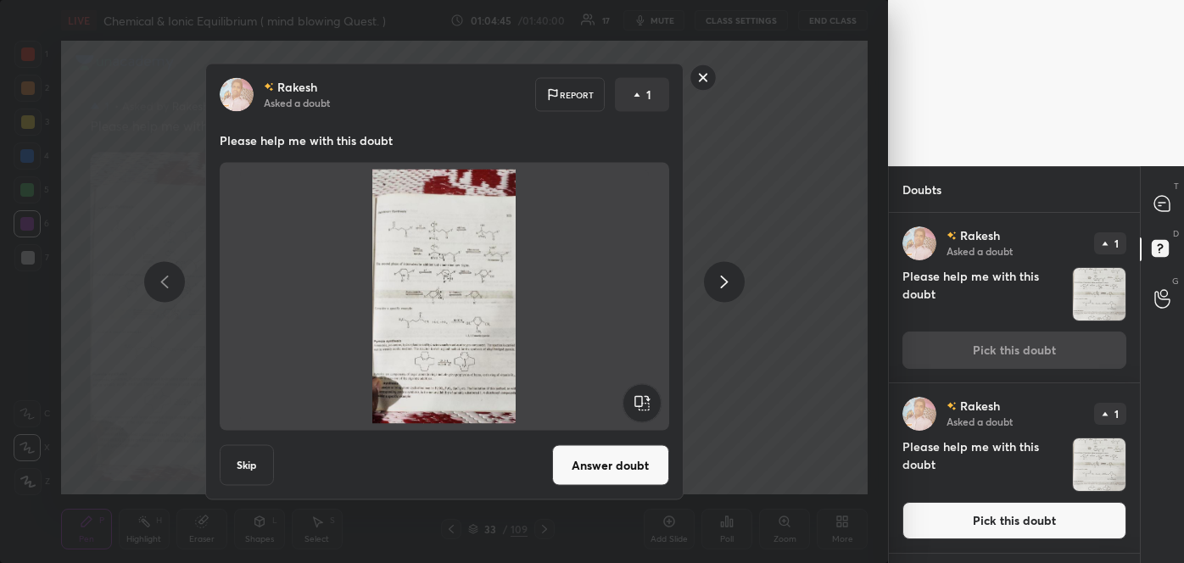
click at [657, 455] on button "Answer doubt" at bounding box center [610, 465] width 117 height 41
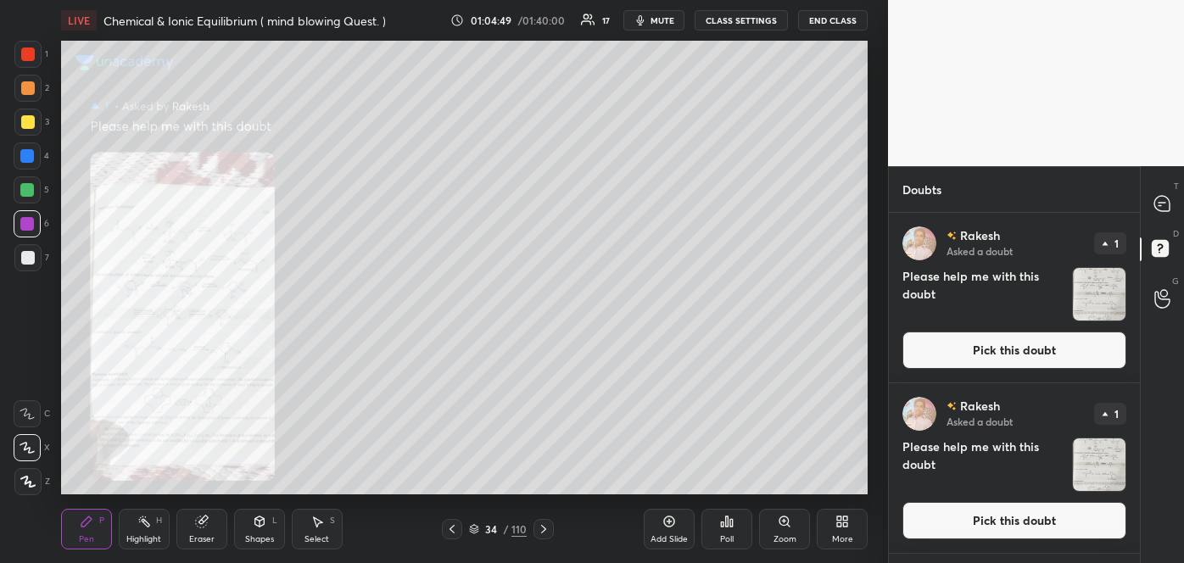
click at [1019, 356] on button "Pick this doubt" at bounding box center [1014, 350] width 224 height 37
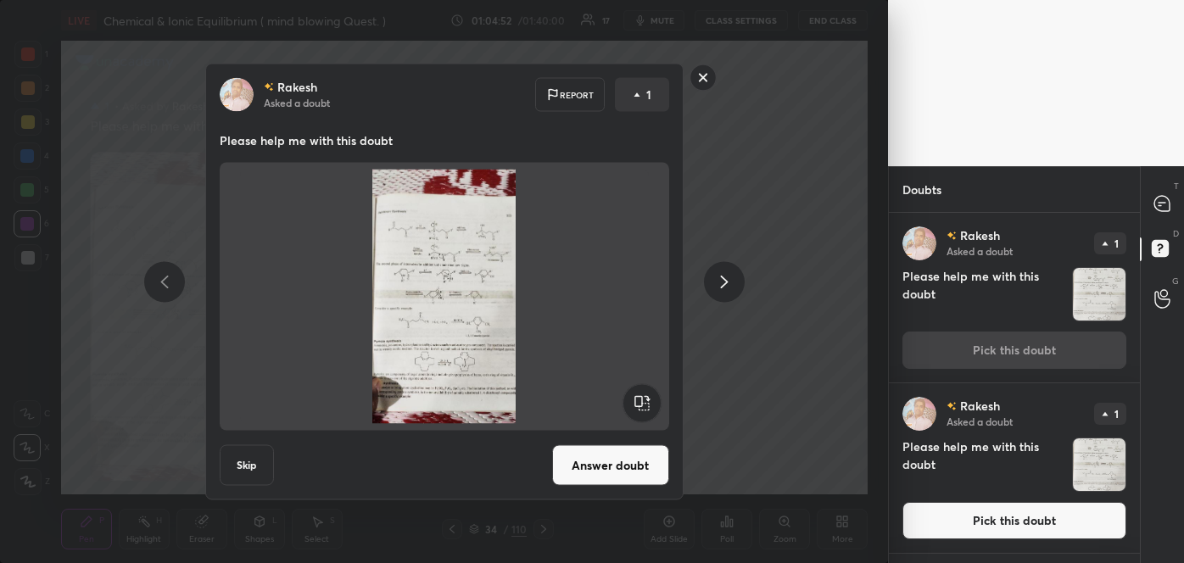
click at [635, 477] on button "Answer doubt" at bounding box center [610, 465] width 117 height 41
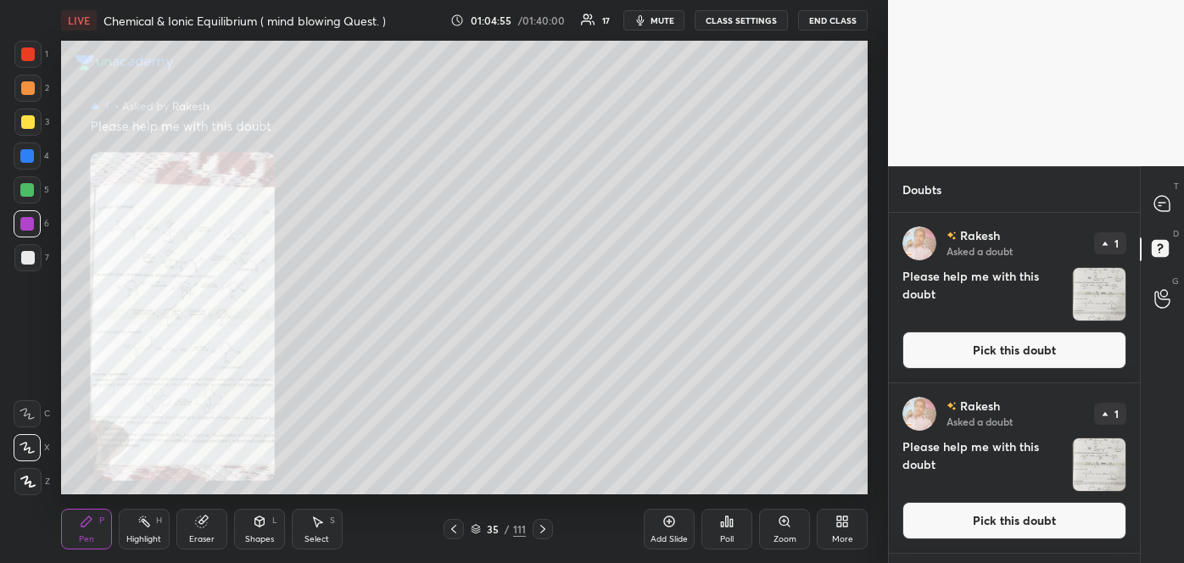
click at [1052, 354] on button "Pick this doubt" at bounding box center [1014, 350] width 224 height 37
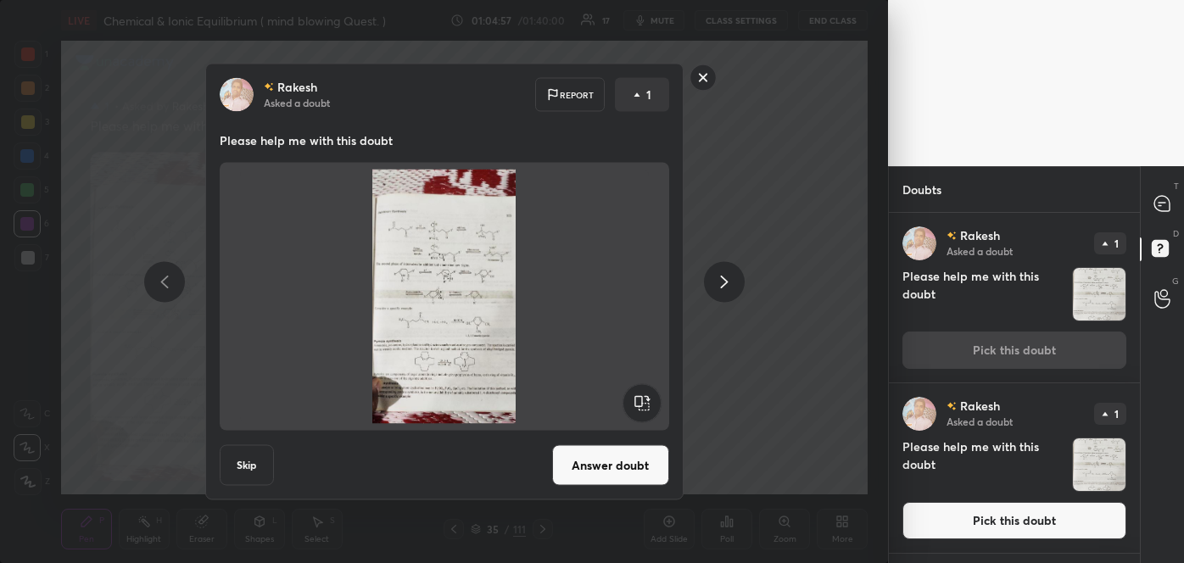
click at [613, 479] on button "Answer doubt" at bounding box center [610, 465] width 117 height 41
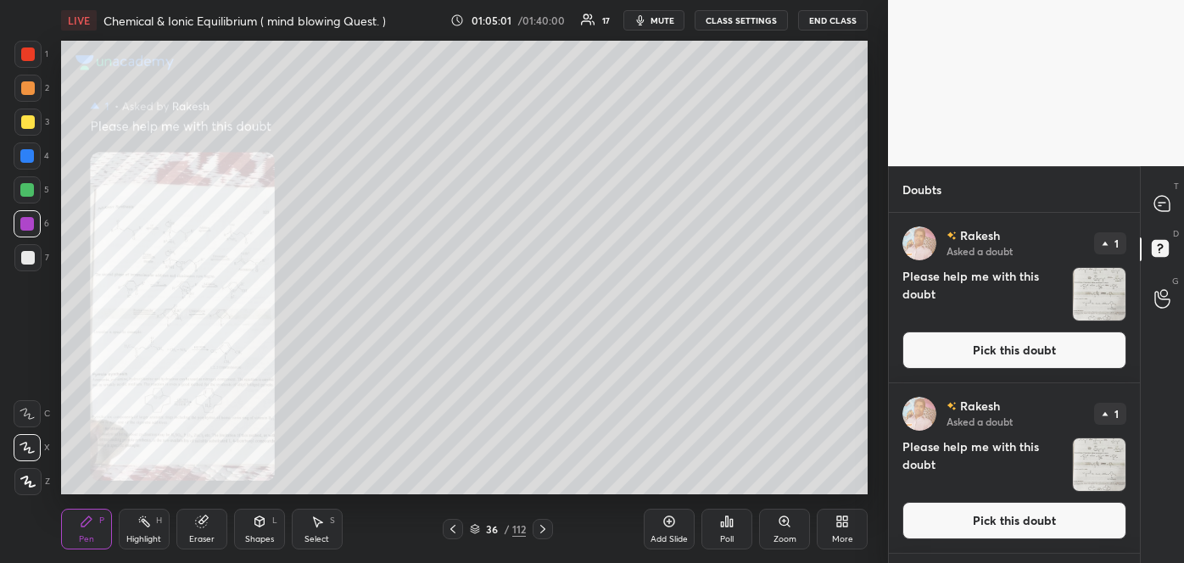
click at [990, 342] on button "Pick this doubt" at bounding box center [1014, 350] width 224 height 37
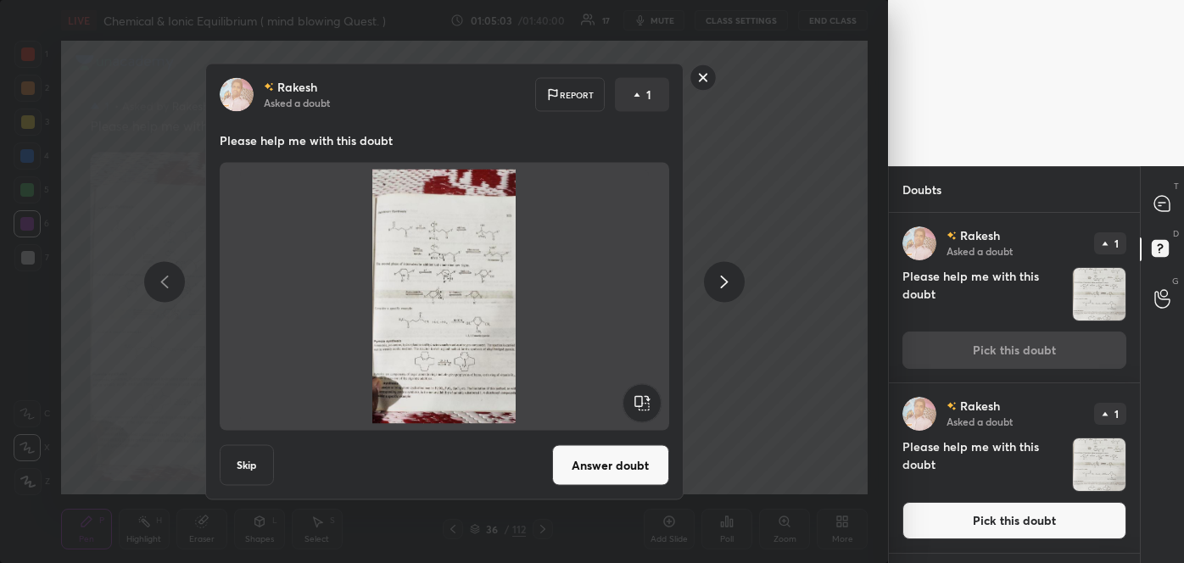
click at [601, 468] on button "Answer doubt" at bounding box center [610, 465] width 117 height 41
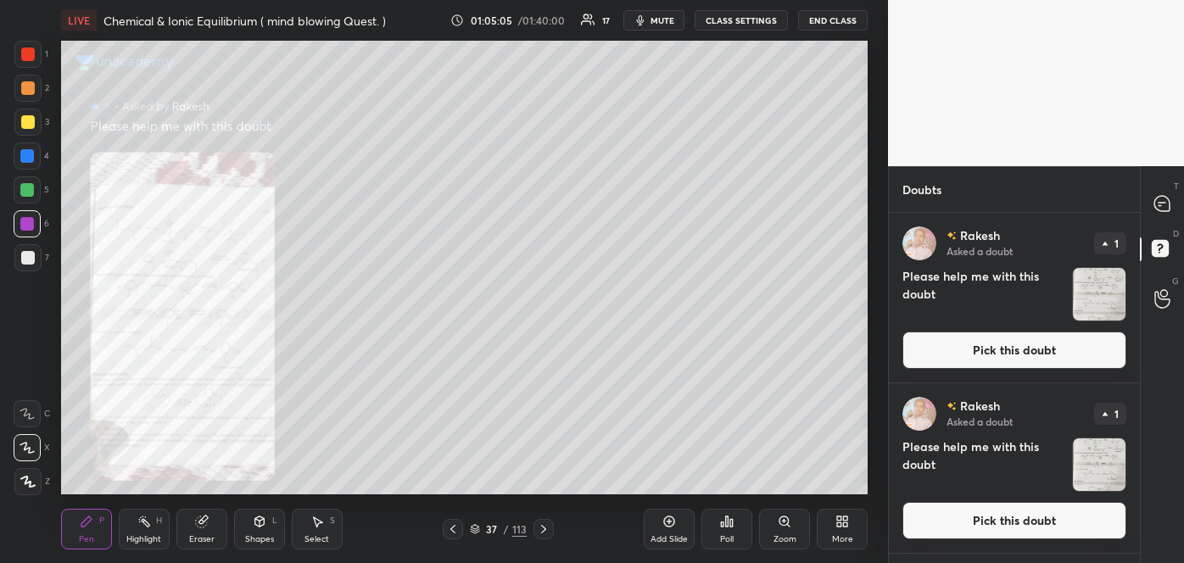
click at [915, 358] on button "Pick this doubt" at bounding box center [1014, 350] width 224 height 37
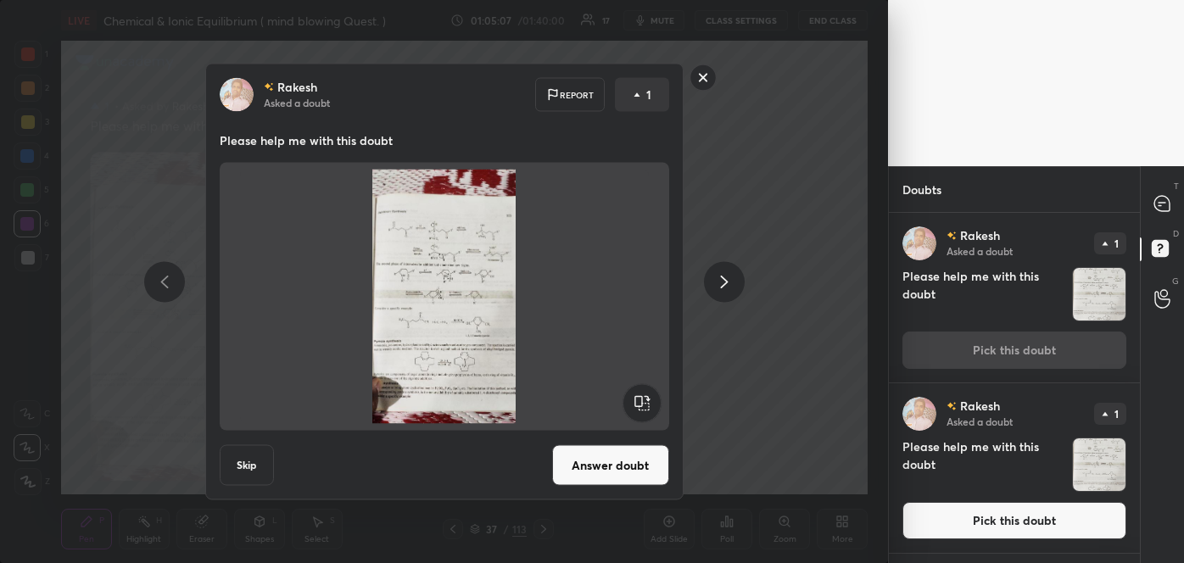
click at [633, 473] on button "Answer doubt" at bounding box center [610, 465] width 117 height 41
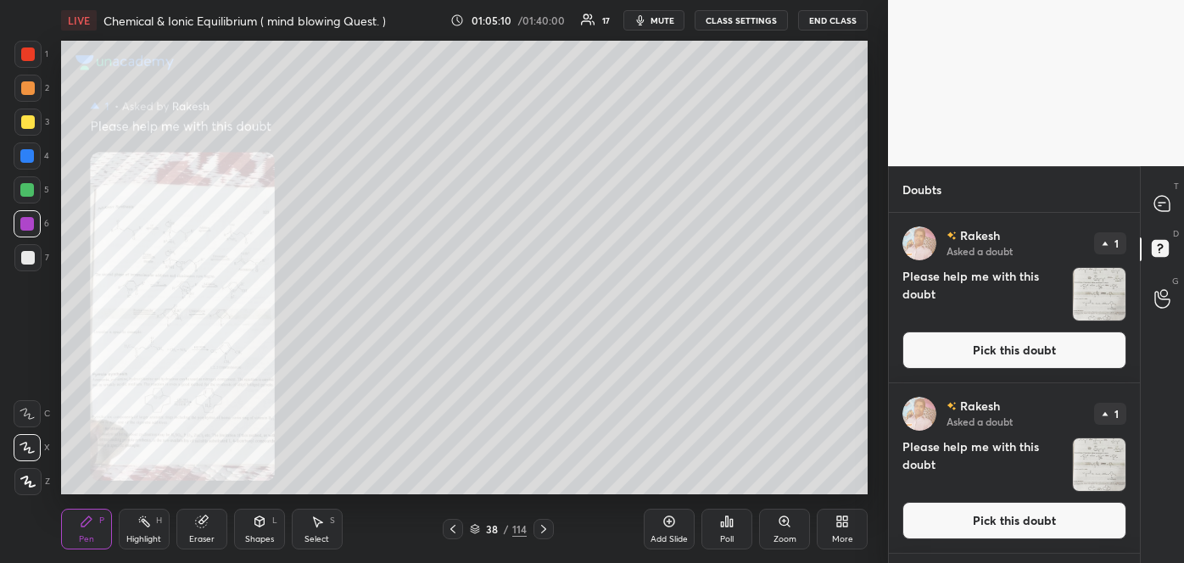
click at [987, 349] on button "Pick this doubt" at bounding box center [1014, 350] width 224 height 37
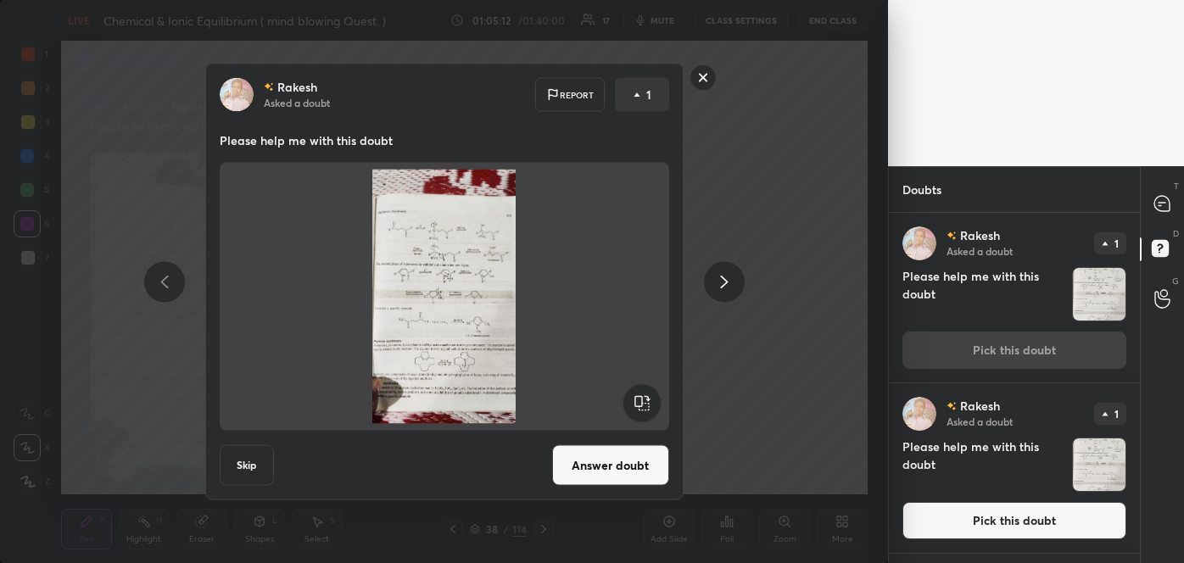
click at [656, 477] on button "Answer doubt" at bounding box center [610, 465] width 117 height 41
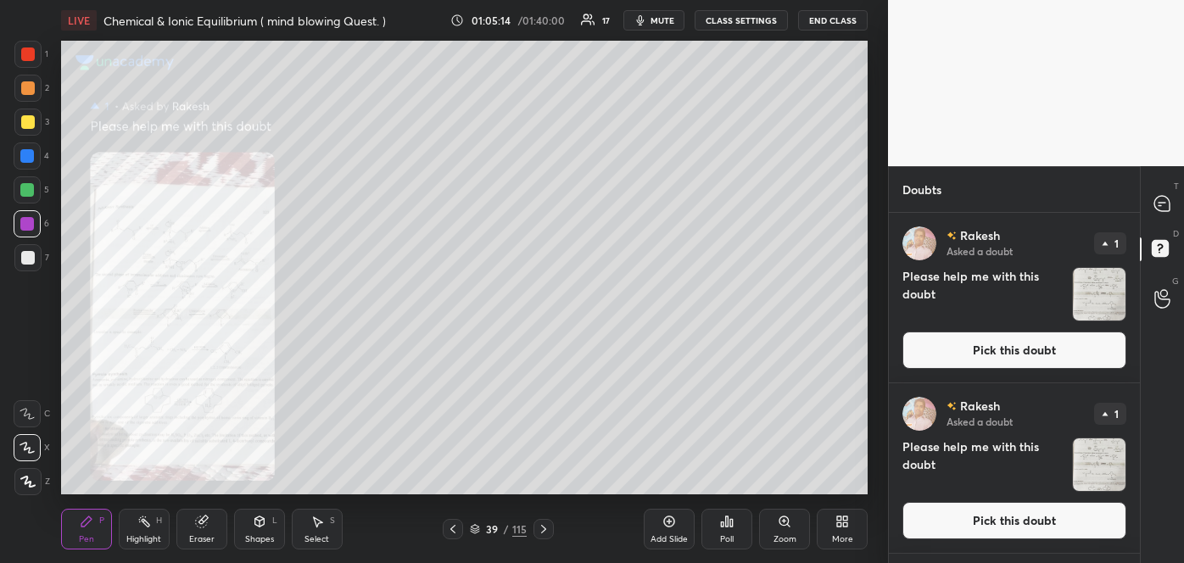
click at [911, 358] on button "Pick this doubt" at bounding box center [1014, 350] width 224 height 37
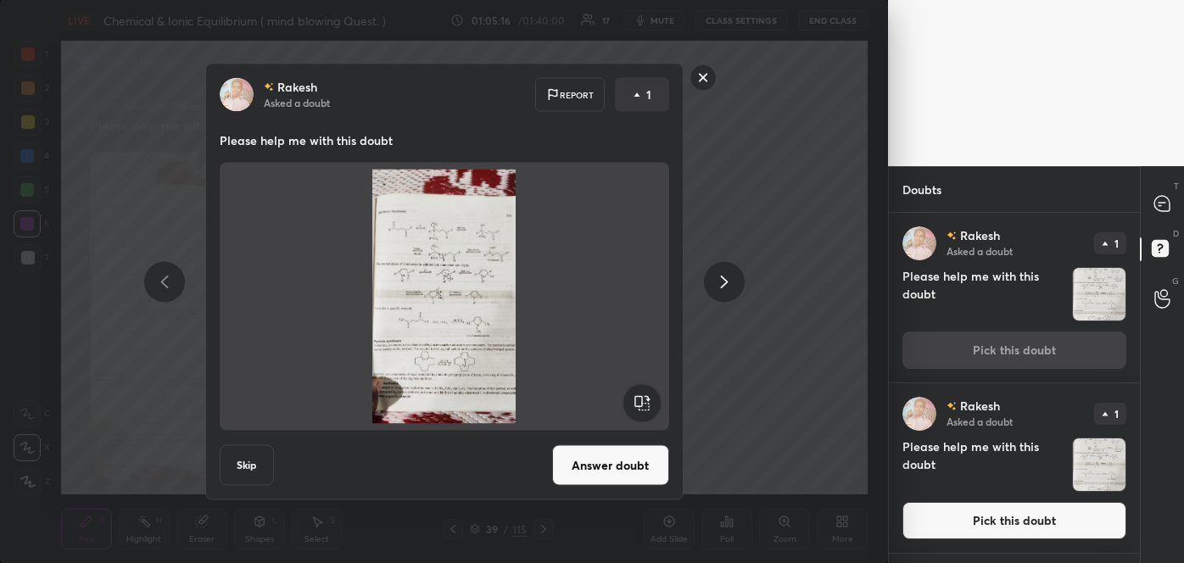
click at [619, 469] on button "Answer doubt" at bounding box center [610, 465] width 117 height 41
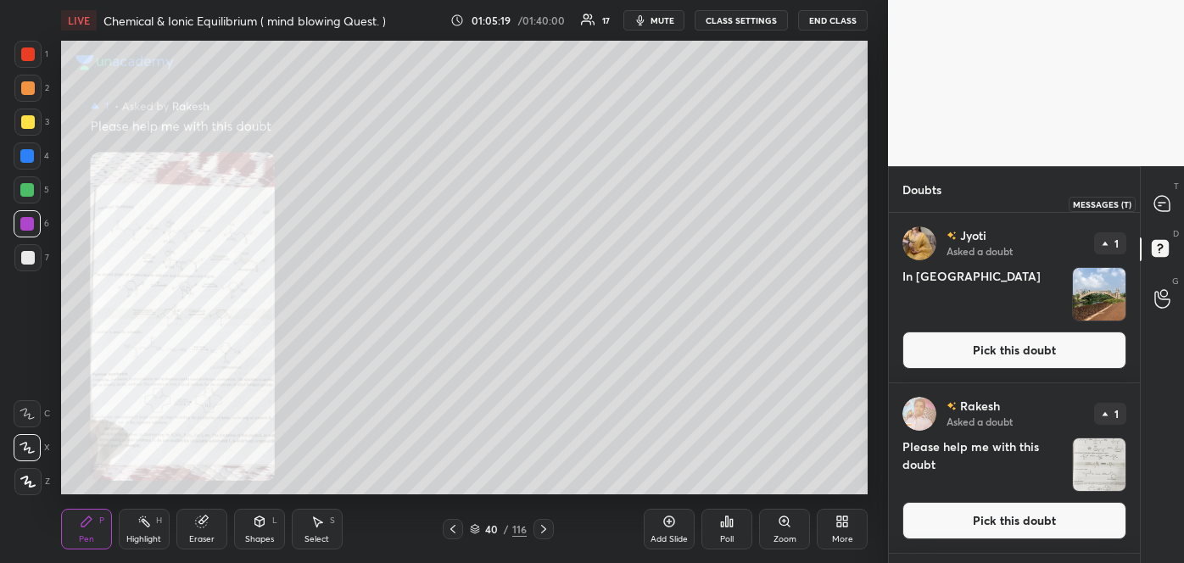
click at [1154, 204] on icon at bounding box center [1161, 203] width 15 height 15
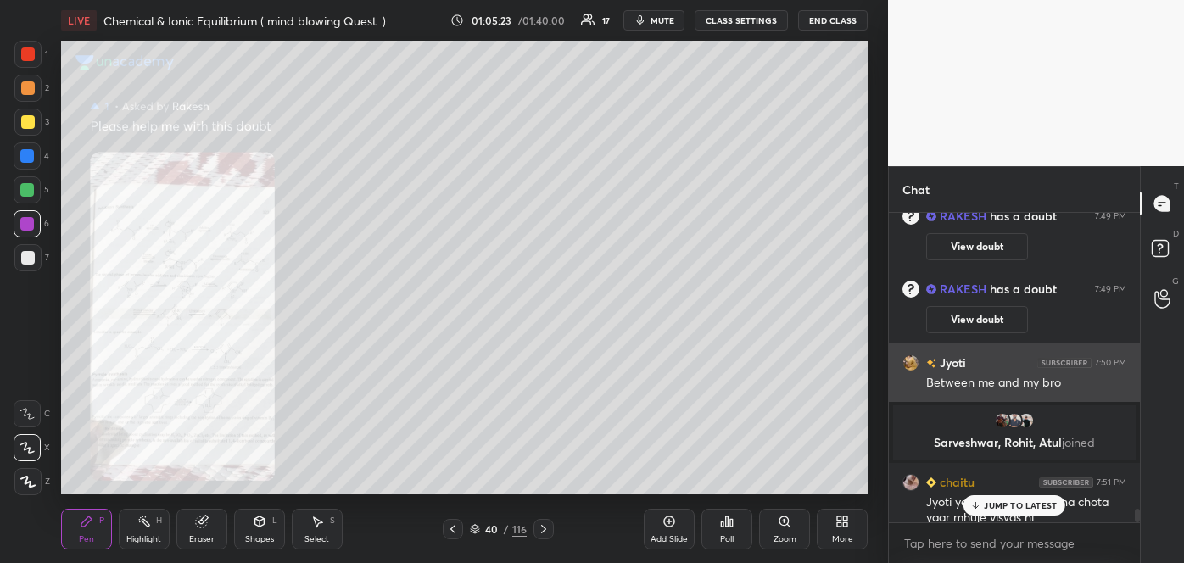
click at [1073, 390] on div "Between me and my bro" at bounding box center [1026, 383] width 200 height 17
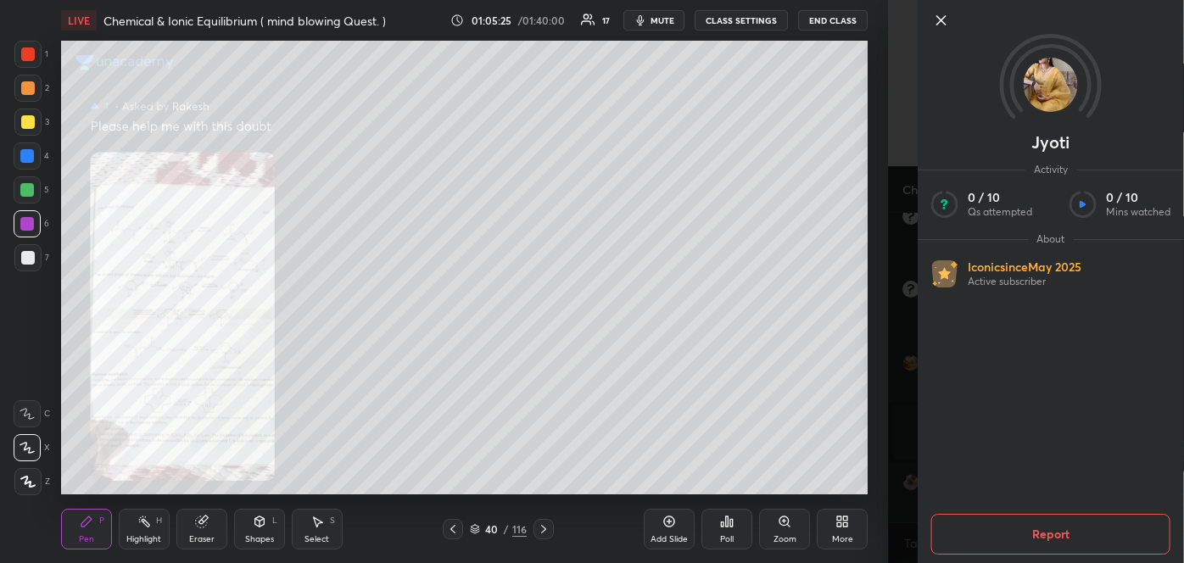
click at [897, 375] on div "Jyoti Activity 0 / 10 Qs attempted 0 / 10 Mins watched About Iconic since [DATE…" at bounding box center [1036, 281] width 296 height 563
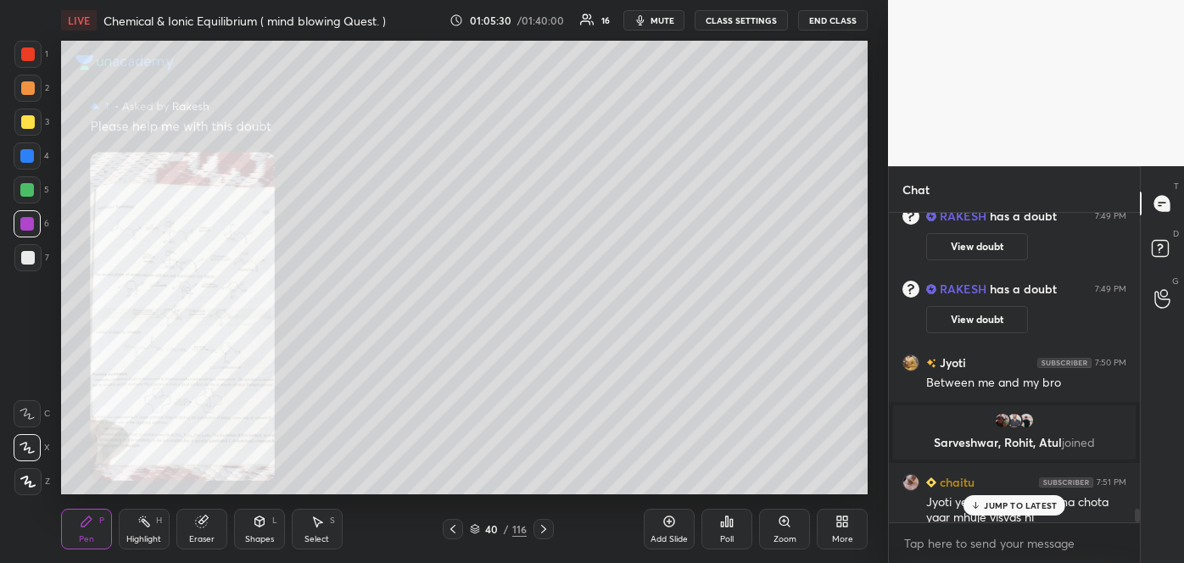
click at [1014, 415] on img "grid" at bounding box center [1014, 420] width 17 height 17
click at [1138, 270] on div at bounding box center [1134, 367] width 10 height 309
click at [1139, 395] on div at bounding box center [1134, 367] width 10 height 309
click at [1137, 437] on div at bounding box center [1134, 367] width 10 height 309
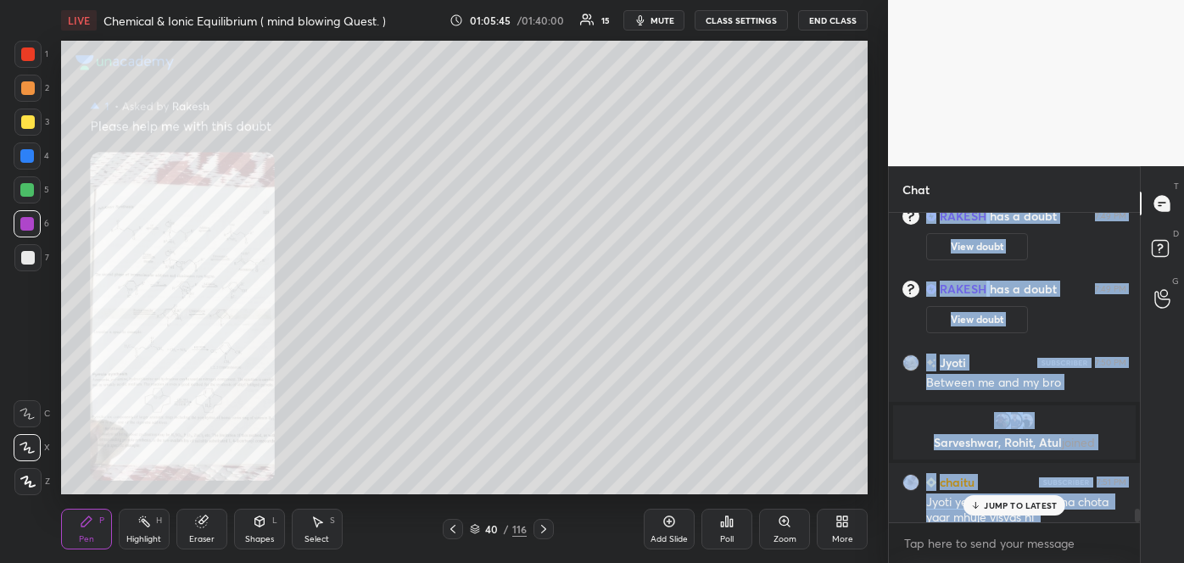
click at [829, 413] on div "1 2 3 4 5 6 7 C X Z C X Z E E Erase all H H LIVE Chemical & Ionic Equilibrium (…" at bounding box center [592, 281] width 1184 height 563
click at [1114, 410] on div "Sarveshwar, Rohit, [PERSON_NAME] joined" at bounding box center [1014, 432] width 243 height 54
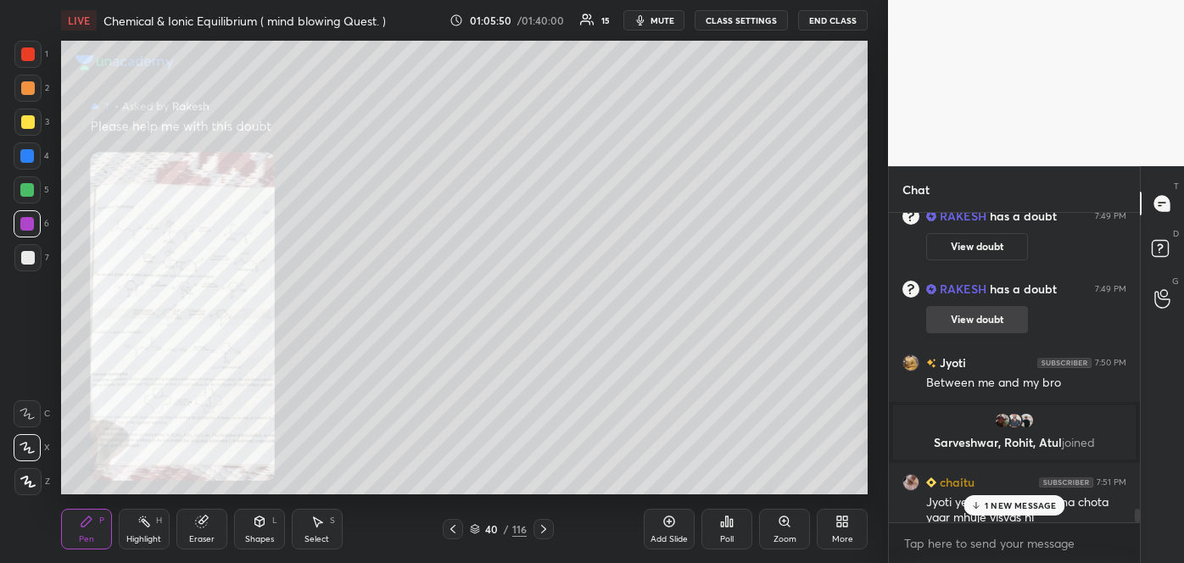
click at [985, 316] on button "View doubt" at bounding box center [977, 319] width 102 height 27
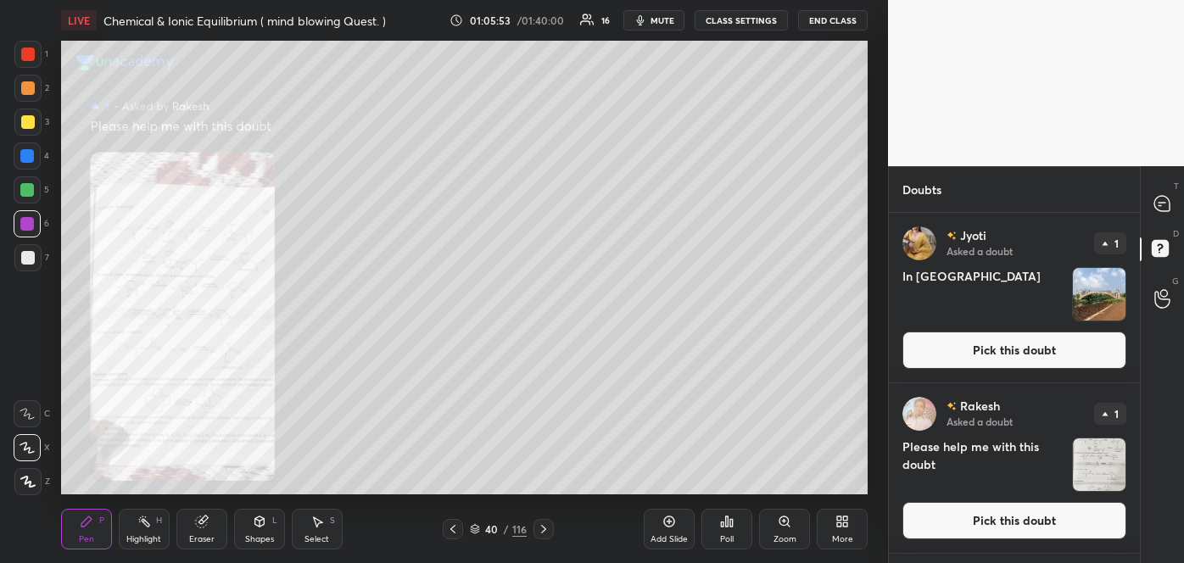
click at [985, 349] on button "Pick this doubt" at bounding box center [1014, 350] width 224 height 37
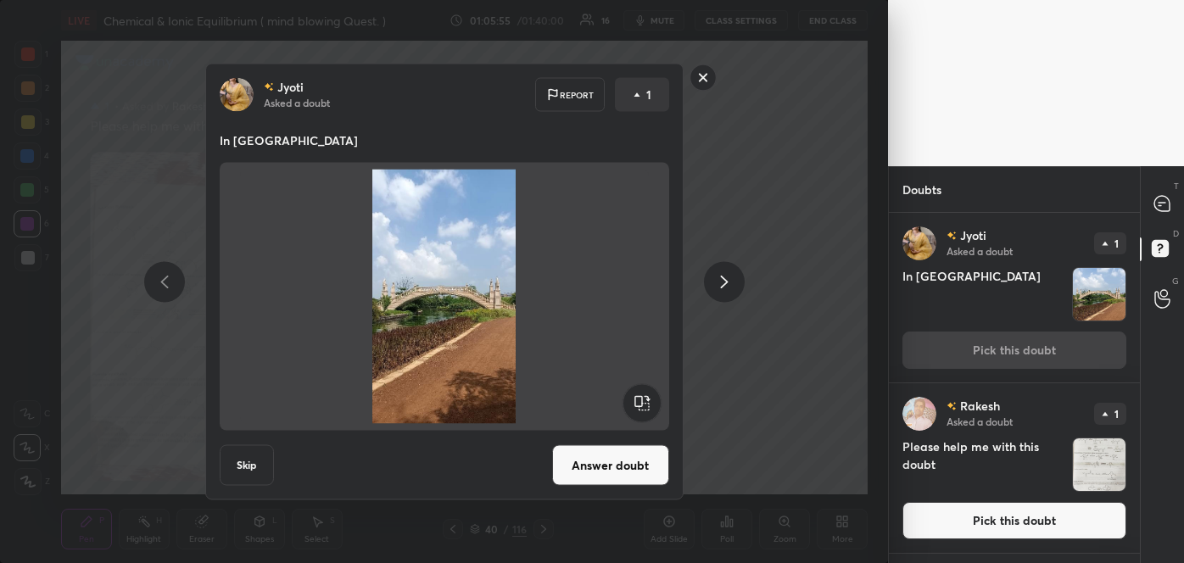
click at [642, 460] on button "Answer doubt" at bounding box center [610, 465] width 117 height 41
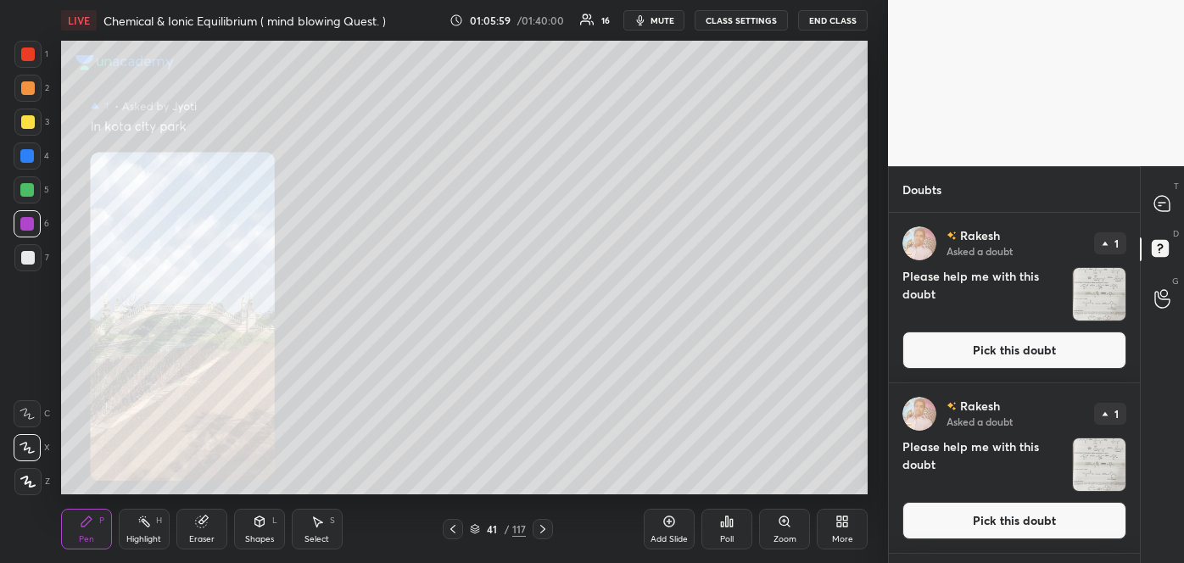
click at [781, 527] on icon at bounding box center [785, 522] width 14 height 14
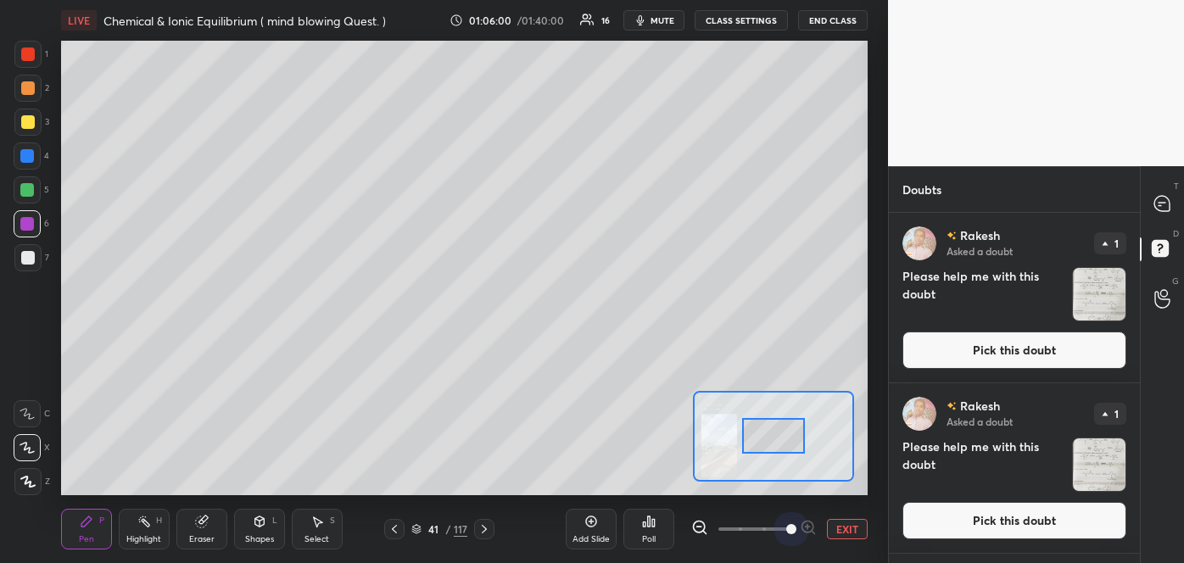
click at [781, 527] on span at bounding box center [753, 528] width 71 height 25
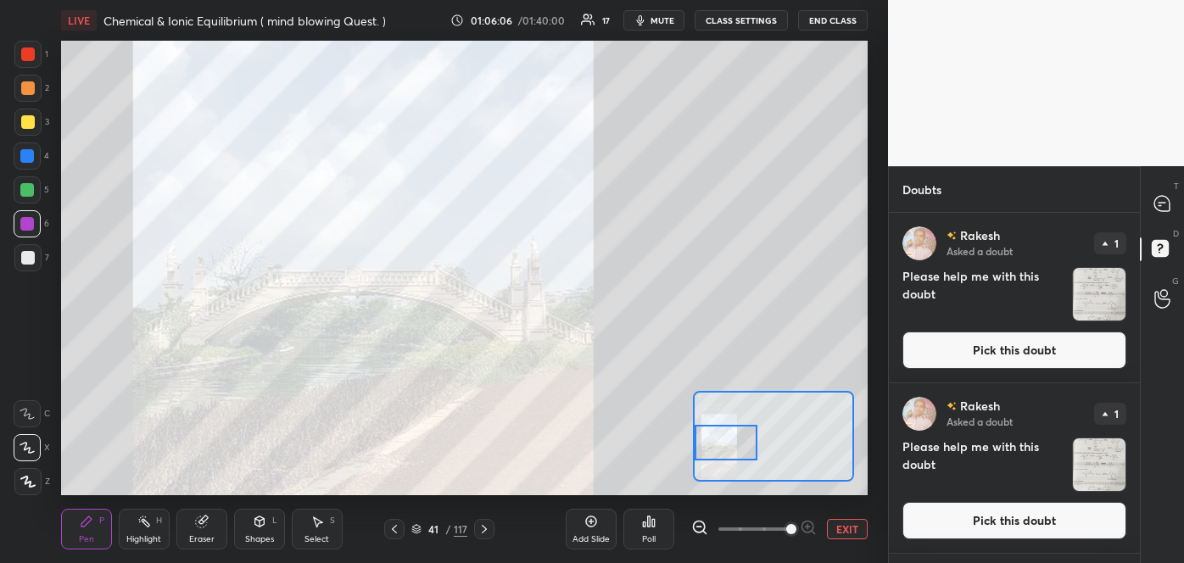
drag, startPoint x: 782, startPoint y: 427, endPoint x: 724, endPoint y: 432, distance: 58.0
click at [724, 432] on div at bounding box center [726, 442] width 64 height 35
click at [1159, 206] on icon at bounding box center [1161, 203] width 15 height 15
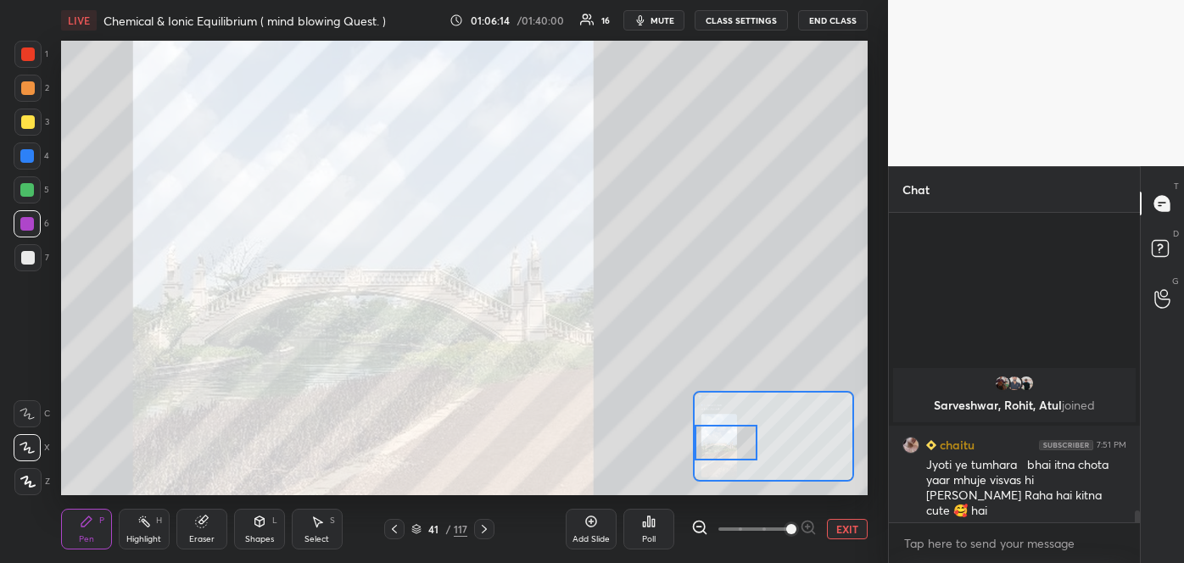
scroll to position [11911, 0]
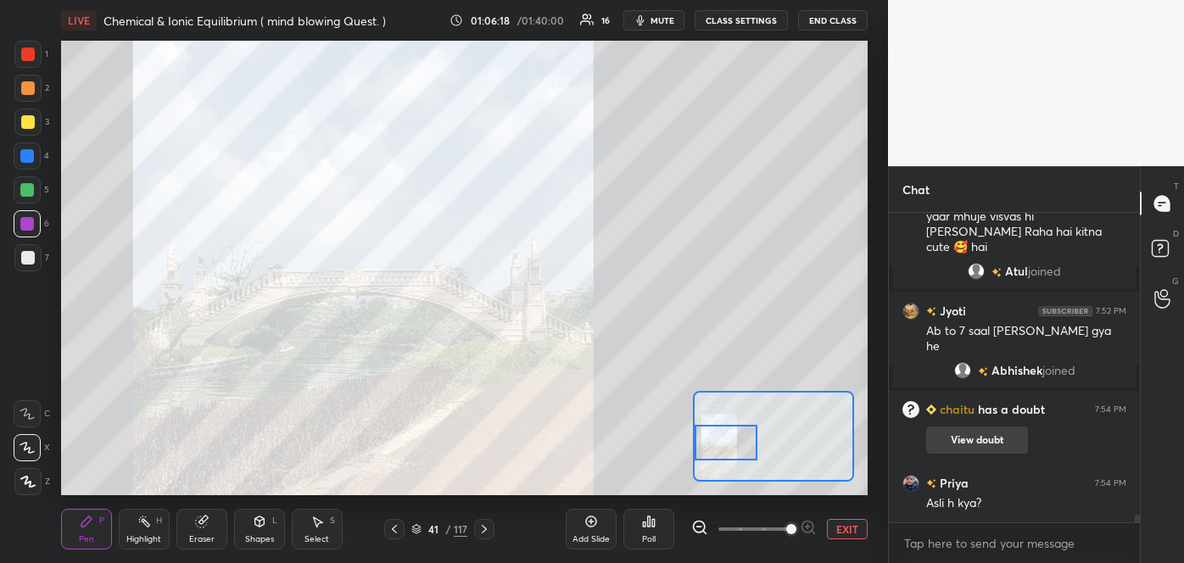
click at [977, 445] on button "View doubt" at bounding box center [977, 440] width 102 height 27
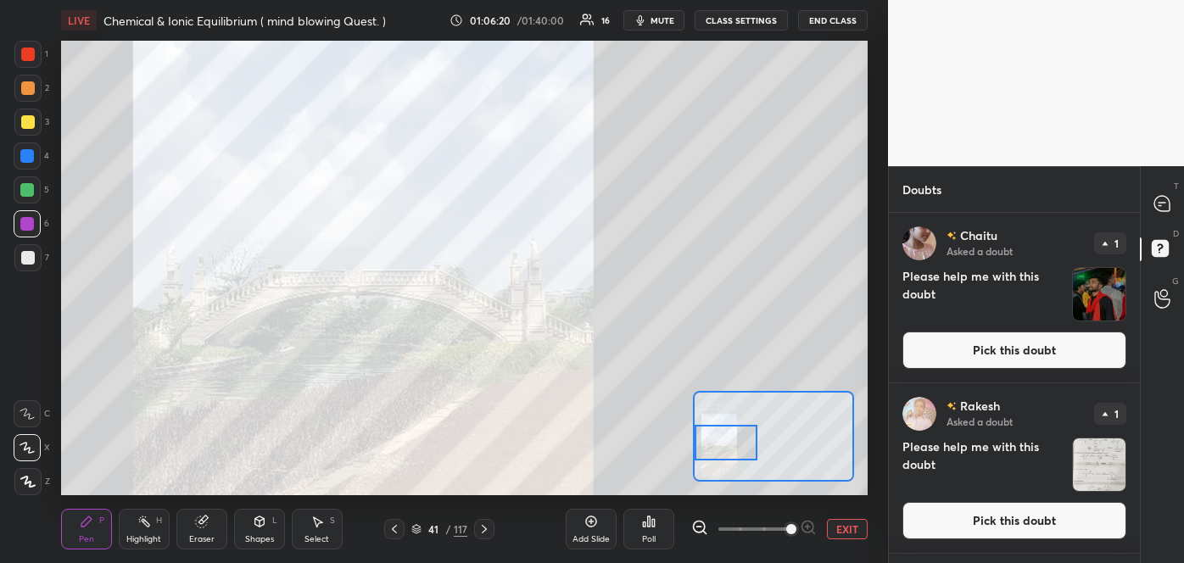
click at [1025, 351] on button "Pick this doubt" at bounding box center [1014, 350] width 224 height 37
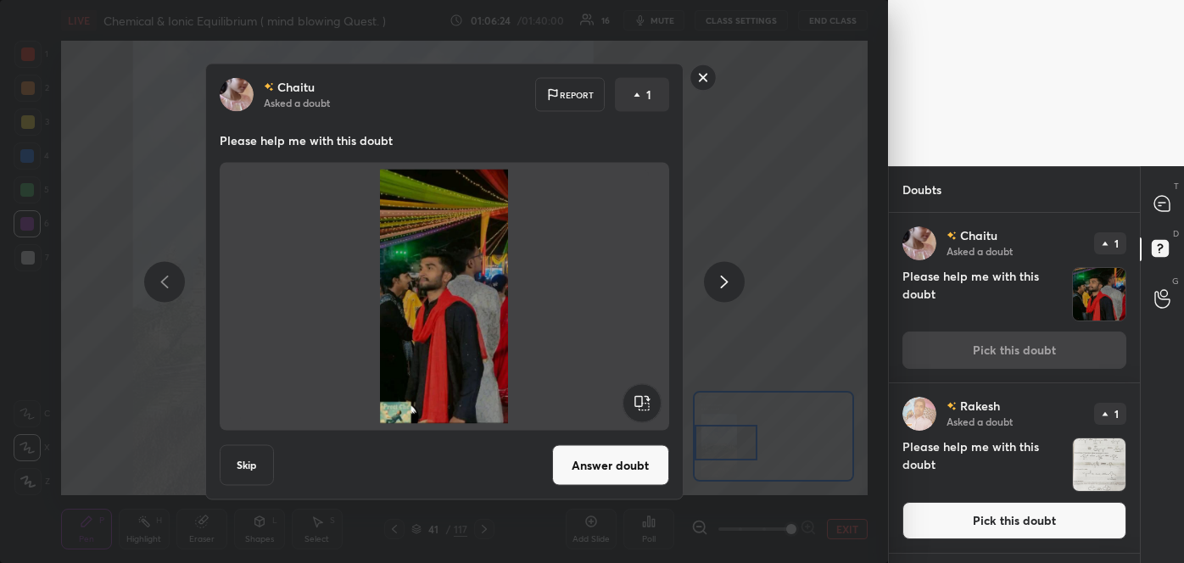
click at [627, 481] on button "Answer doubt" at bounding box center [610, 465] width 117 height 41
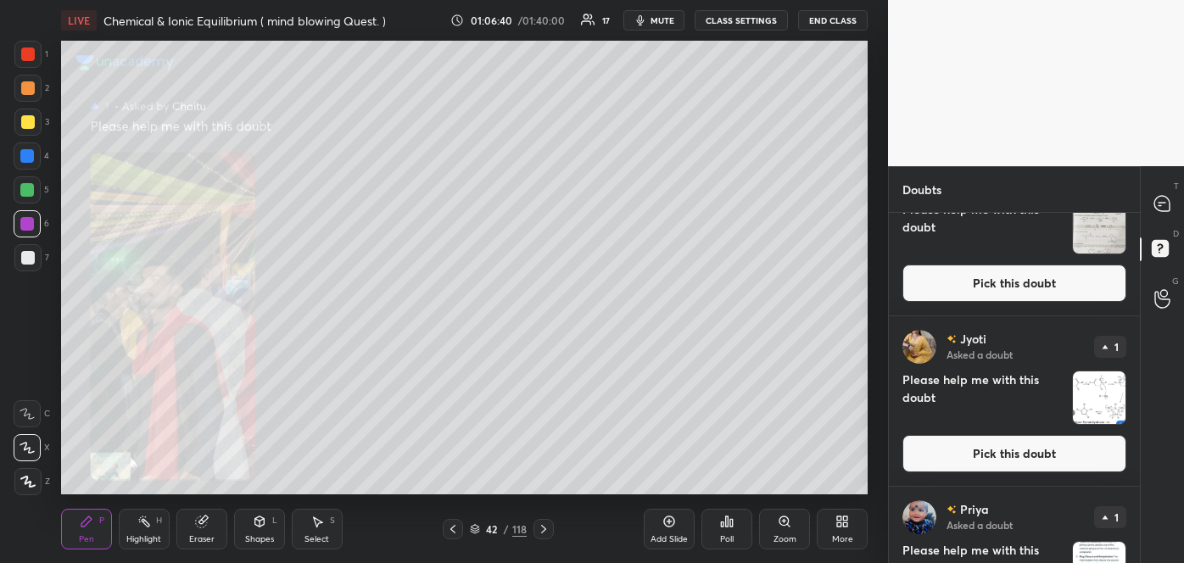
scroll to position [612, 0]
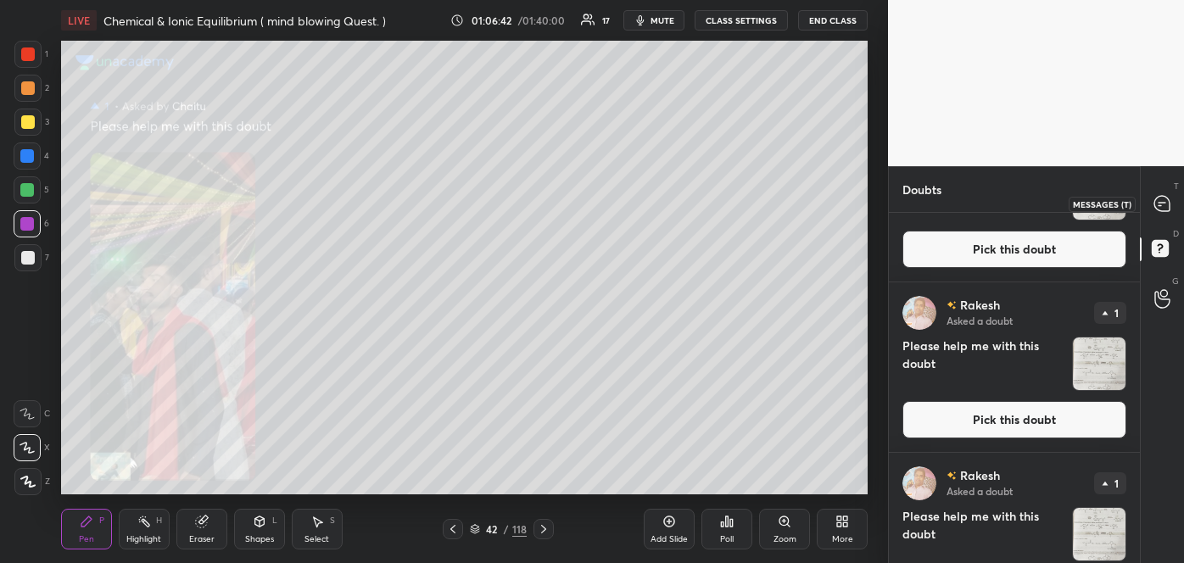
click at [1155, 204] on icon at bounding box center [1161, 203] width 15 height 15
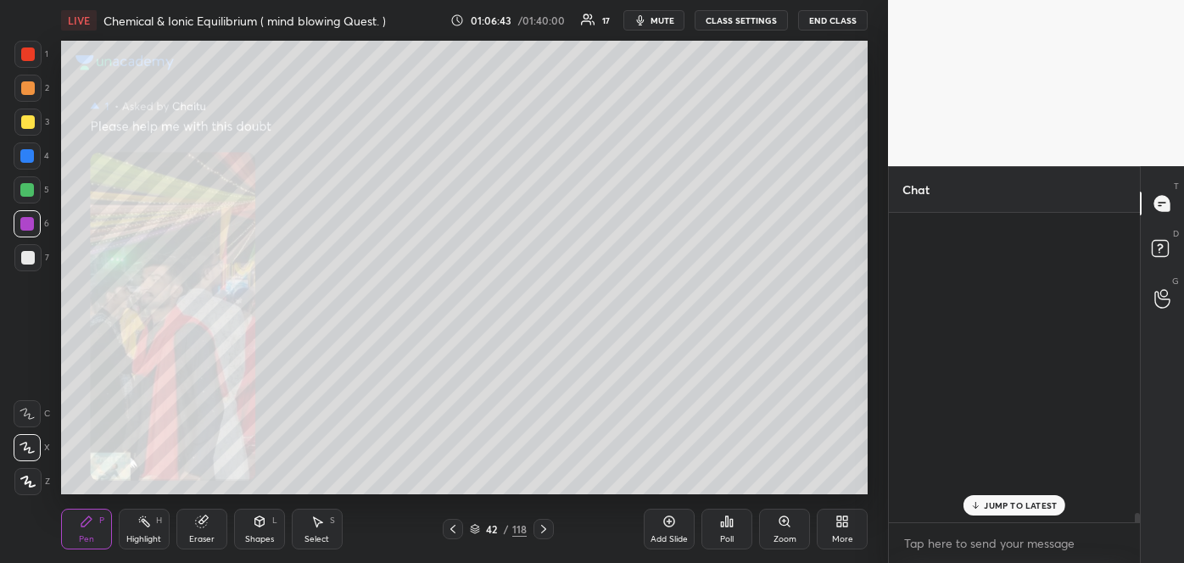
scroll to position [304, 246]
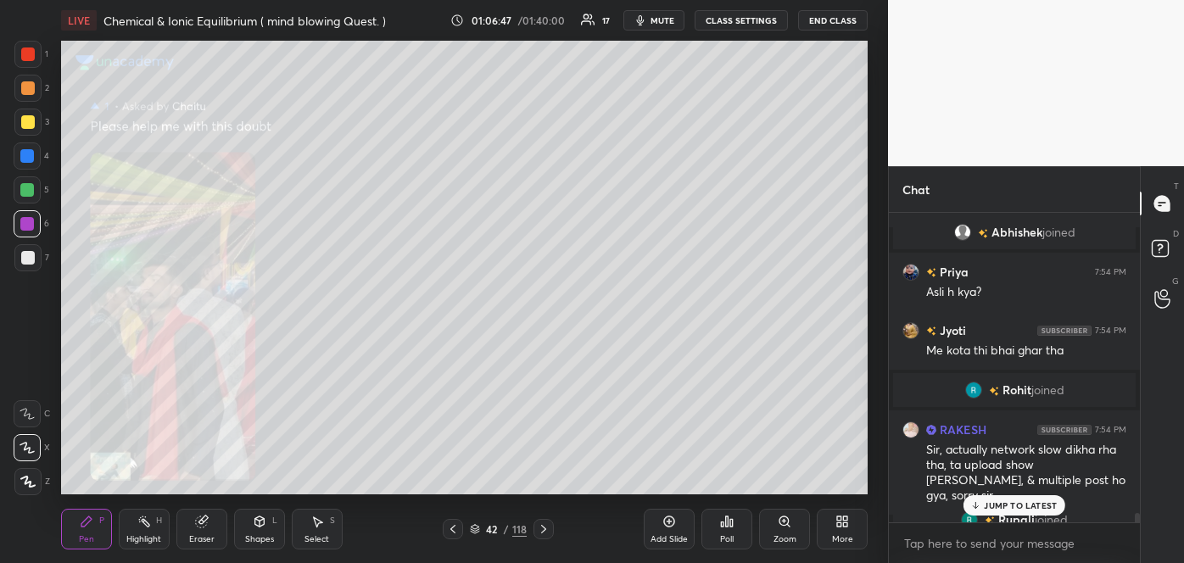
click at [1004, 500] on p "JUMP TO LATEST" at bounding box center [1020, 505] width 73 height 10
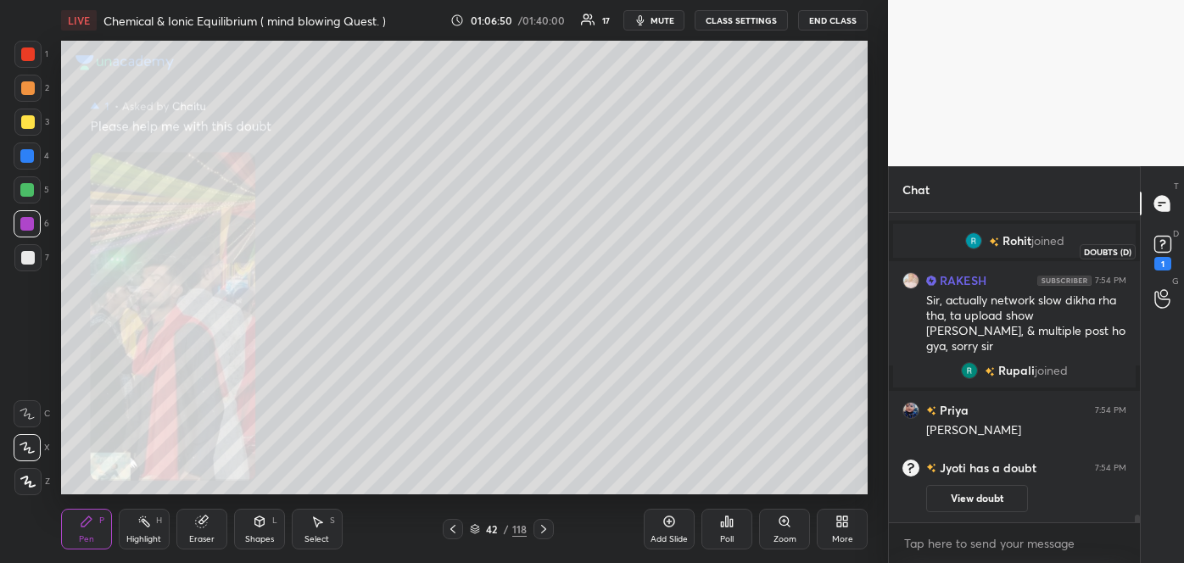
click at [1156, 244] on rect at bounding box center [1162, 245] width 16 height 16
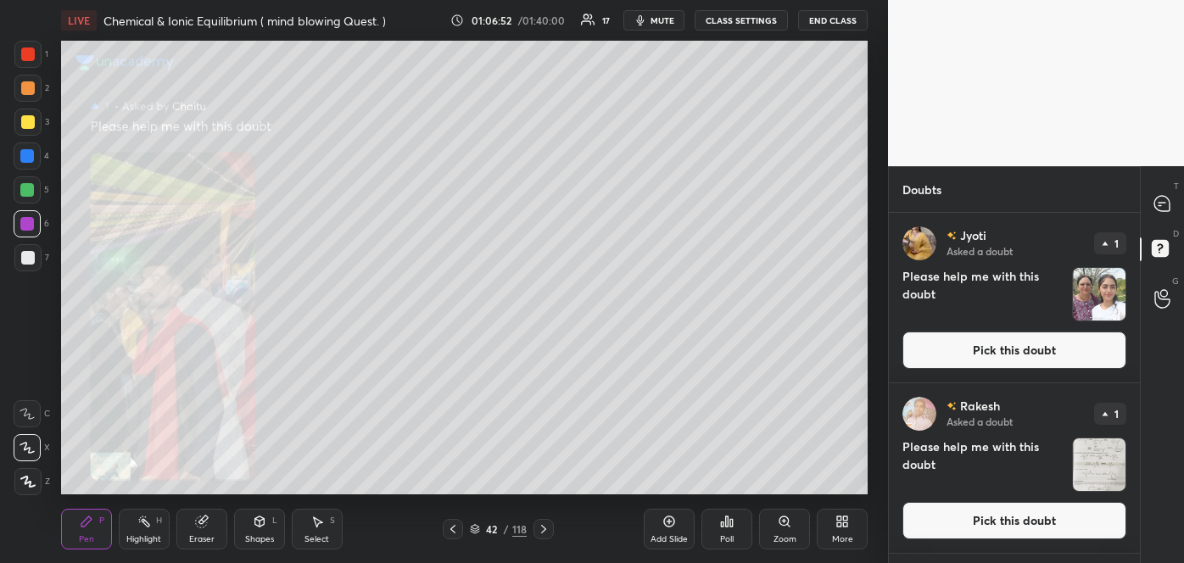
click at [1030, 348] on button "Pick this doubt" at bounding box center [1014, 350] width 224 height 37
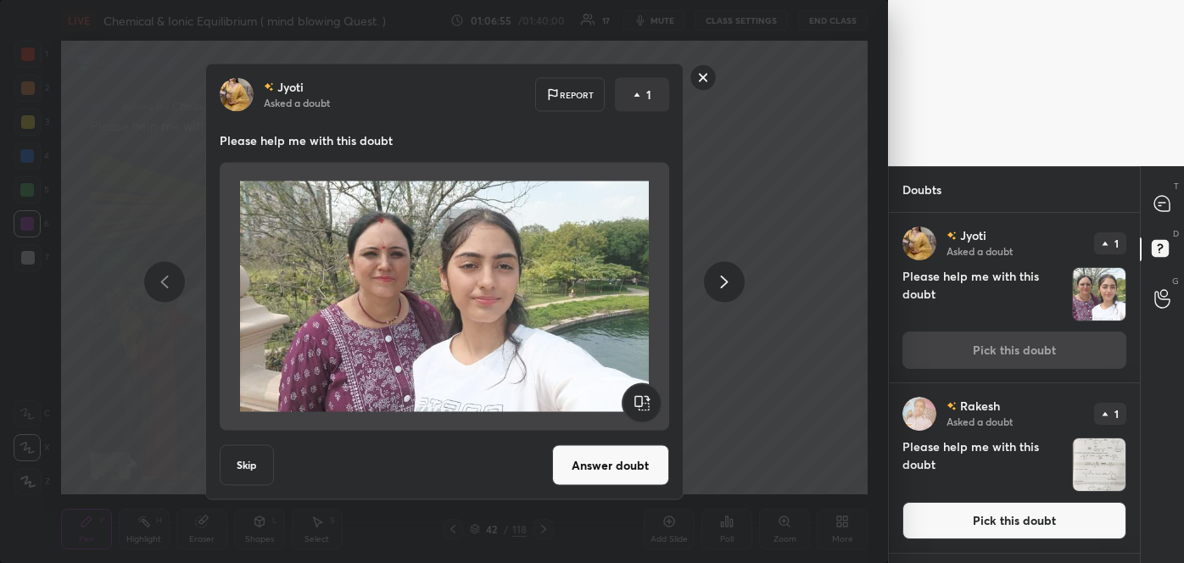
click at [630, 477] on button "Answer doubt" at bounding box center [610, 465] width 117 height 41
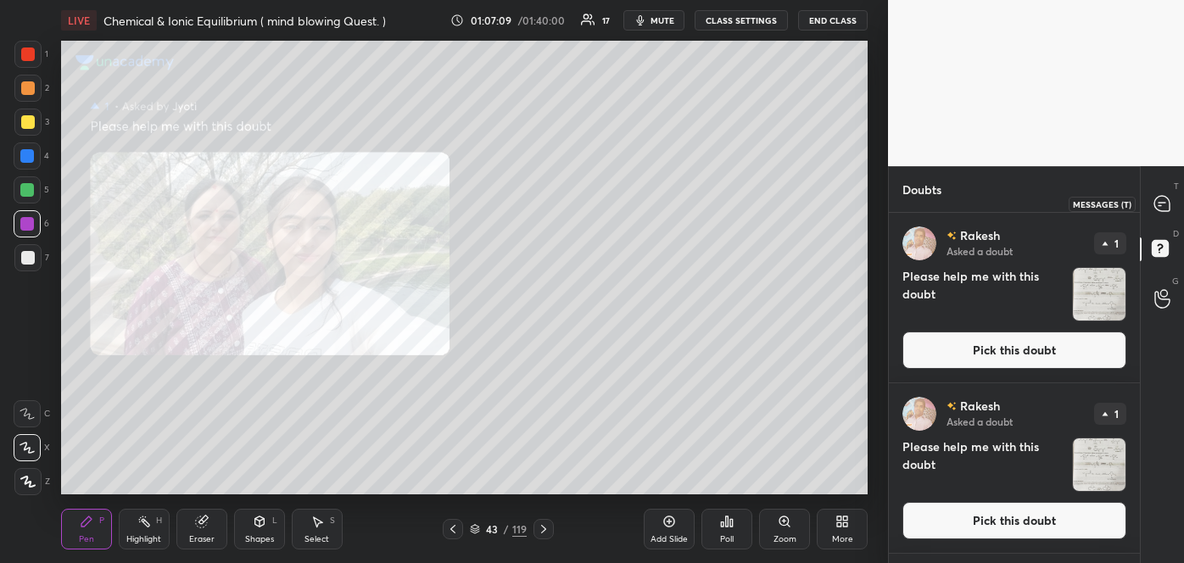
click at [1162, 204] on icon at bounding box center [1161, 203] width 15 height 15
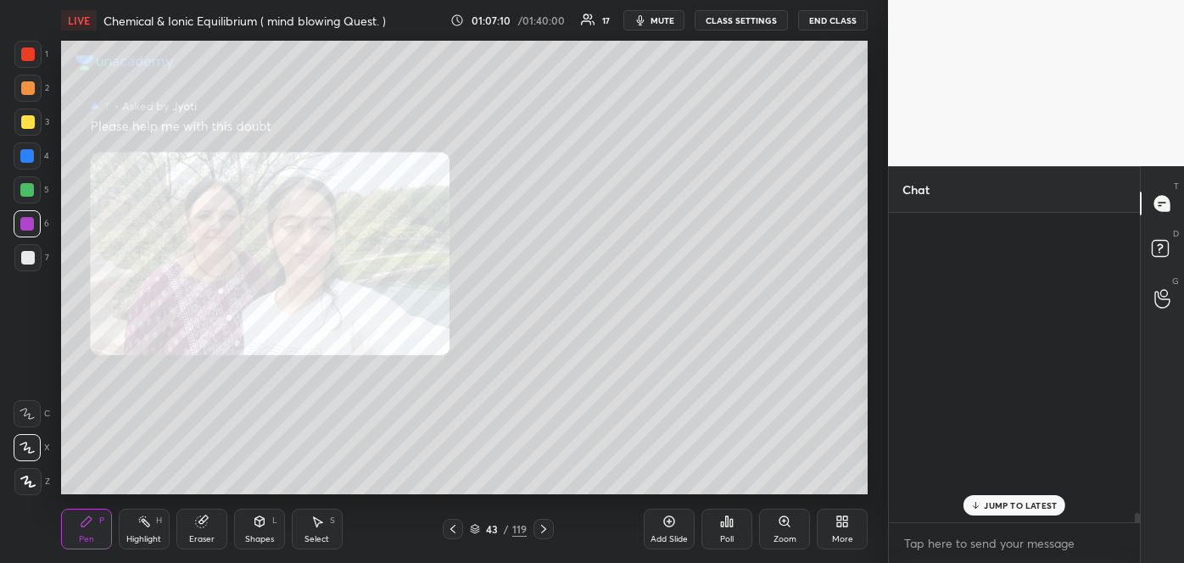
scroll to position [304, 246]
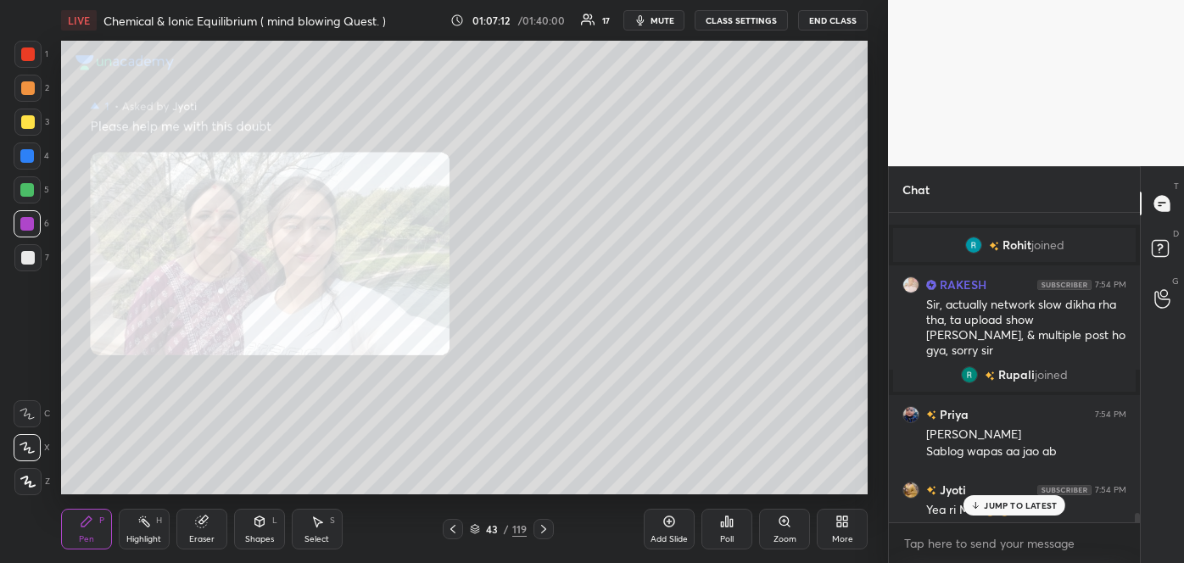
click at [1005, 506] on p "JUMP TO LATEST" at bounding box center [1020, 505] width 73 height 10
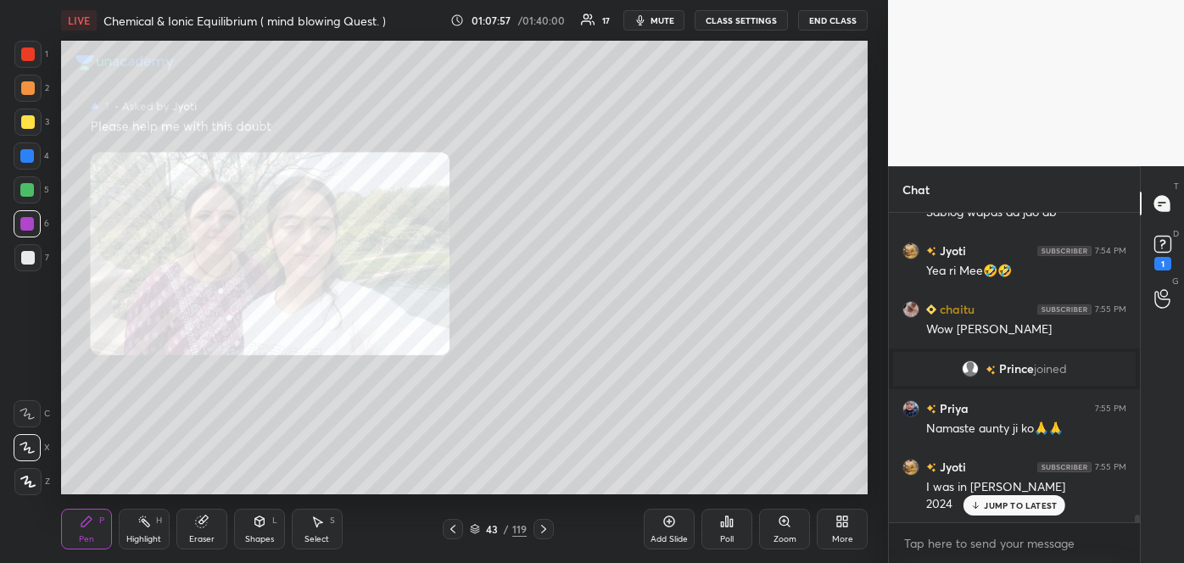
scroll to position [11690, 0]
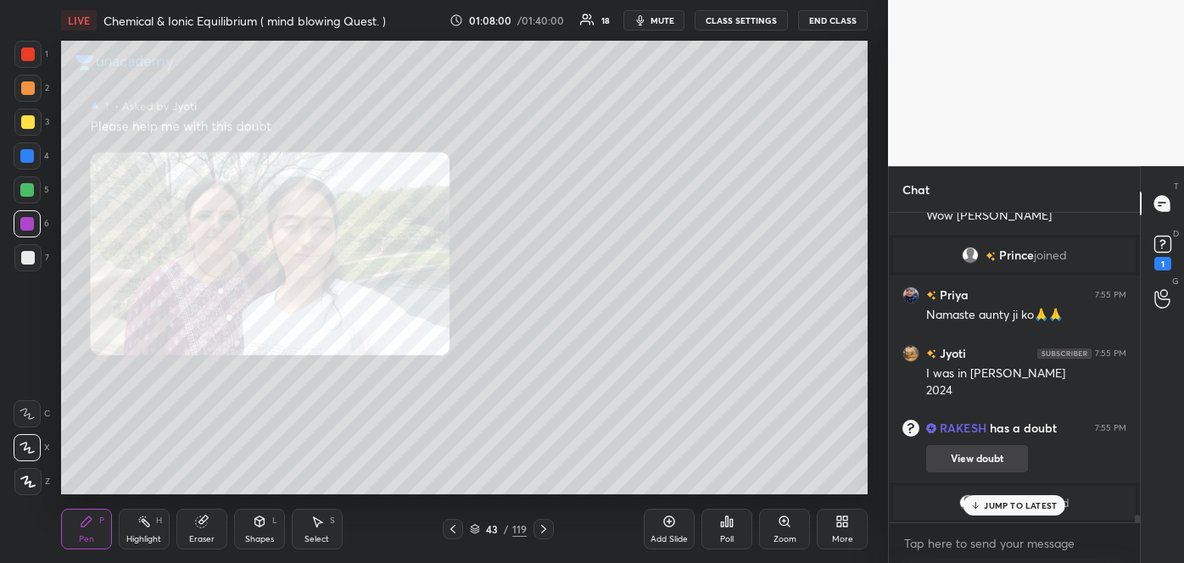
click at [990, 458] on button "View doubt" at bounding box center [977, 458] width 102 height 27
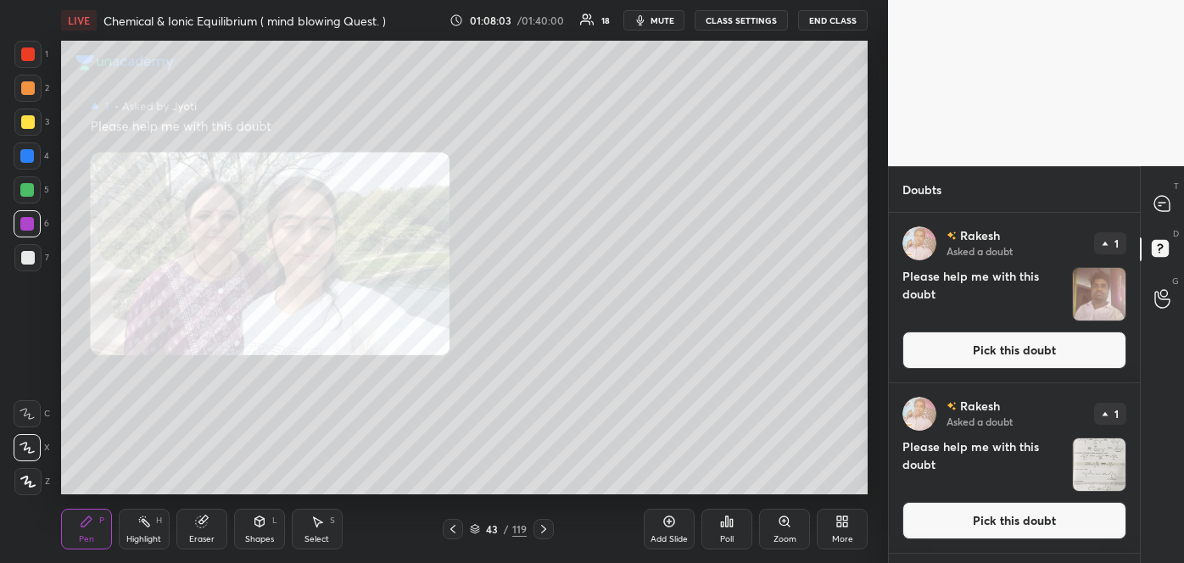
click at [1007, 342] on button "Pick this doubt" at bounding box center [1014, 350] width 224 height 37
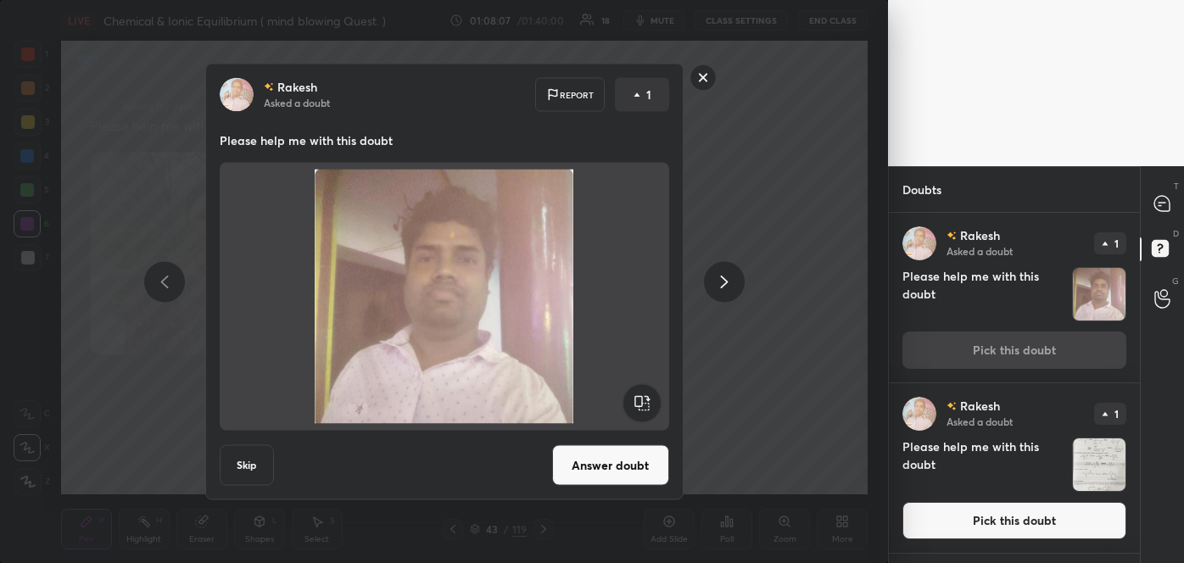
click at [612, 473] on button "Answer doubt" at bounding box center [610, 465] width 117 height 41
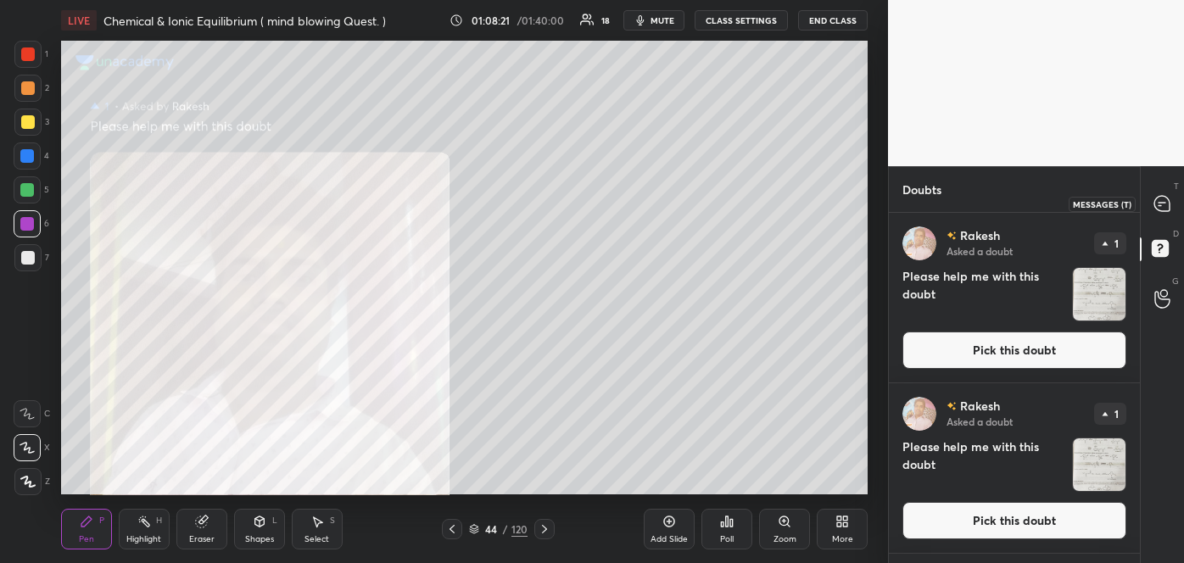
click at [1156, 202] on icon at bounding box center [1161, 203] width 15 height 15
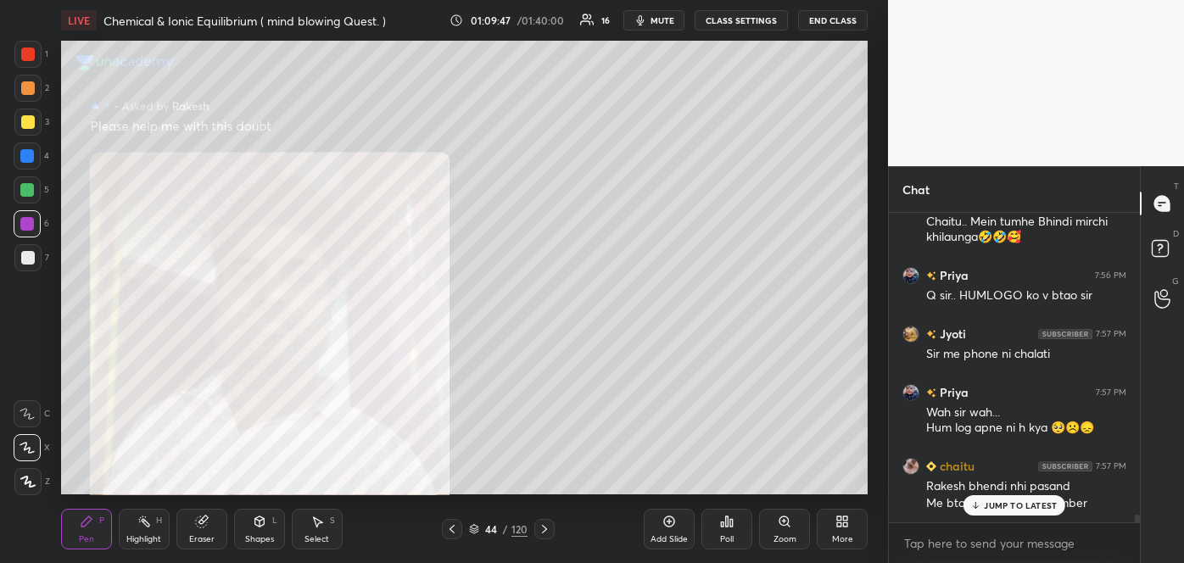
scroll to position [12509, 0]
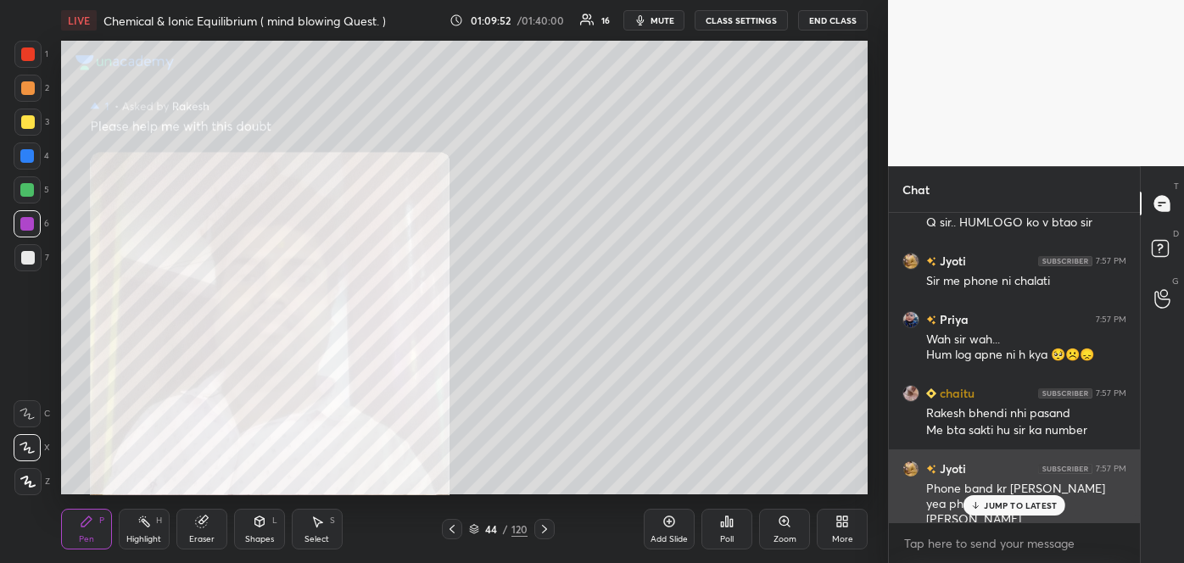
click at [985, 506] on p "JUMP TO LATEST" at bounding box center [1020, 505] width 73 height 10
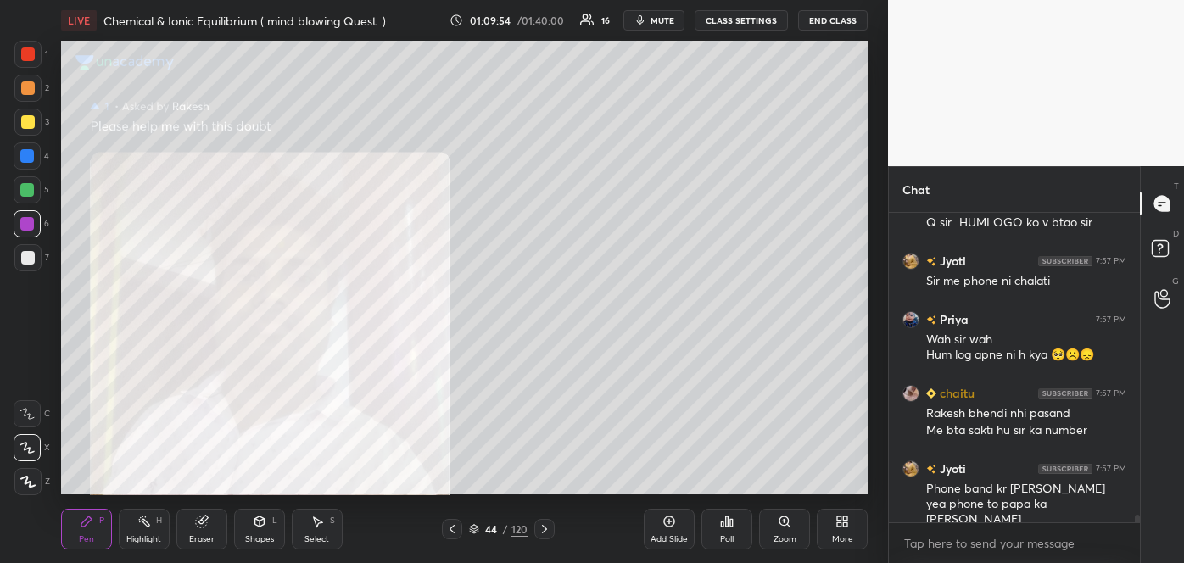
scroll to position [12567, 0]
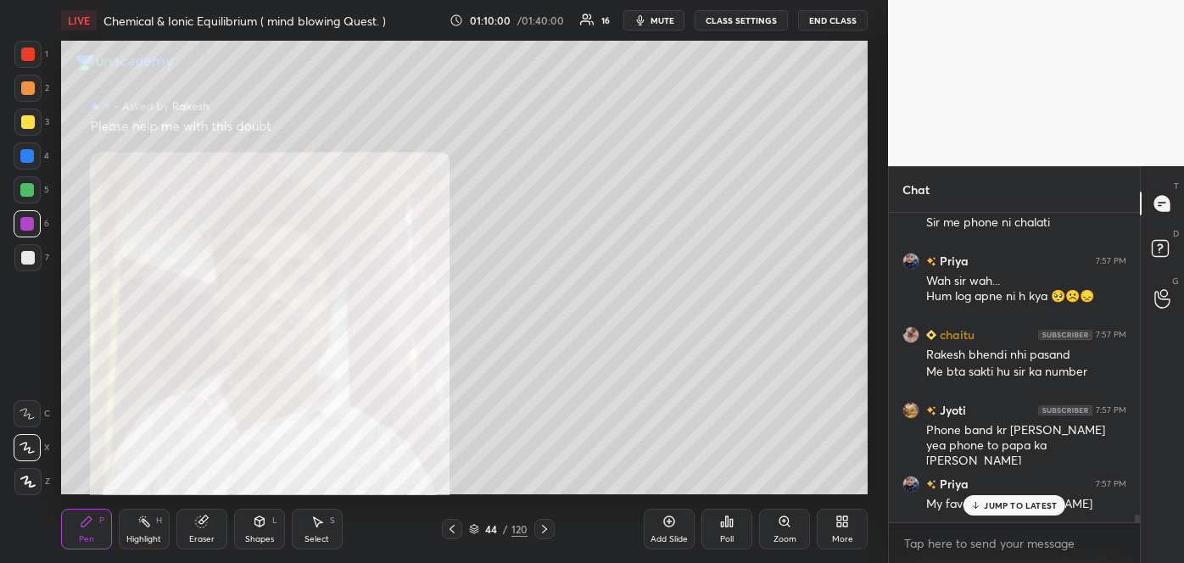
click at [454, 525] on icon at bounding box center [451, 529] width 5 height 8
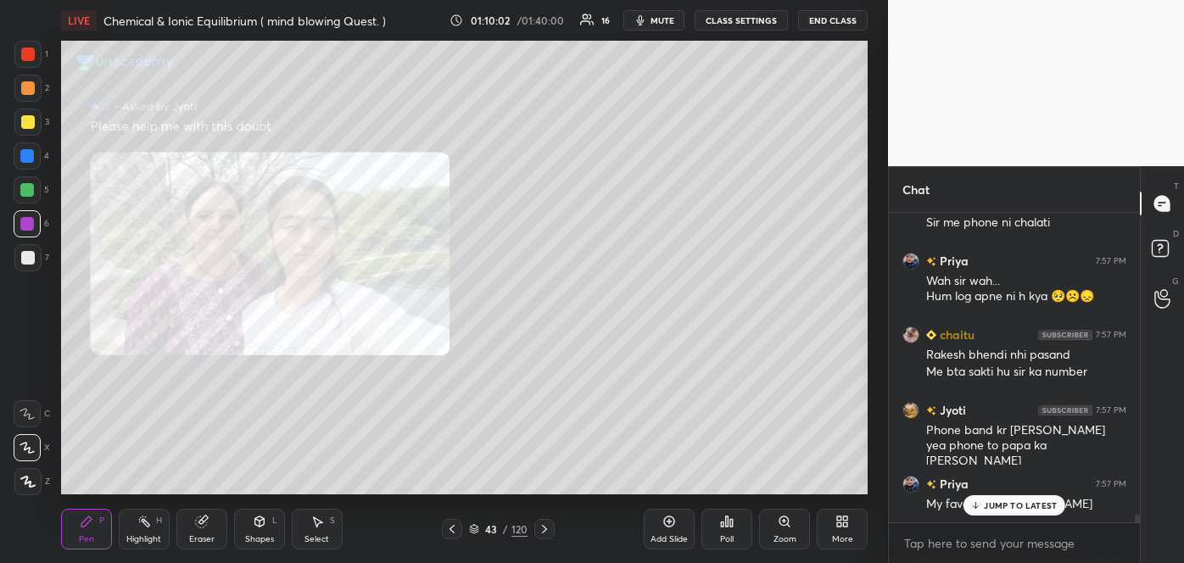
click at [549, 531] on icon at bounding box center [545, 529] width 14 height 14
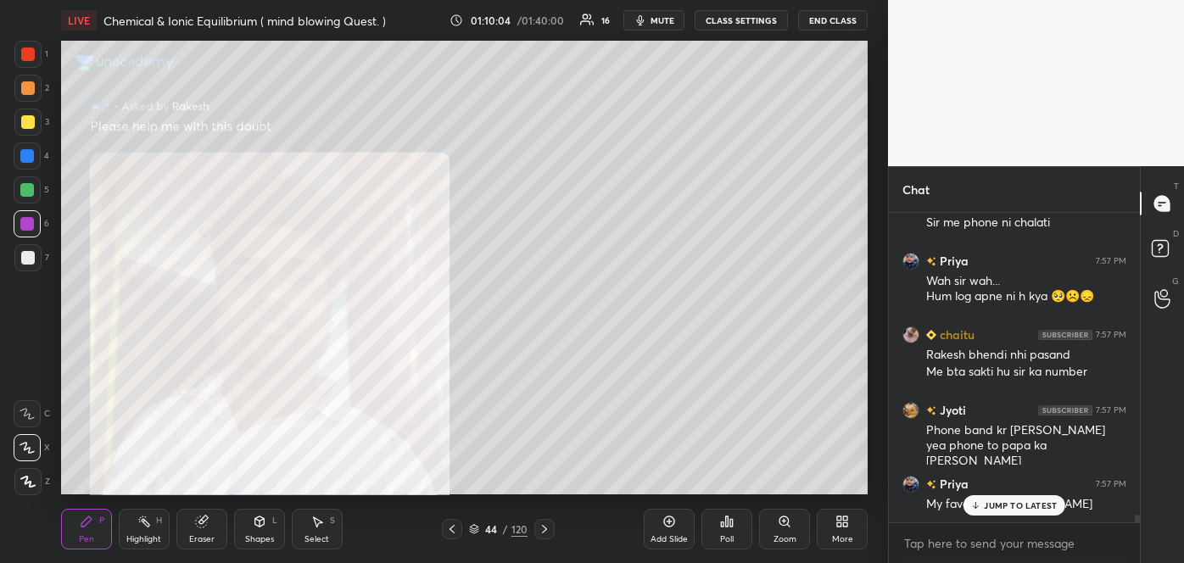
scroll to position [12626, 0]
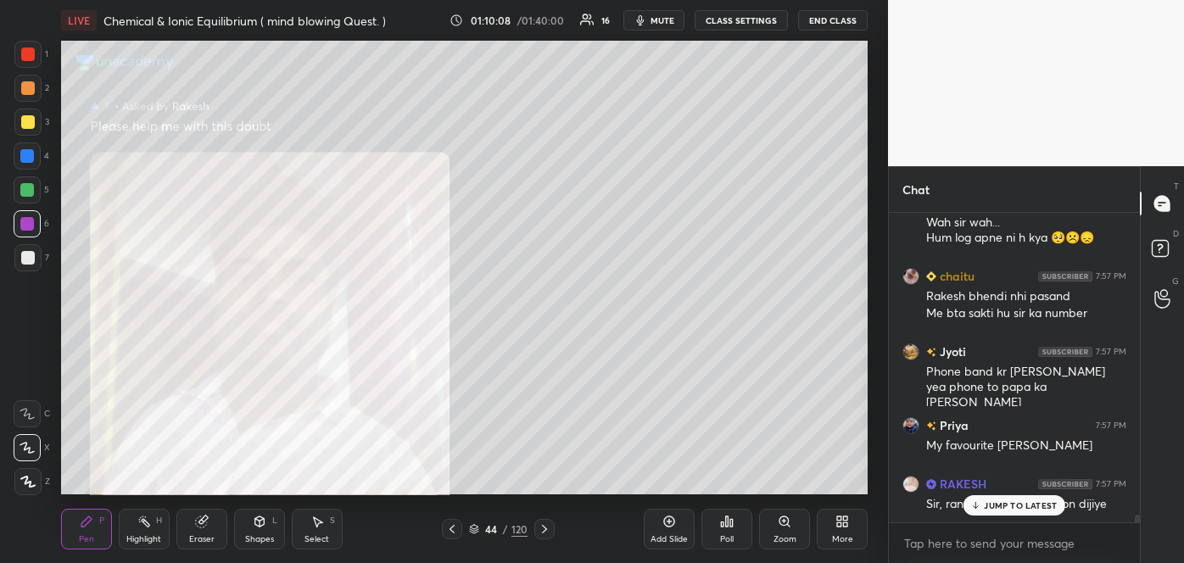
click at [981, 505] on icon at bounding box center [975, 505] width 11 height 10
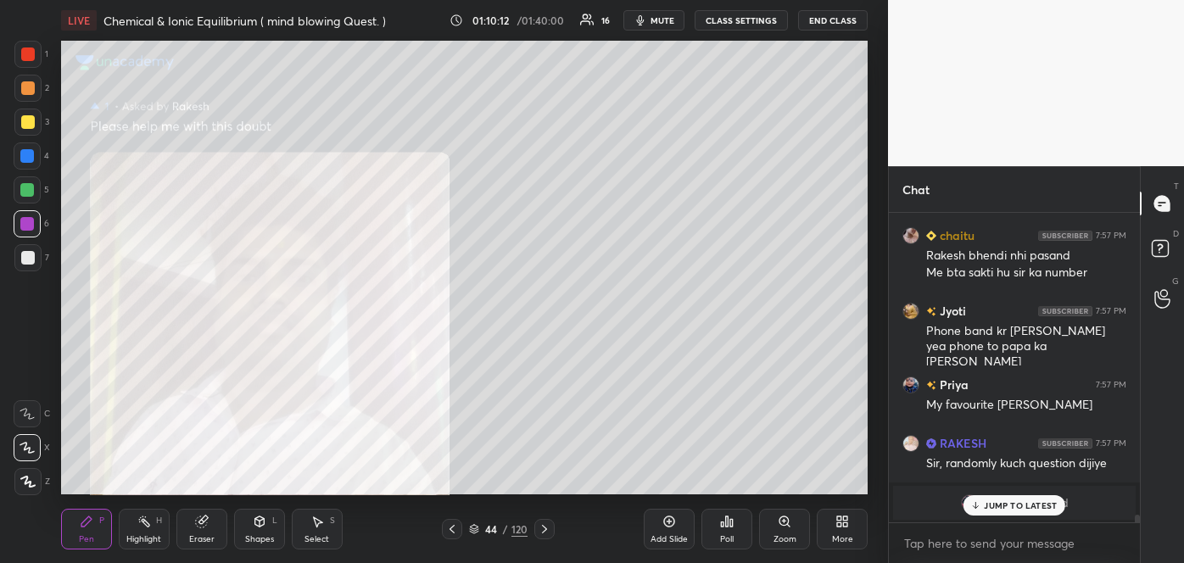
click at [448, 526] on icon at bounding box center [452, 529] width 14 height 14
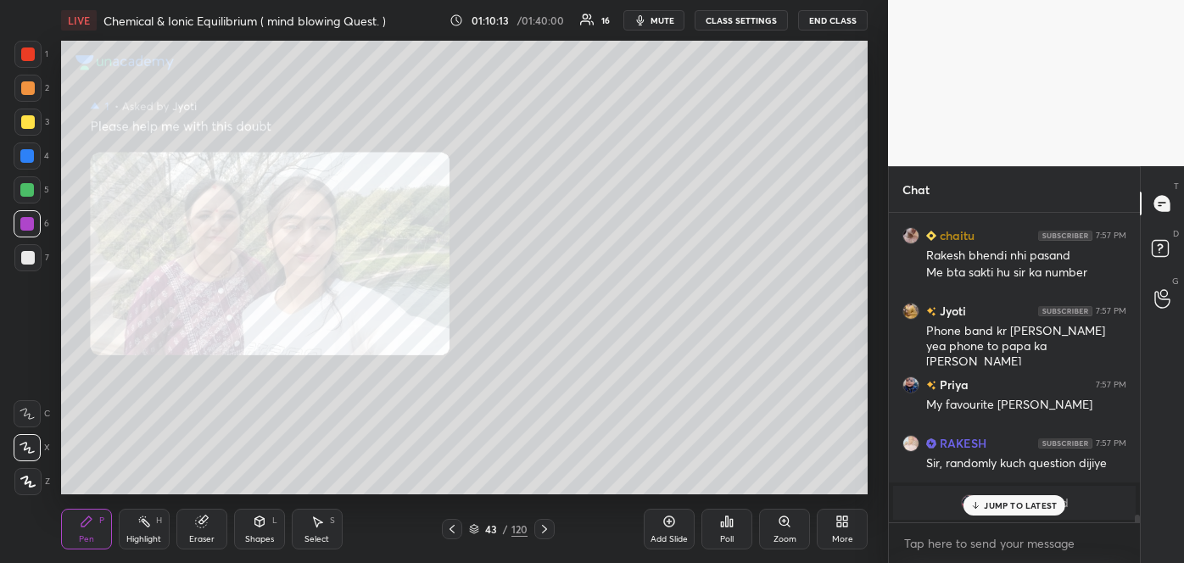
click at [453, 527] on icon at bounding box center [452, 529] width 14 height 14
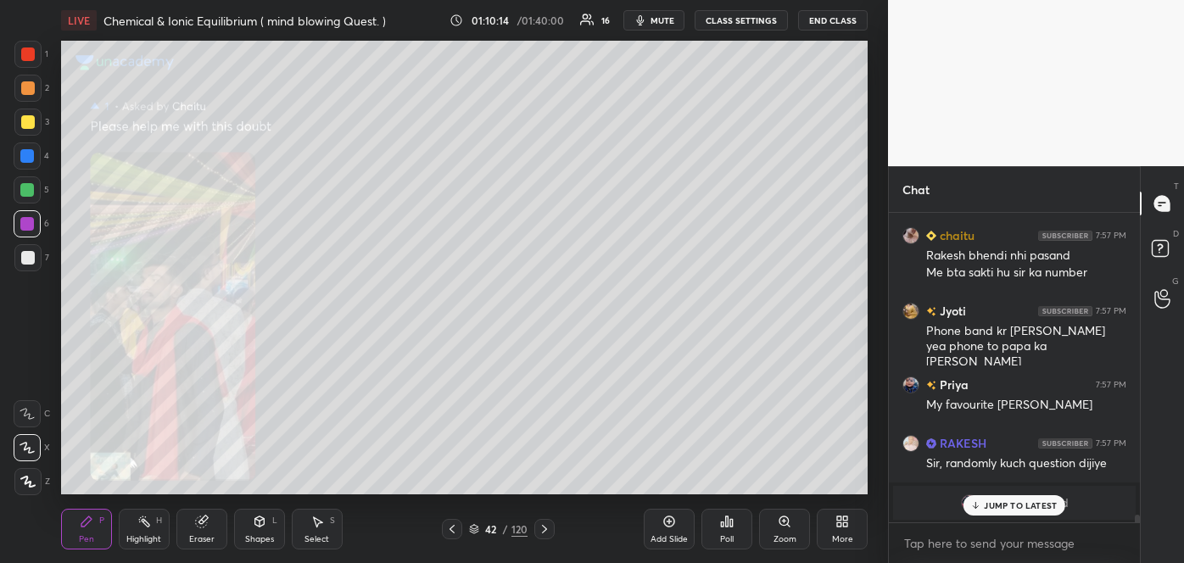
click at [452, 527] on icon at bounding box center [451, 529] width 5 height 8
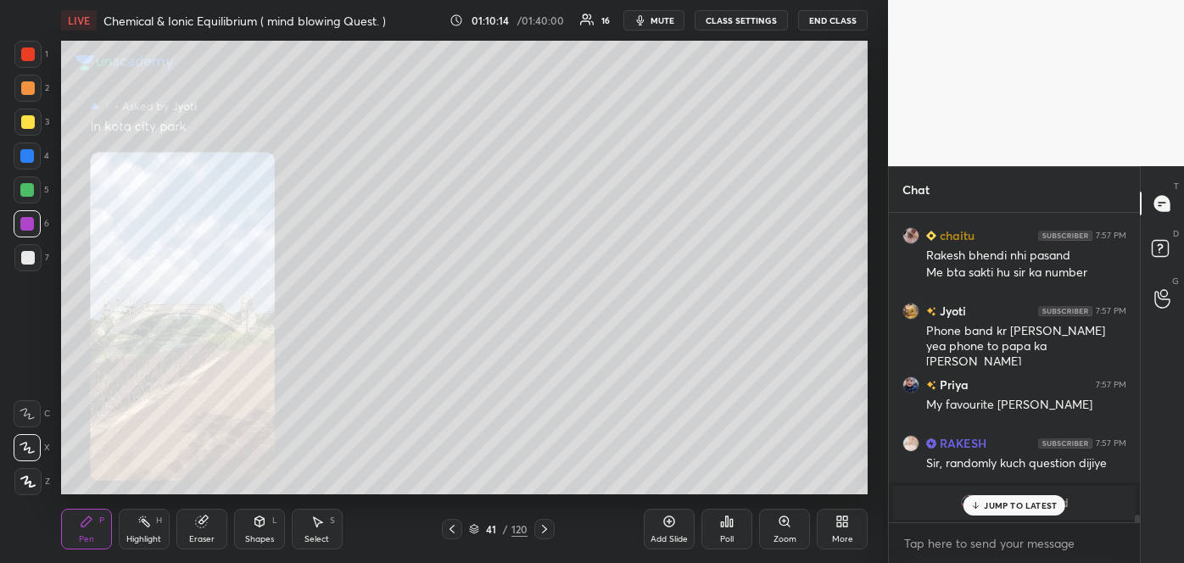
click at [451, 529] on icon at bounding box center [452, 529] width 14 height 14
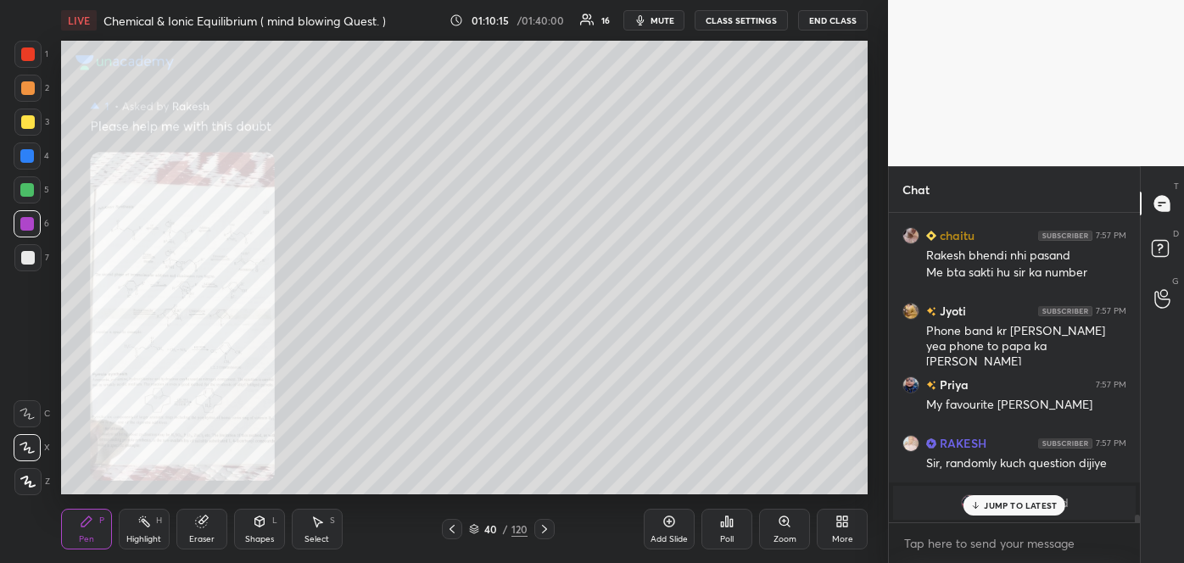
click at [450, 527] on icon at bounding box center [451, 529] width 5 height 8
click at [451, 527] on icon at bounding box center [451, 529] width 5 height 8
click at [452, 527] on icon at bounding box center [451, 529] width 5 height 8
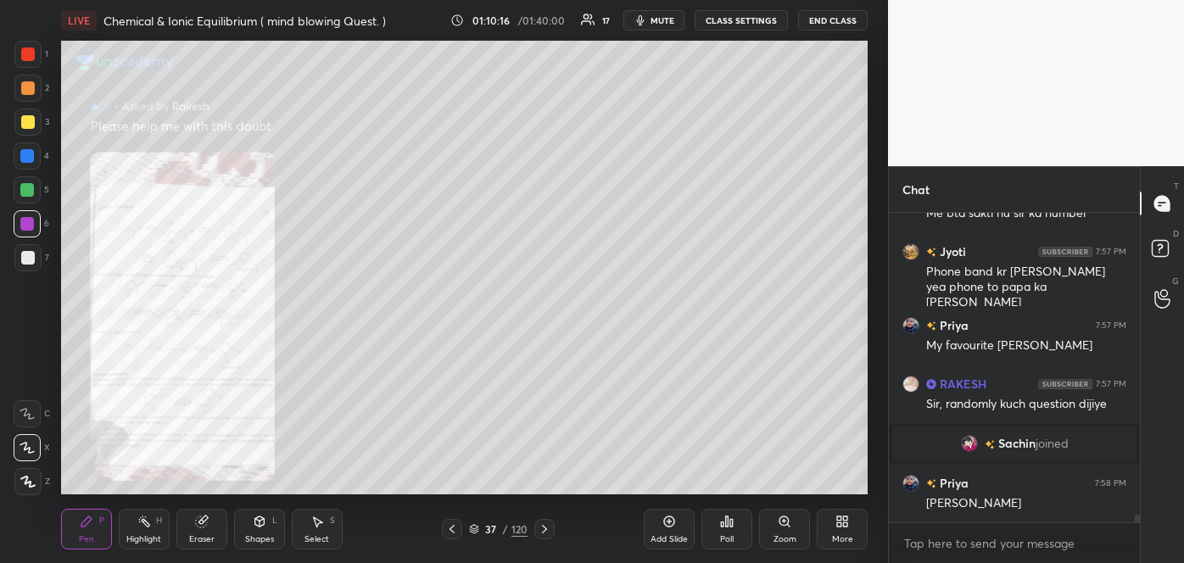
click at [453, 527] on icon at bounding box center [451, 529] width 5 height 8
click at [452, 527] on icon at bounding box center [451, 529] width 5 height 8
click at [449, 527] on icon at bounding box center [452, 529] width 14 height 14
click at [449, 526] on icon at bounding box center [452, 529] width 14 height 14
click at [450, 525] on icon at bounding box center [452, 529] width 14 height 14
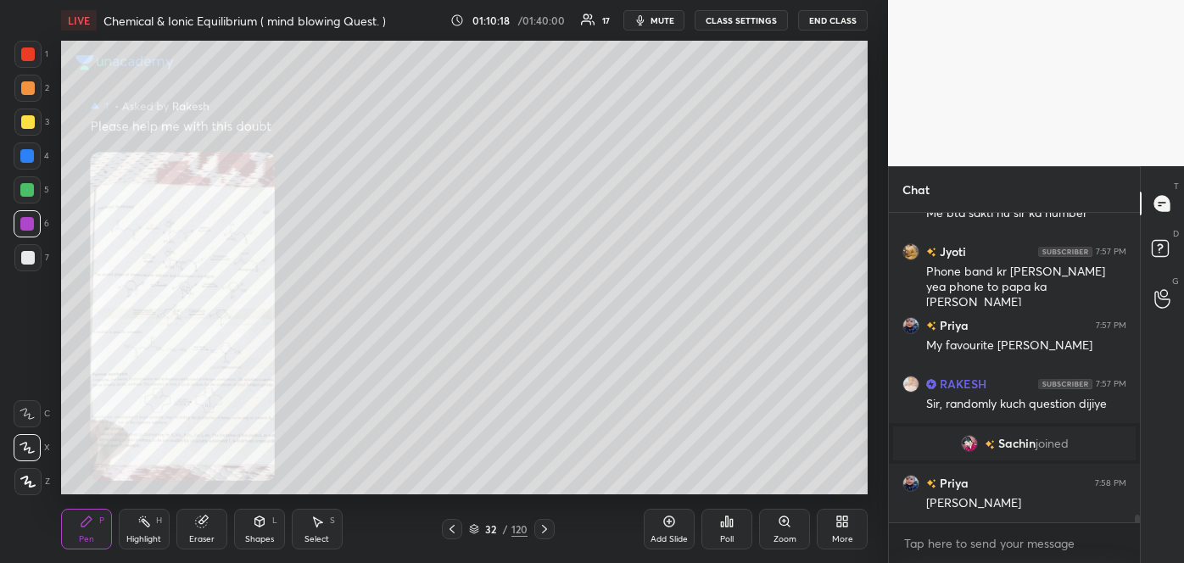
click at [449, 525] on icon at bounding box center [452, 529] width 14 height 14
click at [450, 525] on icon at bounding box center [452, 529] width 14 height 14
click at [451, 525] on icon at bounding box center [452, 529] width 14 height 14
click at [450, 526] on icon at bounding box center [452, 529] width 14 height 14
click at [475, 524] on icon at bounding box center [474, 529] width 10 height 10
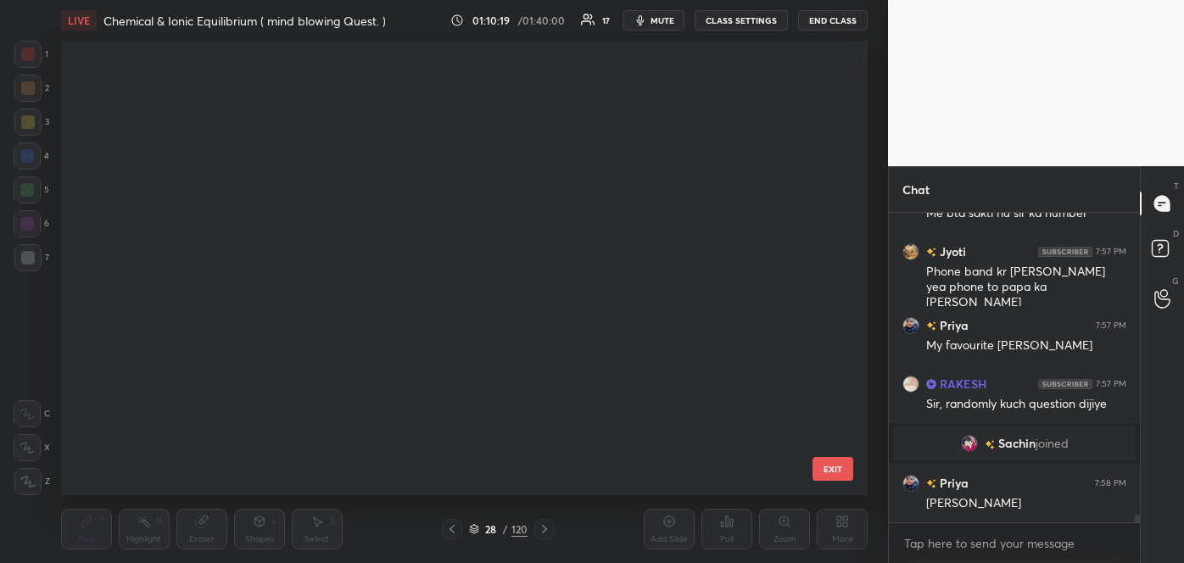
scroll to position [449, 798]
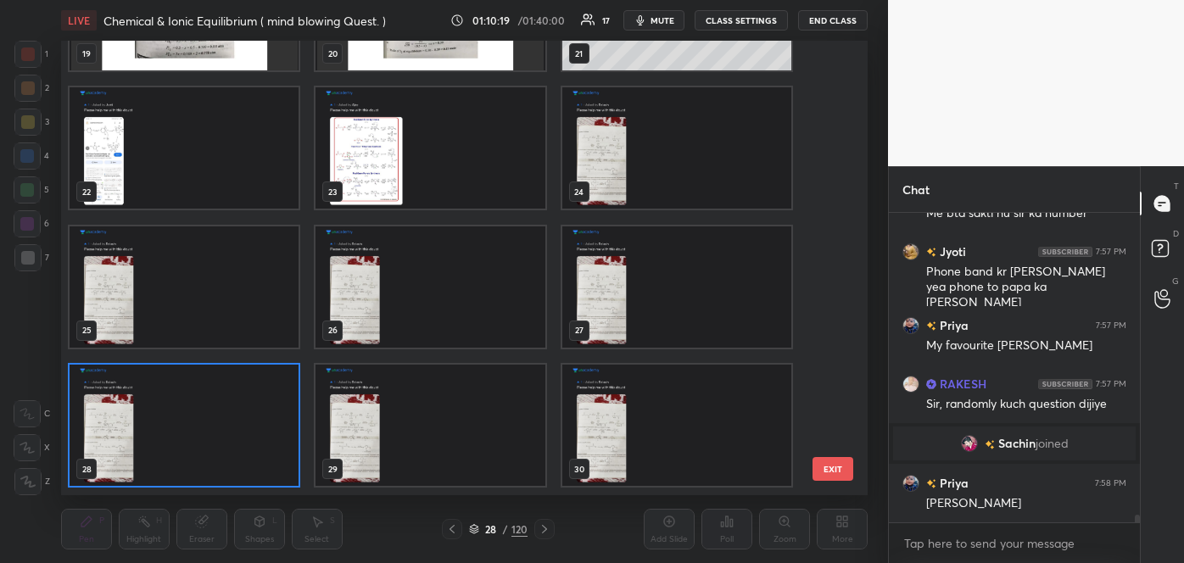
click at [454, 528] on div at bounding box center [452, 529] width 20 height 20
click at [454, 527] on div at bounding box center [452, 529] width 20 height 20
click at [453, 528] on div at bounding box center [452, 529] width 20 height 20
click at [452, 528] on div at bounding box center [452, 529] width 20 height 20
click at [828, 140] on div "19 20 21 22 23 24 25 26 27 28 29 30 31 32 33 34 35 36" at bounding box center [449, 268] width 777 height 454
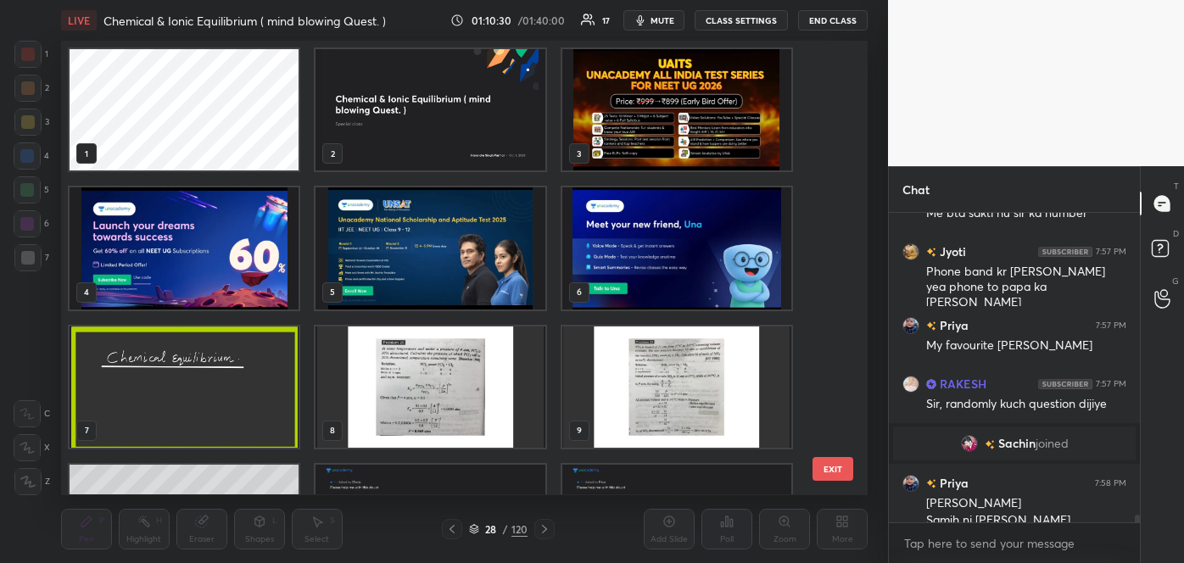
scroll to position [12224, 0]
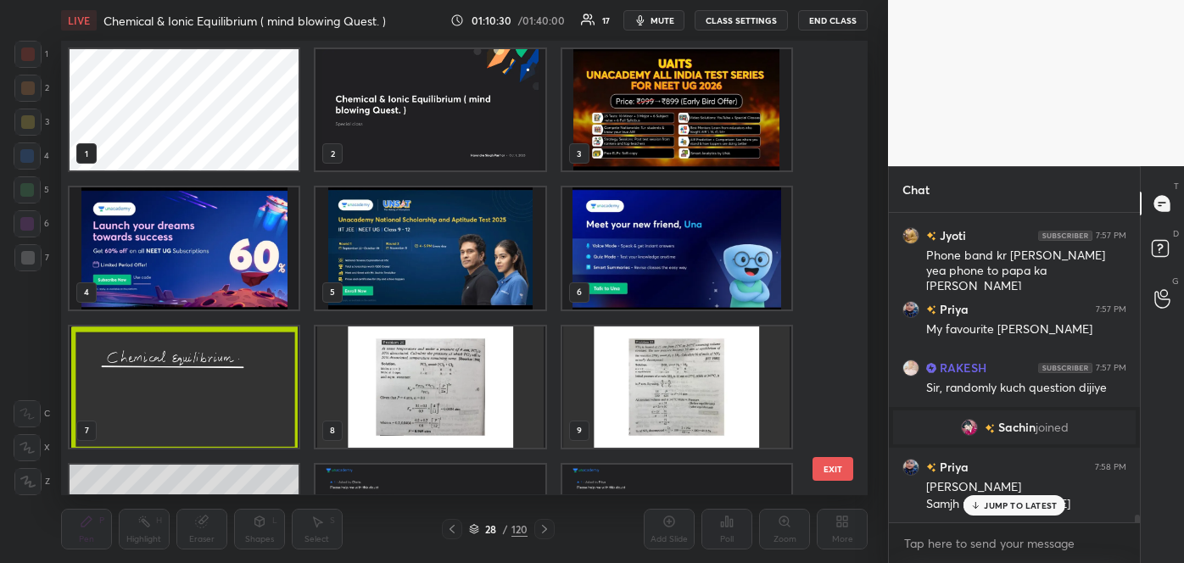
click at [188, 421] on img "grid" at bounding box center [184, 386] width 229 height 121
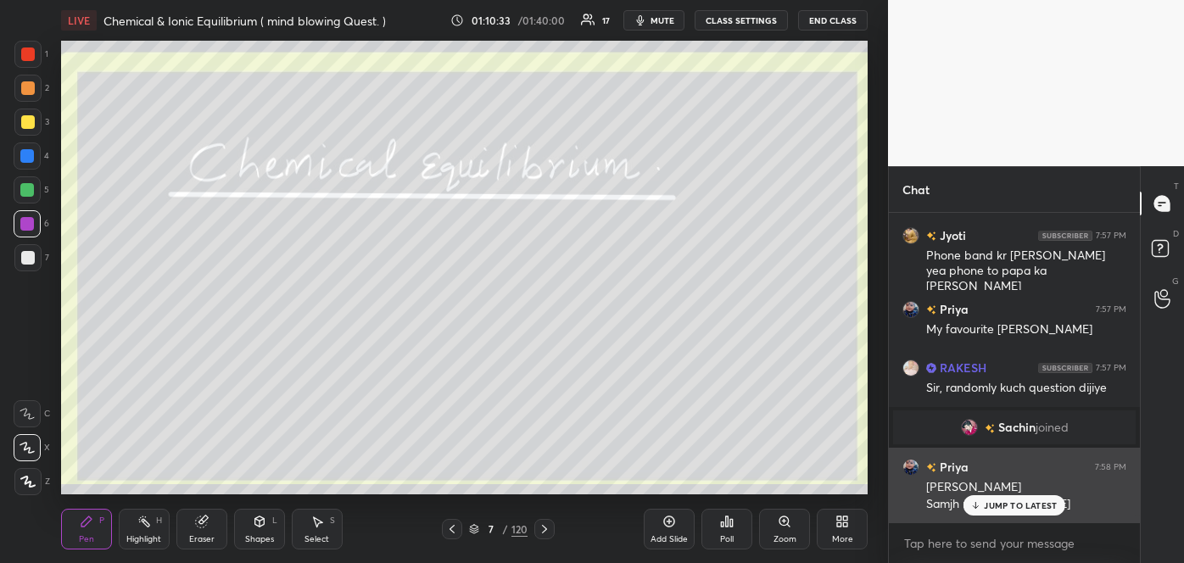
click at [984, 501] on p "JUMP TO LATEST" at bounding box center [1020, 505] width 73 height 10
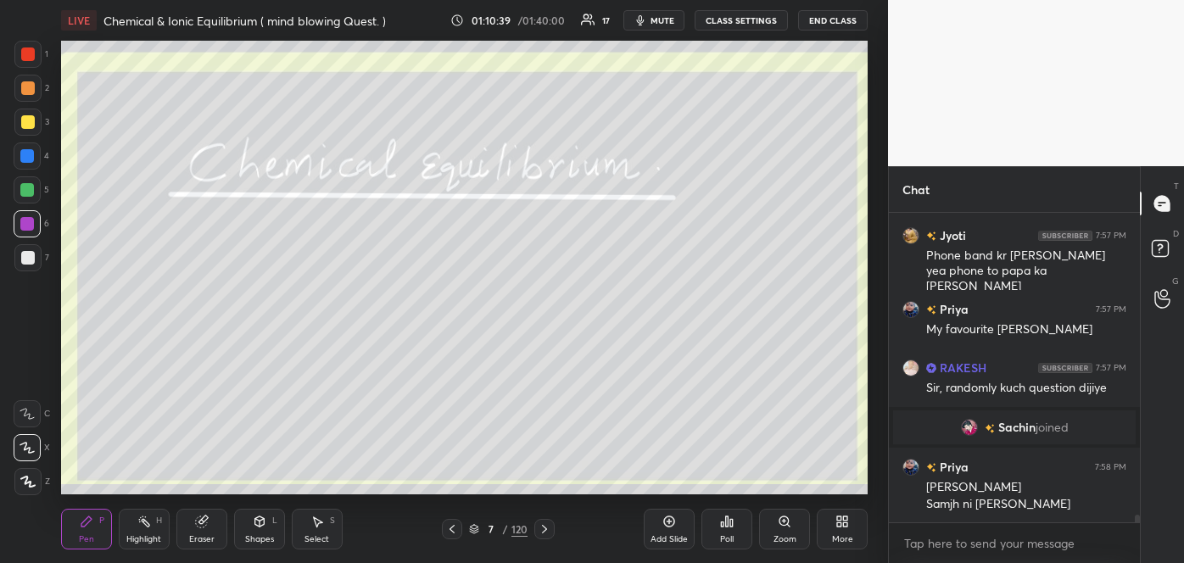
click at [676, 535] on div "Add Slide" at bounding box center [668, 539] width 37 height 8
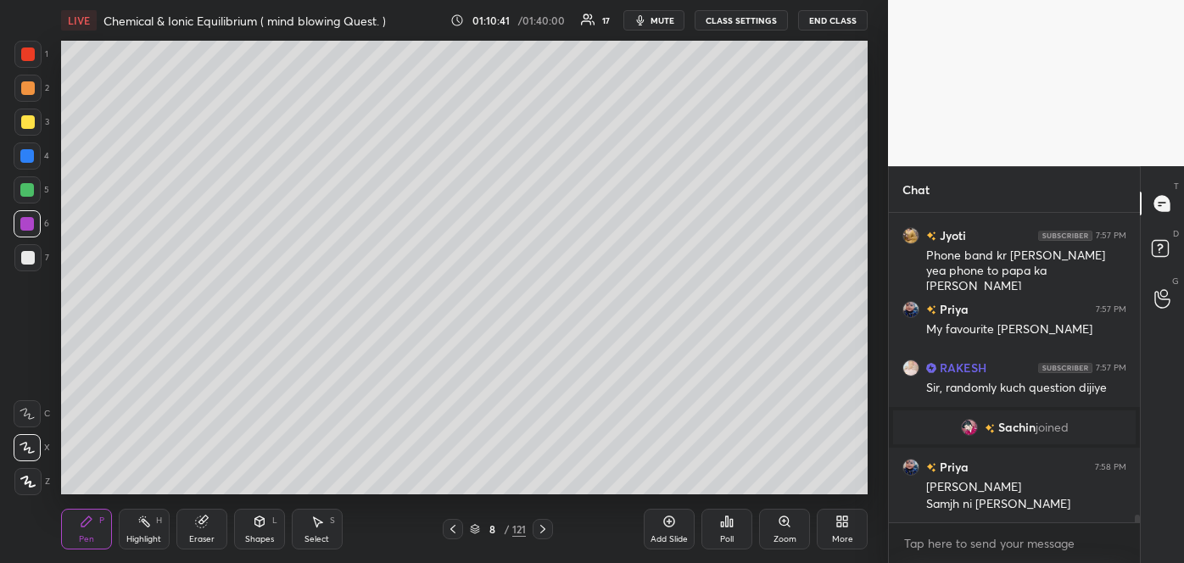
click at [31, 256] on div at bounding box center [28, 258] width 14 height 14
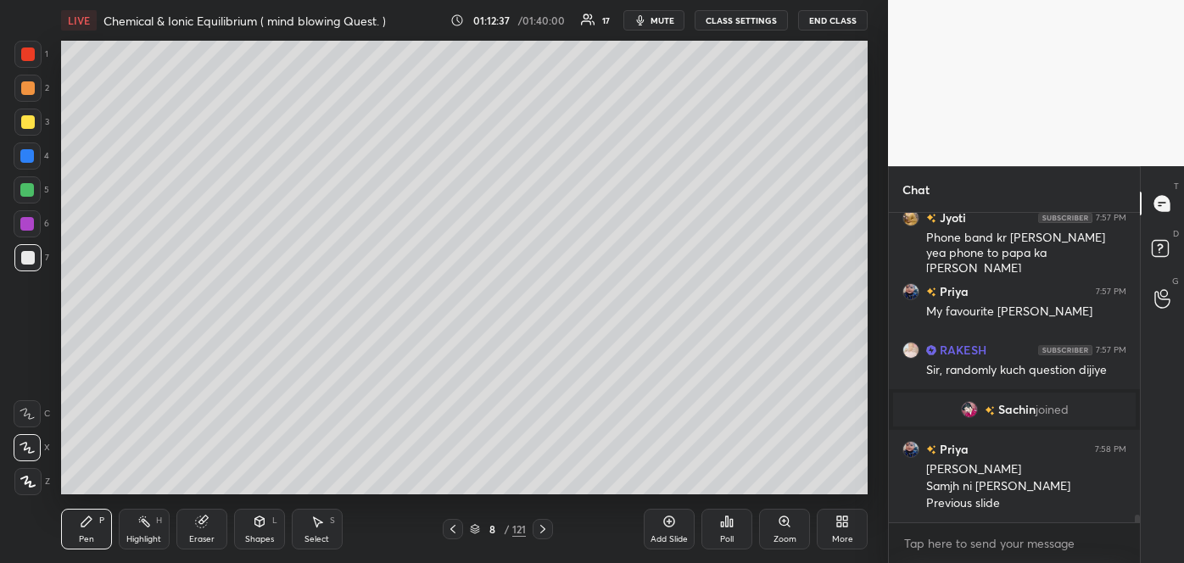
click at [672, 20] on span "mute" at bounding box center [662, 20] width 24 height 12
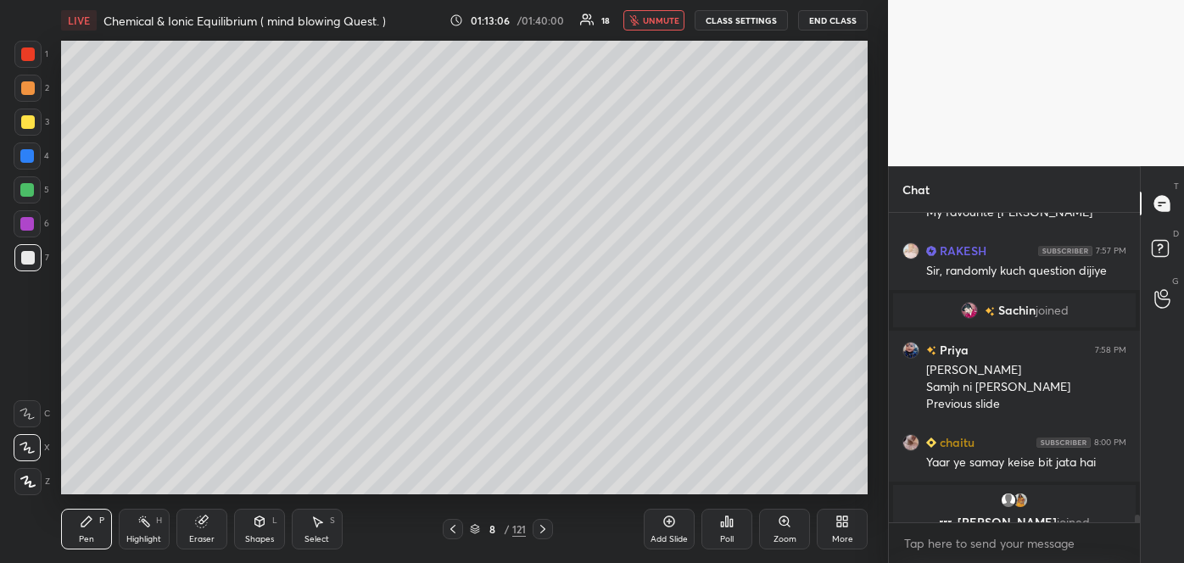
scroll to position [12361, 0]
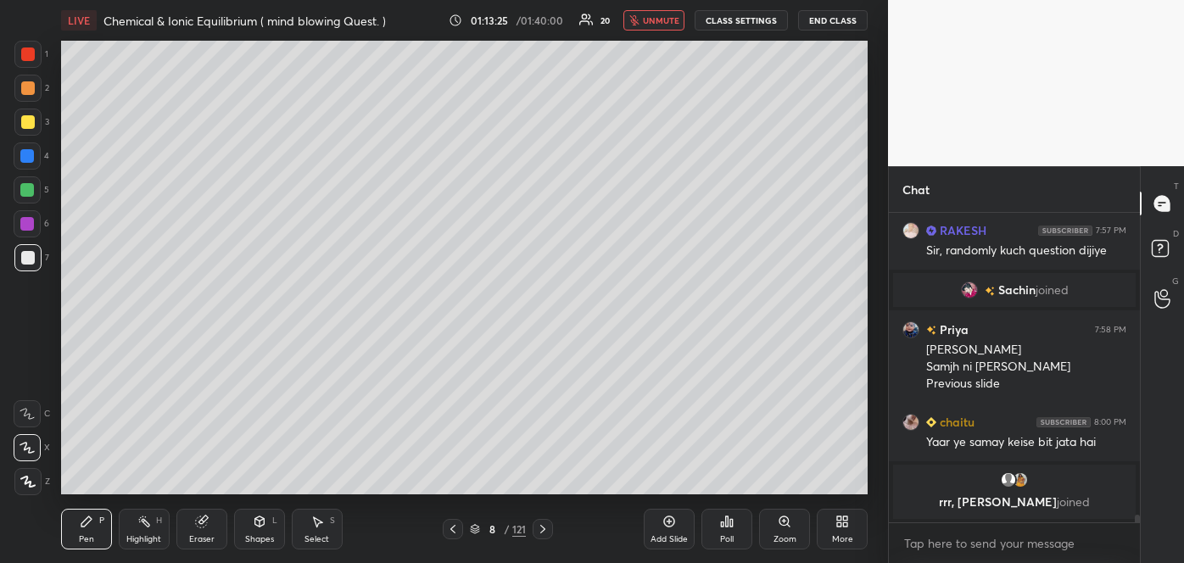
click at [31, 120] on div at bounding box center [28, 122] width 14 height 14
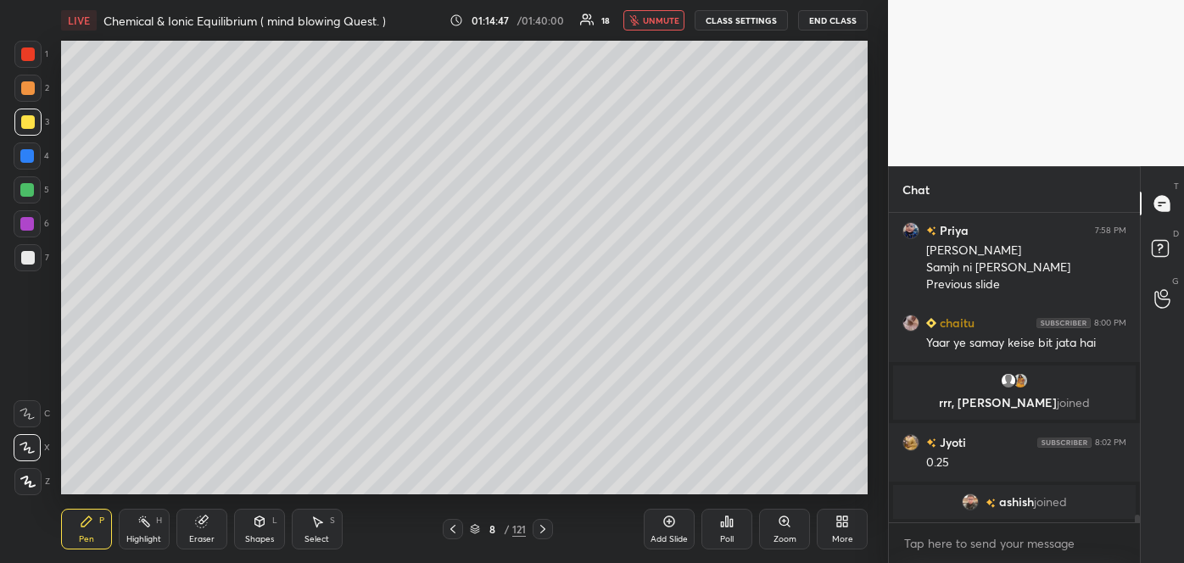
scroll to position [12481, 0]
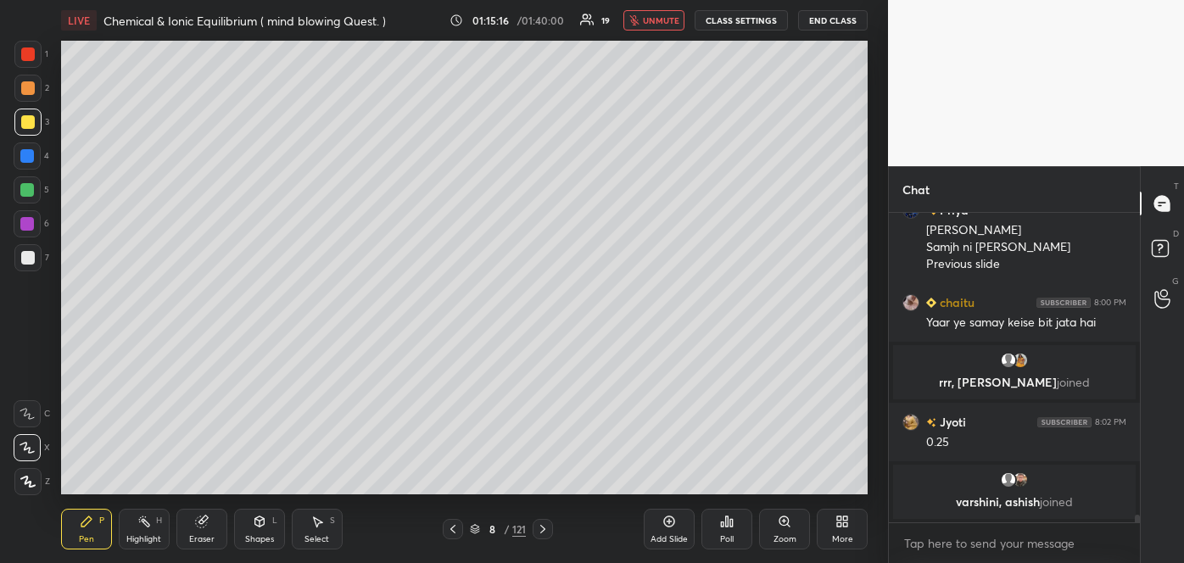
click at [665, 14] on span "unmute" at bounding box center [661, 20] width 36 height 12
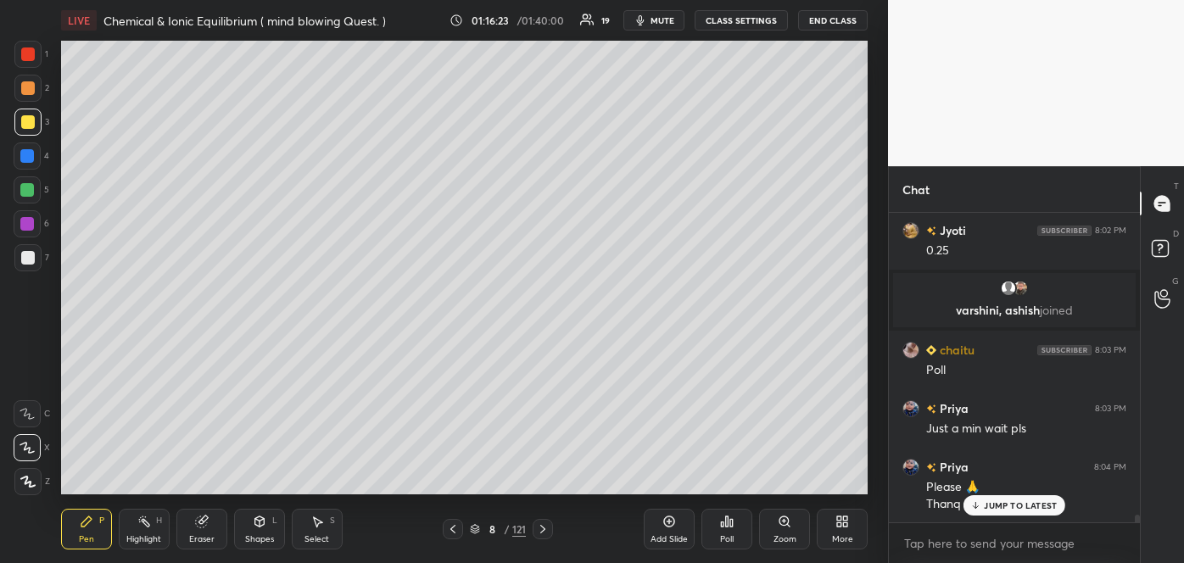
scroll to position [12733, 0]
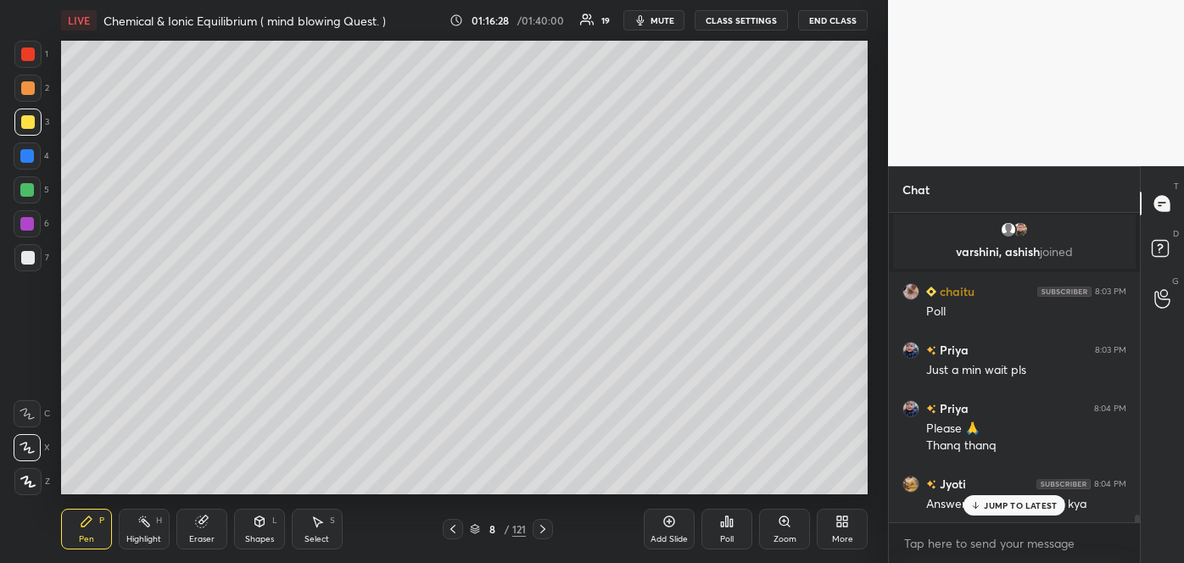
click at [1000, 498] on div "JUMP TO LATEST" at bounding box center [1014, 505] width 102 height 20
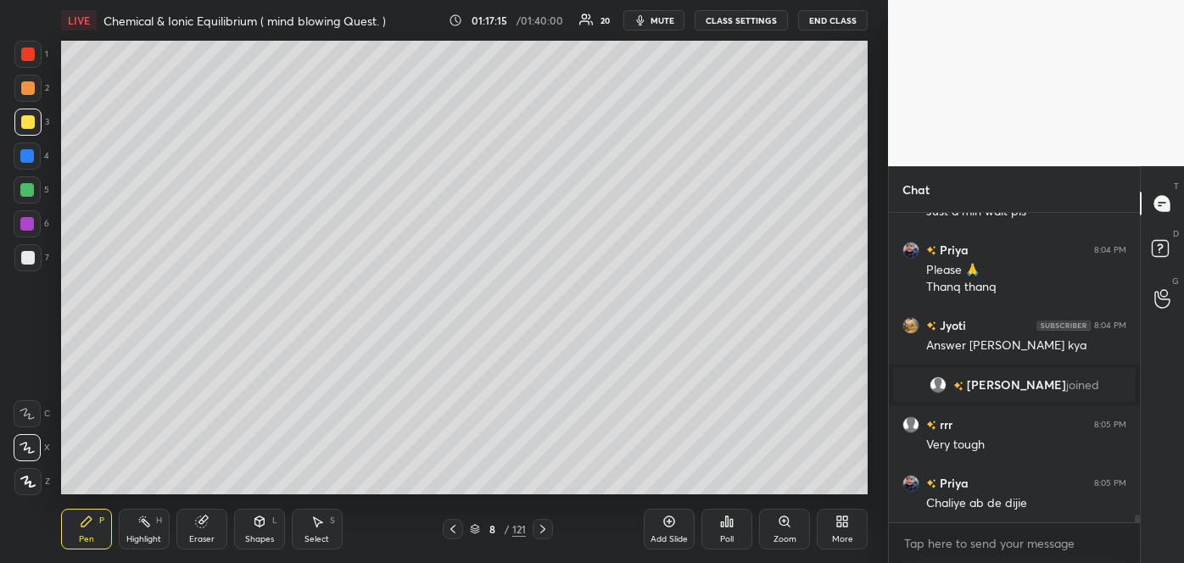
scroll to position [12741, 0]
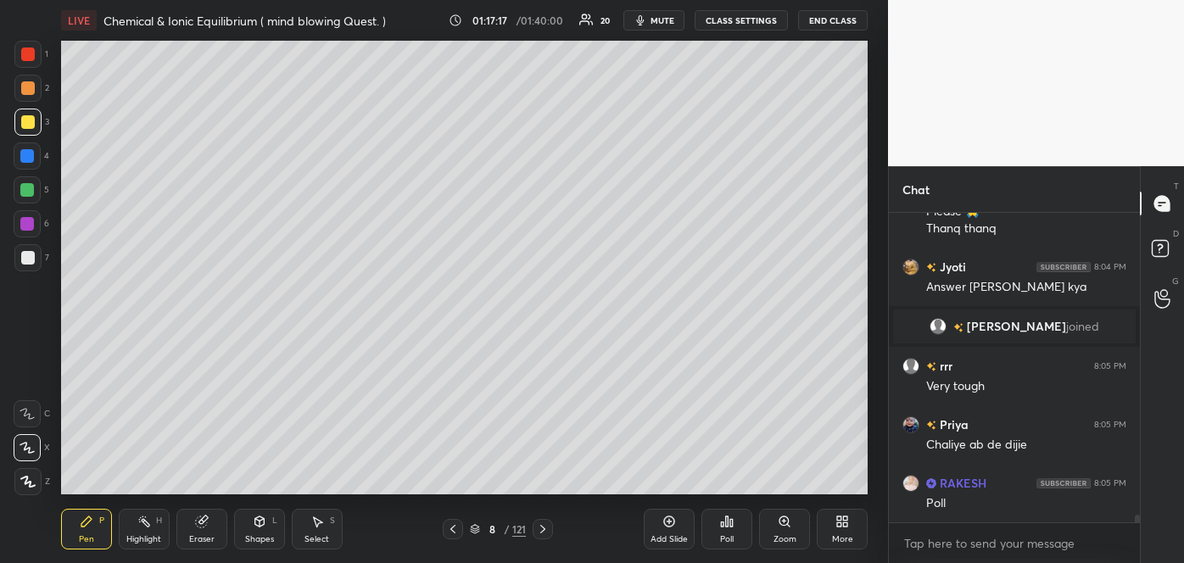
click at [723, 525] on icon at bounding box center [722, 524] width 3 height 4
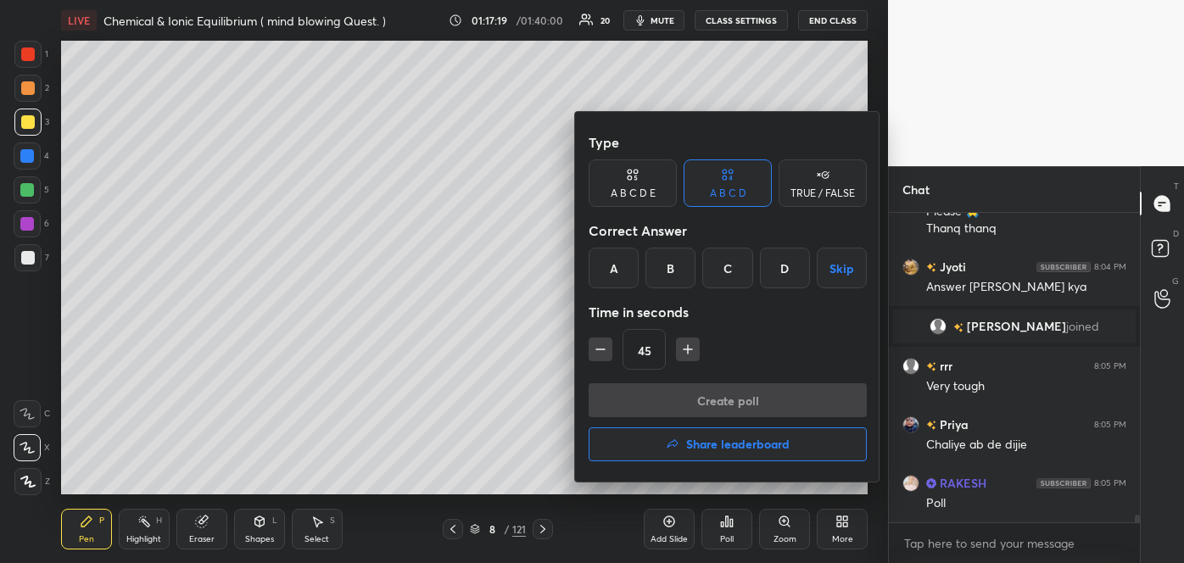
click at [675, 270] on div "B" at bounding box center [670, 268] width 50 height 41
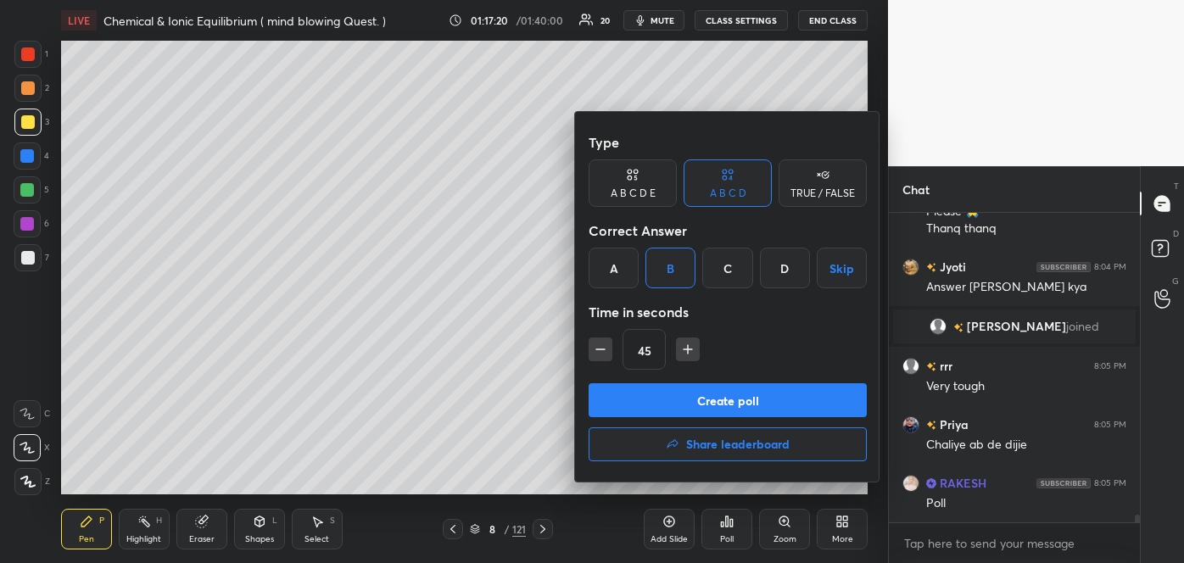
click at [673, 393] on button "Create poll" at bounding box center [727, 400] width 278 height 34
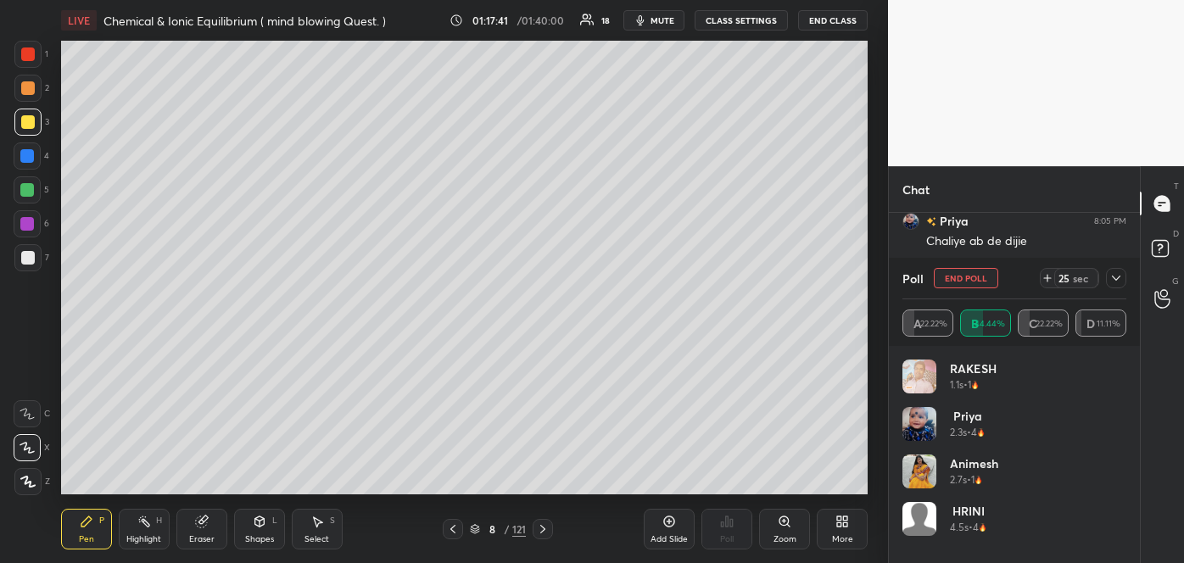
scroll to position [13004, 0]
click at [674, 21] on span "mute" at bounding box center [662, 20] width 24 height 12
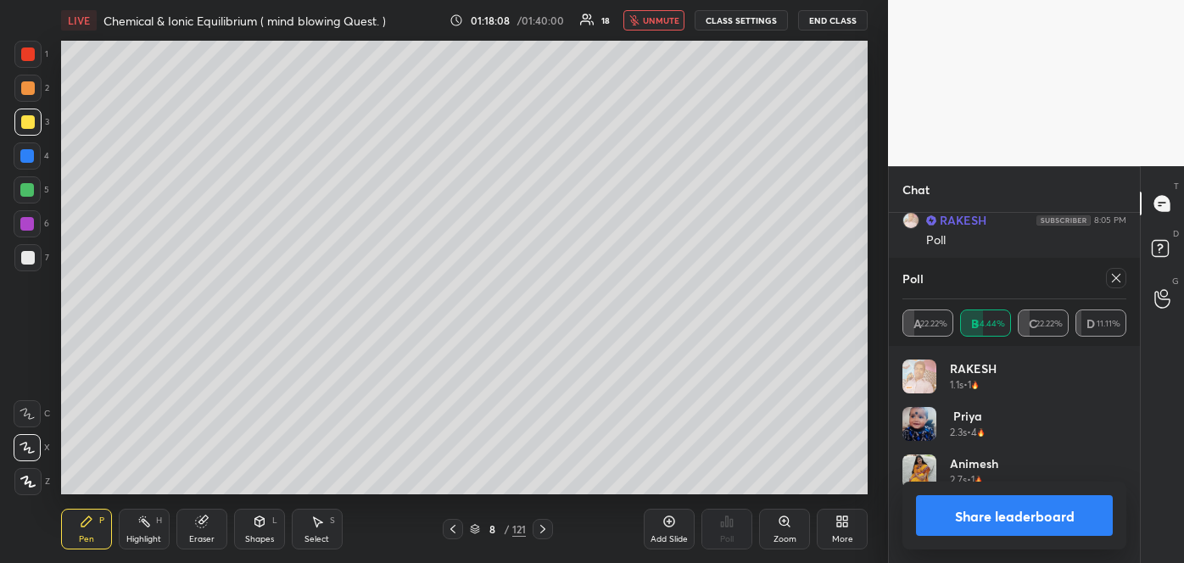
click at [661, 27] on button "unmute" at bounding box center [653, 20] width 61 height 20
click at [984, 507] on button "Share leaderboard" at bounding box center [1014, 515] width 197 height 41
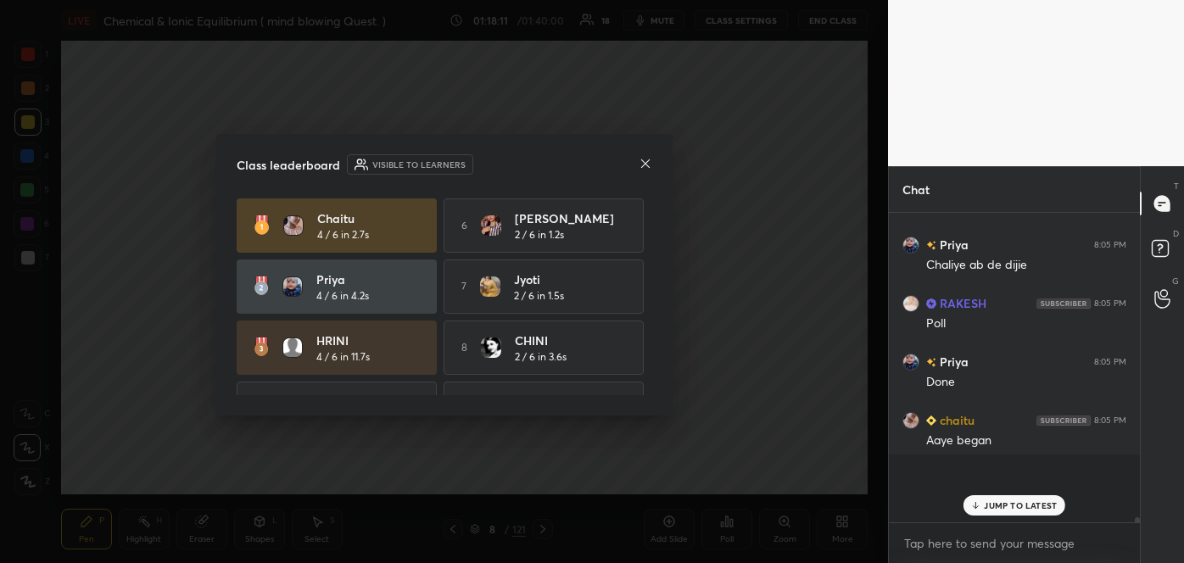
scroll to position [304, 246]
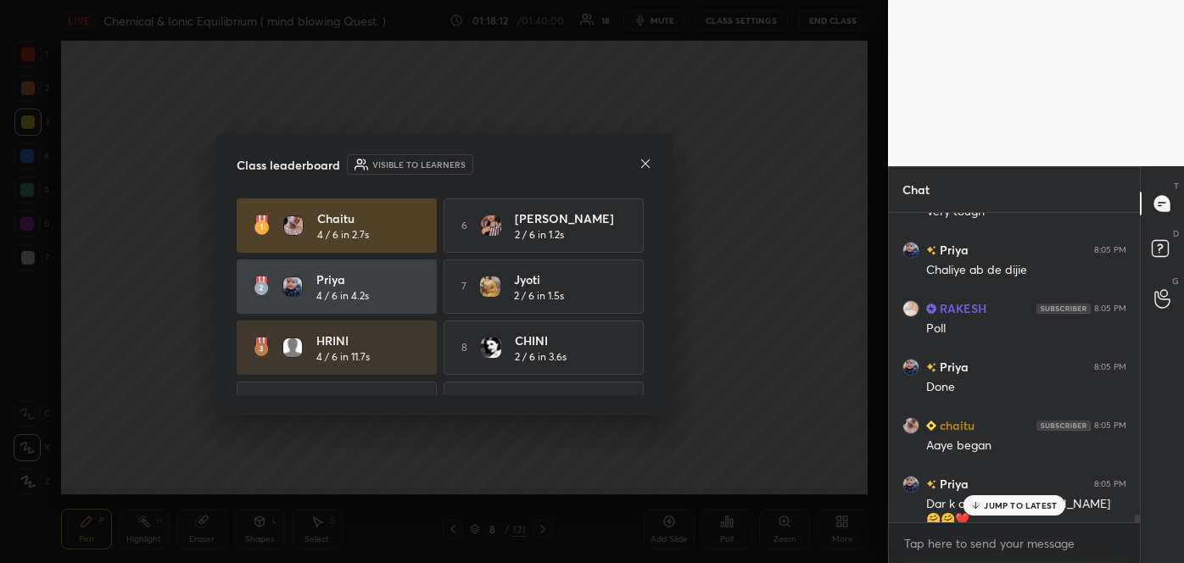
click at [984, 507] on p "JUMP TO LATEST" at bounding box center [1020, 505] width 73 height 10
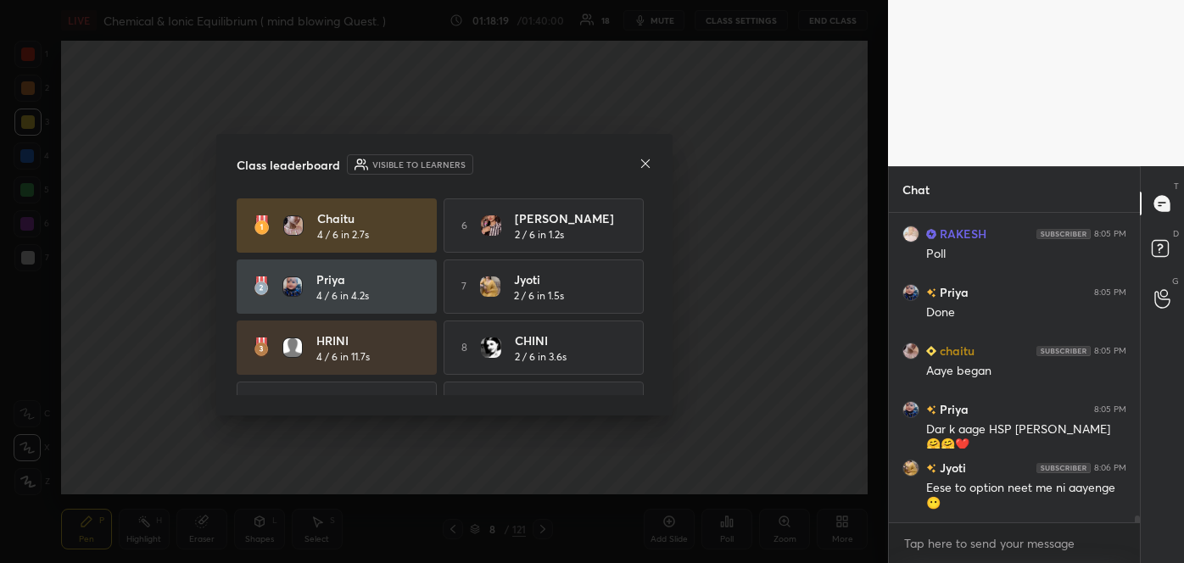
scroll to position [13049, 0]
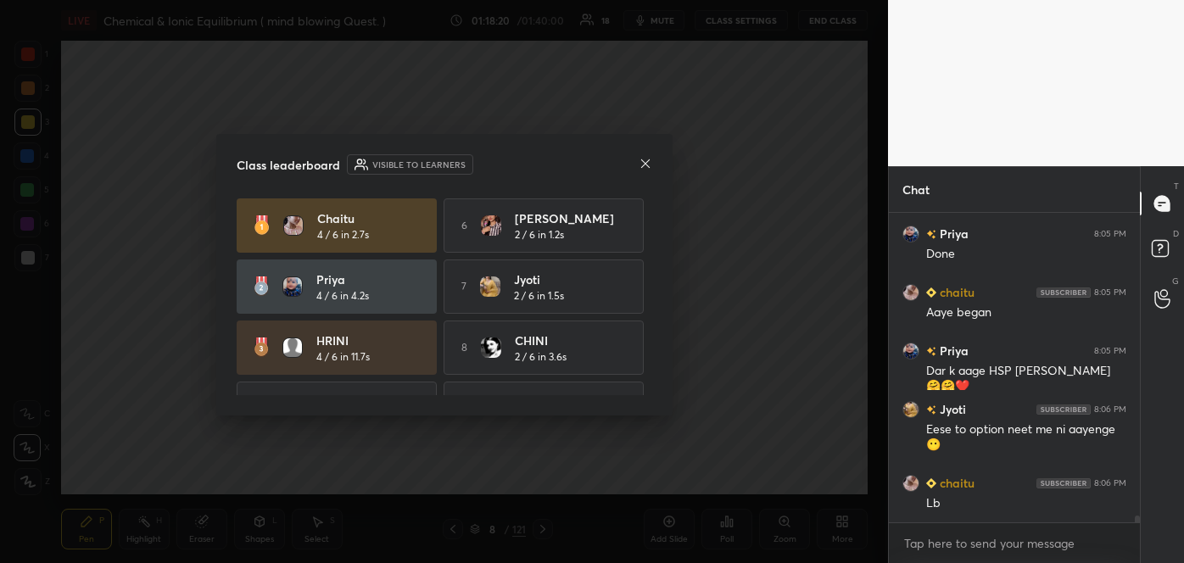
click at [649, 163] on icon at bounding box center [645, 164] width 14 height 14
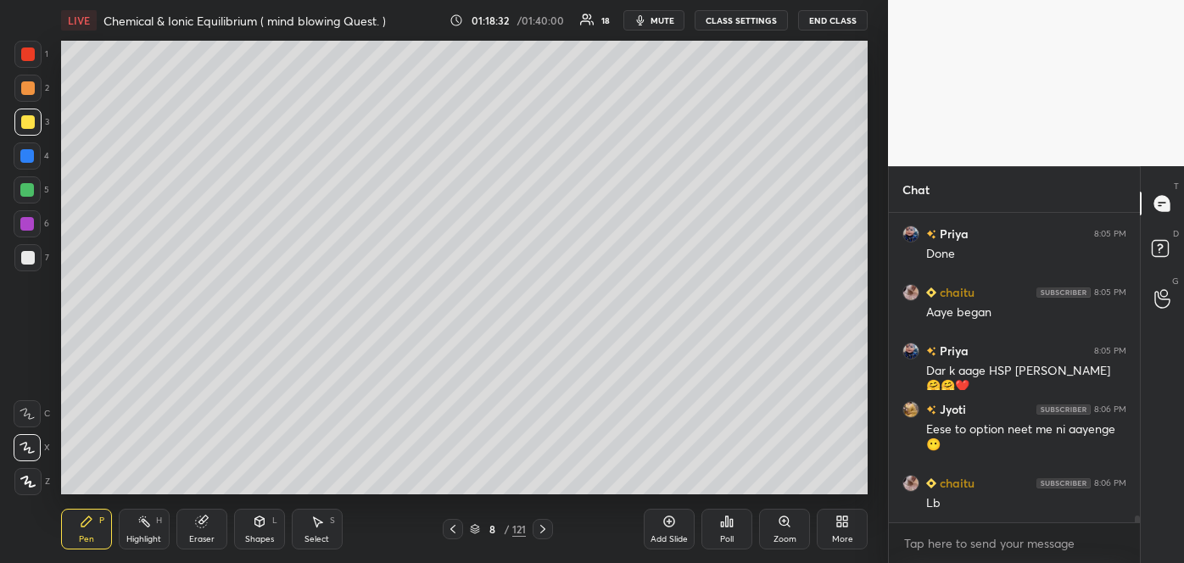
scroll to position [13107, 0]
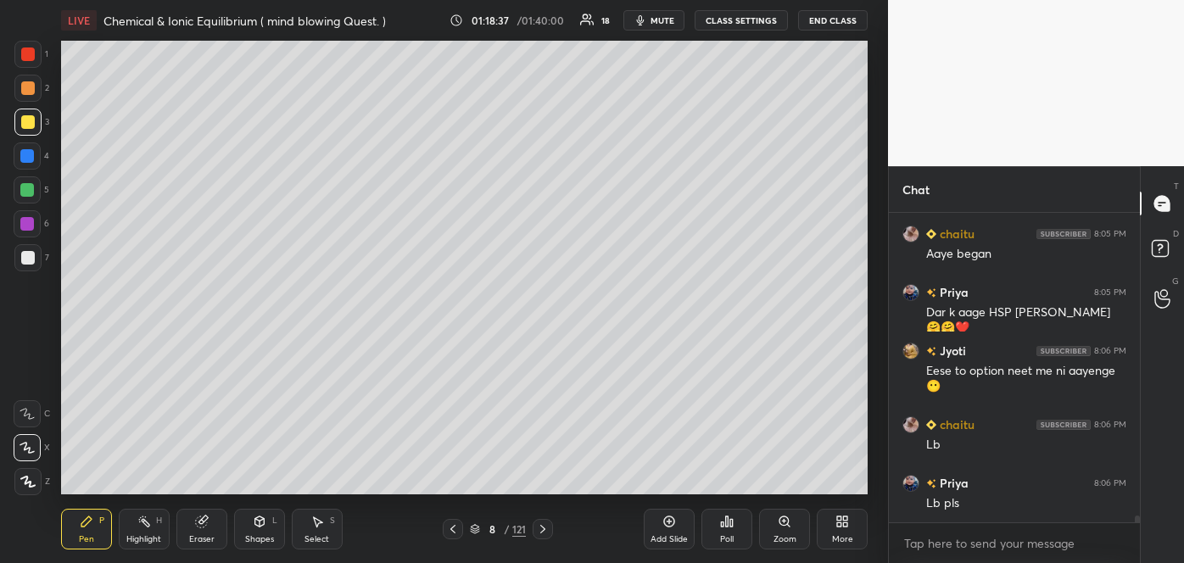
click at [739, 527] on div "Poll" at bounding box center [726, 529] width 51 height 41
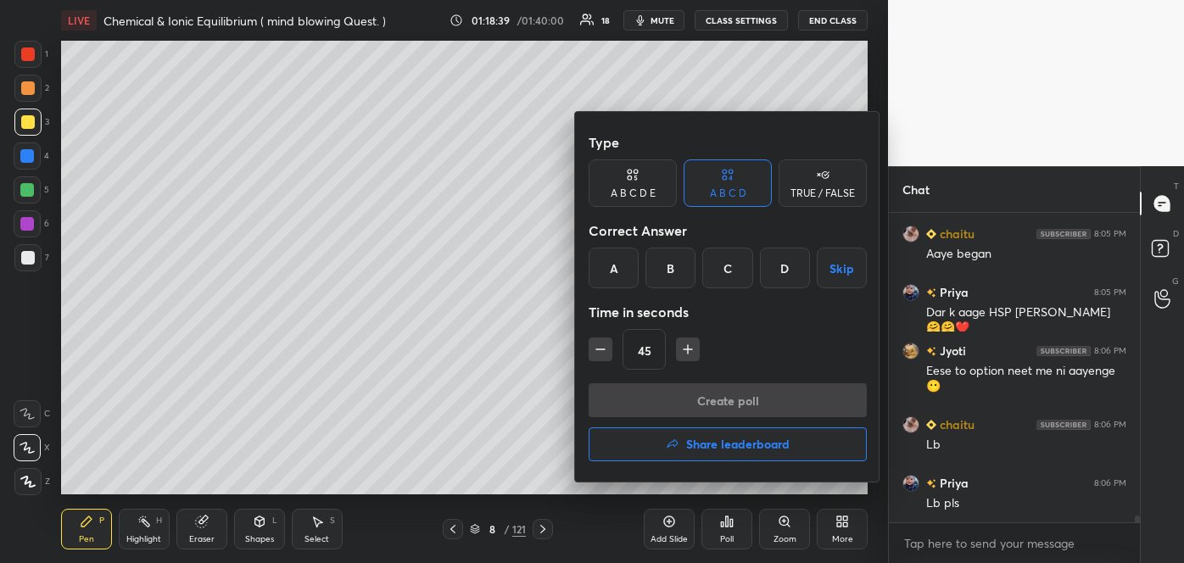
click at [711, 441] on h4 "Share leaderboard" at bounding box center [737, 444] width 103 height 12
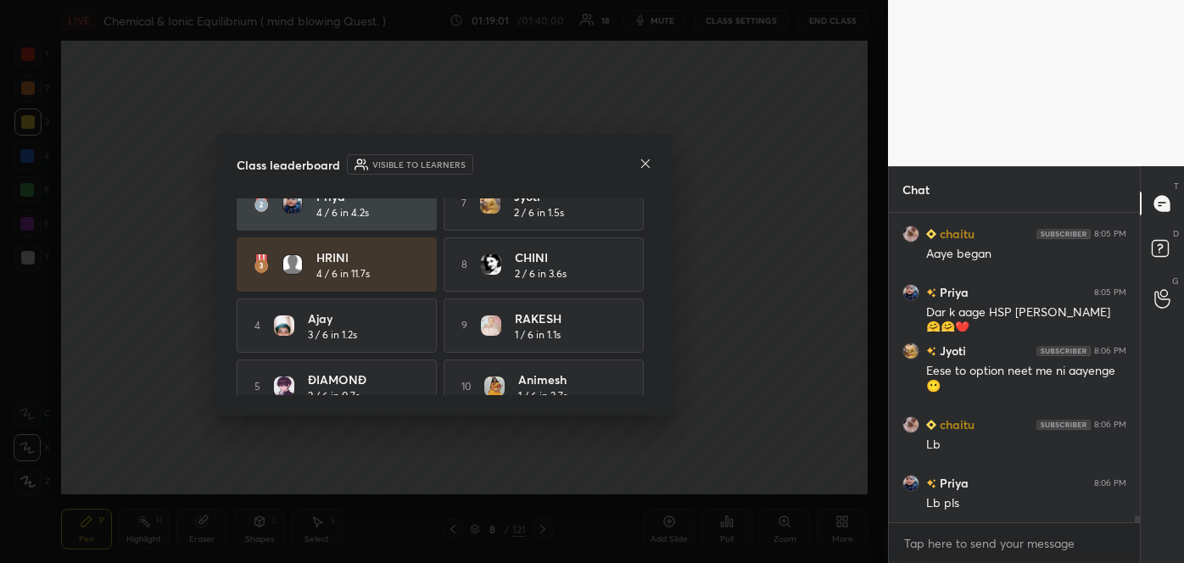
scroll to position [106, 0]
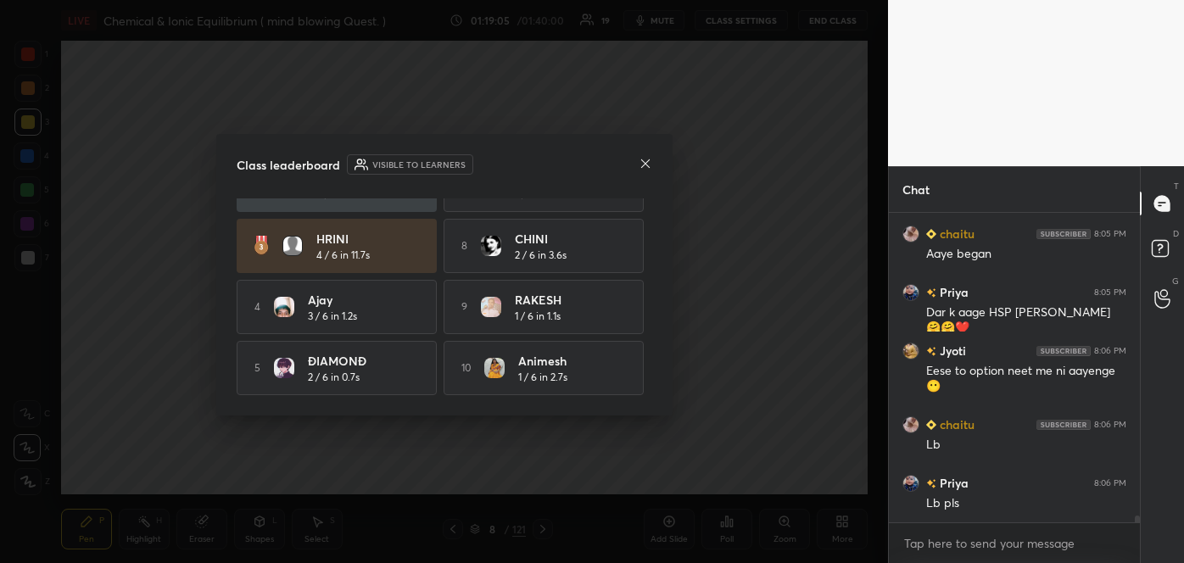
click at [644, 160] on icon at bounding box center [645, 164] width 14 height 14
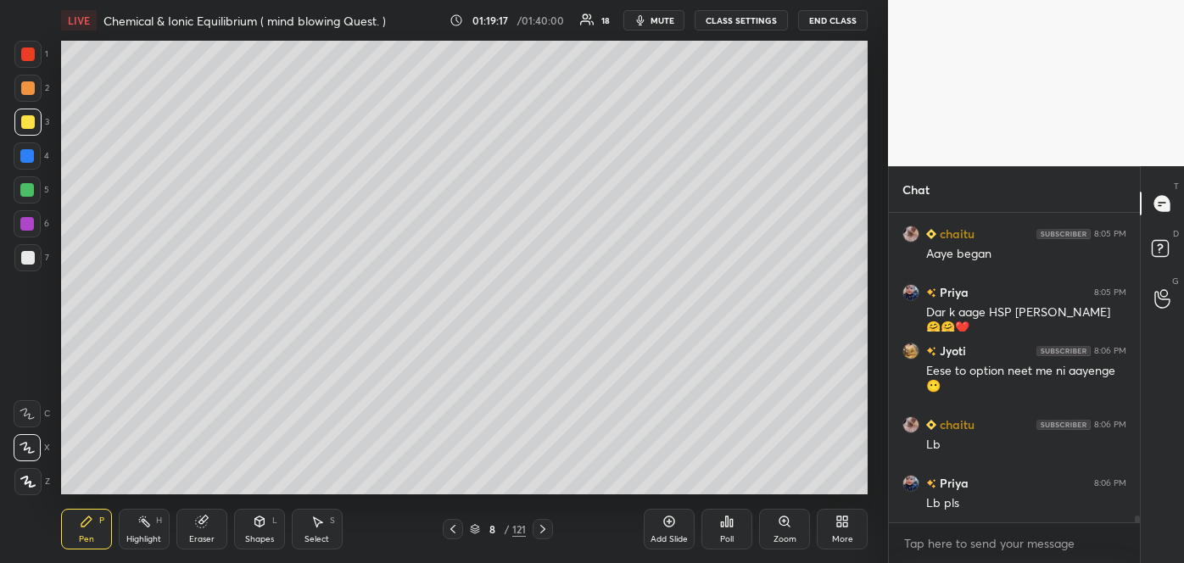
scroll to position [13166, 0]
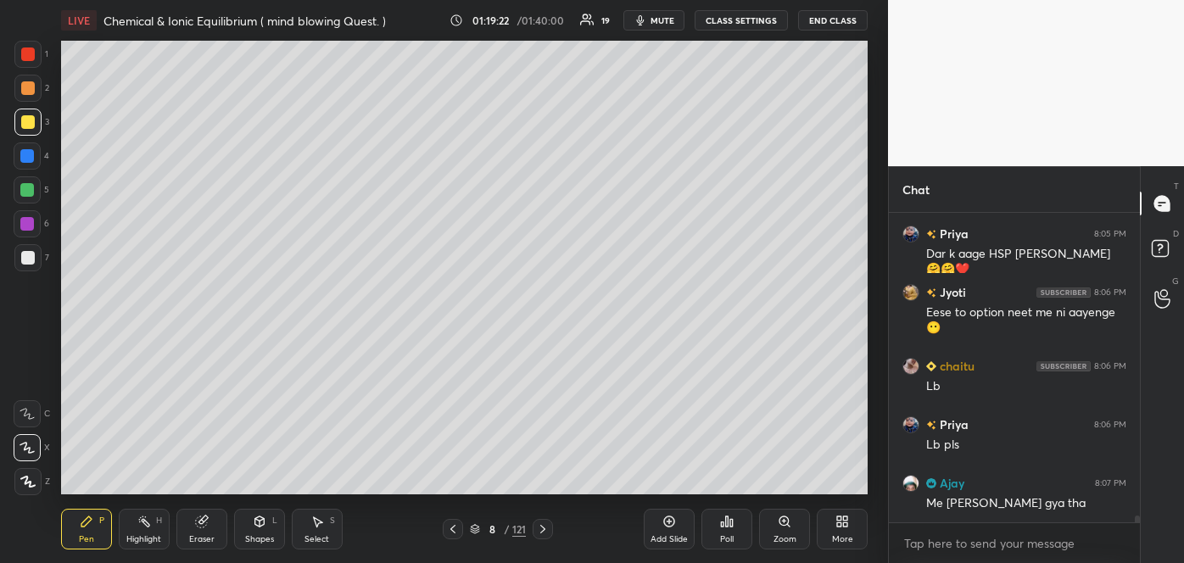
click at [31, 87] on div at bounding box center [28, 88] width 14 height 14
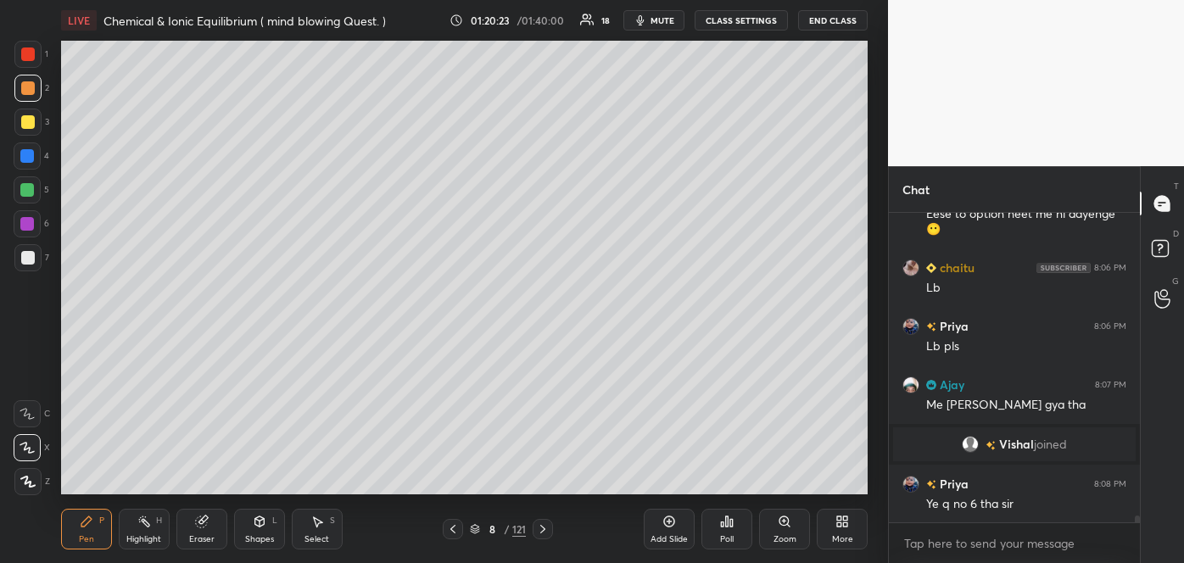
scroll to position [13094, 0]
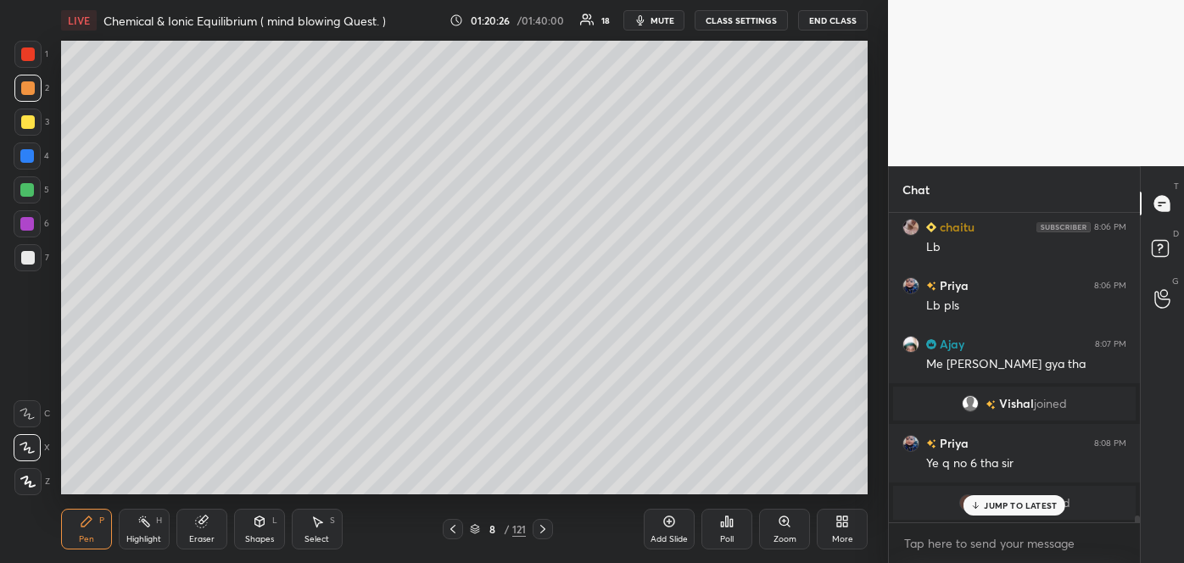
click at [31, 116] on div at bounding box center [28, 122] width 14 height 14
click at [677, 531] on div "Add Slide" at bounding box center [669, 529] width 51 height 41
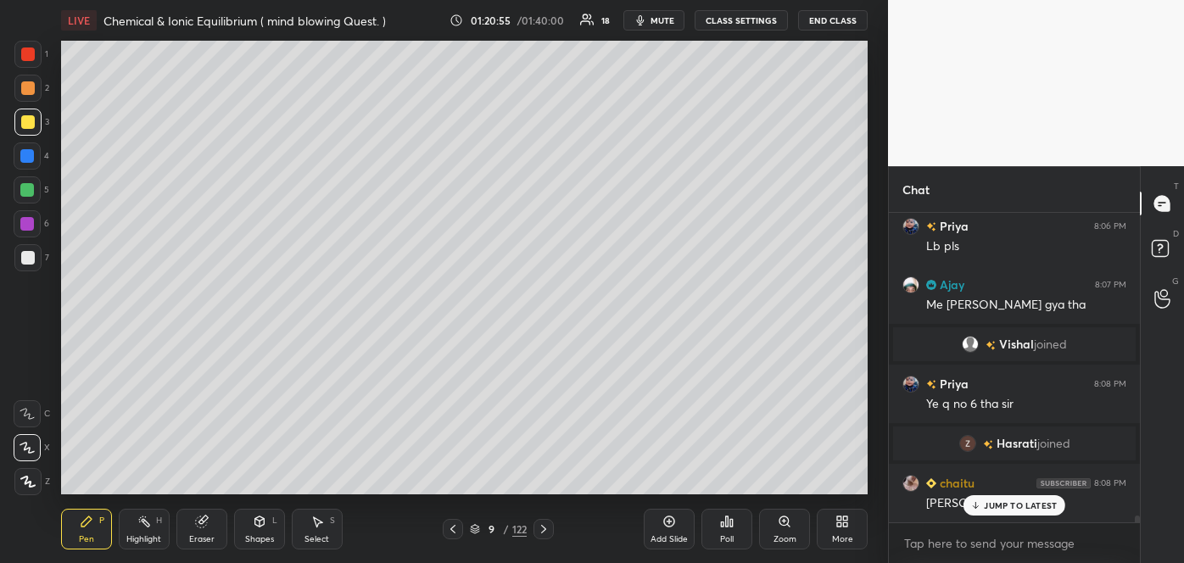
scroll to position [13085, 0]
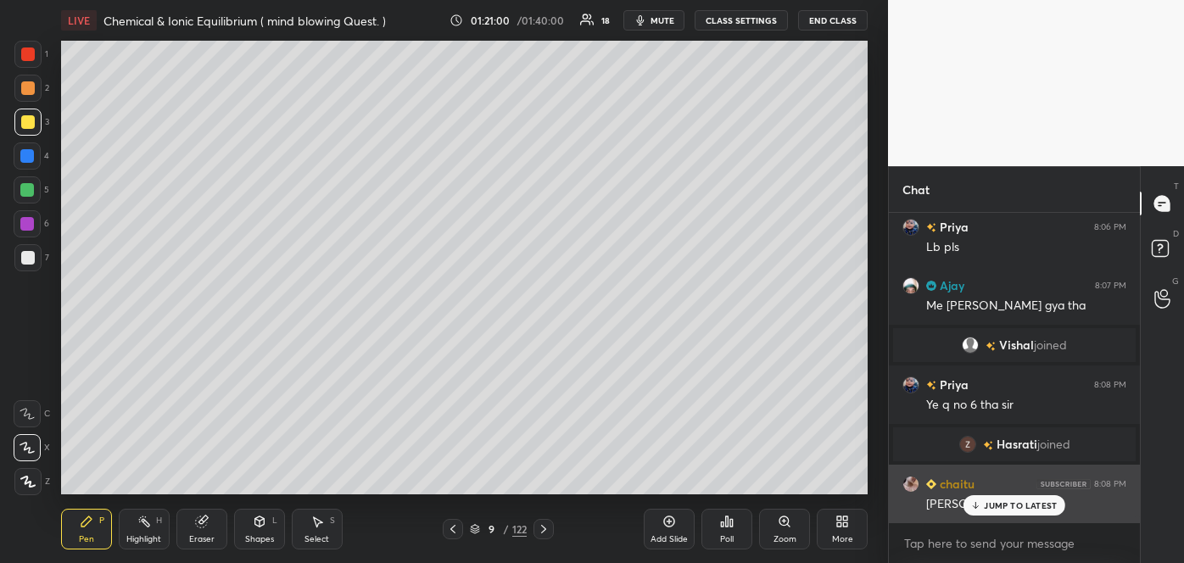
click at [975, 505] on icon at bounding box center [975, 505] width 11 height 10
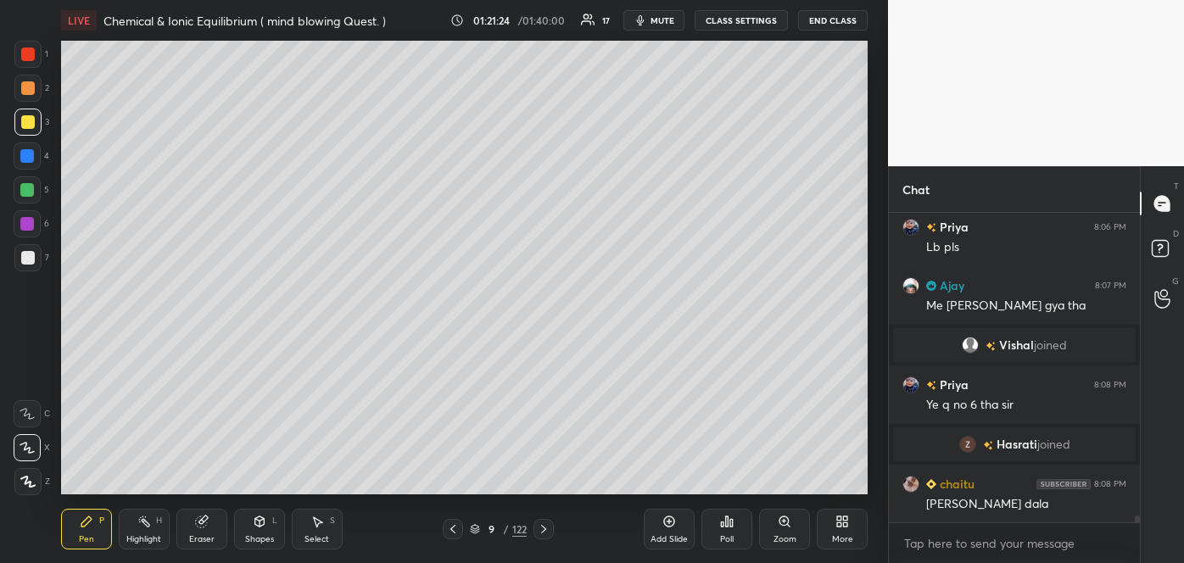
scroll to position [13126, 0]
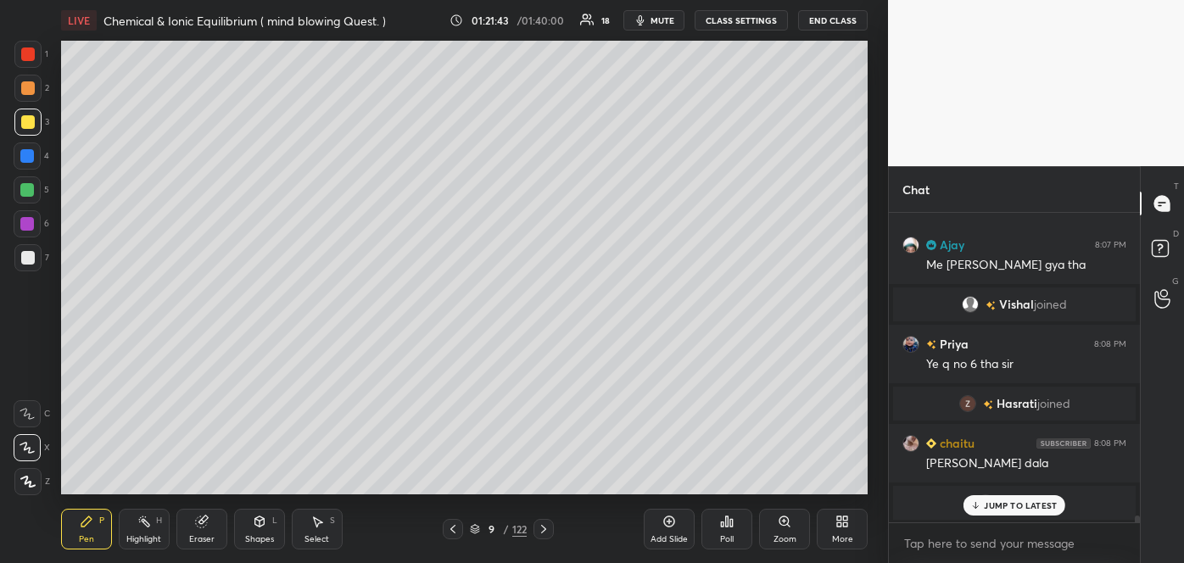
click at [23, 86] on div at bounding box center [28, 88] width 14 height 14
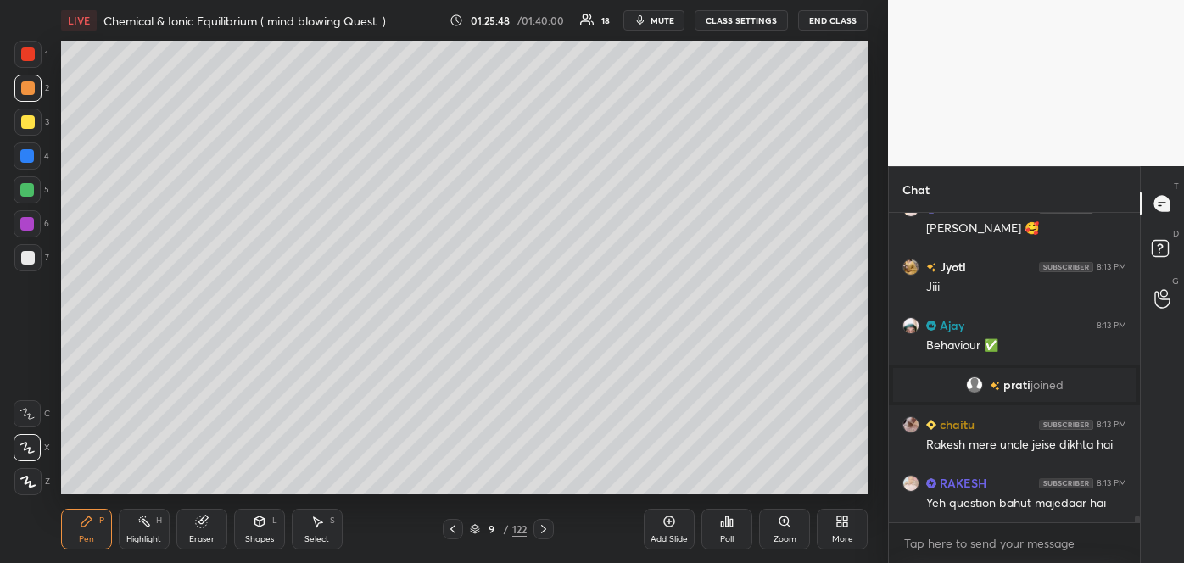
scroll to position [14087, 0]
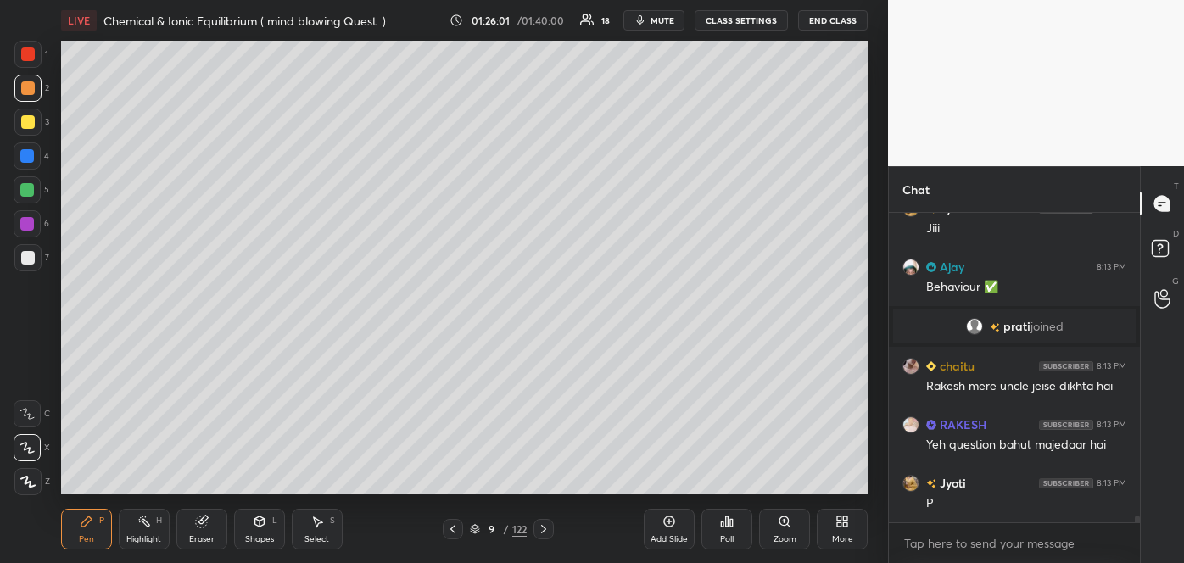
click at [730, 528] on div "Poll" at bounding box center [726, 529] width 51 height 41
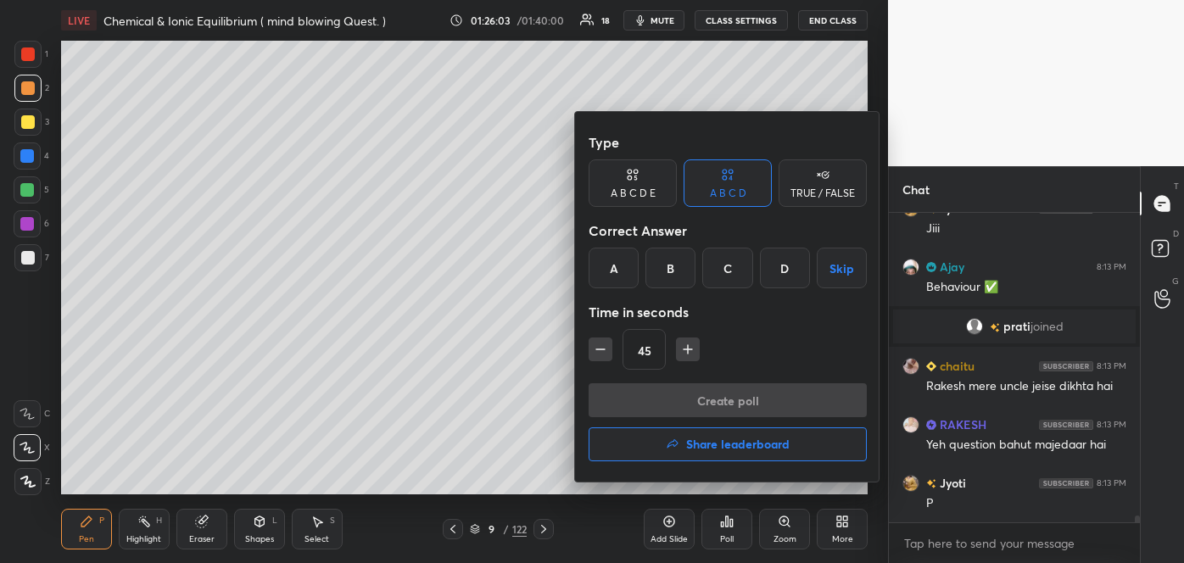
click at [676, 266] on div "B" at bounding box center [670, 268] width 50 height 41
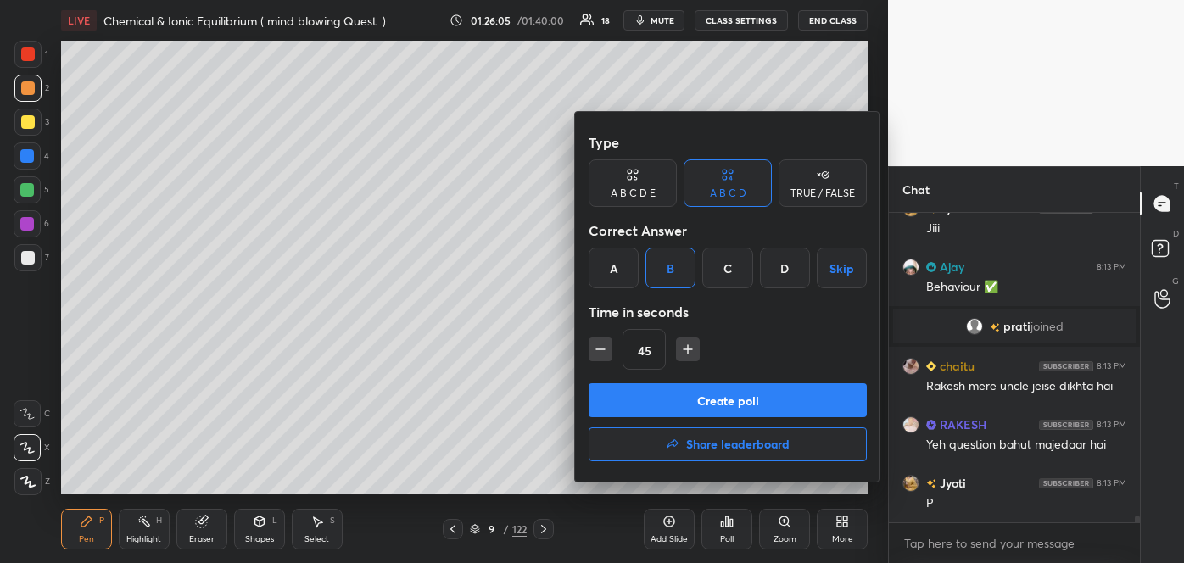
click at [680, 407] on button "Create poll" at bounding box center [727, 400] width 278 height 34
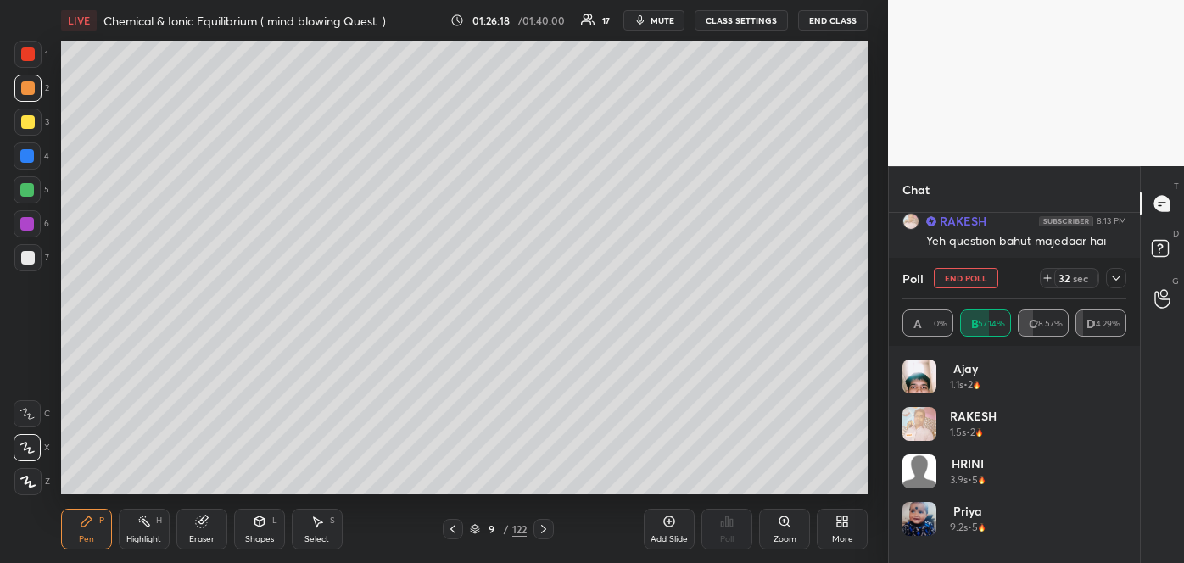
scroll to position [14349, 0]
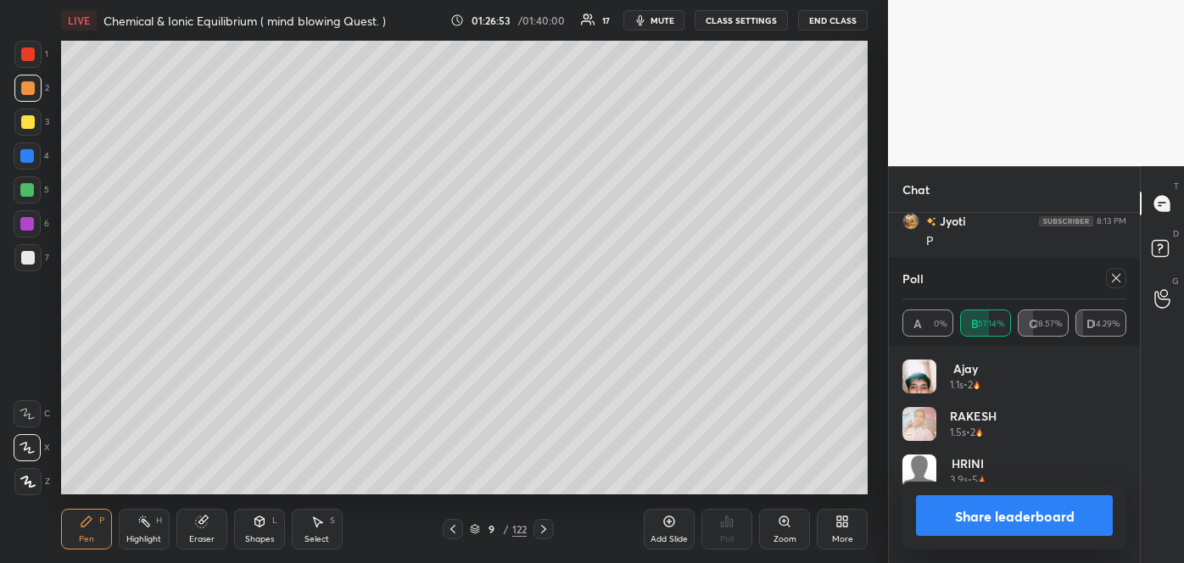
click at [1001, 522] on button "Share leaderboard" at bounding box center [1014, 515] width 197 height 41
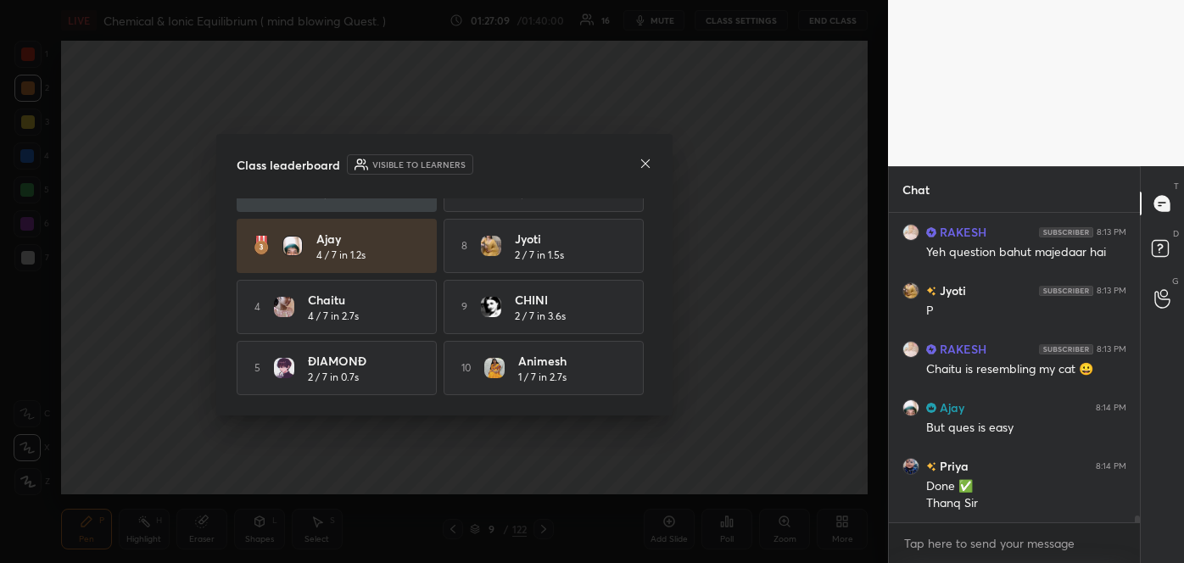
scroll to position [106, 0]
click at [638, 159] on icon at bounding box center [645, 164] width 14 height 14
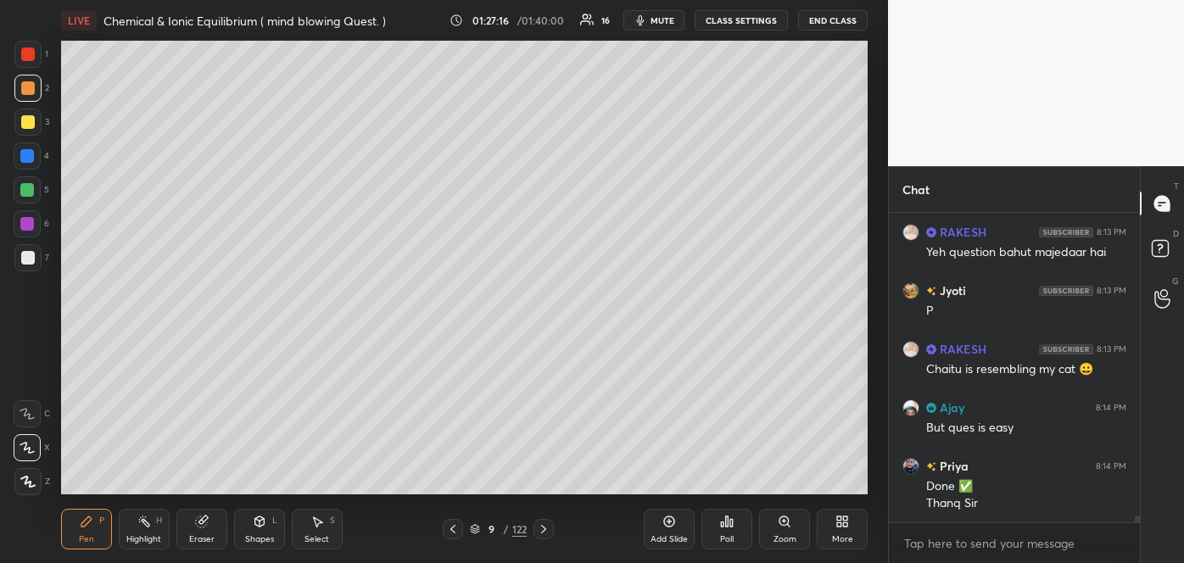
scroll to position [14338, 0]
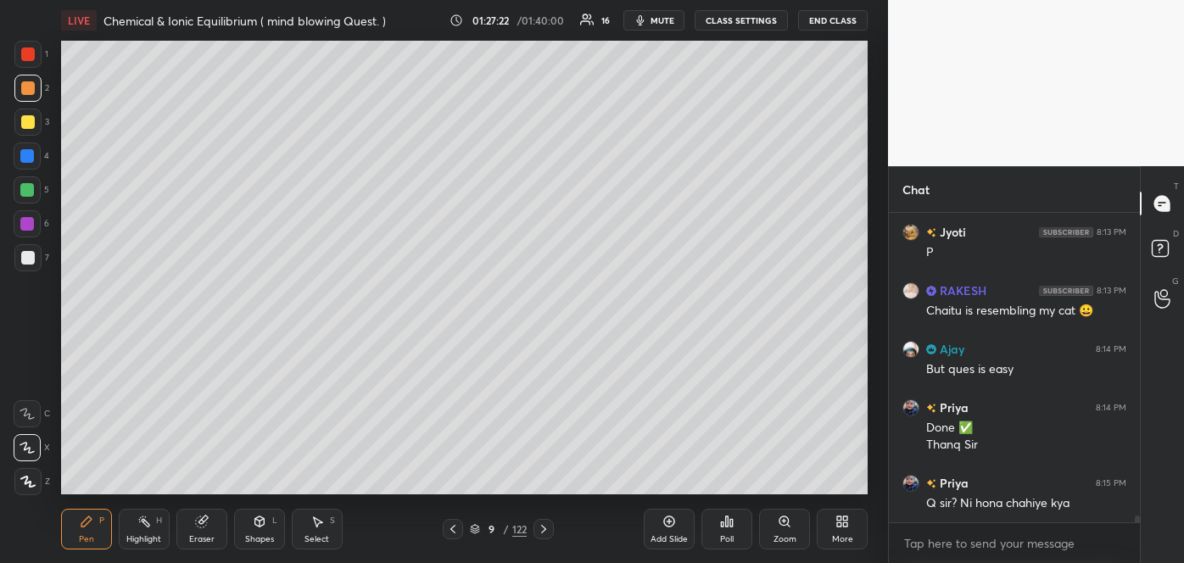
click at [30, 125] on div at bounding box center [28, 122] width 14 height 14
click at [27, 179] on div at bounding box center [27, 189] width 27 height 27
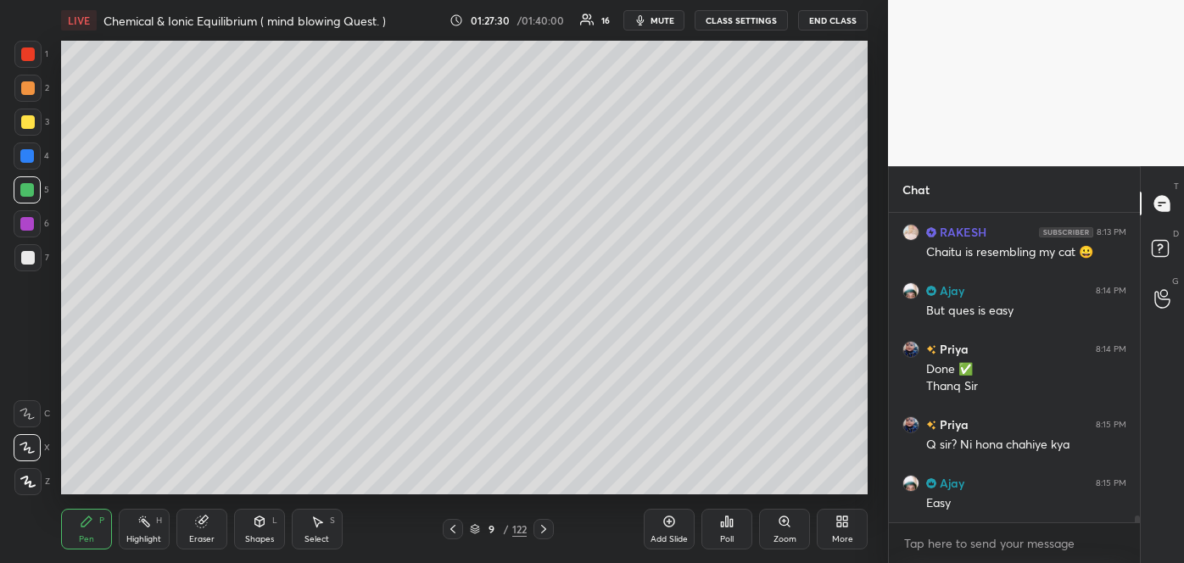
click at [669, 533] on div "Add Slide" at bounding box center [669, 529] width 51 height 41
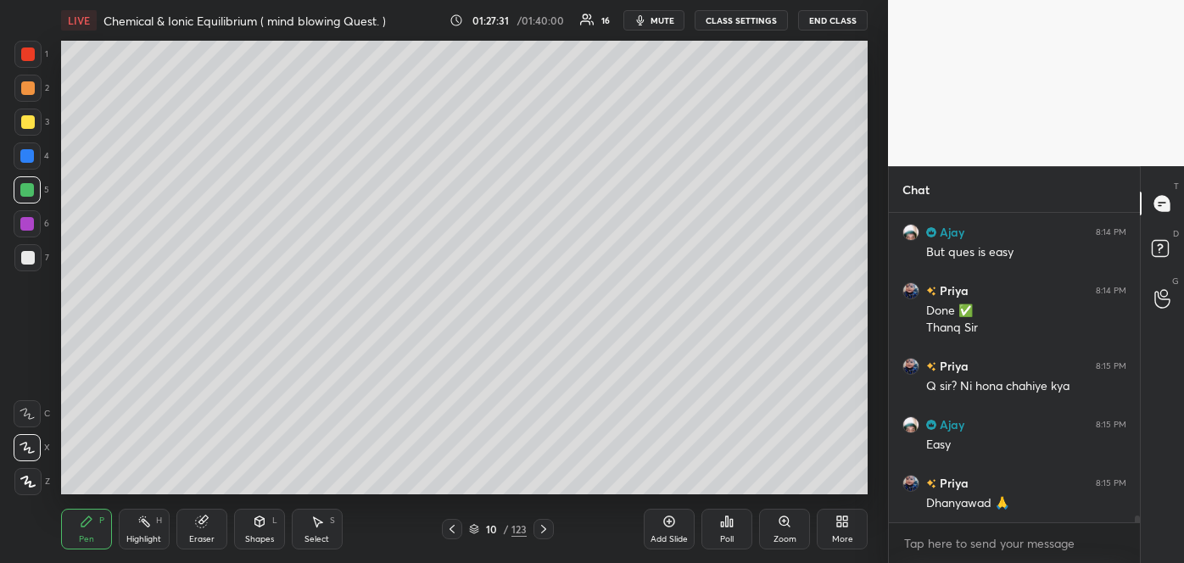
click at [25, 252] on div at bounding box center [28, 258] width 14 height 14
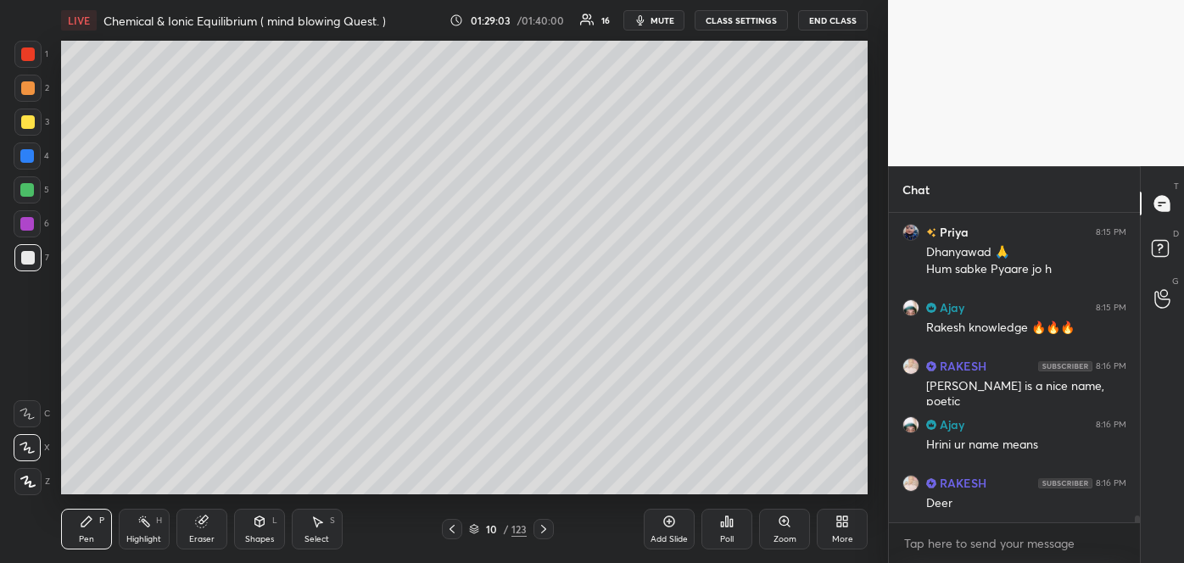
scroll to position [14763, 0]
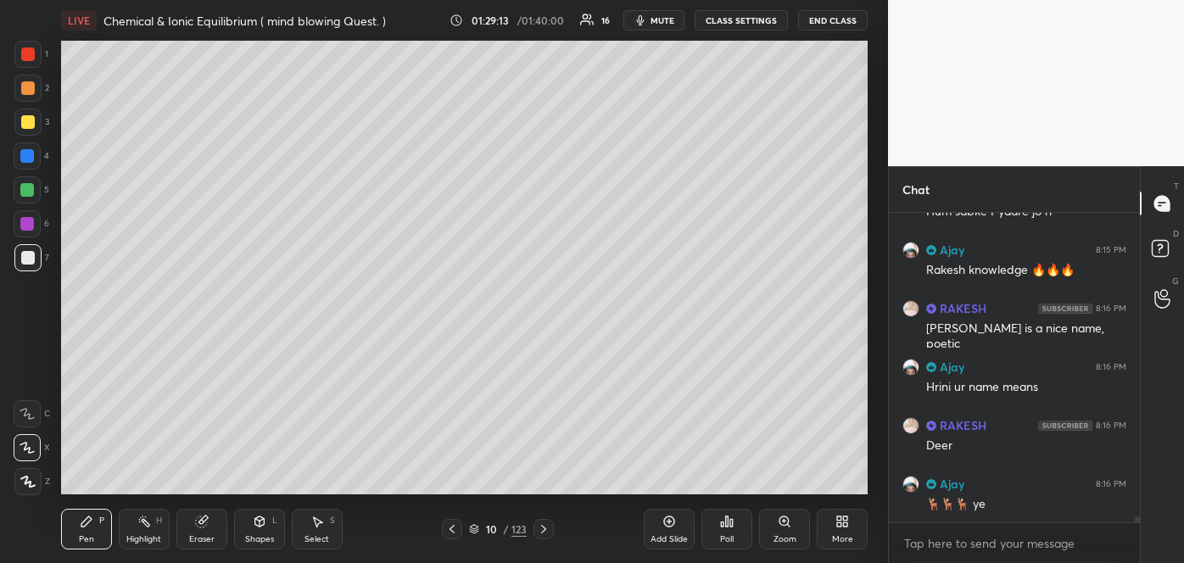
click at [25, 121] on div at bounding box center [28, 122] width 14 height 14
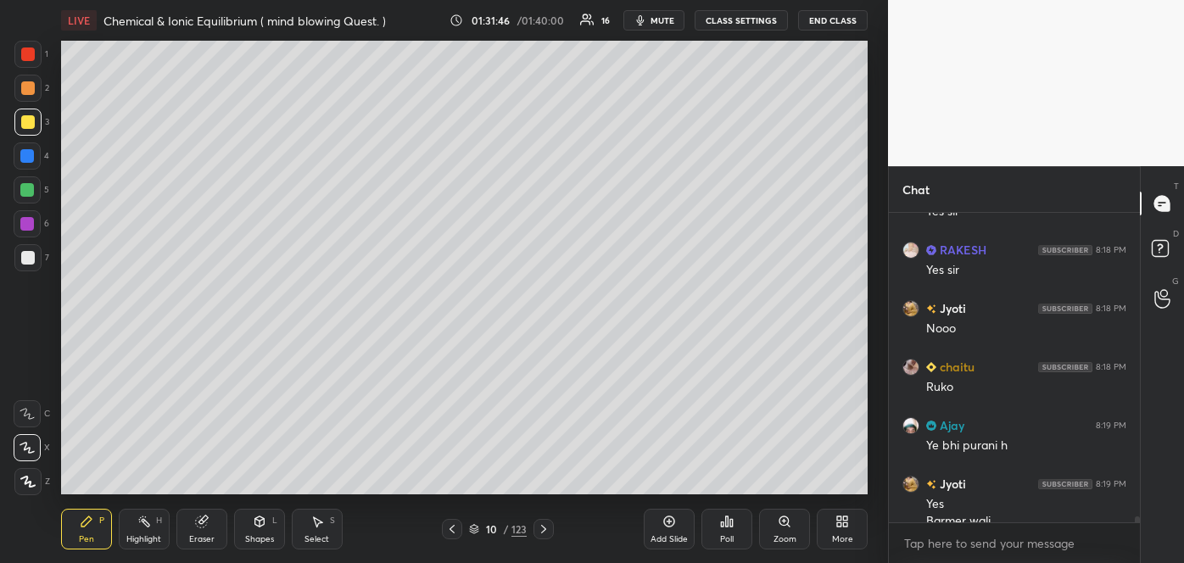
scroll to position [15283, 0]
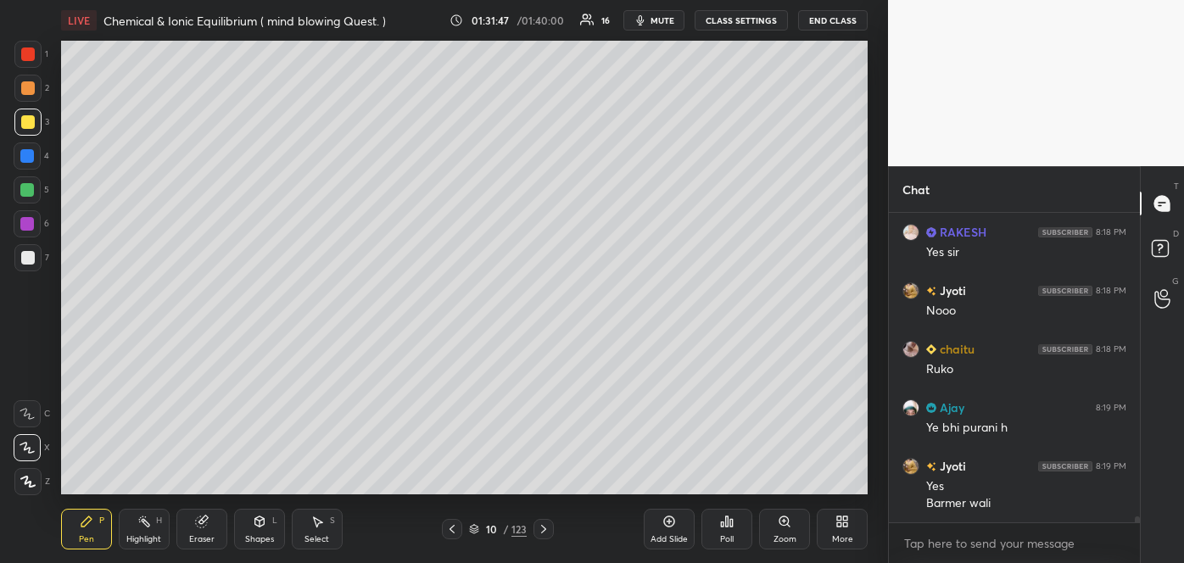
click at [726, 535] on div "Poll" at bounding box center [727, 539] width 14 height 8
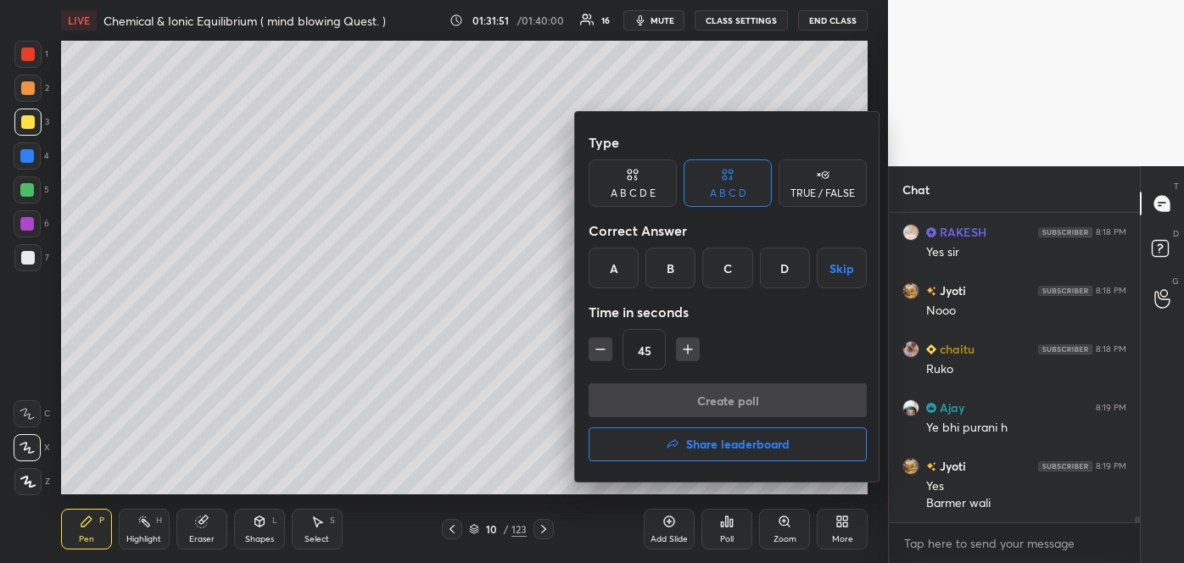
click at [625, 263] on div "A" at bounding box center [613, 268] width 50 height 41
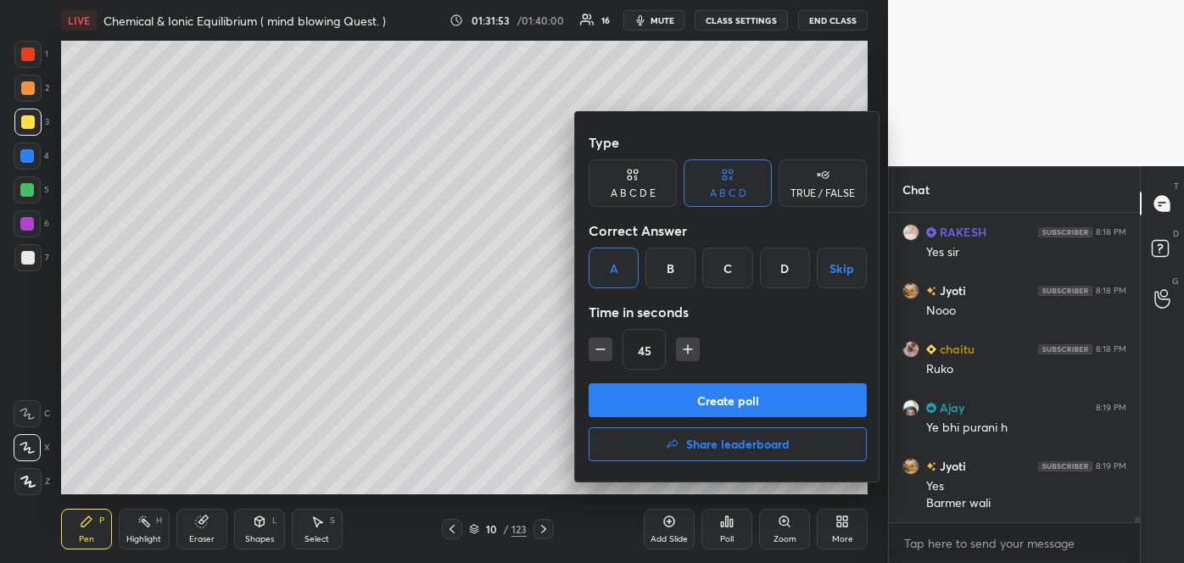
click at [647, 400] on button "Create poll" at bounding box center [727, 400] width 278 height 34
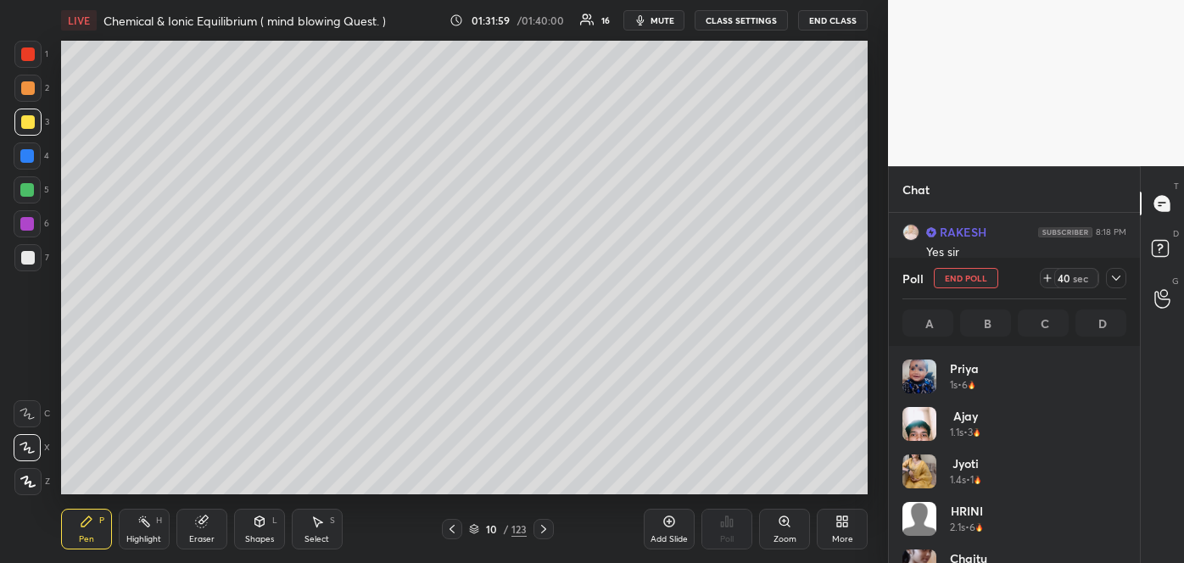
scroll to position [15429, 0]
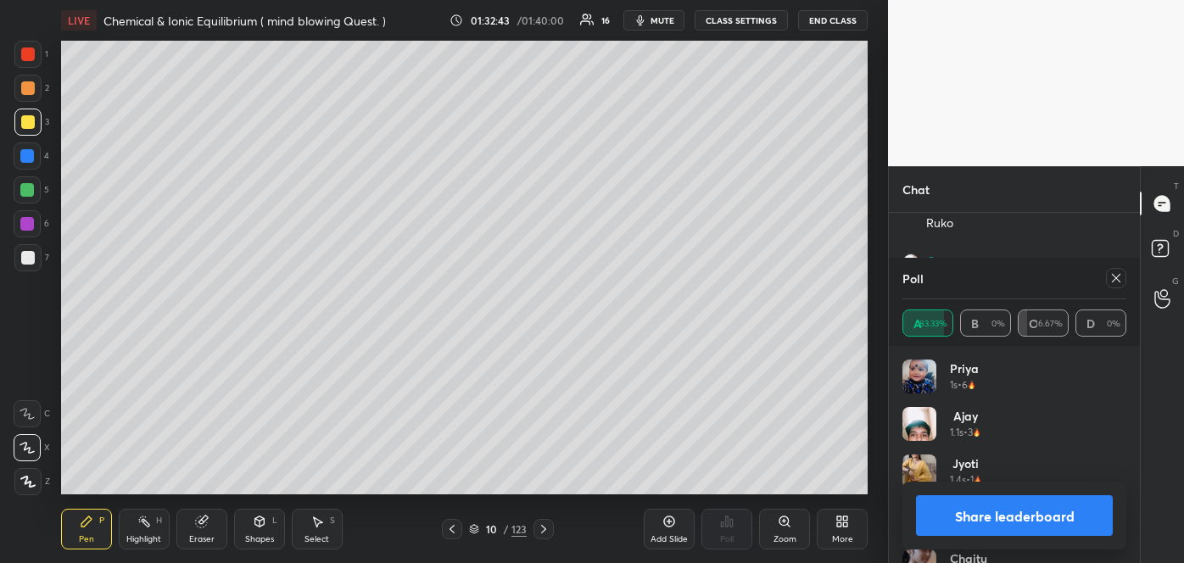
click at [981, 521] on button "Share leaderboard" at bounding box center [1014, 515] width 197 height 41
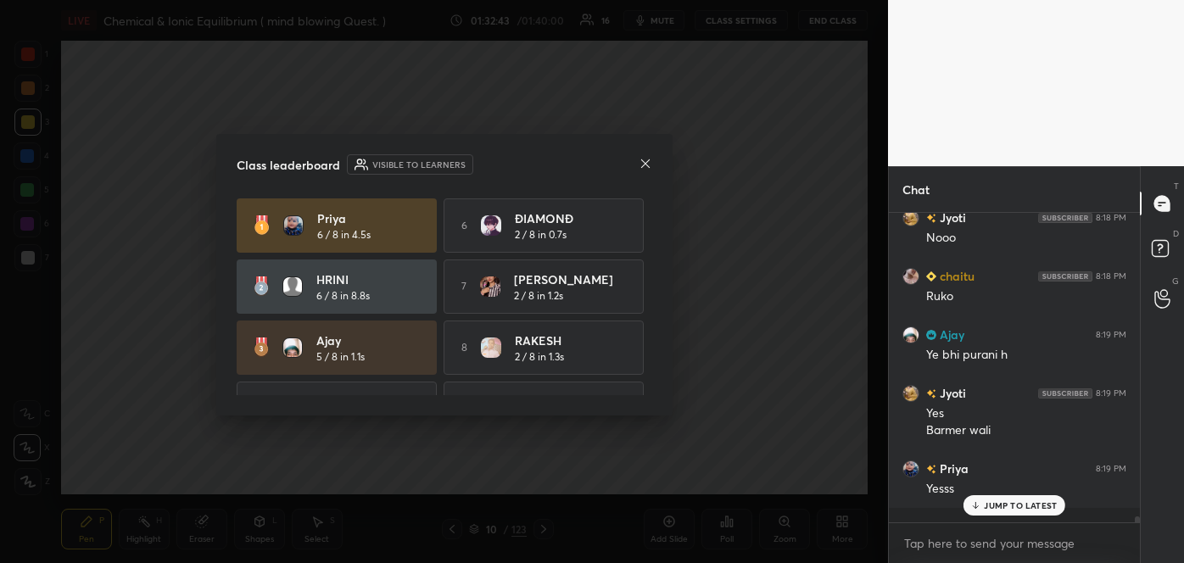
scroll to position [15344, 0]
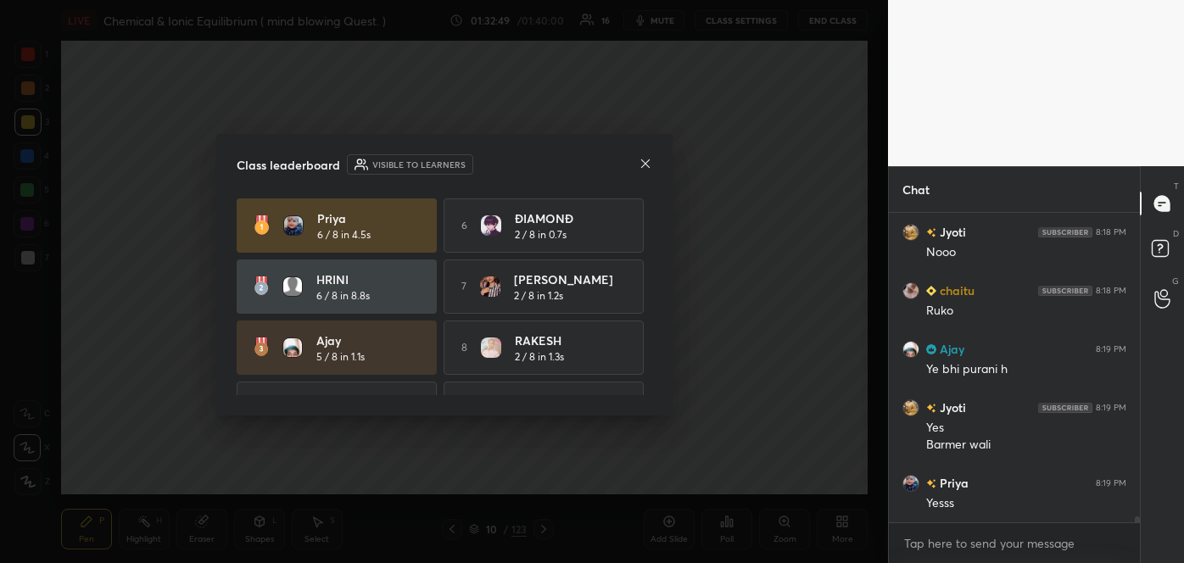
click at [641, 164] on icon at bounding box center [645, 164] width 14 height 14
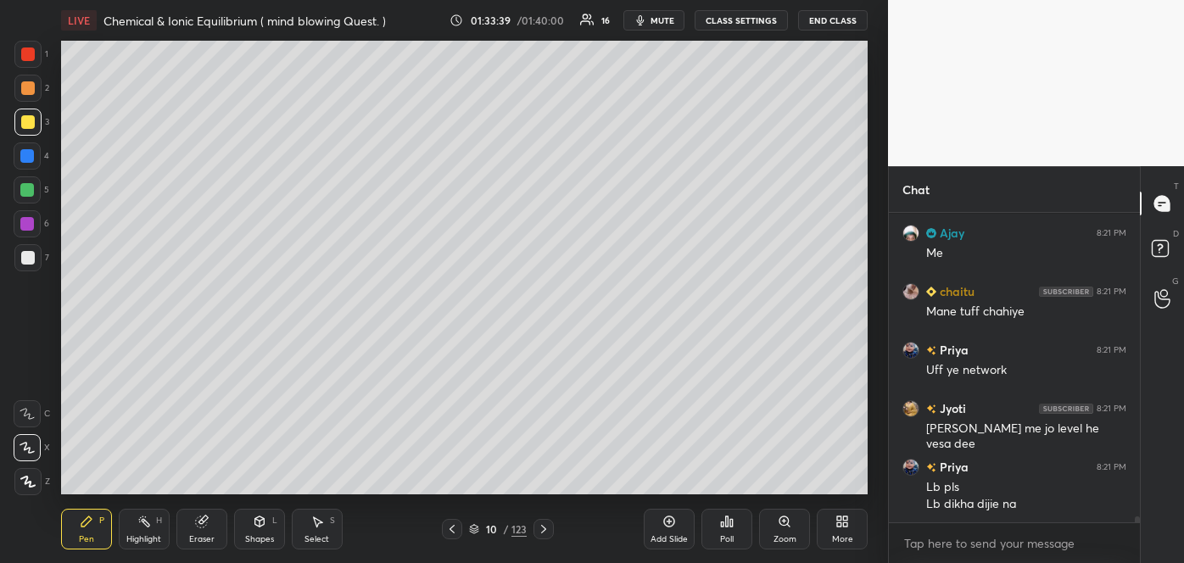
scroll to position [15785, 0]
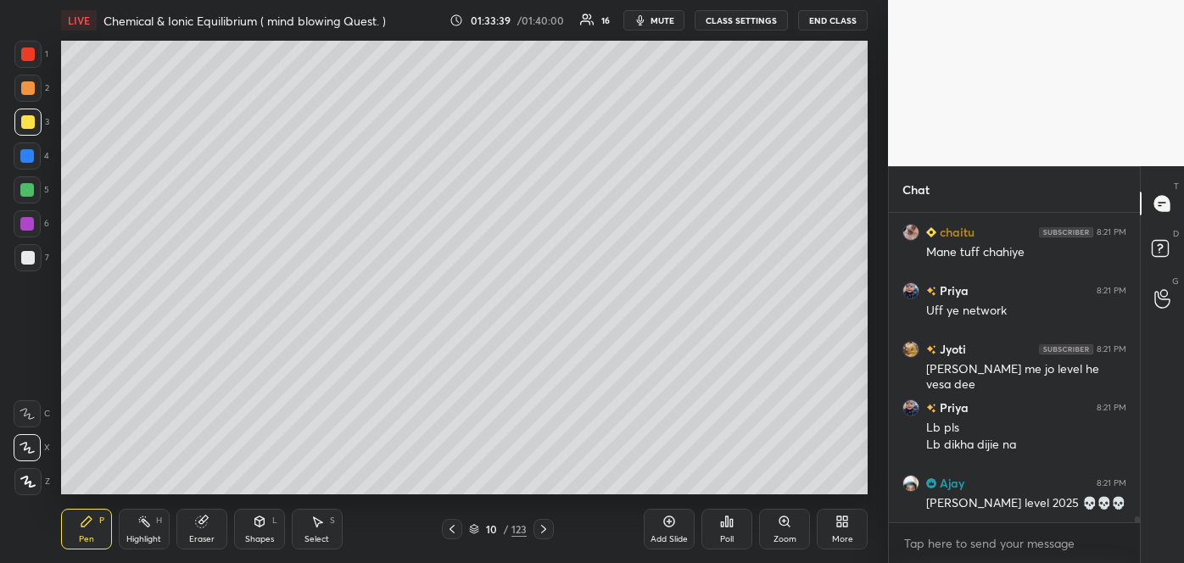
click at [672, 527] on icon at bounding box center [669, 522] width 14 height 14
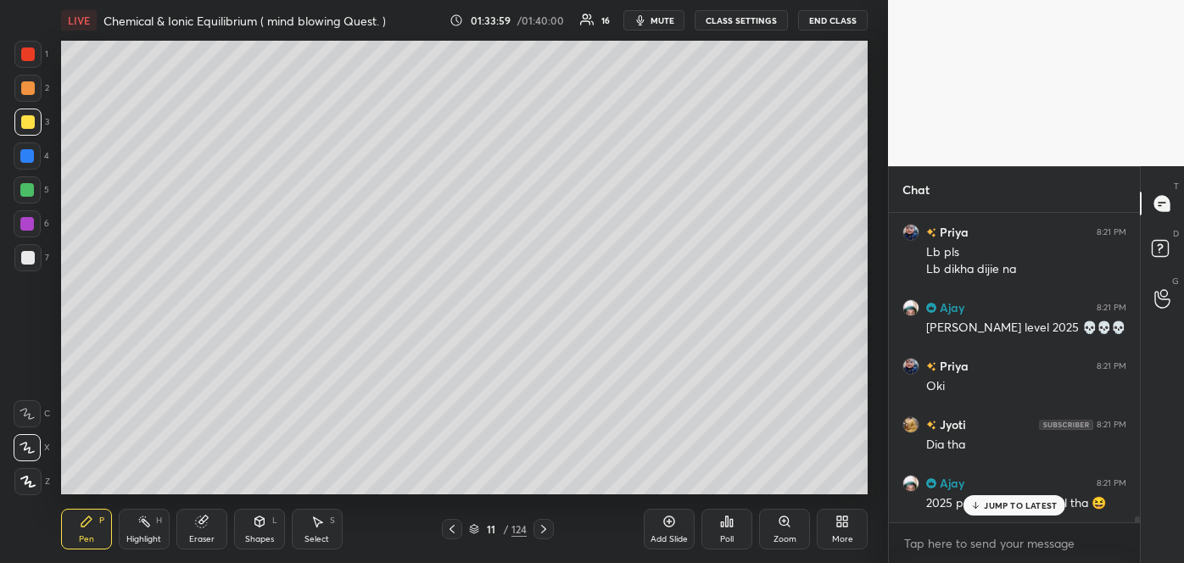
scroll to position [16034, 0]
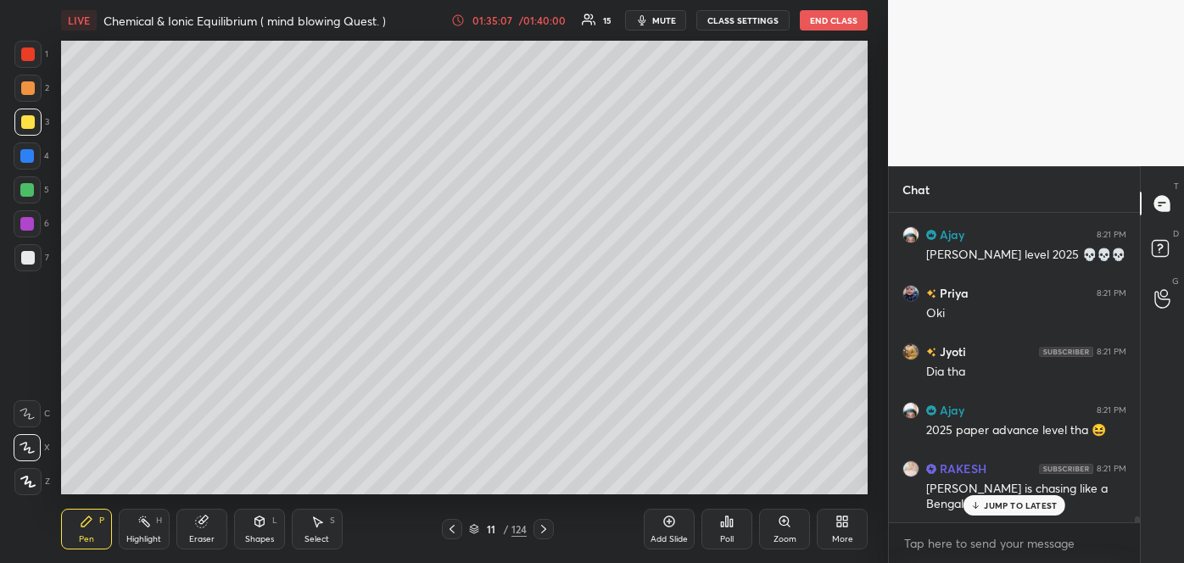
click at [669, 16] on span "mute" at bounding box center [664, 20] width 24 height 12
click at [659, 25] on span "unmute" at bounding box center [662, 20] width 36 height 12
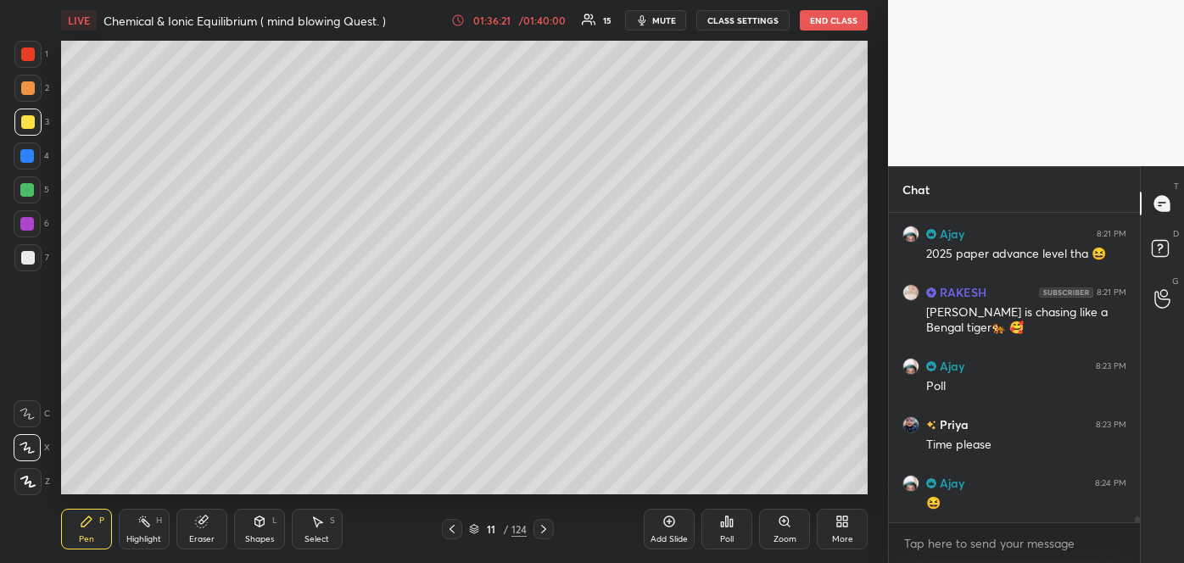
scroll to position [16226, 0]
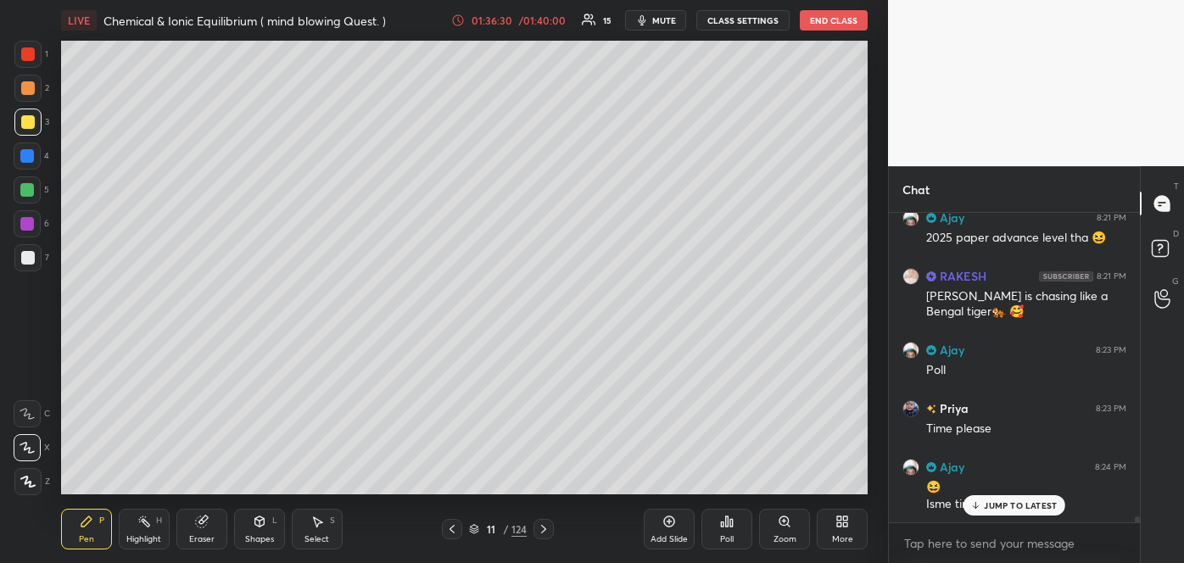
click at [981, 505] on icon at bounding box center [975, 505] width 11 height 10
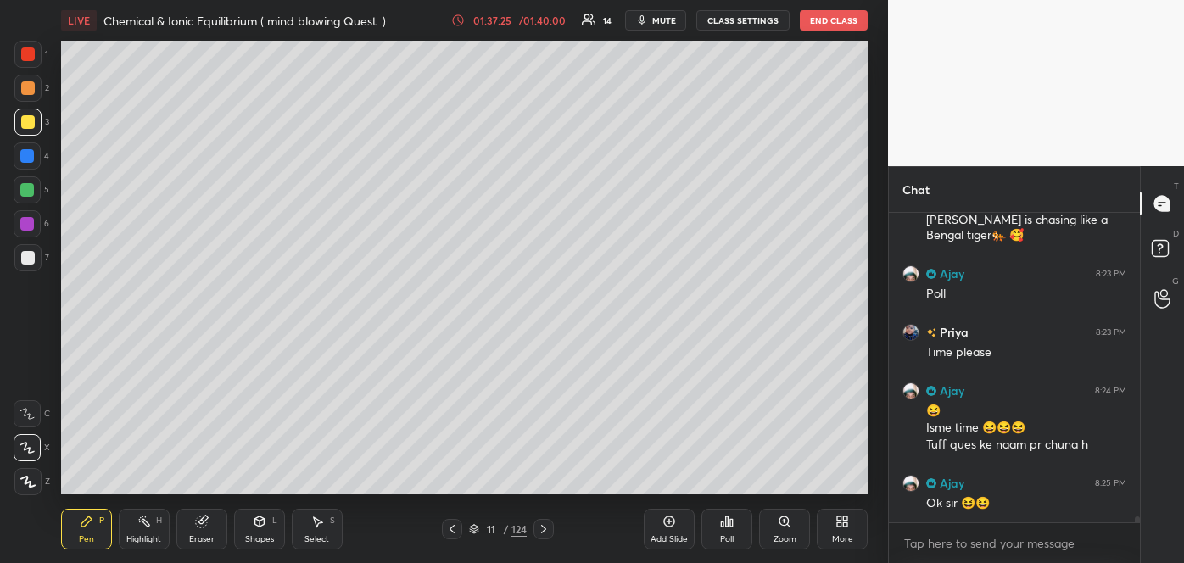
scroll to position [16361, 0]
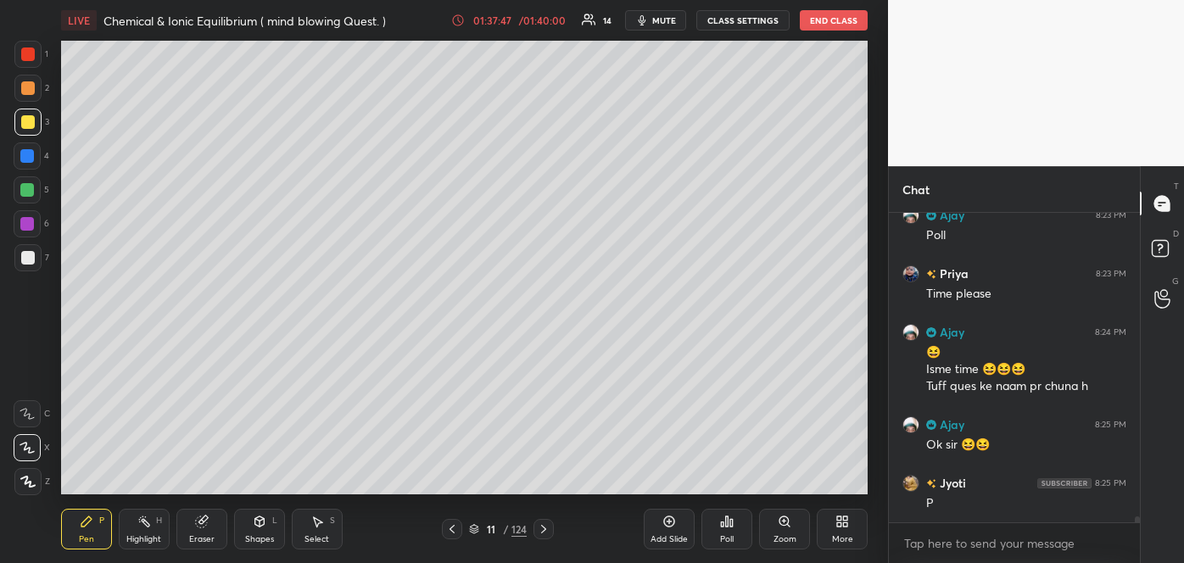
click at [733, 529] on div "Poll" at bounding box center [726, 529] width 51 height 41
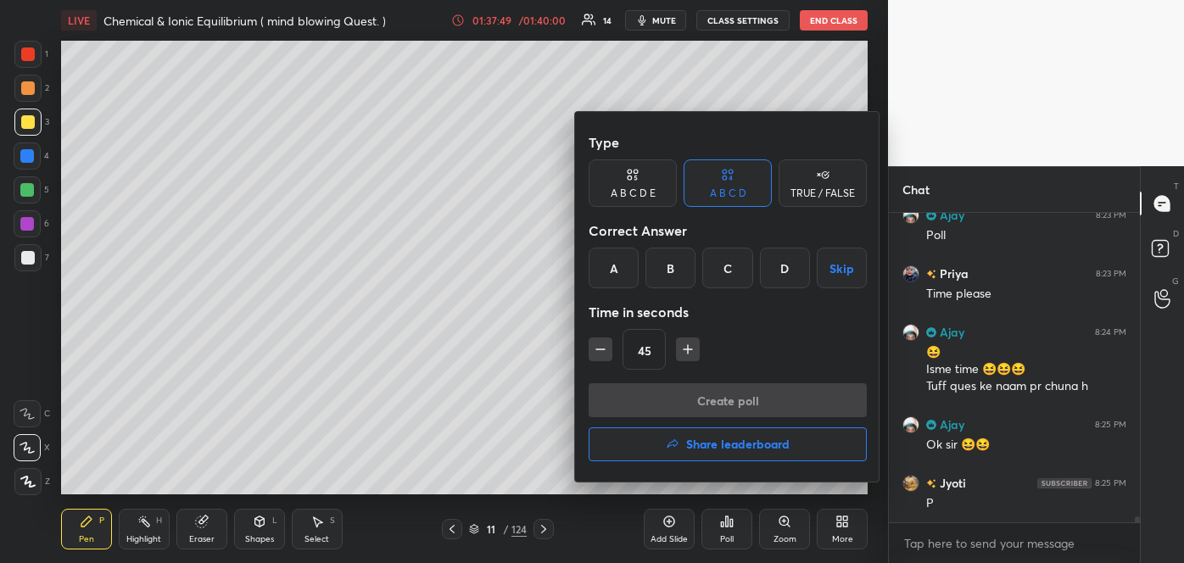
click at [730, 272] on div "C" at bounding box center [727, 268] width 50 height 41
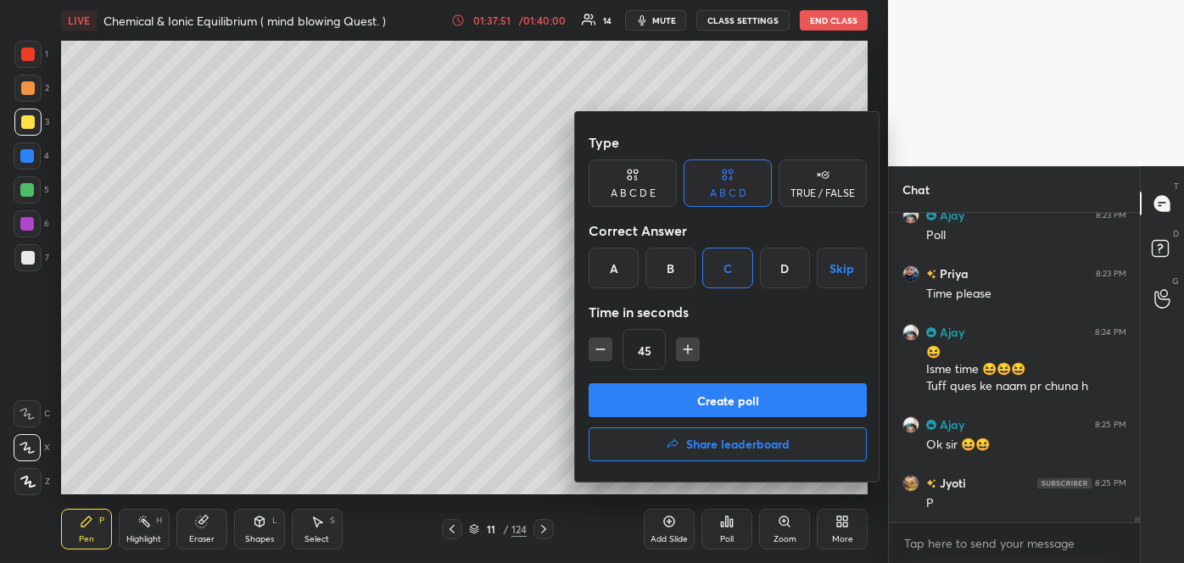
click at [684, 400] on button "Create poll" at bounding box center [727, 400] width 278 height 34
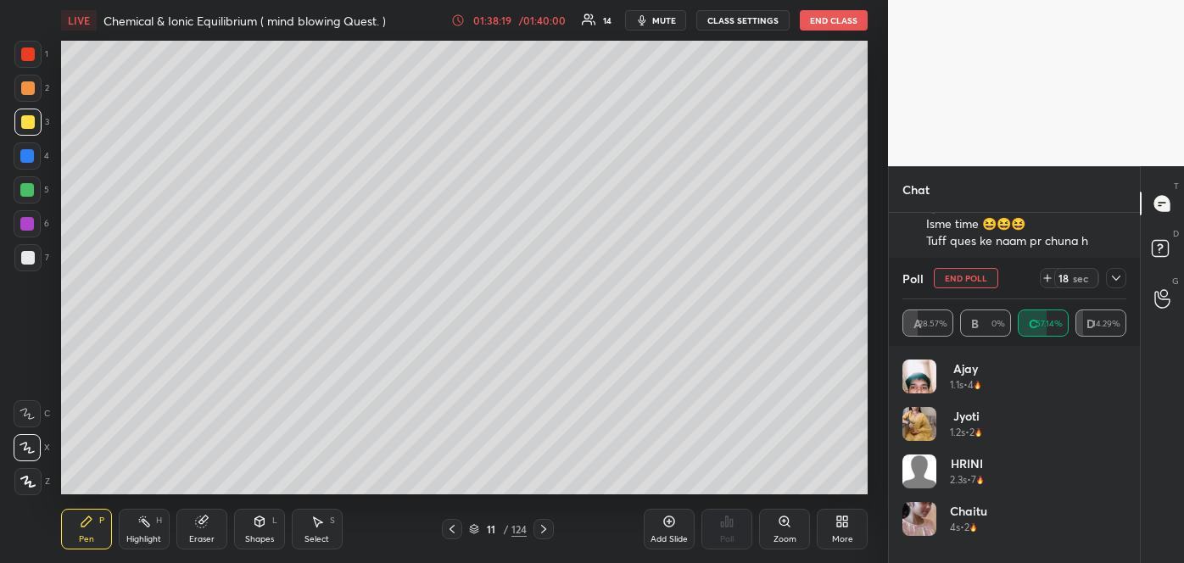
scroll to position [16565, 0]
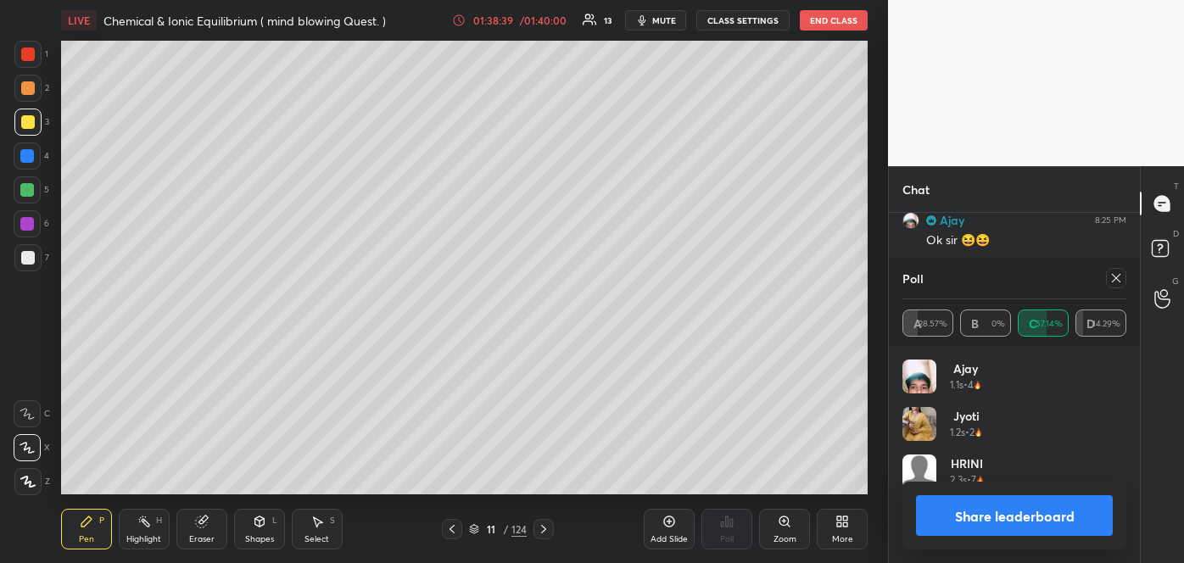
click at [991, 516] on button "Share leaderboard" at bounding box center [1014, 515] width 197 height 41
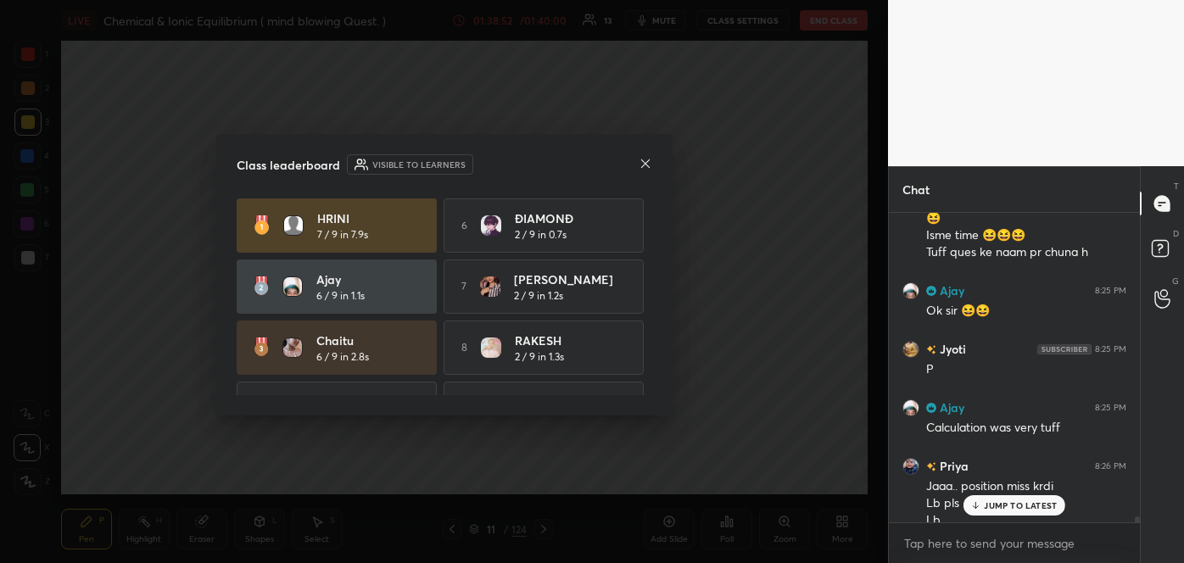
scroll to position [16511, 0]
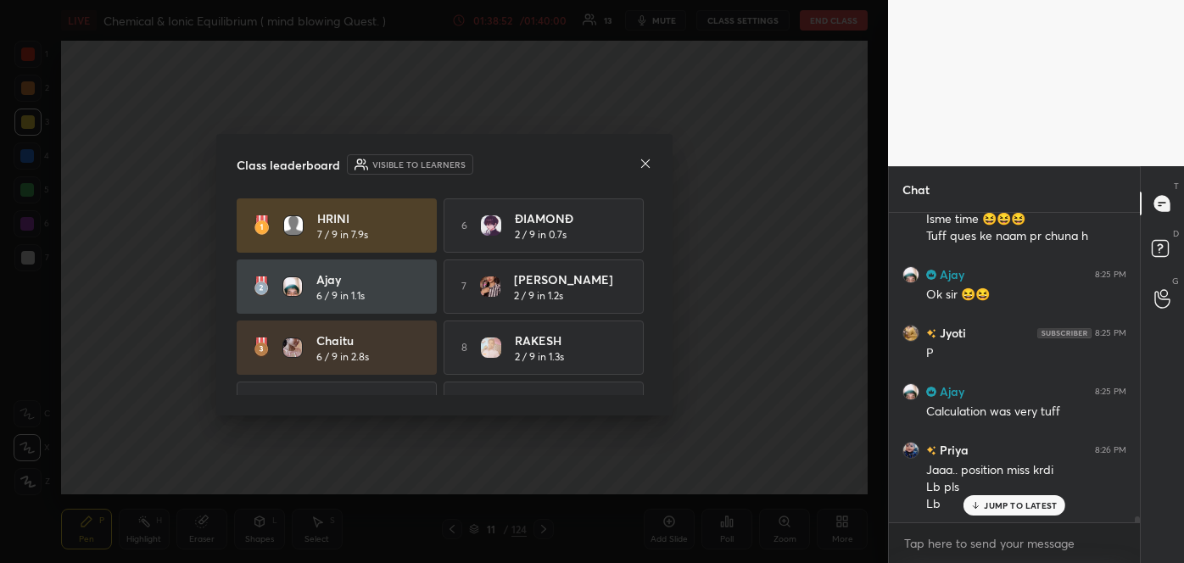
drag, startPoint x: 652, startPoint y: 265, endPoint x: 652, endPoint y: 285, distance: 19.5
click at [652, 285] on div "Class leaderboard Visible to learners HRINI 7 / 9 in 7.9s 6 ÐIAMONÐ 2 / 9 in 0.…" at bounding box center [444, 275] width 456 height 282
drag, startPoint x: 646, startPoint y: 285, endPoint x: 648, endPoint y: 319, distance: 34.0
click at [648, 319] on div "HRINI 7 / 9 in 7.9s 6 ÐIAMONÐ 2 / 9 in 0.7s Ajay 6 / 9 in 1.1s 7 [PERSON_NAME] …" at bounding box center [444, 296] width 415 height 197
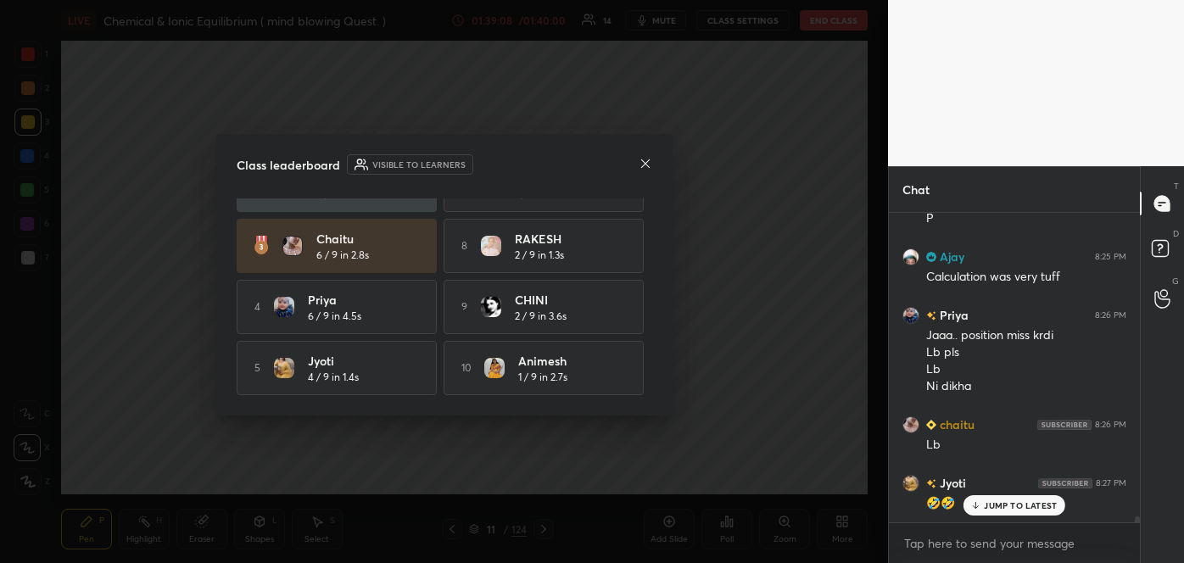
scroll to position [16703, 0]
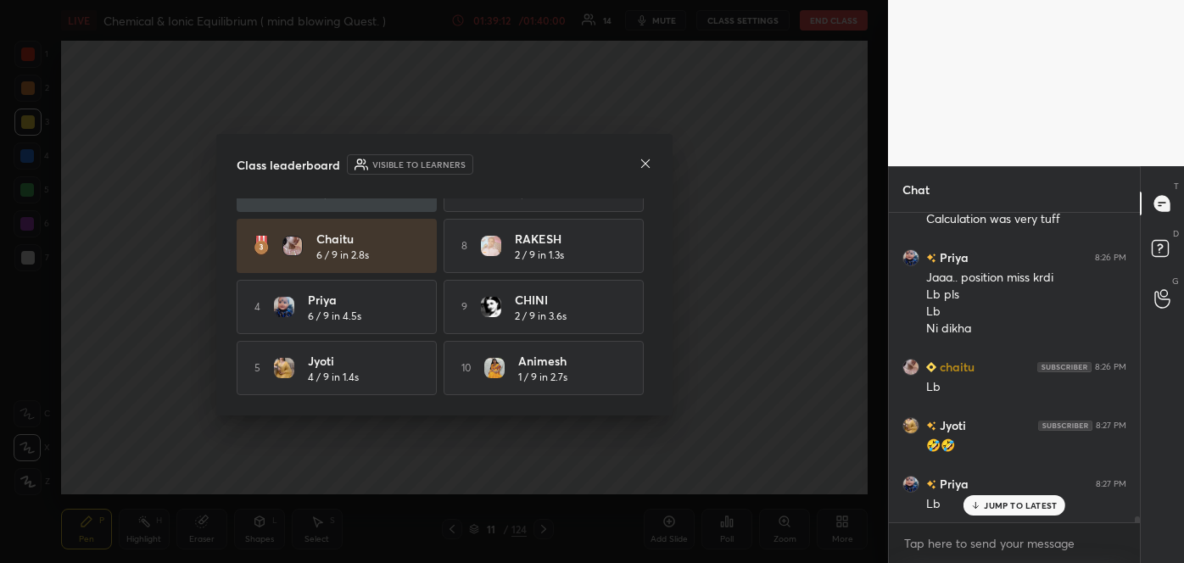
click at [646, 206] on div "HRINI 7 / 9 in 7.9s 6 ÐIAMONÐ 2 / 9 in 0.7s Ajay 6 / 9 in 1.1s 7 [PERSON_NAME] …" at bounding box center [444, 246] width 415 height 298
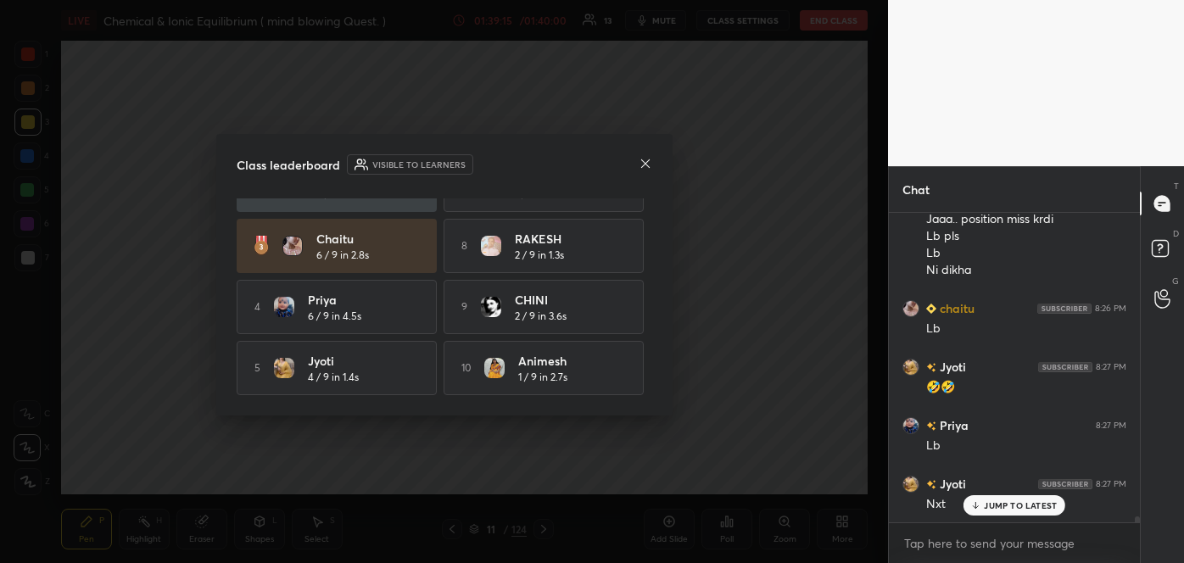
click at [646, 224] on div "HRINI 7 / 9 in 7.9s 6 ÐIAMONÐ 2 / 9 in 0.7s Ajay 6 / 9 in 1.1s 7 [PERSON_NAME] …" at bounding box center [444, 246] width 415 height 298
click at [642, 163] on icon at bounding box center [645, 164] width 14 height 14
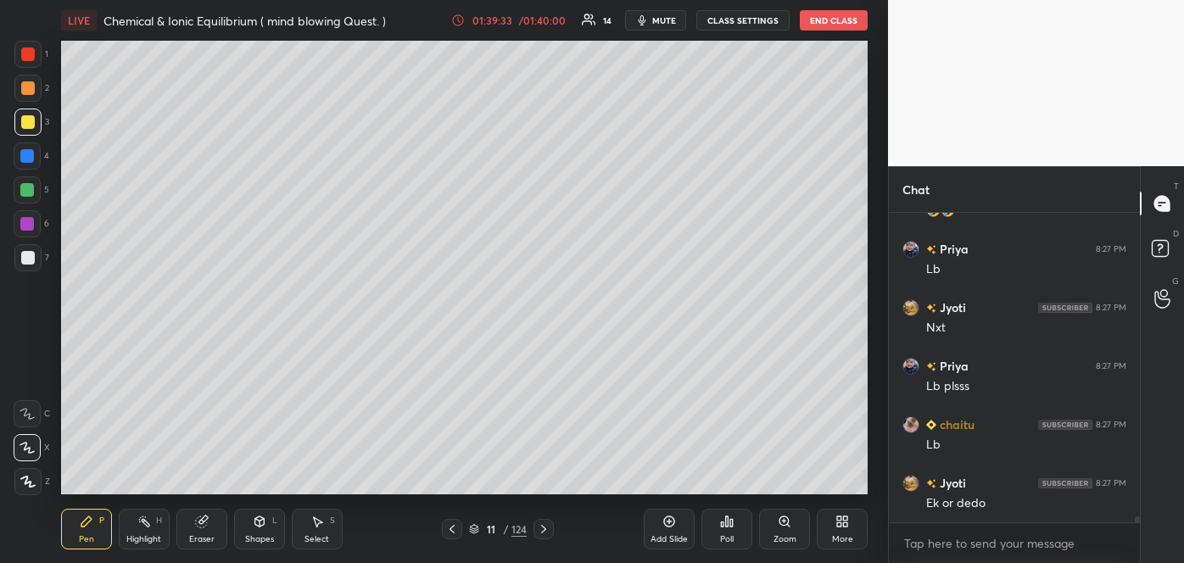
scroll to position [16997, 0]
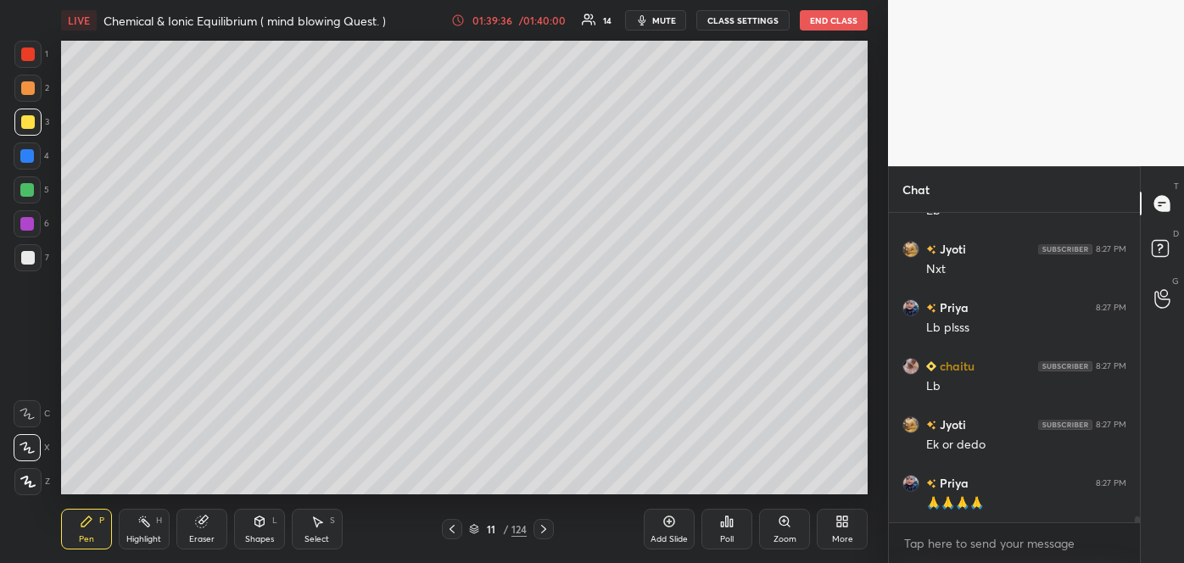
click at [732, 529] on div "Poll" at bounding box center [726, 529] width 51 height 41
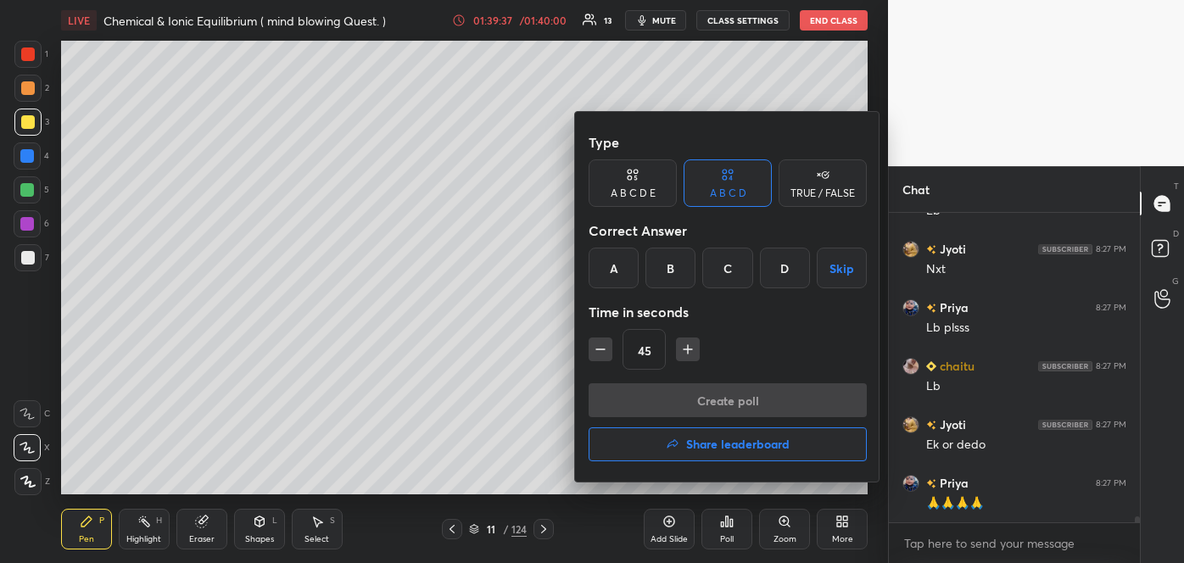
click at [764, 450] on h4 "Share leaderboard" at bounding box center [737, 444] width 103 height 12
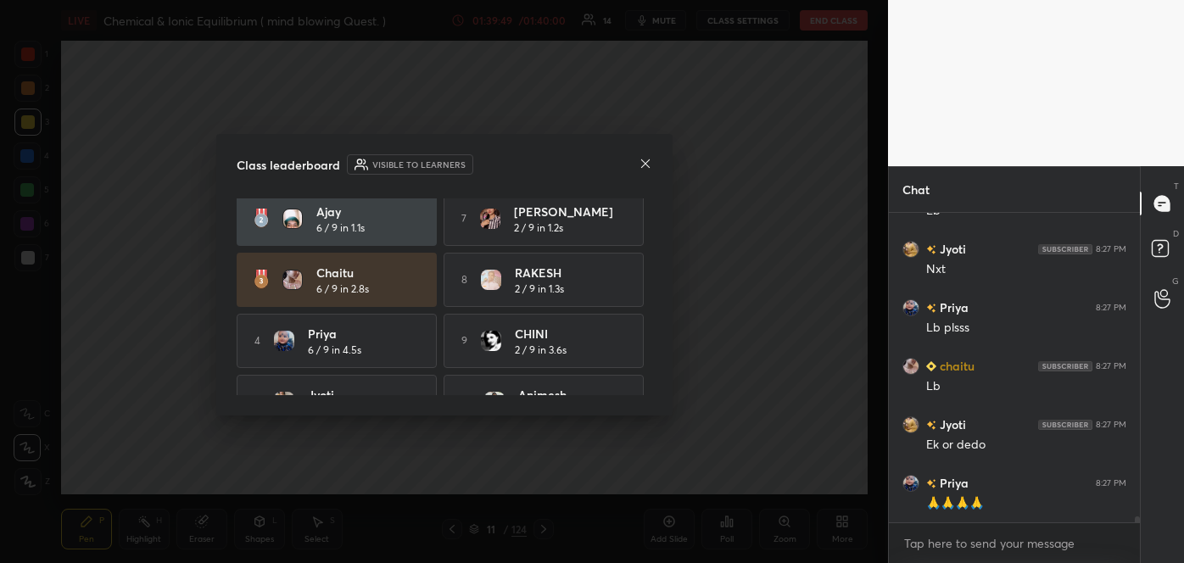
scroll to position [106, 0]
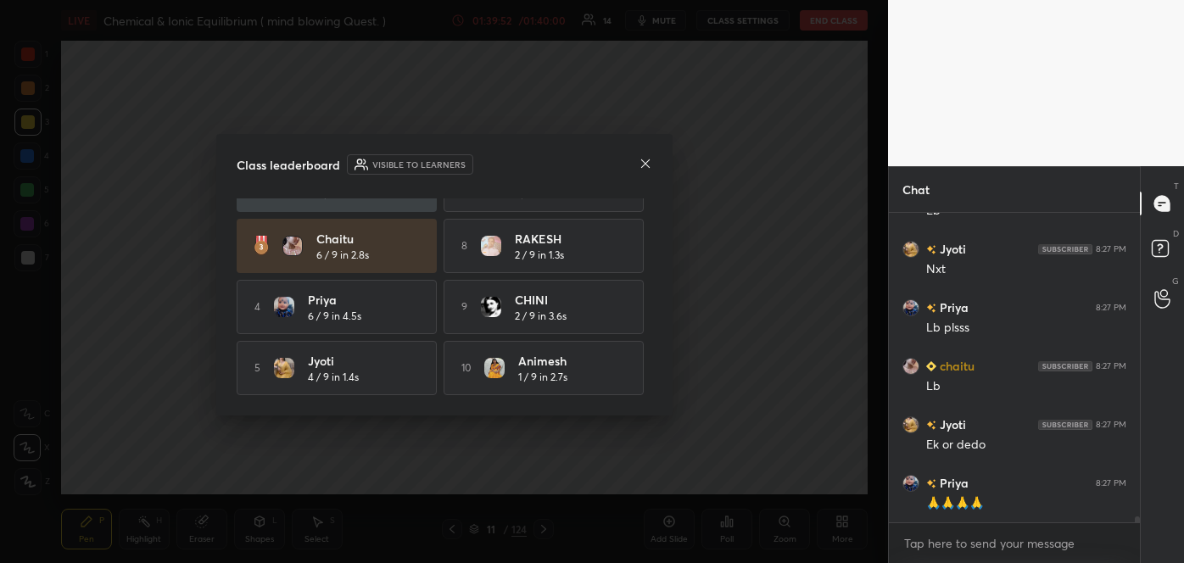
click at [652, 240] on div "Class leaderboard Visible to learners HRINI 7 / 9 in 7.9s 6 ÐIAMONÐ 2 / 9 in 0.…" at bounding box center [444, 275] width 456 height 282
click at [650, 159] on icon at bounding box center [645, 164] width 14 height 14
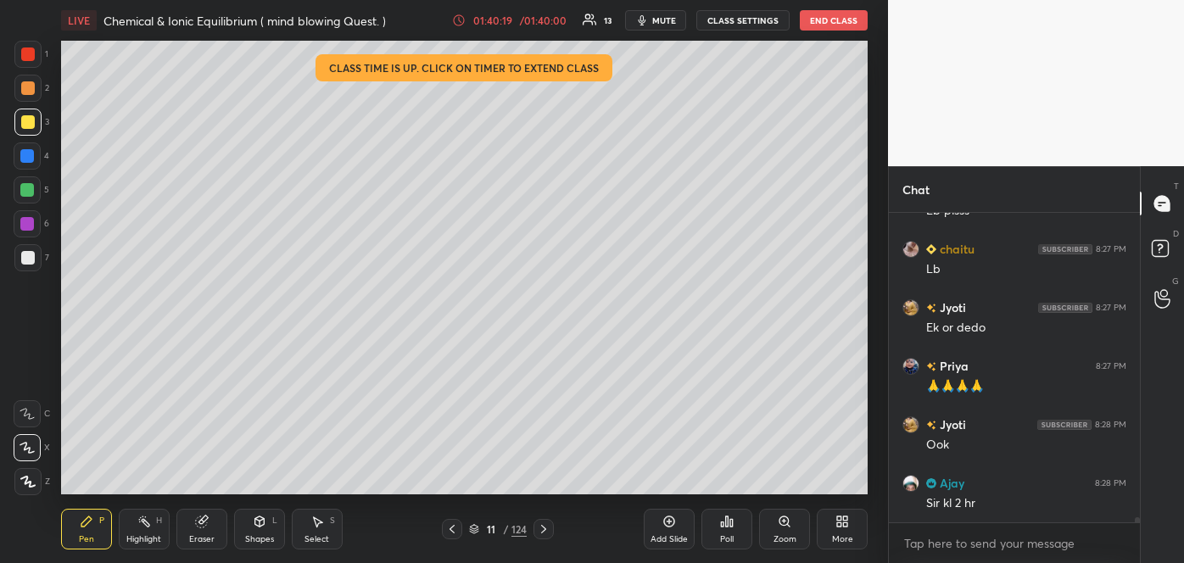
scroll to position [17171, 0]
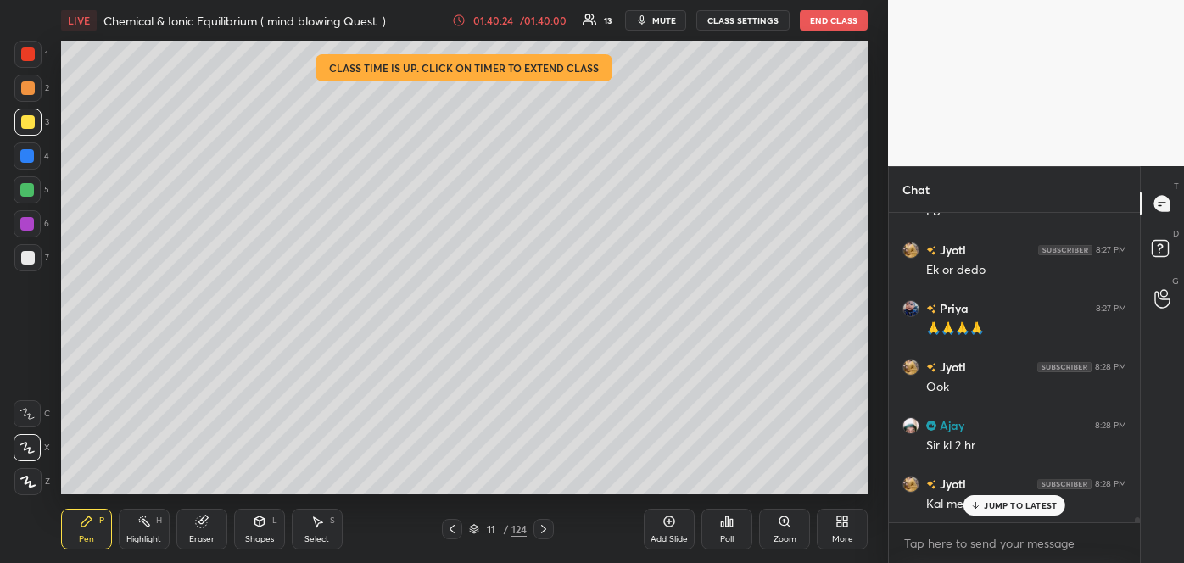
click at [987, 500] on p "JUMP TO LATEST" at bounding box center [1020, 505] width 73 height 10
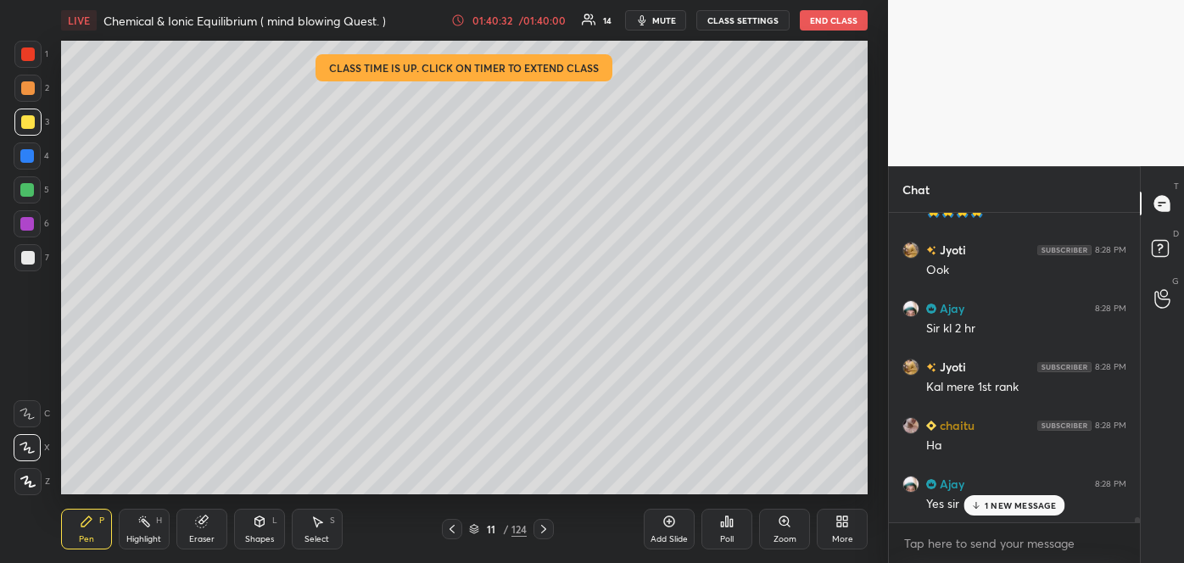
scroll to position [17347, 0]
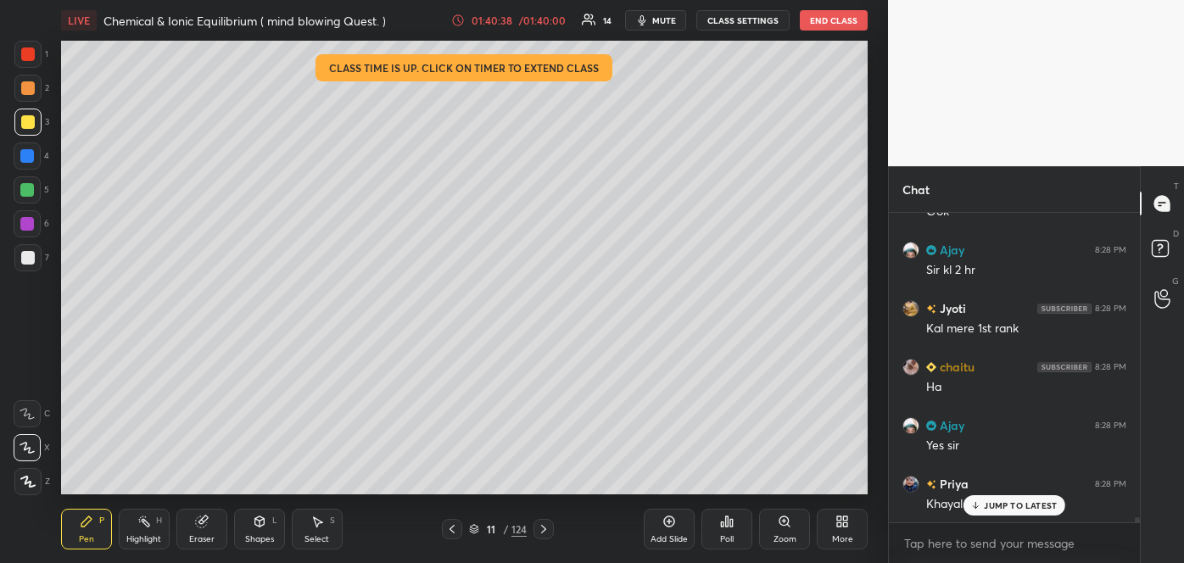
click at [1022, 502] on p "JUMP TO LATEST" at bounding box center [1020, 505] width 73 height 10
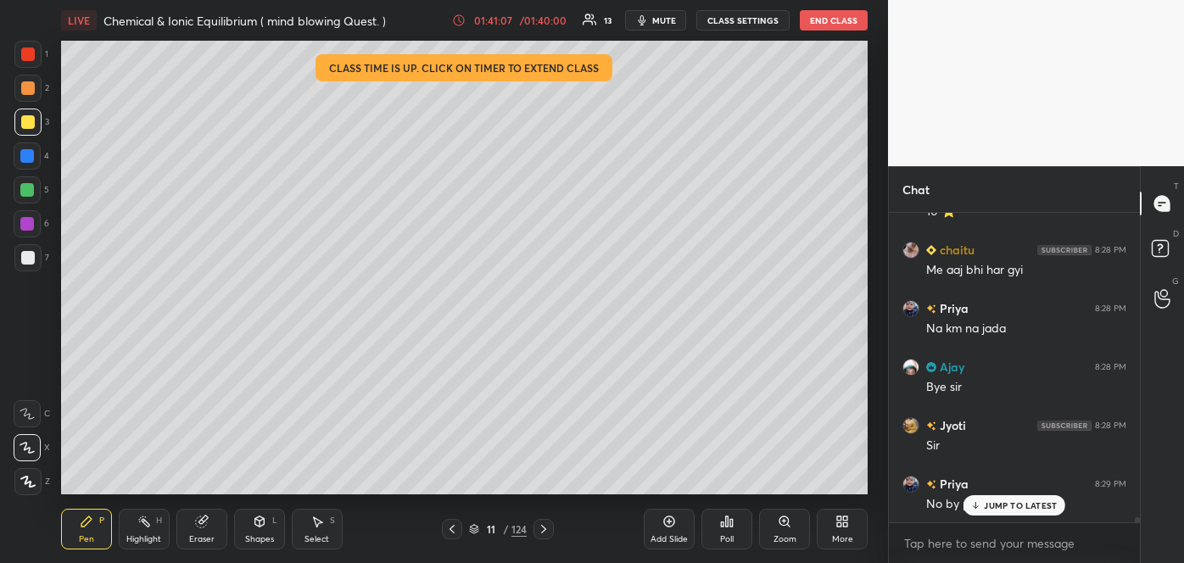
scroll to position [5, 4]
click at [819, 22] on button "End Class" at bounding box center [834, 20] width 68 height 20
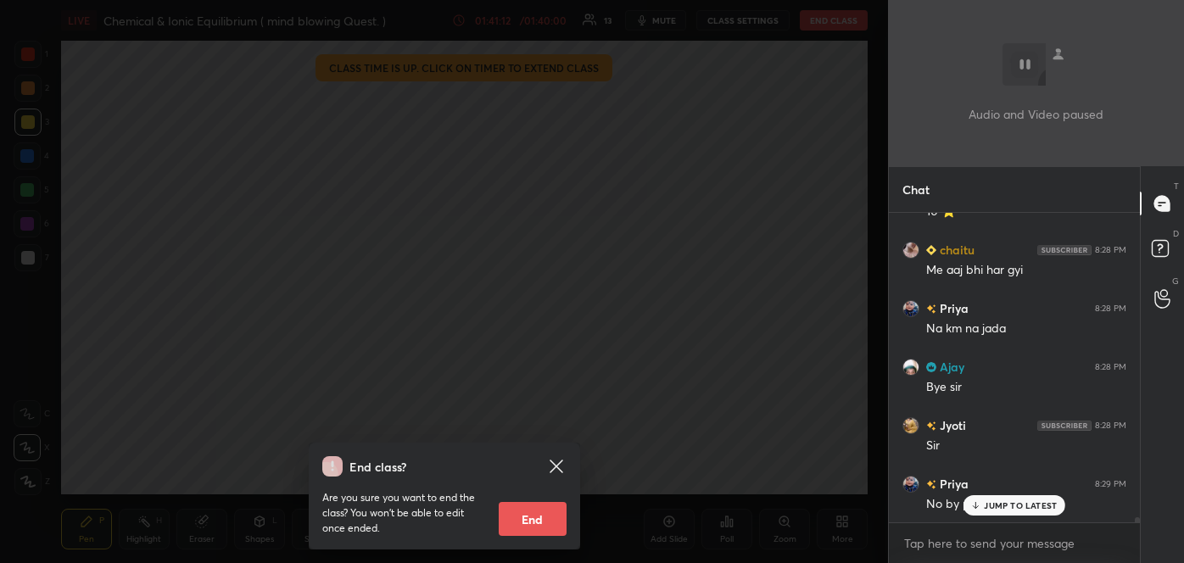
scroll to position [17732, 0]
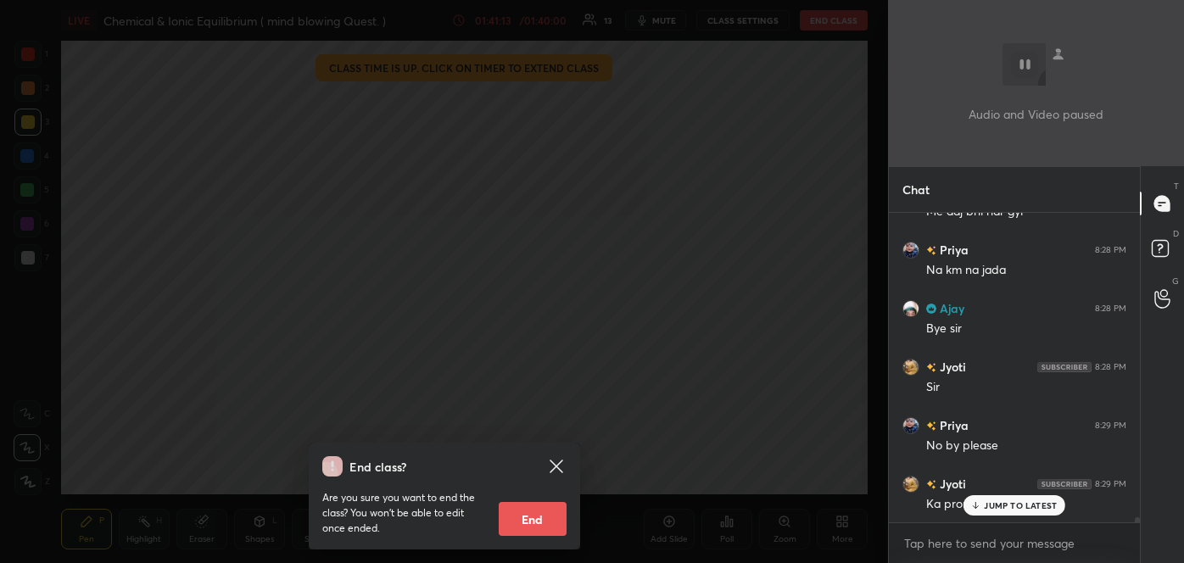
click at [528, 507] on button "End" at bounding box center [533, 519] width 68 height 34
type textarea "x"
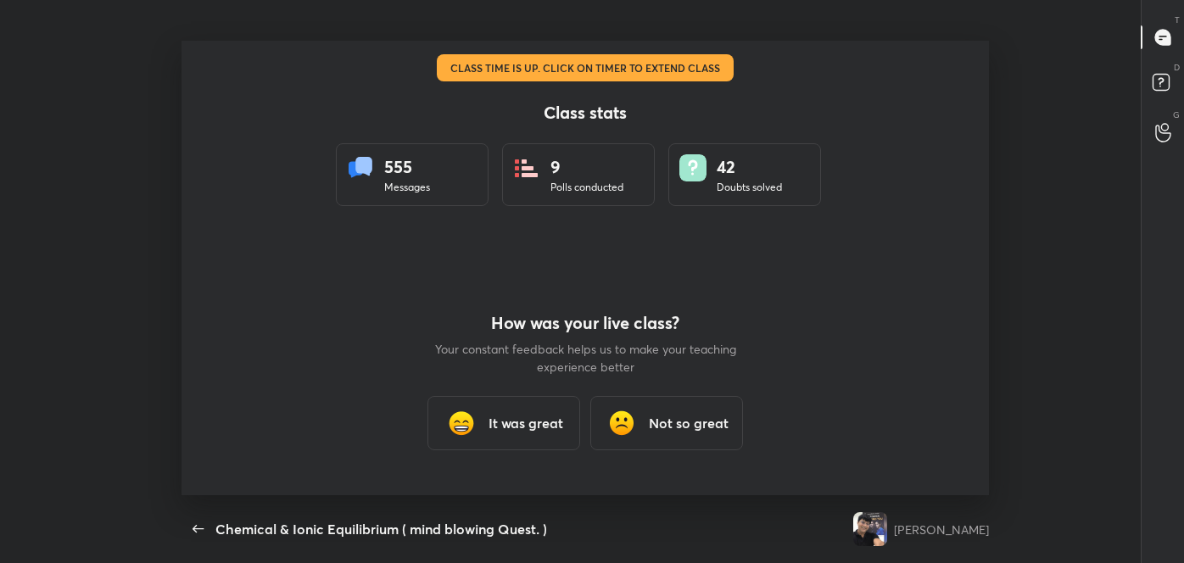
scroll to position [0, 0]
click at [507, 429] on h3 "It was great" at bounding box center [525, 423] width 75 height 20
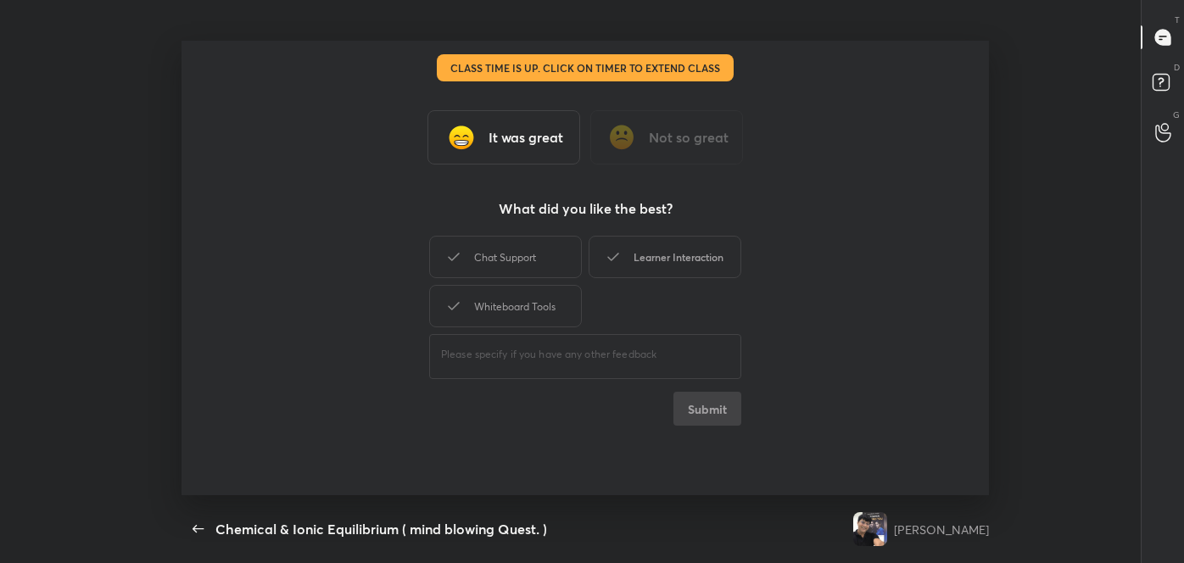
click at [685, 265] on div "Learner Interaction" at bounding box center [664, 257] width 153 height 42
click at [718, 412] on button "Submit" at bounding box center [707, 409] width 68 height 34
